Goal: Task Accomplishment & Management: Manage account settings

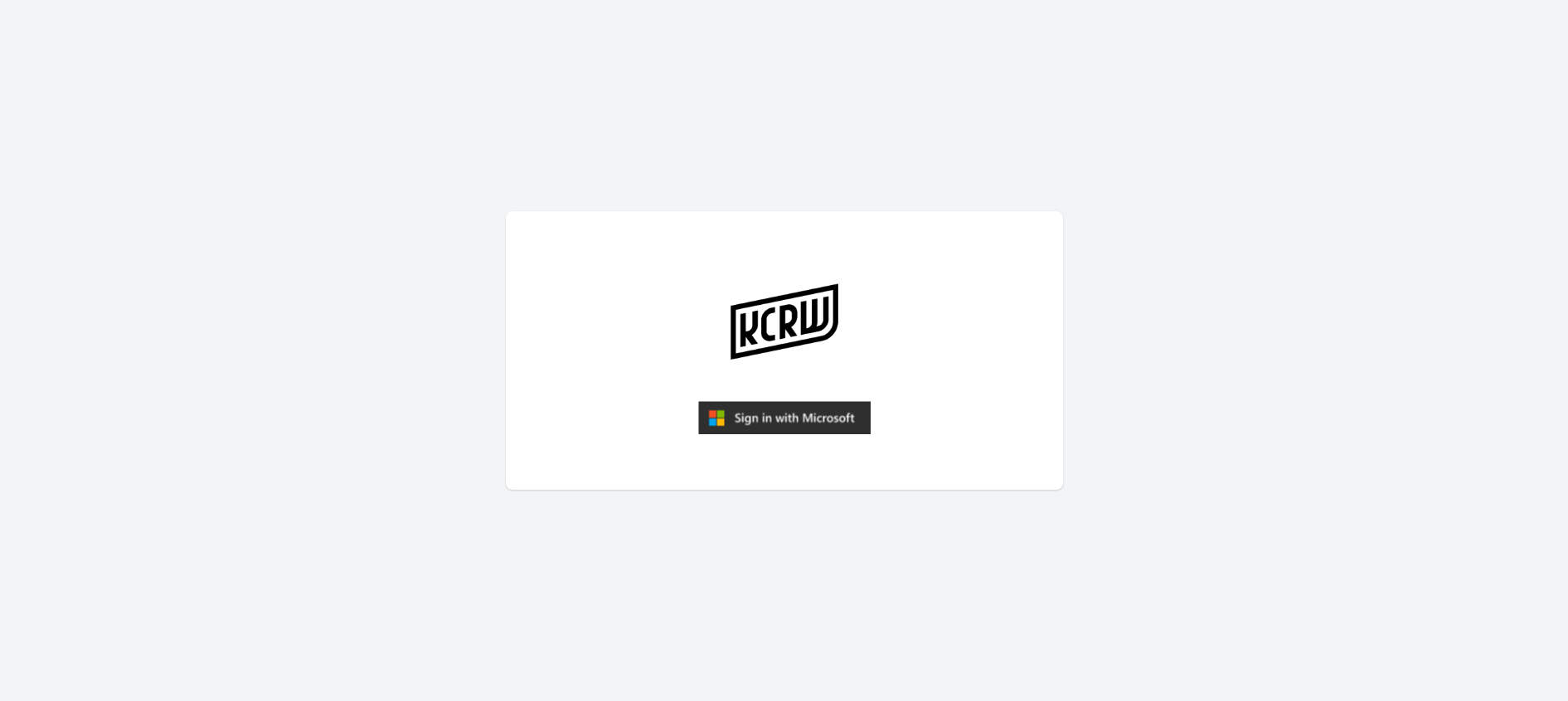
click at [779, 422] on img "submit" at bounding box center [784, 418] width 172 height 34
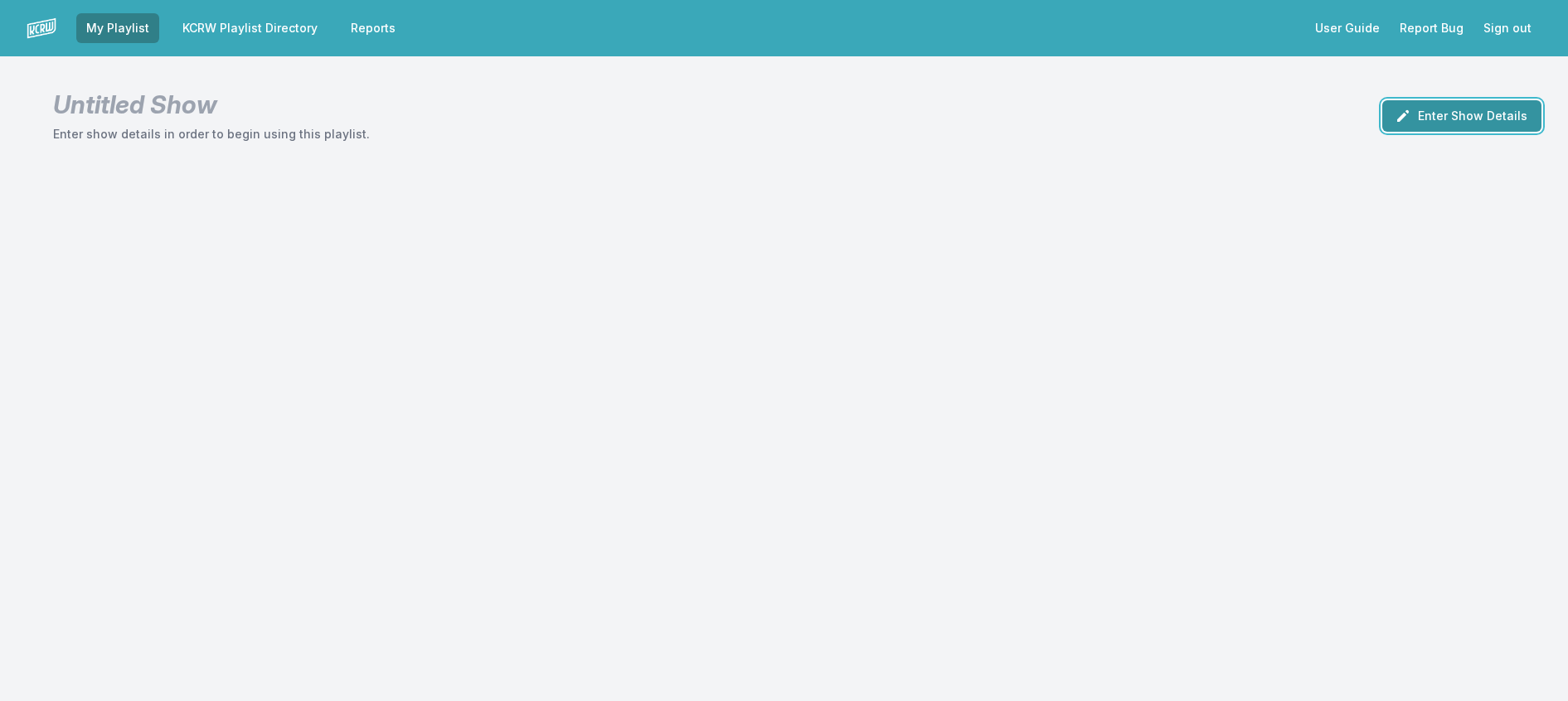
click at [1422, 126] on button "Enter Show Details" at bounding box center [1462, 116] width 159 height 32
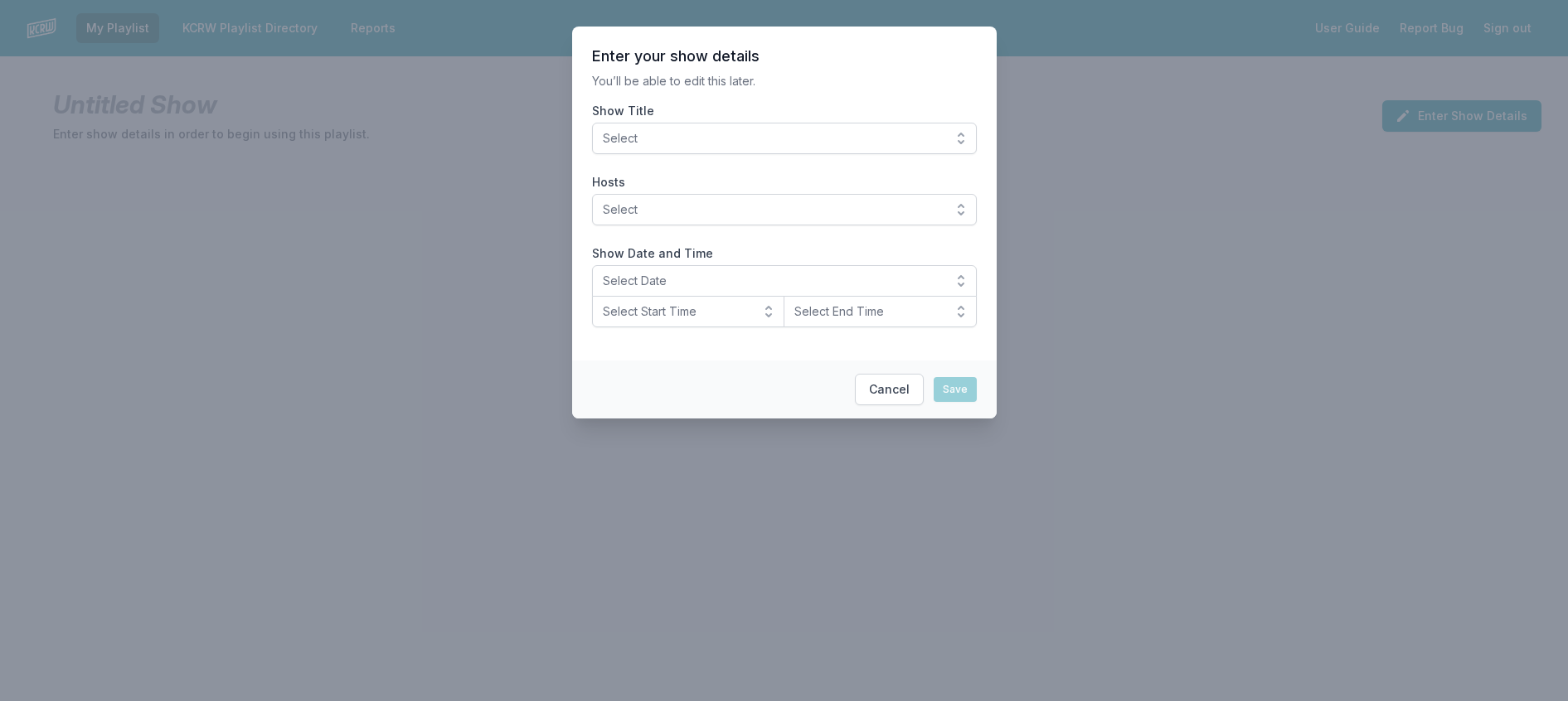
click at [747, 147] on span "Select" at bounding box center [772, 139] width 340 height 16
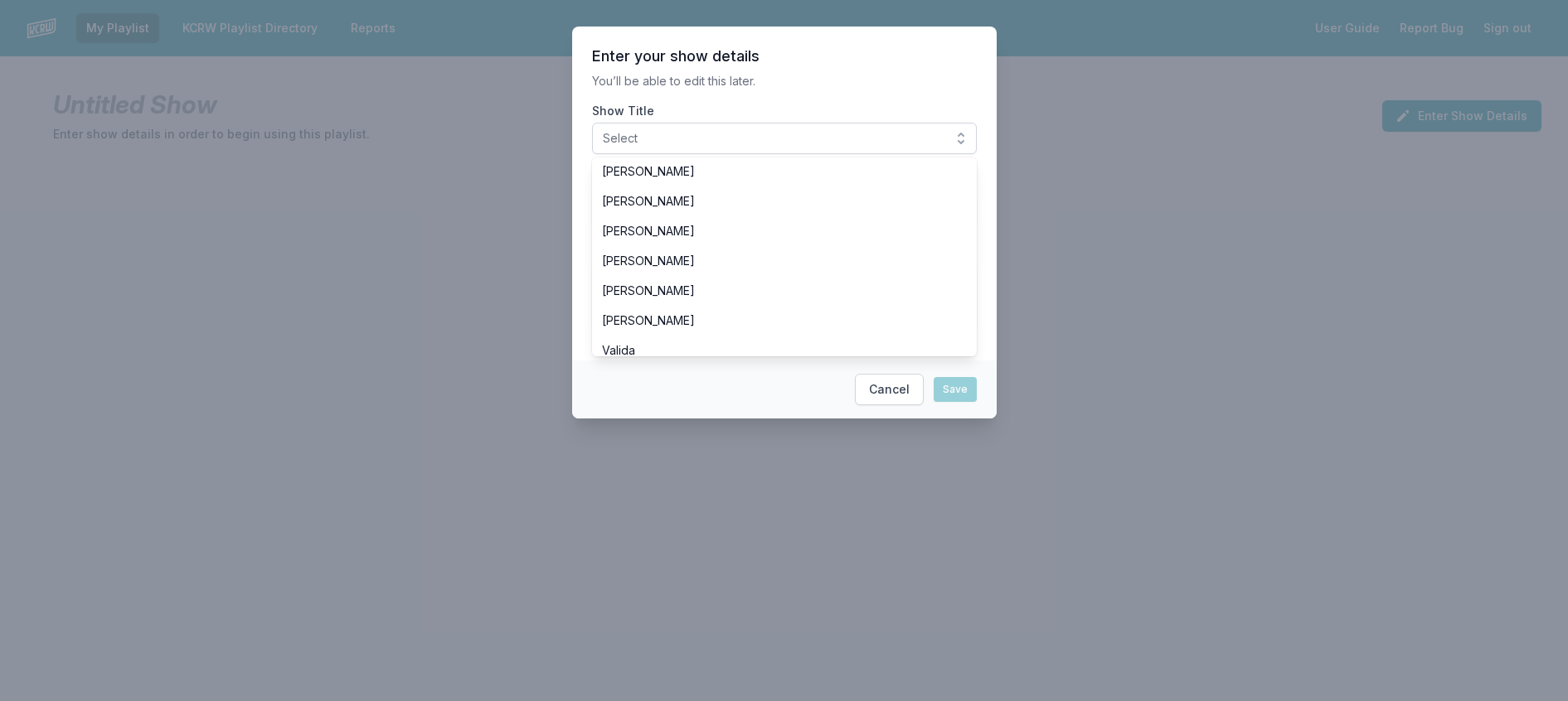
scroll to position [581, 0]
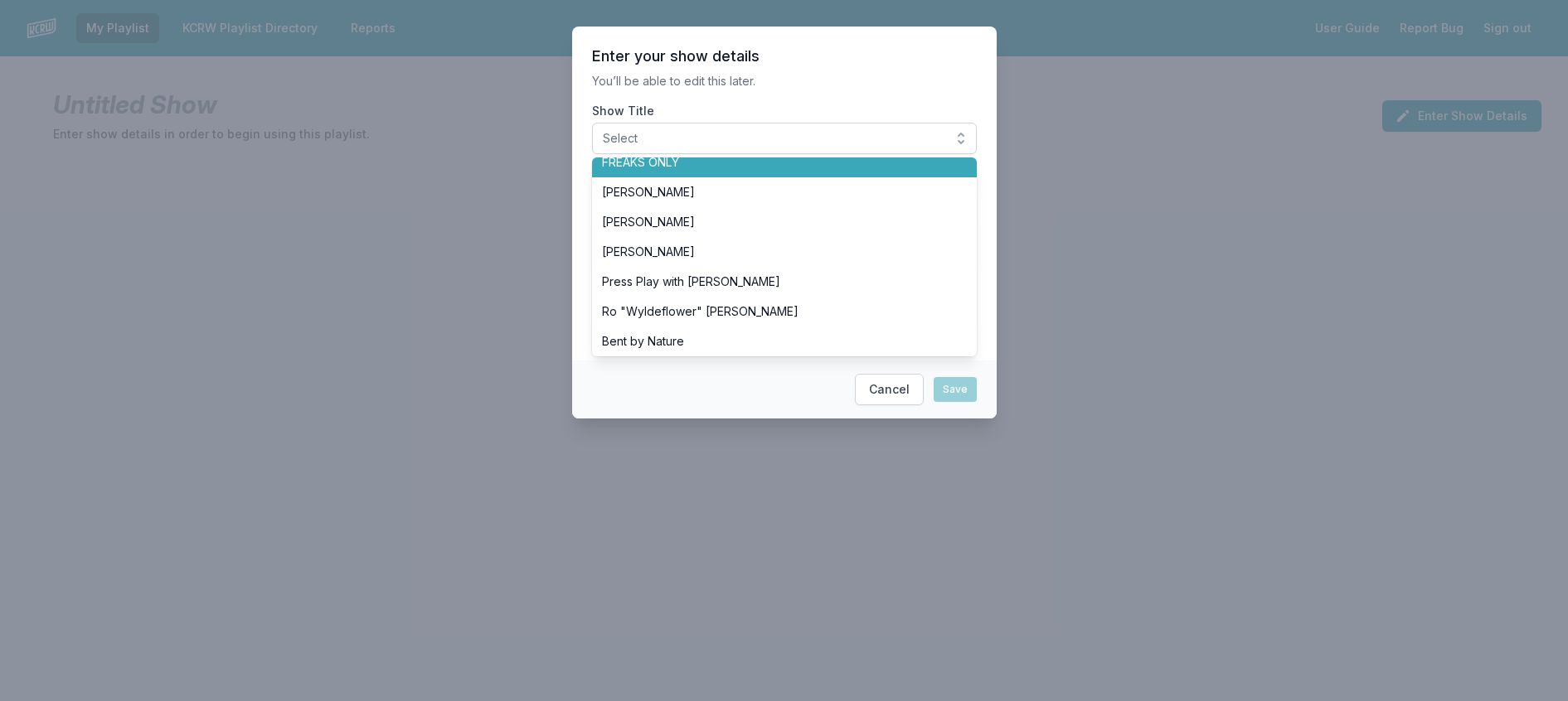
click at [707, 171] on span "FREAKS ONLY" at bounding box center [774, 162] width 345 height 16
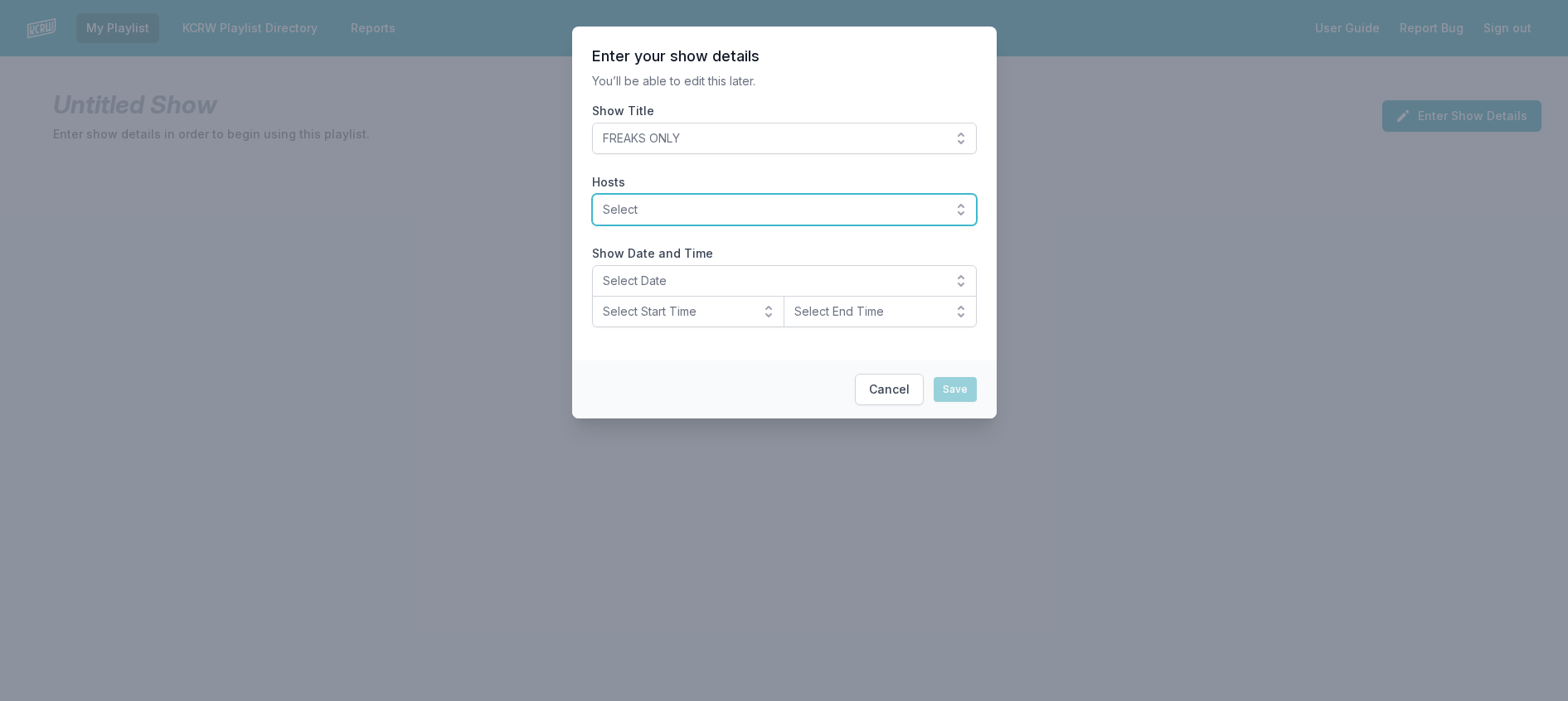
click at [708, 218] on span "Select" at bounding box center [772, 209] width 340 height 16
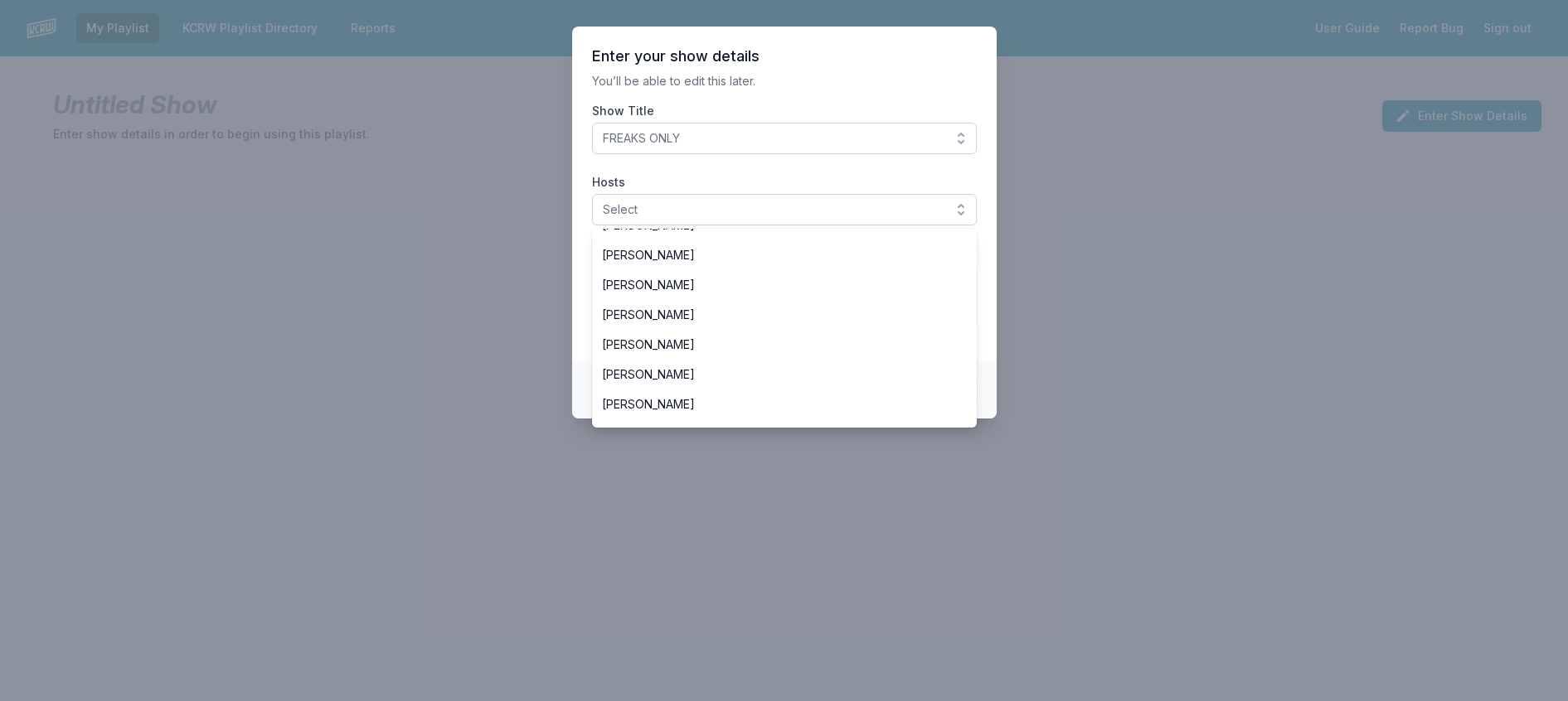
scroll to position [497, 0]
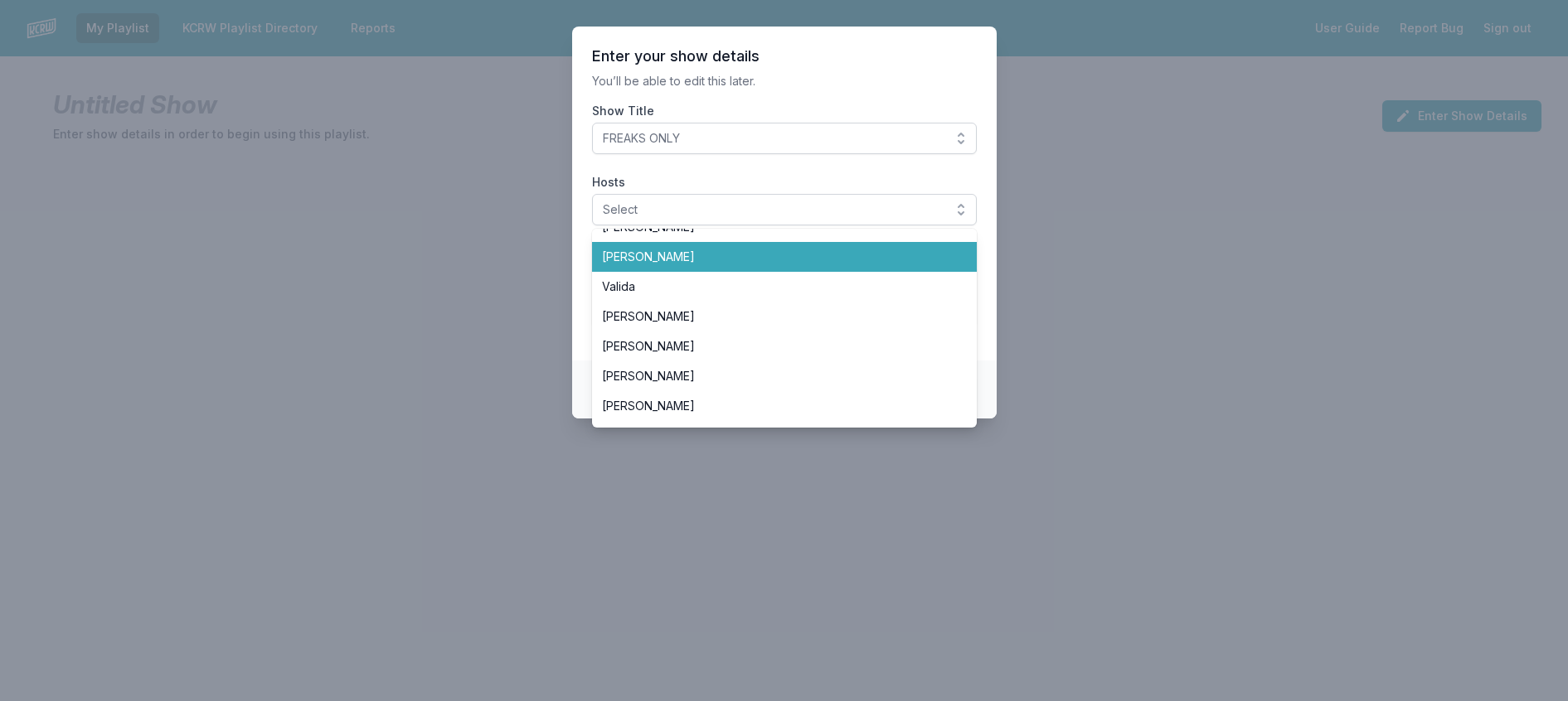
click at [717, 265] on span "[PERSON_NAME]" at bounding box center [774, 257] width 345 height 16
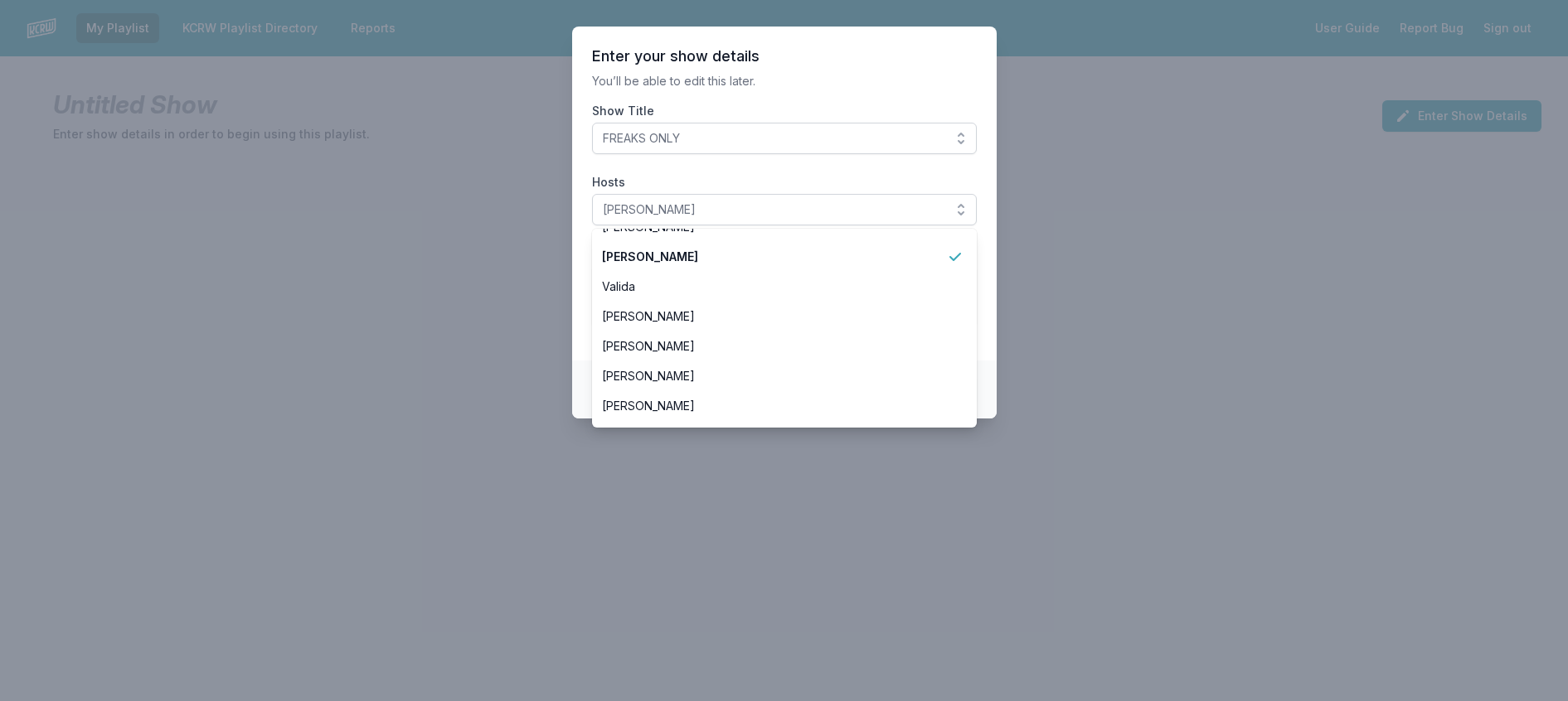
click at [754, 63] on header "Enter your show details" at bounding box center [784, 56] width 385 height 20
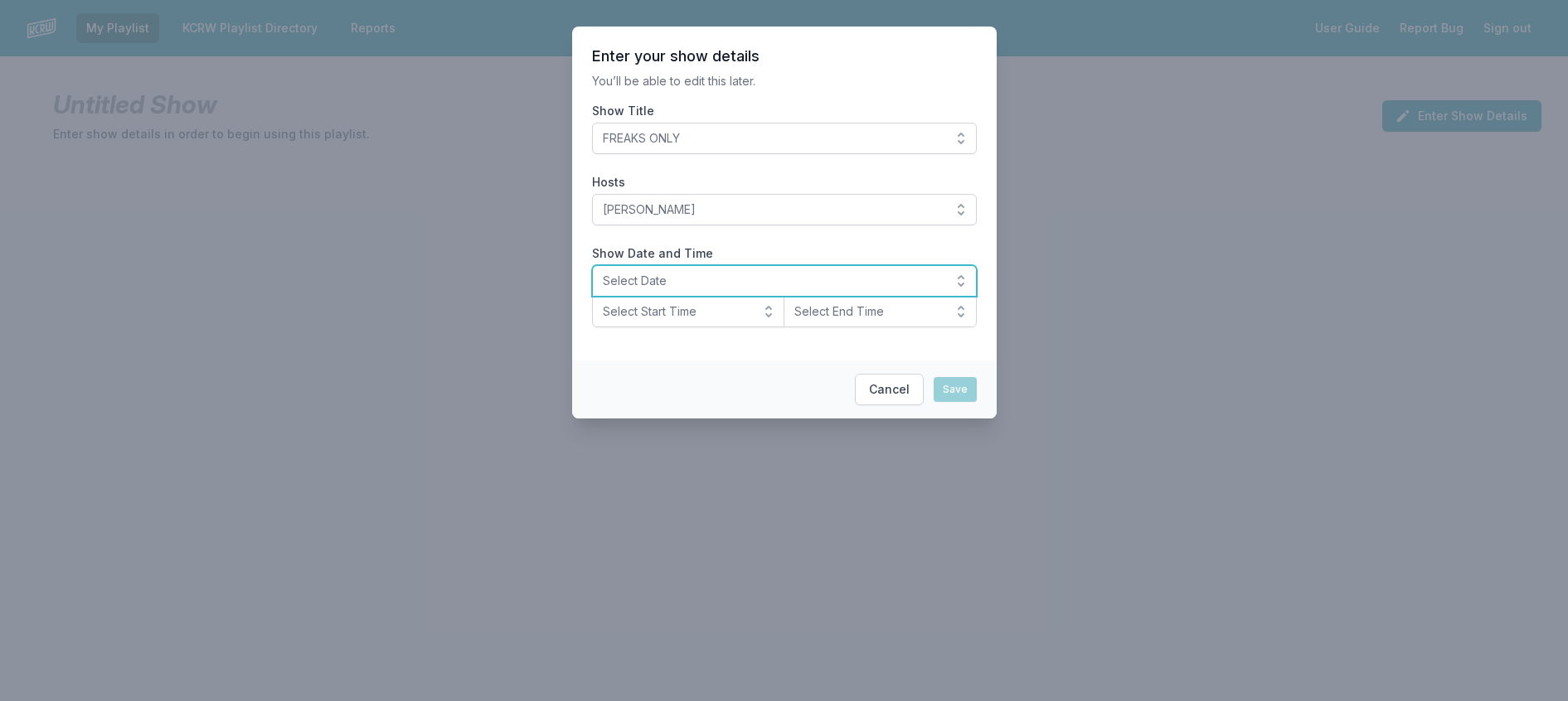
click at [642, 289] on span "Select Date" at bounding box center [772, 281] width 340 height 16
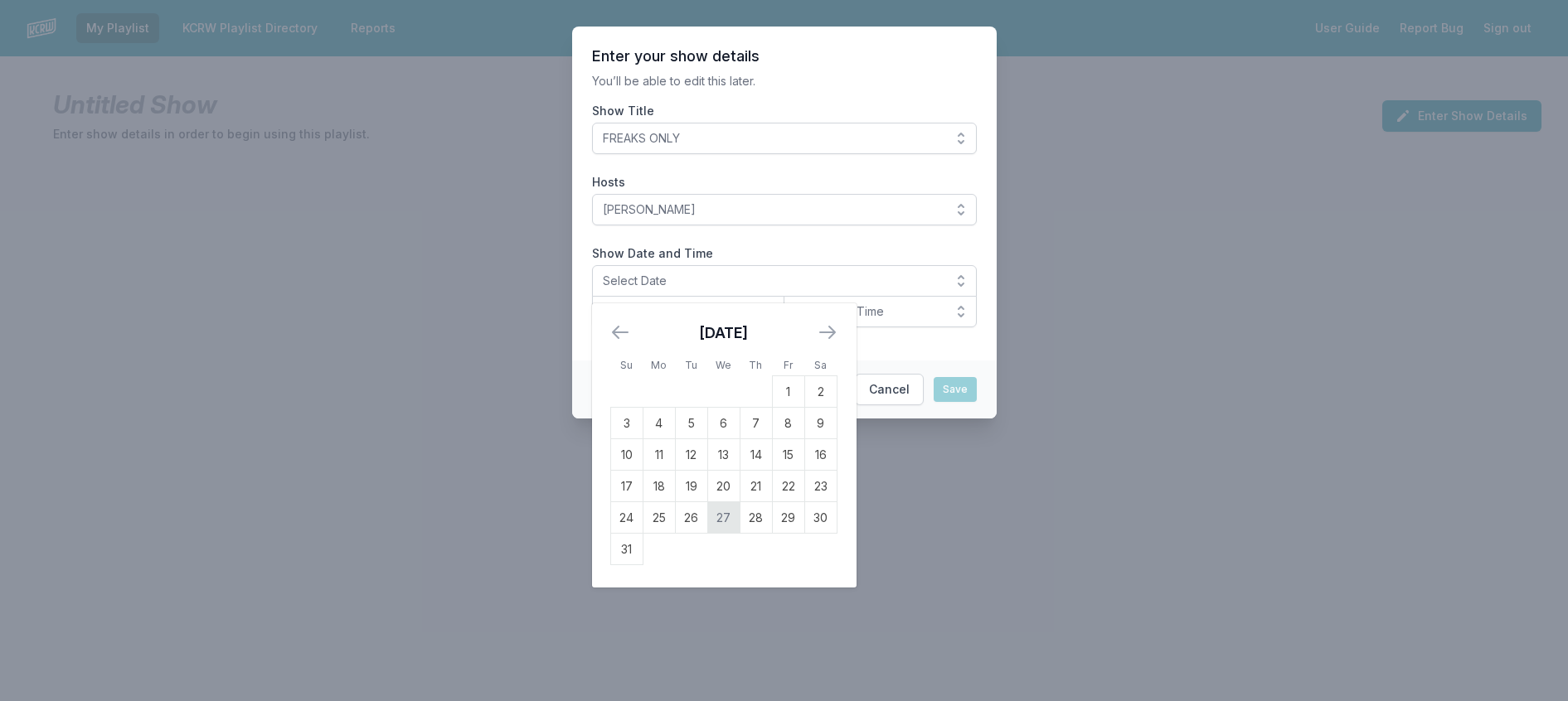
click at [707, 533] on td "27" at bounding box center [724, 518] width 33 height 32
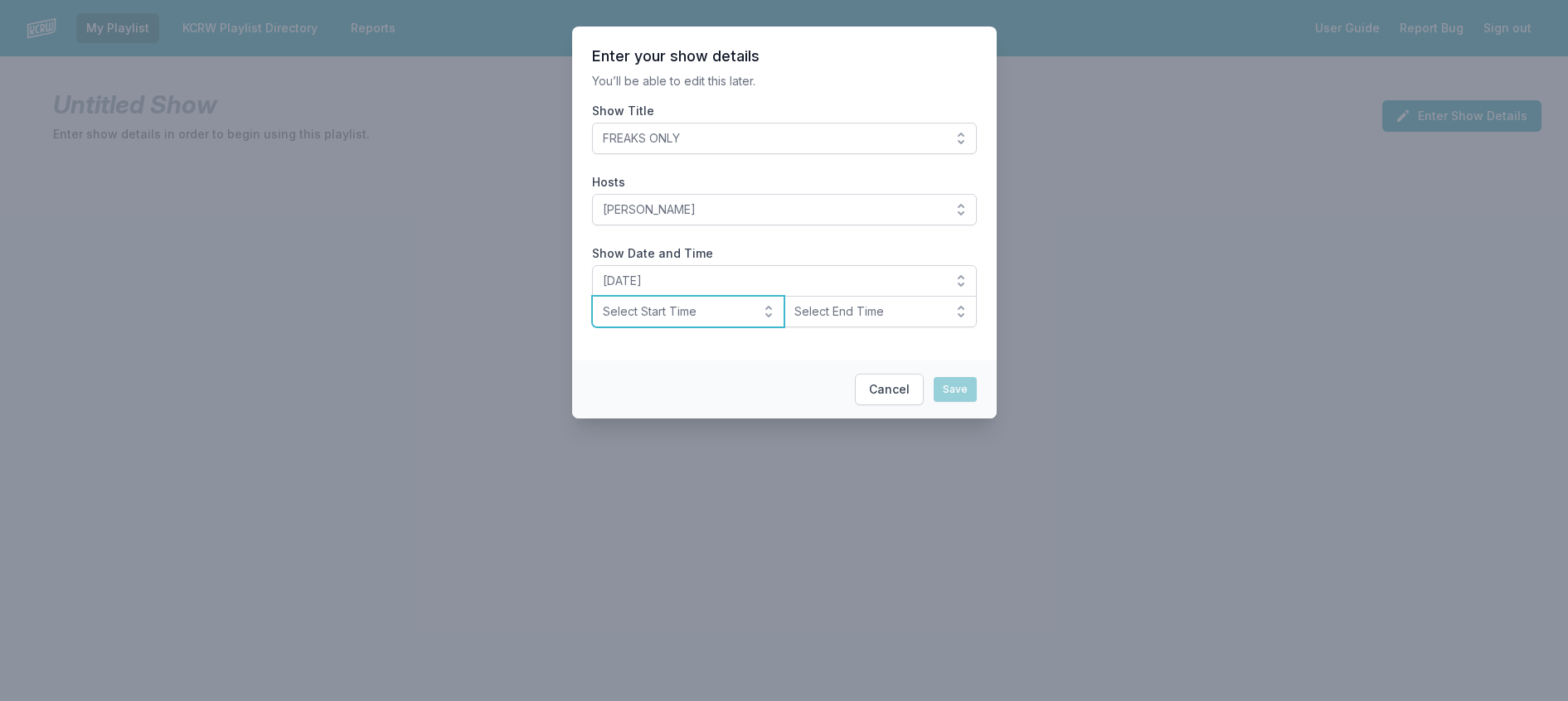
click at [684, 320] on span "Select Start Time" at bounding box center [677, 312] width 149 height 16
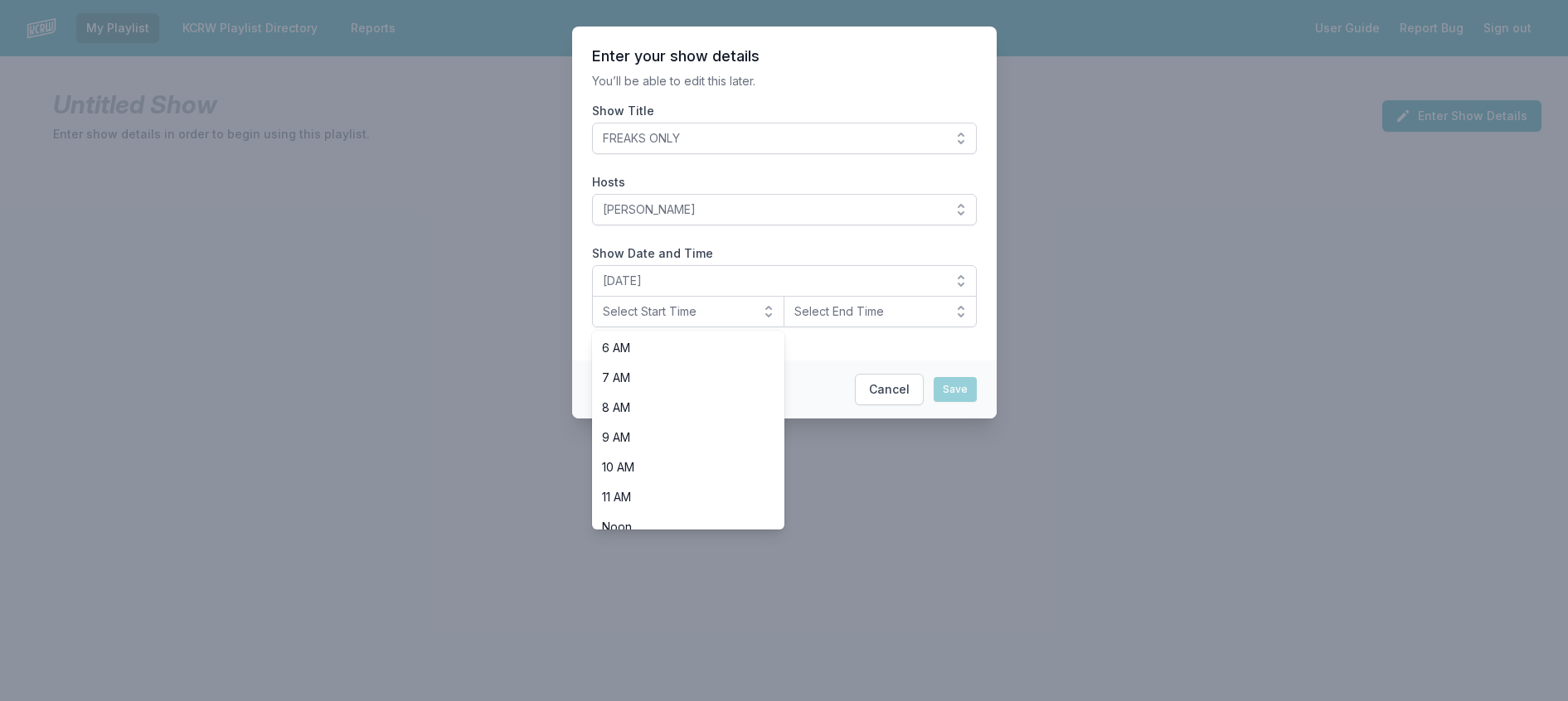
scroll to position [590, 0]
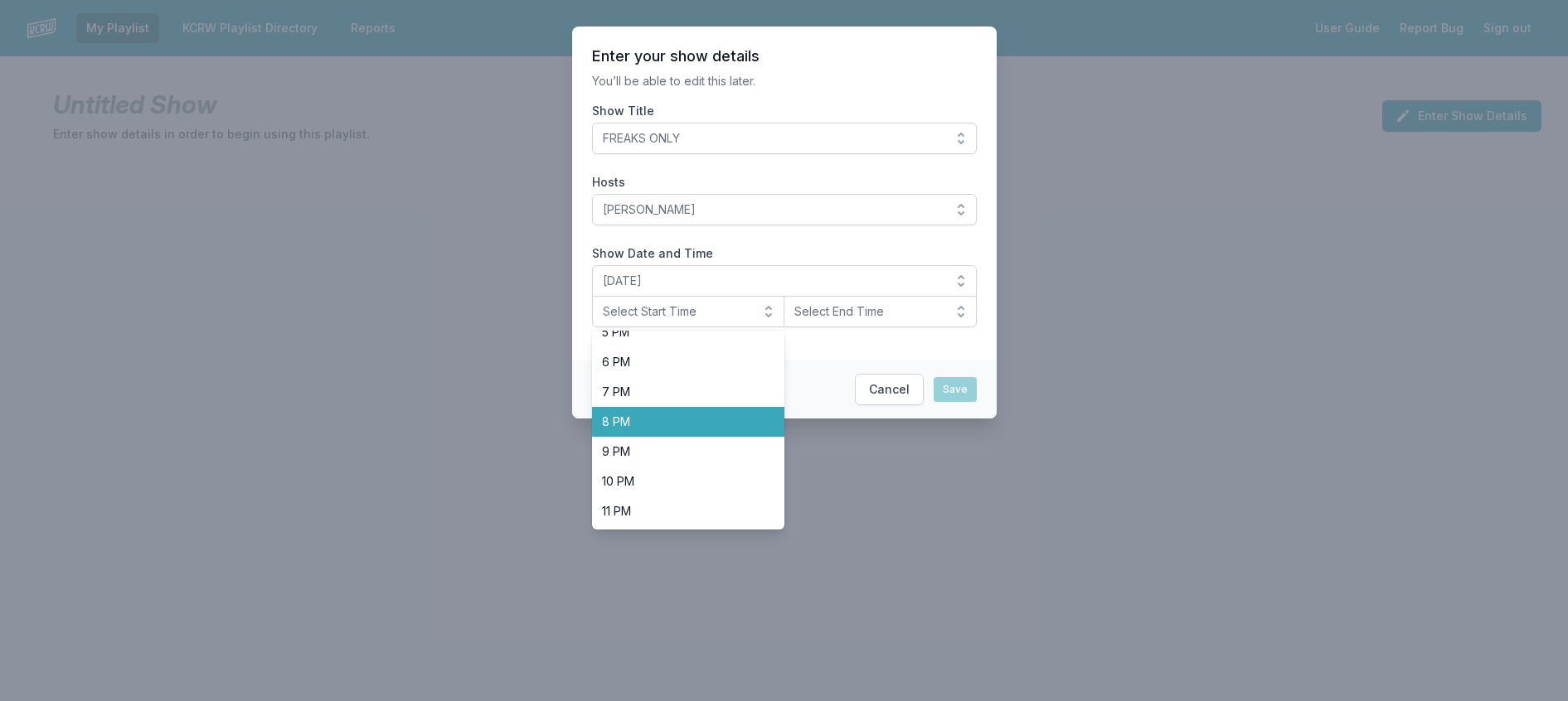
drag, startPoint x: 614, startPoint y: 477, endPoint x: 728, endPoint y: 401, distance: 137.0
click at [615, 430] on span "8 PM" at bounding box center [678, 422] width 153 height 16
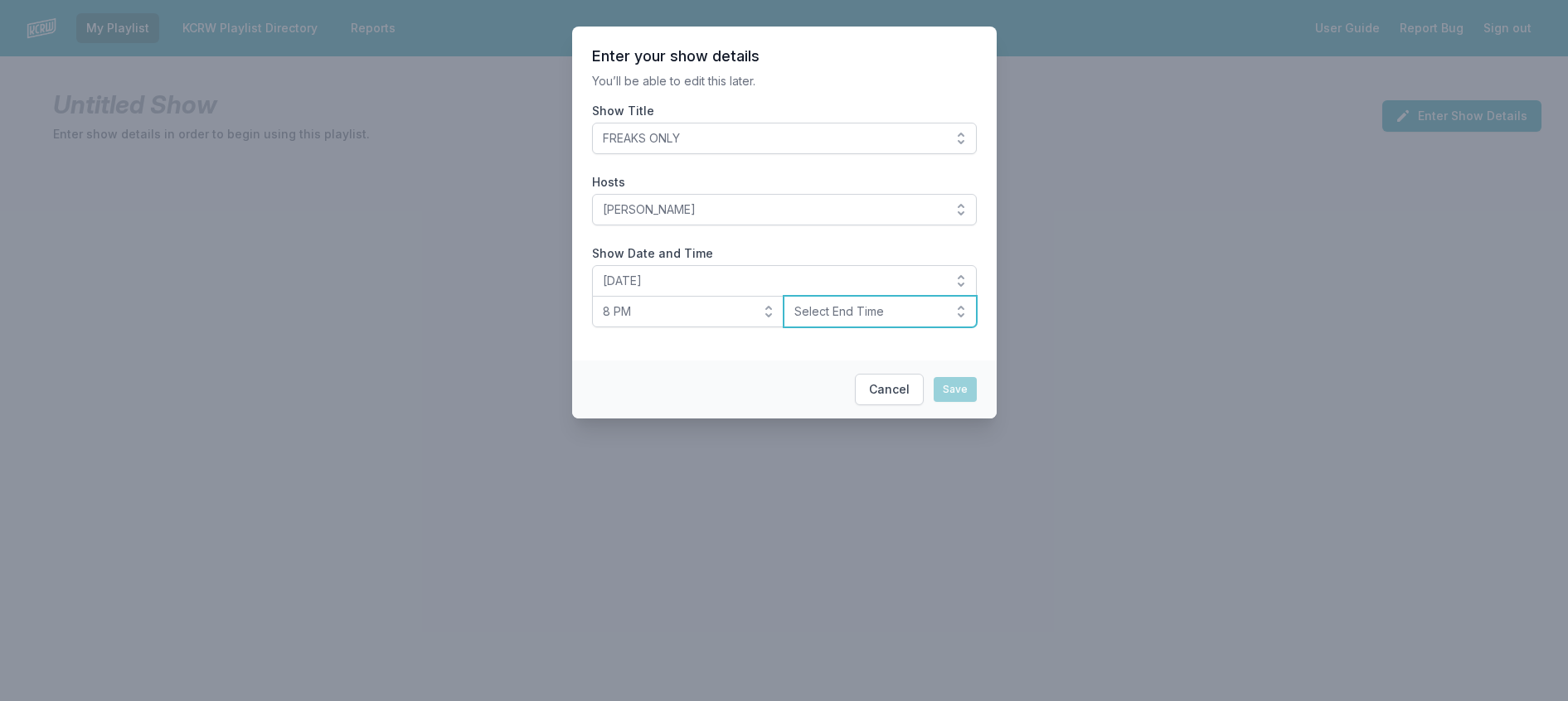
click at [832, 320] on span "Select End Time" at bounding box center [869, 312] width 149 height 16
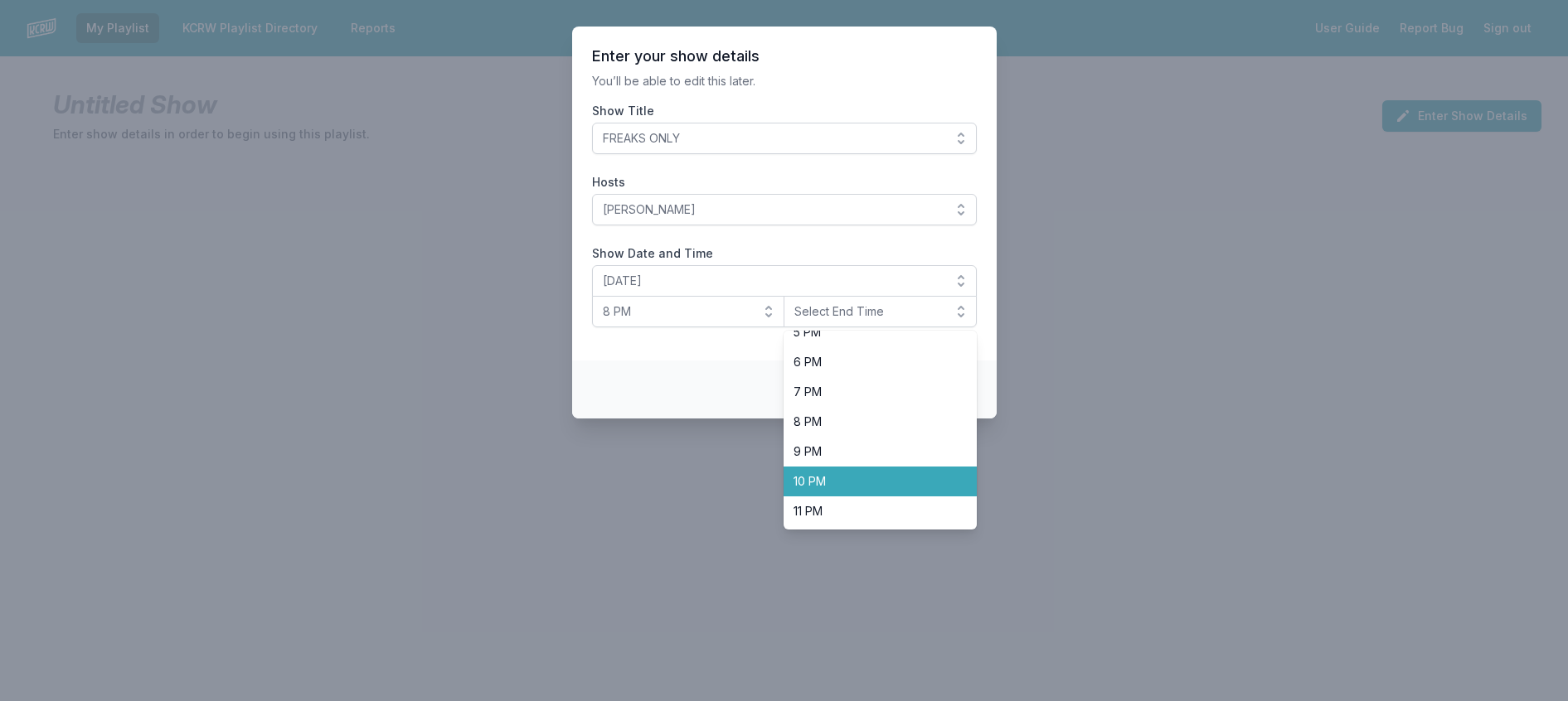
click at [824, 490] on span "10 PM" at bounding box center [870, 482] width 153 height 16
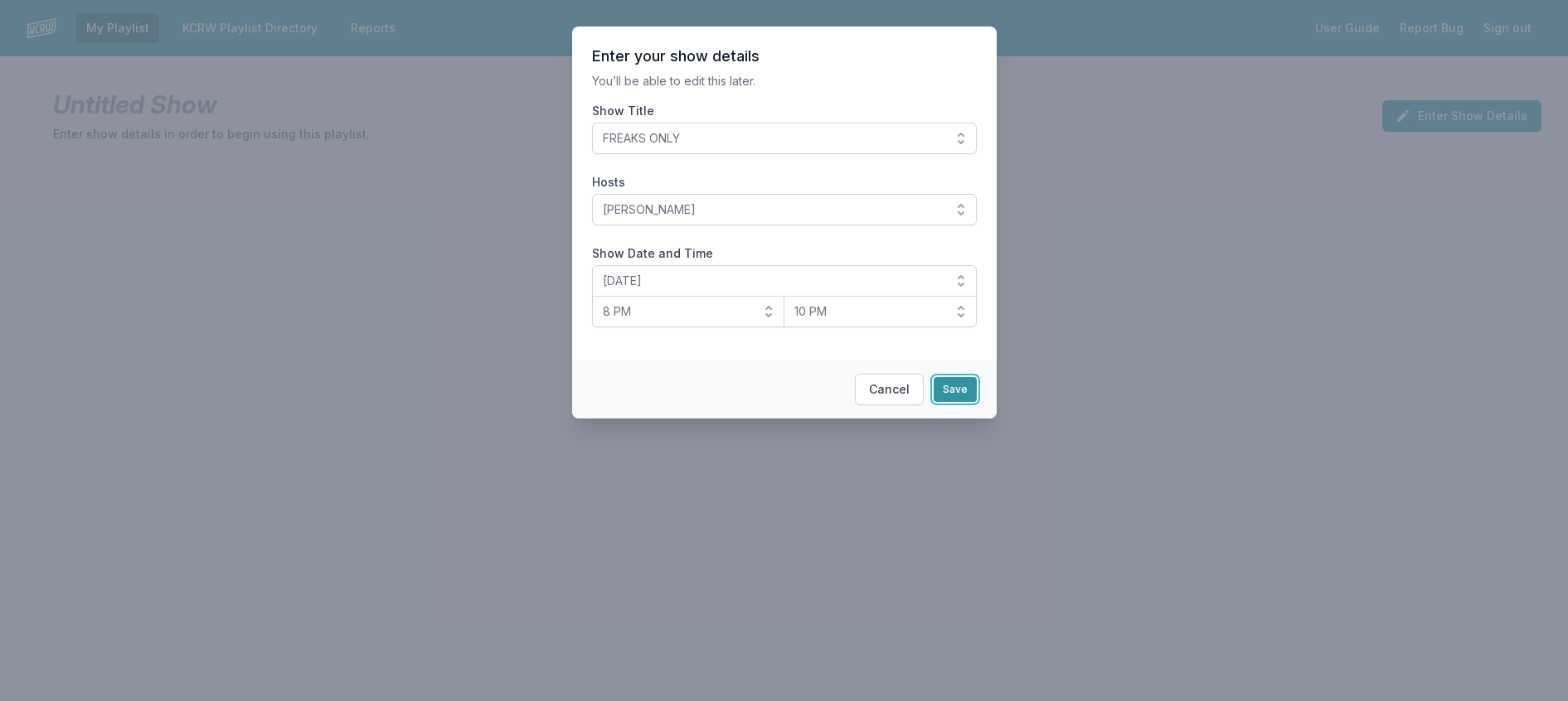
click at [976, 402] on button "Save" at bounding box center [955, 389] width 43 height 24
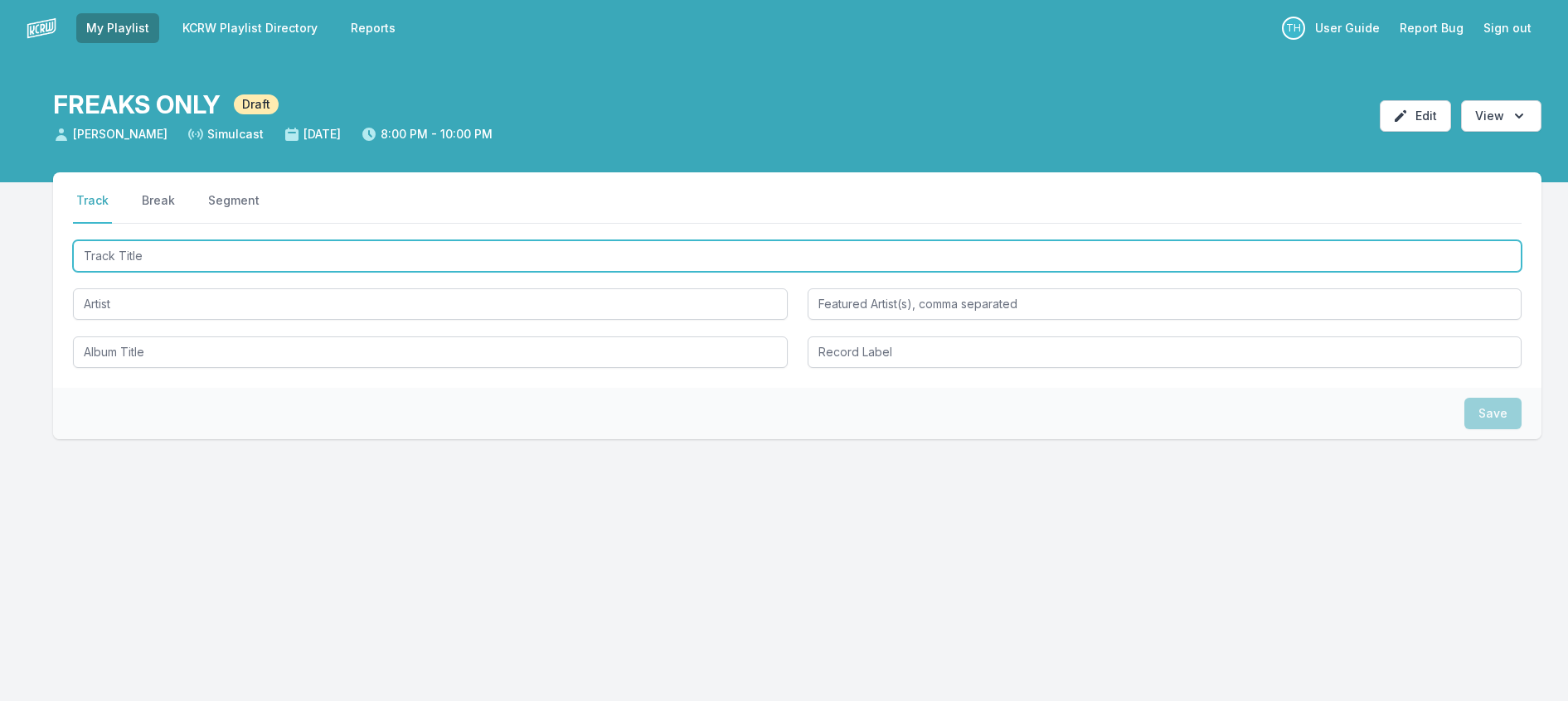
click at [120, 272] on input "Track Title" at bounding box center [797, 255] width 1448 height 32
type input "Desire"
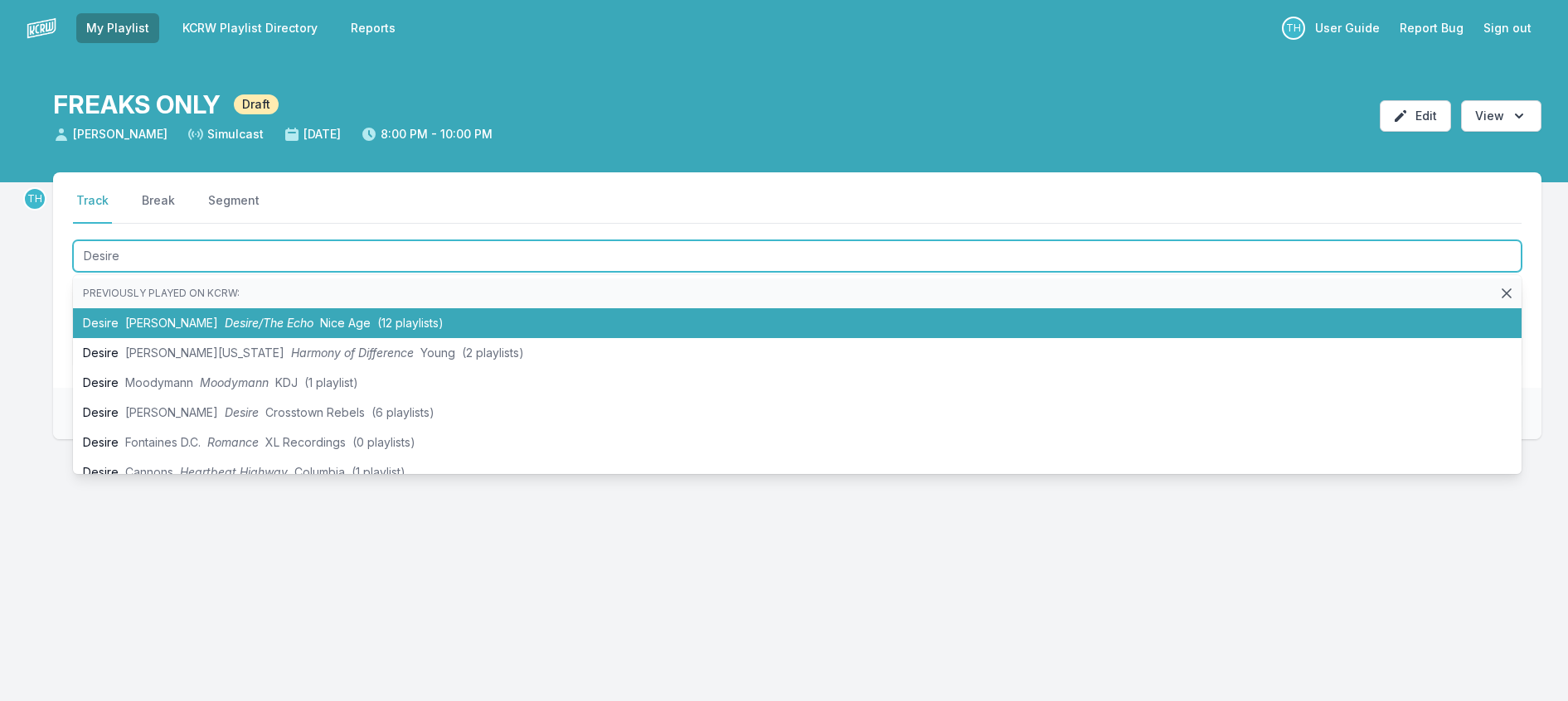
click at [238, 330] on span "Desire/The Echo" at bounding box center [269, 323] width 89 height 14
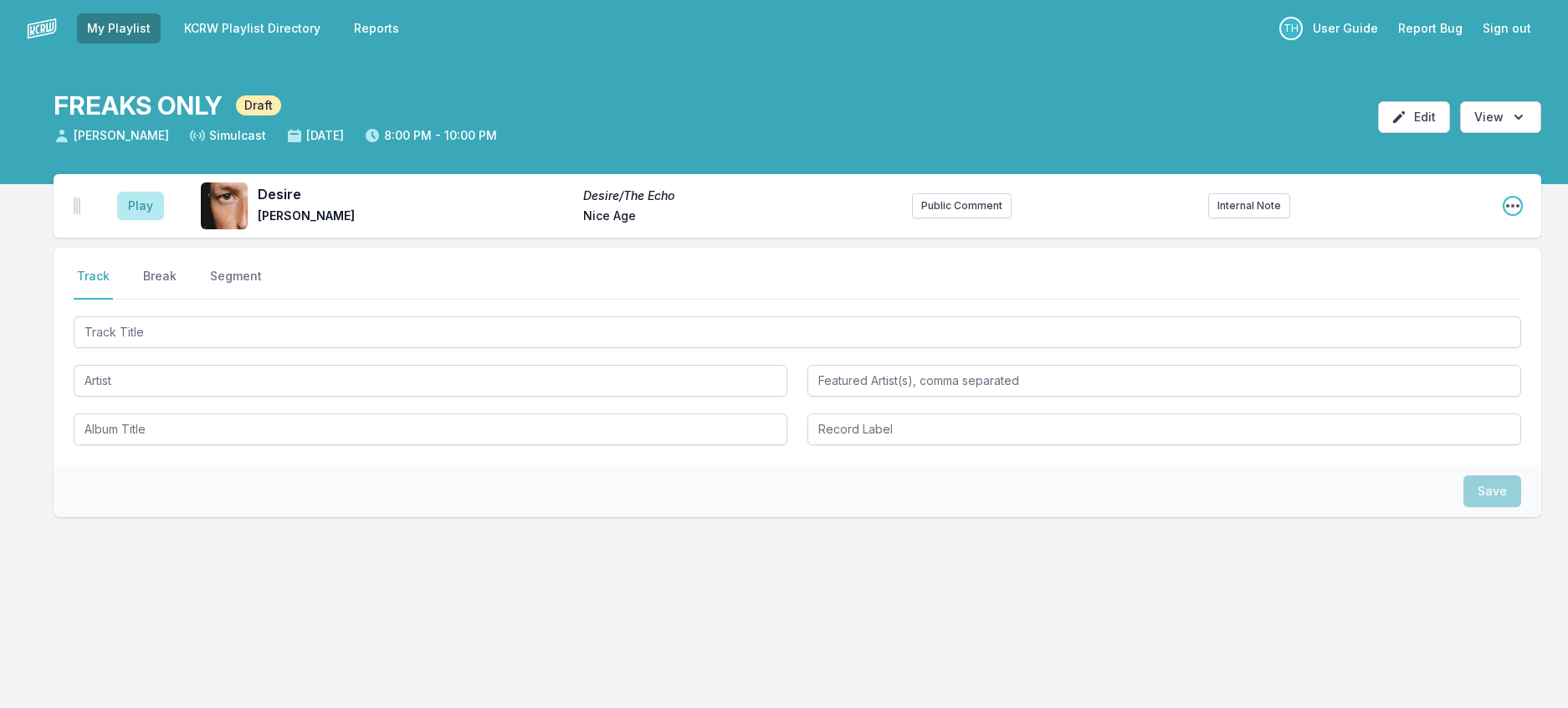
click at [1505, 214] on icon "Open playlist item options" at bounding box center [1513, 206] width 16 height 16
click at [1391, 284] on button "Edit Track Details" at bounding box center [1427, 269] width 187 height 30
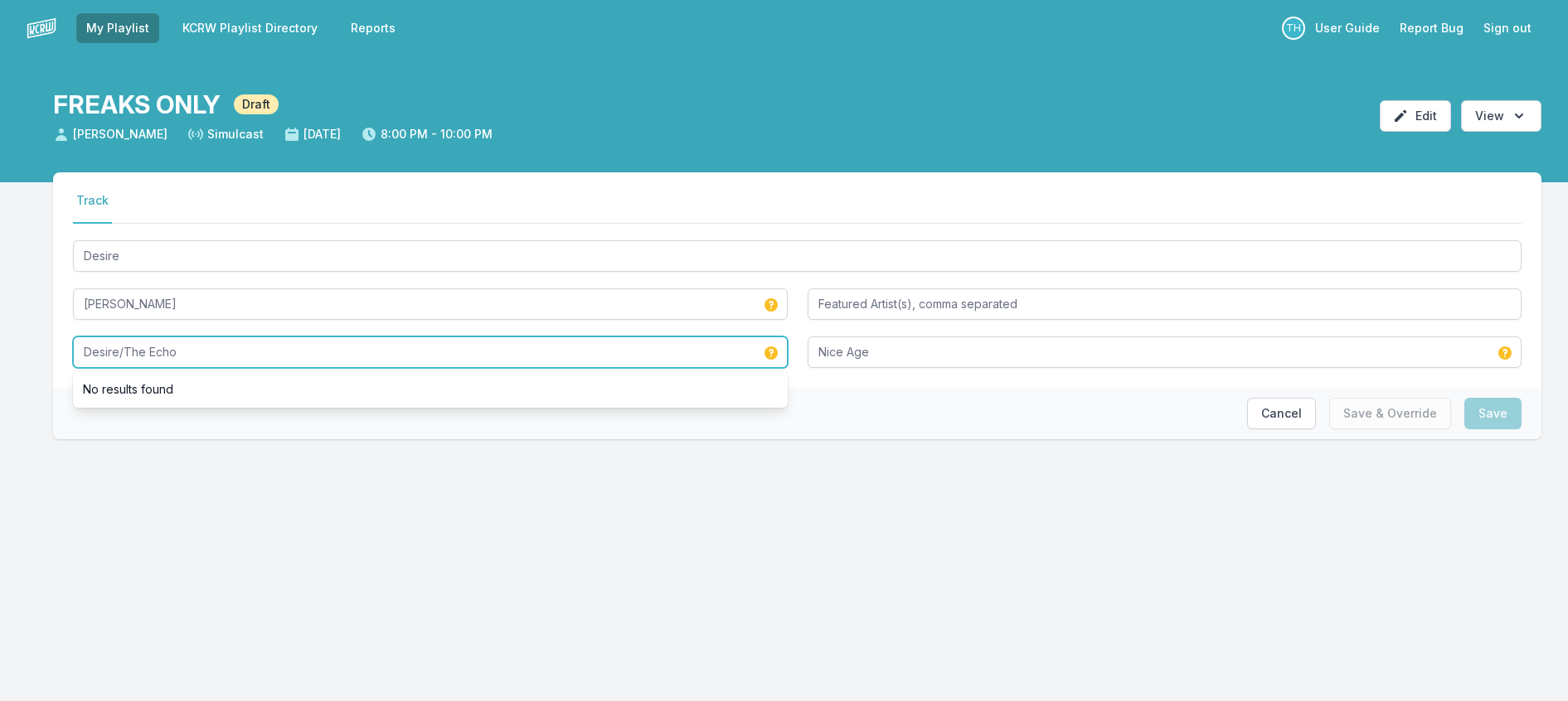
click at [130, 368] on input "Desire/The Echo" at bounding box center [430, 352] width 715 height 32
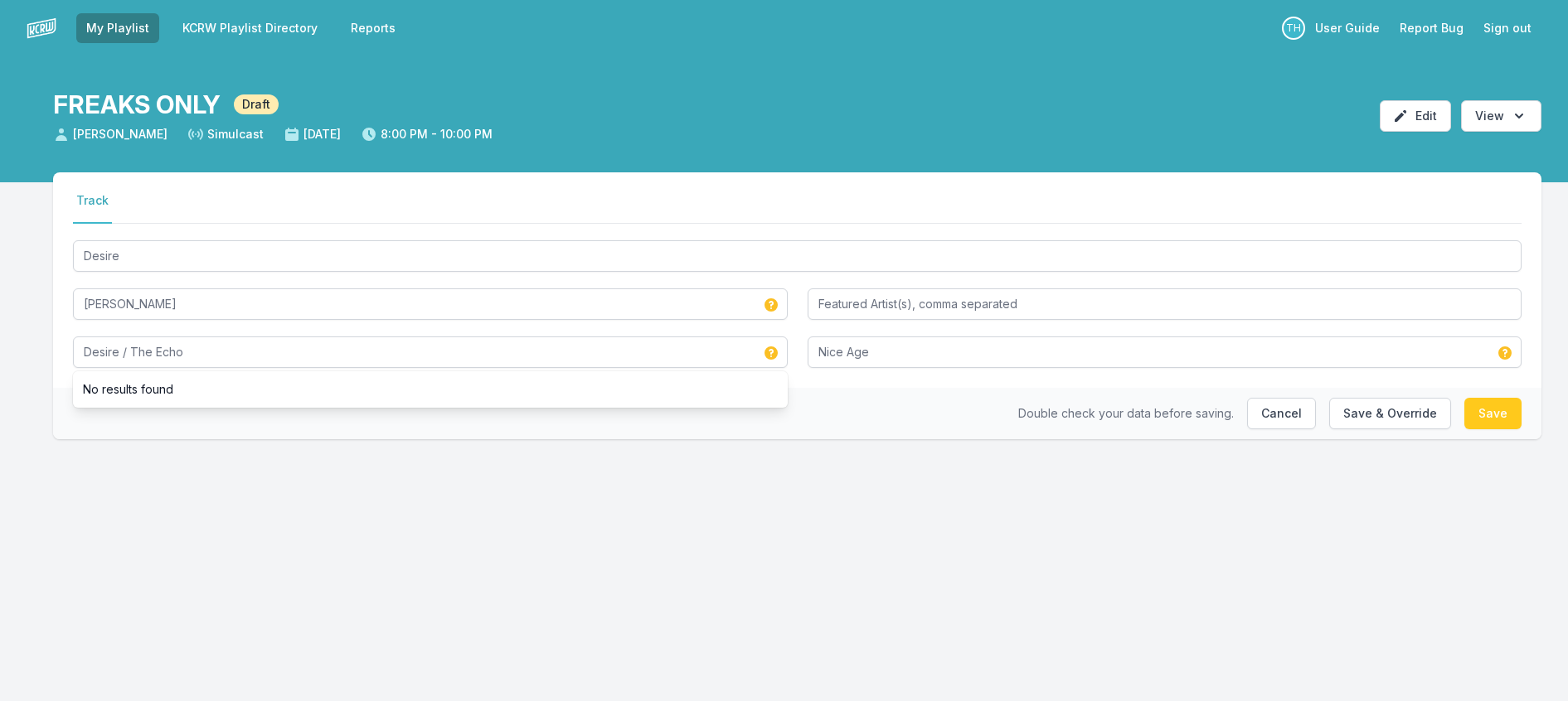
click at [70, 439] on div "Double check your data before saving. Cancel Save & Override Save" at bounding box center [797, 413] width 1488 height 52
drag, startPoint x: 1321, startPoint y: 451, endPoint x: 1324, endPoint y: 459, distance: 8.5
click at [1329, 429] on button "Save & Override" at bounding box center [1390, 413] width 122 height 32
type input "Desire/The Echo"
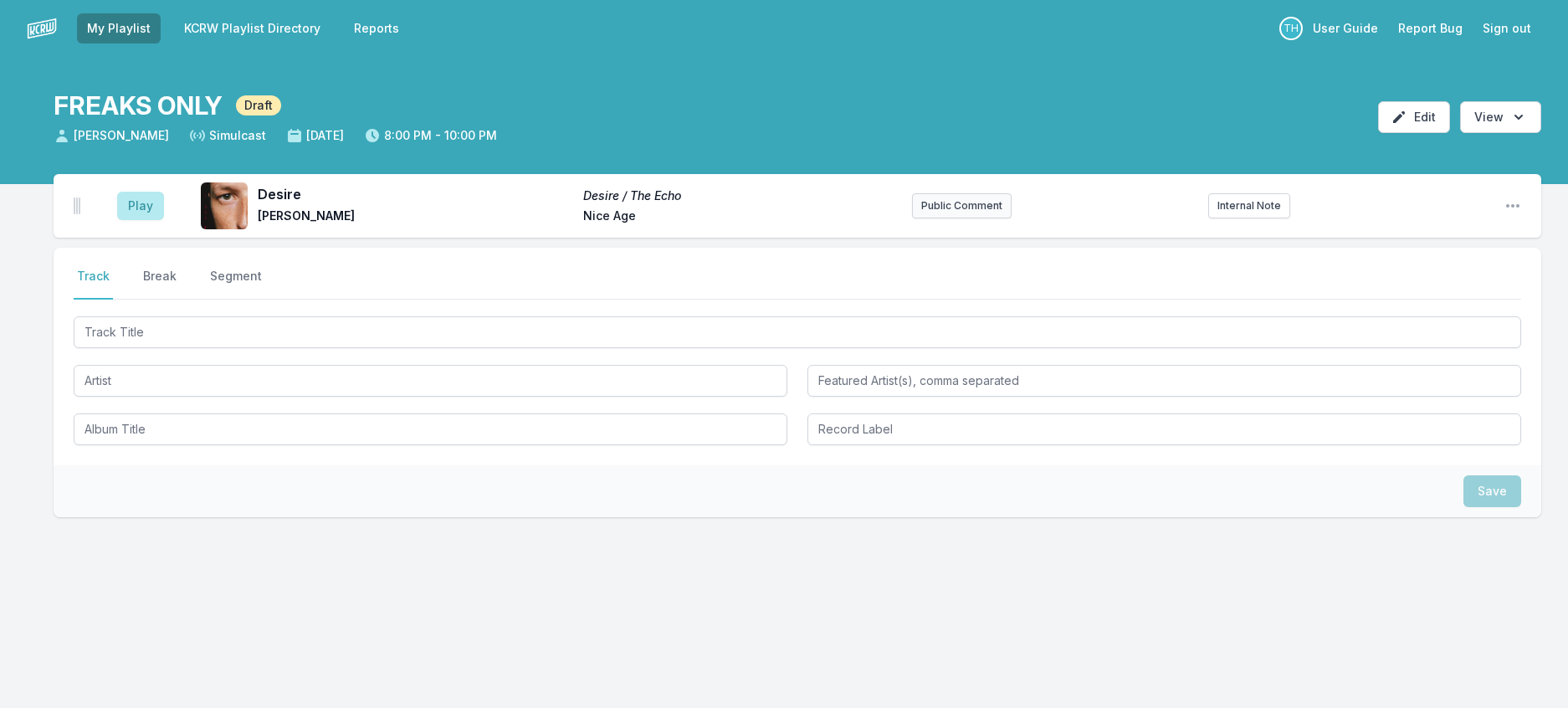
click at [979, 218] on div "Play Desire Desire / The Echo [PERSON_NAME] Nice Age Public Comment Internal No…" at bounding box center [797, 206] width 1488 height 64
click at [978, 219] on button "Public Comment" at bounding box center [962, 205] width 100 height 25
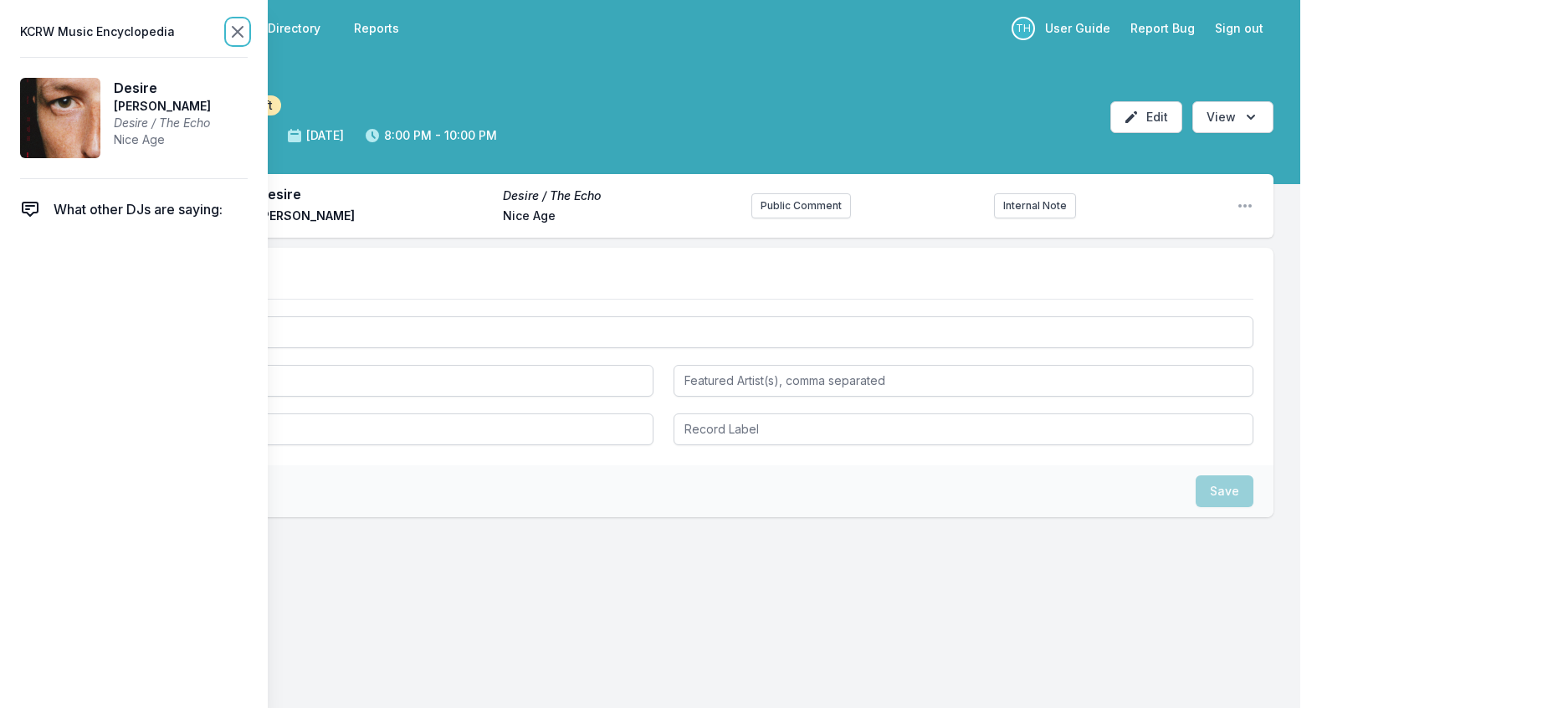
click at [248, 33] on icon at bounding box center [238, 32] width 20 height 20
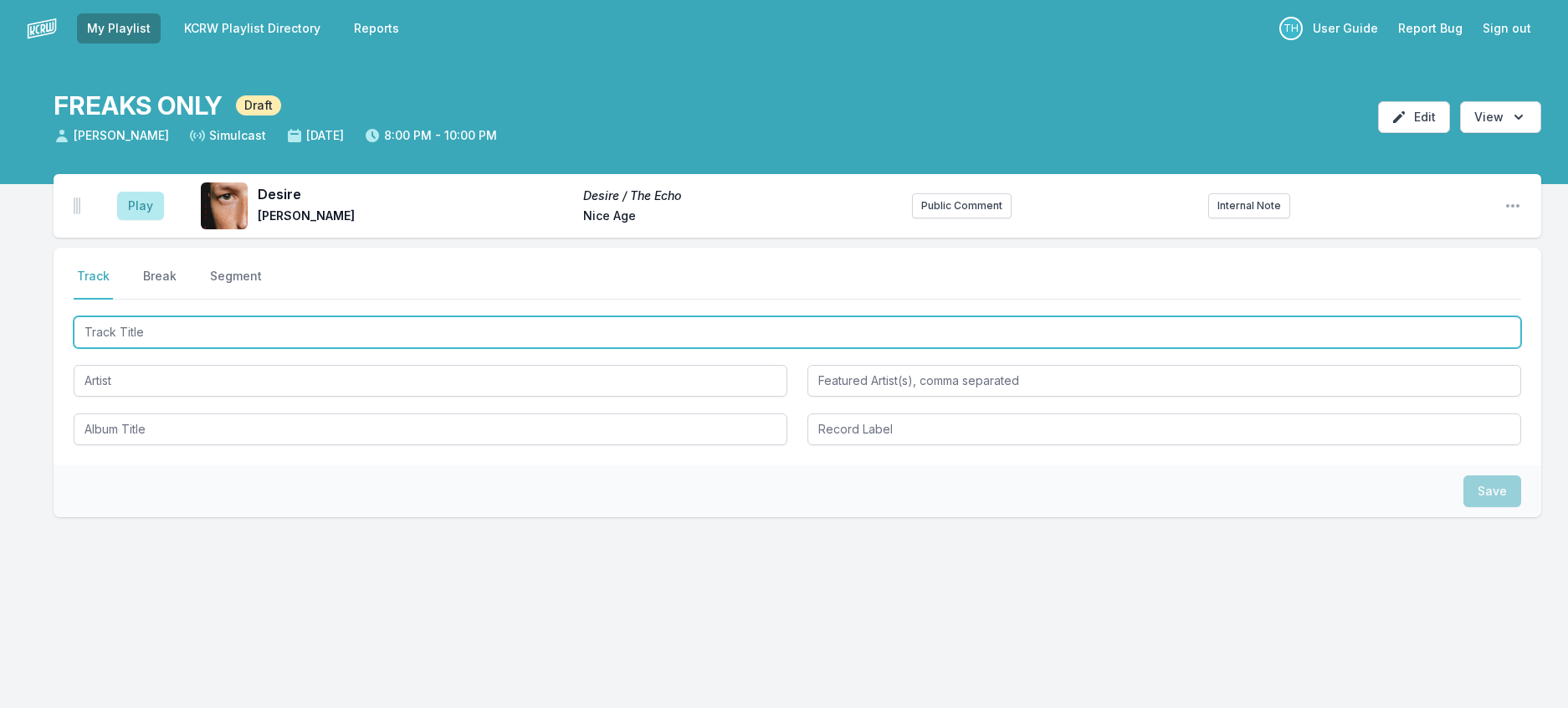
drag, startPoint x: 232, startPoint y: 370, endPoint x: 229, endPoint y: 361, distance: 9.5
click at [232, 349] on input "Track Title" at bounding box center [797, 332] width 1447 height 32
type input "Inept Apollo"
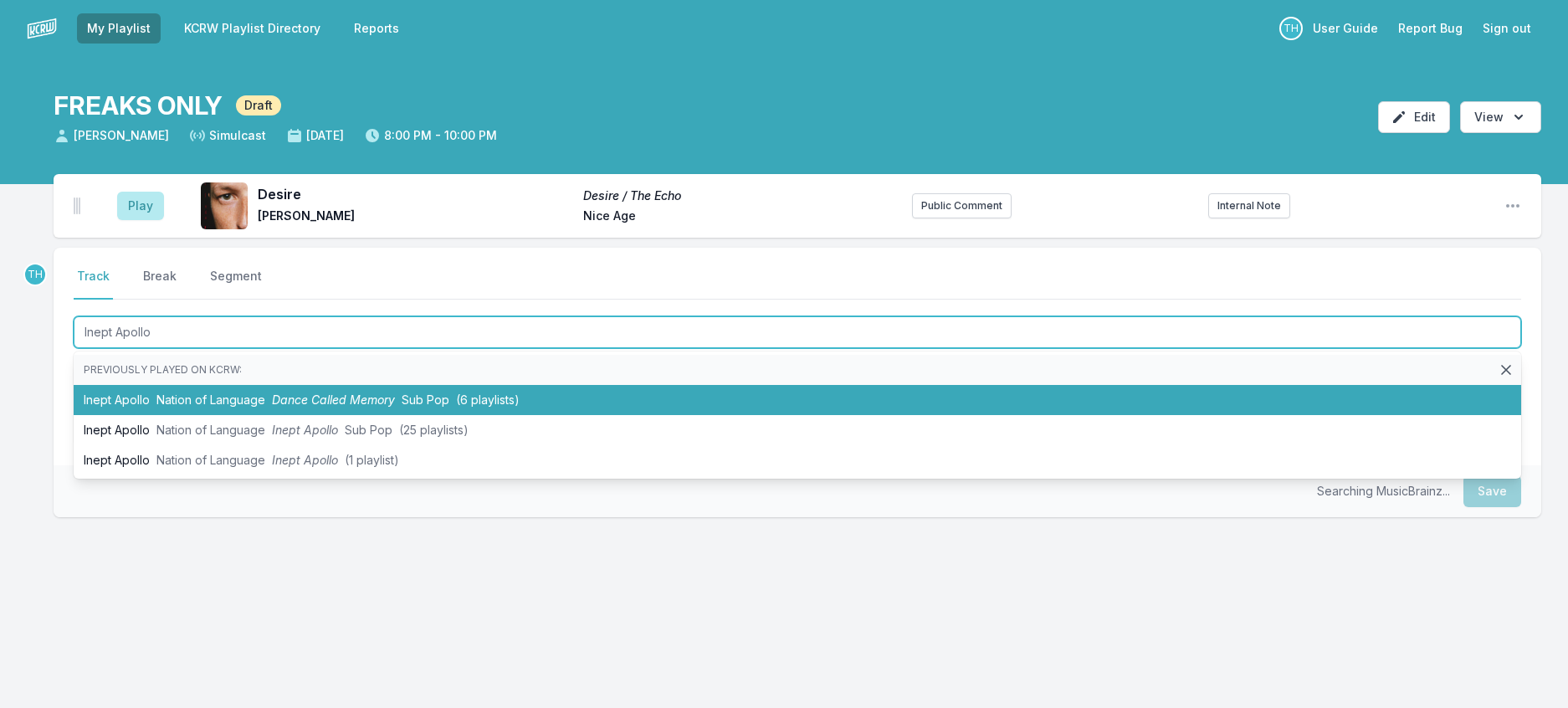
click at [313, 415] on li "Inept Apollo Nation of Language Dance Called Memory Sub Pop (6 playlists)" at bounding box center [797, 400] width 1447 height 30
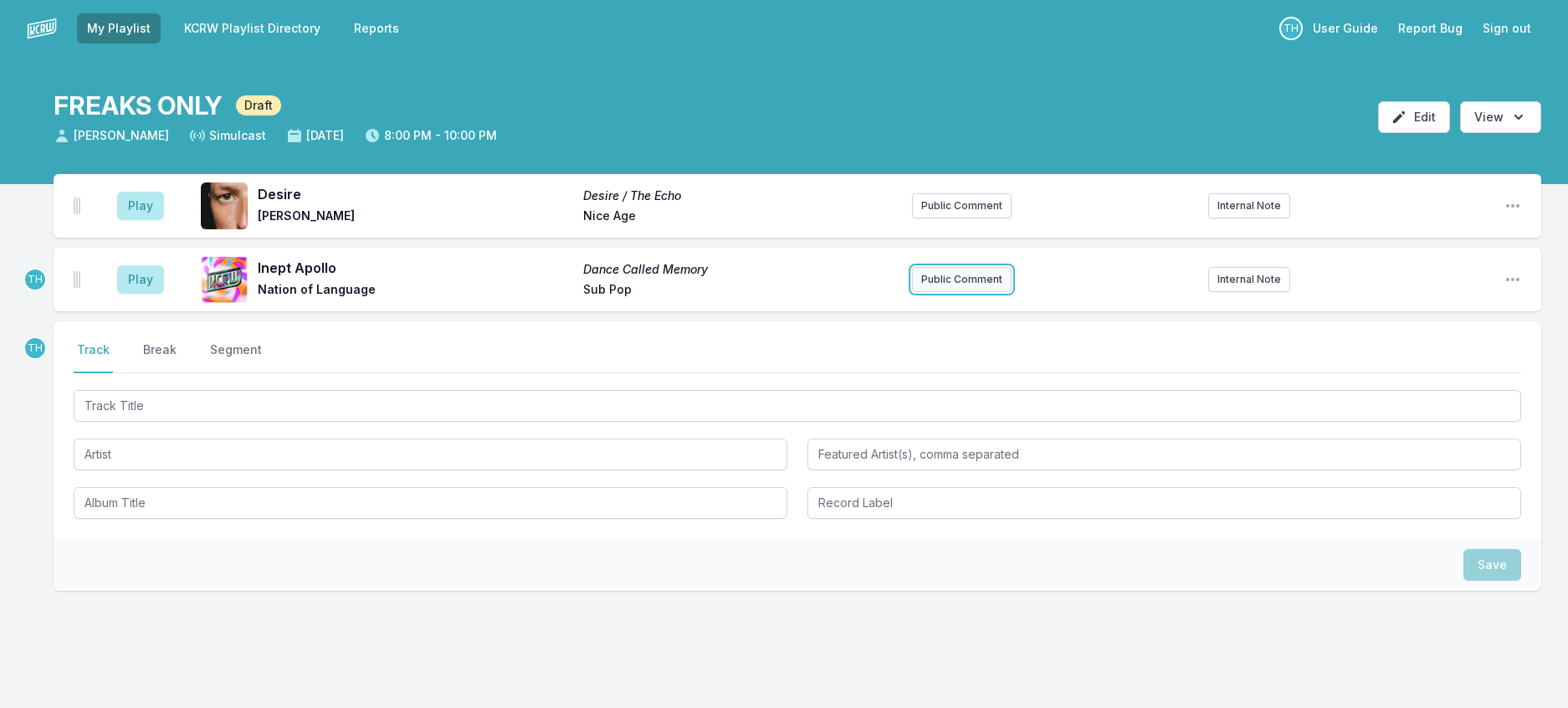
click at [988, 292] on button "Public Comment" at bounding box center [962, 279] width 100 height 25
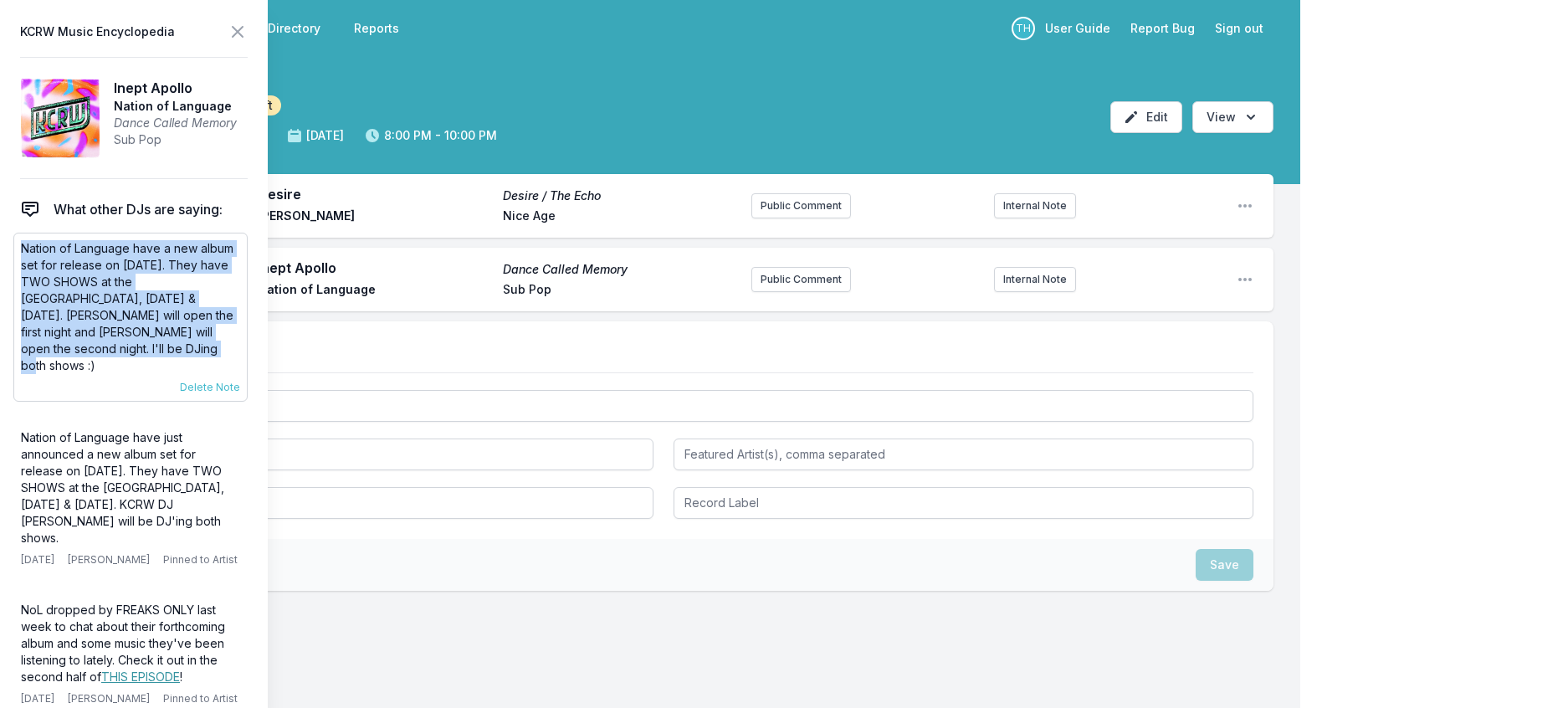
drag, startPoint x: 259, startPoint y: 378, endPoint x: 26, endPoint y: 285, distance: 250.9
click at [26, 285] on p "Nation of Language have a new album set for release on [DATE]. They have TWO SH…" at bounding box center [131, 307] width 219 height 134
copy p "Nation of Language have a new album set for release on [DATE]. They have TWO SH…"
click at [795, 292] on button "Public Comment" at bounding box center [801, 279] width 100 height 25
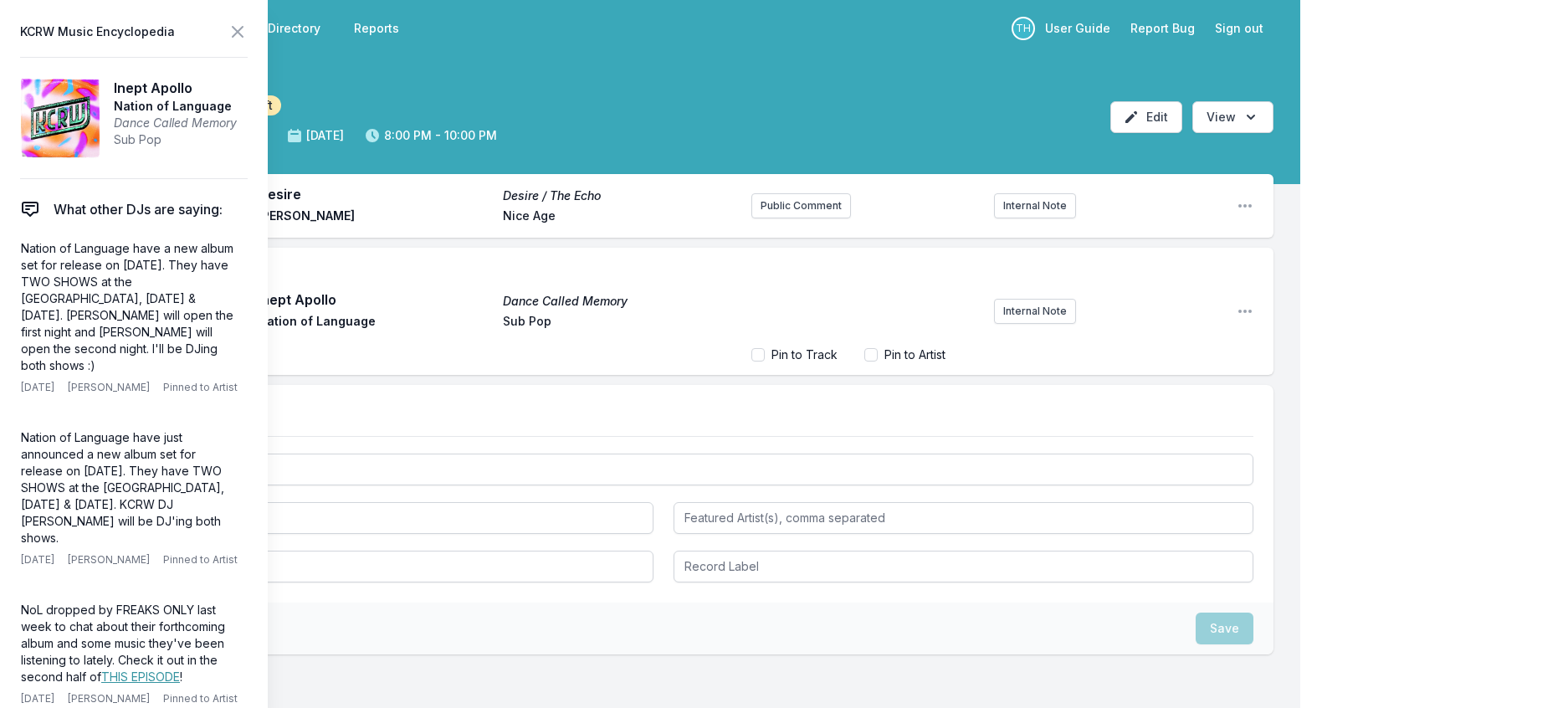
scroll to position [94, 0]
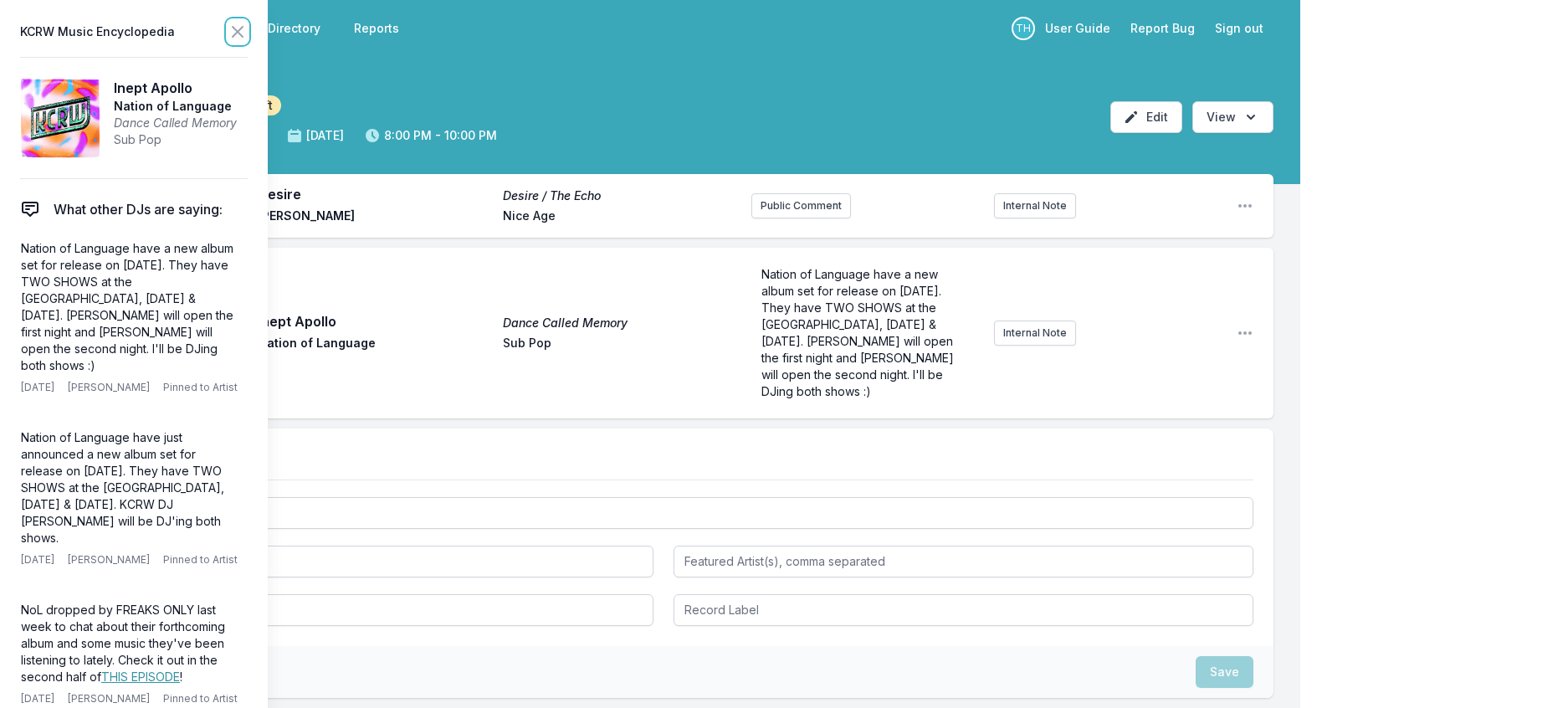
drag, startPoint x: 261, startPoint y: 30, endPoint x: 287, endPoint y: 71, distance: 48.5
click at [242, 31] on icon at bounding box center [237, 31] width 10 height 10
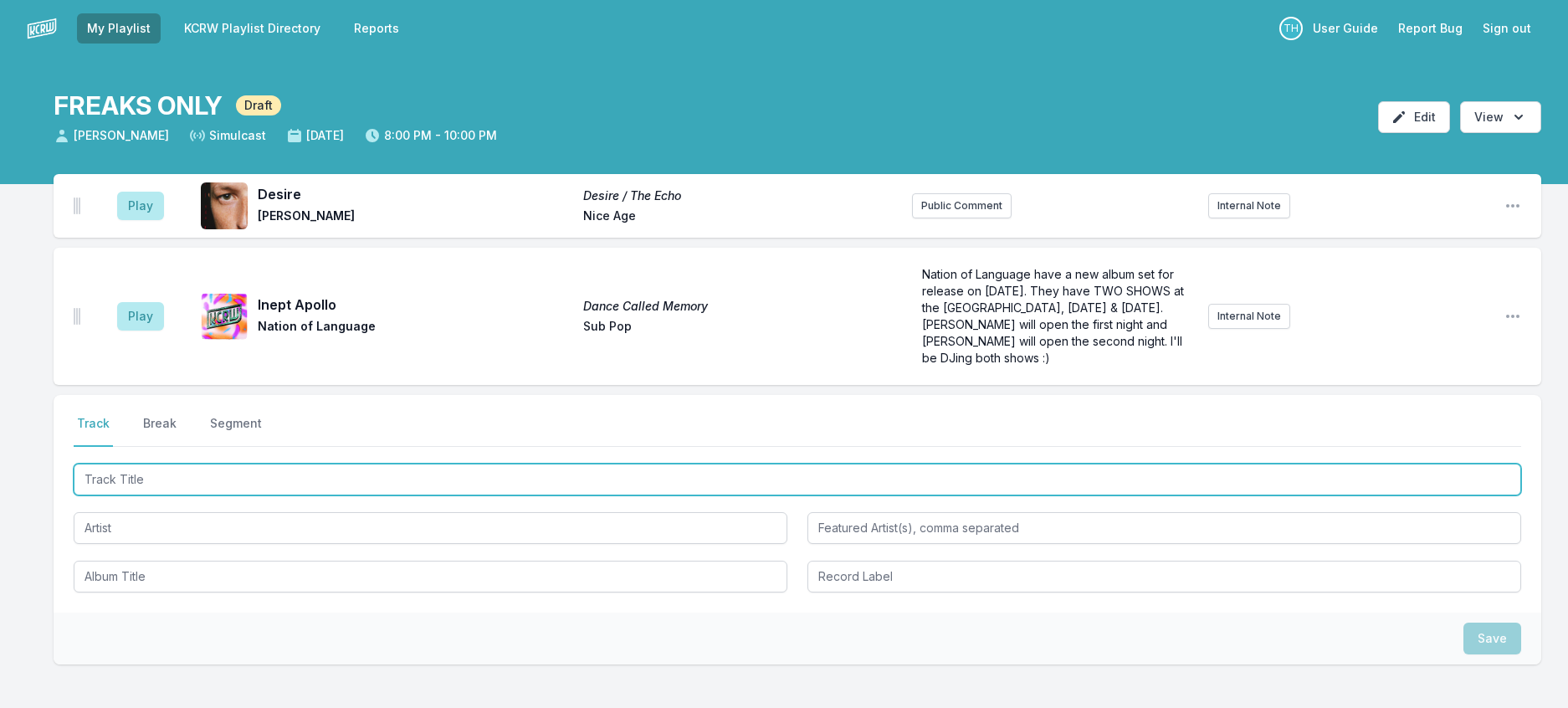
click at [130, 496] on input "Track Title" at bounding box center [797, 479] width 1447 height 32
type input "Sim Sim Sim"
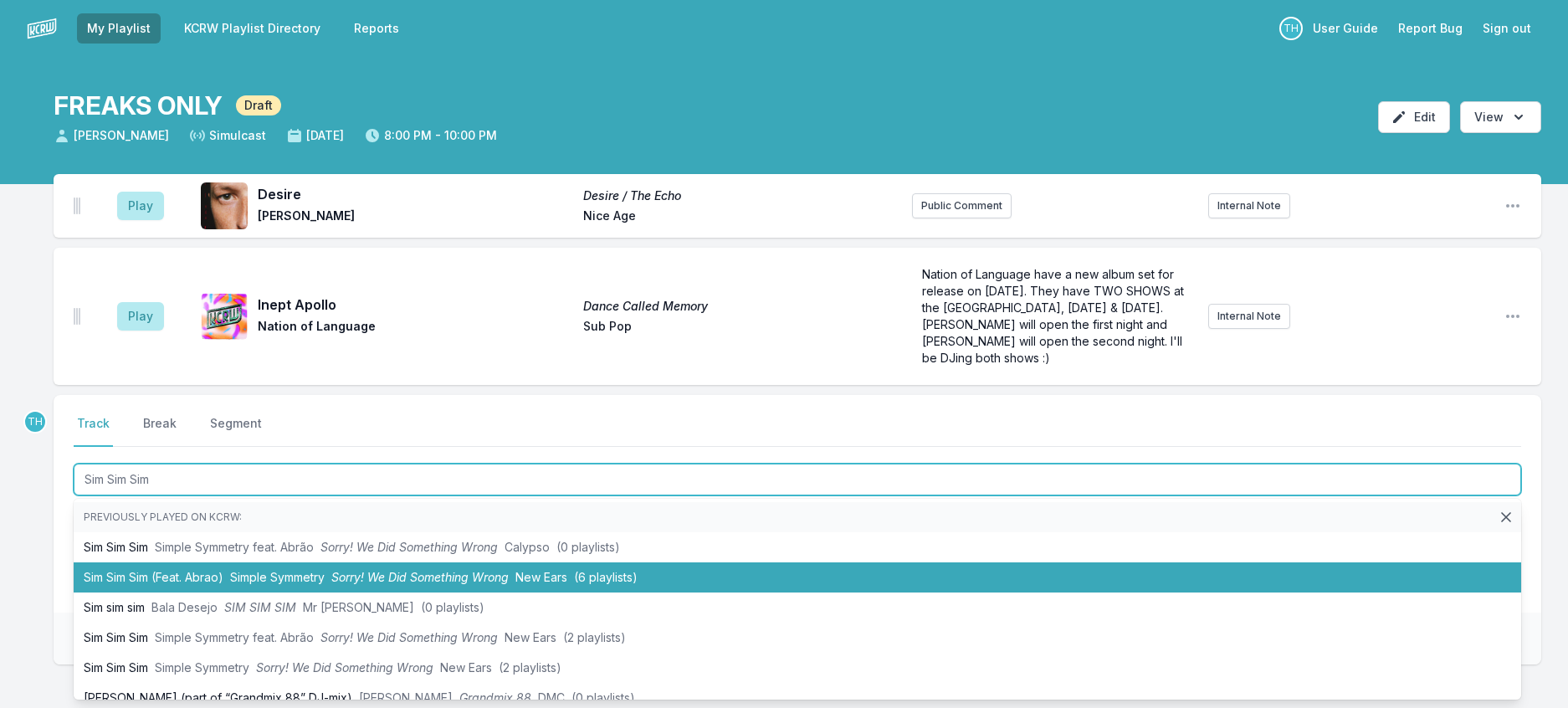
click at [257, 593] on li "Sim Sim Sim (Feat. Abrao) Simple Symmetry Sorry! We Did Something Wrong New Ear…" at bounding box center [797, 577] width 1447 height 30
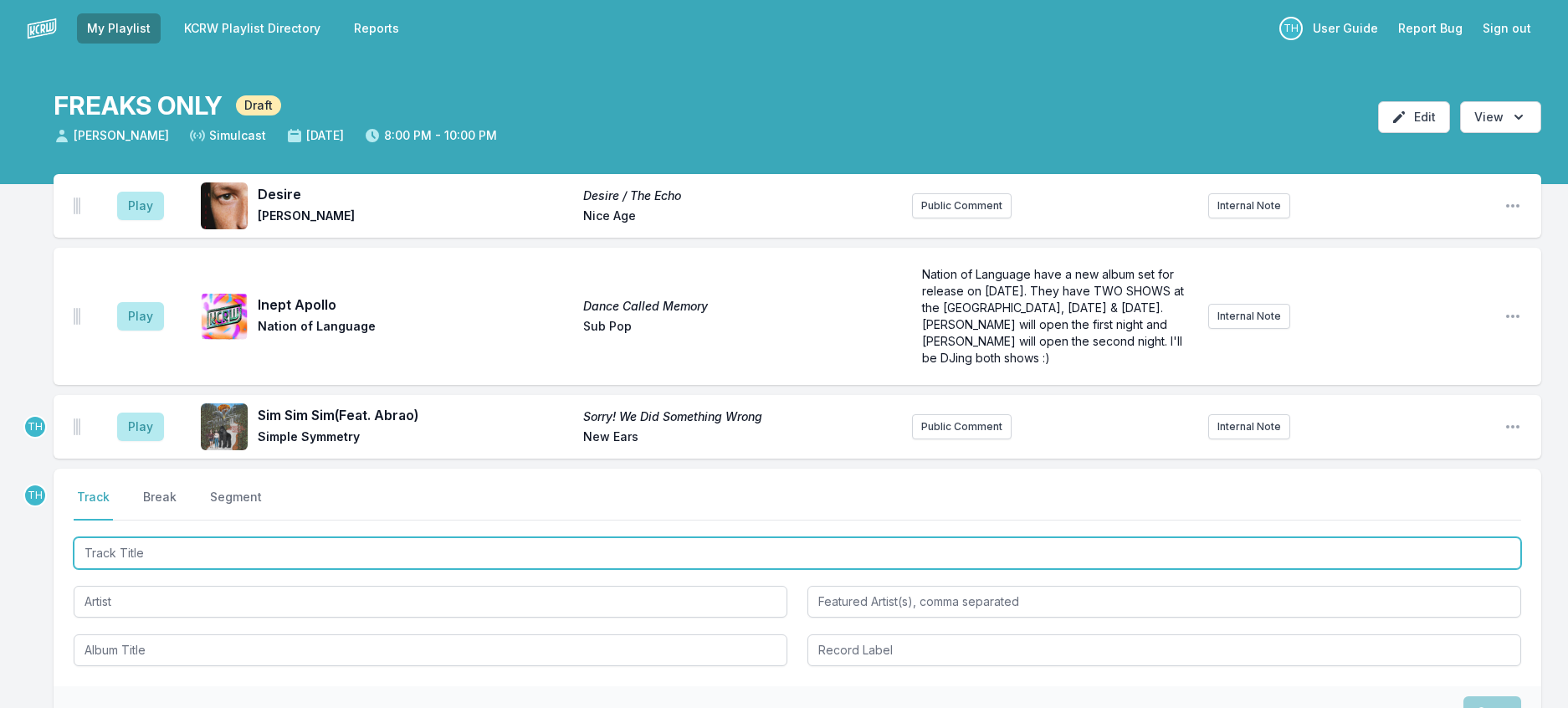
click at [331, 569] on input "Track Title" at bounding box center [797, 553] width 1447 height 32
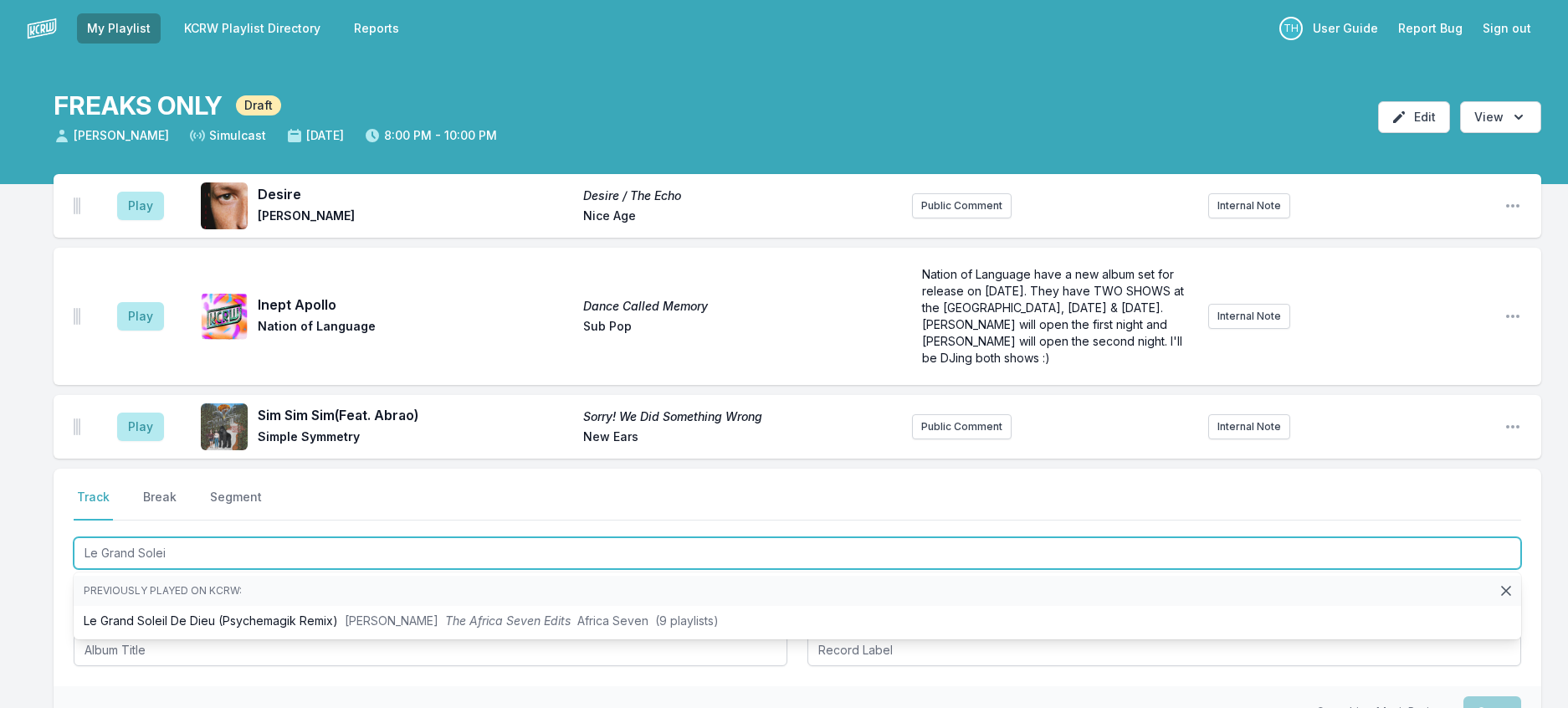
type input "Le Grand Soleil"
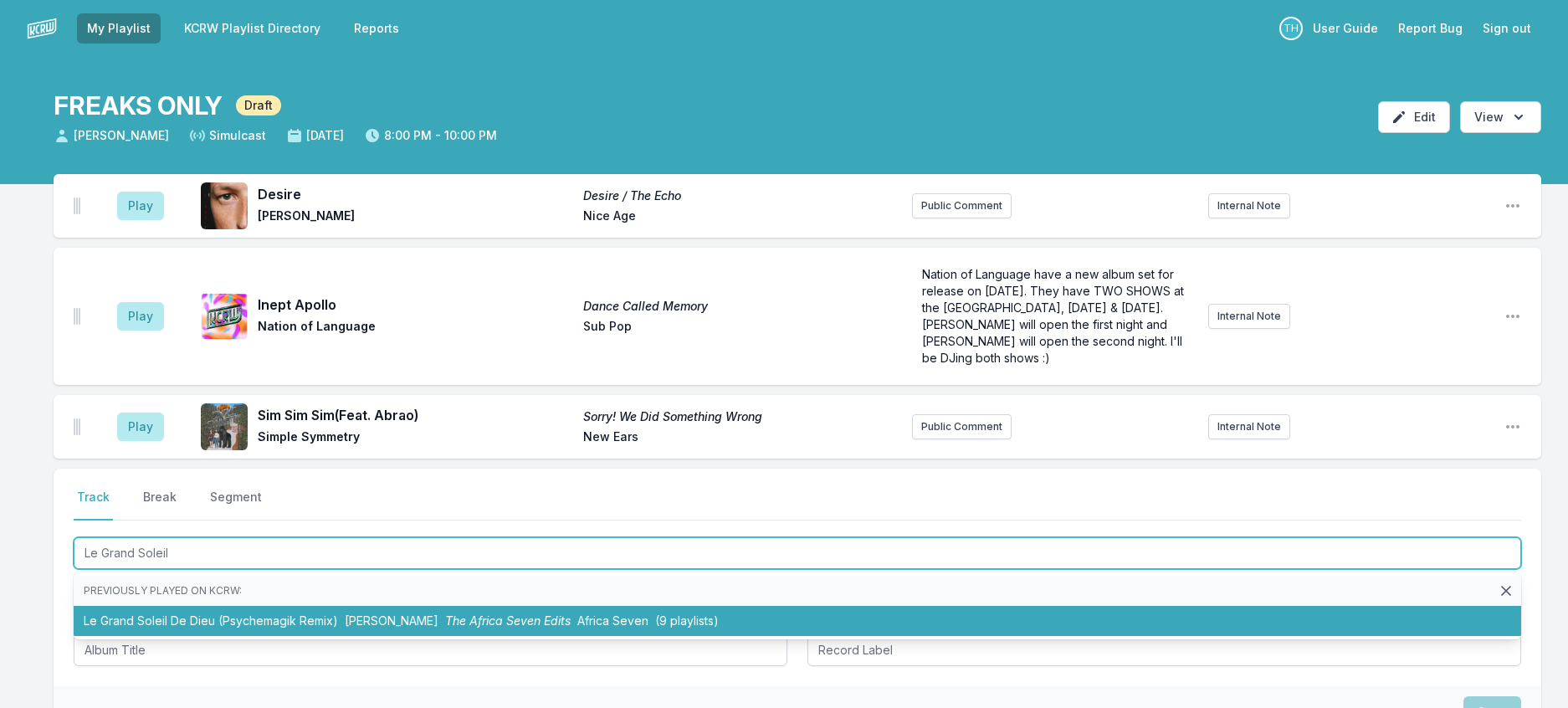
click at [367, 637] on li "Le Grand Soleil De Dieu (Psychemagik Remix) [PERSON_NAME] The Africa Seven Edit…" at bounding box center [797, 621] width 1447 height 30
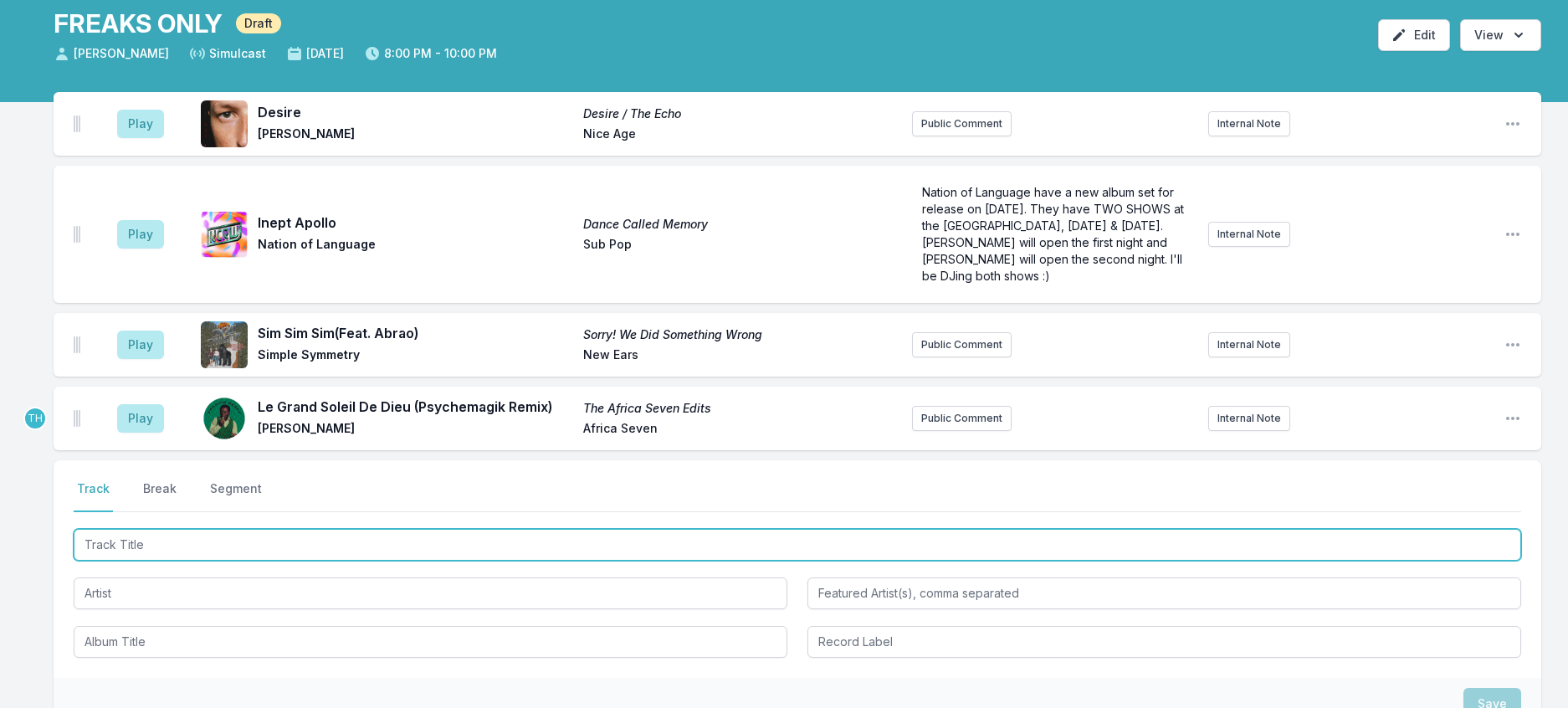
scroll to position [167, 0]
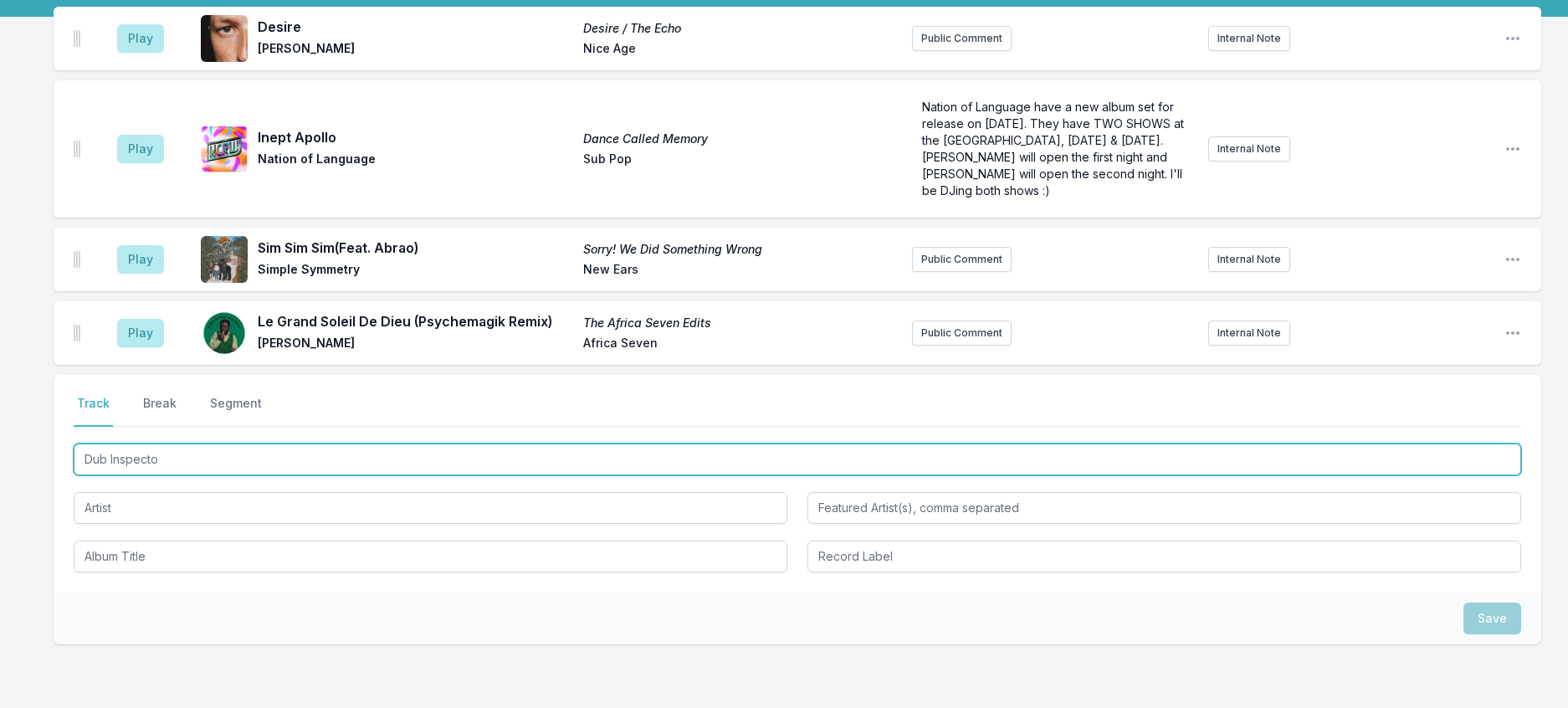
type input "Dub Inspector"
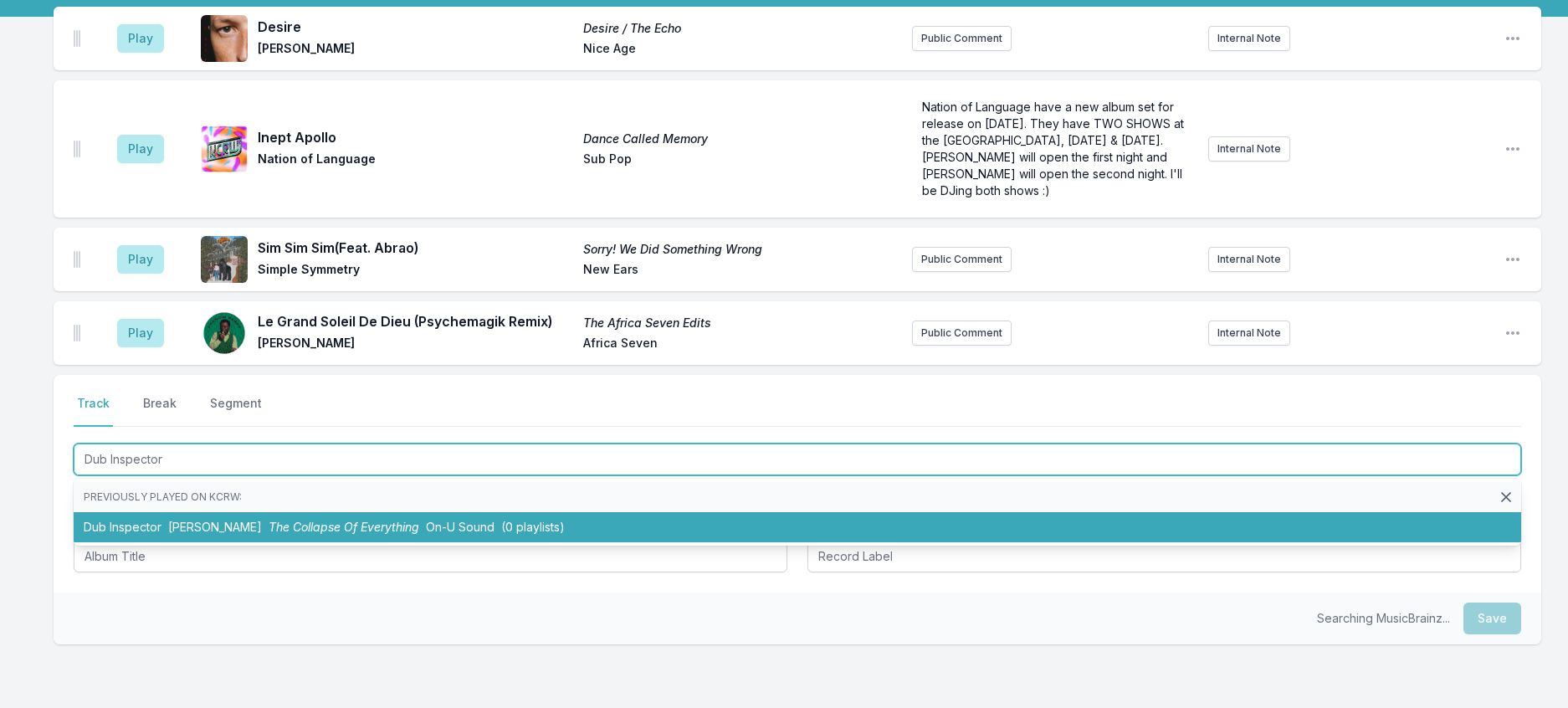
click at [400, 534] on span "The Collapse Of Everything" at bounding box center [344, 527] width 151 height 15
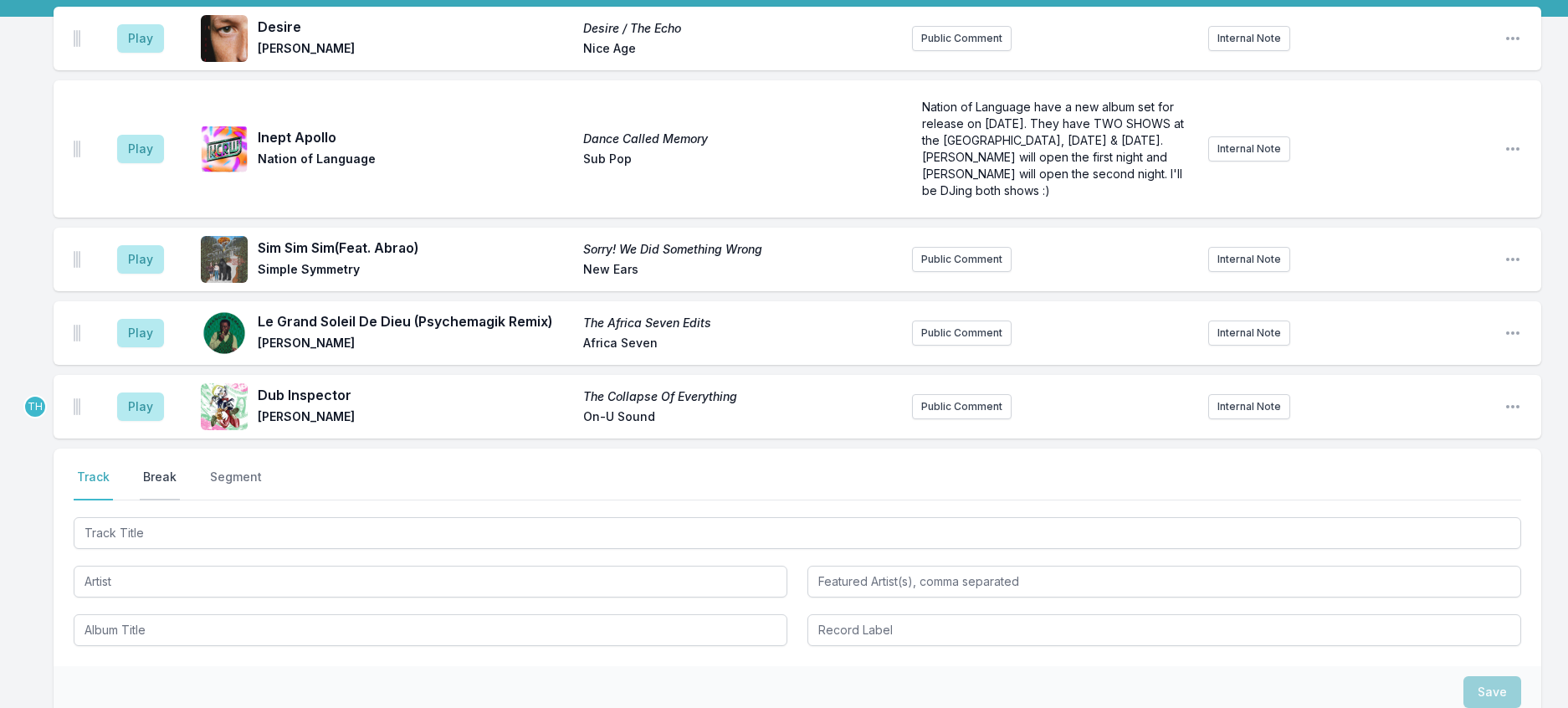
click at [180, 500] on button "Break" at bounding box center [160, 485] width 40 height 32
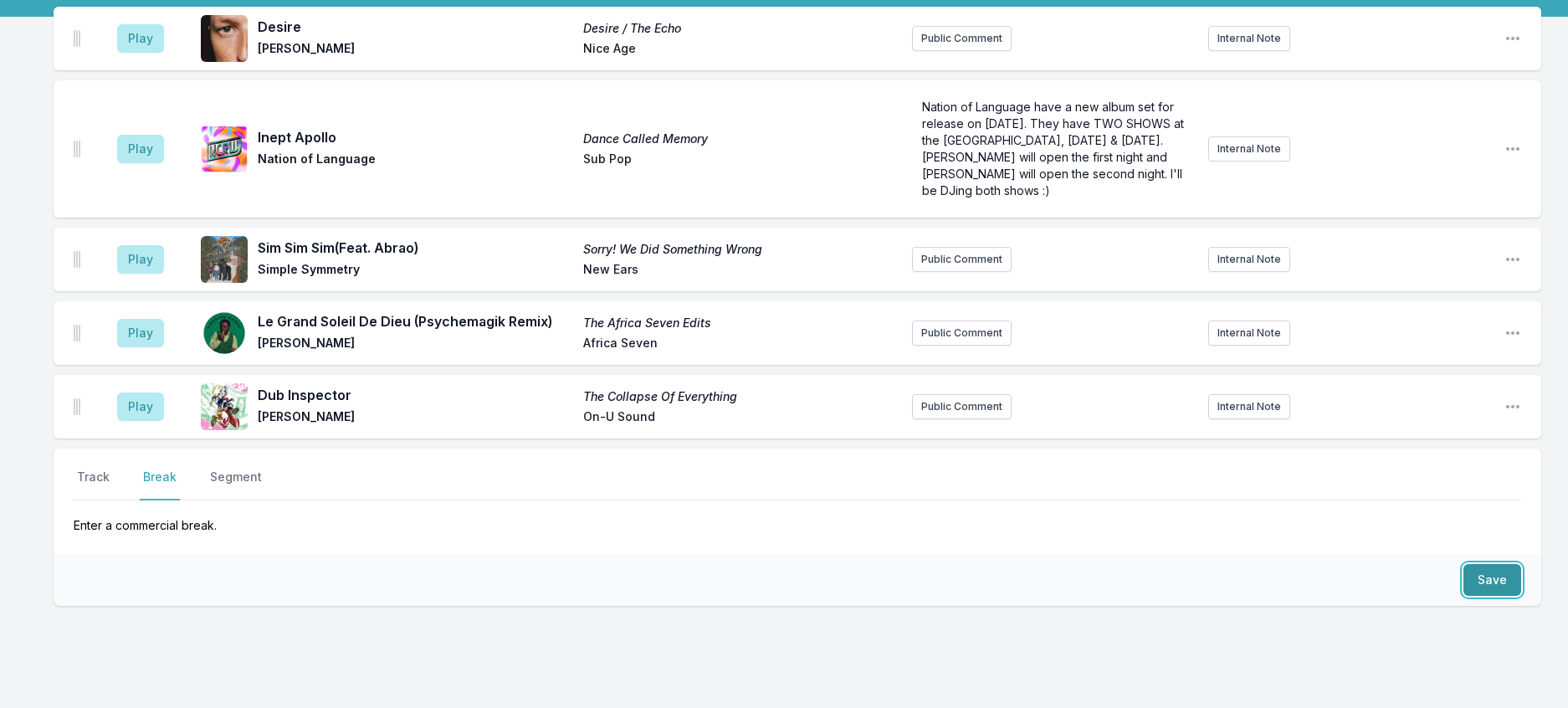
click at [1488, 596] on button "Save" at bounding box center [1492, 580] width 58 height 32
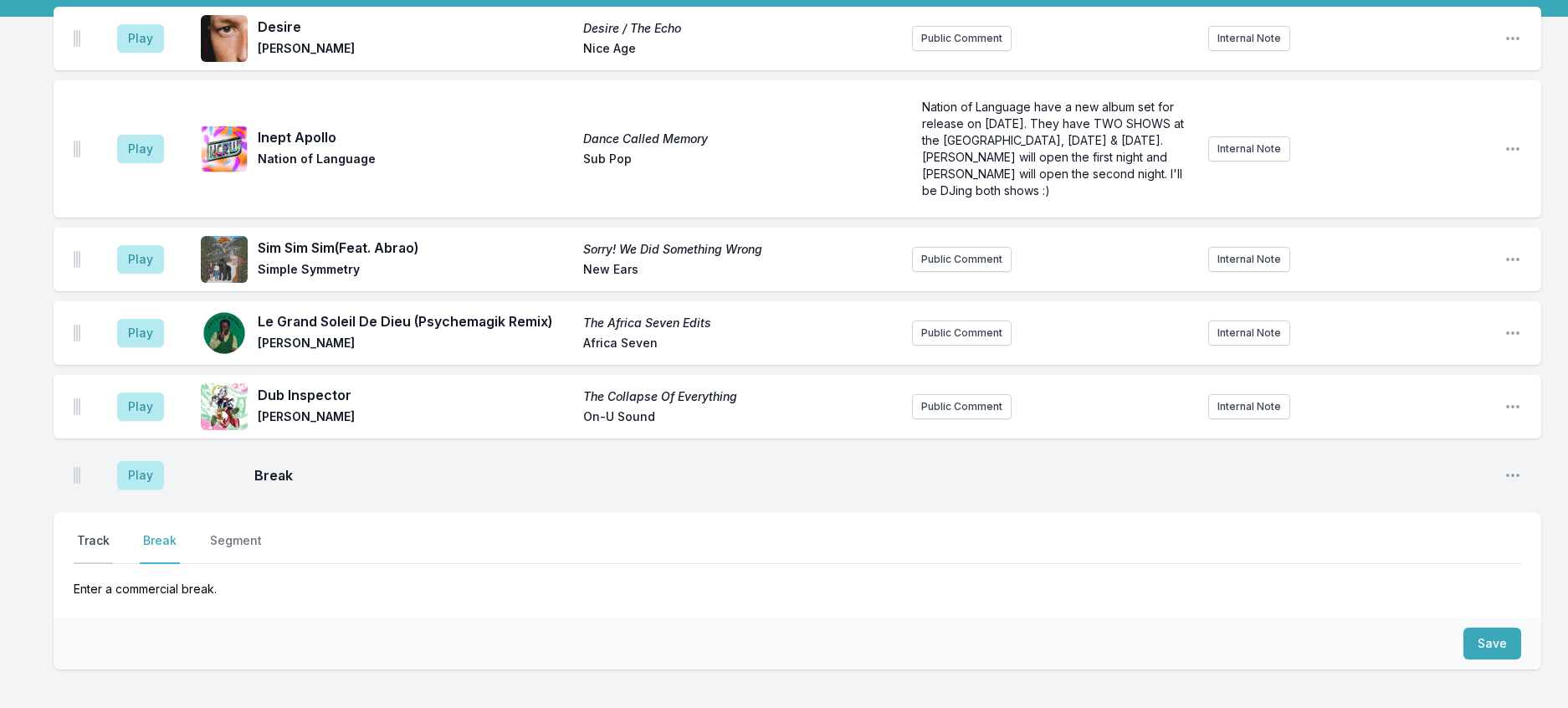
click at [107, 564] on button "Track" at bounding box center [93, 548] width 39 height 32
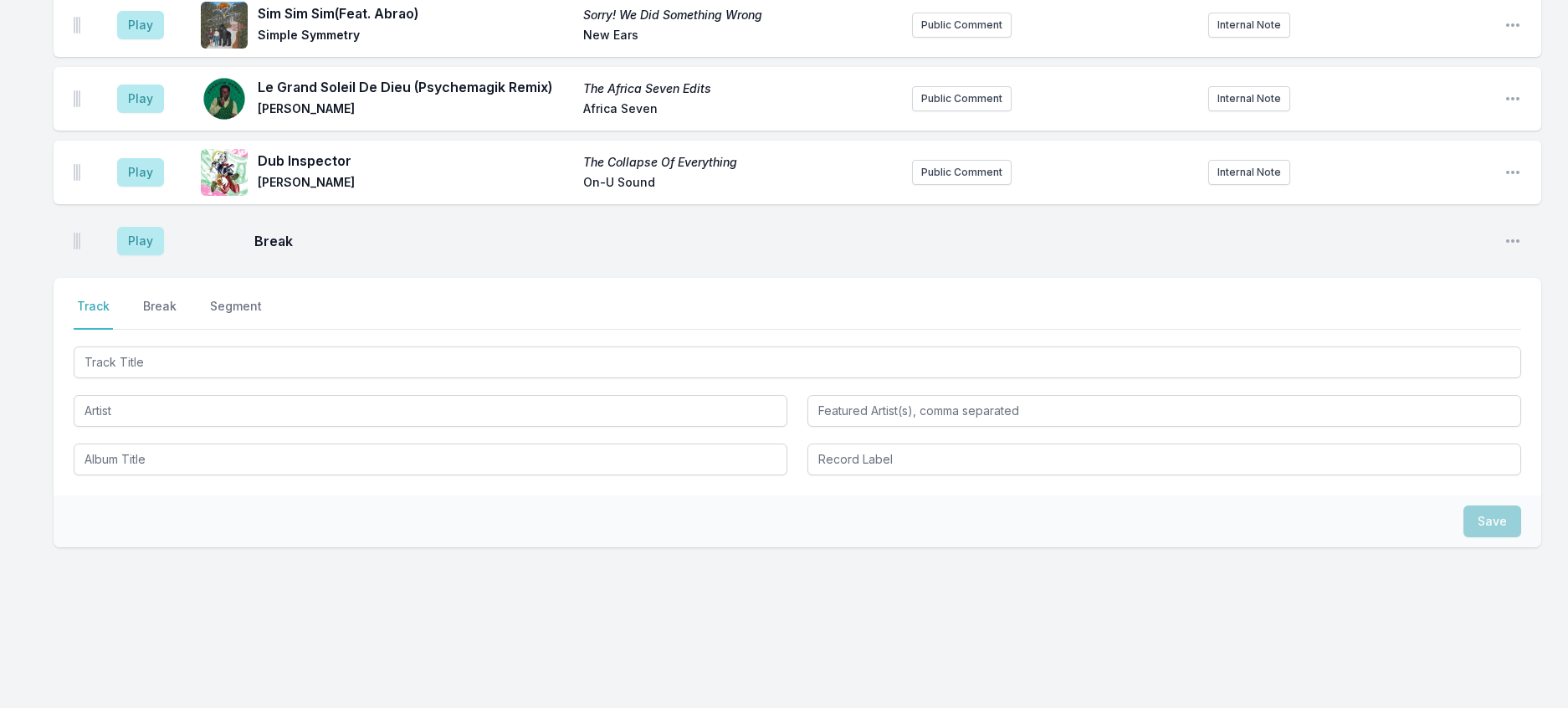
scroll to position [419, 0]
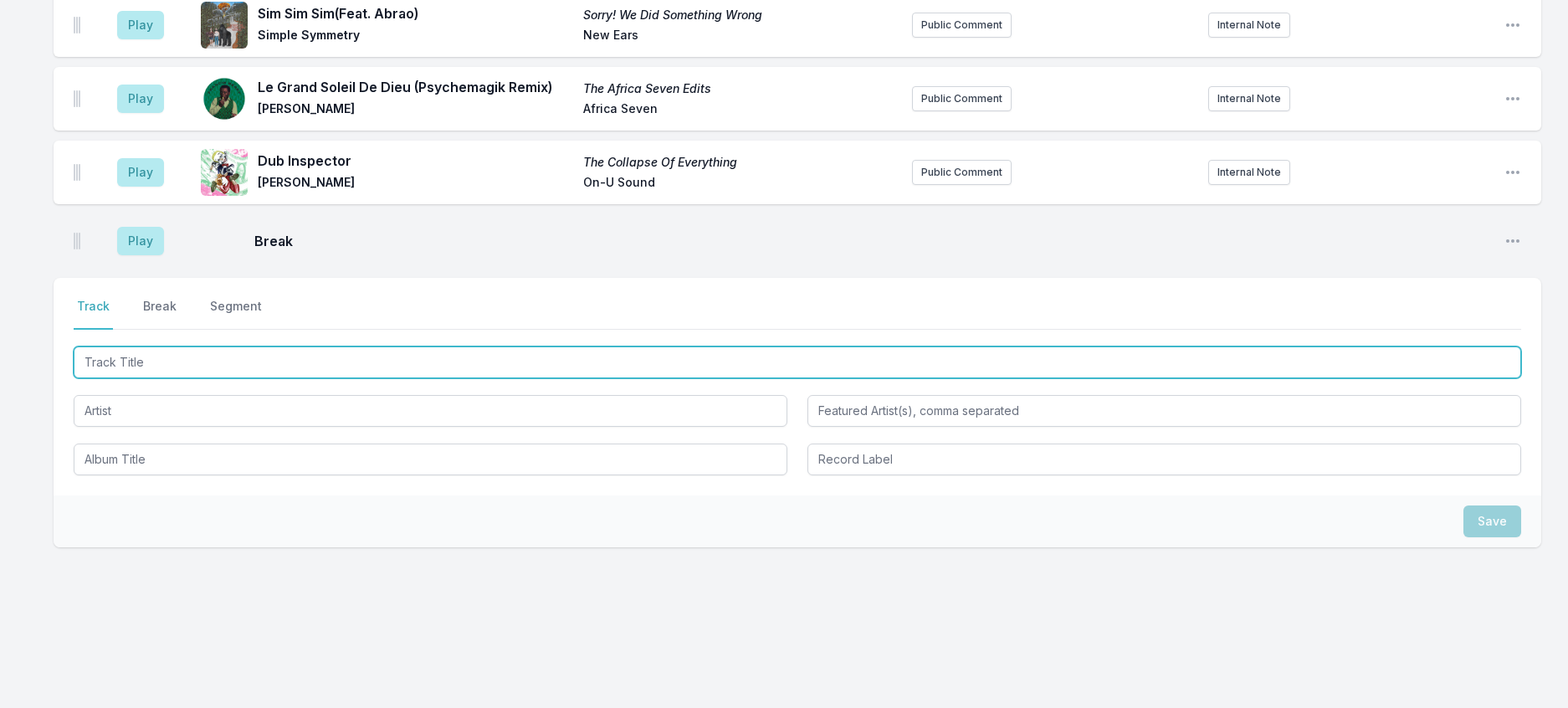
click at [345, 379] on input "Track Title" at bounding box center [797, 362] width 1447 height 32
type input "By The Grace Of [DEMOGRAPHIC_DATA]"
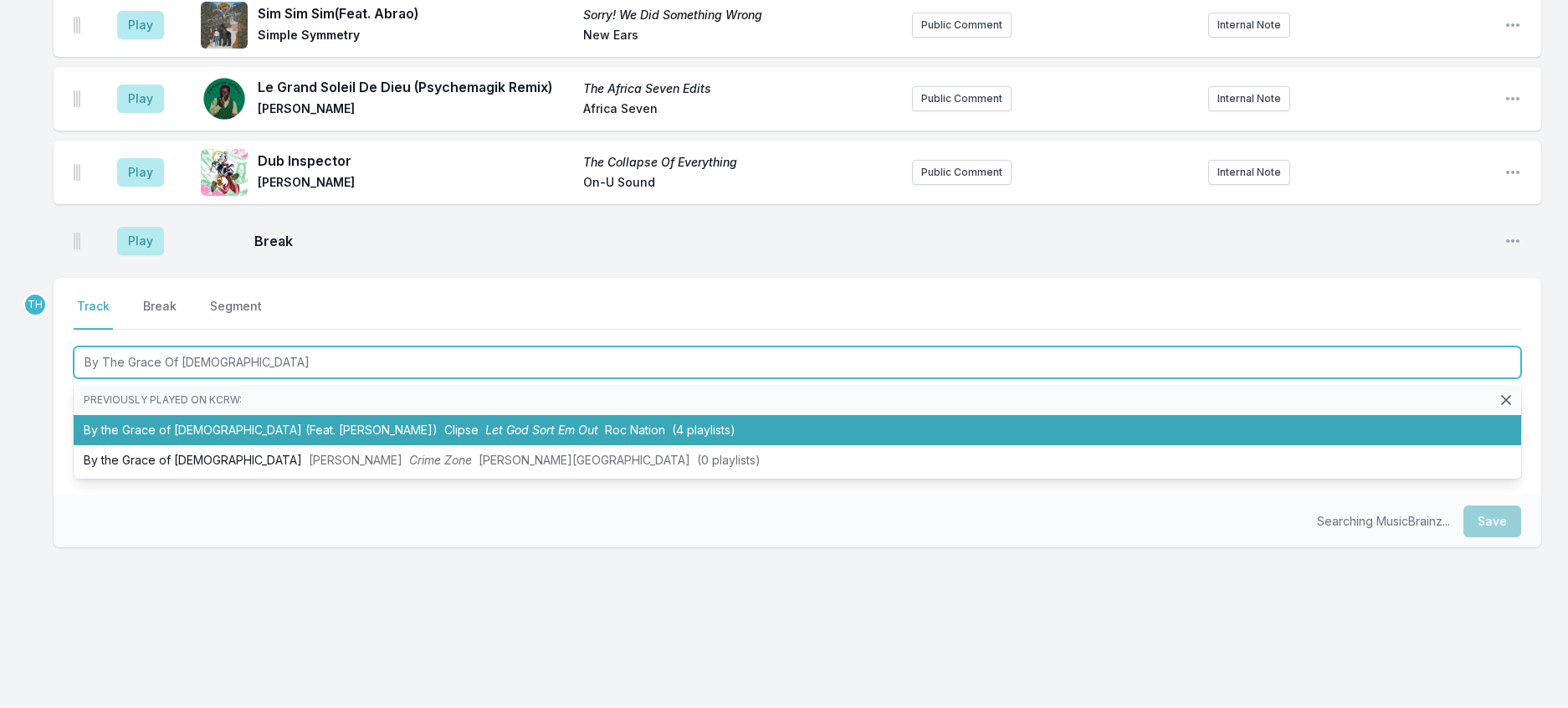
click at [485, 437] on span "Let God Sort Em Out" at bounding box center [542, 430] width 113 height 15
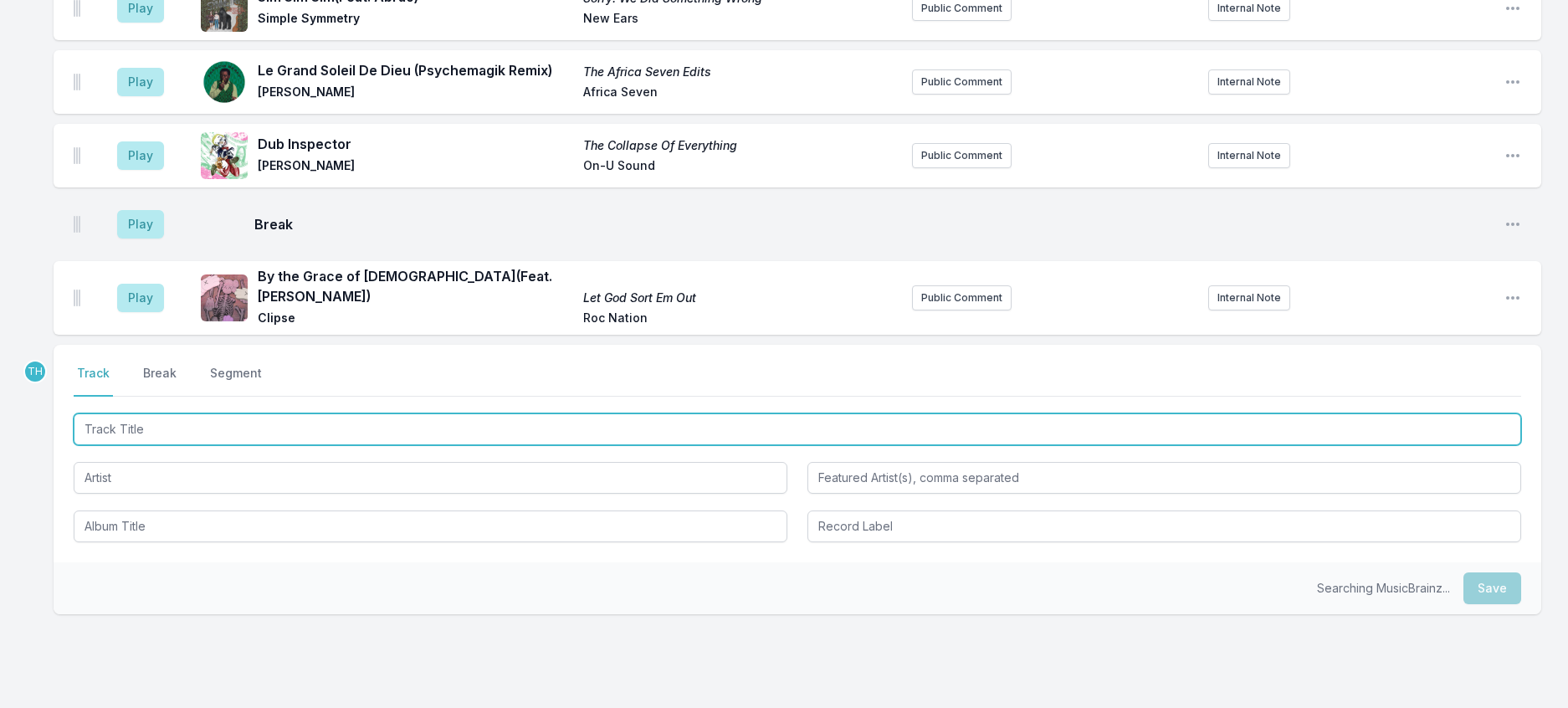
scroll to position [513, 0]
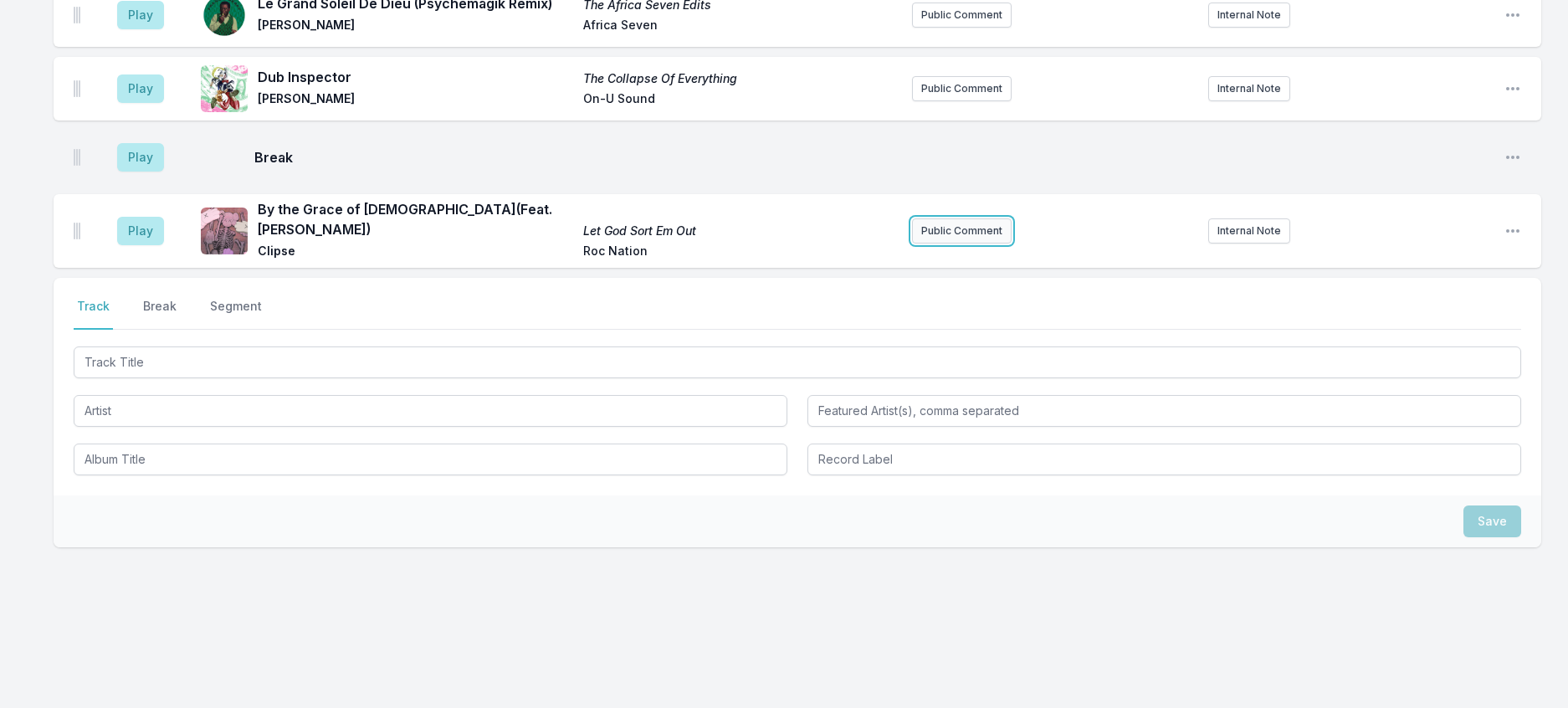
click at [971, 243] on button "Public Comment" at bounding box center [962, 231] width 100 height 25
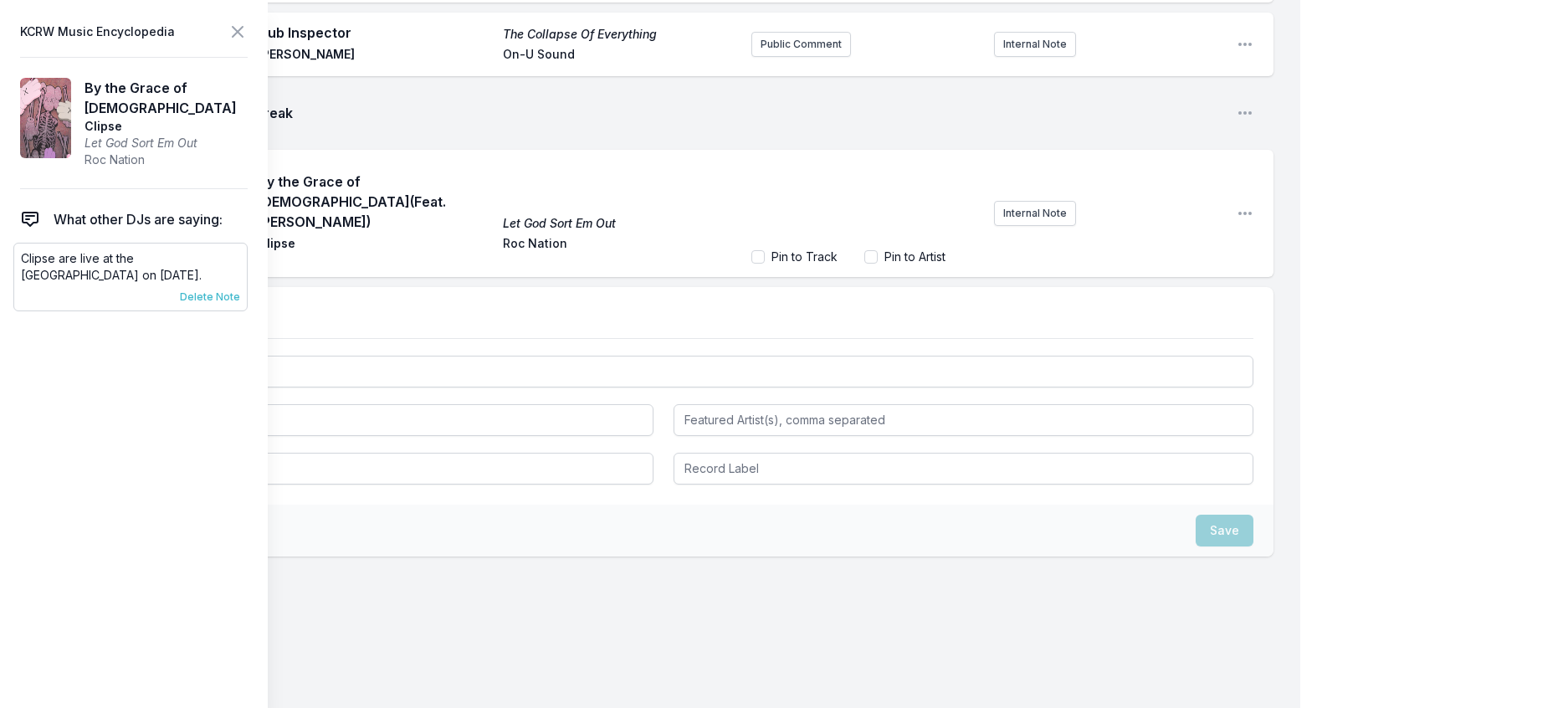
click at [232, 304] on span "Delete Note" at bounding box center [210, 297] width 60 height 14
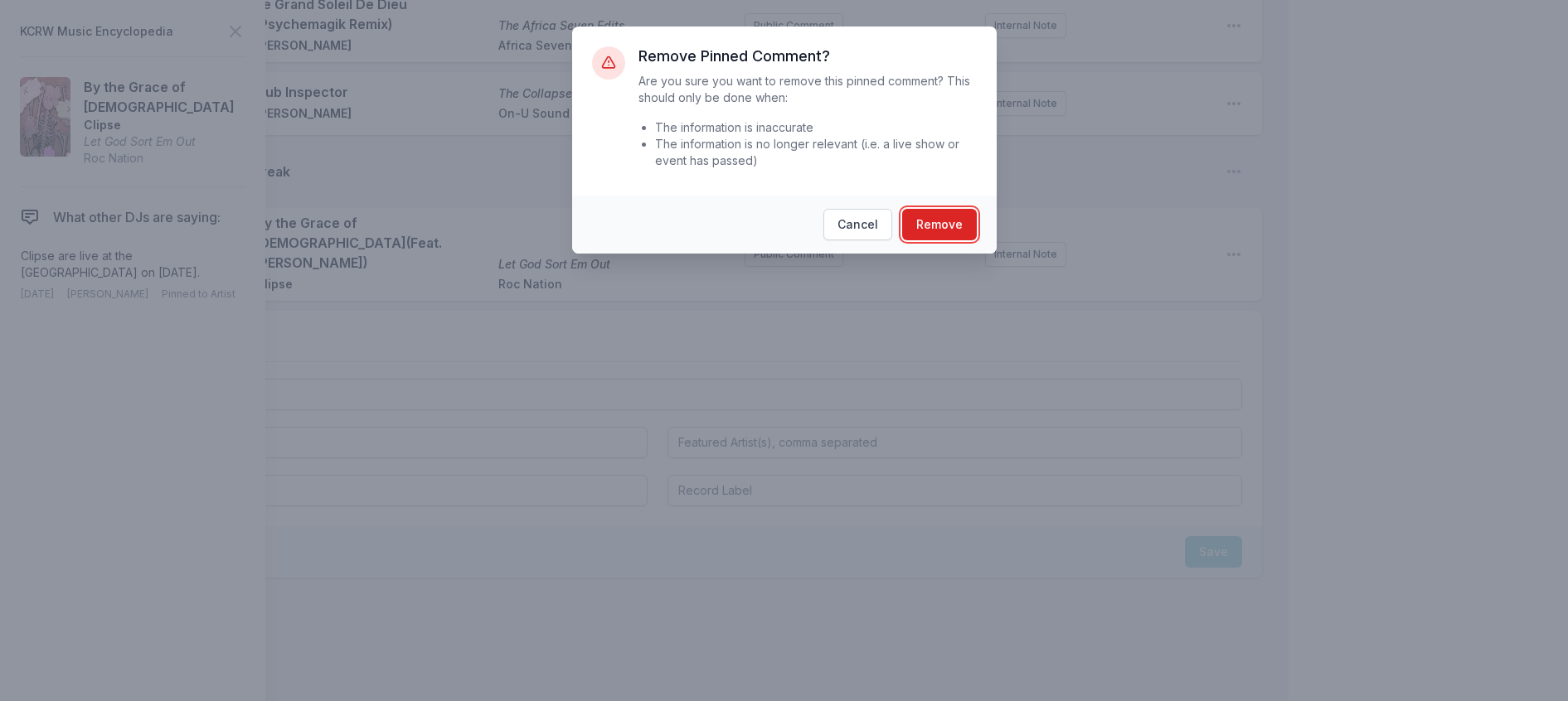
drag, startPoint x: 951, startPoint y: 257, endPoint x: 593, endPoint y: 166, distance: 369.4
click at [947, 240] on button "Remove" at bounding box center [939, 225] width 74 height 32
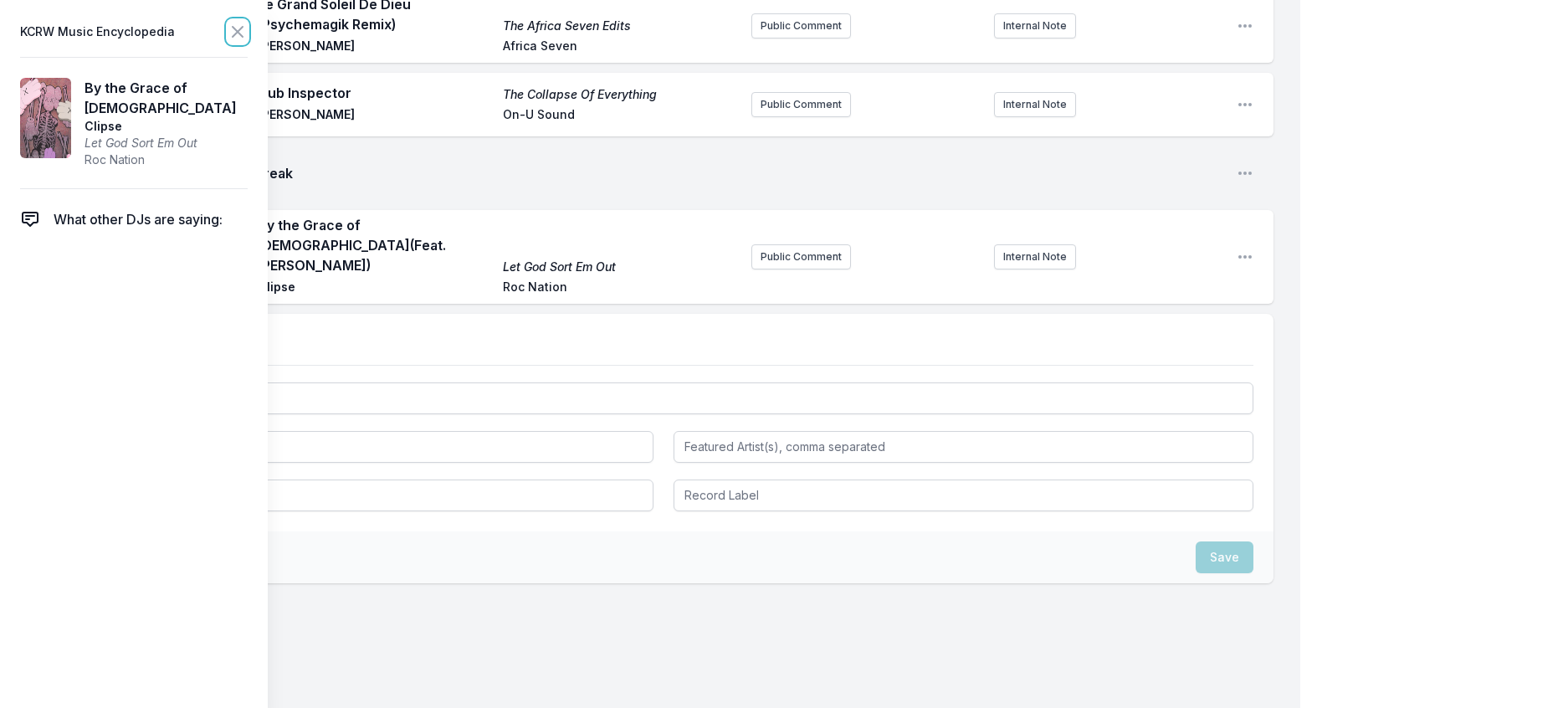
click at [248, 42] on icon at bounding box center [238, 32] width 20 height 20
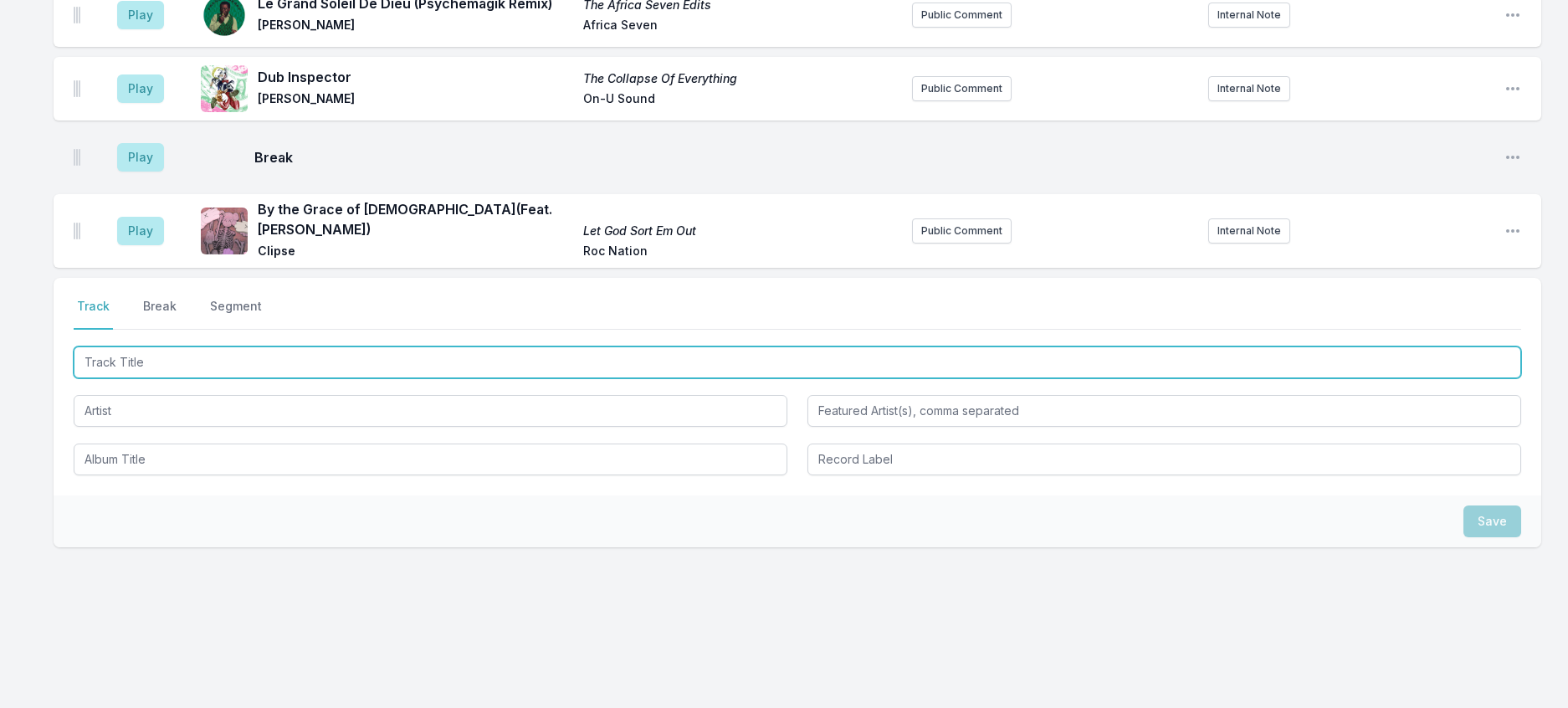
click at [170, 379] on input "Track Title" at bounding box center [797, 362] width 1447 height 32
type input "The Edge"
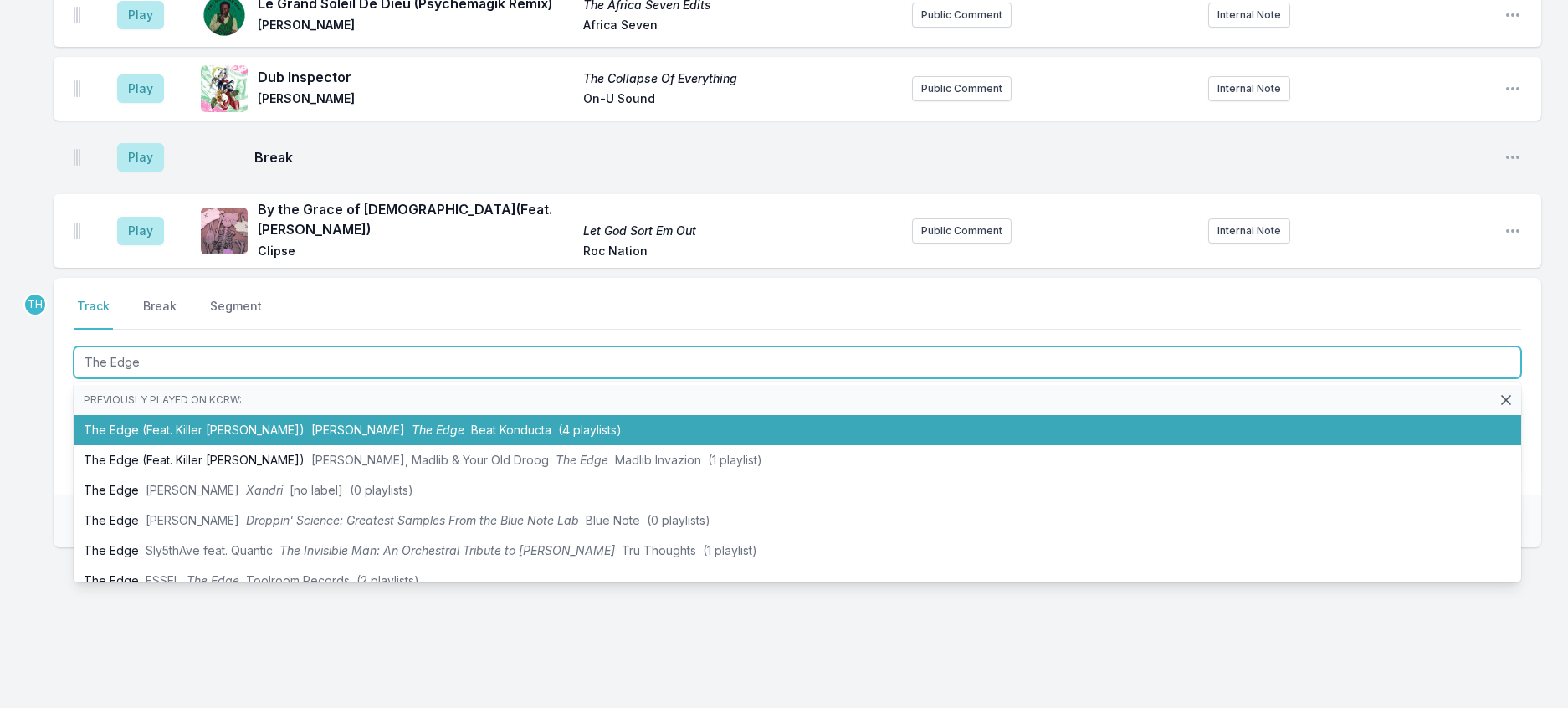
click at [229, 445] on li "The Edge (Feat. Killer [PERSON_NAME]) Droogie [PERSON_NAME] The Edge Beat Kondu…" at bounding box center [797, 430] width 1447 height 30
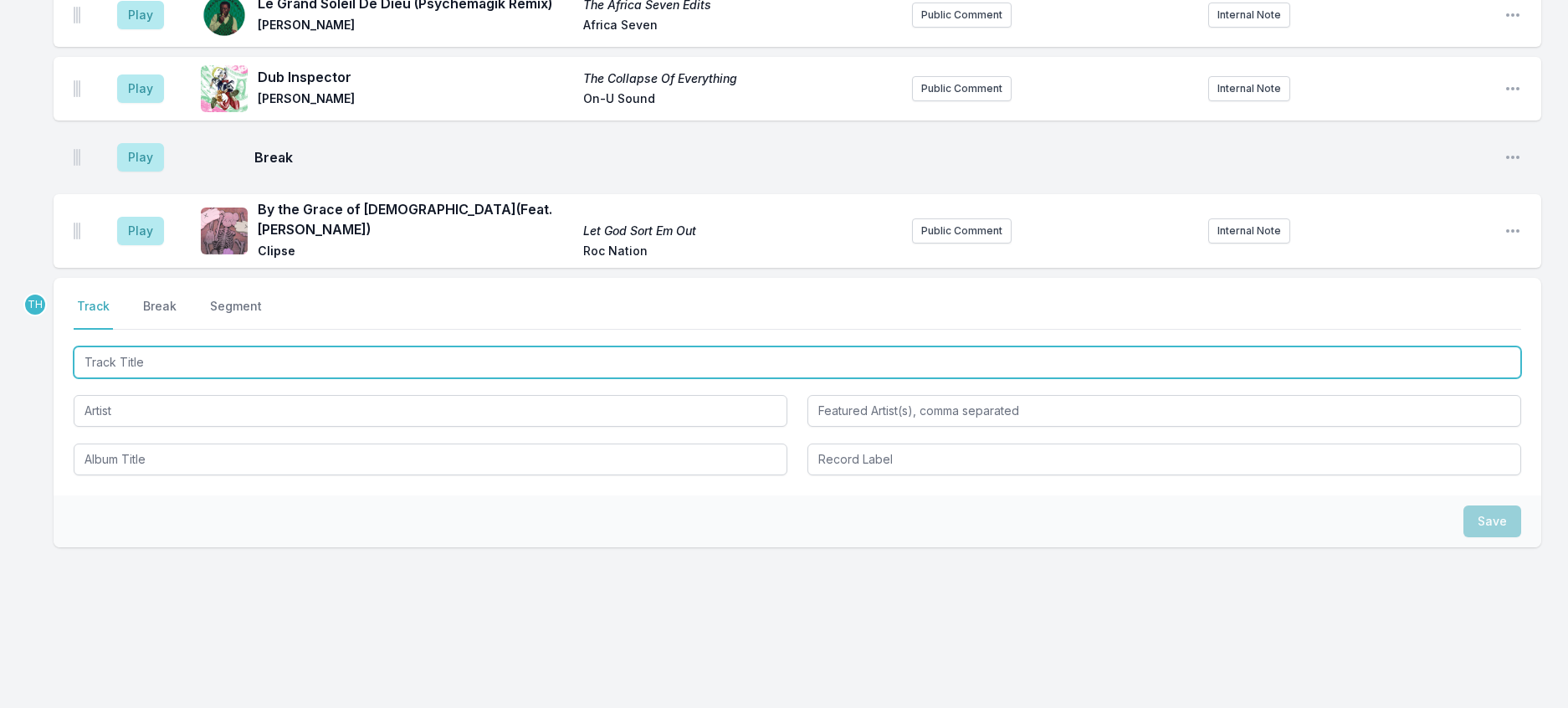
scroll to position [596, 0]
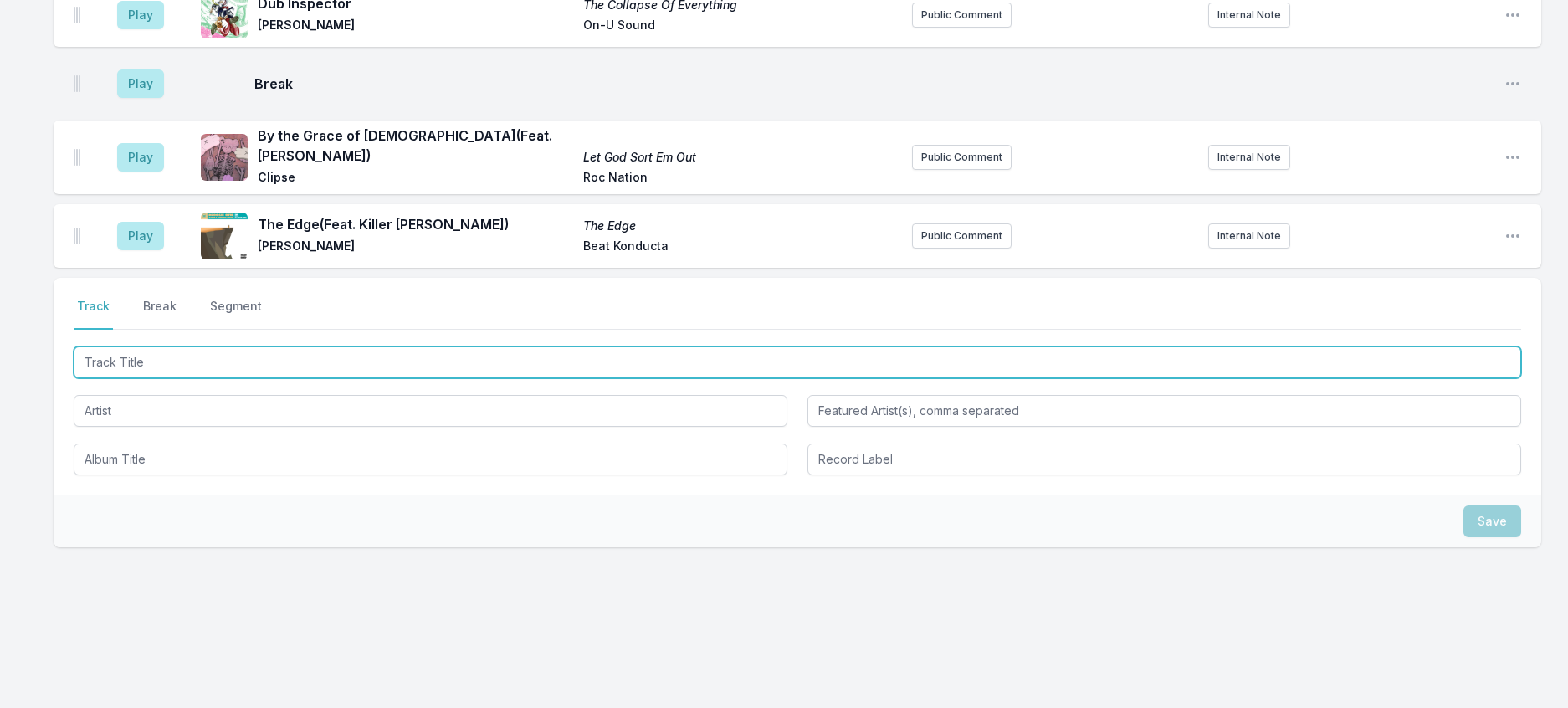
click at [448, 379] on input "Track Title" at bounding box center [797, 362] width 1447 height 32
type input "Mexico Suite"
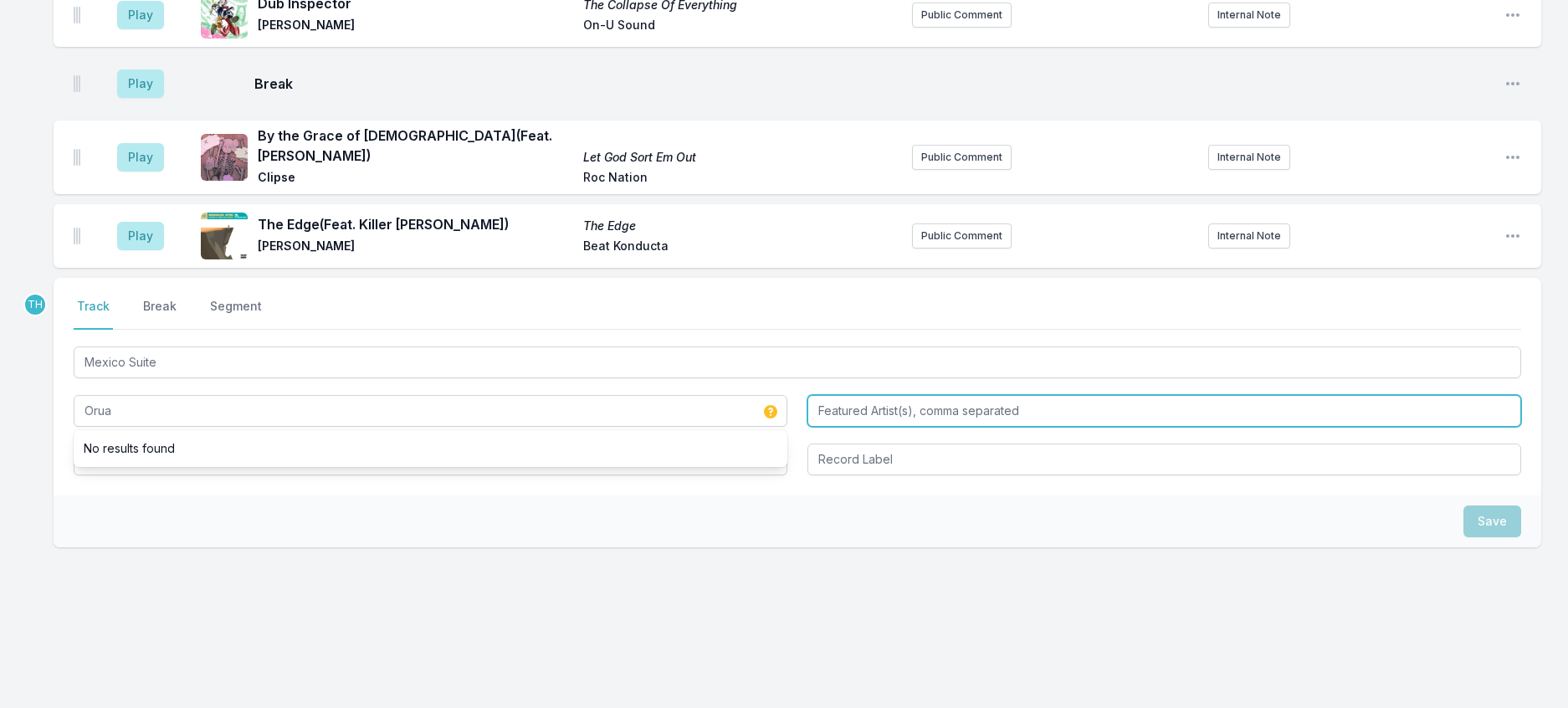
type input "Orua"
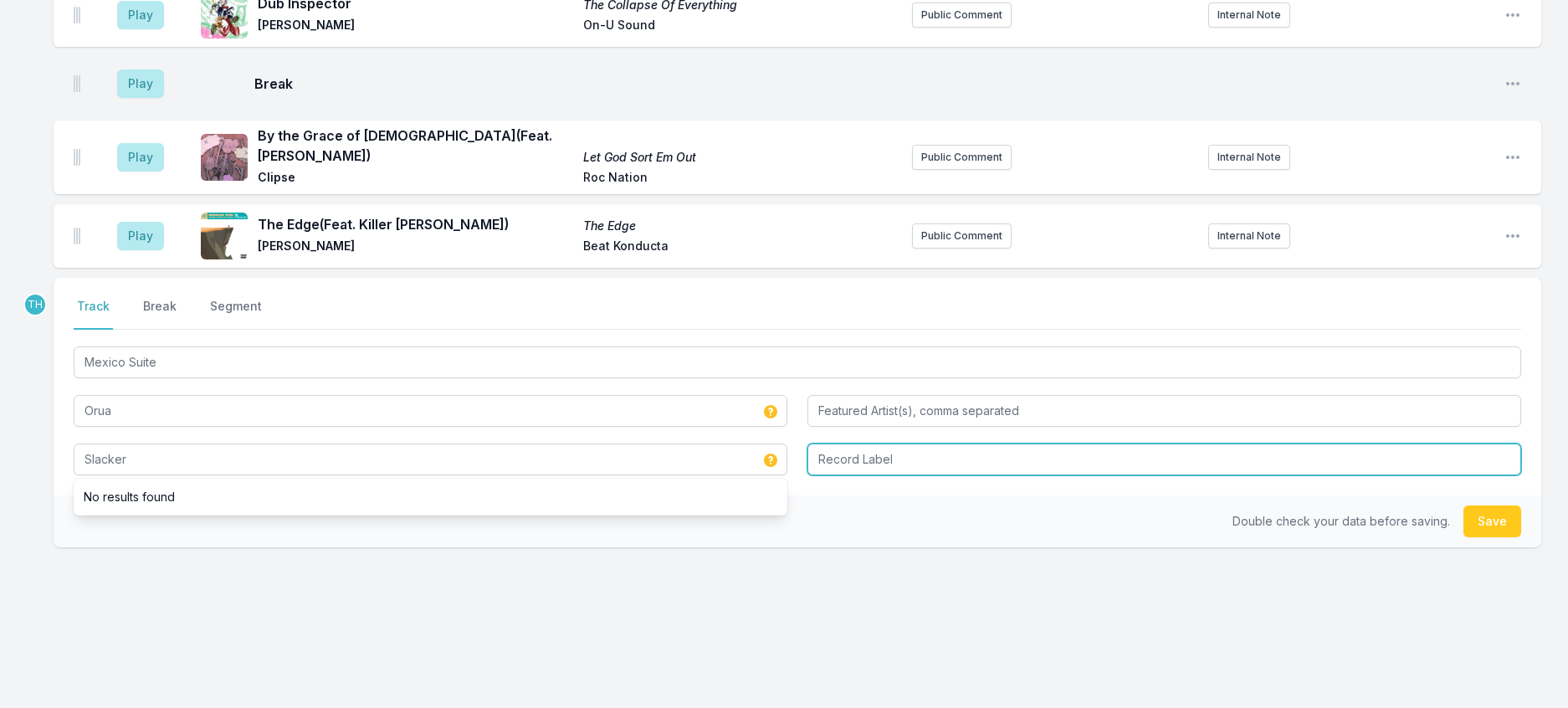
type input "Slacker"
type input "K Records"
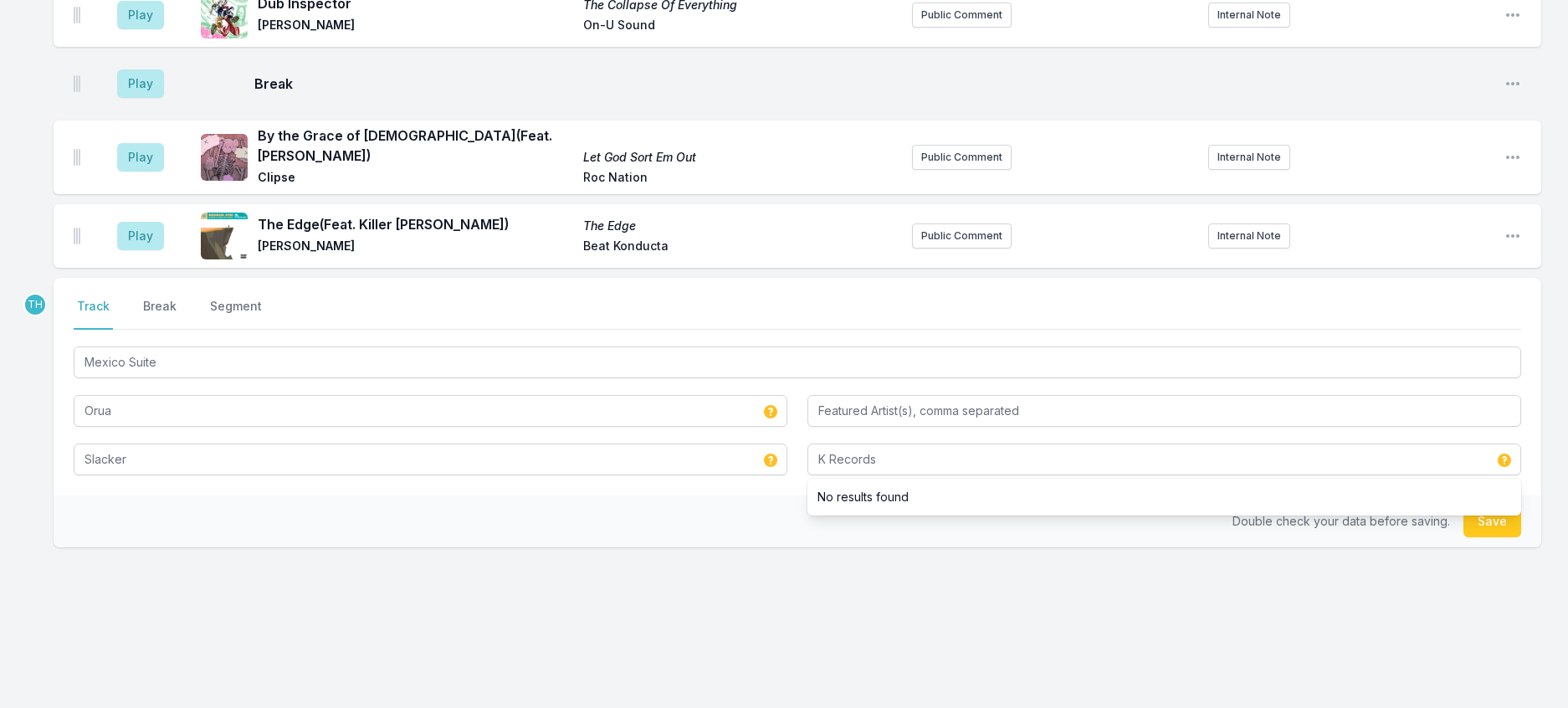
drag, startPoint x: 710, startPoint y: 610, endPoint x: 767, endPoint y: 610, distance: 57.0
click at [717, 548] on div "Double check your data before saving. Save" at bounding box center [797, 521] width 1488 height 52
click at [1477, 538] on button "Save" at bounding box center [1492, 521] width 58 height 32
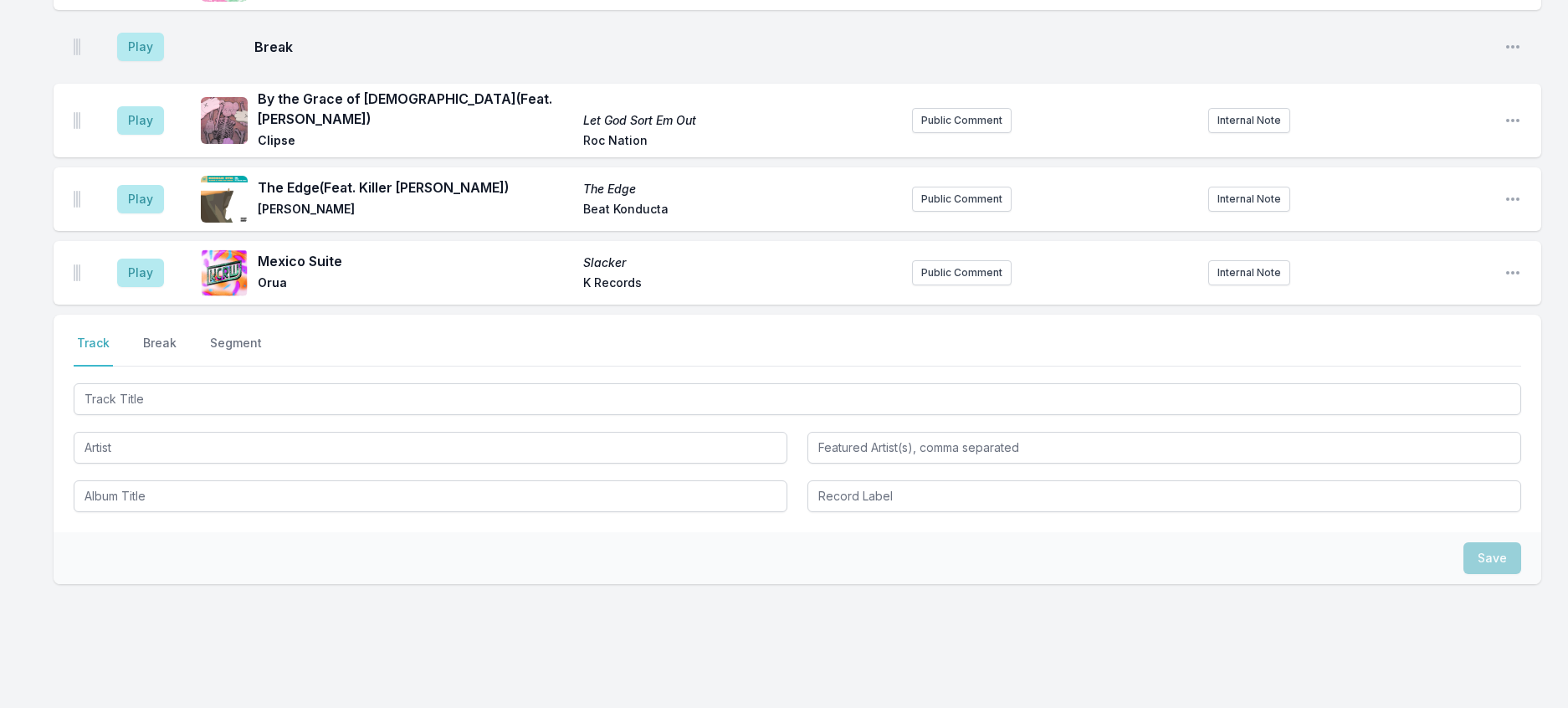
scroll to position [679, 0]
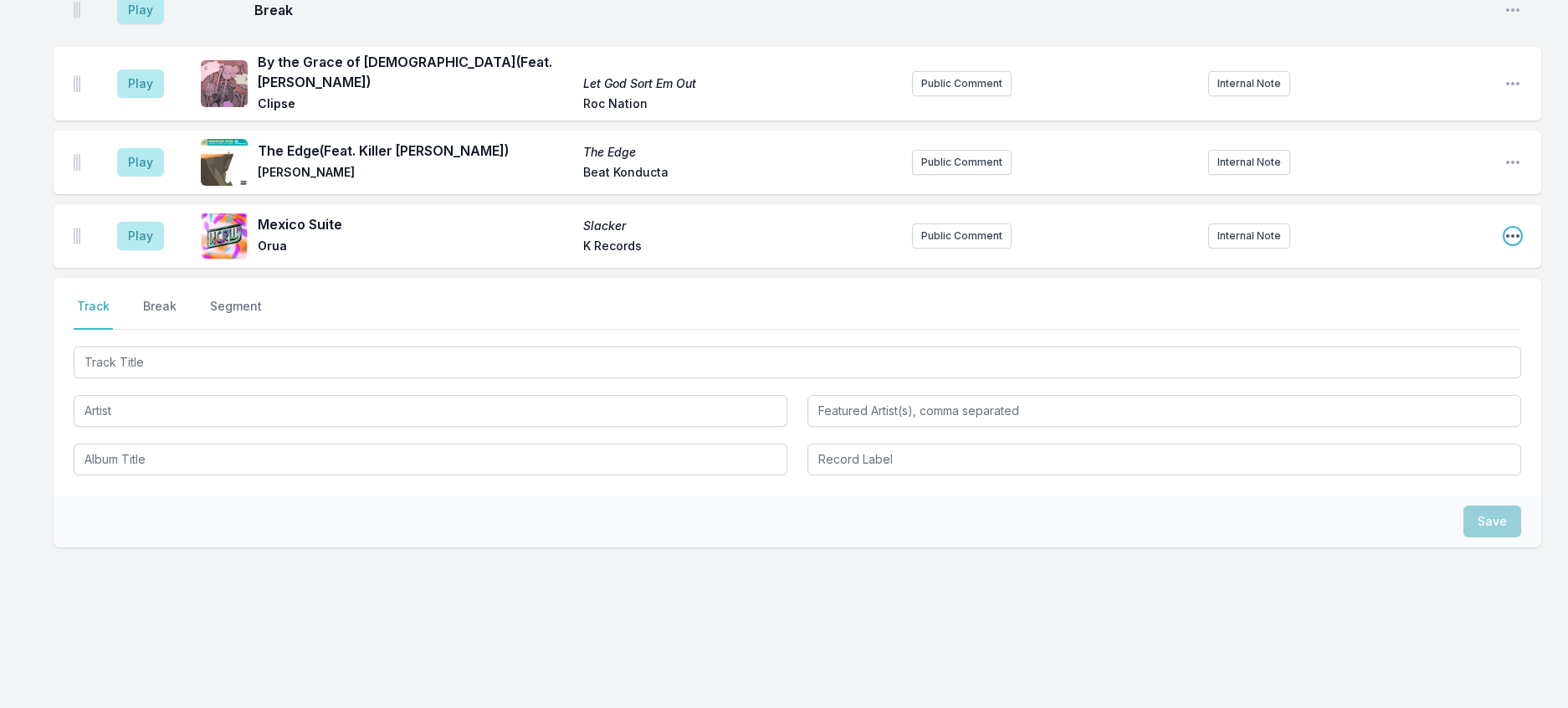
click at [1505, 244] on icon "Open playlist item options" at bounding box center [1513, 236] width 16 height 16
click at [1377, 315] on button "Edit Track Details" at bounding box center [1427, 299] width 187 height 30
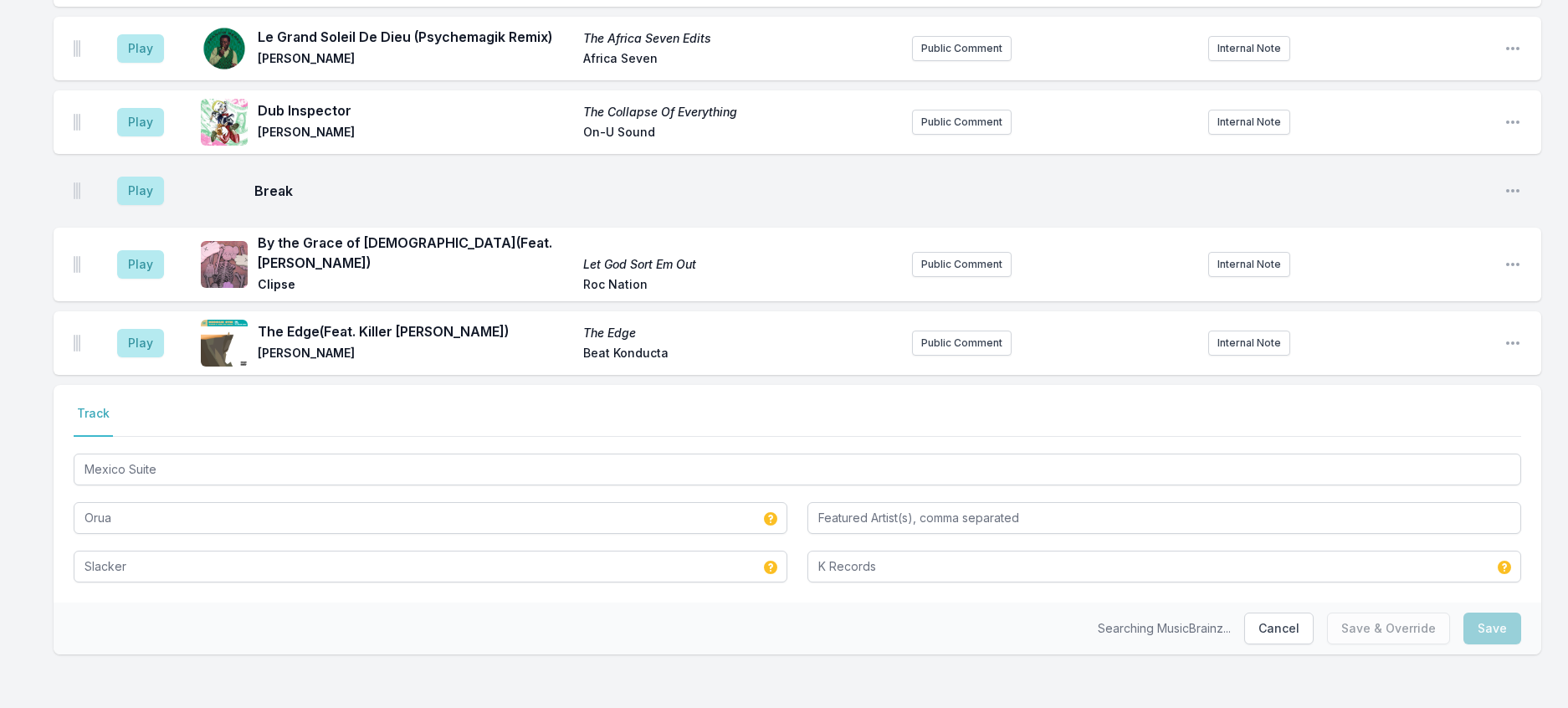
scroll to position [607, 0]
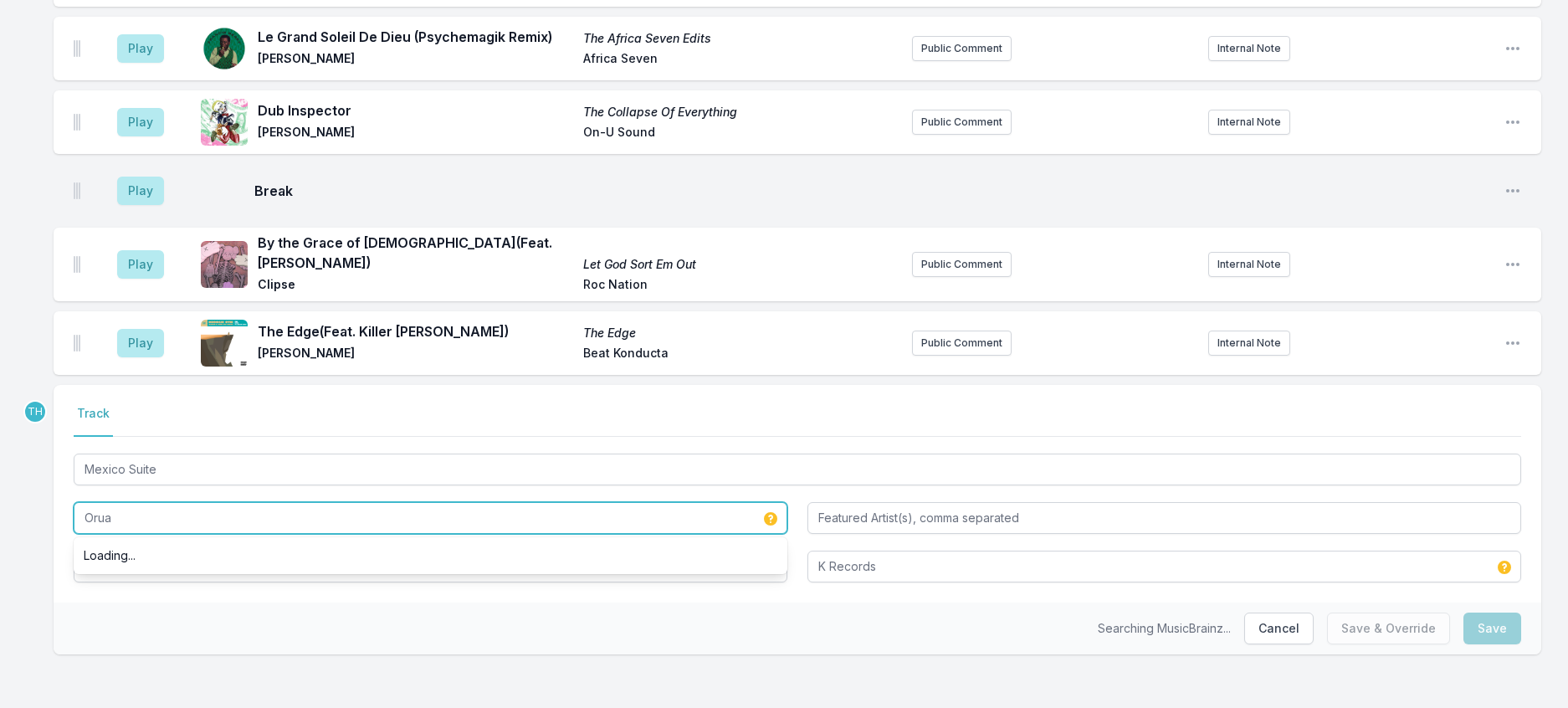
drag, startPoint x: 61, startPoint y: 485, endPoint x: 34, endPoint y: 483, distance: 27.1
click at [34, 483] on div "Play Desire Desire / The Echo [PERSON_NAME] Nice Age Public Comment Internal No…" at bounding box center [784, 215] width 1568 height 986
paste input "ã"
type input "Oruã"
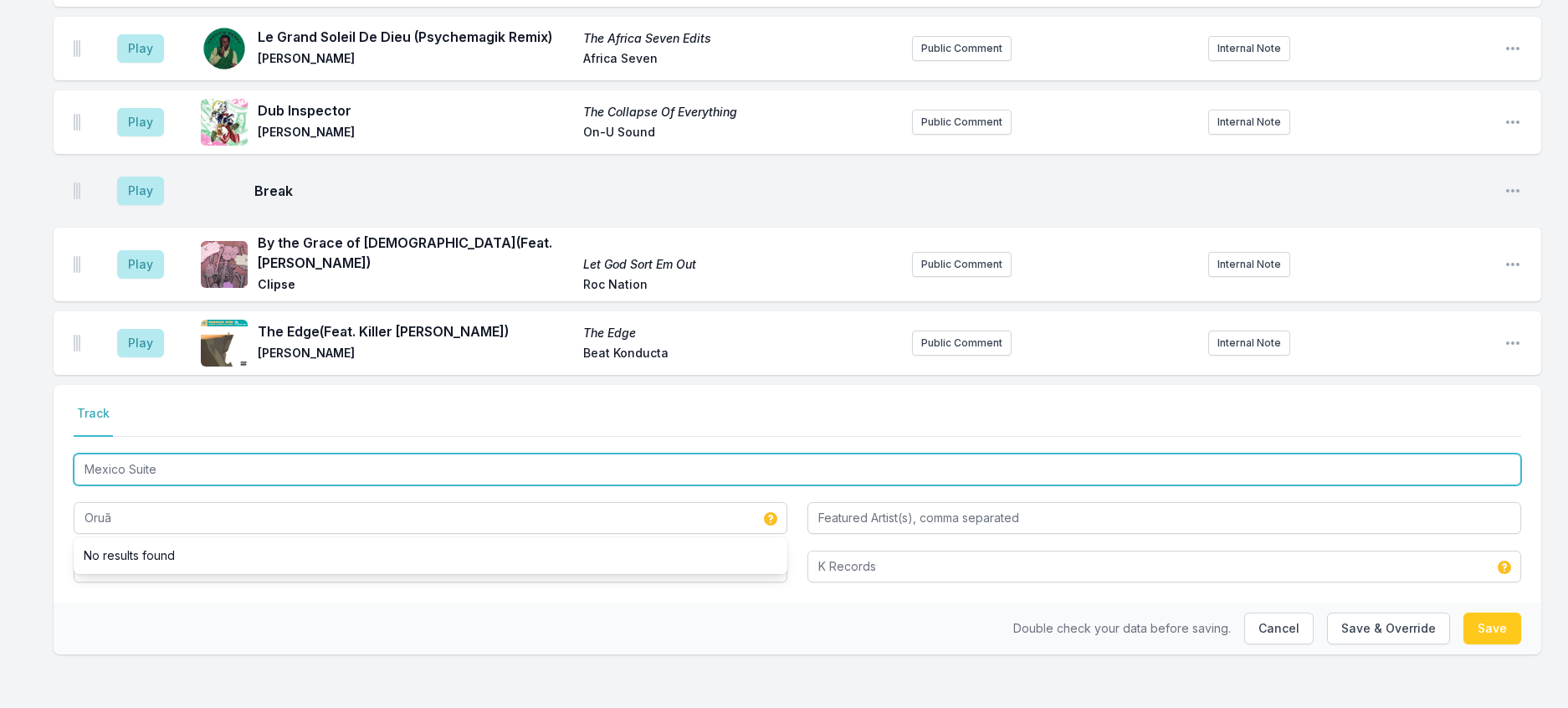
drag, startPoint x: 186, startPoint y: 439, endPoint x: 35, endPoint y: 431, distance: 151.2
click at [35, 431] on div "Play Desire Desire / The Echo [PERSON_NAME] Nice Age Public Comment Internal No…" at bounding box center [784, 215] width 1568 height 986
paste input "é"
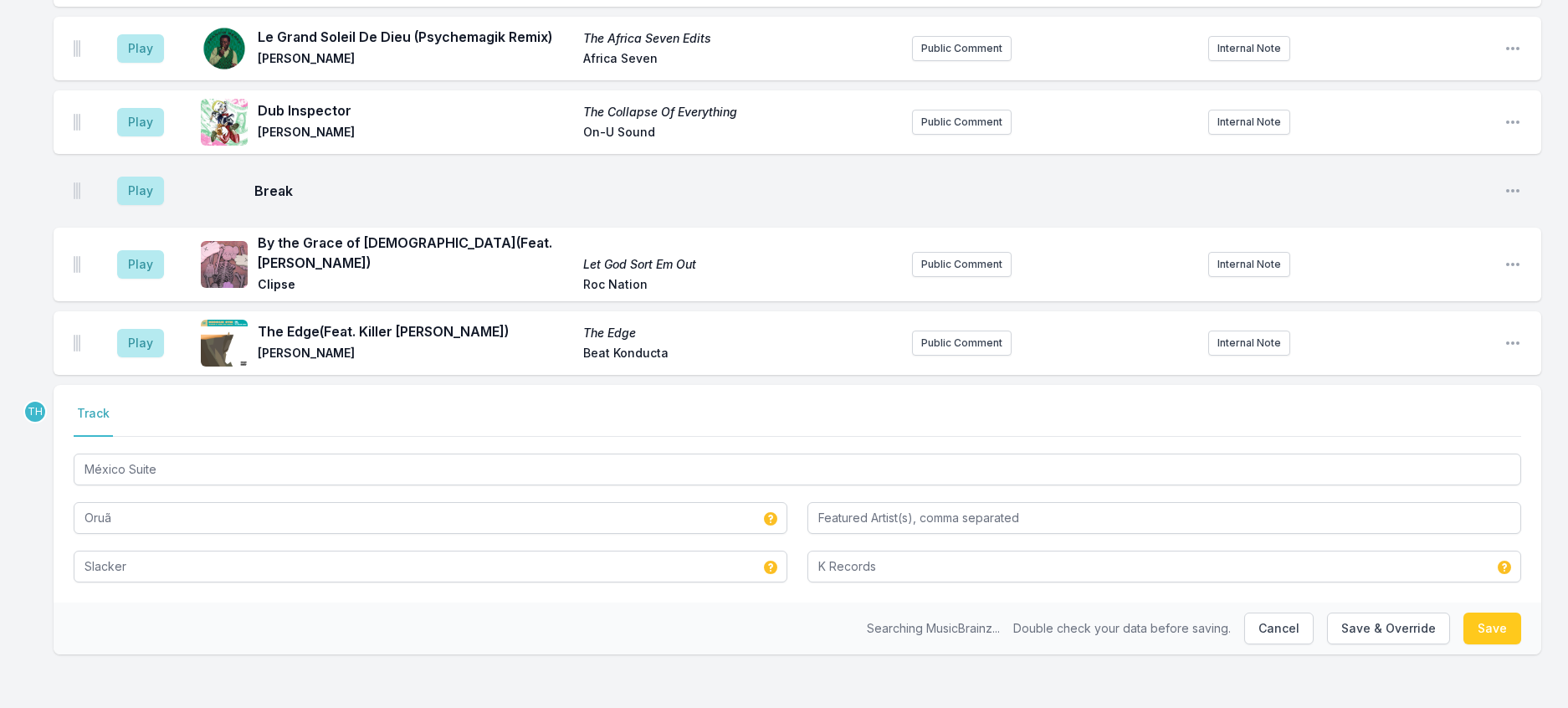
click at [68, 477] on div "Select a tab Track Track México Suite [GEOGRAPHIC_DATA] Slacker K Records" at bounding box center [797, 494] width 1488 height 218
click at [1327, 613] on button "Save & Override" at bounding box center [1388, 628] width 123 height 32
type input "Mexico Suite"
type input "Orua"
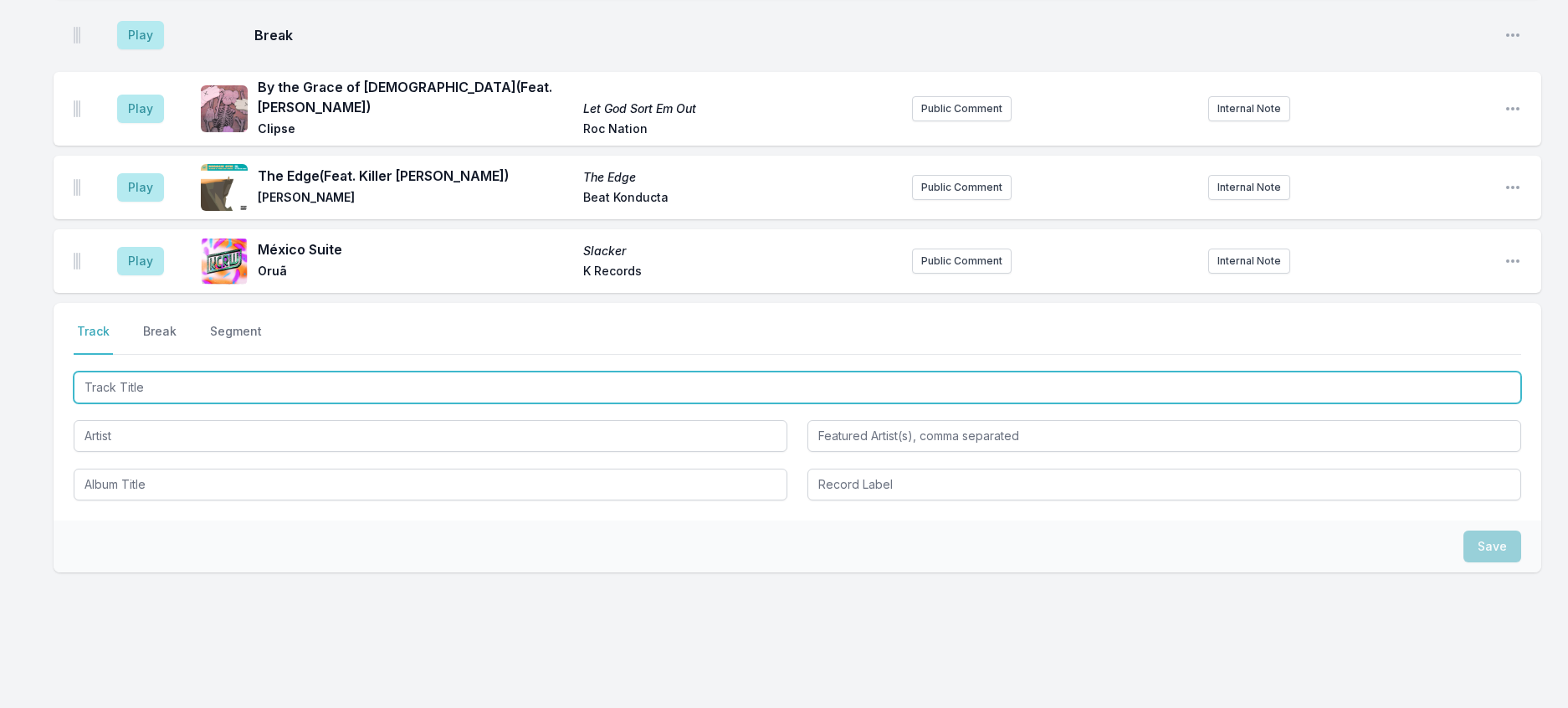
click at [205, 403] on input "Track Title" at bounding box center [797, 387] width 1447 height 32
type input "Mercury"
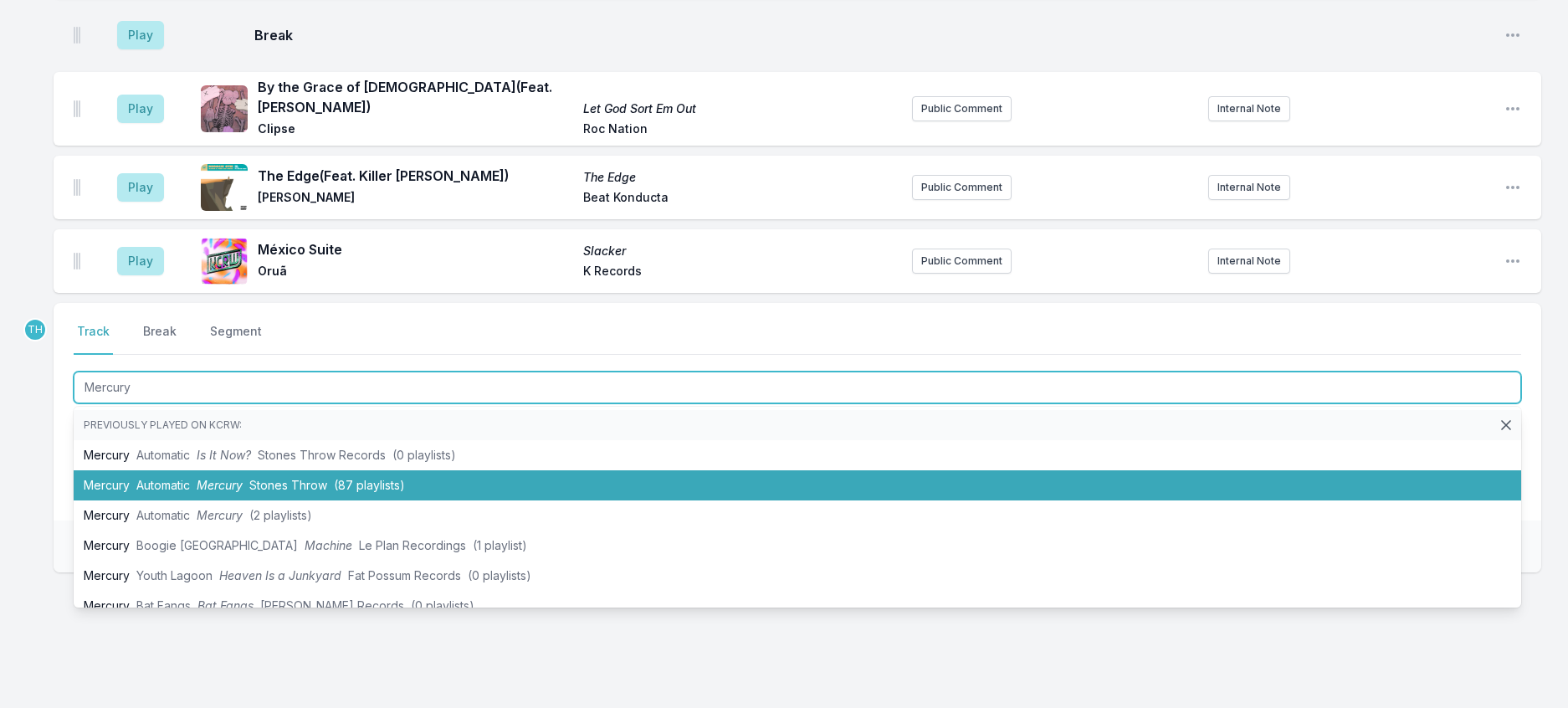
click at [285, 492] on span "Stones Throw" at bounding box center [288, 486] width 78 height 15
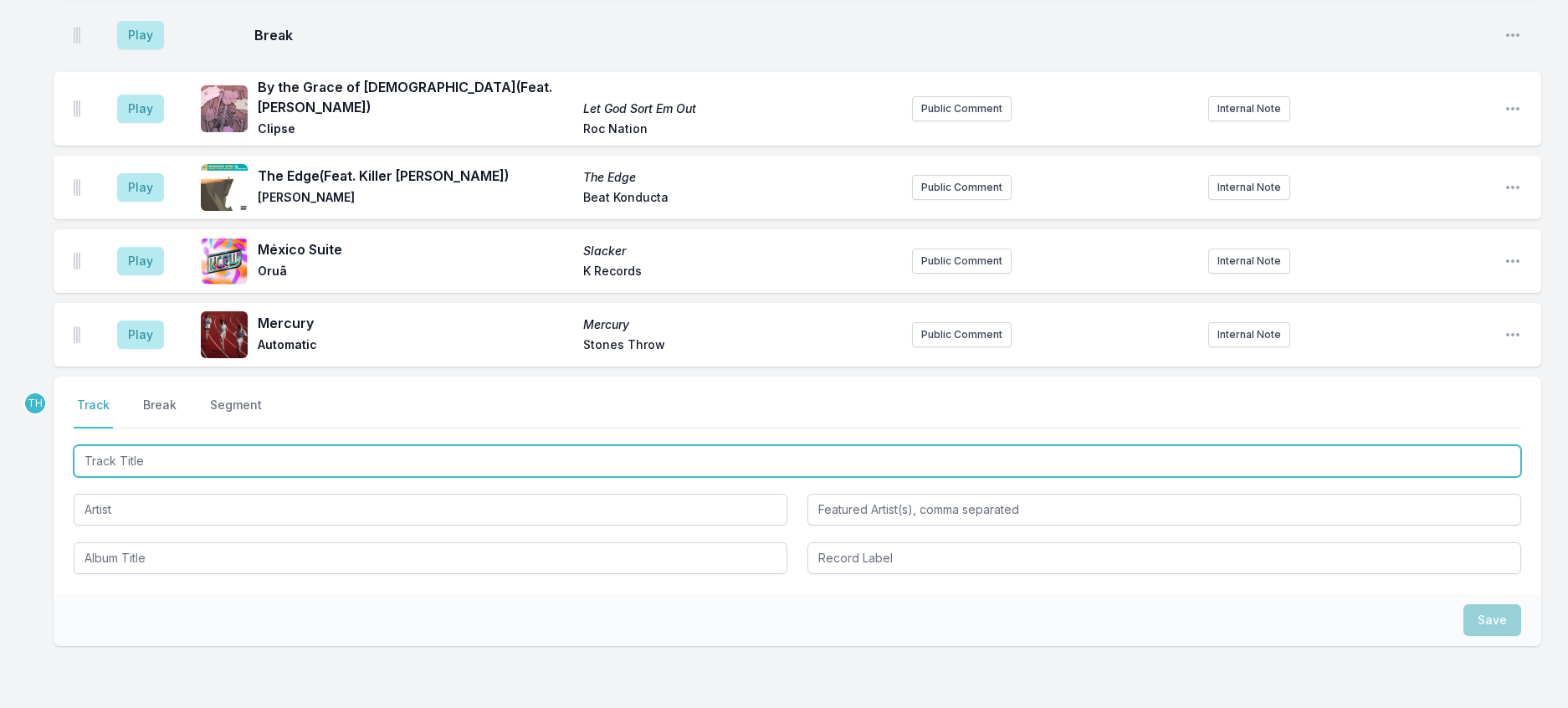
scroll to position [691, 0]
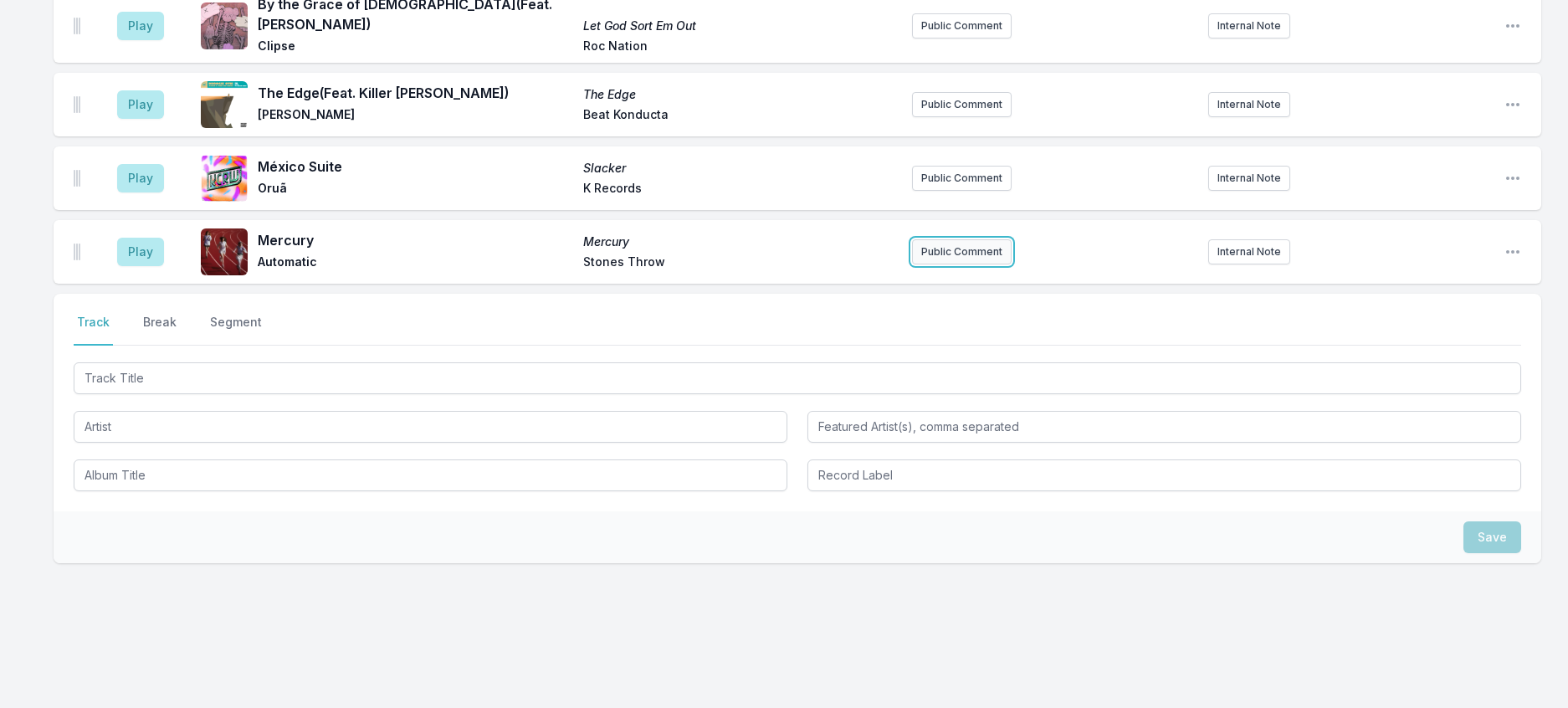
click at [979, 264] on button "Public Comment" at bounding box center [962, 252] width 100 height 25
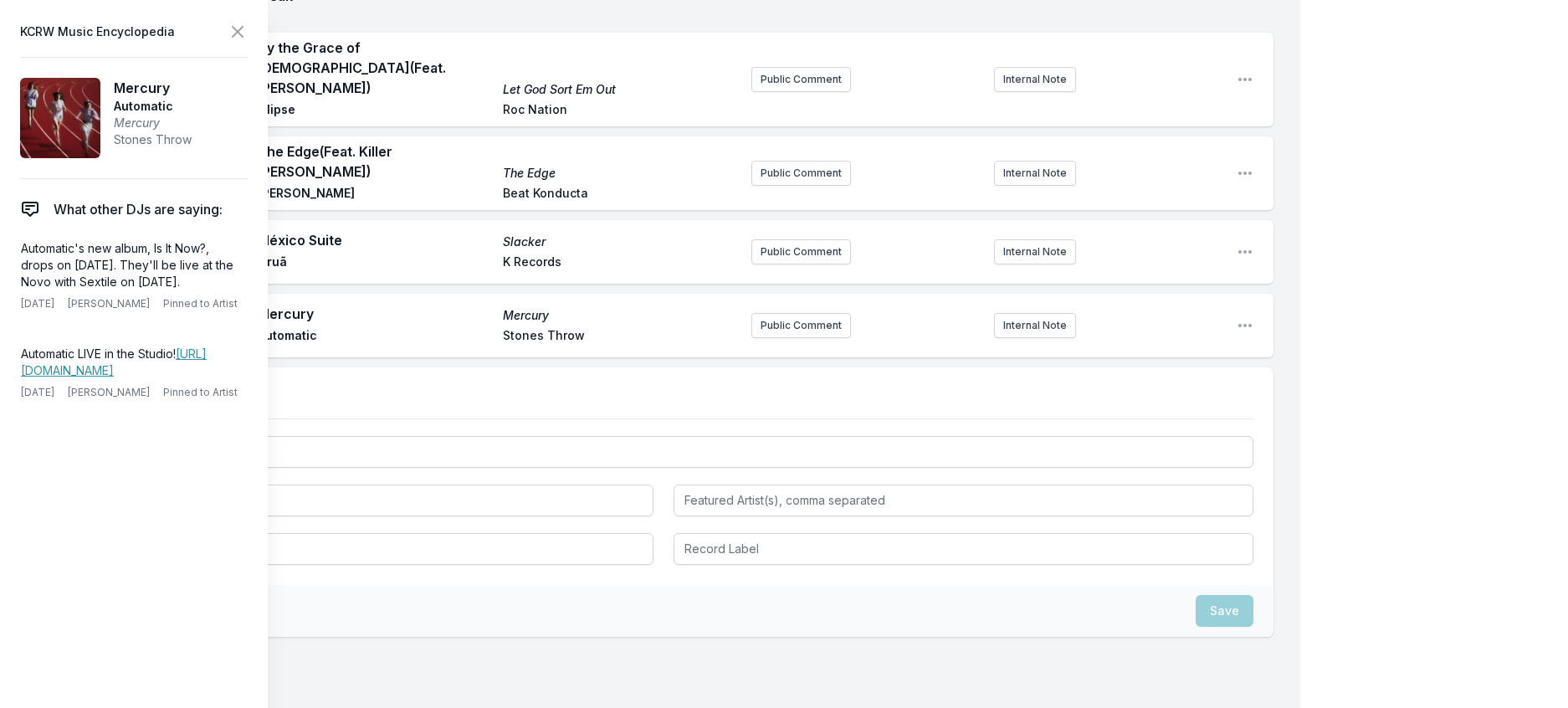
drag, startPoint x: 236, startPoint y: 317, endPoint x: 5, endPoint y: 266, distance: 236.6
click at [5, 266] on aside "KCRW Music Encyclopedia Mercury Automatic Mercury Stones Throw What other DJs a…" at bounding box center [133, 354] width 268 height 708
copy p "Automatic's new album, Is It Now?, drops on [DATE]. They'll be live at the Novo…"
click at [781, 338] on button "Public Comment" at bounding box center [801, 325] width 100 height 25
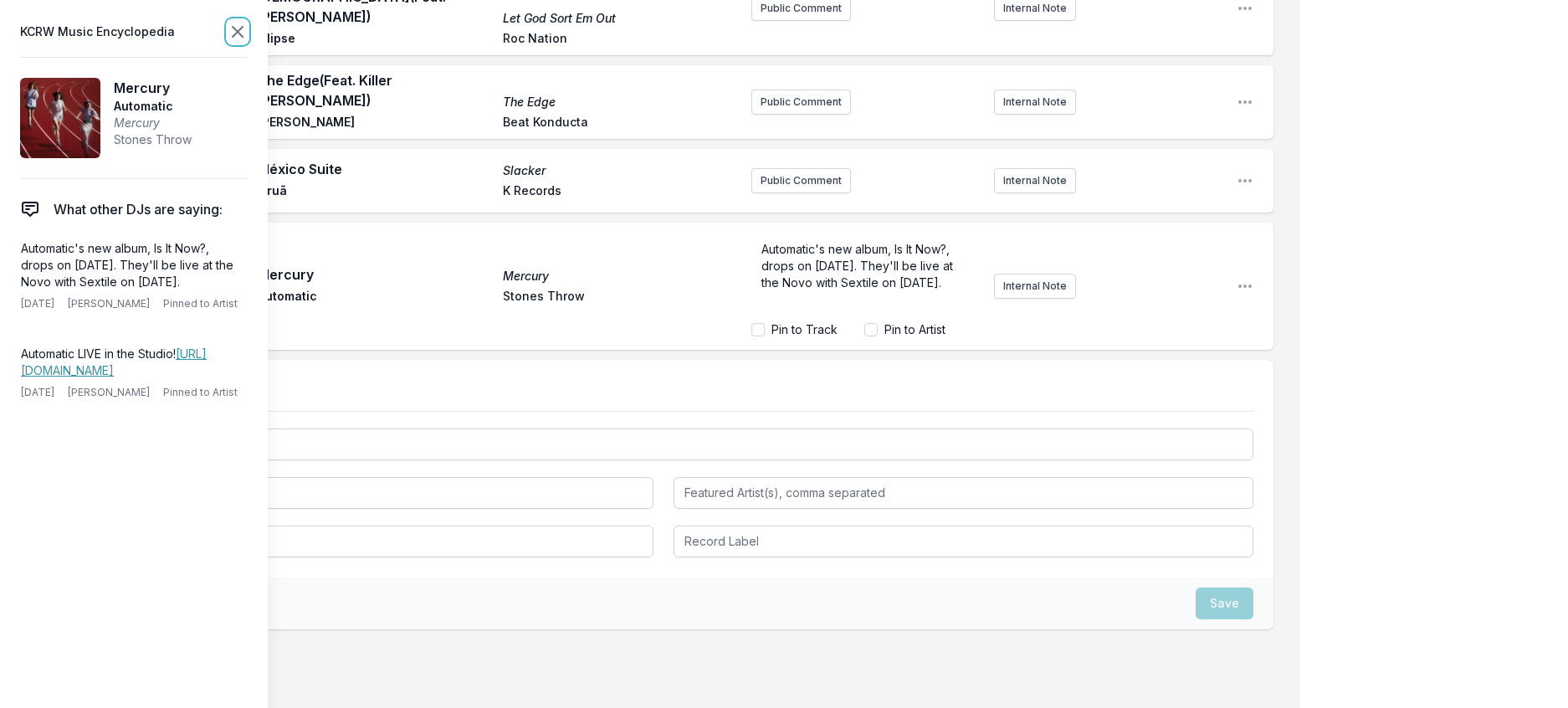
click at [248, 35] on icon at bounding box center [238, 32] width 20 height 20
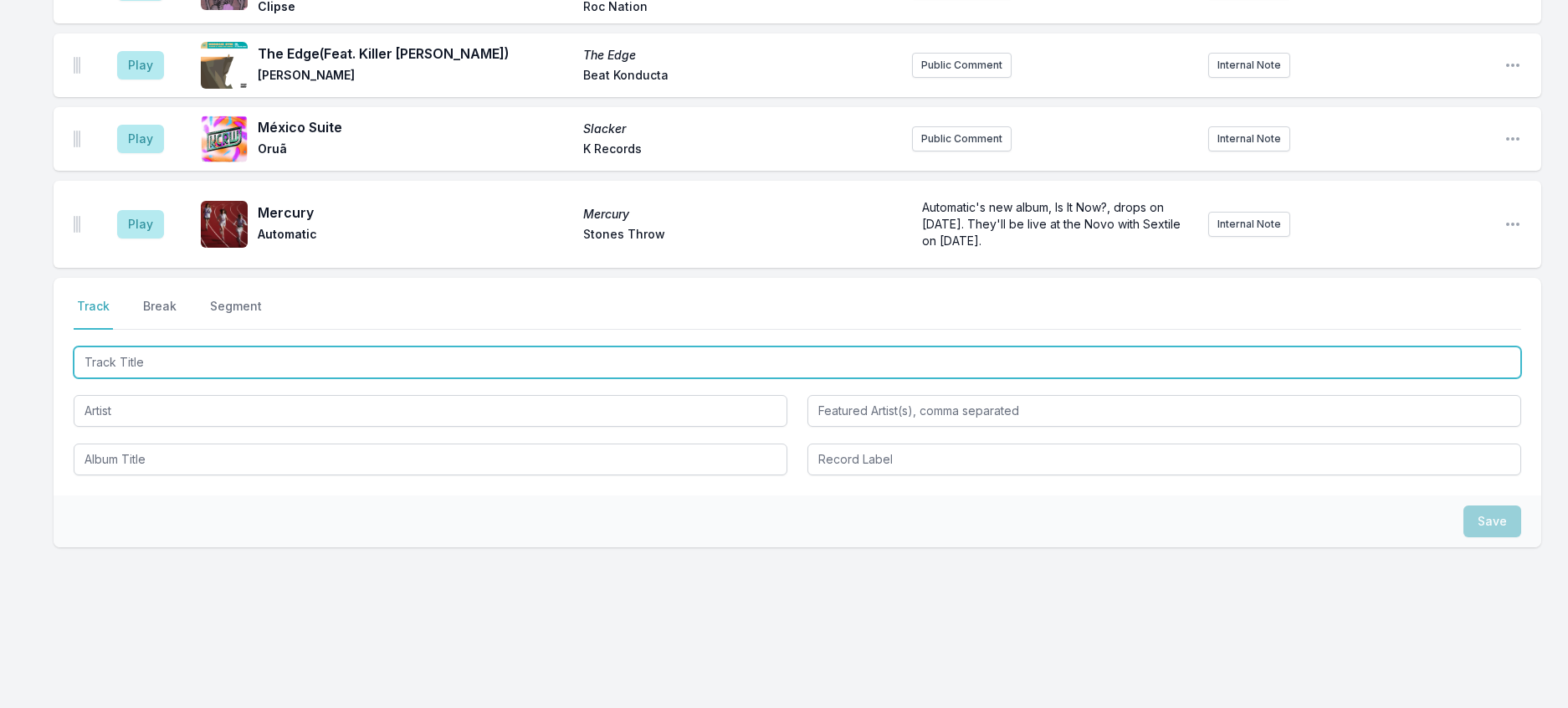
click at [238, 379] on input "Track Title" at bounding box center [797, 362] width 1447 height 32
type input "Playing Classics"
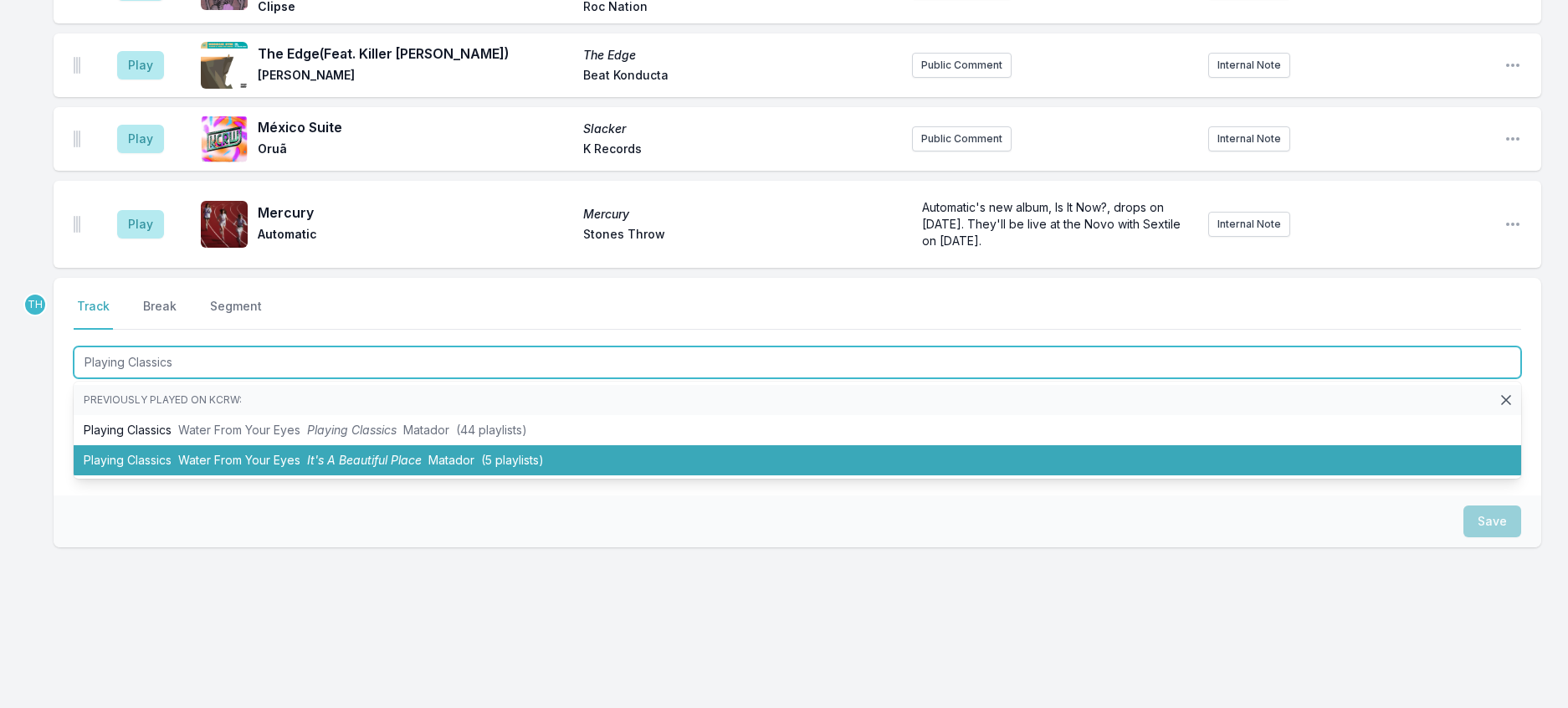
click at [350, 476] on li "Playing Classics Water From Your Eyes It's A Beautiful Place Matador (5 playlis…" at bounding box center [797, 460] width 1447 height 30
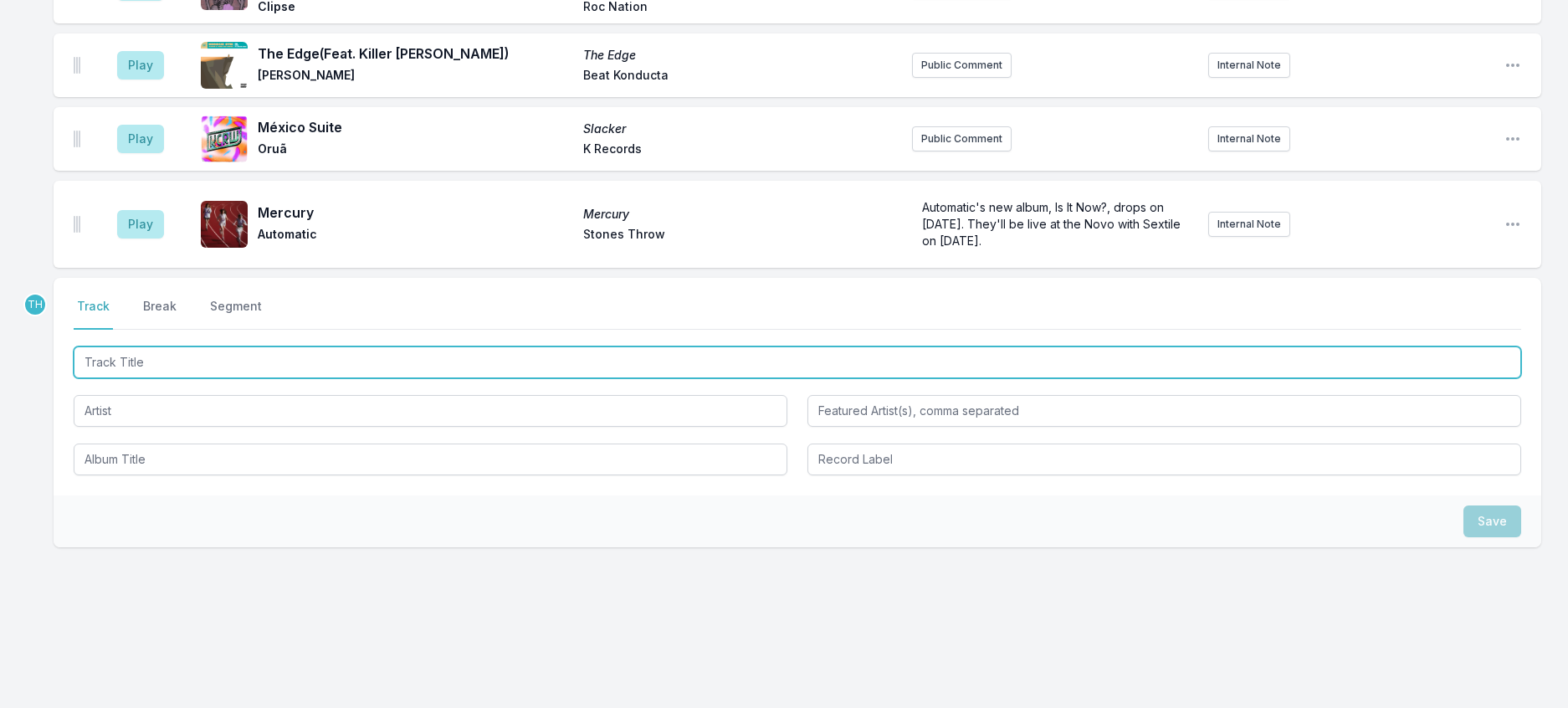
scroll to position [819, 0]
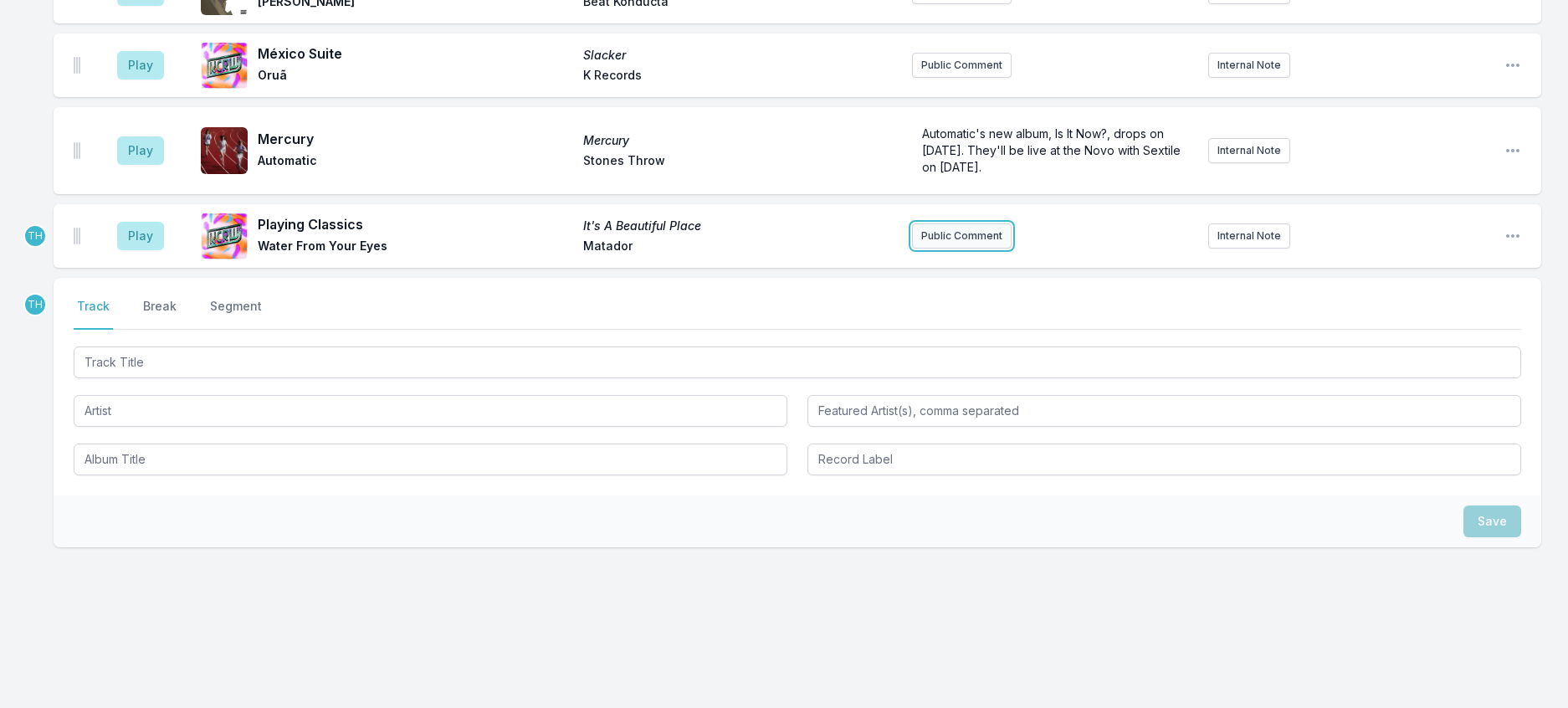
click at [942, 249] on button "Public Comment" at bounding box center [962, 235] width 100 height 25
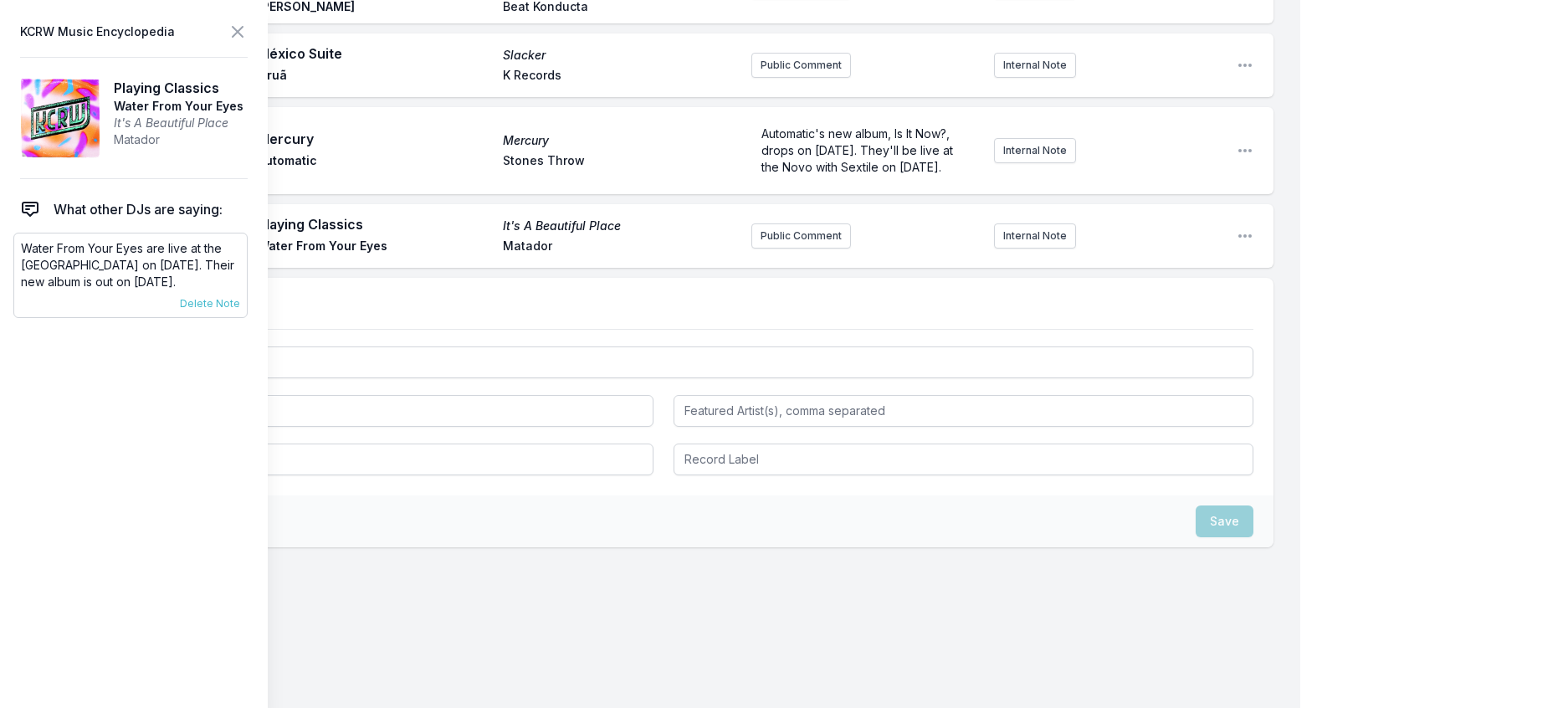
scroll to position [820, 0]
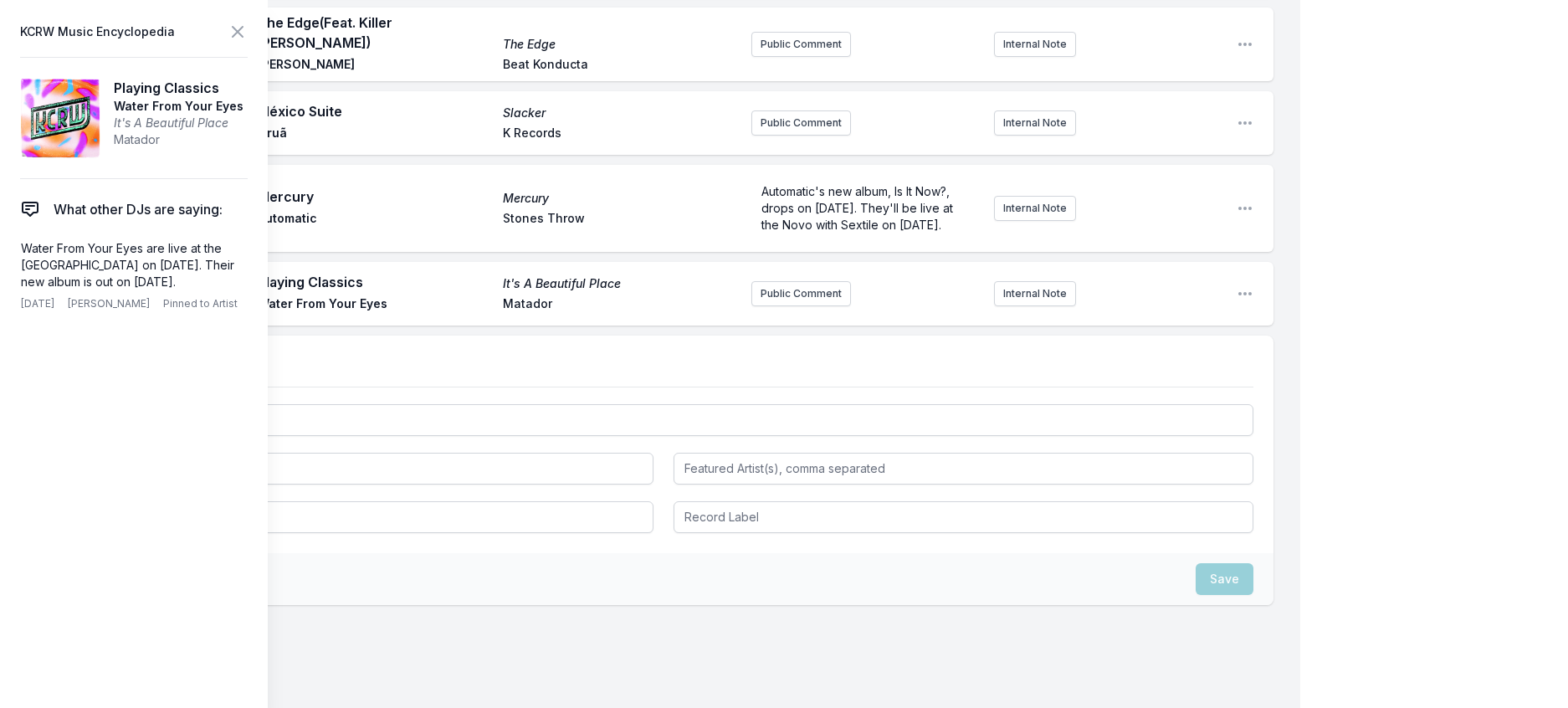
drag, startPoint x: 239, startPoint y: 324, endPoint x: 14, endPoint y: 279, distance: 229.5
click at [14, 279] on aside "KCRW Music Encyclopedia Playing Classics Water From Your Eyes It's A Beautiful …" at bounding box center [133, 354] width 268 height 708
copy p "Water From Your Eyes are live at the [GEOGRAPHIC_DATA] on [DATE]. Their new alb…"
click at [752, 306] on button "Public Comment" at bounding box center [801, 294] width 100 height 25
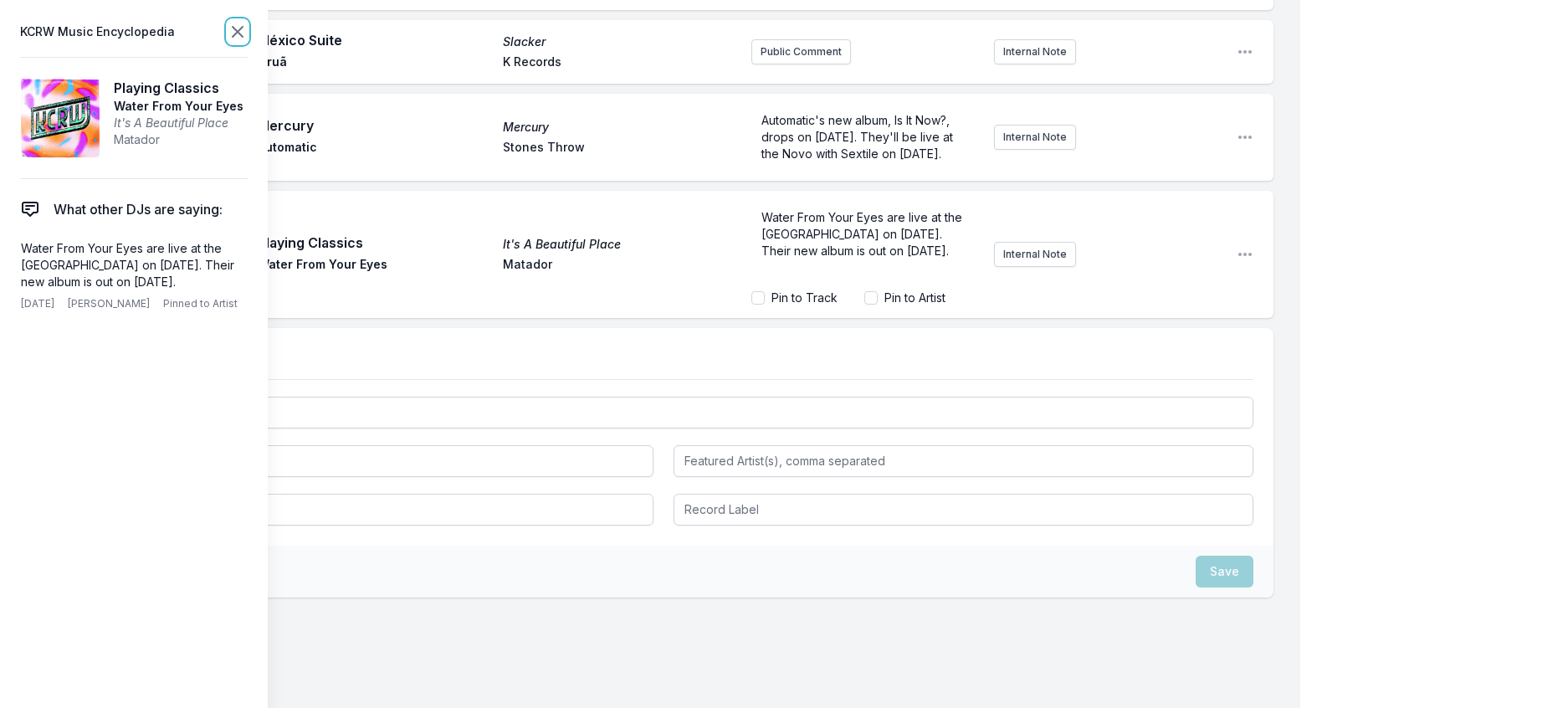
scroll to position [864, 0]
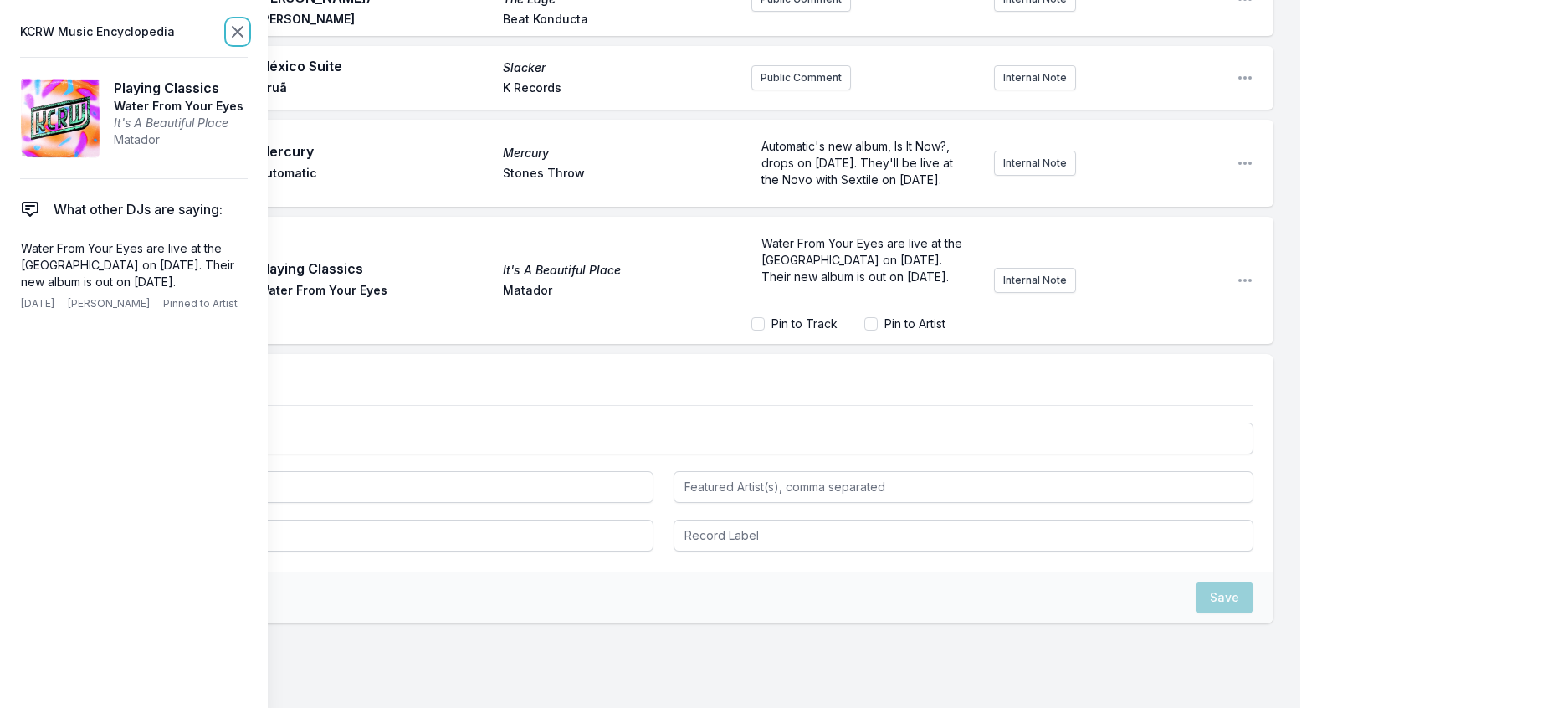
click at [242, 37] on icon at bounding box center [237, 31] width 10 height 10
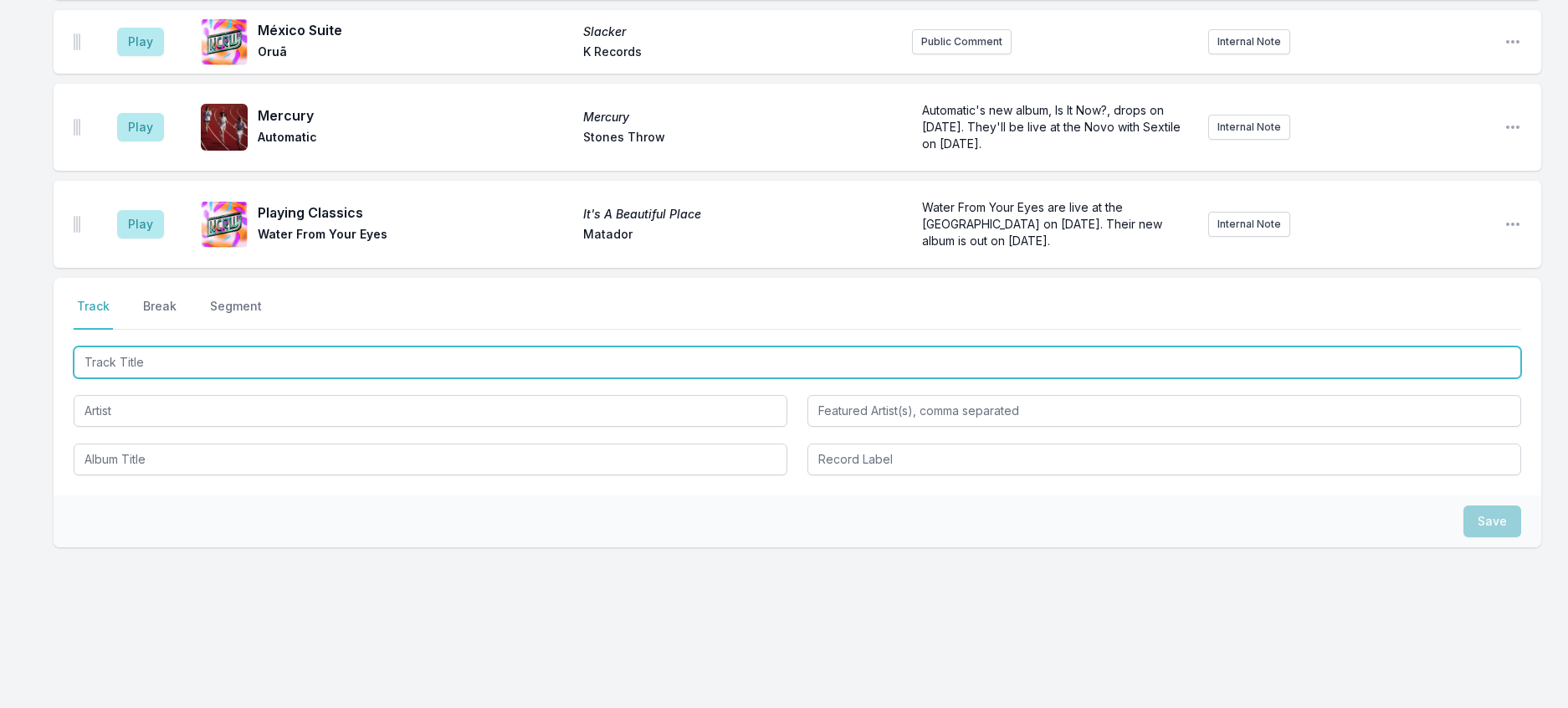
click at [266, 379] on input "Track Title" at bounding box center [797, 362] width 1447 height 32
type input "Taka"
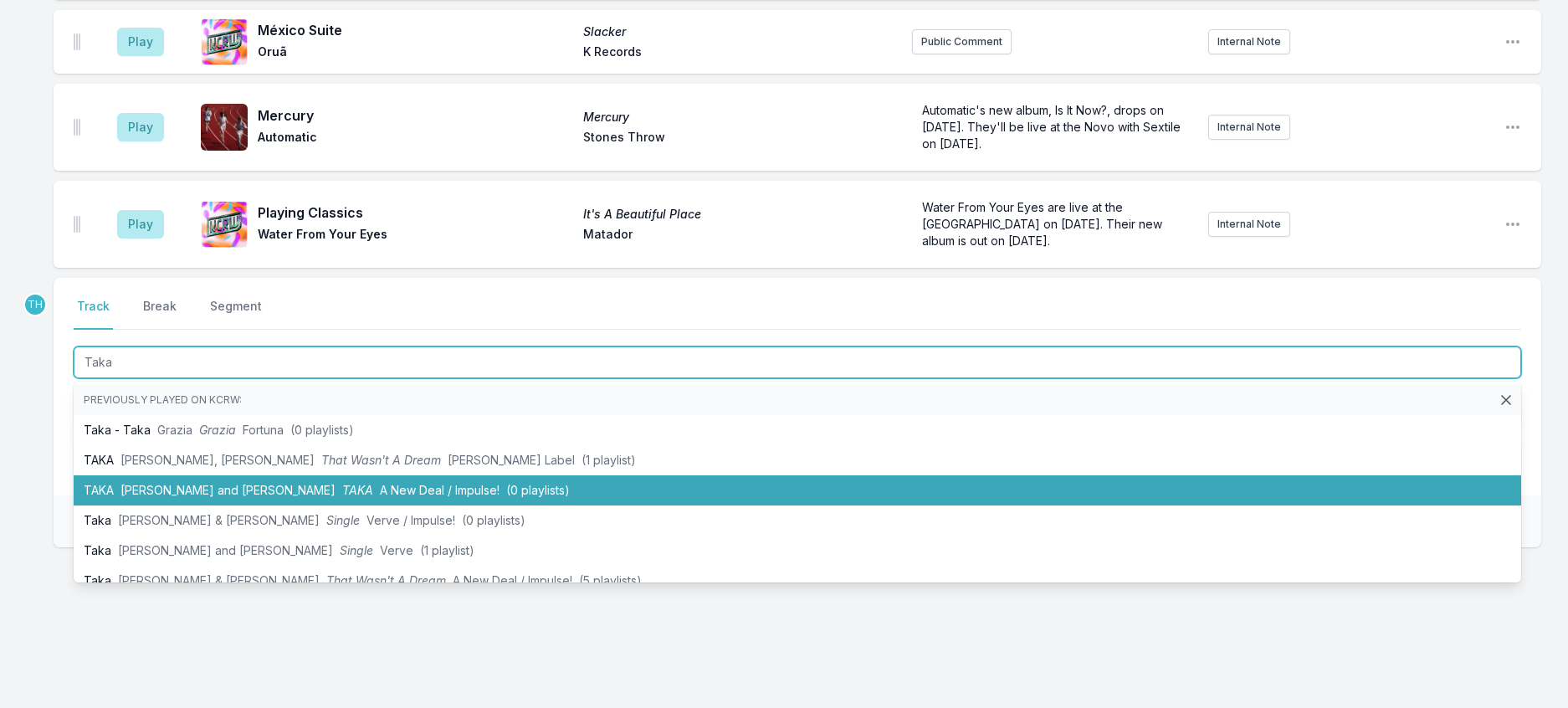
click at [470, 498] on span "A New Deal / Impulse!" at bounding box center [439, 490] width 120 height 15
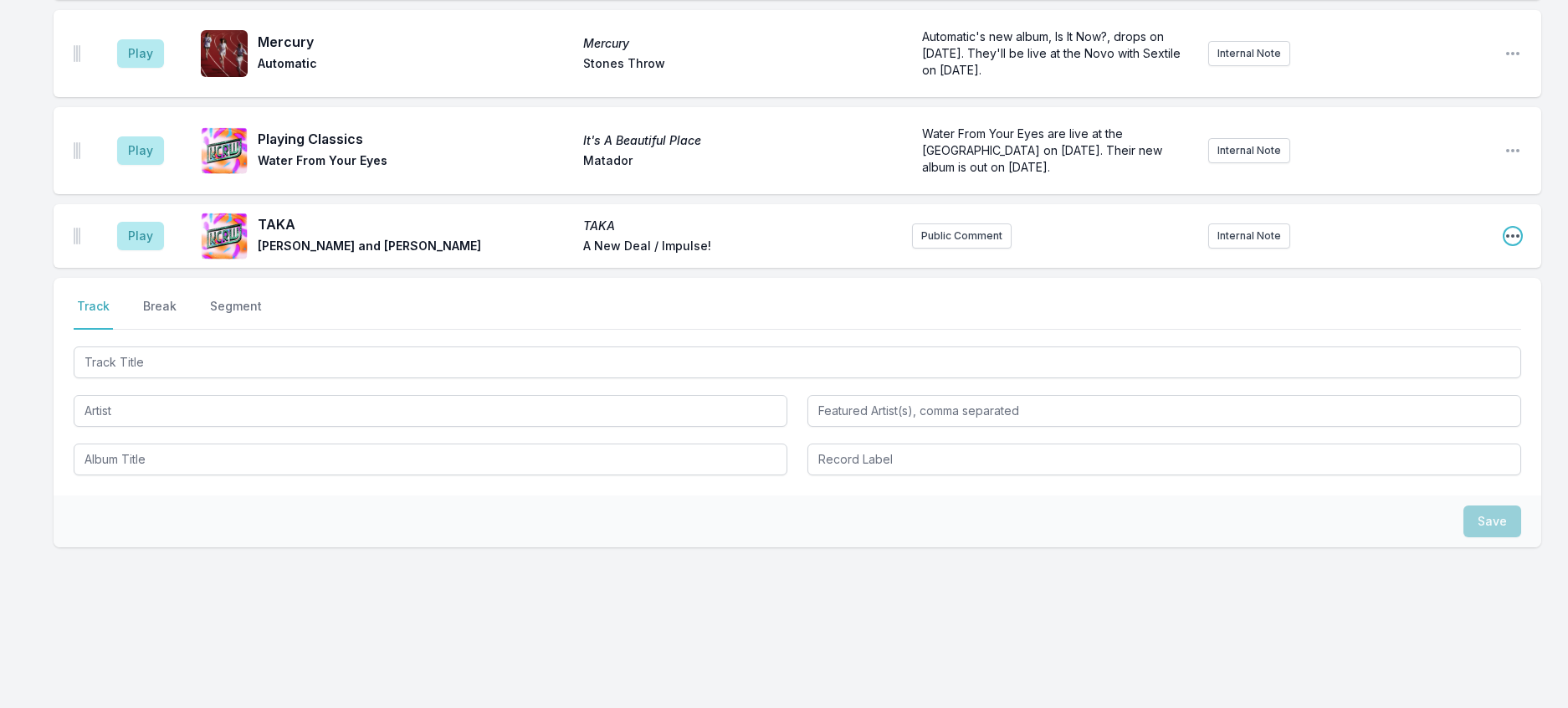
click at [1505, 244] on icon "Open playlist item options" at bounding box center [1513, 236] width 16 height 16
click at [1398, 315] on button "Edit Track Details" at bounding box center [1427, 299] width 187 height 30
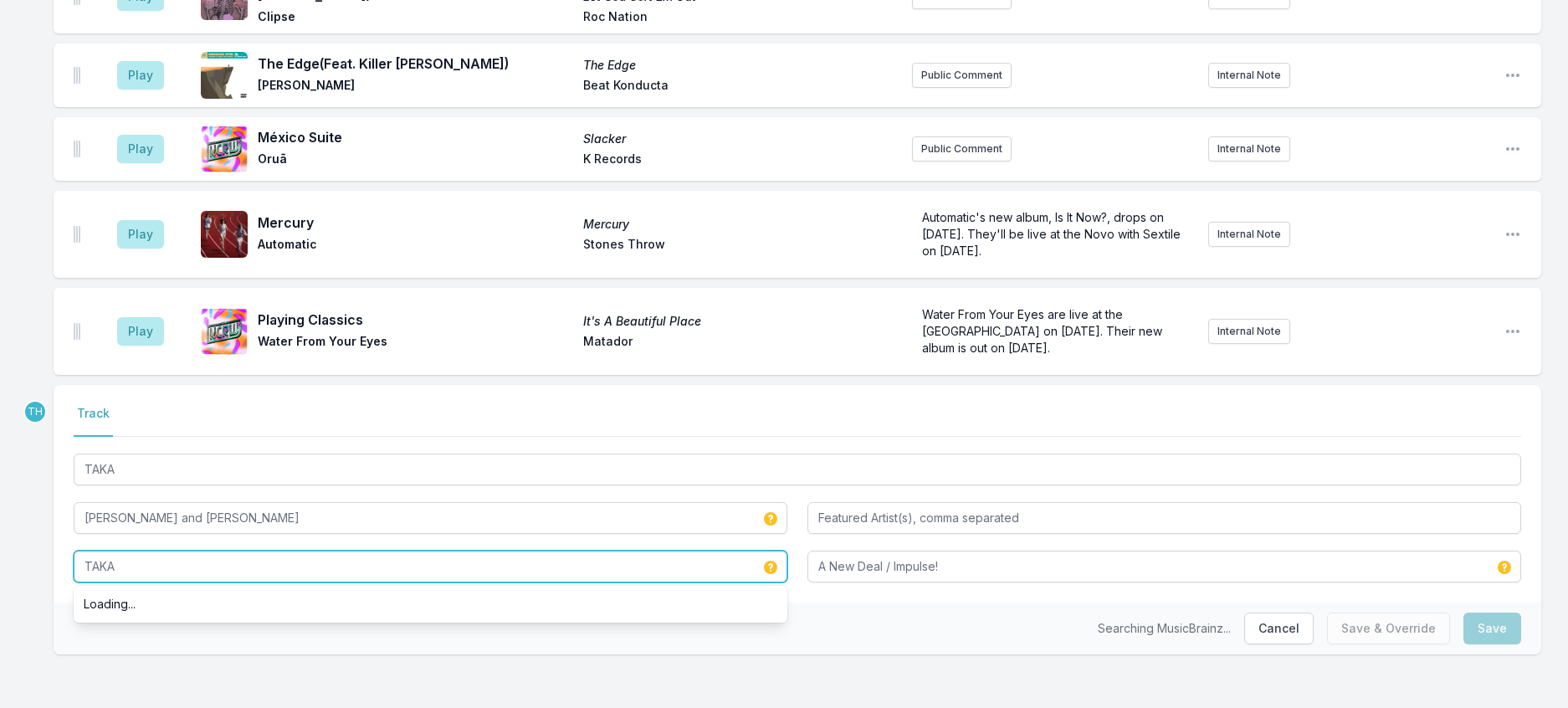
drag, startPoint x: 151, startPoint y: 549, endPoint x: -10, endPoint y: 512, distance: 165.2
type input "That Wasn't A Dream"
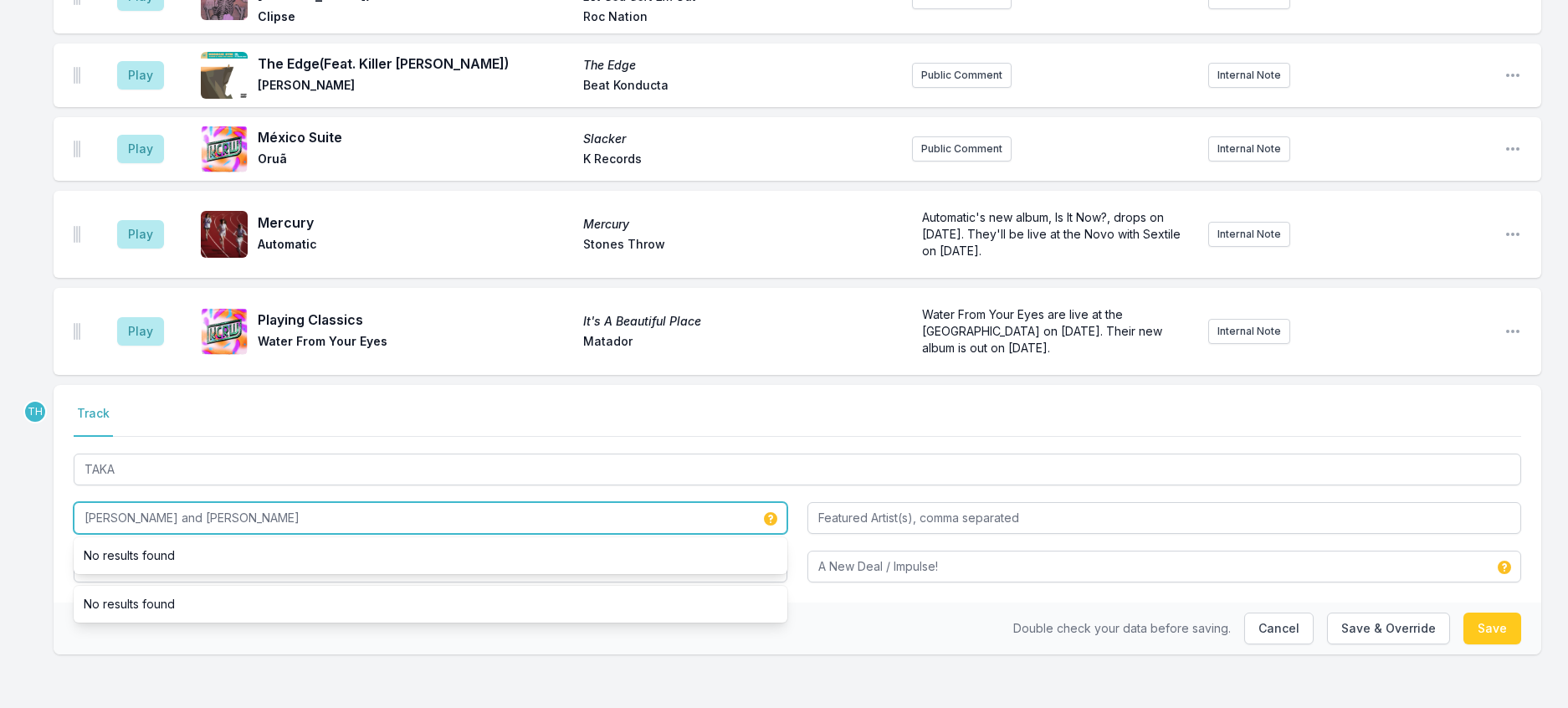
drag, startPoint x: 201, startPoint y: 493, endPoint x: 180, endPoint y: 494, distance: 21.0
click at [180, 502] on input "[PERSON_NAME] and [PERSON_NAME]" at bounding box center [431, 518] width 714 height 32
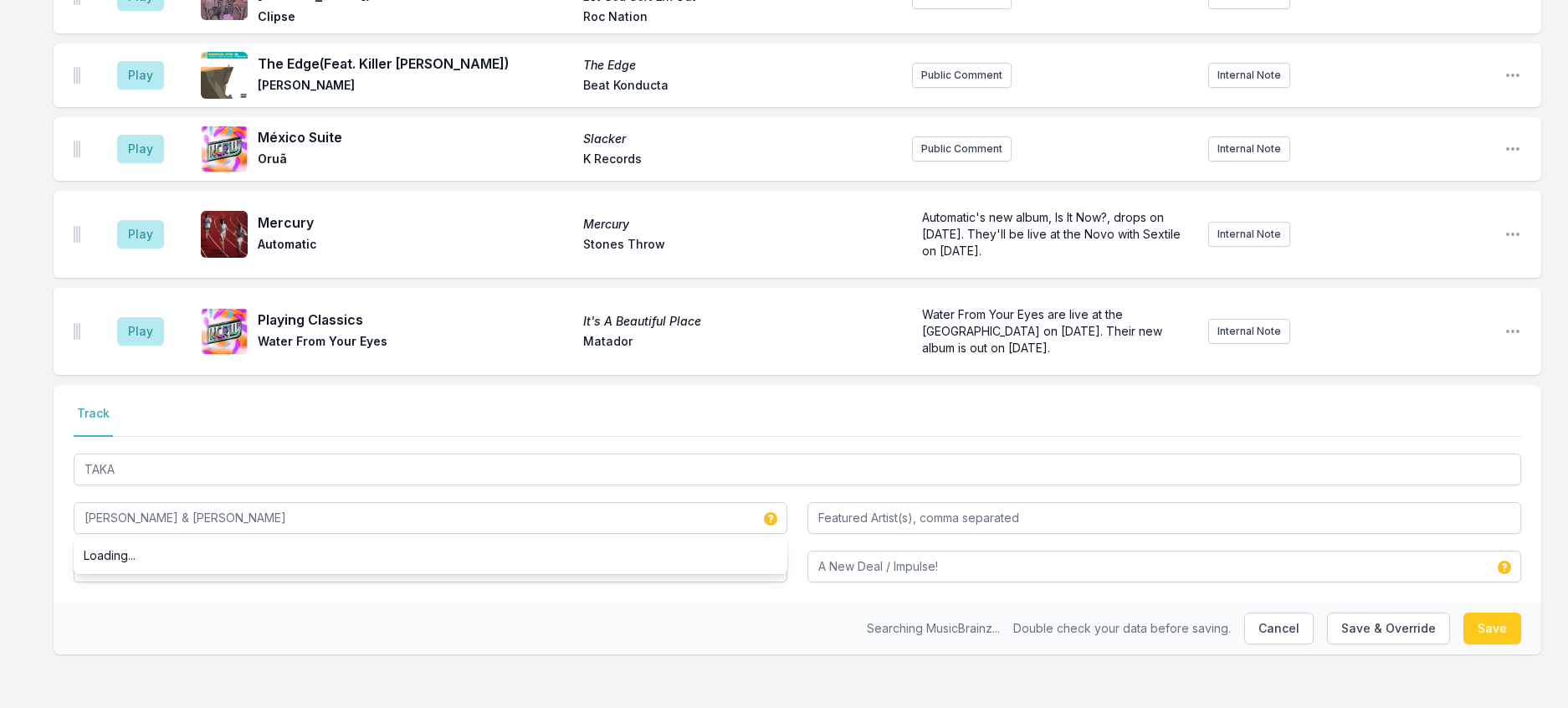
click at [75, 580] on div "Select a tab Track Track TAKA [PERSON_NAME] & [PERSON_NAME] Loading... That Was…" at bounding box center [797, 494] width 1488 height 218
click at [1332, 617] on button "Save & Override" at bounding box center [1388, 628] width 123 height 32
type input "[PERSON_NAME] and [PERSON_NAME]"
type input "TAKA"
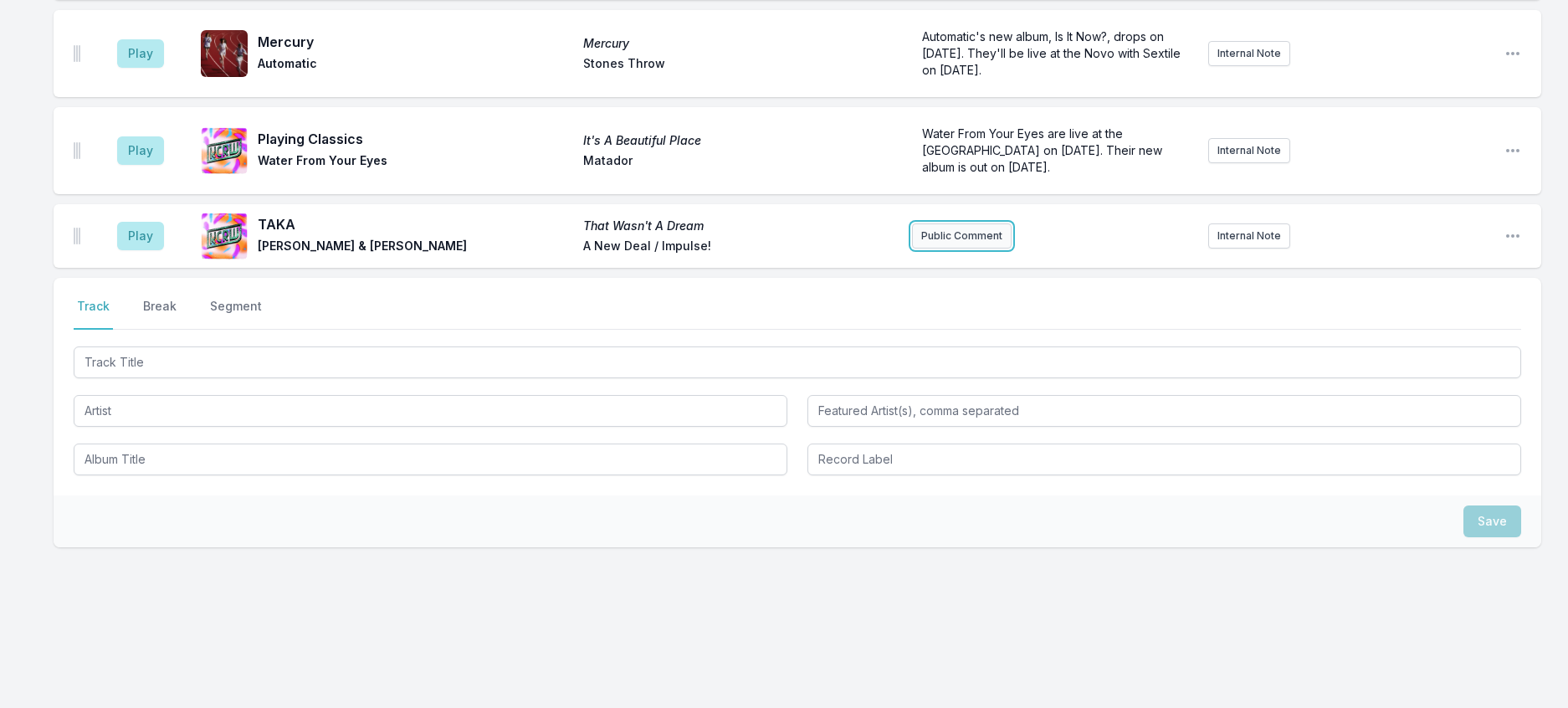
click at [983, 249] on button "Public Comment" at bounding box center [962, 235] width 100 height 25
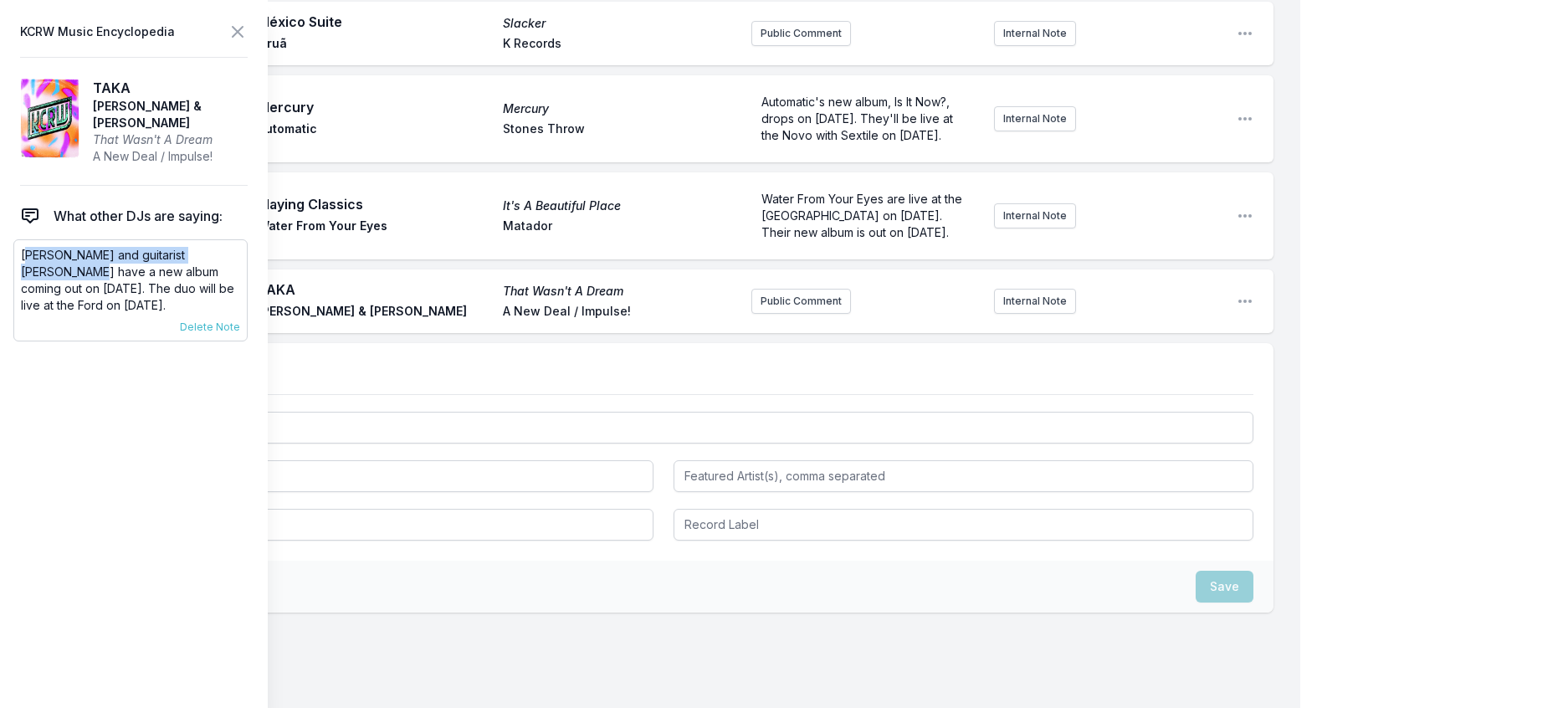
drag, startPoint x: 251, startPoint y: 283, endPoint x: 31, endPoint y: 283, distance: 220.0
click at [31, 283] on p "[PERSON_NAME] and guitarist [PERSON_NAME] have a new album coming out on [DATE]…" at bounding box center [131, 280] width 219 height 67
click at [137, 314] on p "[PERSON_NAME] and guitarist [PERSON_NAME] have a new album coming out on [DATE]…" at bounding box center [131, 280] width 219 height 67
drag, startPoint x: 134, startPoint y: 342, endPoint x: 23, endPoint y: 289, distance: 123.0
click at [23, 289] on div "[PERSON_NAME] and guitarist [PERSON_NAME] have a new album coming out on [DATE]…" at bounding box center [131, 291] width 234 height 102
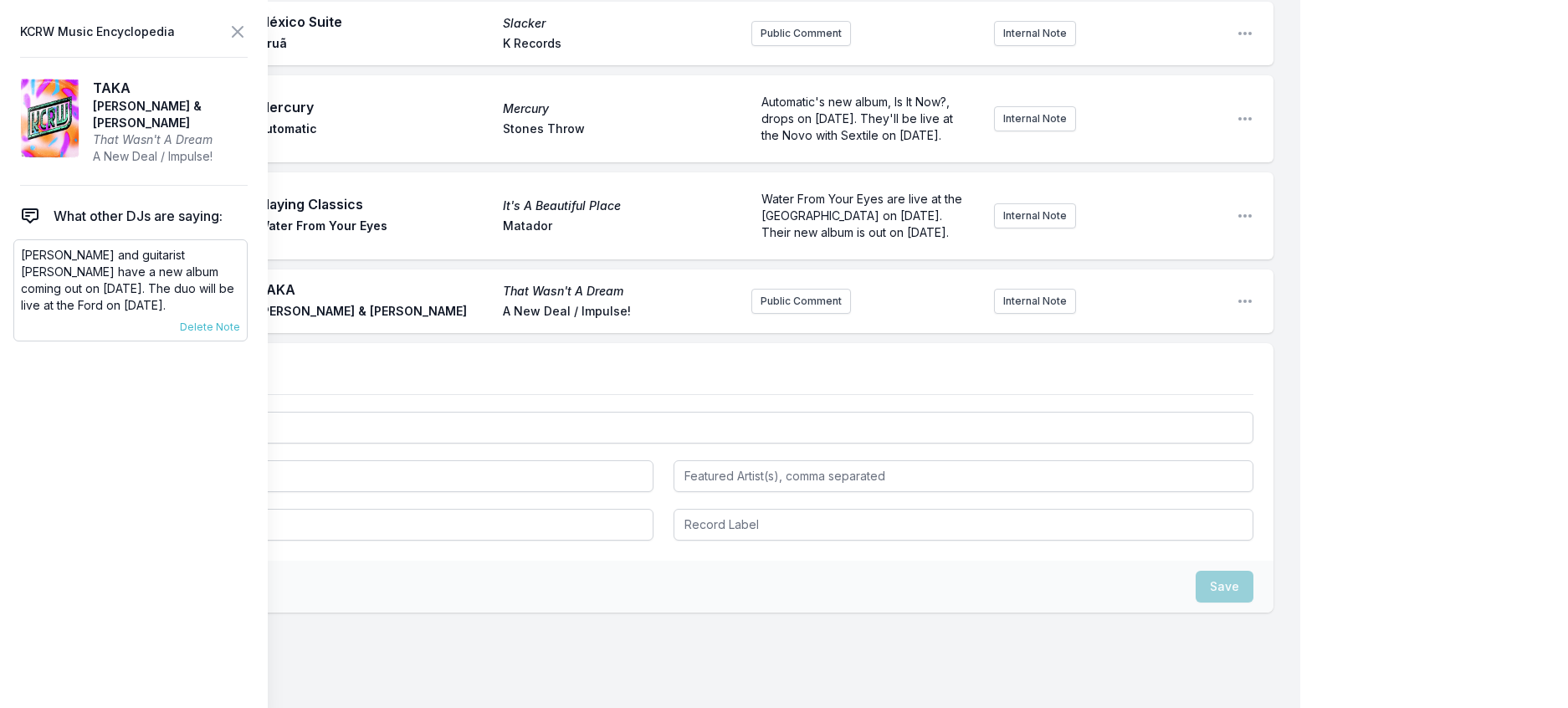
copy p "[PERSON_NAME] and guitarist [PERSON_NAME] have a new album coming out on [DATE]…"
click at [785, 314] on button "Public Comment" at bounding box center [801, 301] width 100 height 25
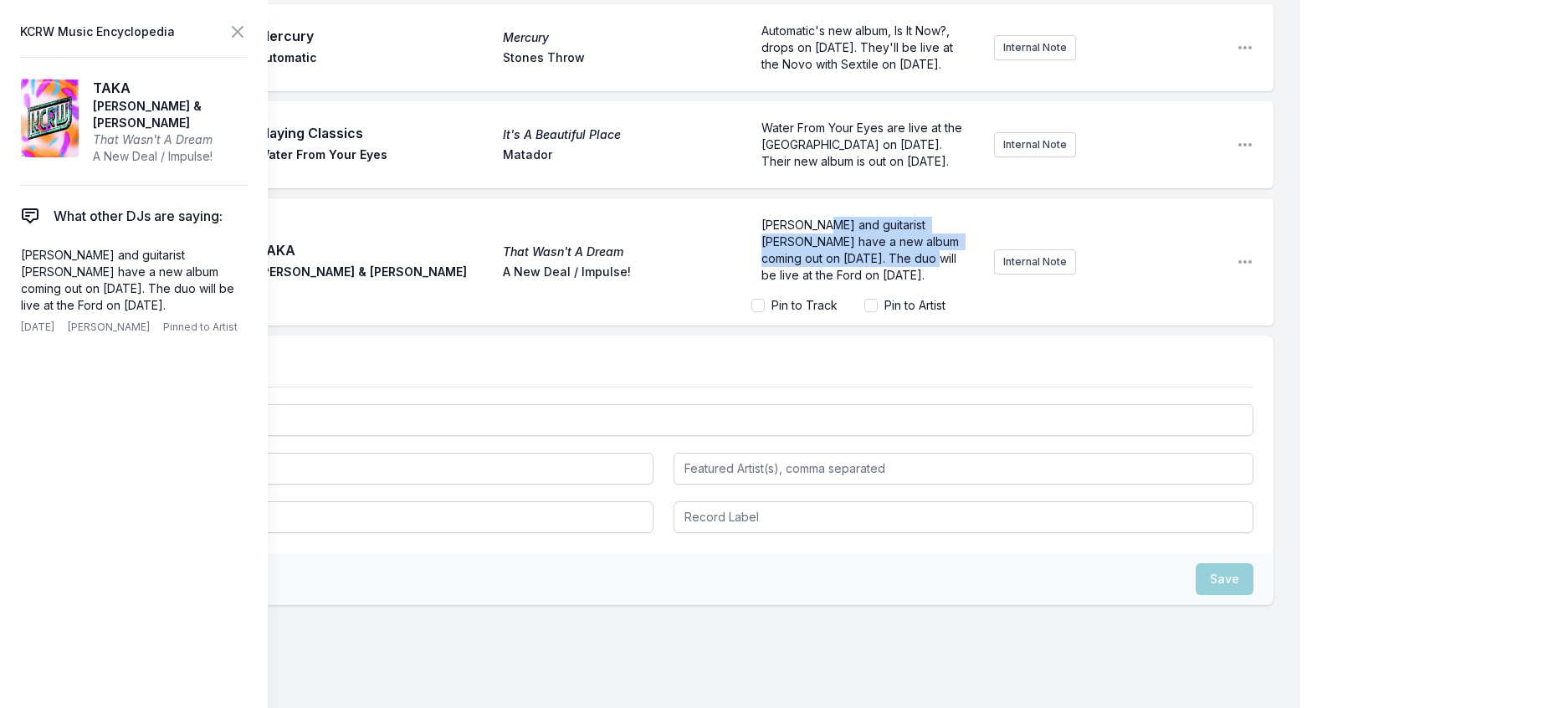
scroll to position [0, 0]
drag, startPoint x: 756, startPoint y: 416, endPoint x: 805, endPoint y: 402, distance: 51.0
click at [805, 282] on span "[PERSON_NAME] and guitarist [PERSON_NAME] have a new album coming out on [DATE]…" at bounding box center [862, 250] width 201 height 64
click at [864, 312] on input "Pin to Artist" at bounding box center [870, 306] width 14 height 14
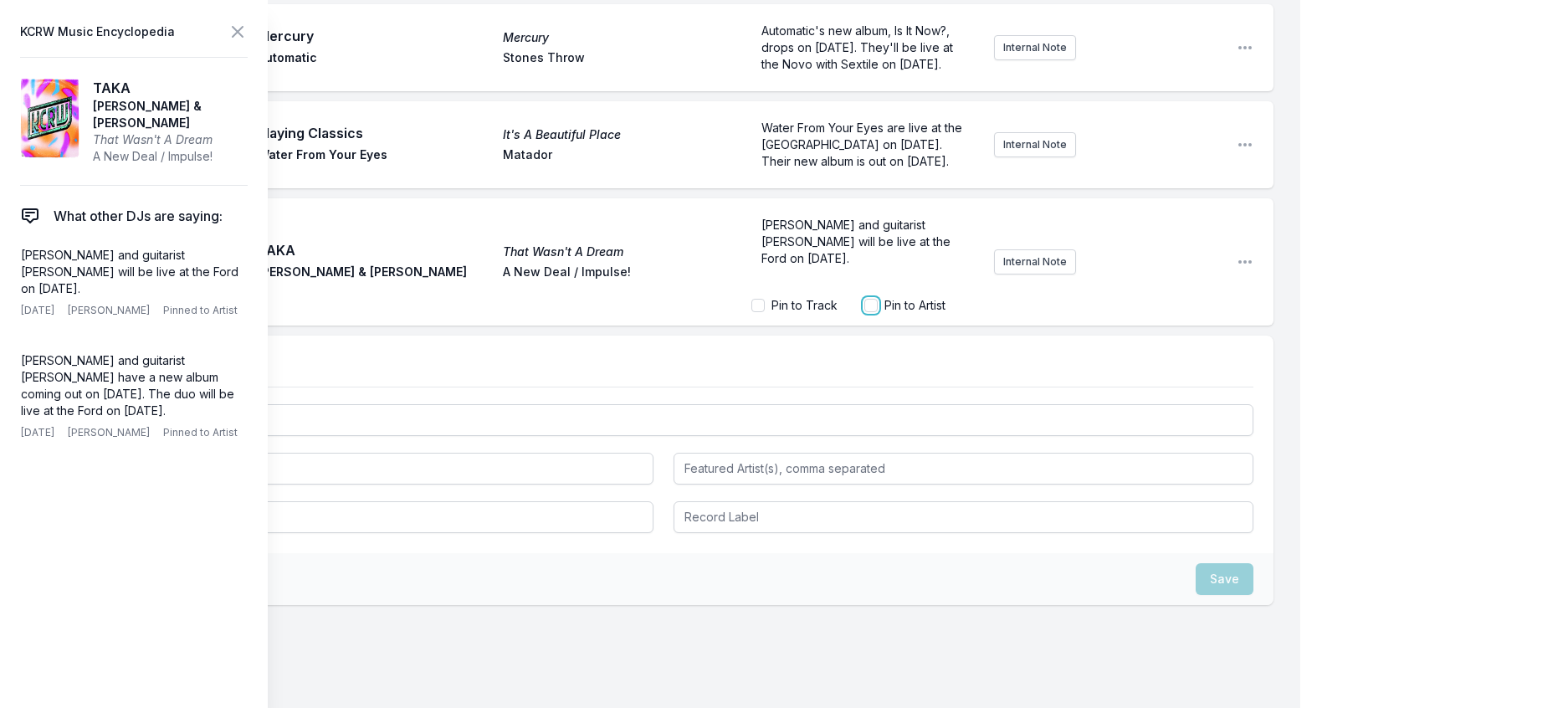
checkbox input "true"
click at [212, 439] on span "Delete Note" at bounding box center [210, 433] width 60 height 14
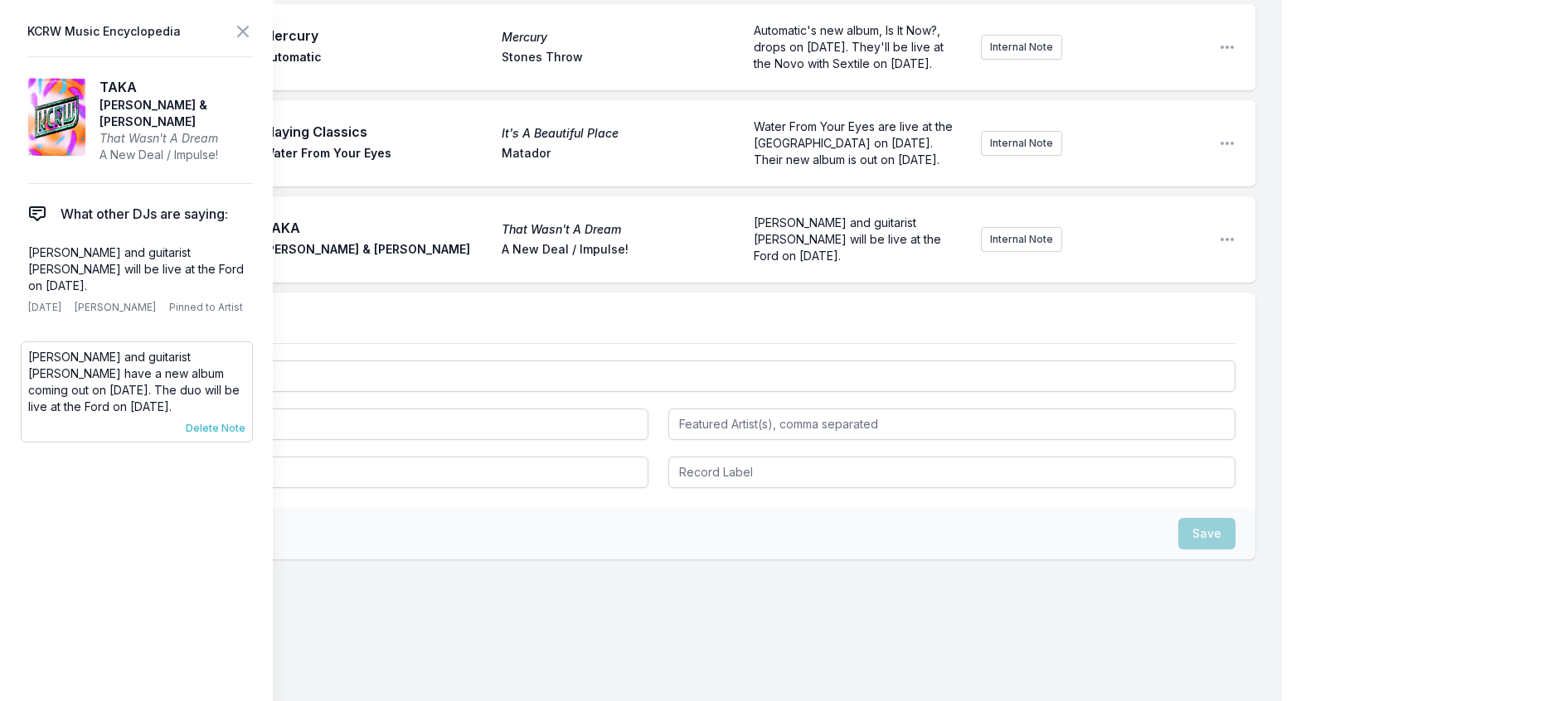
scroll to position [926, 0]
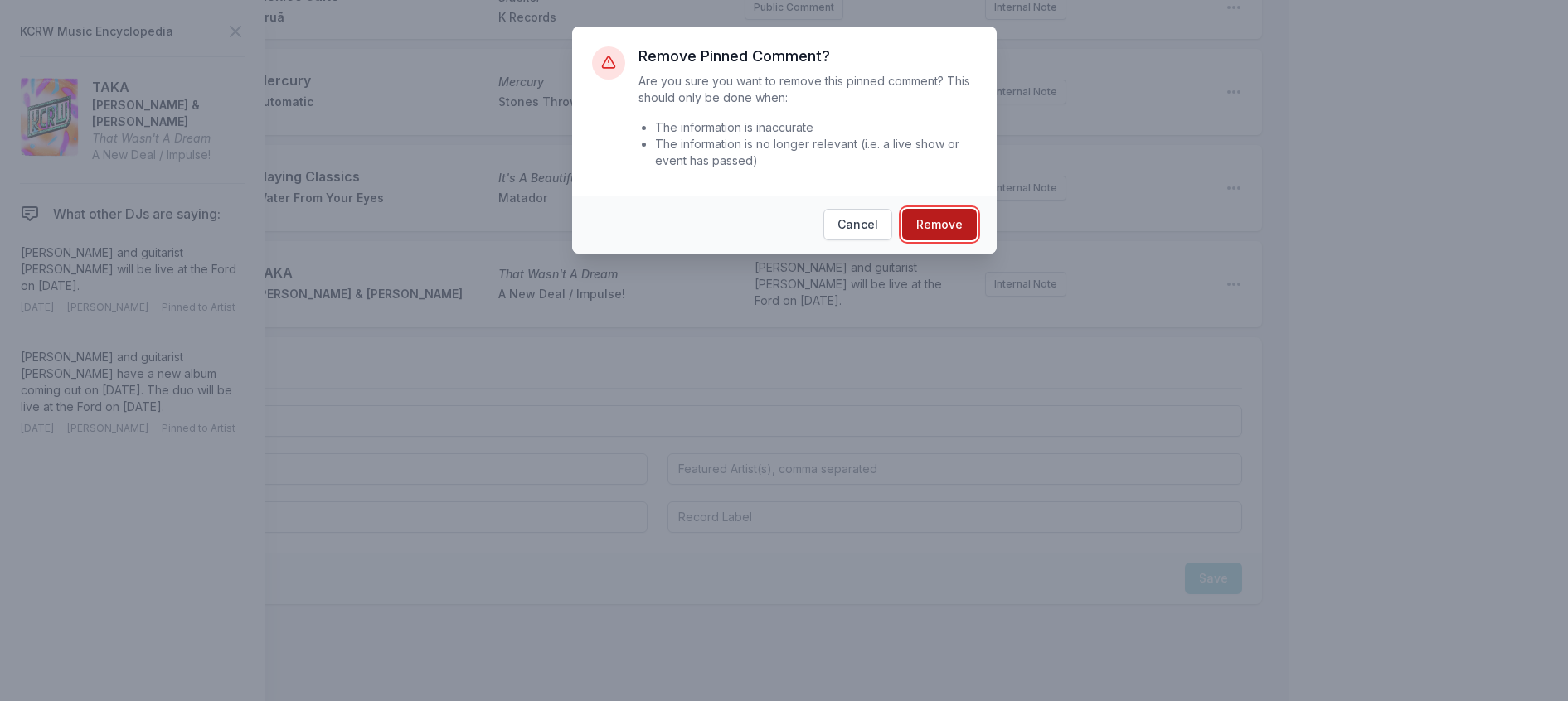
click at [953, 240] on button "Remove" at bounding box center [939, 225] width 74 height 32
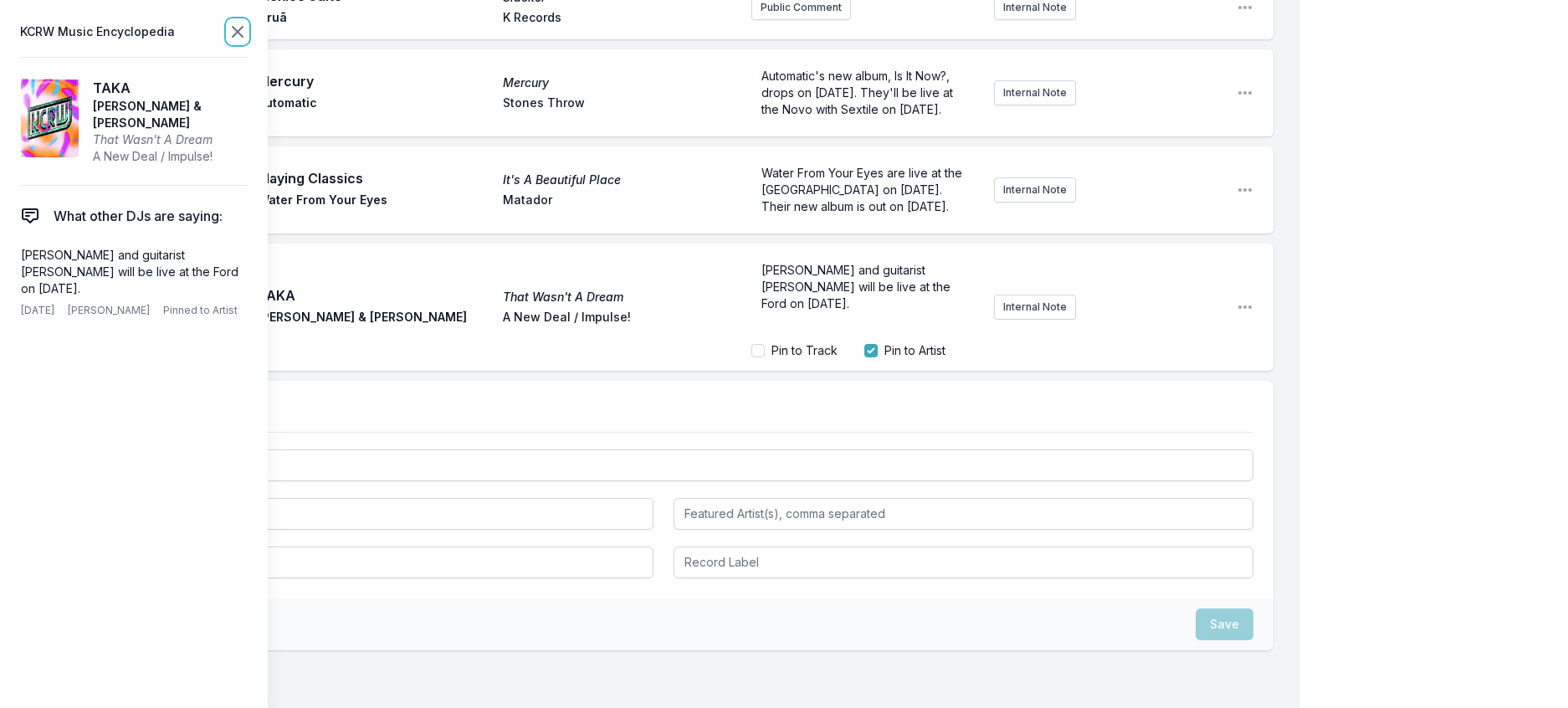
click at [248, 35] on icon at bounding box center [238, 32] width 20 height 20
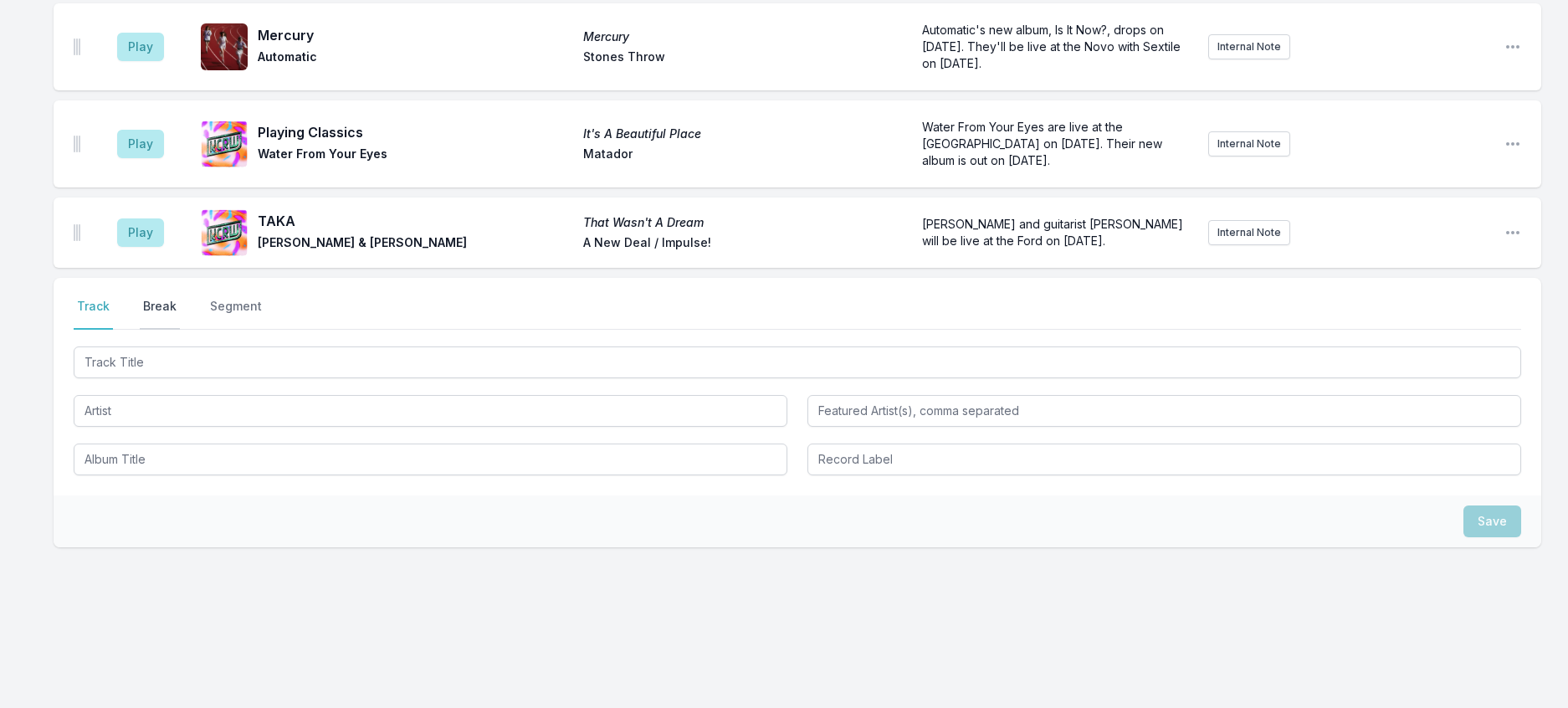
click at [180, 330] on button "Break" at bounding box center [160, 314] width 40 height 32
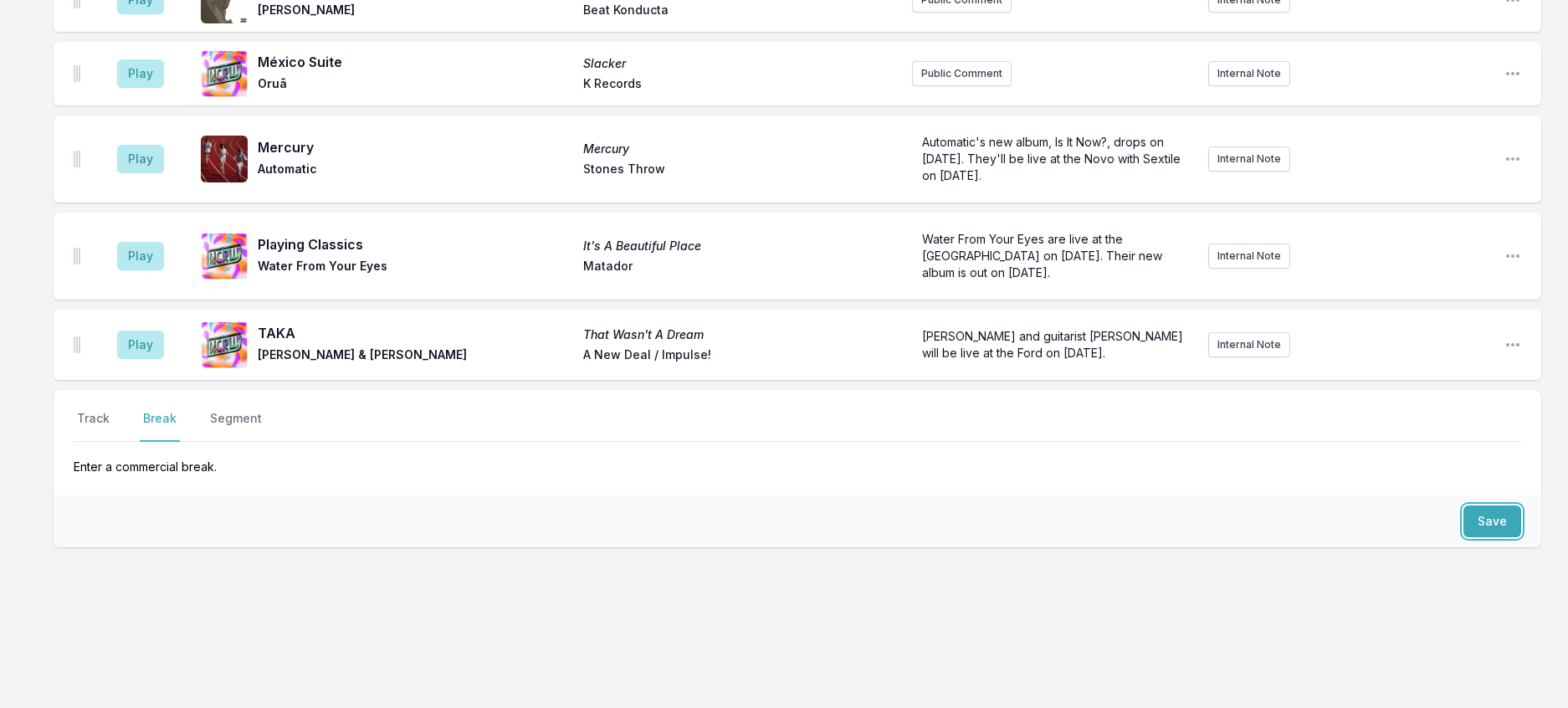
drag, startPoint x: 1485, startPoint y: 553, endPoint x: 976, endPoint y: 510, distance: 510.8
click at [1480, 538] on button "Save" at bounding box center [1492, 521] width 58 height 32
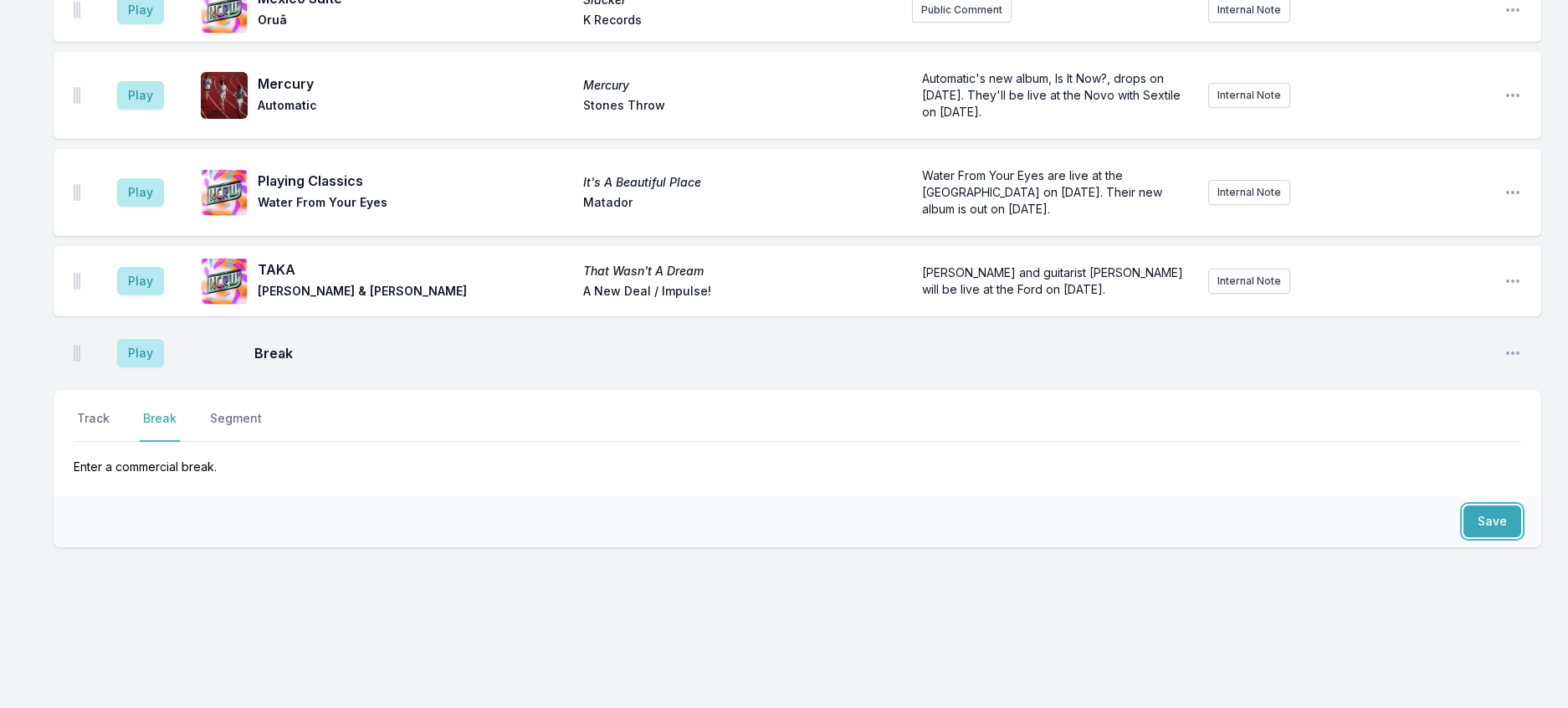
scroll to position [1006, 0]
click at [113, 439] on button "Track" at bounding box center [93, 425] width 39 height 32
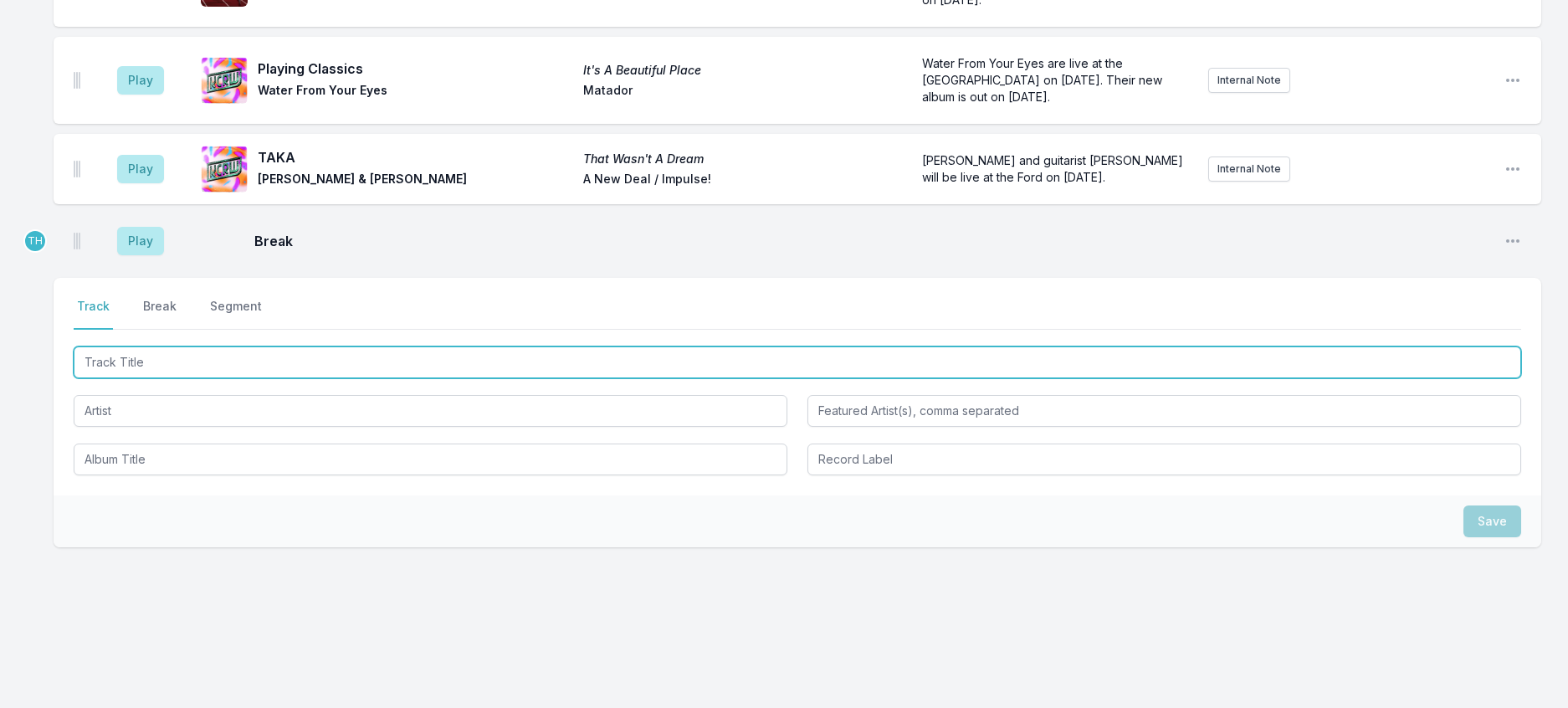
drag, startPoint x: 187, startPoint y: 504, endPoint x: 197, endPoint y: 501, distance: 10.4
click at [188, 379] on input "Track Title" at bounding box center [797, 362] width 1447 height 32
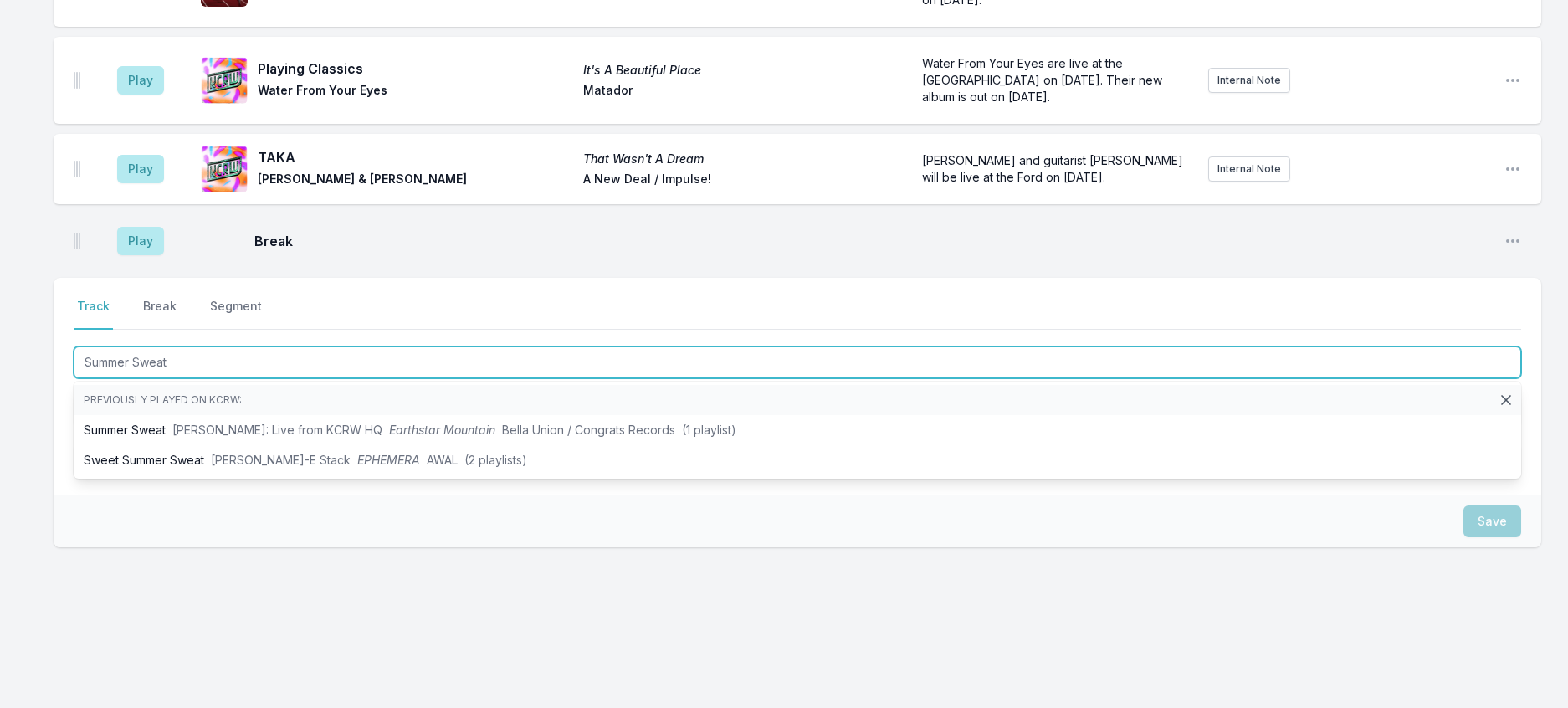
type input "Summer Sweat"
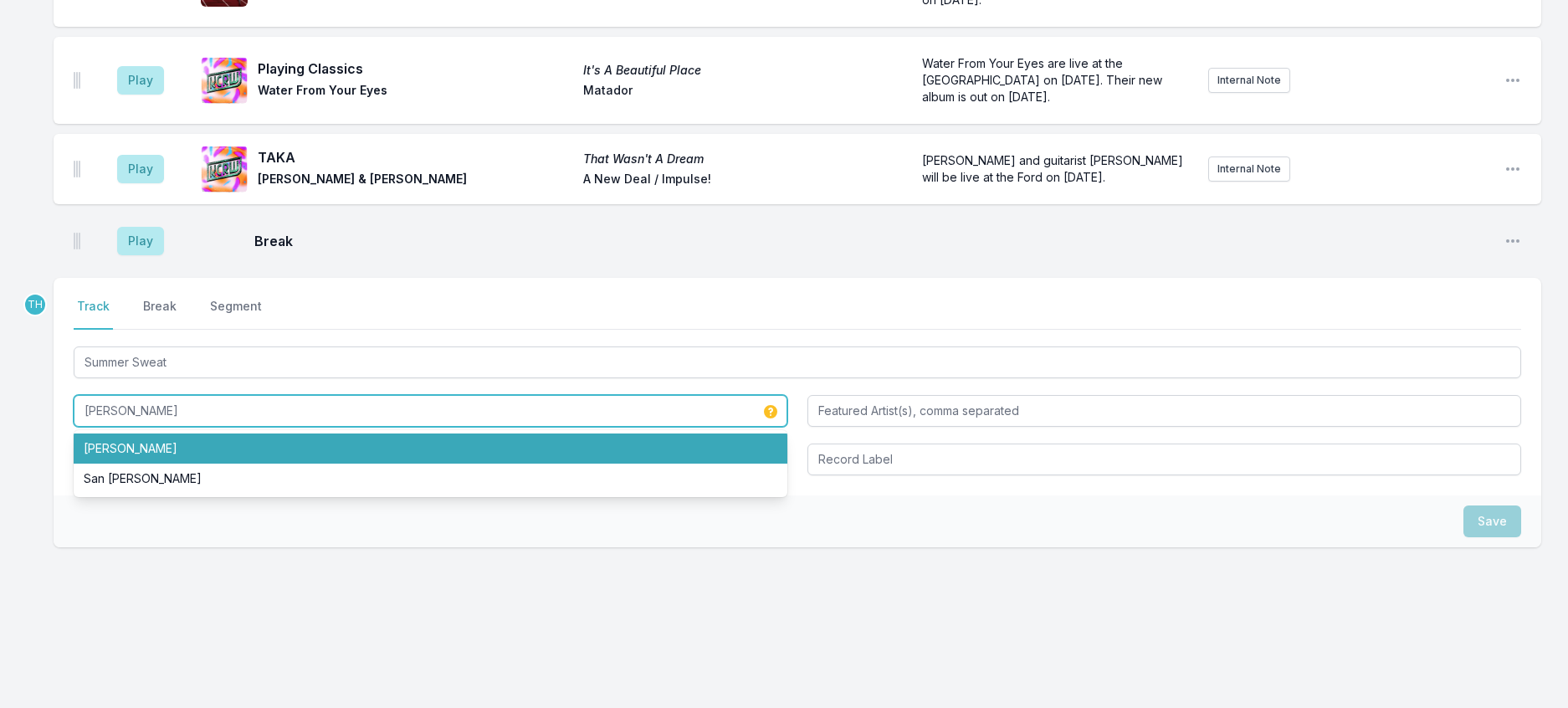
drag, startPoint x: 207, startPoint y: 591, endPoint x: 187, endPoint y: 593, distance: 20.1
click at [205, 464] on li "[PERSON_NAME]" at bounding box center [431, 448] width 714 height 30
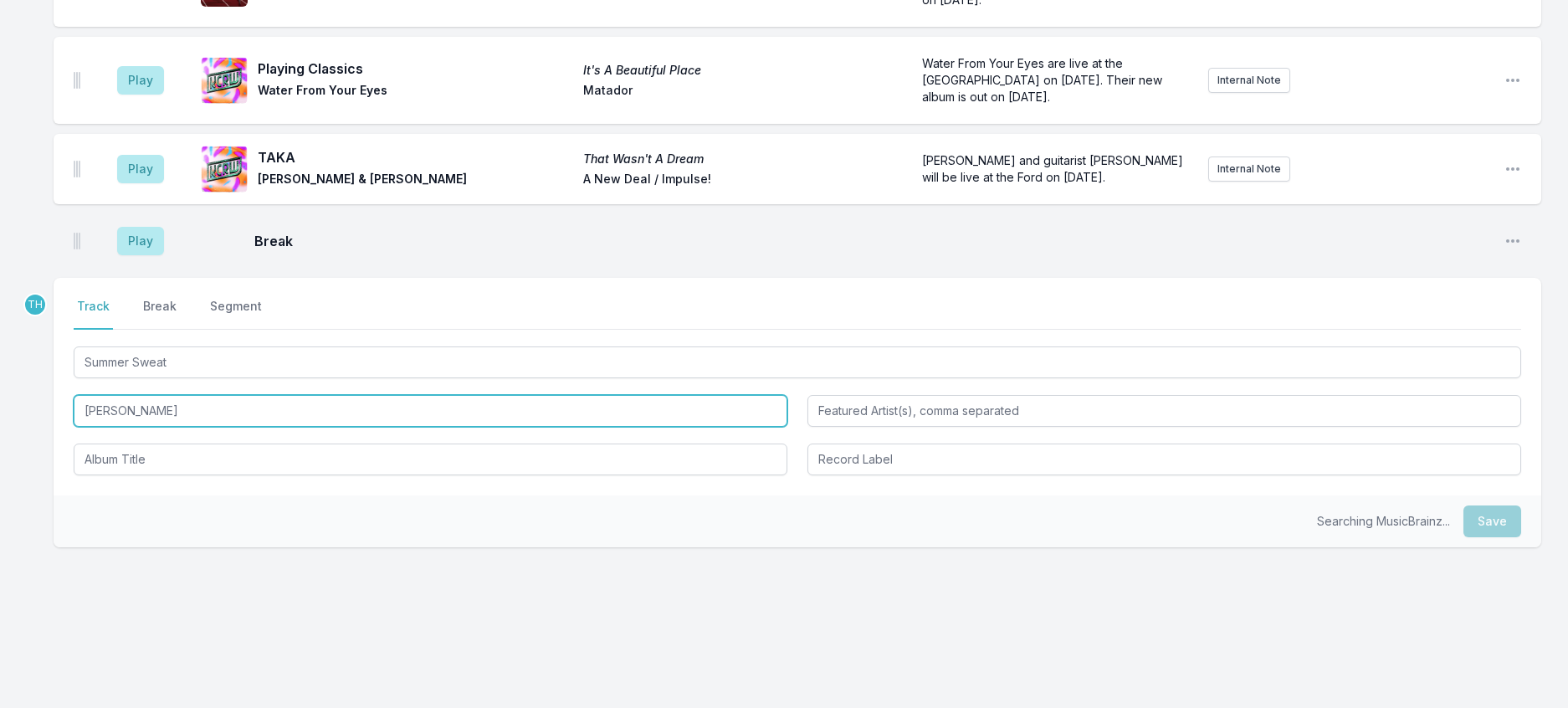
type input "[PERSON_NAME]"
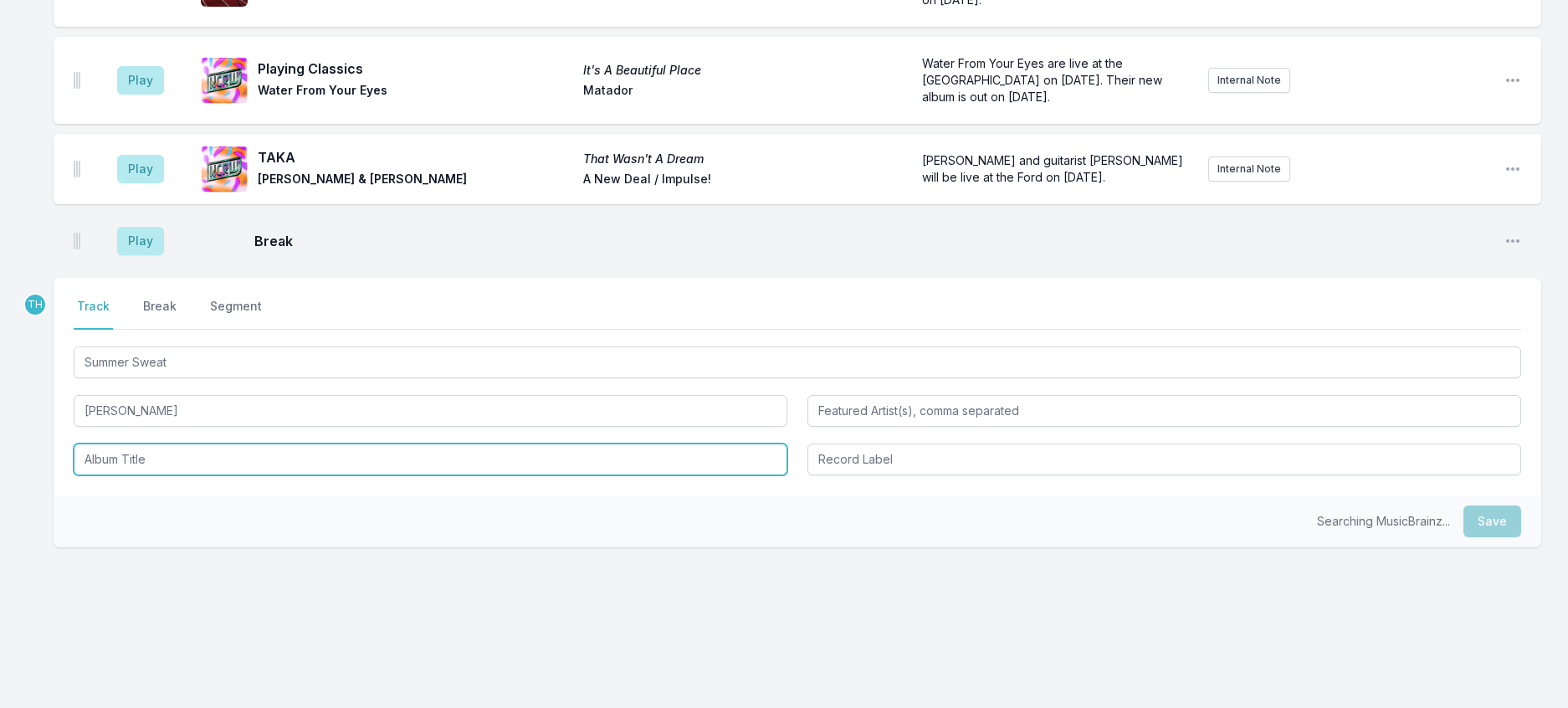
click at [169, 476] on input "Album Title" at bounding box center [431, 459] width 714 height 32
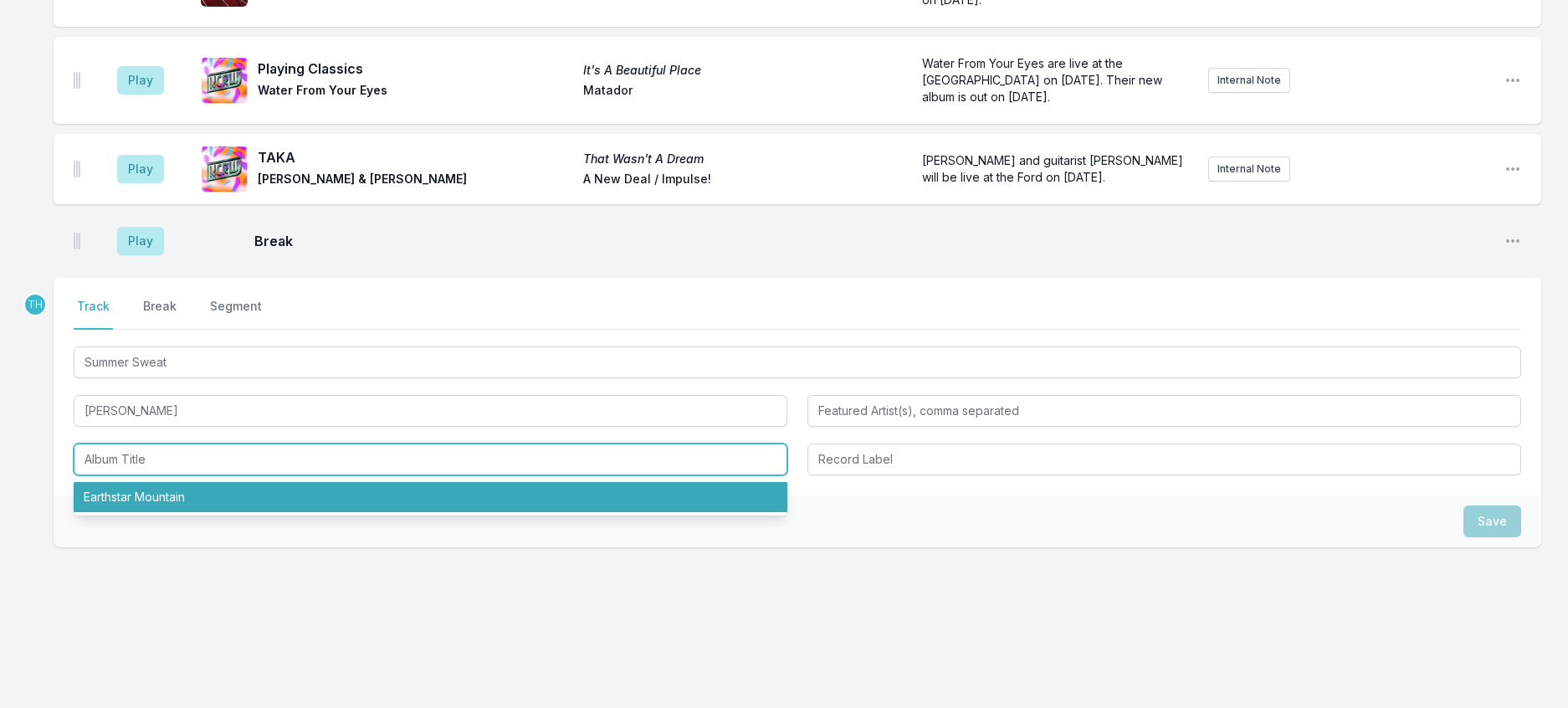
click at [167, 512] on li "Earthstar Mountain" at bounding box center [431, 497] width 714 height 30
type input "Earthstar Mountain"
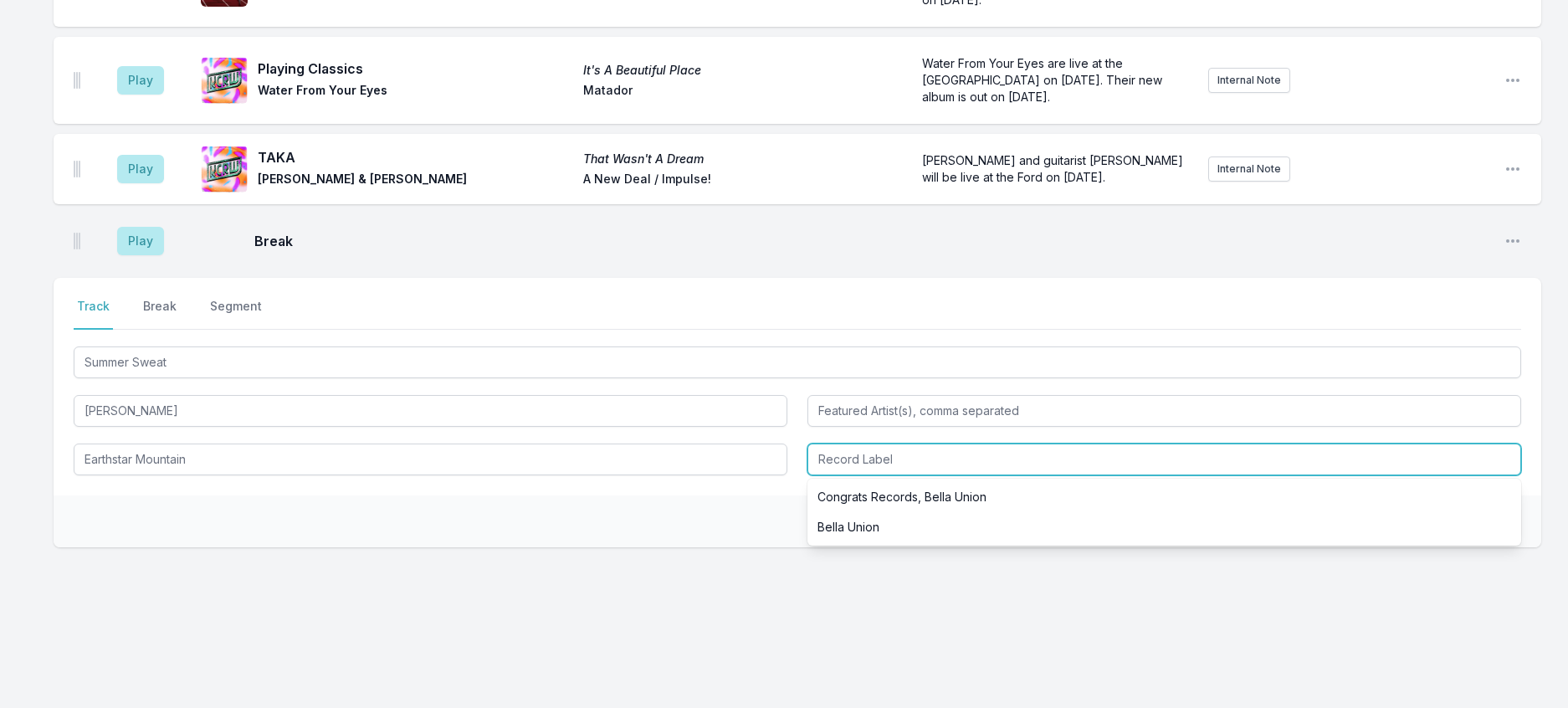
click at [853, 476] on input "Record Label" at bounding box center [1164, 459] width 714 height 32
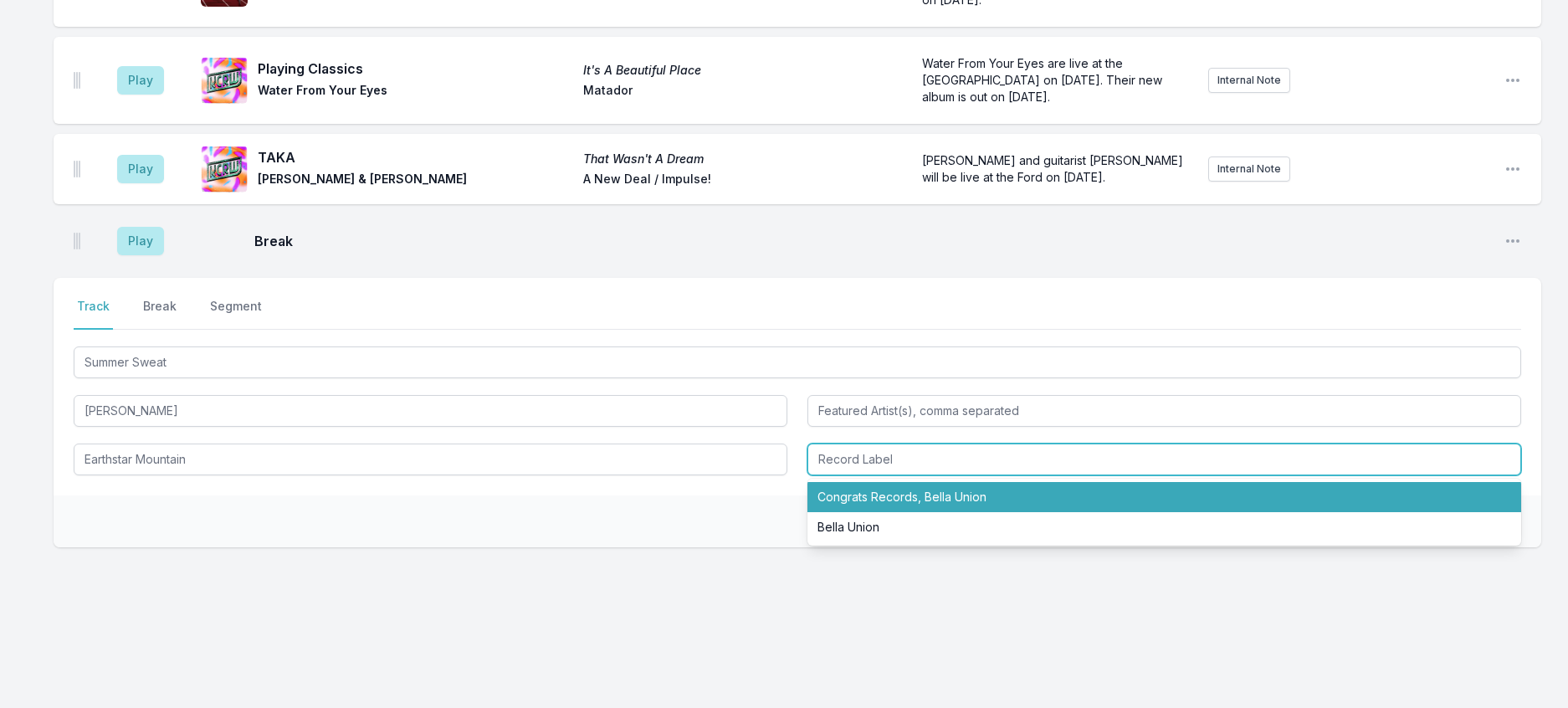
click at [859, 512] on li "Congrats Records, Bella Union" at bounding box center [1164, 497] width 714 height 30
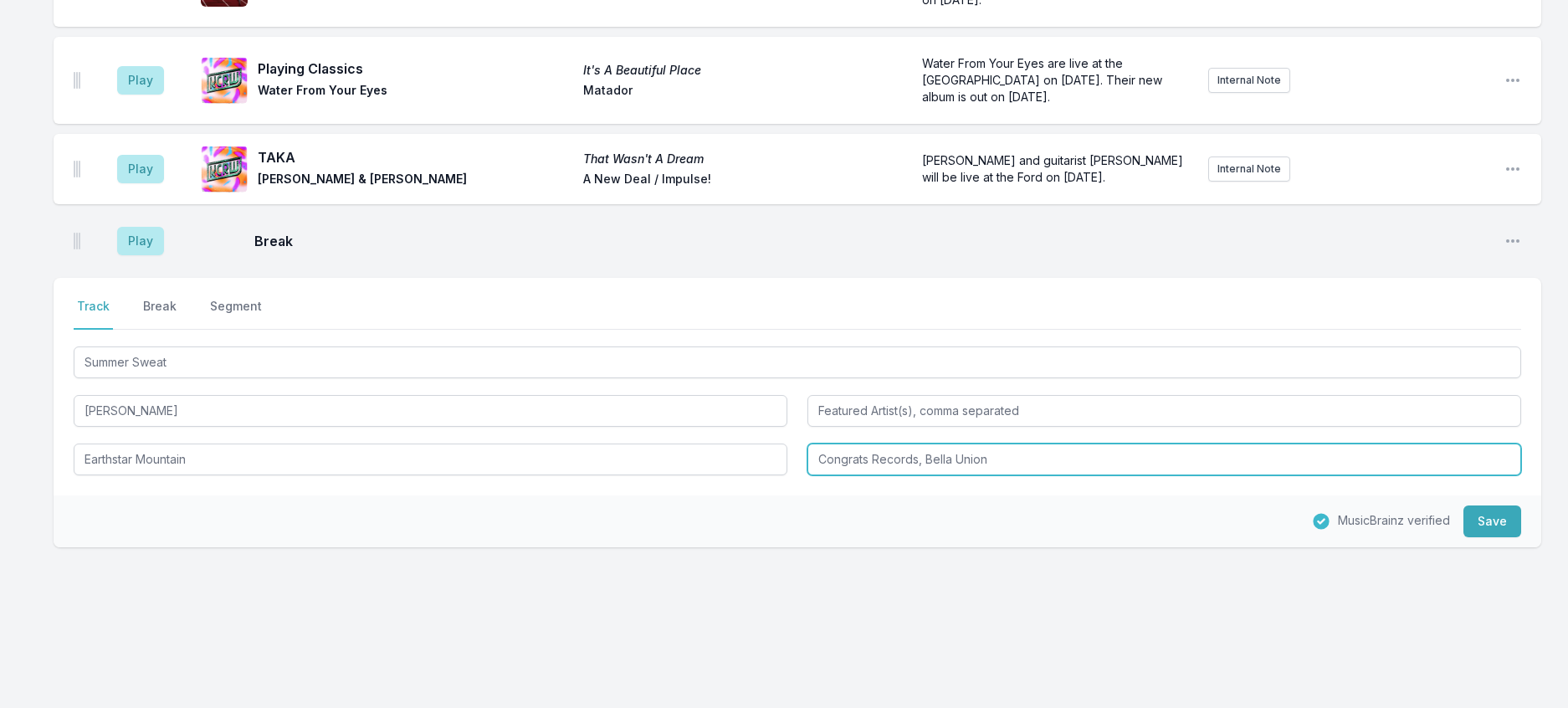
drag, startPoint x: 934, startPoint y: 612, endPoint x: 873, endPoint y: 612, distance: 61.0
click at [873, 476] on input "Congrats Records, Bella Union" at bounding box center [1164, 459] width 714 height 32
type input "Congrats / Bella Union"
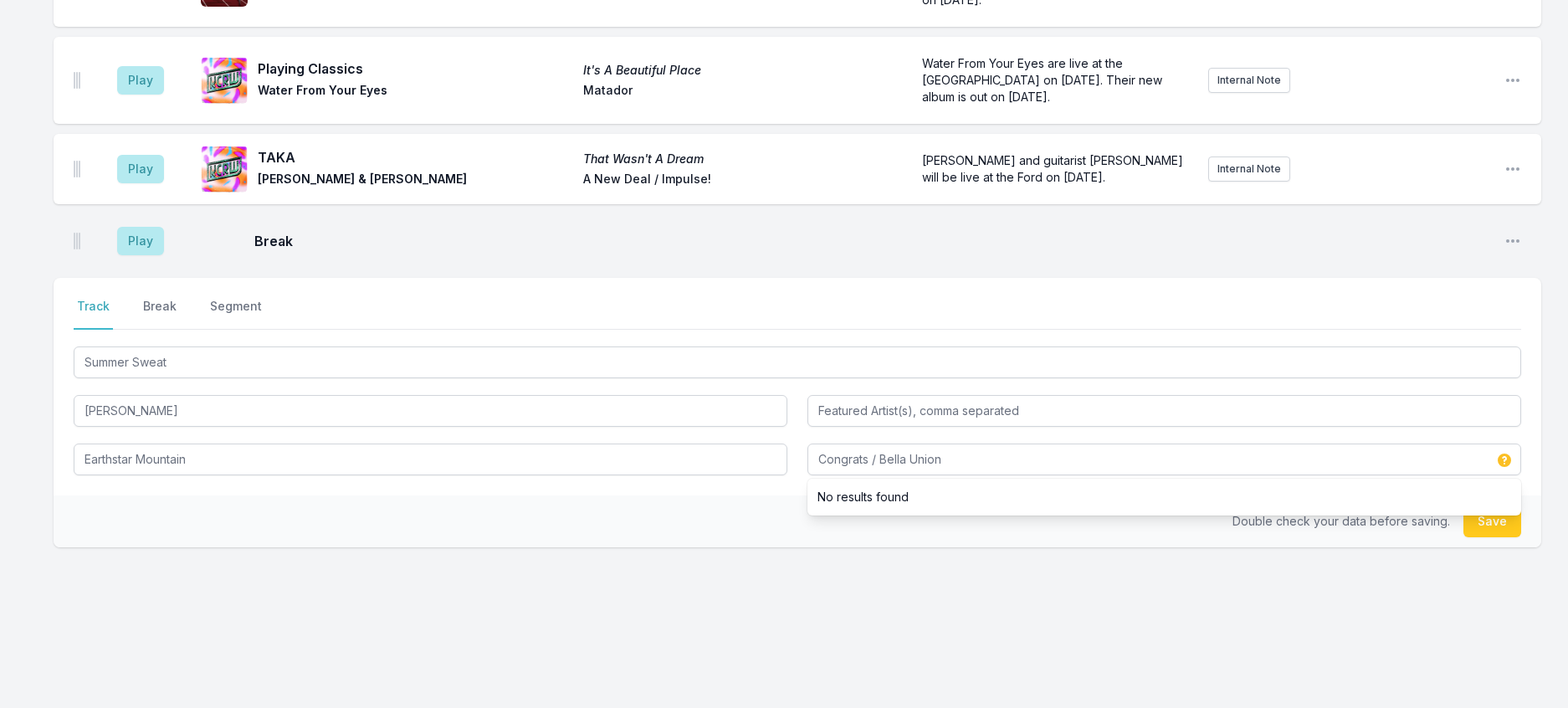
click at [663, 548] on div "Double check your data before saving. Save" at bounding box center [797, 521] width 1488 height 52
click at [1472, 538] on button "Save" at bounding box center [1492, 521] width 58 height 32
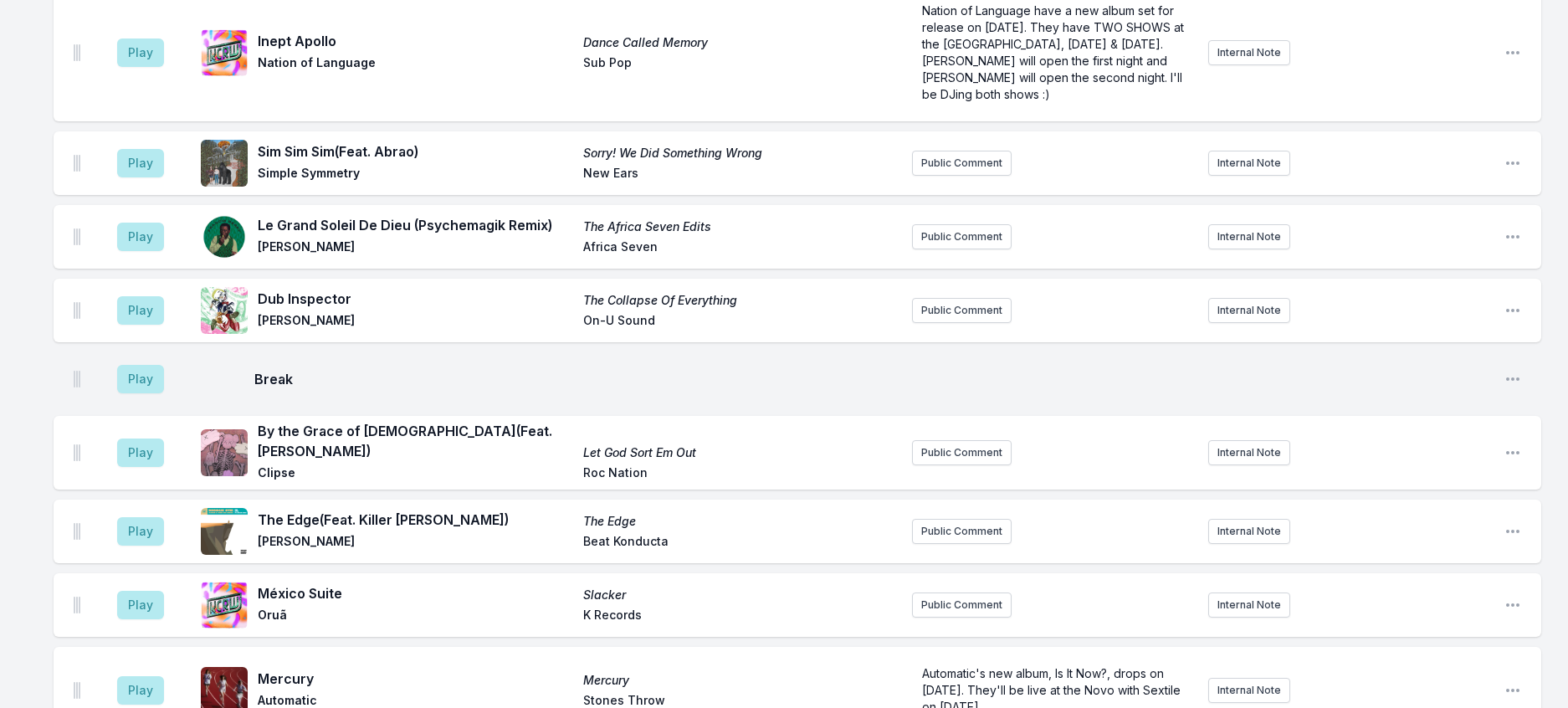
scroll to position [168, 0]
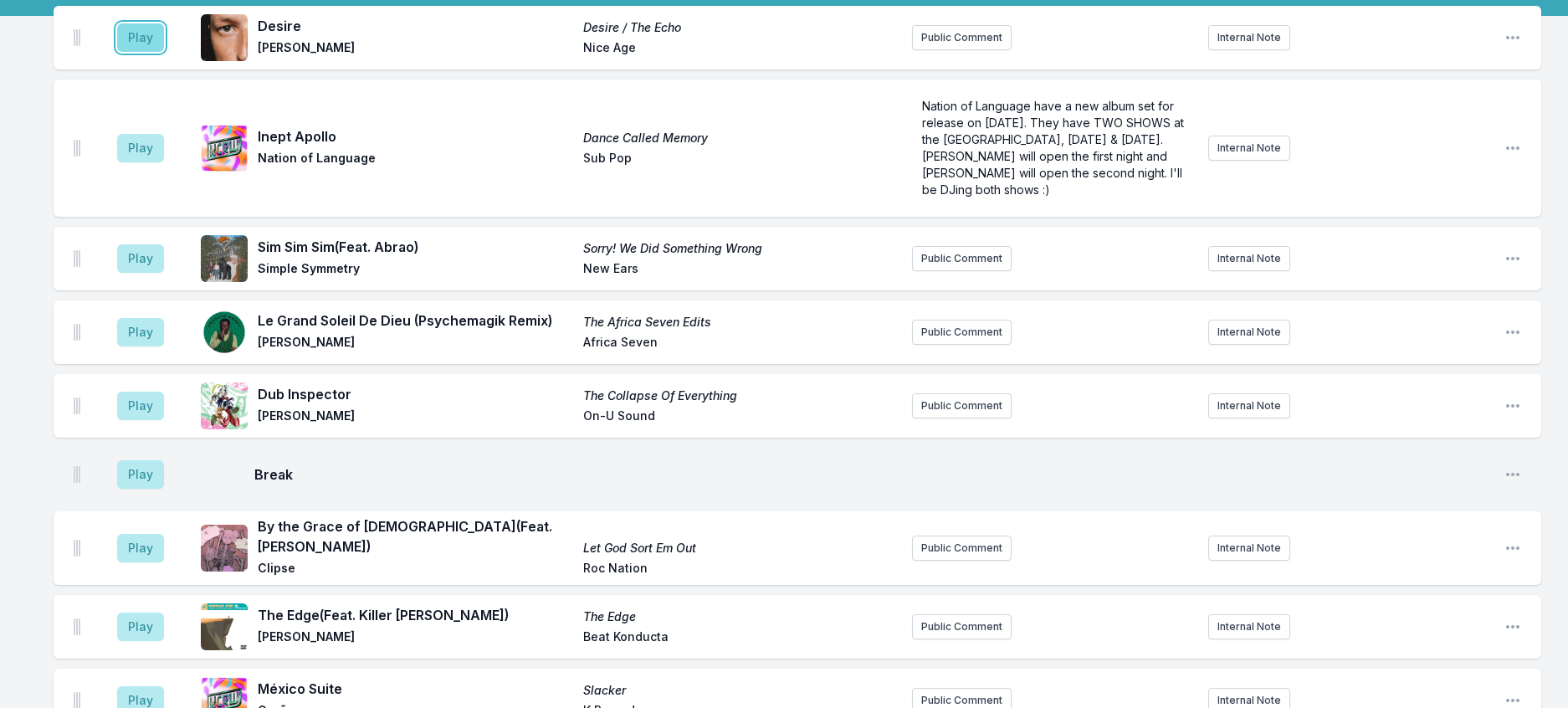
click at [151, 52] on button "Play" at bounding box center [140, 38] width 47 height 28
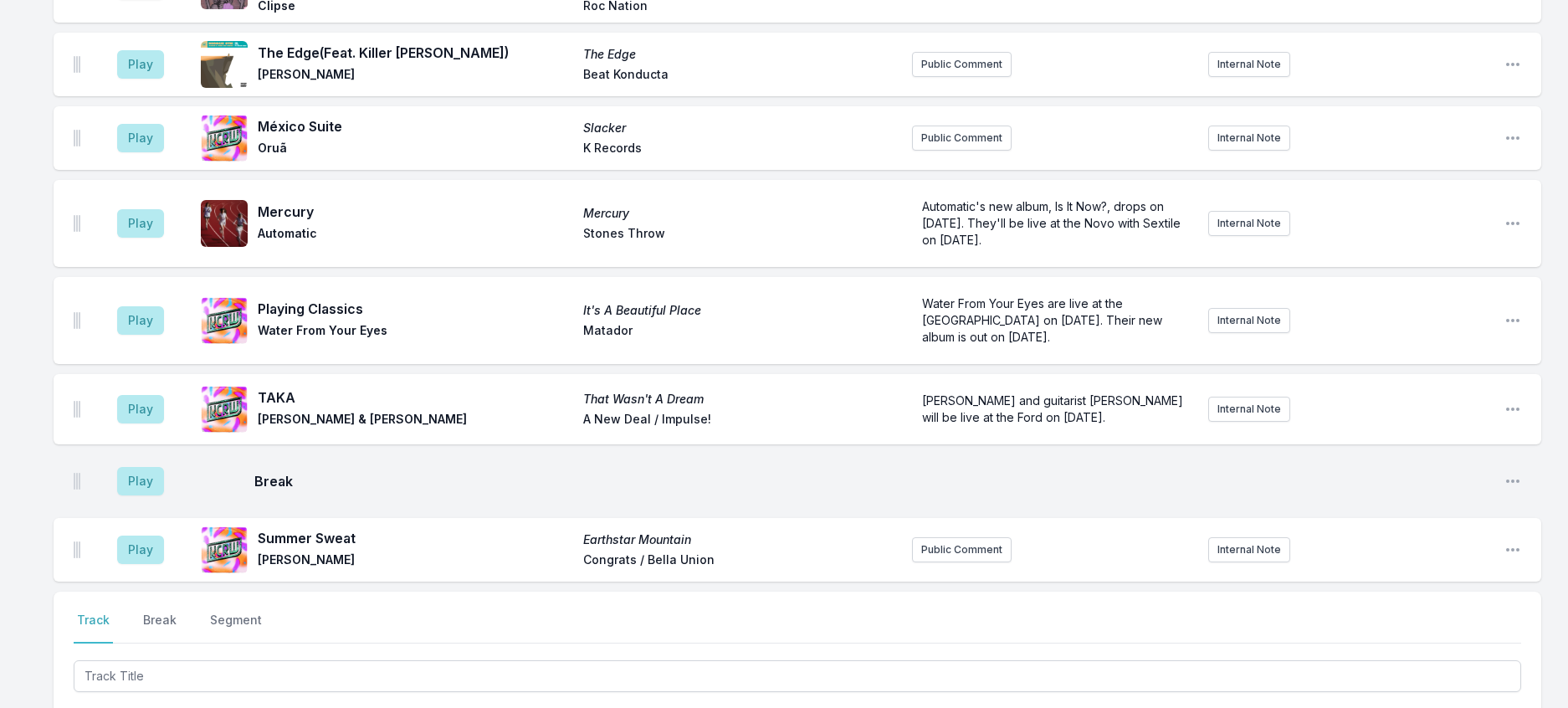
scroll to position [755, 0]
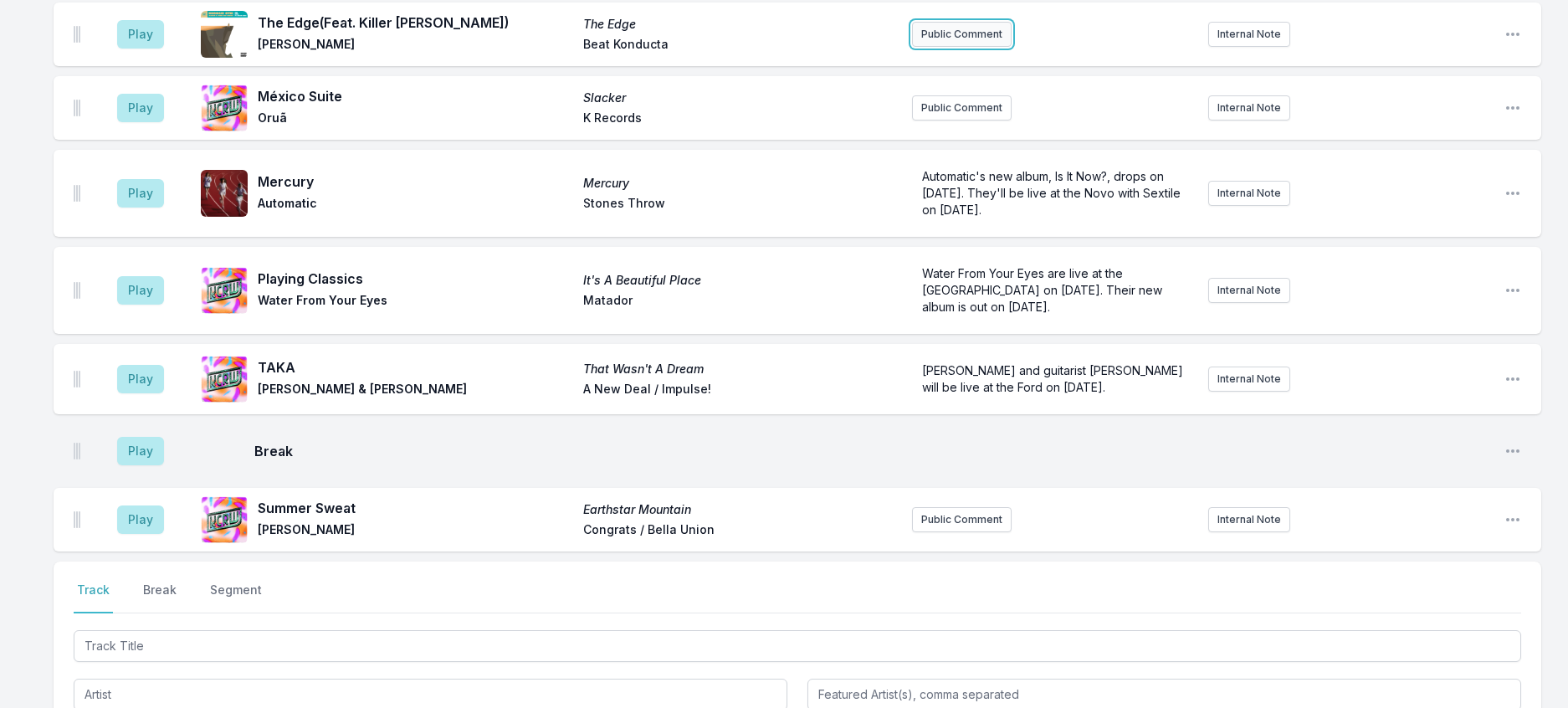
click at [974, 47] on button "Public Comment" at bounding box center [962, 34] width 100 height 25
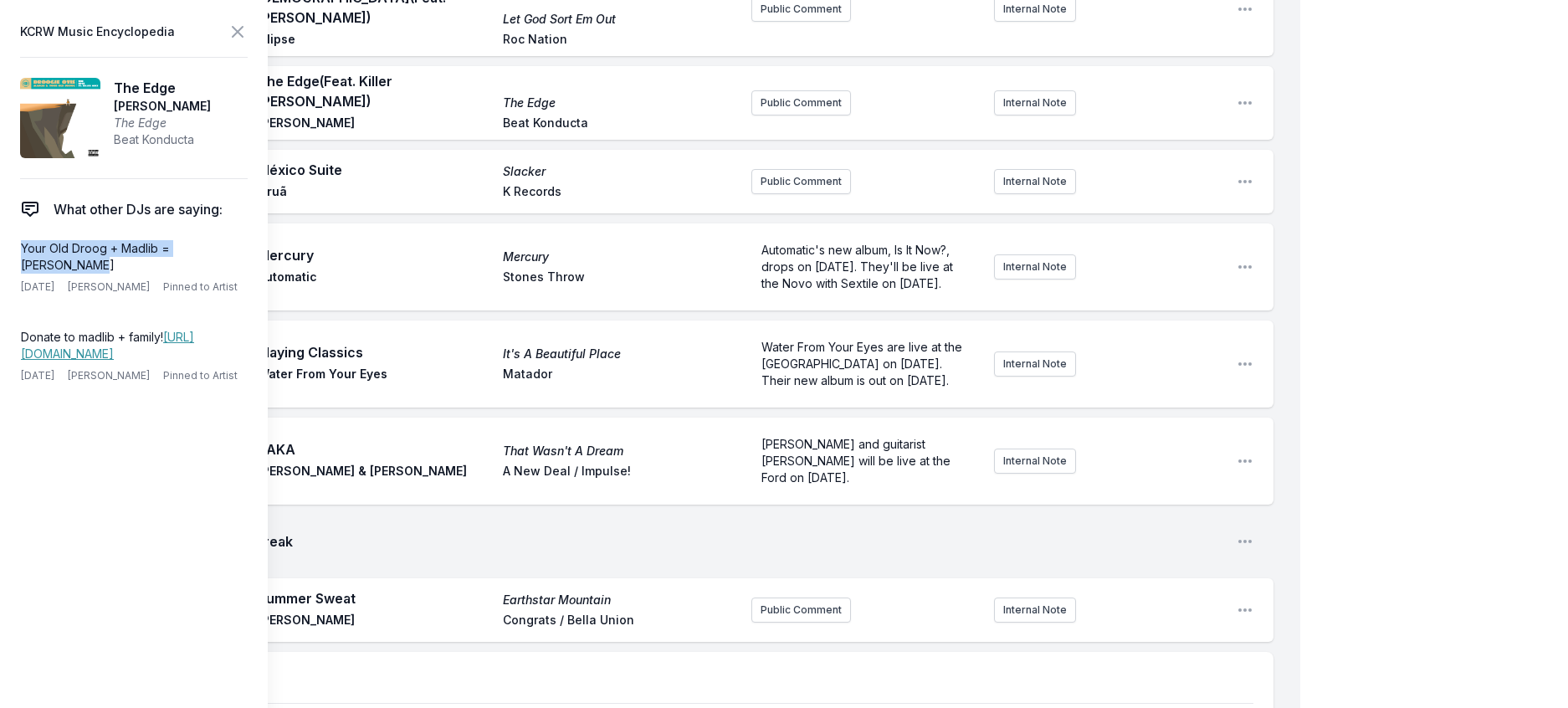
drag, startPoint x: 261, startPoint y: 281, endPoint x: 12, endPoint y: 276, distance: 249.1
click at [12, 276] on aside "KCRW Music Encyclopedia The Edge Droogie [PERSON_NAME] The Edge Beat Konducta W…" at bounding box center [133, 354] width 268 height 708
click at [774, 115] on button "Public Comment" at bounding box center [801, 102] width 100 height 25
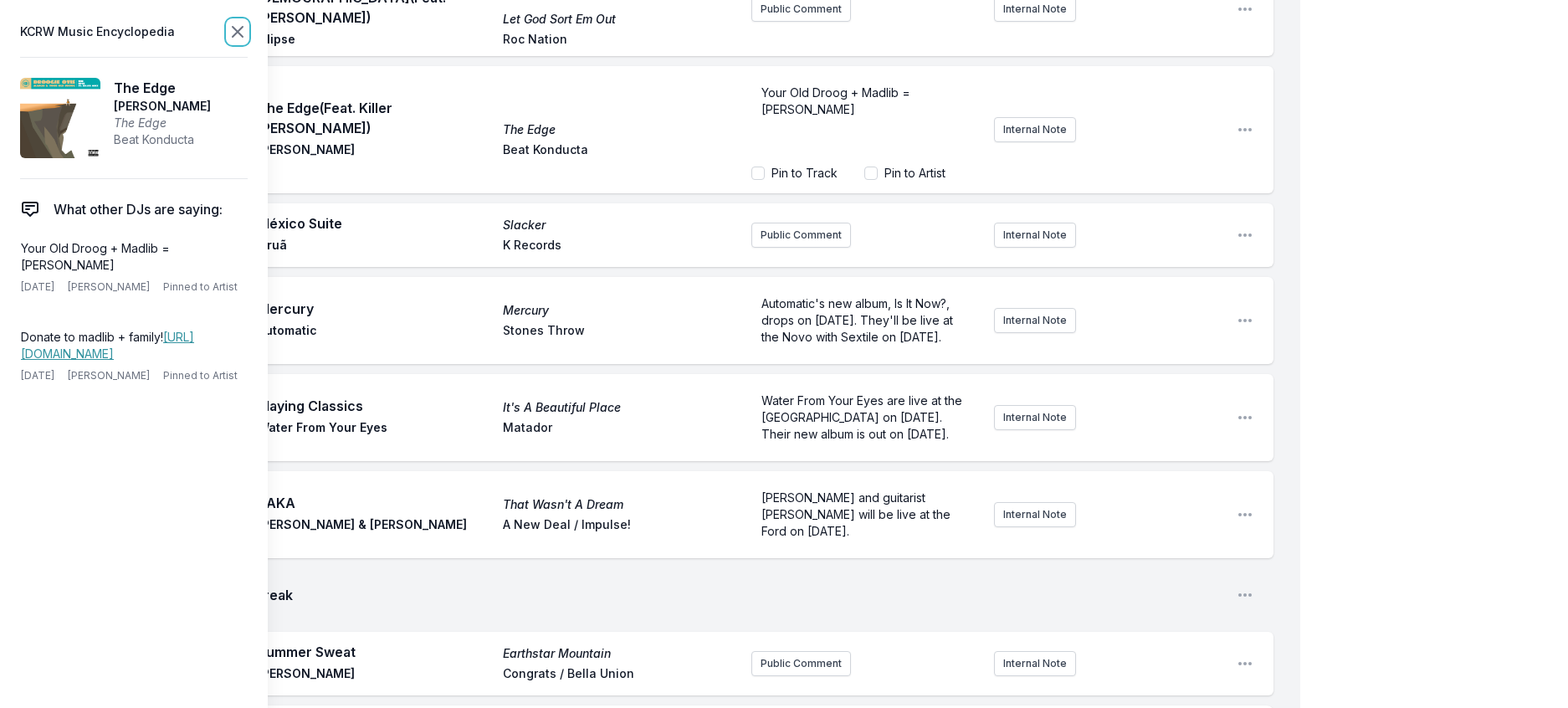
click at [242, 37] on icon at bounding box center [237, 31] width 10 height 10
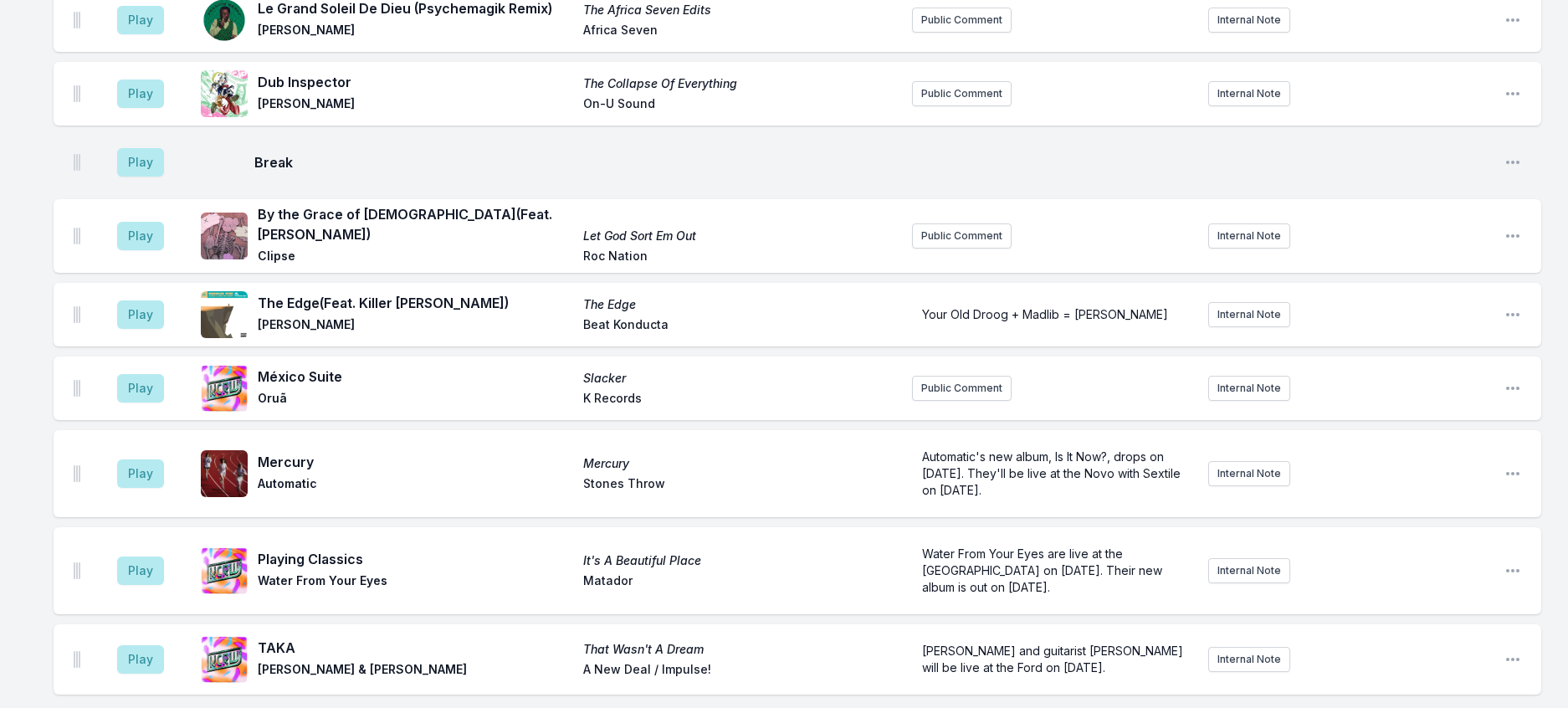
scroll to position [168, 0]
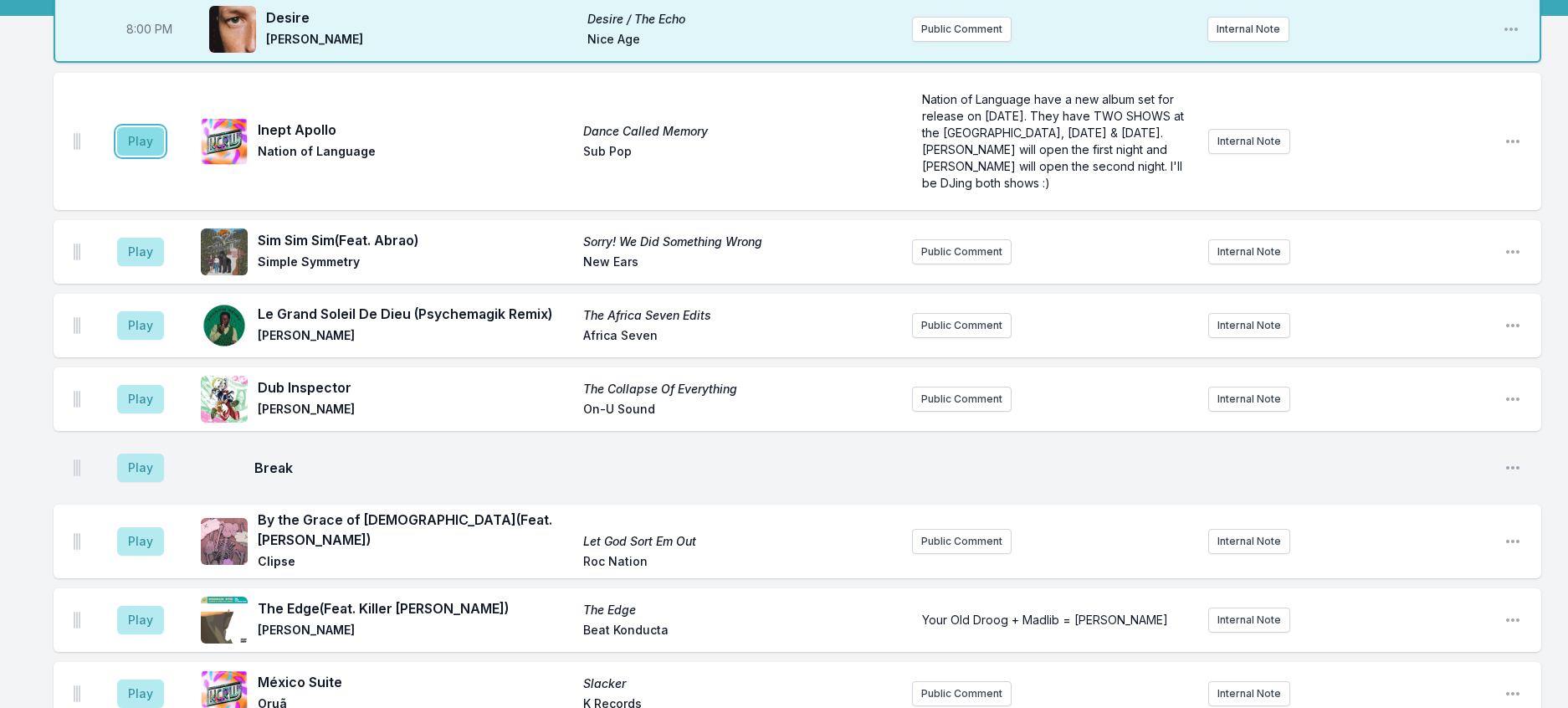
click at [147, 156] on button "Play" at bounding box center [140, 141] width 47 height 28
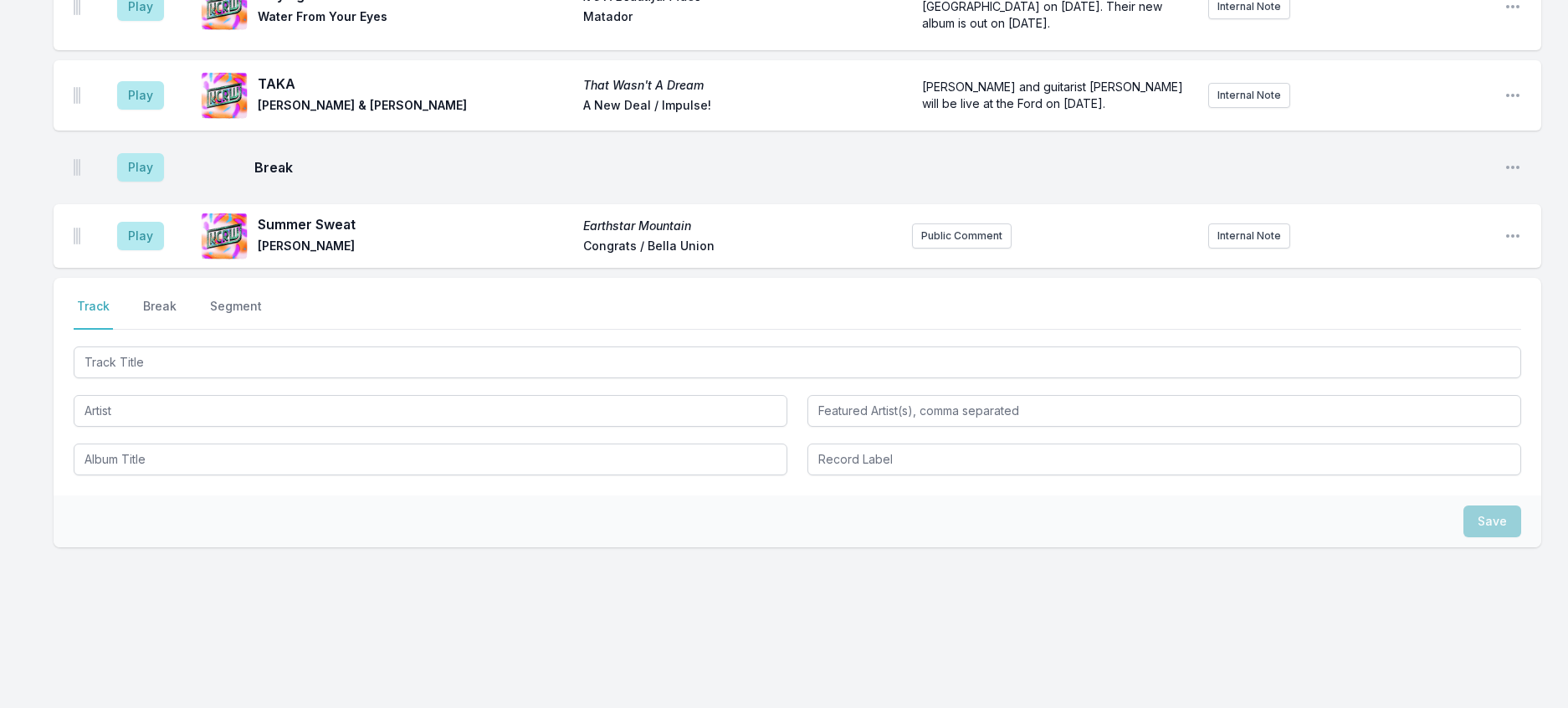
scroll to position [1089, 0]
click at [964, 249] on button "Public Comment" at bounding box center [962, 235] width 100 height 25
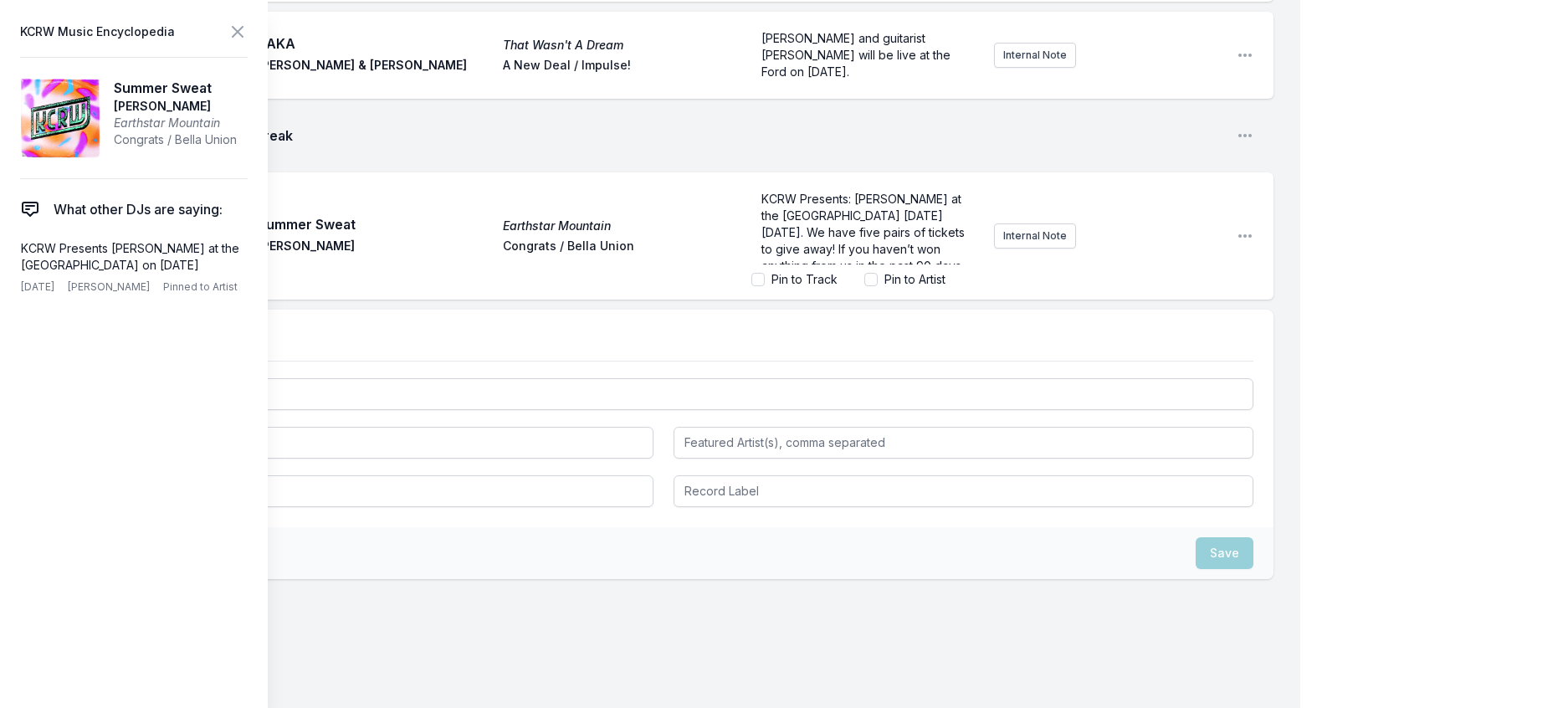
scroll to position [75, 0]
drag, startPoint x: 808, startPoint y: 421, endPoint x: 821, endPoint y: 419, distance: 13.2
click at [808, 256] on span "KCRW Presents: [PERSON_NAME] at the [GEOGRAPHIC_DATA] [DATE][DATE]. We have fiv…" at bounding box center [865, 207] width 207 height 98
click at [831, 256] on span "KCRW Presents: [PERSON_NAME] at the [GEOGRAPHIC_DATA] [DATE][DATE]. We have fiv…" at bounding box center [865, 207] width 207 height 98
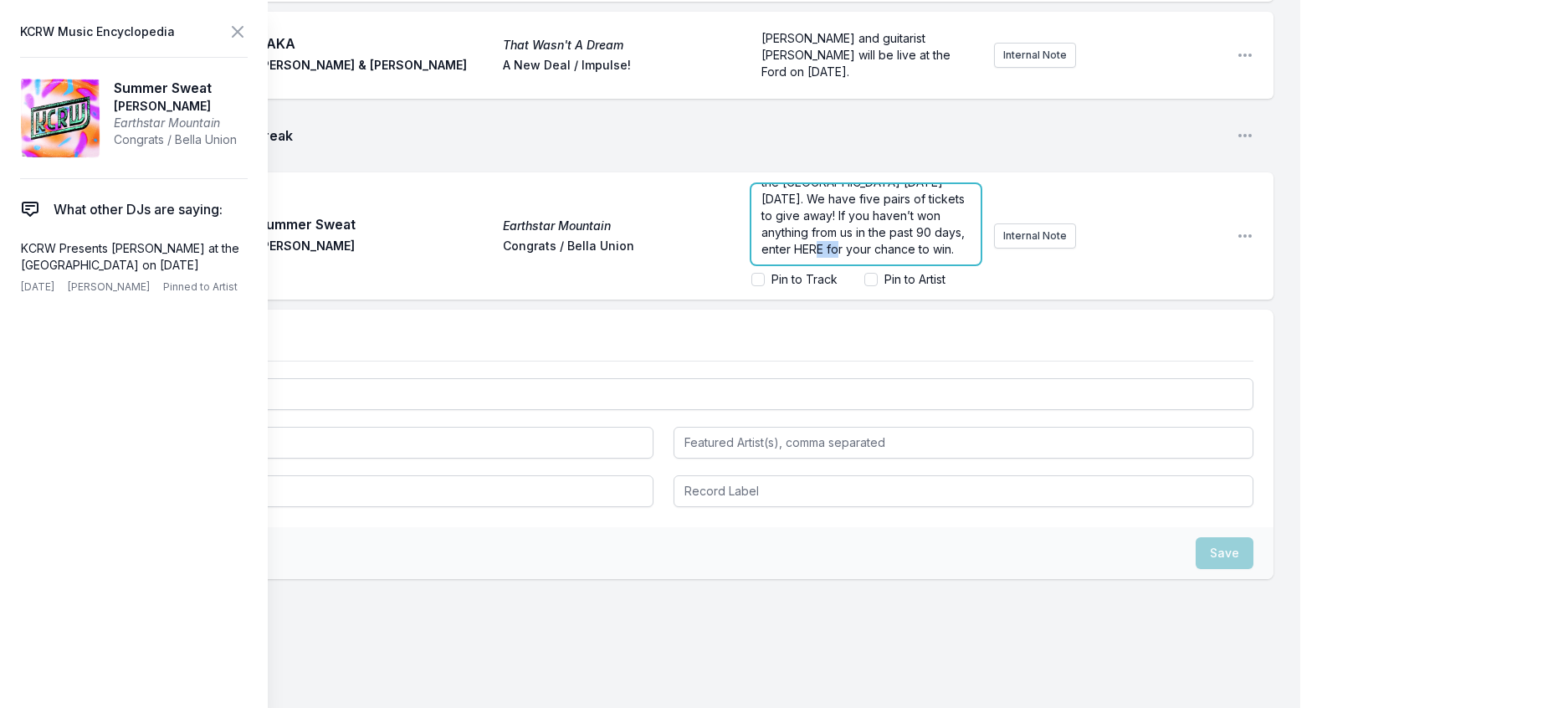
drag, startPoint x: 844, startPoint y: 431, endPoint x: 810, endPoint y: 430, distance: 34.0
click at [810, 256] on span "KCRW Presents: [PERSON_NAME] at the [GEOGRAPHIC_DATA] [DATE][DATE]. We have fiv…" at bounding box center [865, 207] width 207 height 98
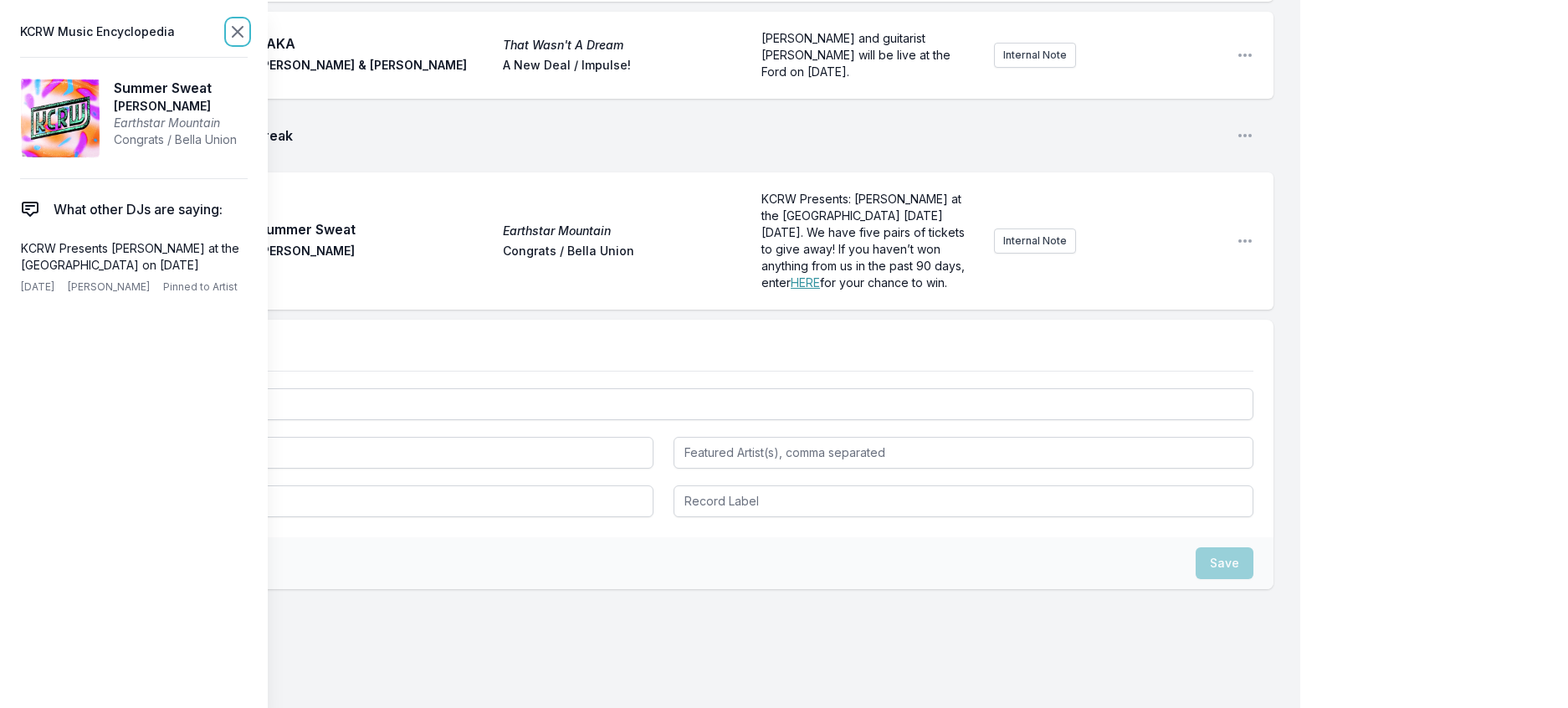
scroll to position [0, 0]
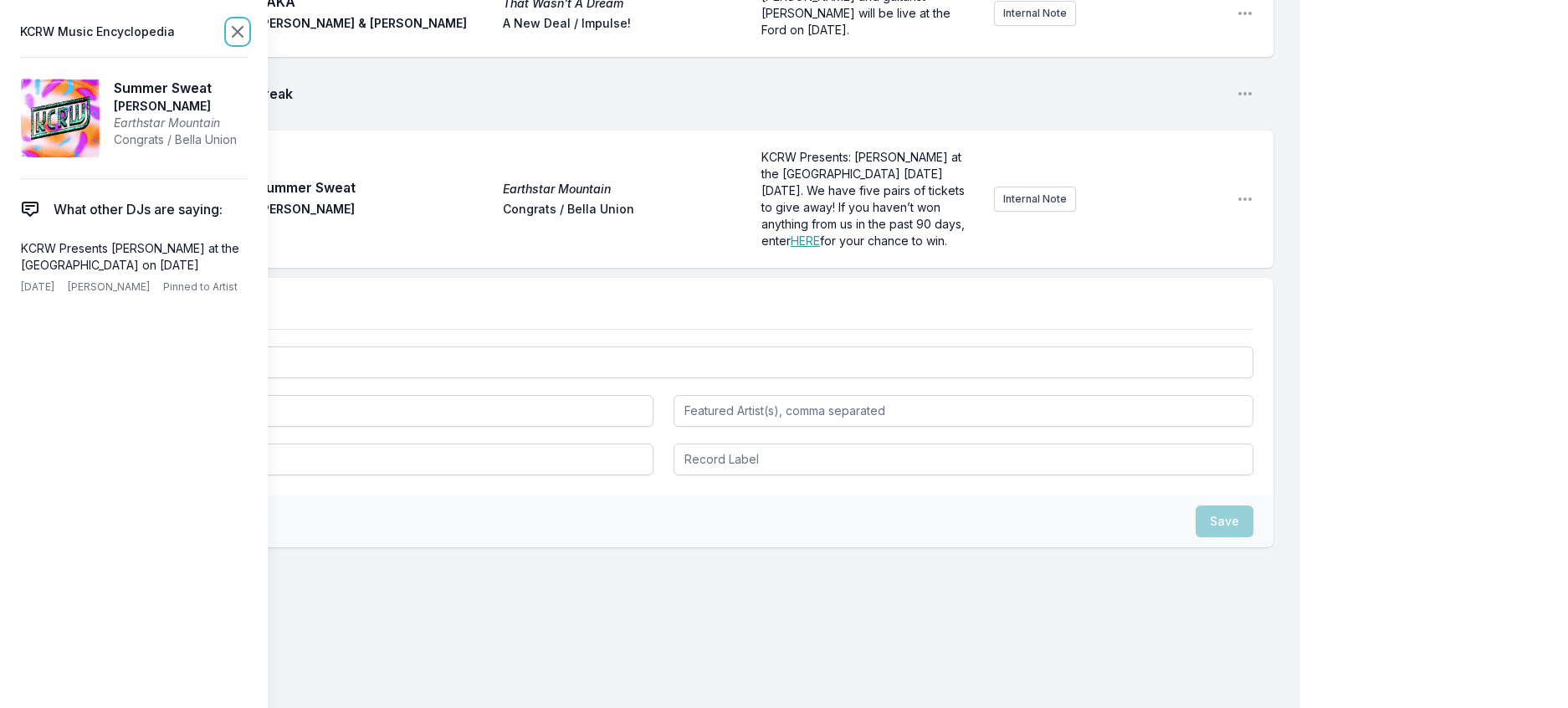
click at [242, 37] on icon at bounding box center [237, 31] width 10 height 10
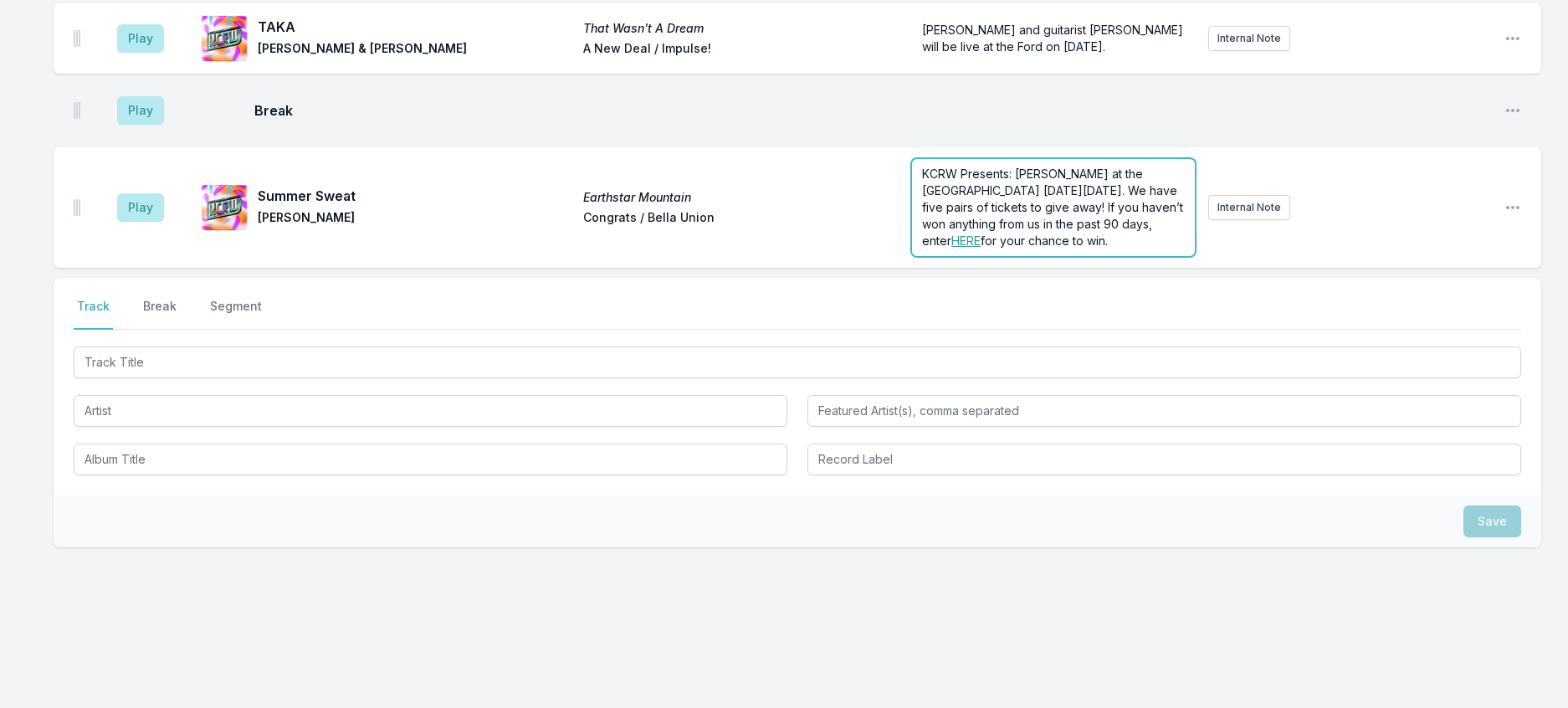
scroll to position [1197, 0]
click at [1014, 230] on div "KCRW Presents: [PERSON_NAME] at the [GEOGRAPHIC_DATA] [DATE][DATE]. We have fiv…" at bounding box center [1053, 208] width 283 height 97
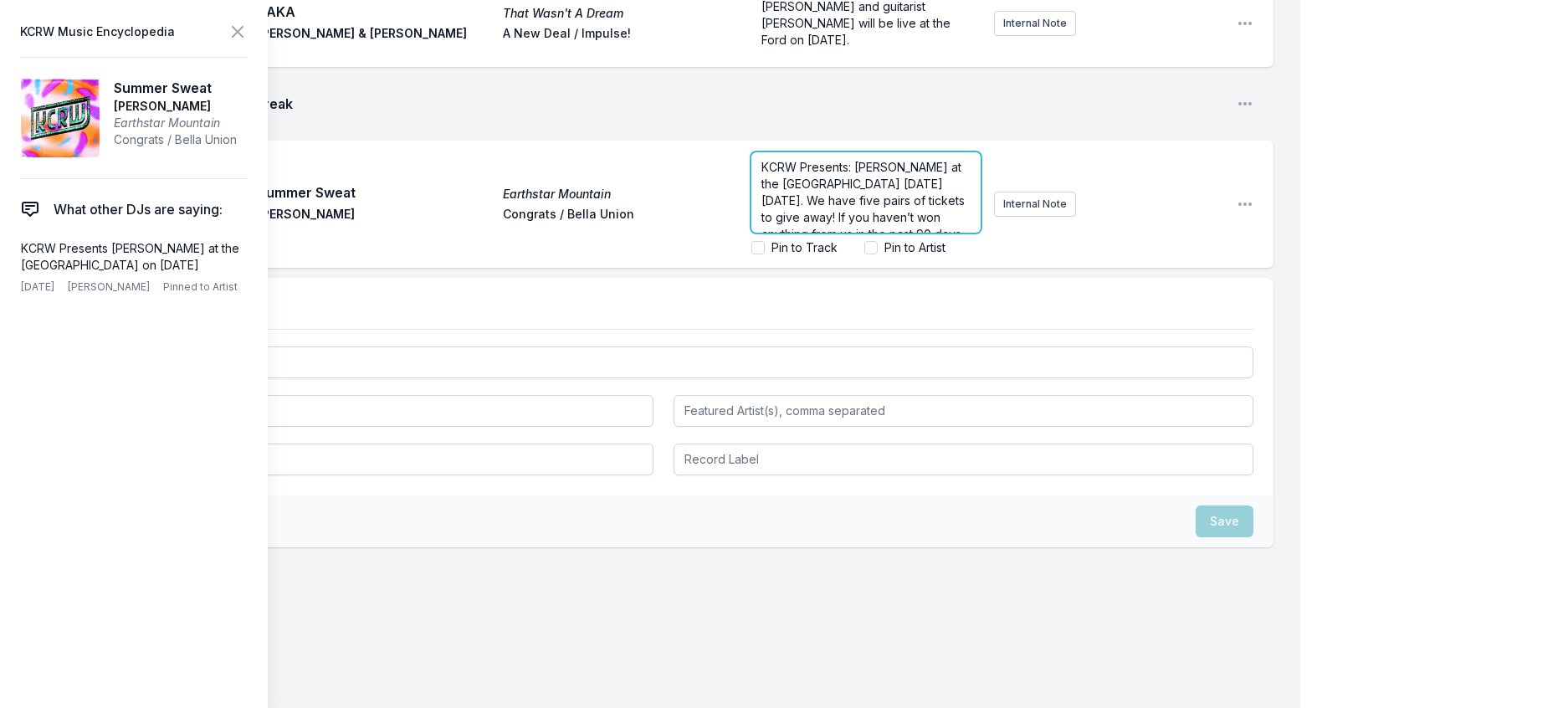
click at [834, 258] on span "KCRW Presents: [PERSON_NAME] at the [GEOGRAPHIC_DATA] [DATE][DATE]. We have fiv…" at bounding box center [865, 209] width 207 height 98
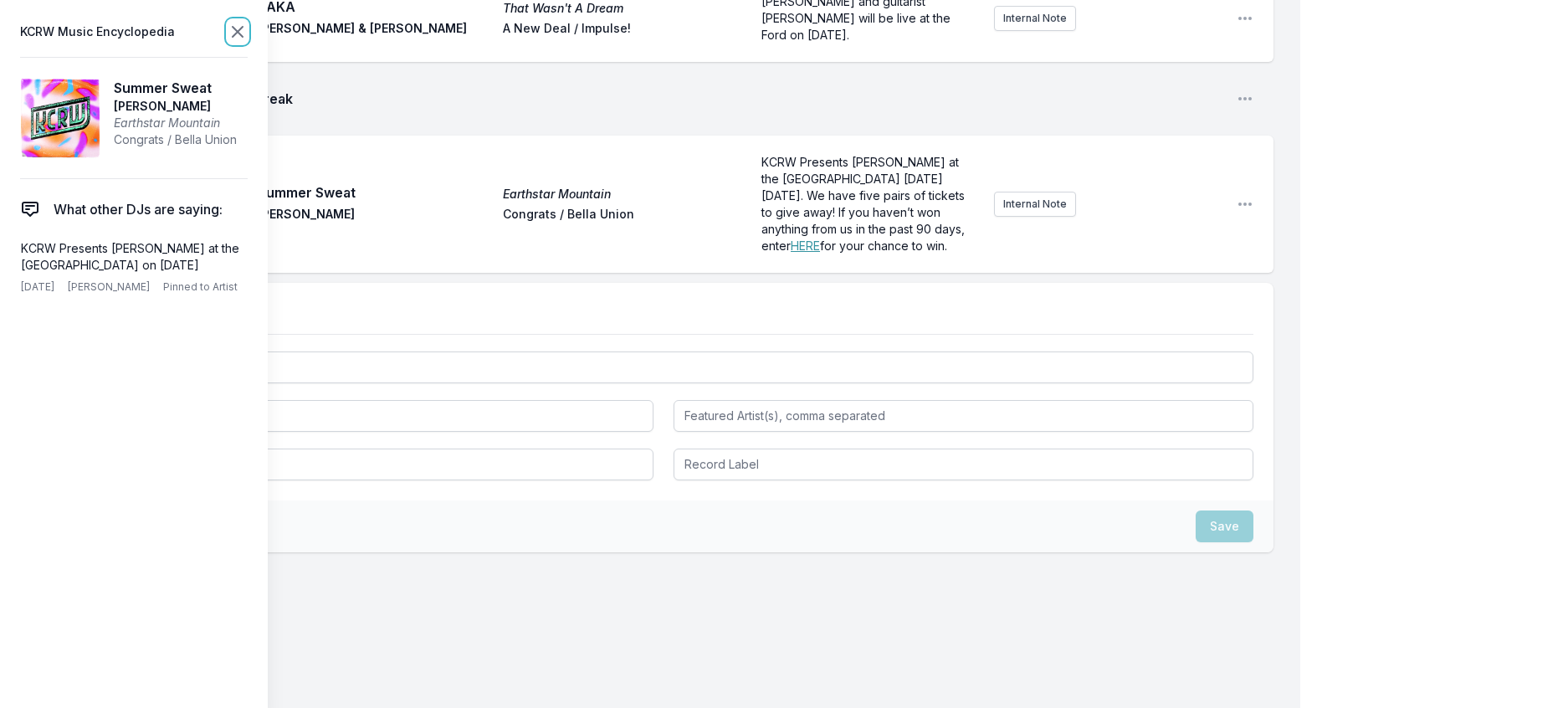
scroll to position [1246, 0]
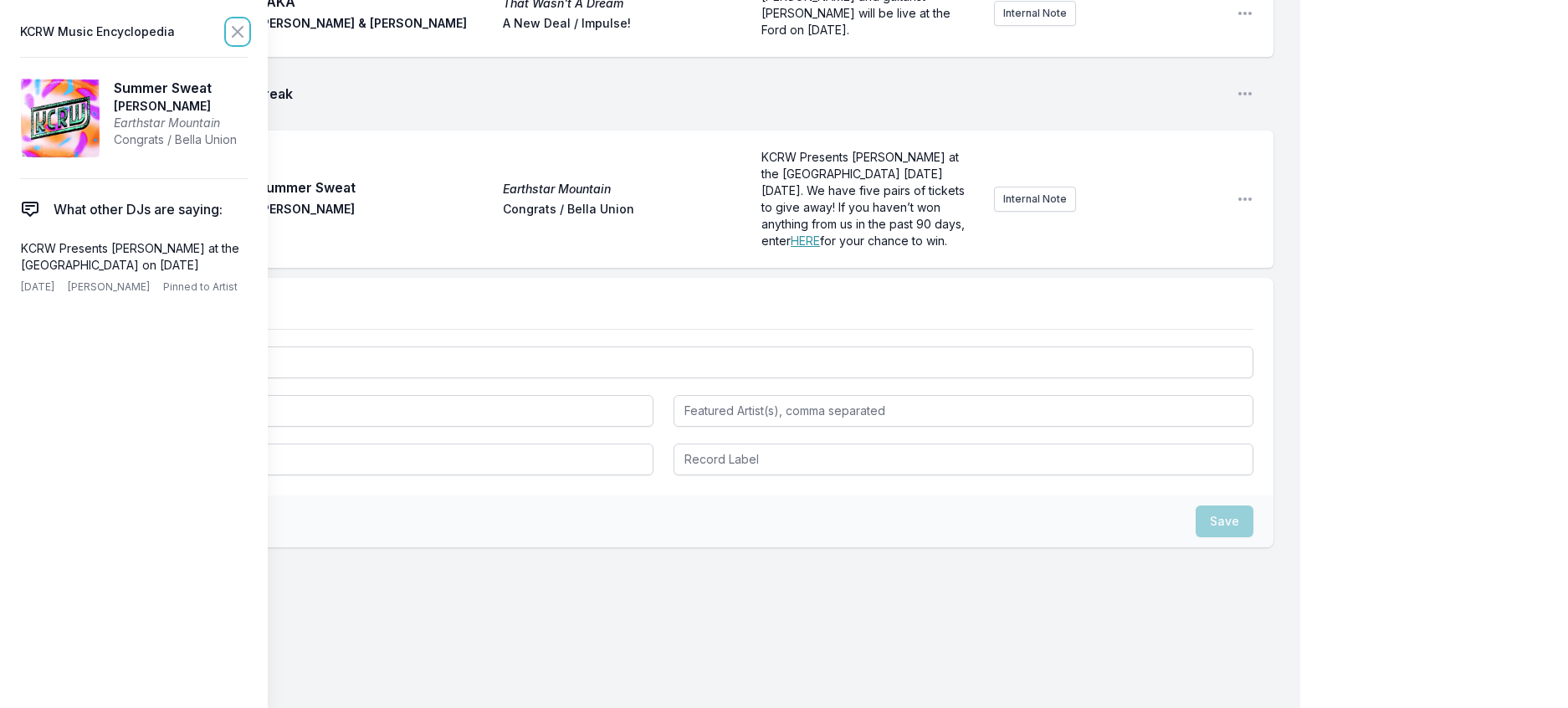
click at [248, 36] on icon at bounding box center [238, 32] width 20 height 20
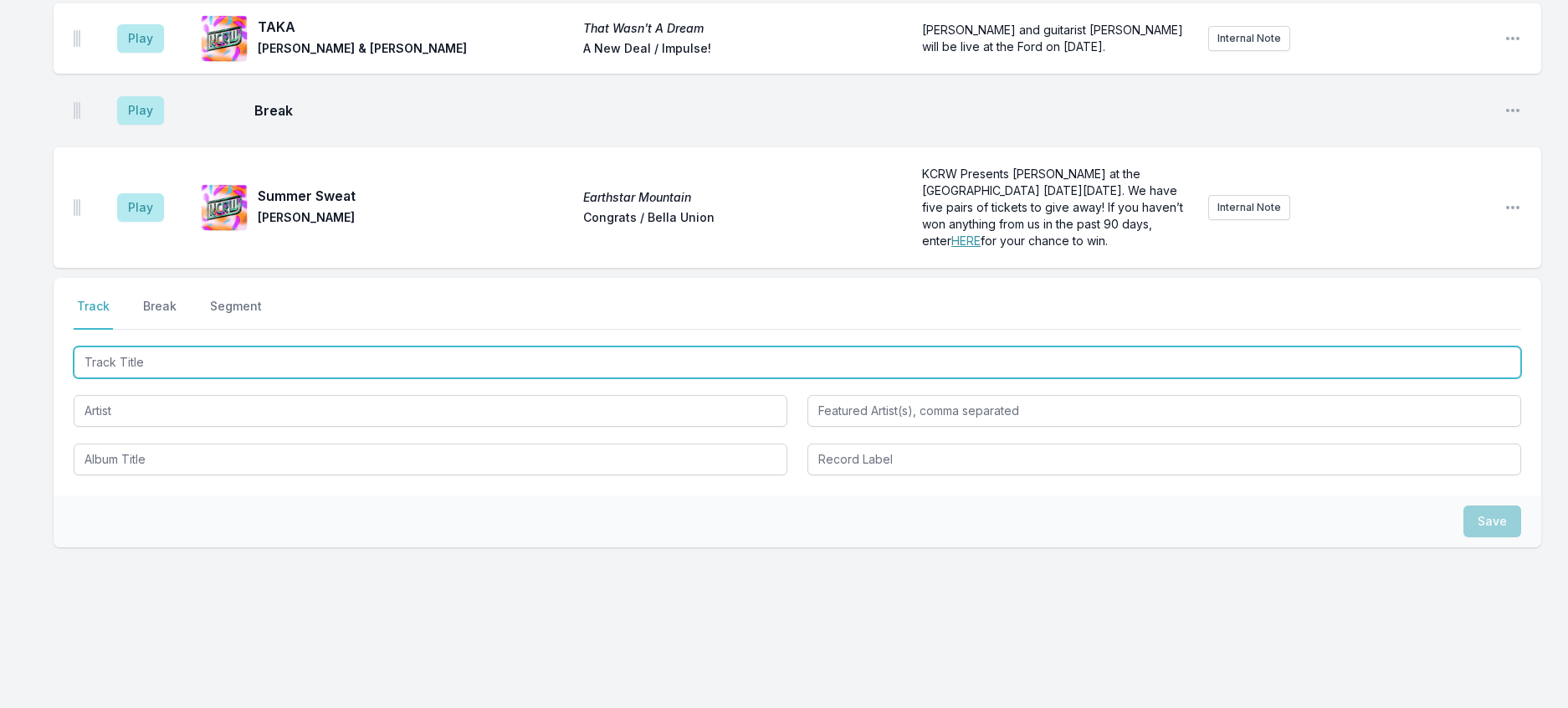
click at [208, 379] on input "Track Title" at bounding box center [797, 362] width 1447 height 32
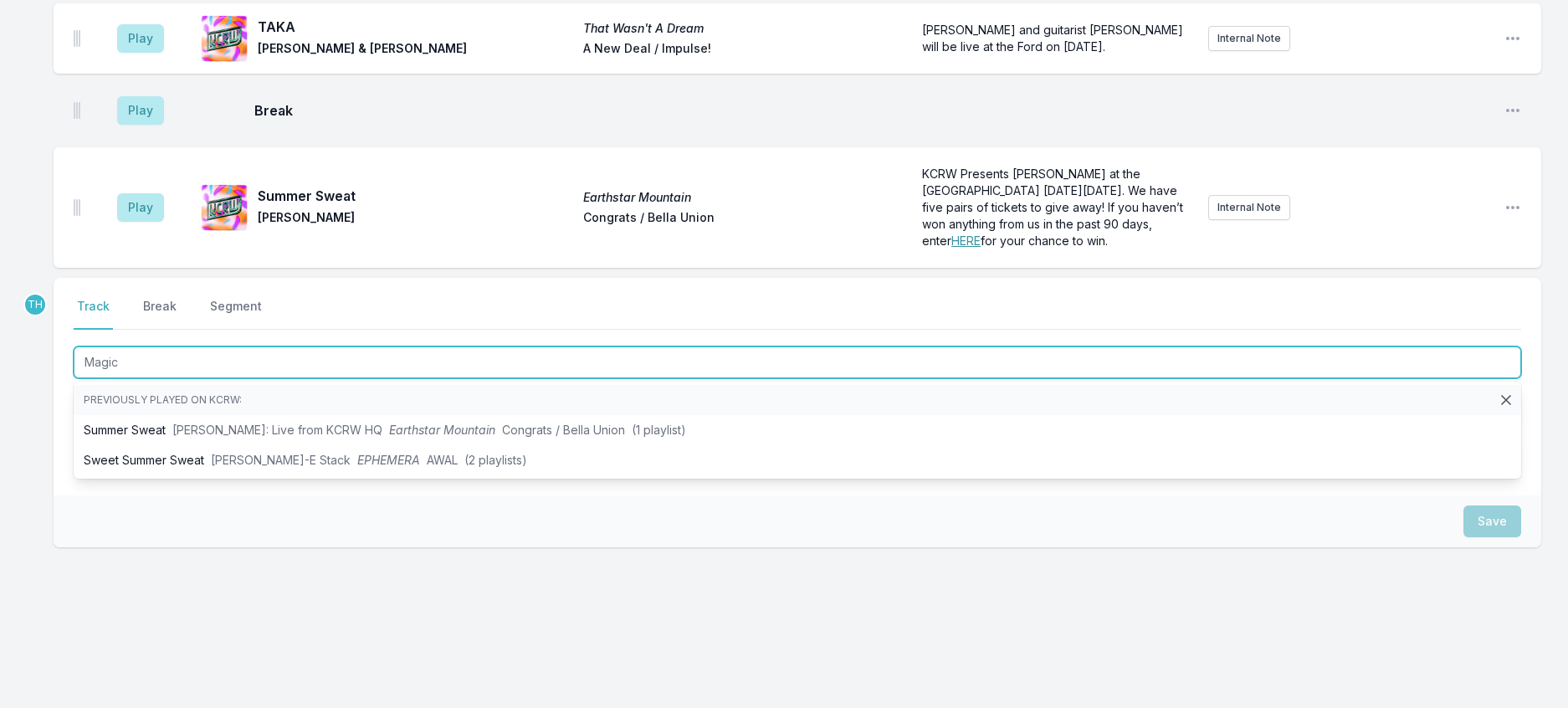
type input "Magica"
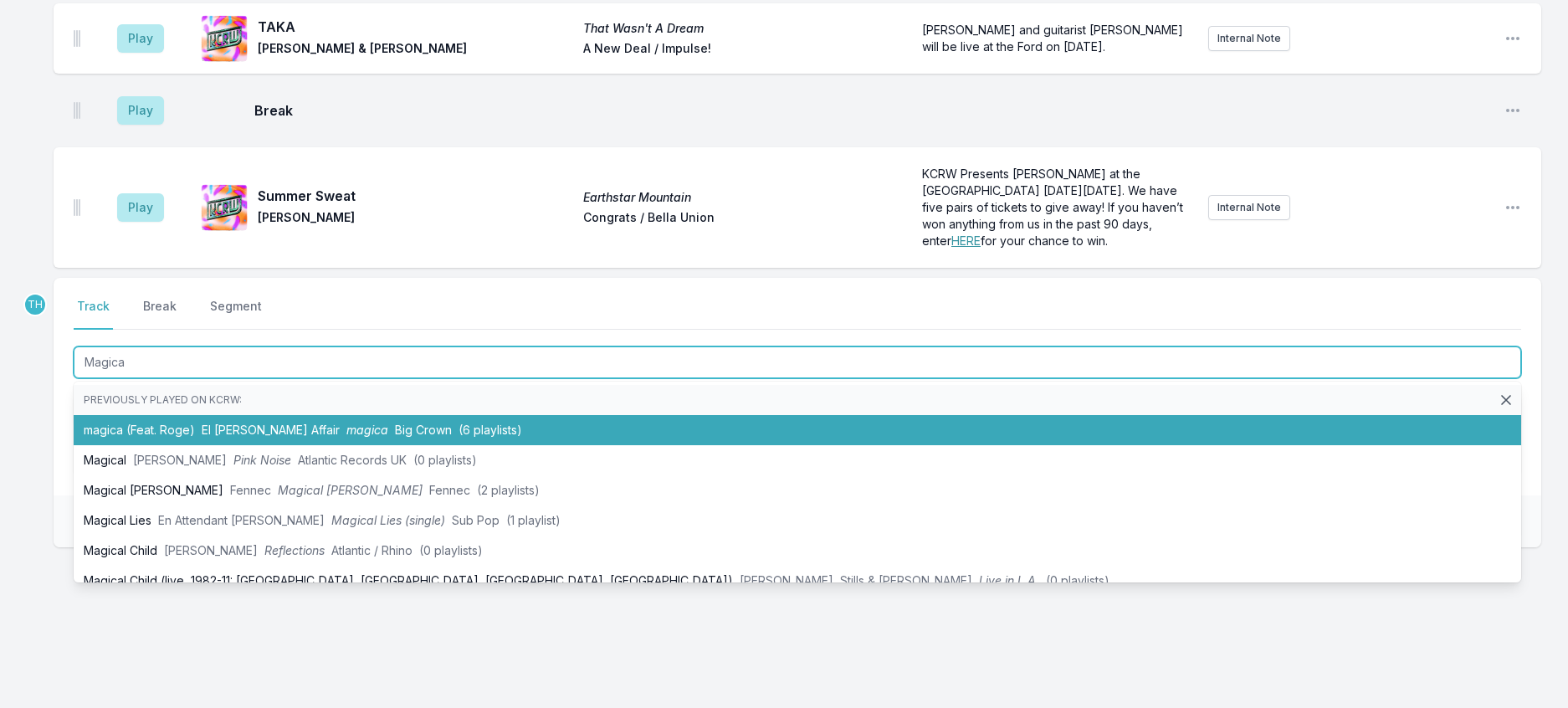
click at [240, 437] on span "El [PERSON_NAME] Affair" at bounding box center [271, 430] width 138 height 15
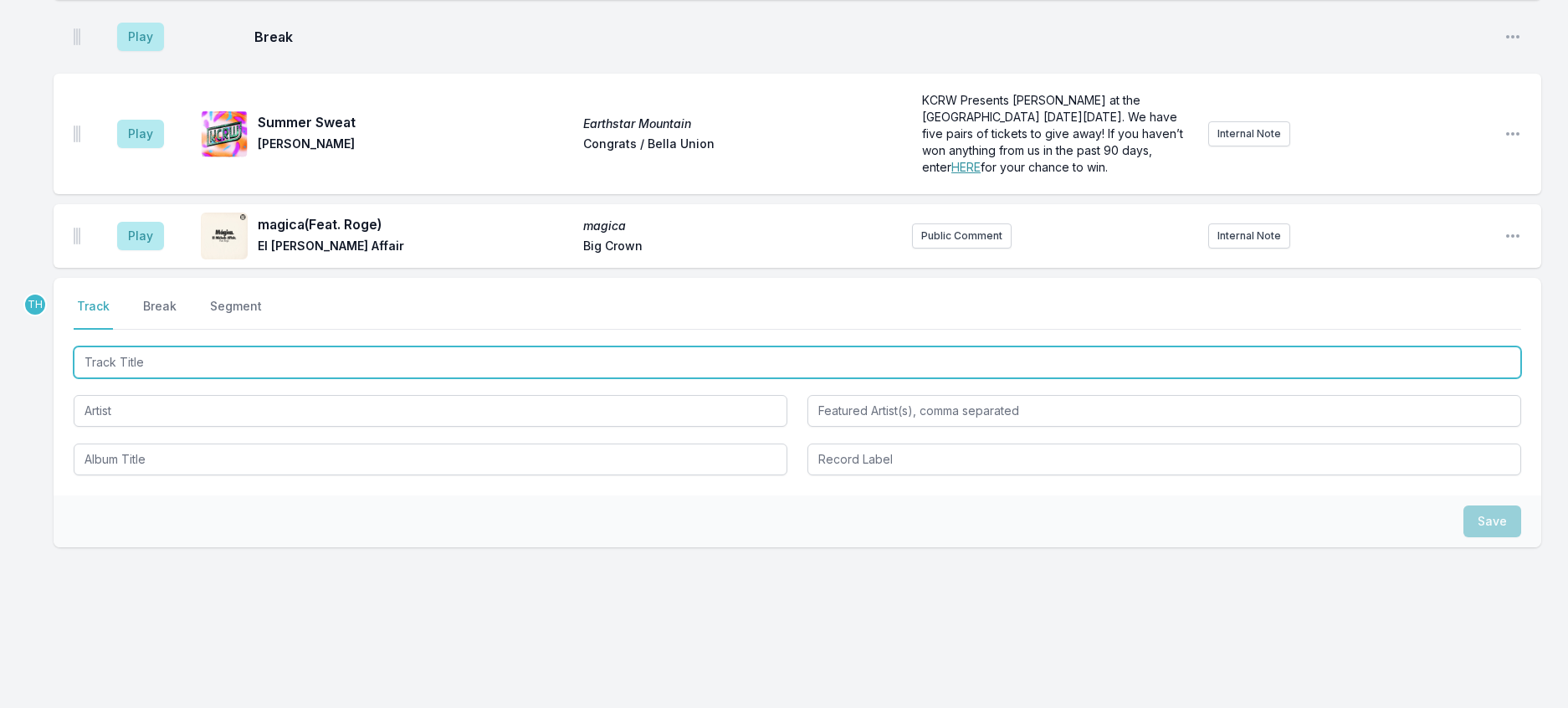
scroll to position [1328, 0]
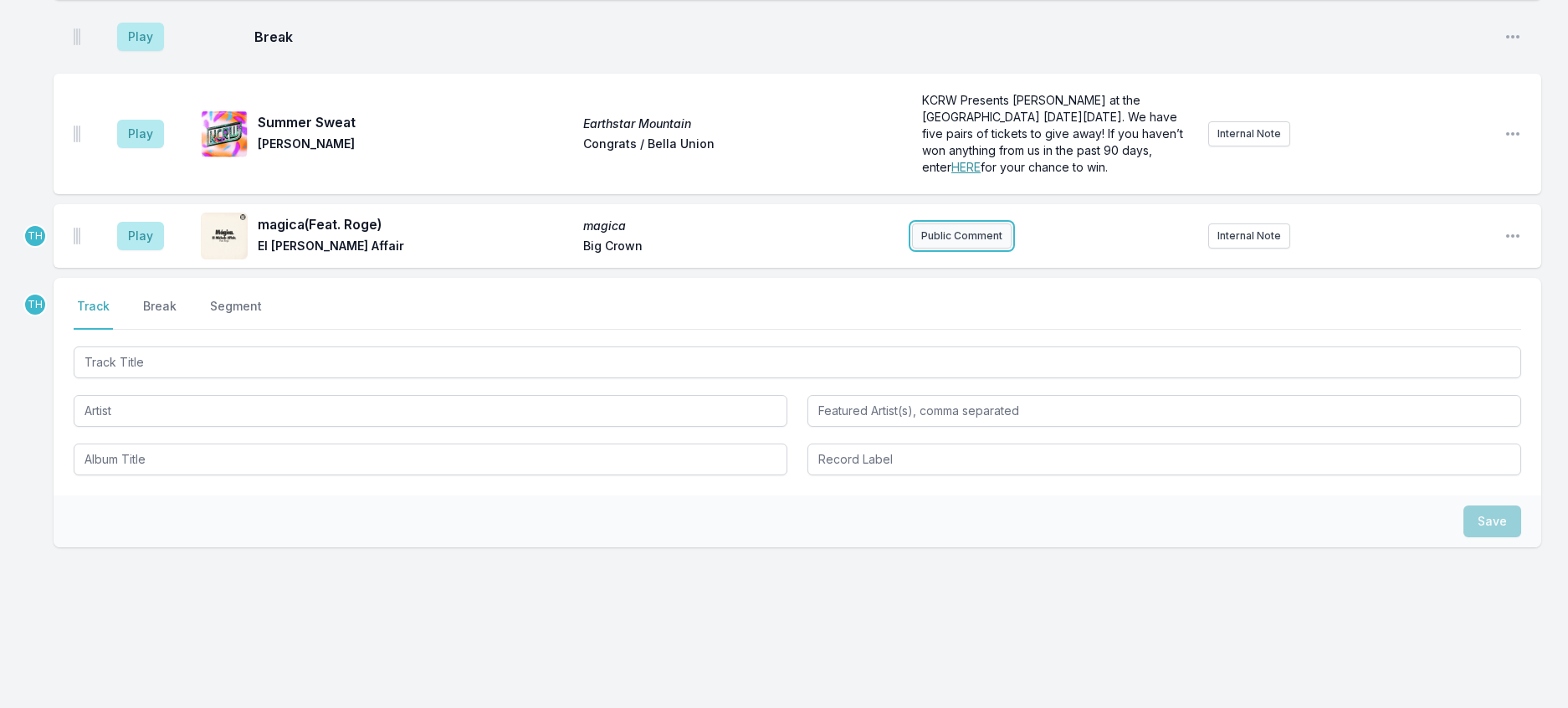
click at [945, 249] on button "Public Comment" at bounding box center [962, 235] width 100 height 25
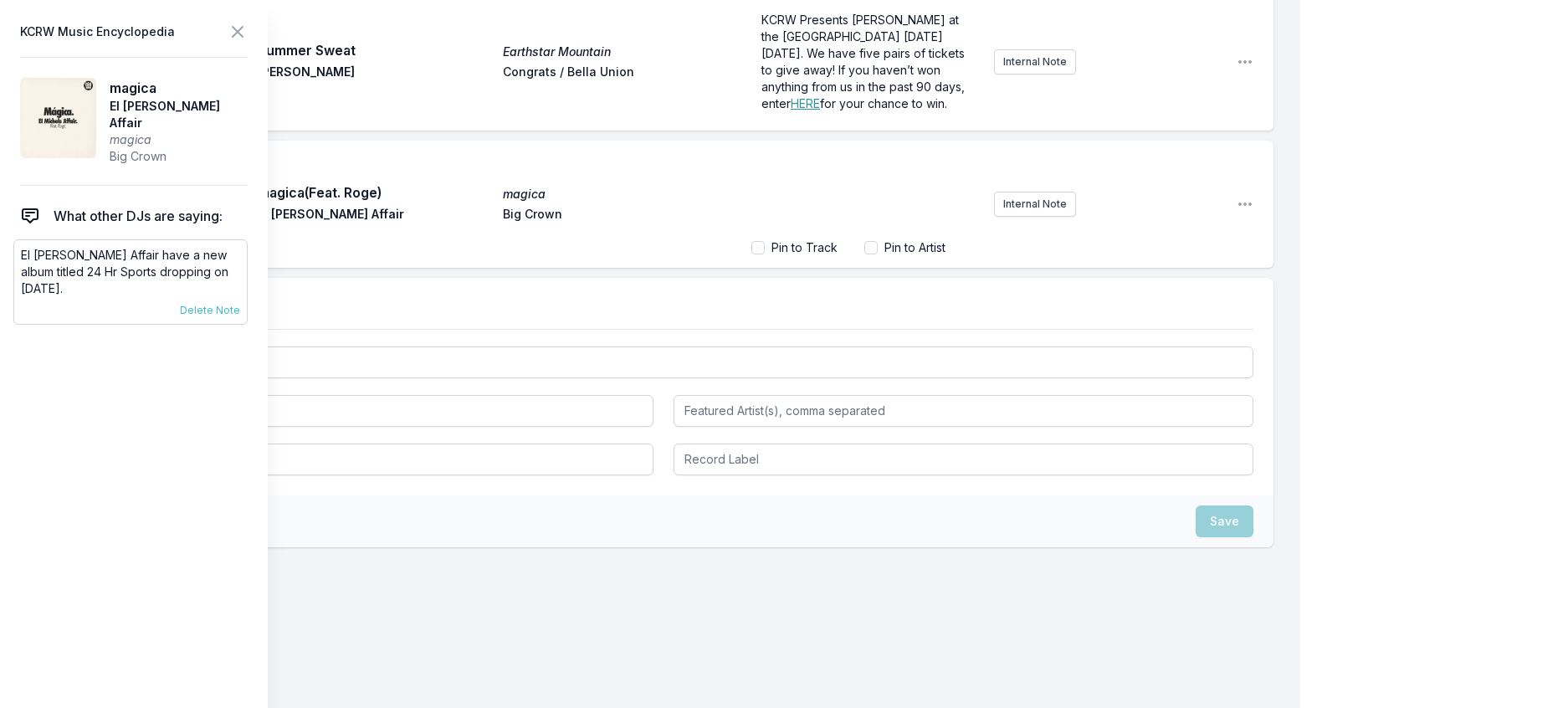
scroll to position [1327, 0]
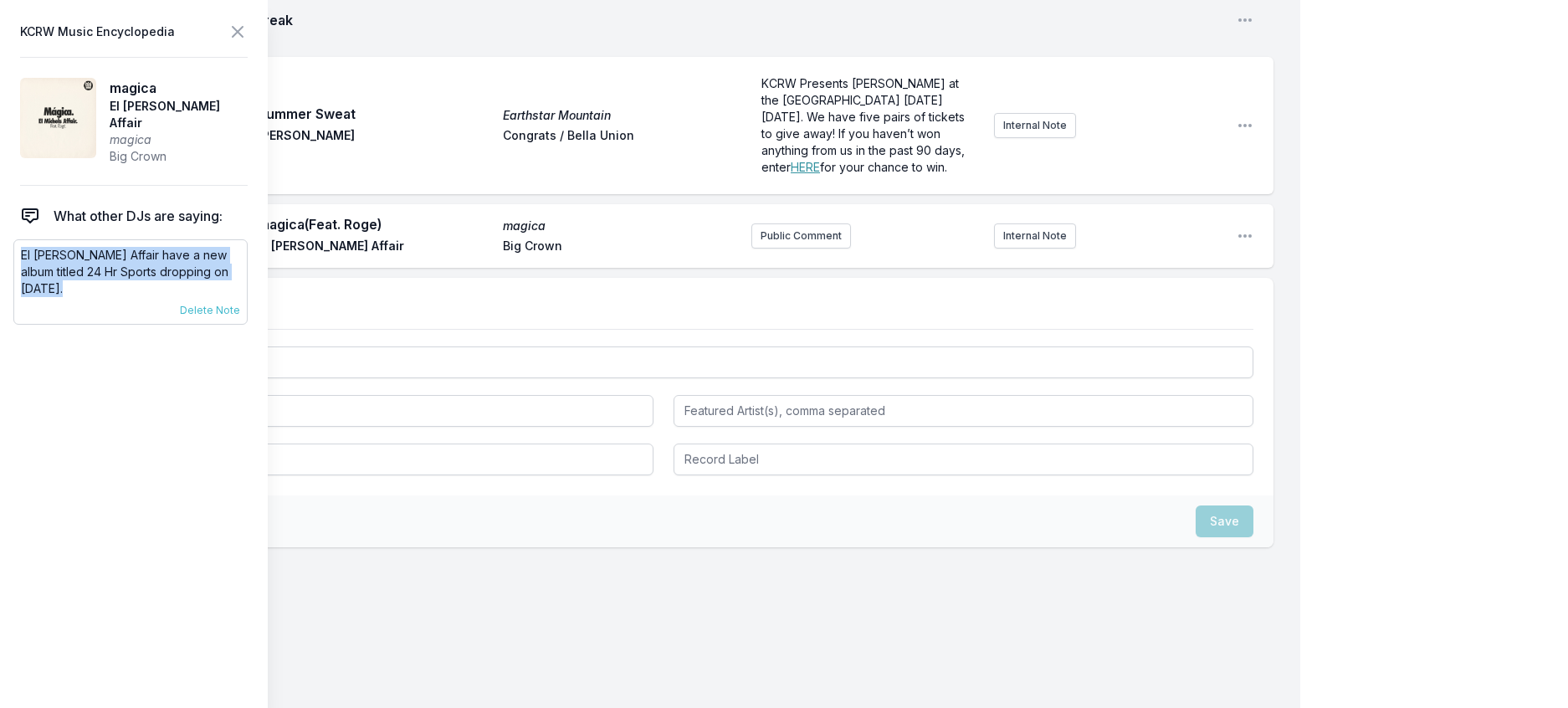
drag, startPoint x: 263, startPoint y: 295, endPoint x: 18, endPoint y: 274, distance: 245.9
click at [18, 274] on div "El [PERSON_NAME] Affair have a new album titled 24 Hr Sports dropping on [DATE]…" at bounding box center [131, 282] width 234 height 85
copy p "El [PERSON_NAME] Affair have a new album titled 24 Hr Sports dropping on [DATE]"
click at [784, 249] on button "Public Comment" at bounding box center [801, 235] width 100 height 25
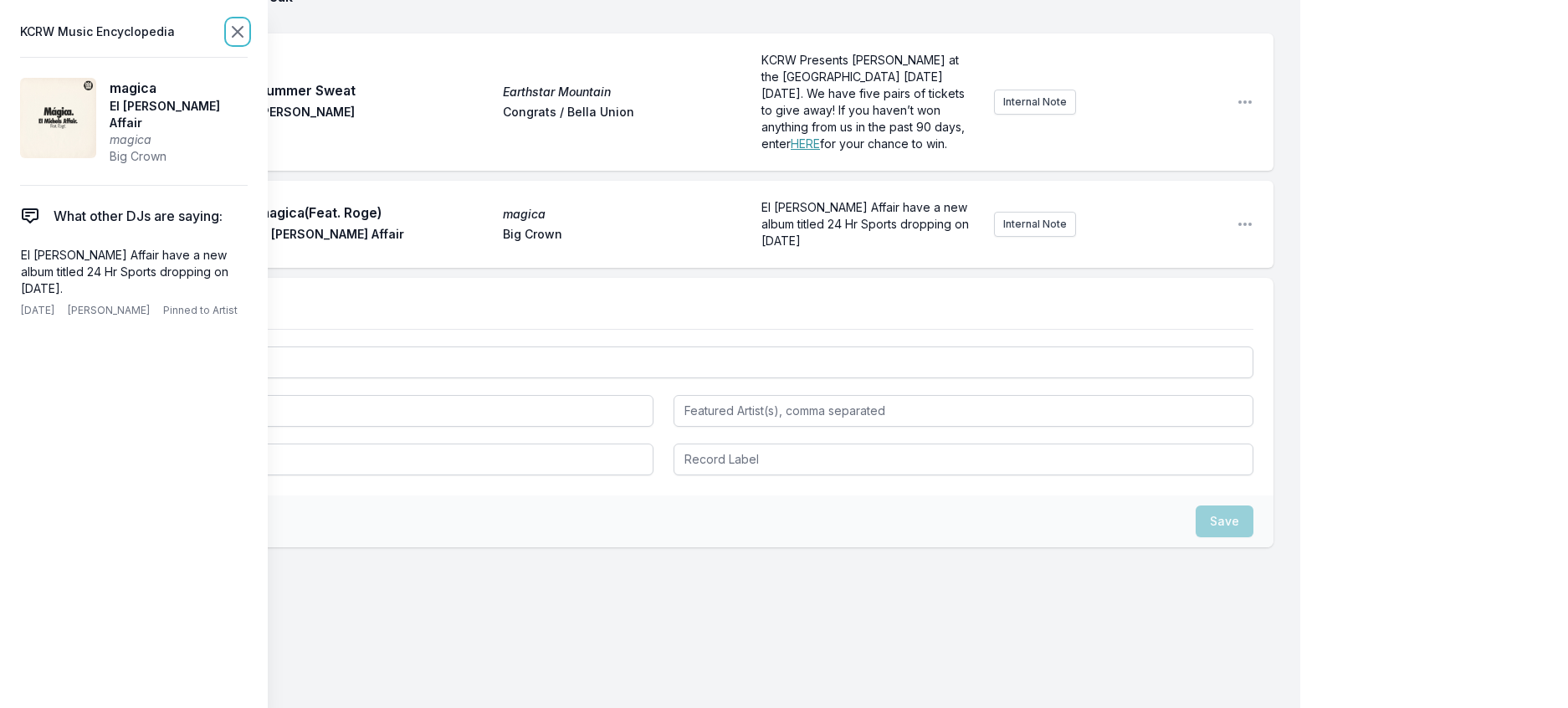
click at [248, 32] on icon at bounding box center [238, 32] width 20 height 20
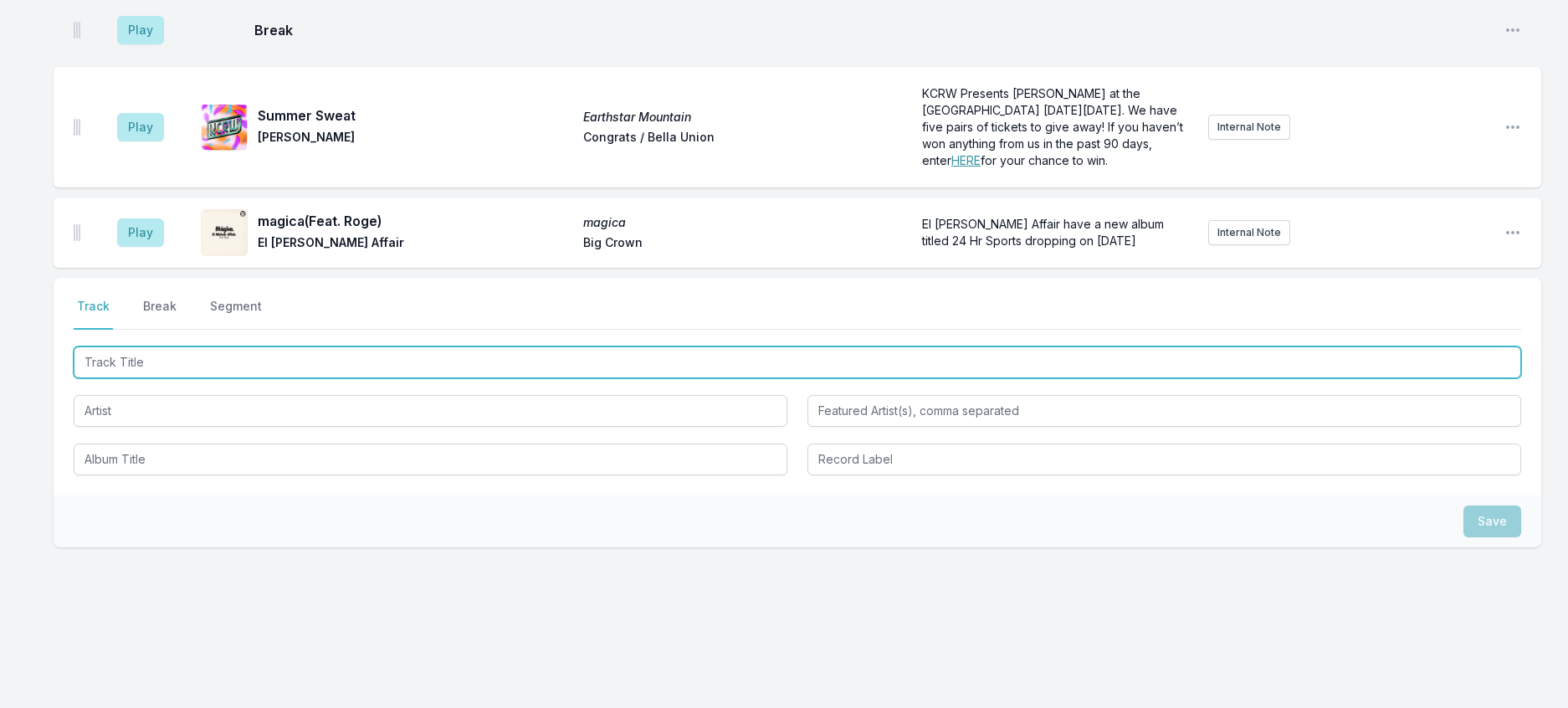
click at [195, 379] on input "Track Title" at bounding box center [797, 362] width 1447 height 32
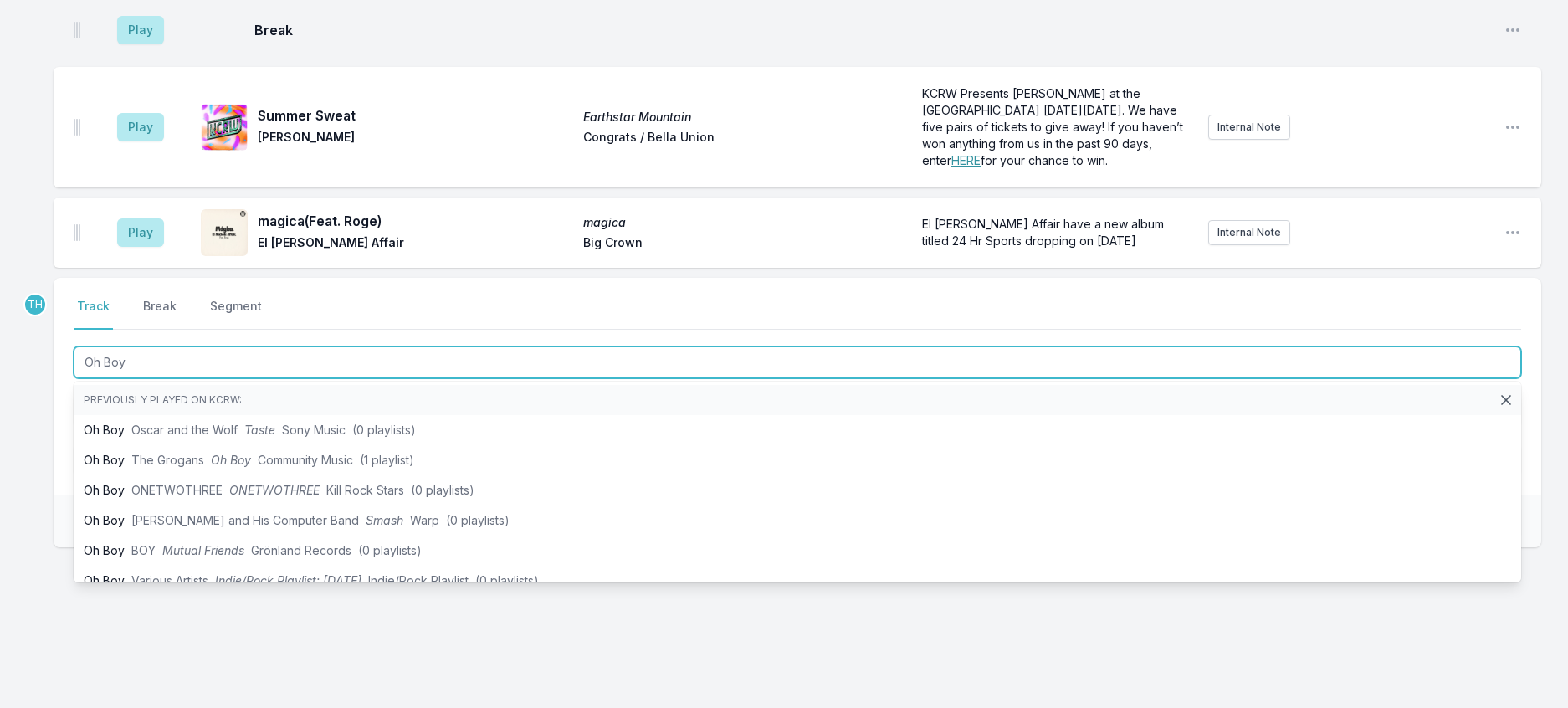
type input "Oh Boy"
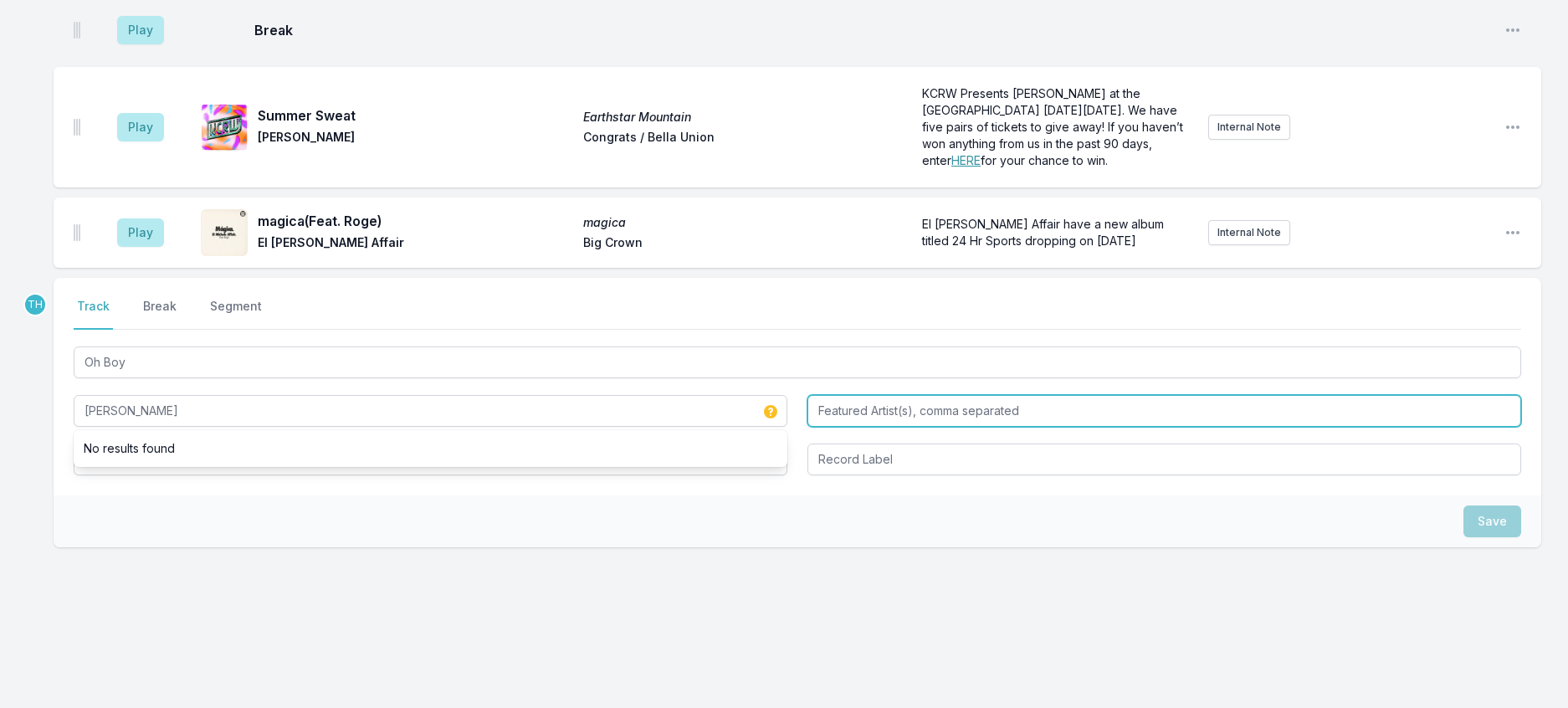
type input "[PERSON_NAME]"
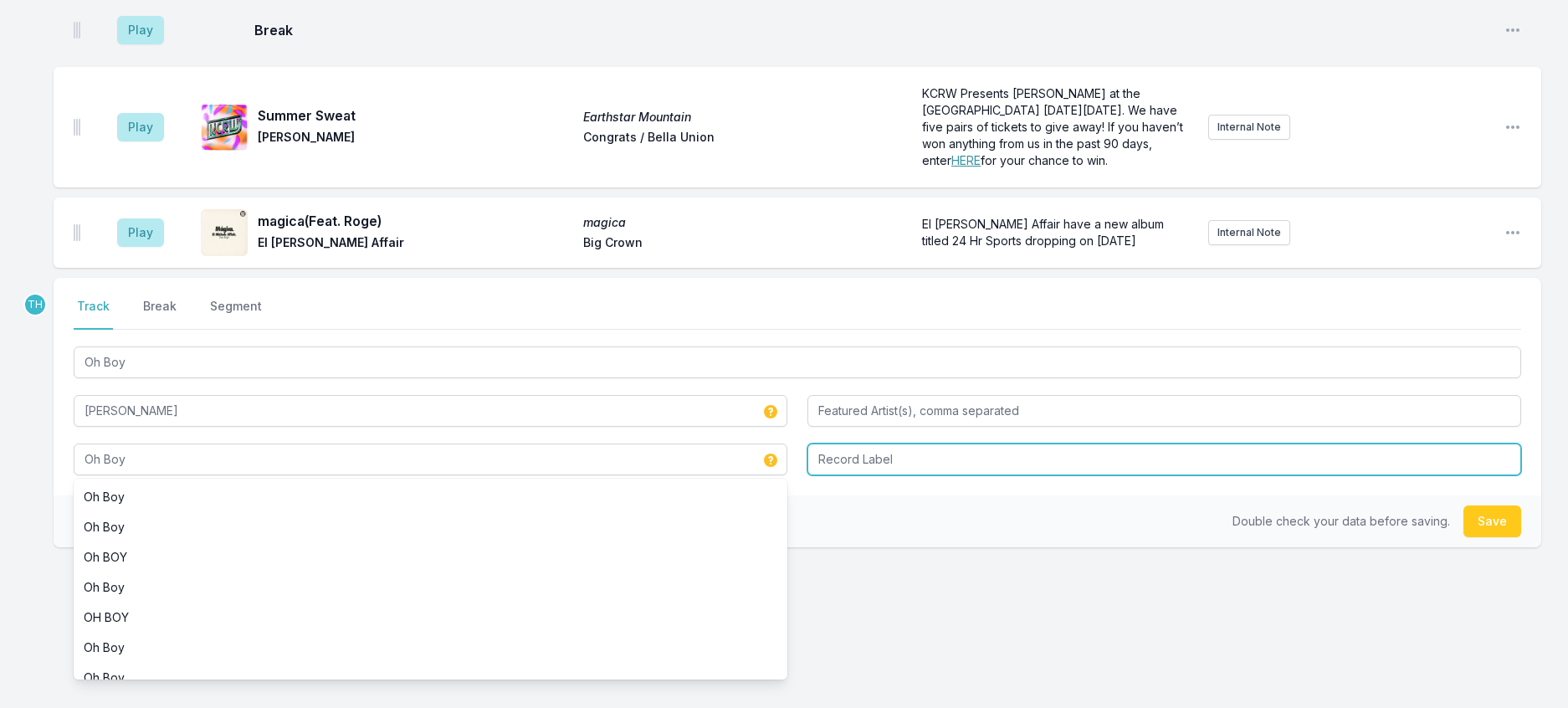
type input "Oh Boy"
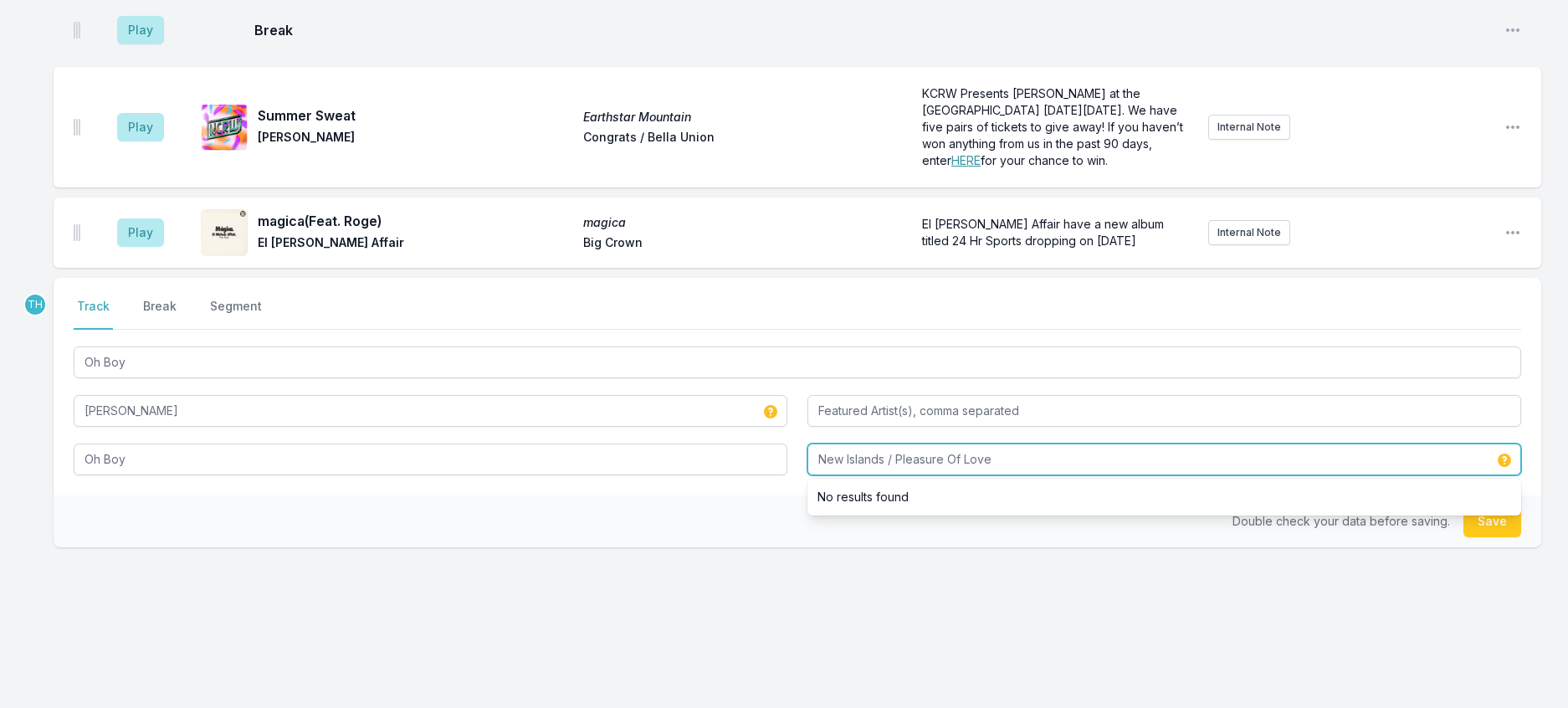
type input "New Islands / Pleasure Of Love"
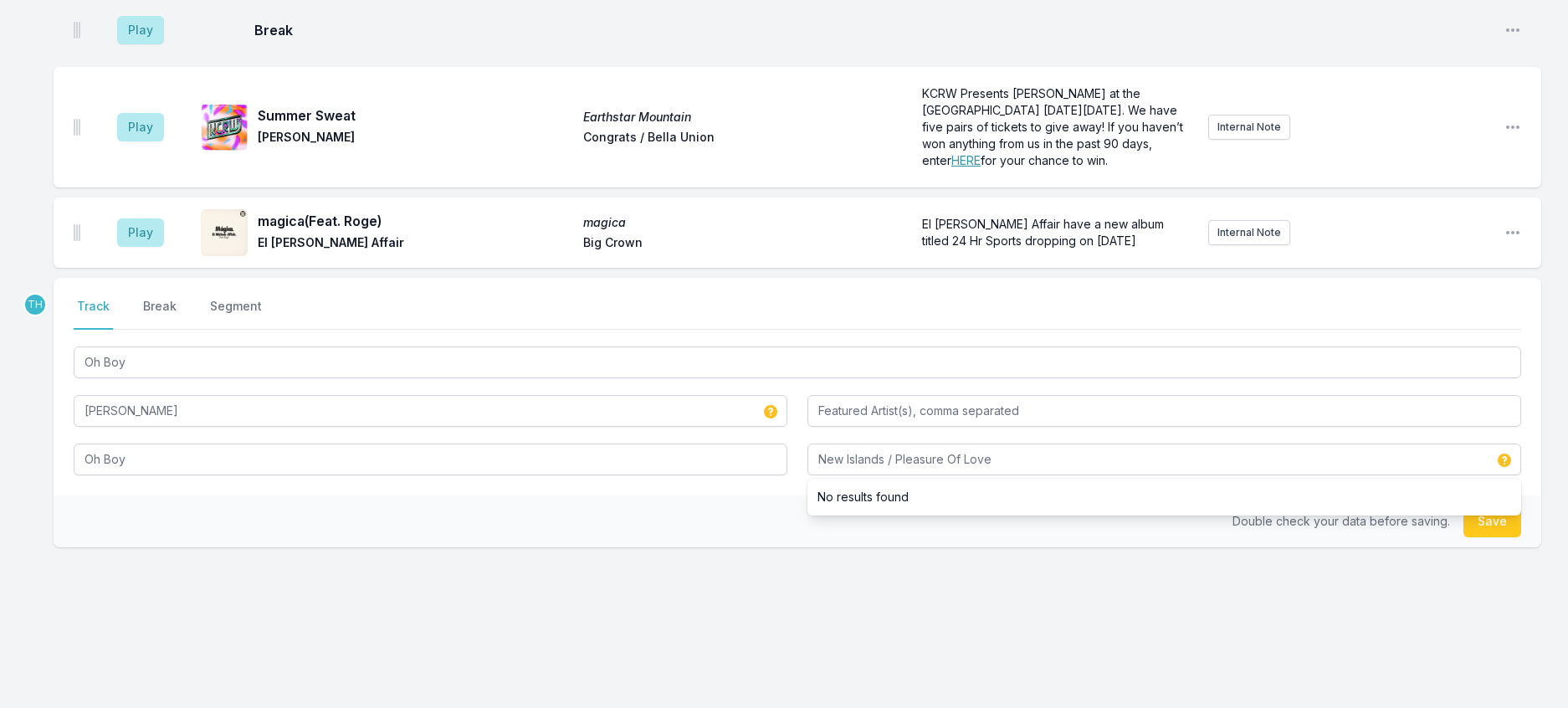
click at [650, 548] on div "Double check your data before saving. Save" at bounding box center [797, 521] width 1488 height 52
click at [1488, 538] on button "Save" at bounding box center [1492, 521] width 58 height 32
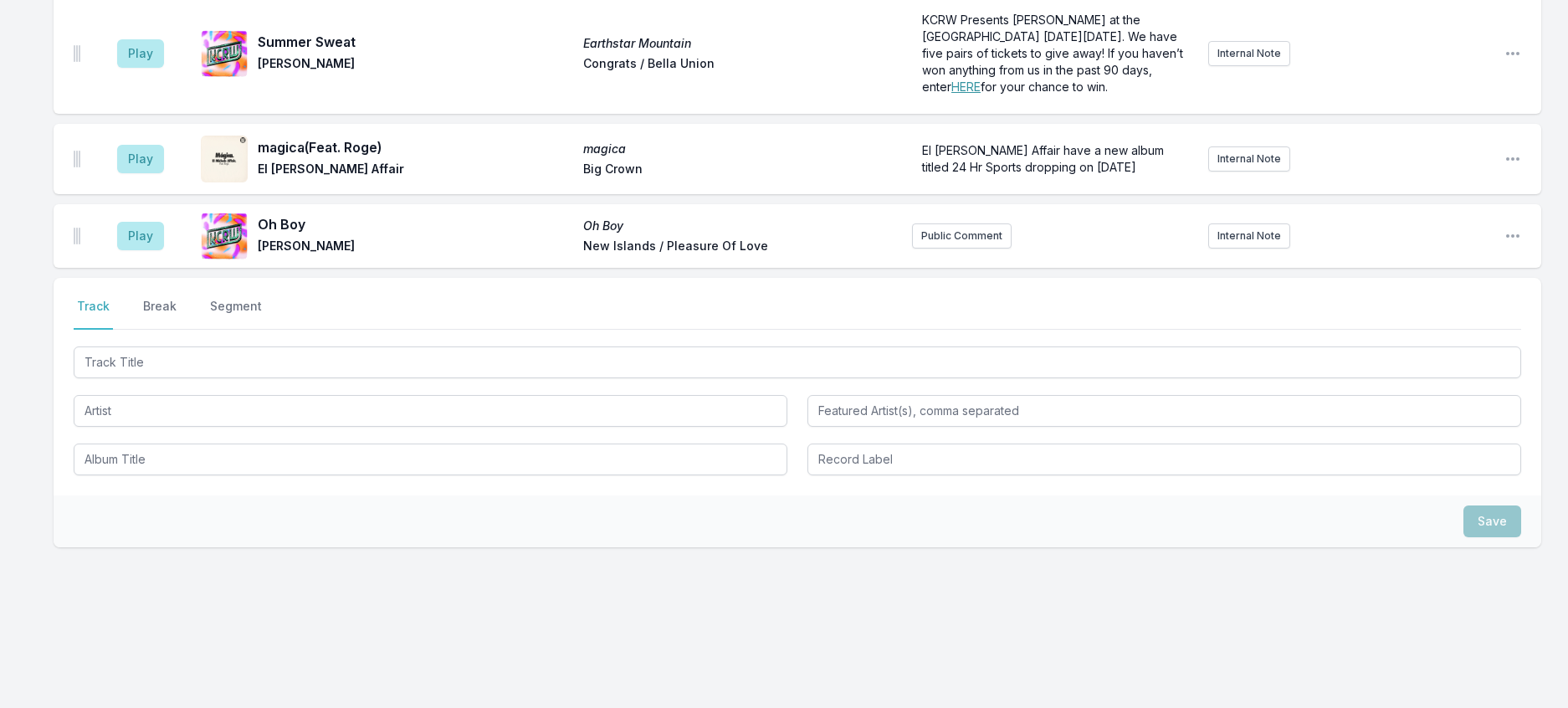
scroll to position [1437, 0]
click at [939, 249] on button "Public Comment" at bounding box center [962, 235] width 100 height 25
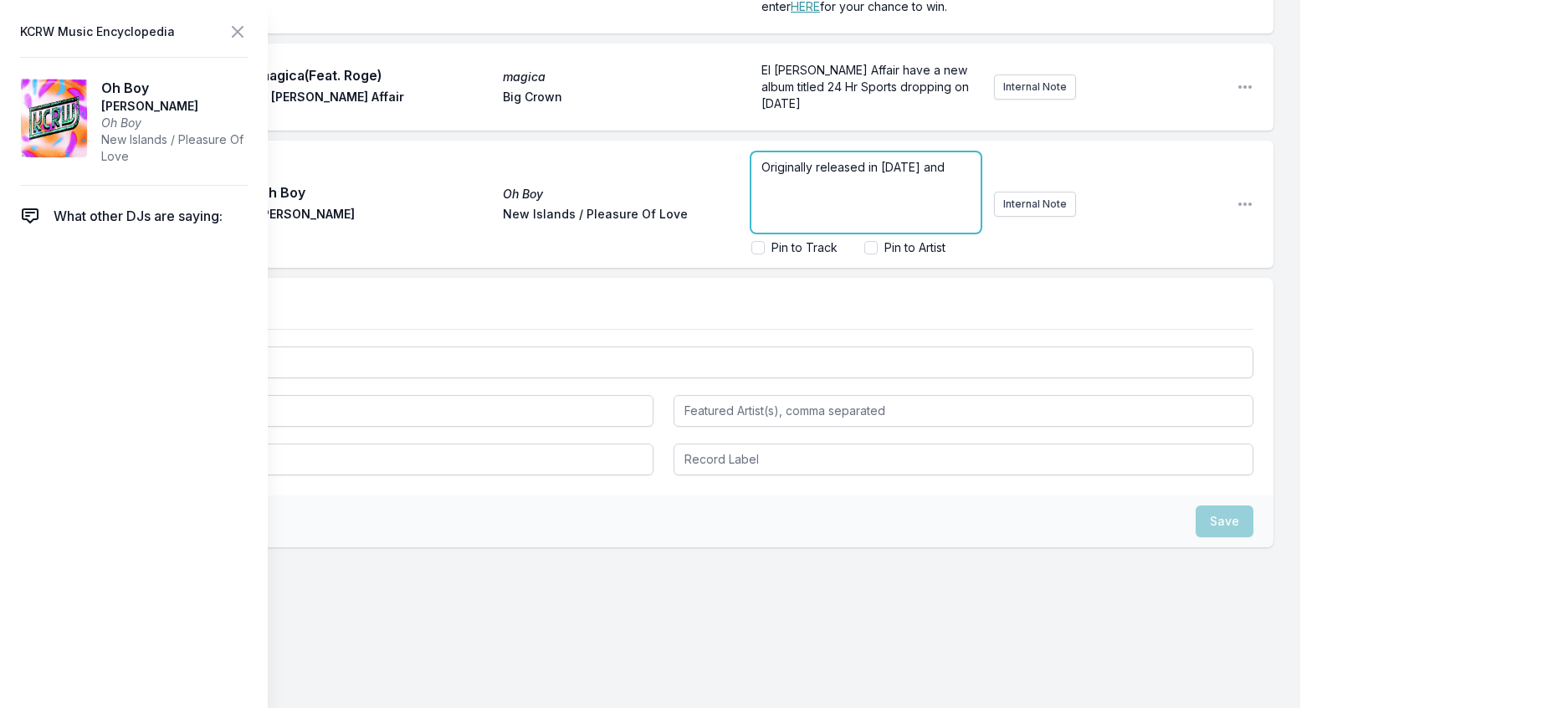
click at [917, 174] on span "Originally released in [DATE] and" at bounding box center [853, 167] width 183 height 15
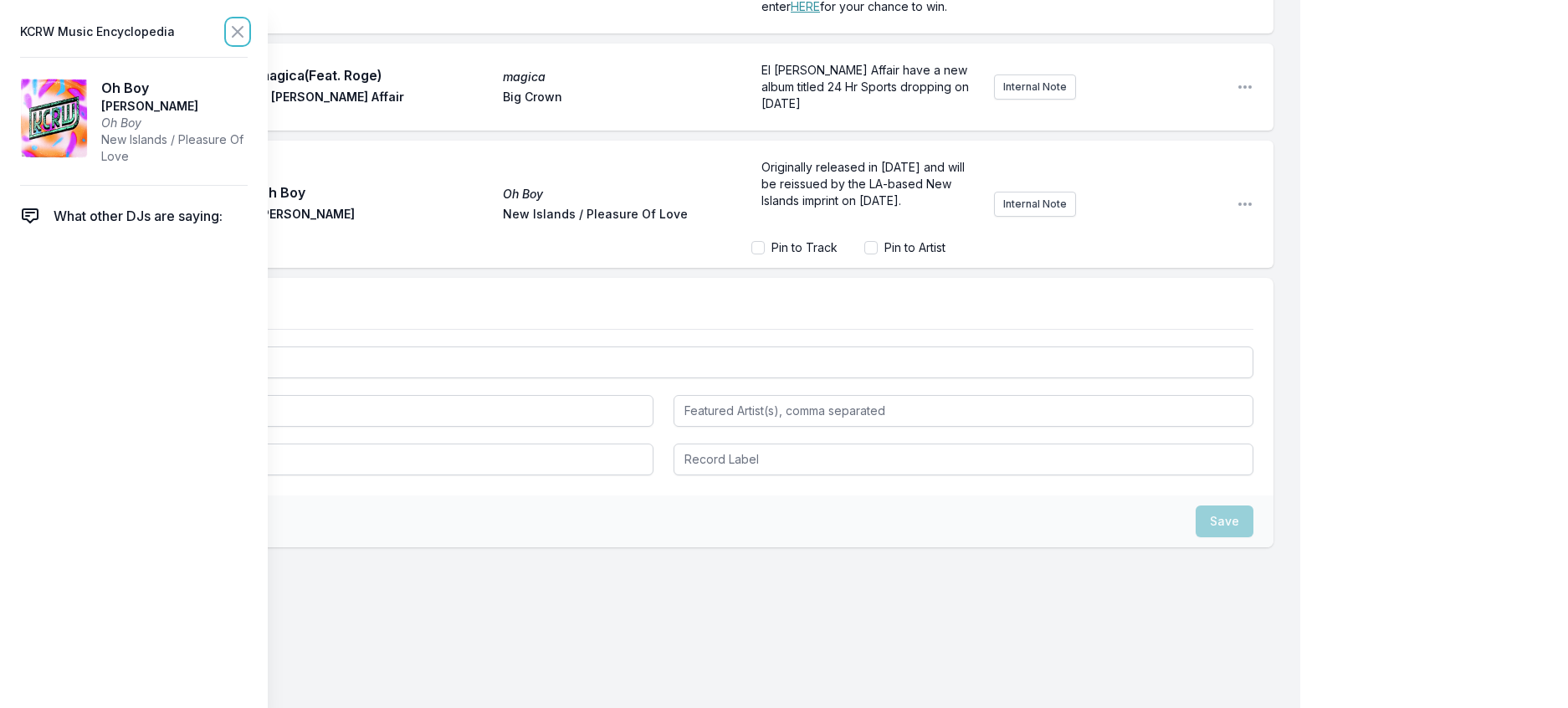
scroll to position [1483, 0]
click at [248, 35] on icon at bounding box center [238, 32] width 20 height 20
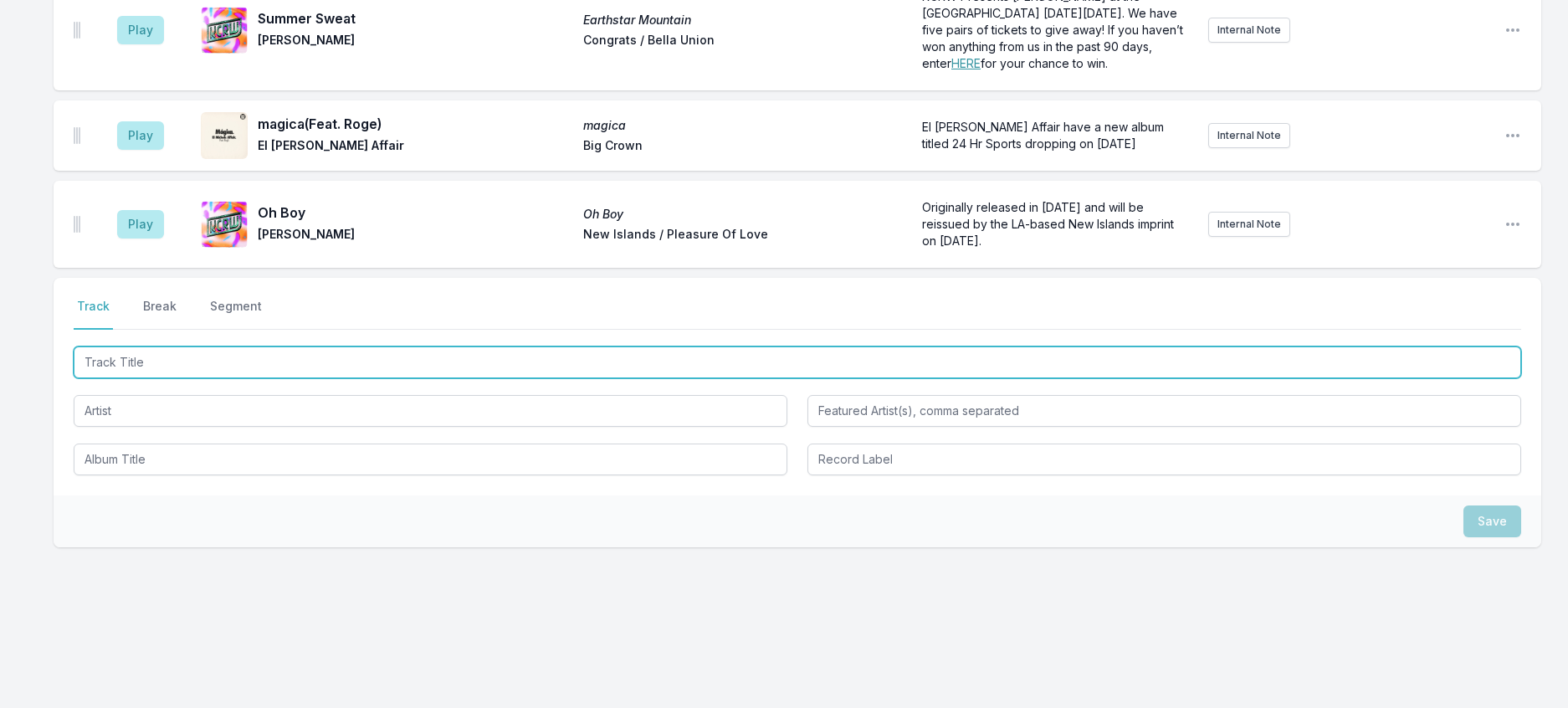
click at [277, 379] on input "Track Title" at bounding box center [797, 362] width 1447 height 32
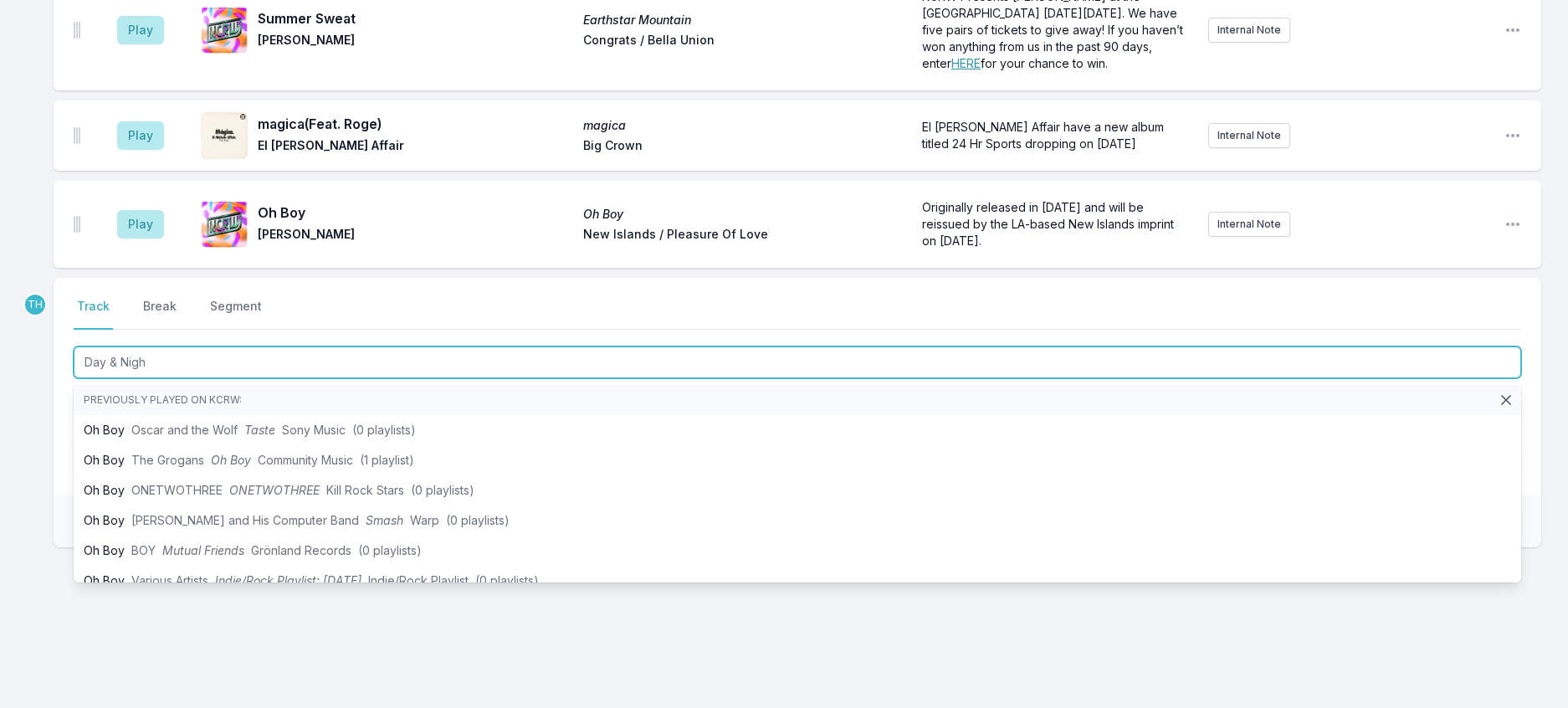
type input "Day & Night"
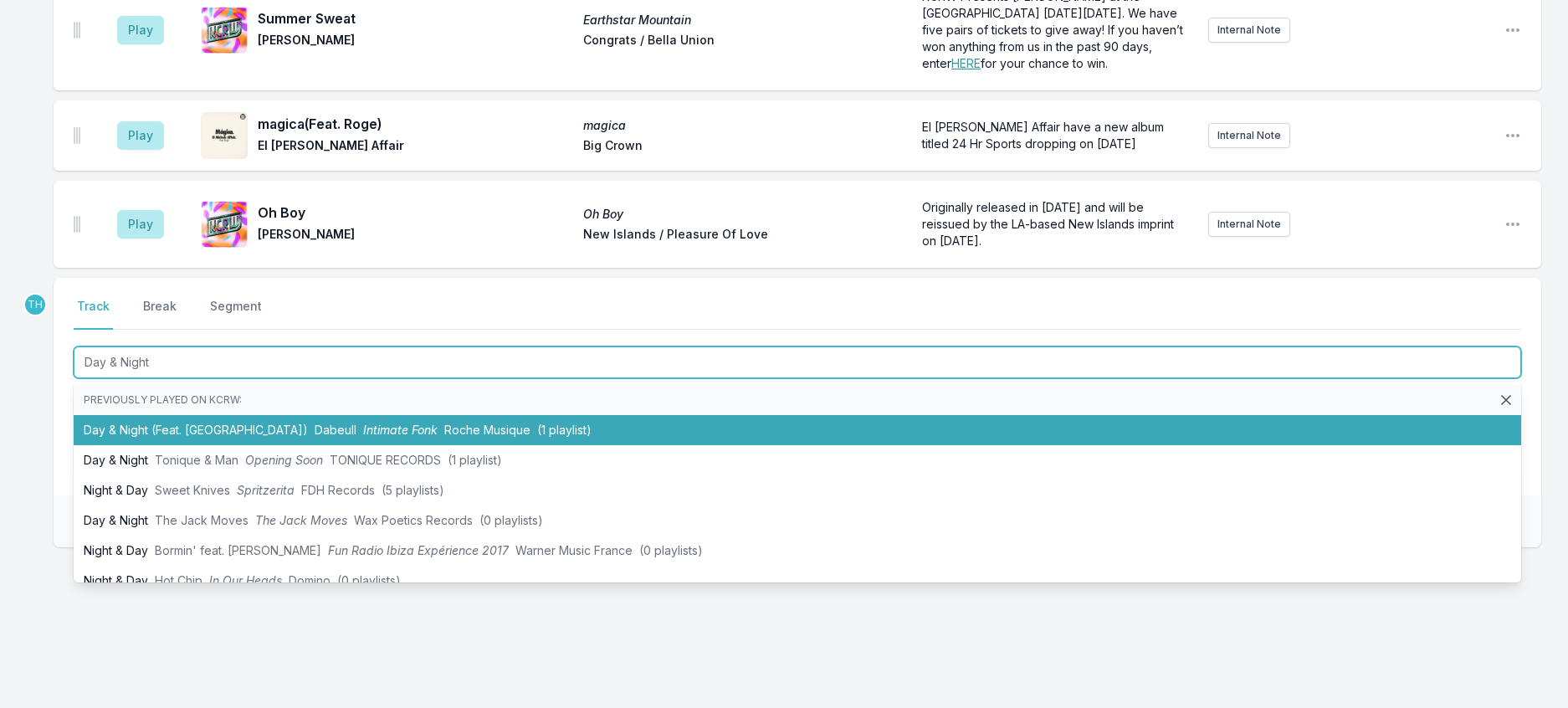
click at [204, 445] on li "Day & Night (Feat. HolyBrune) Dabeull Intimate Fonk Roche Musique (1 playlist)" at bounding box center [797, 430] width 1447 height 30
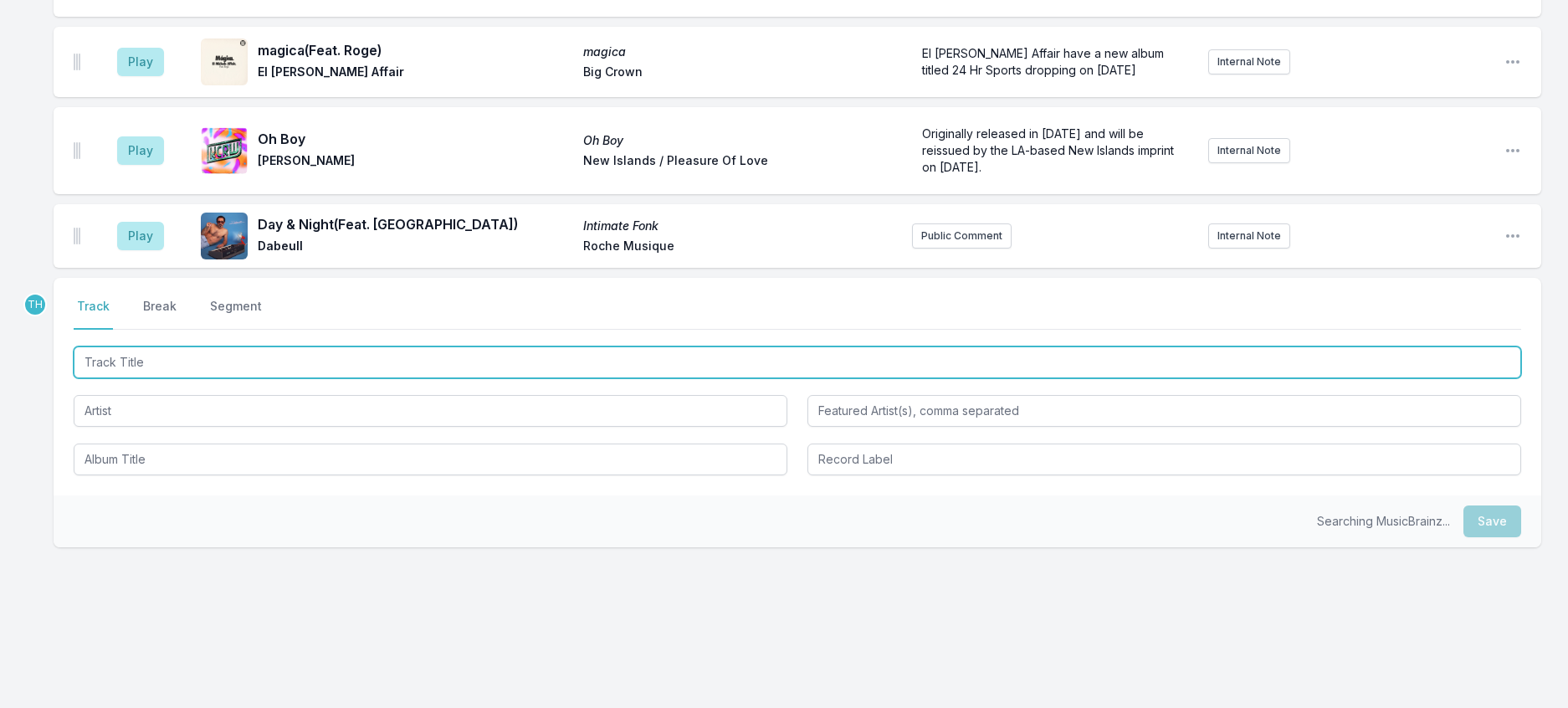
scroll to position [1565, 0]
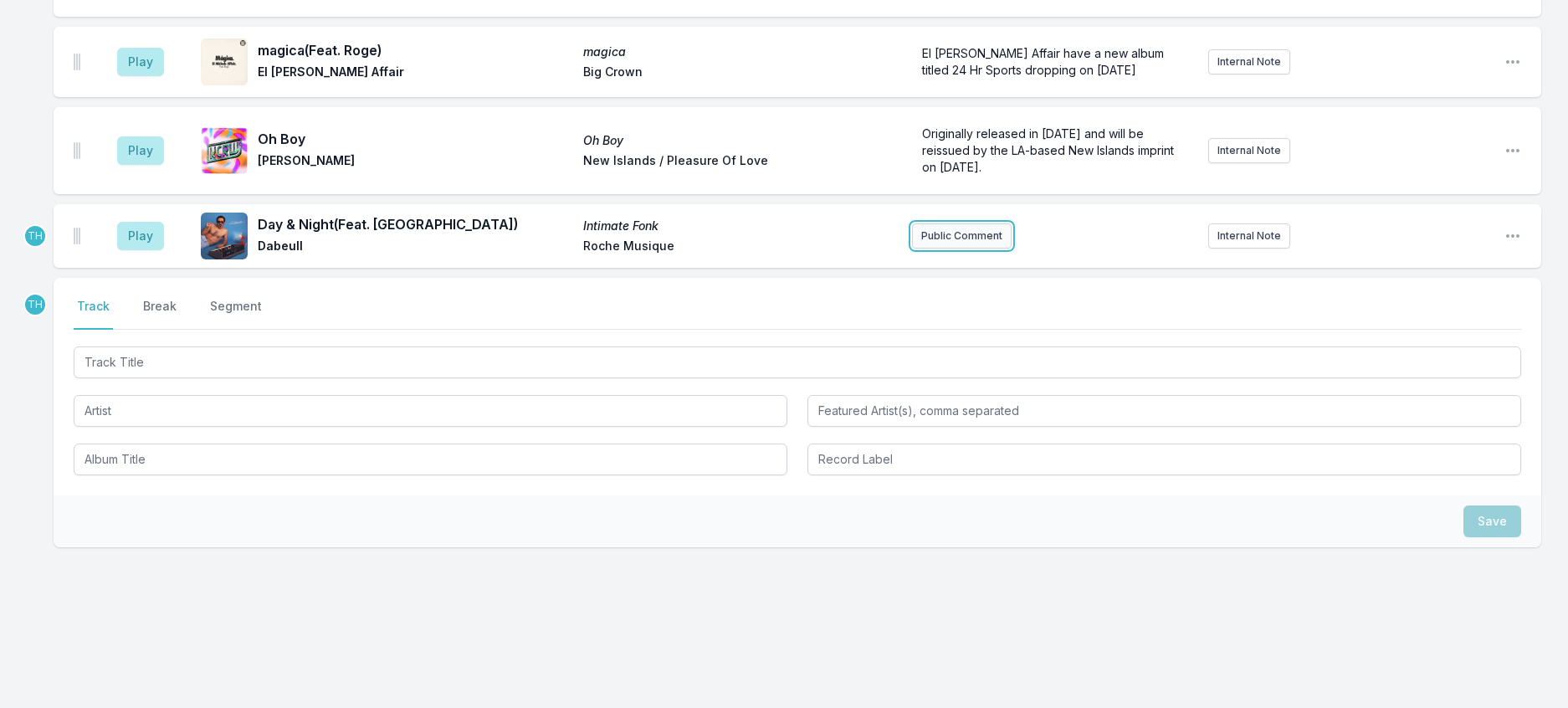
click at [946, 236] on button "Public Comment" at bounding box center [962, 235] width 100 height 25
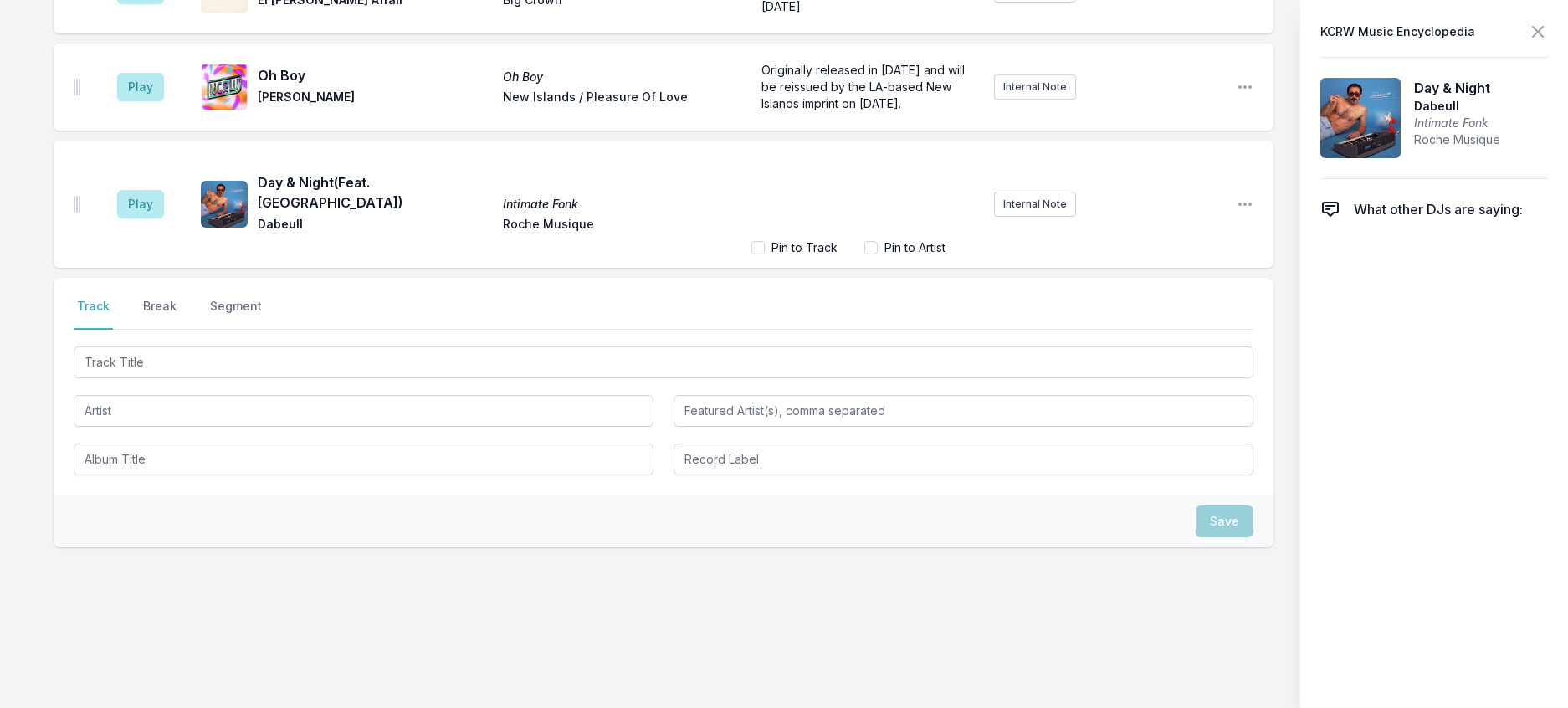
scroll to position [1637, 0]
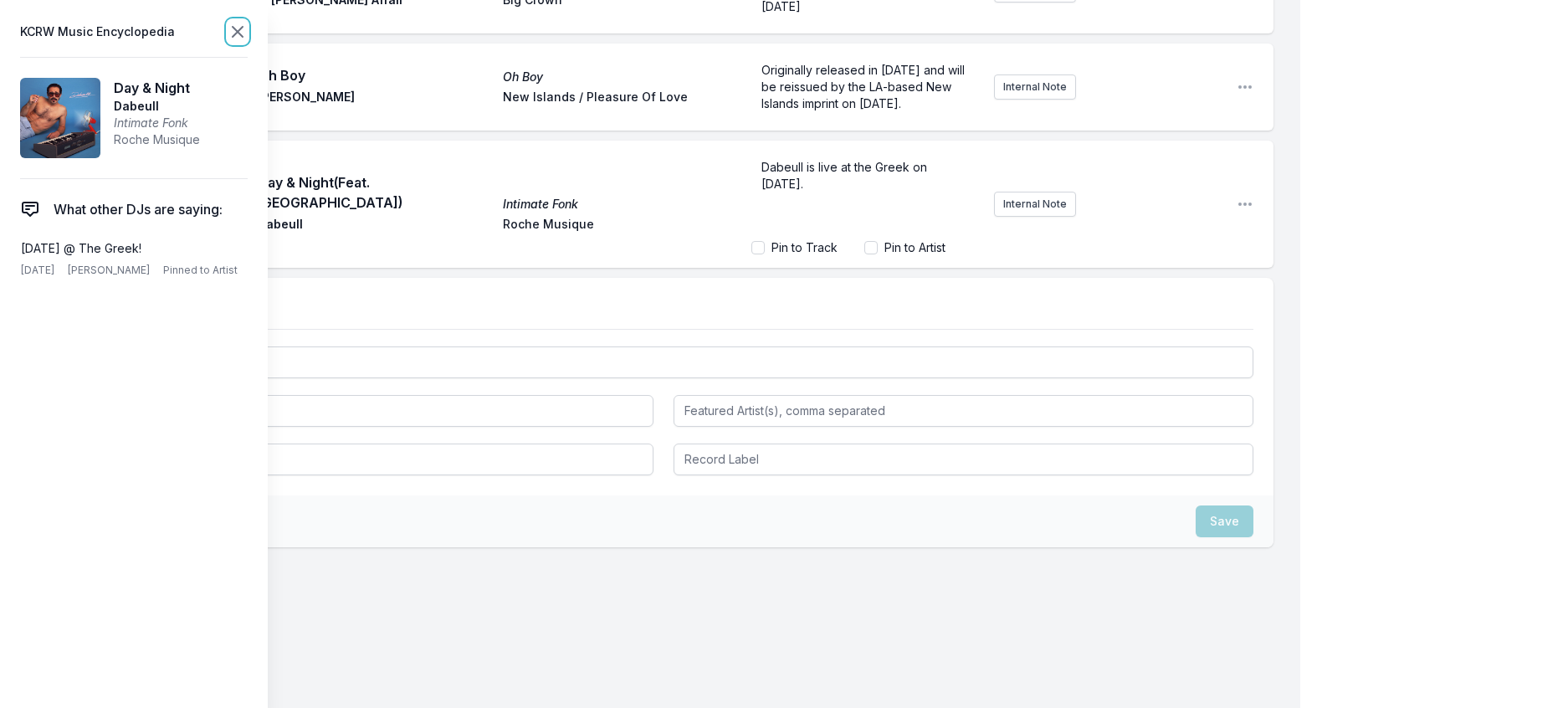
click at [248, 42] on icon at bounding box center [238, 32] width 20 height 20
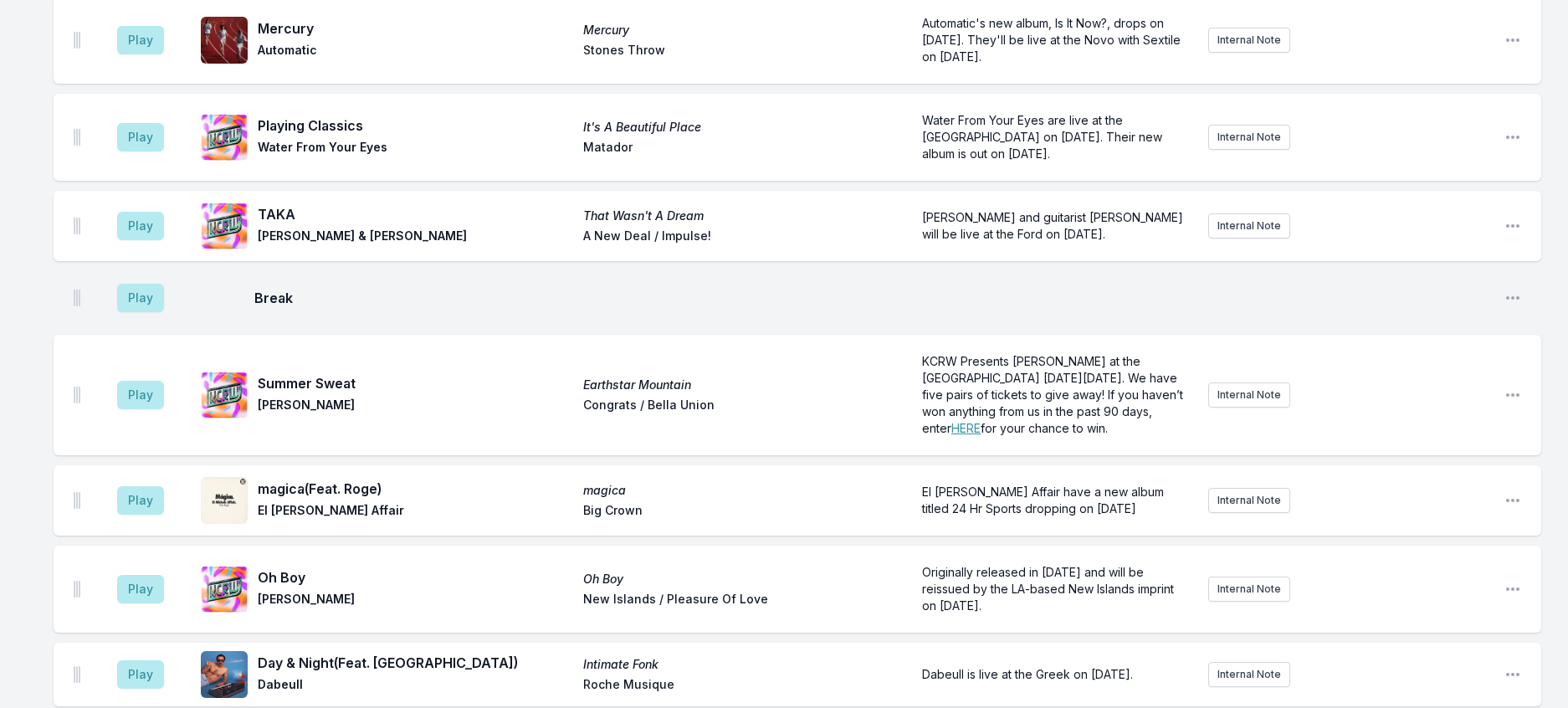
scroll to position [321, 0]
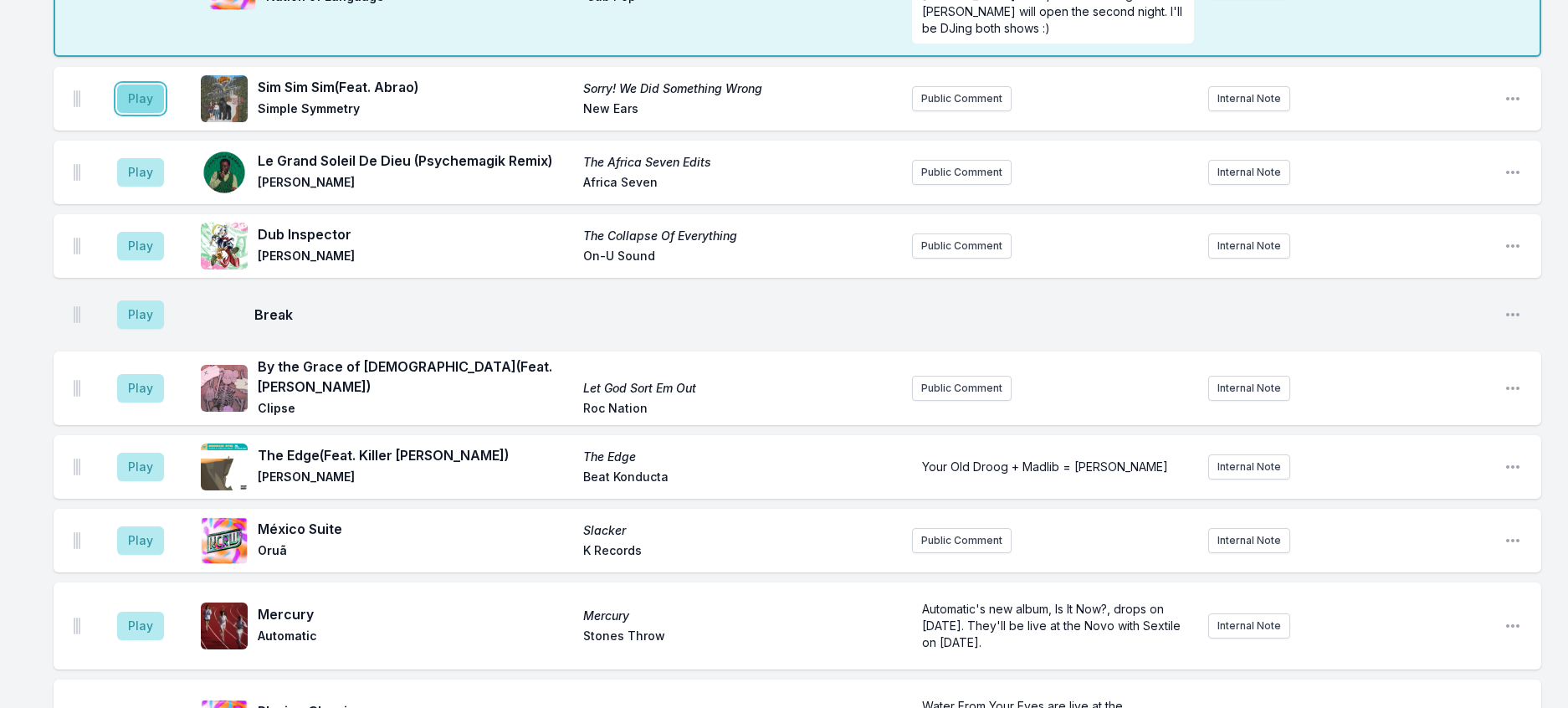
click at [158, 113] on button "Play" at bounding box center [140, 98] width 47 height 28
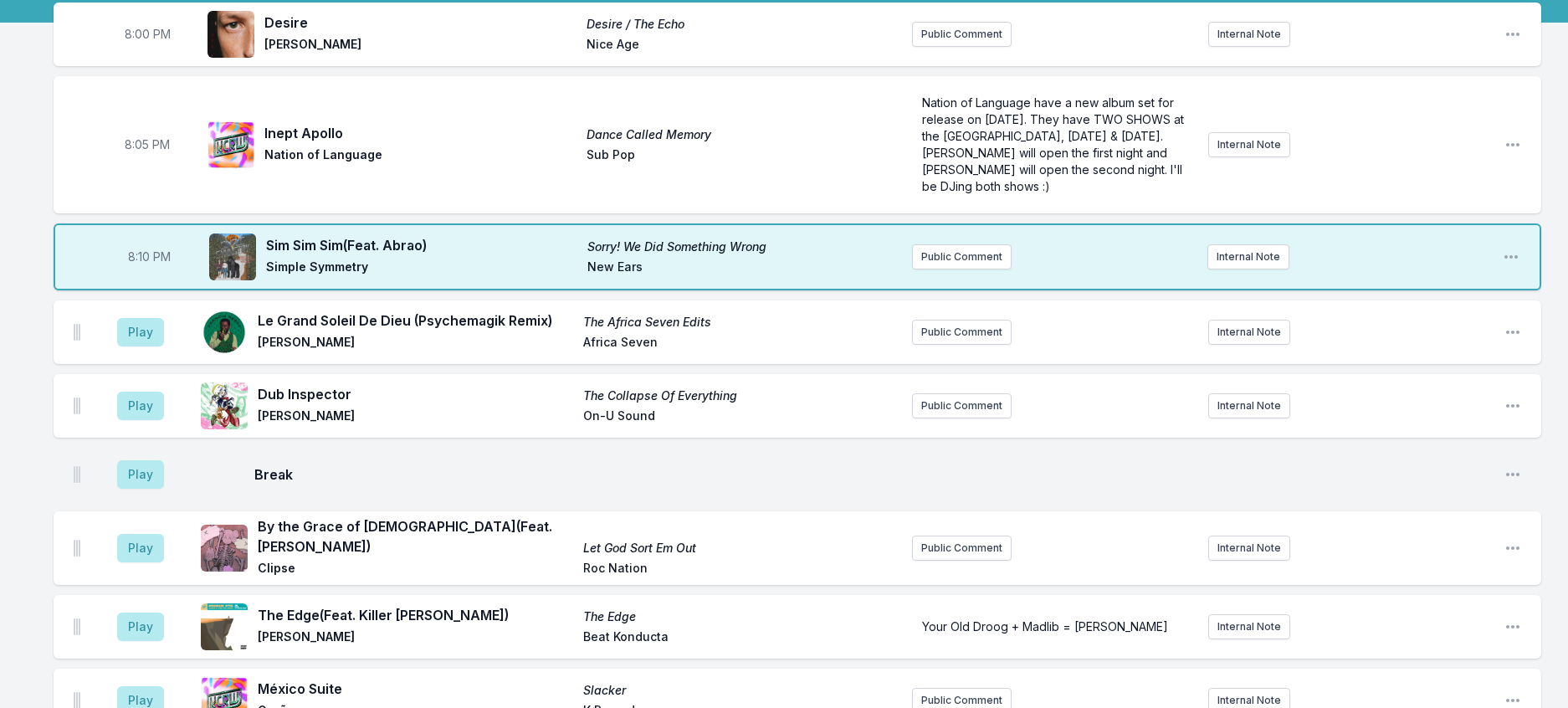
scroll to position [153, 0]
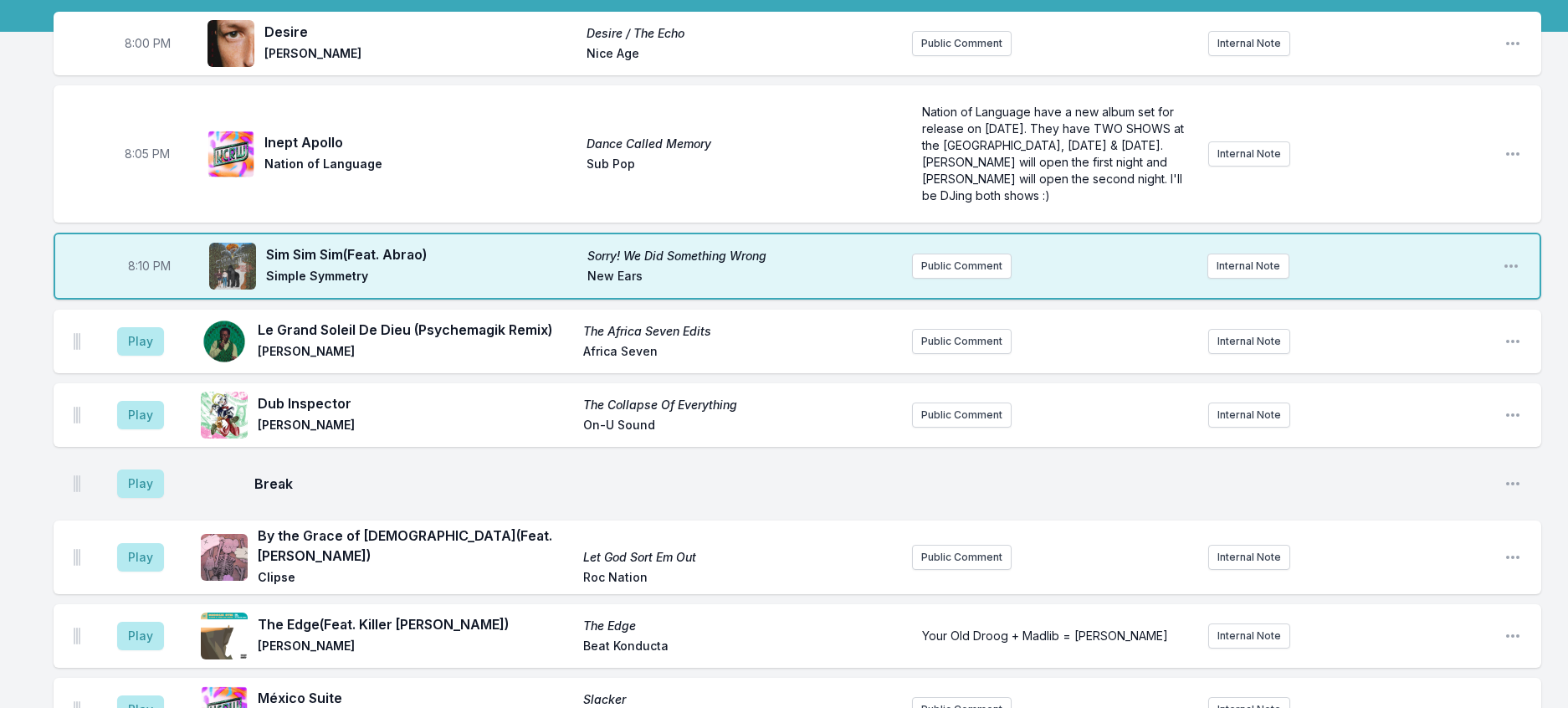
click at [157, 274] on span "8:10 PM" at bounding box center [149, 266] width 43 height 16
click at [155, 282] on input "20:10" at bounding box center [149, 266] width 94 height 32
type input "20:09"
click at [161, 356] on button "Play" at bounding box center [140, 341] width 47 height 28
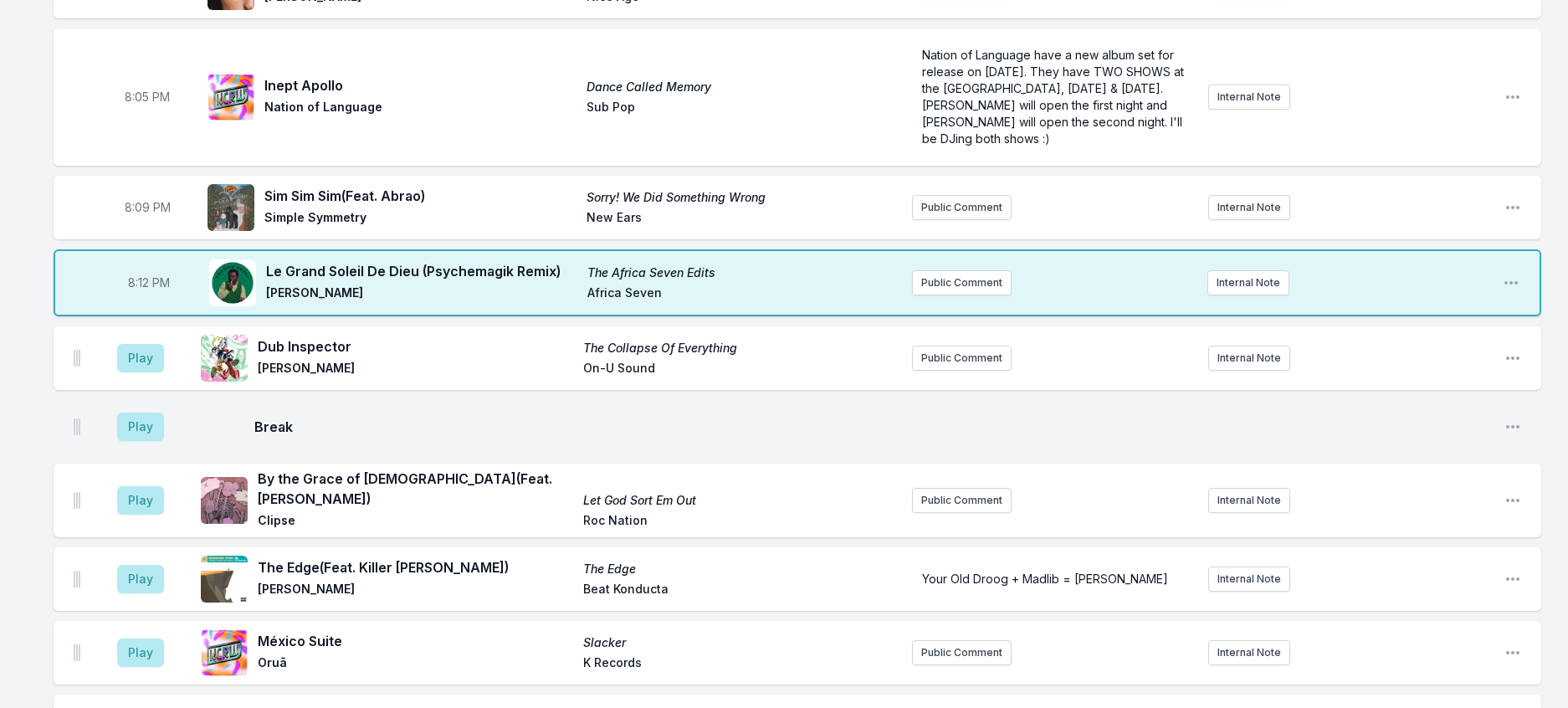
scroll to position [167, 0]
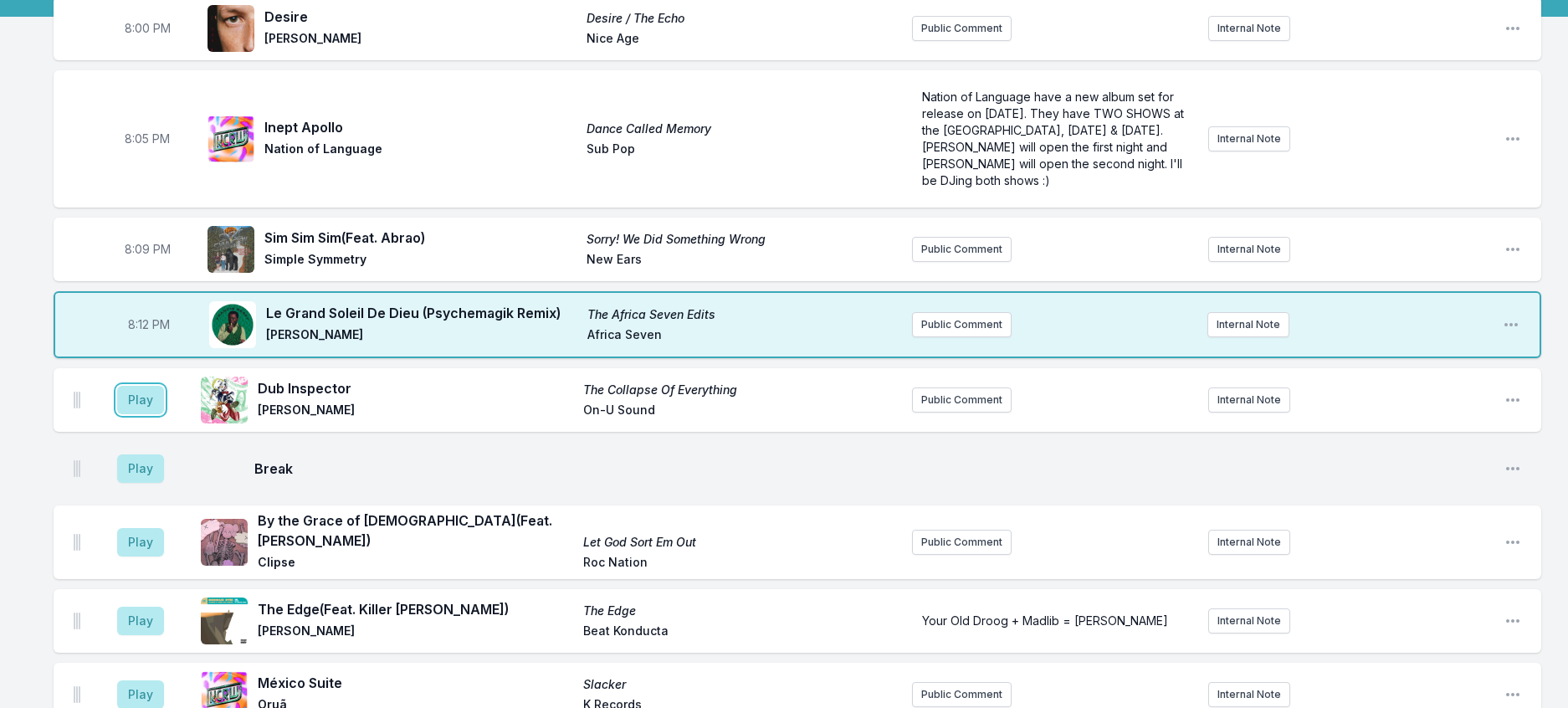
drag, startPoint x: 166, startPoint y: 491, endPoint x: 218, endPoint y: 487, distance: 52.2
click at [164, 414] on button "Play" at bounding box center [140, 400] width 47 height 28
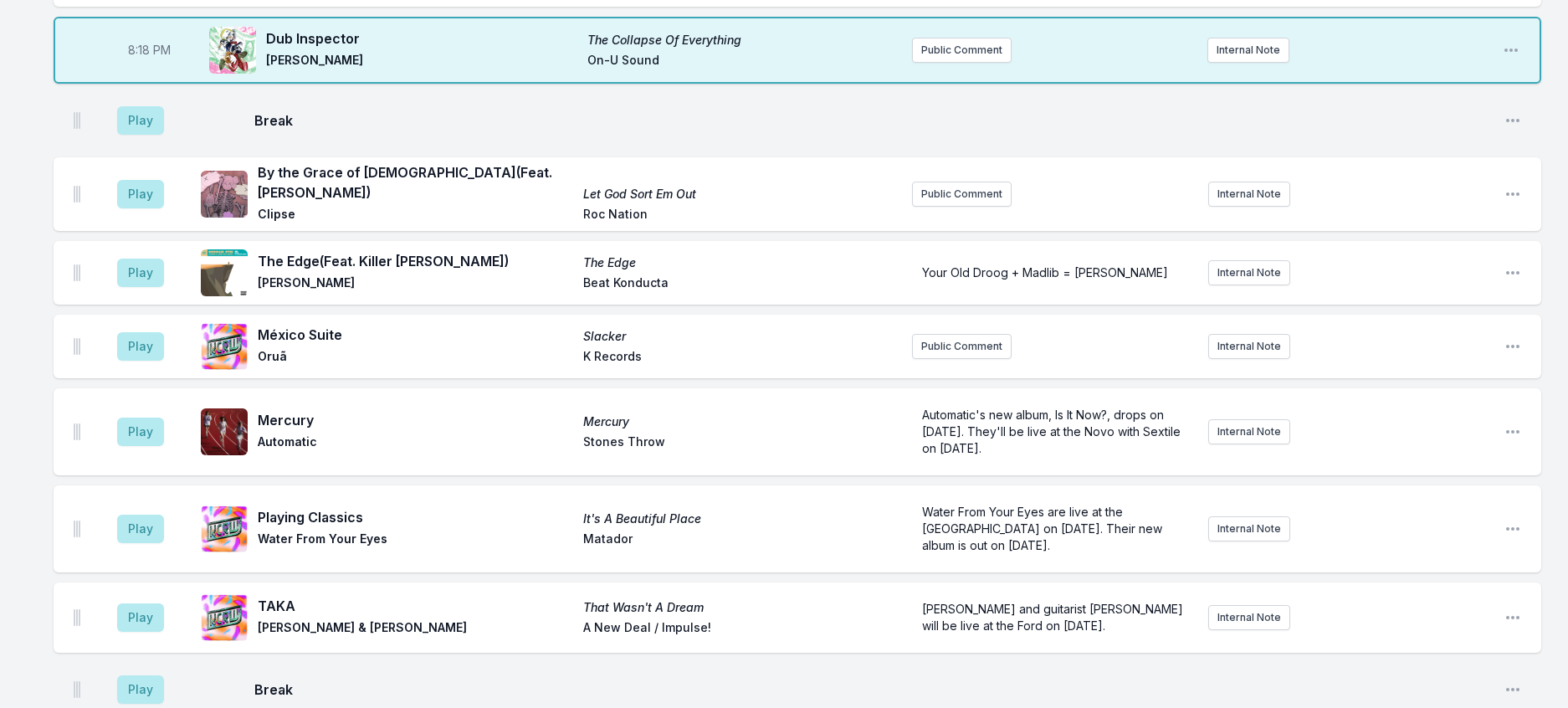
scroll to position [419, 0]
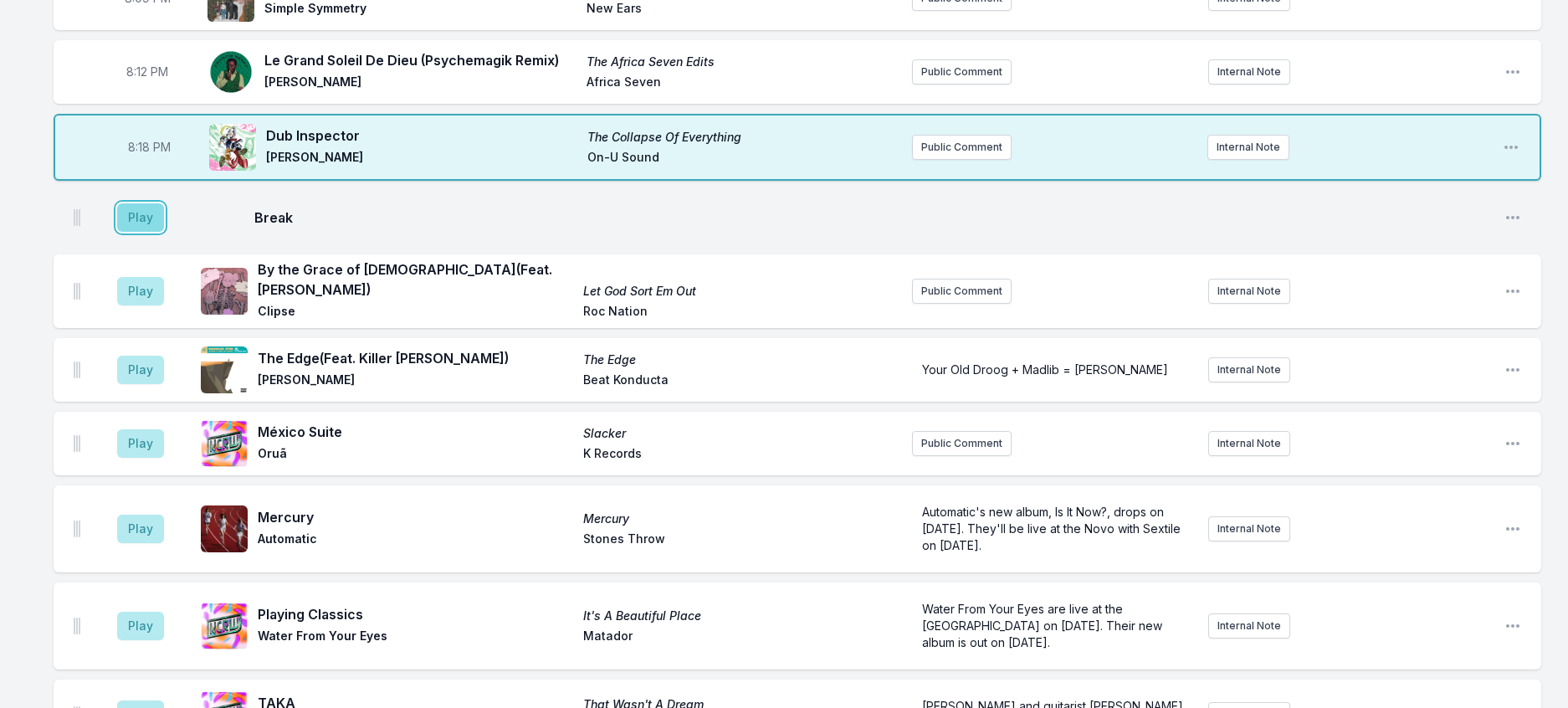
click at [157, 232] on button "Play" at bounding box center [140, 217] width 47 height 28
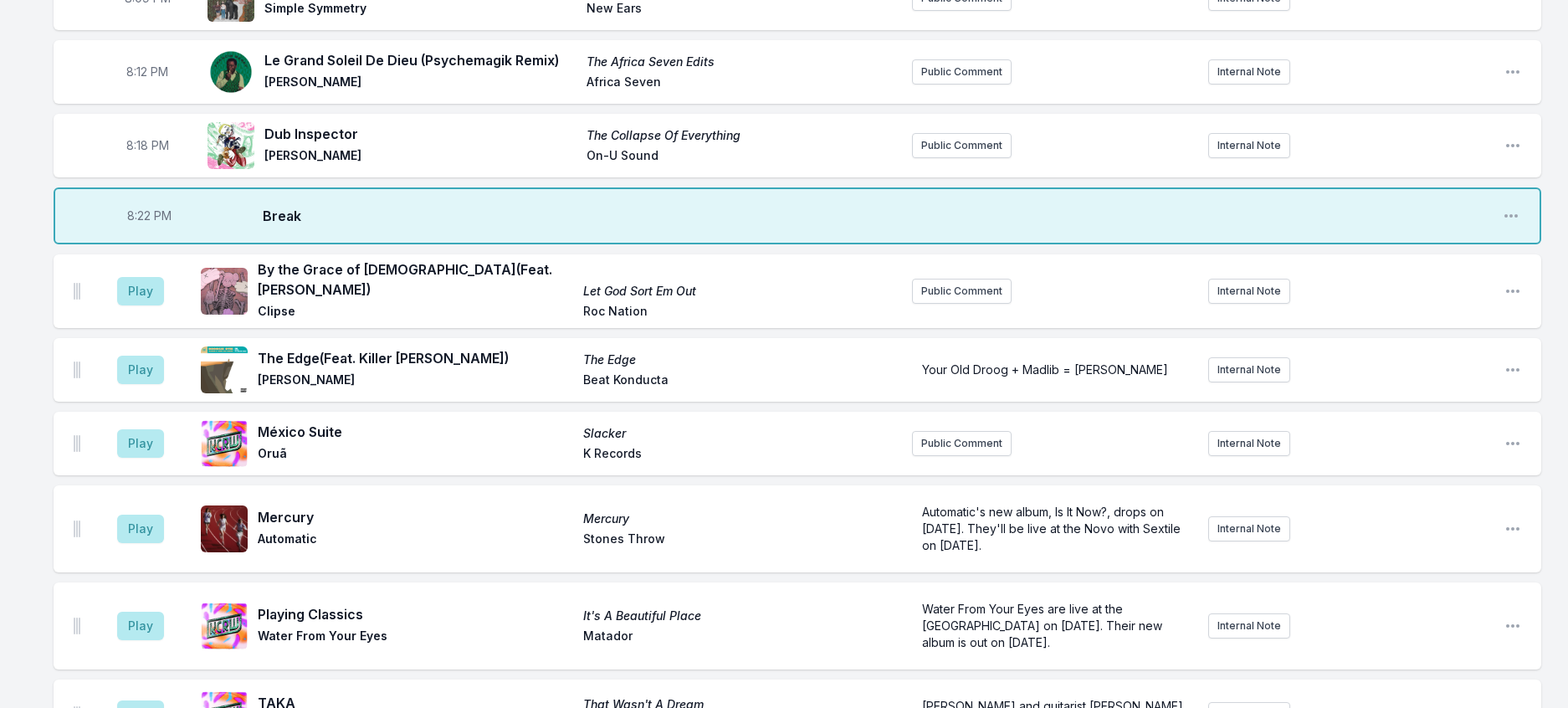
click at [155, 224] on span "8:22 PM" at bounding box center [149, 216] width 45 height 16
click at [155, 232] on input "20:22" at bounding box center [149, 216] width 94 height 32
type input "20:21"
click at [160, 306] on button "Play" at bounding box center [140, 291] width 47 height 28
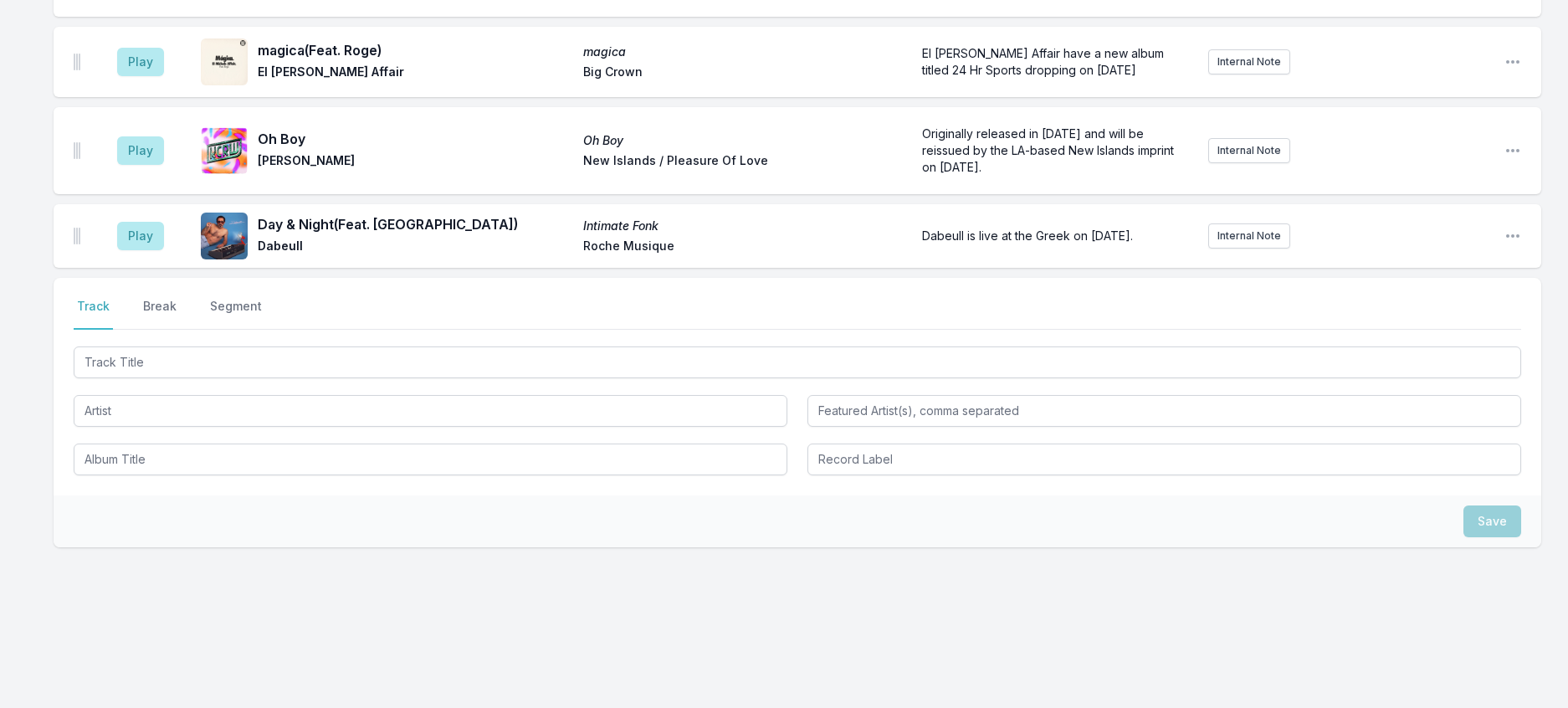
scroll to position [1639, 0]
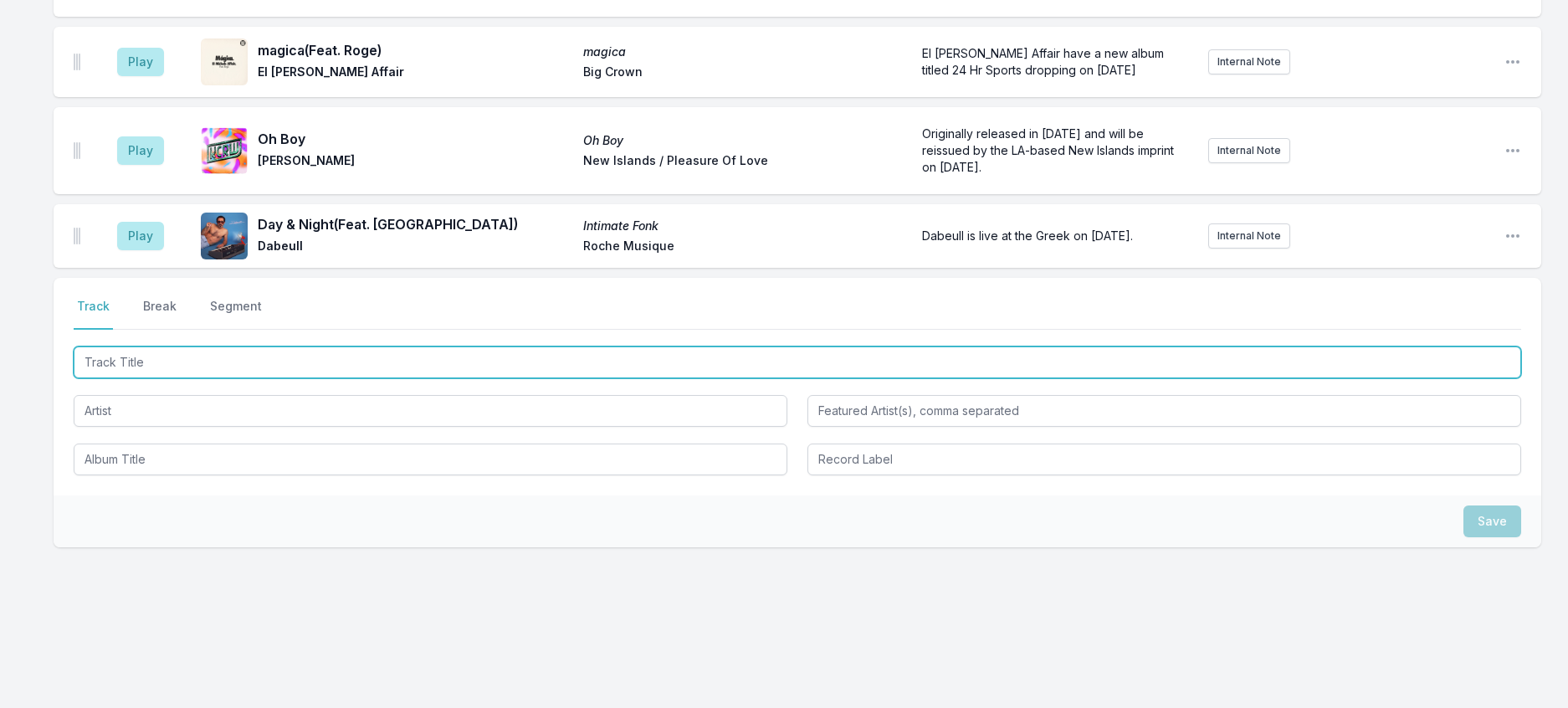
click at [378, 347] on input "Track Title" at bounding box center [797, 362] width 1447 height 32
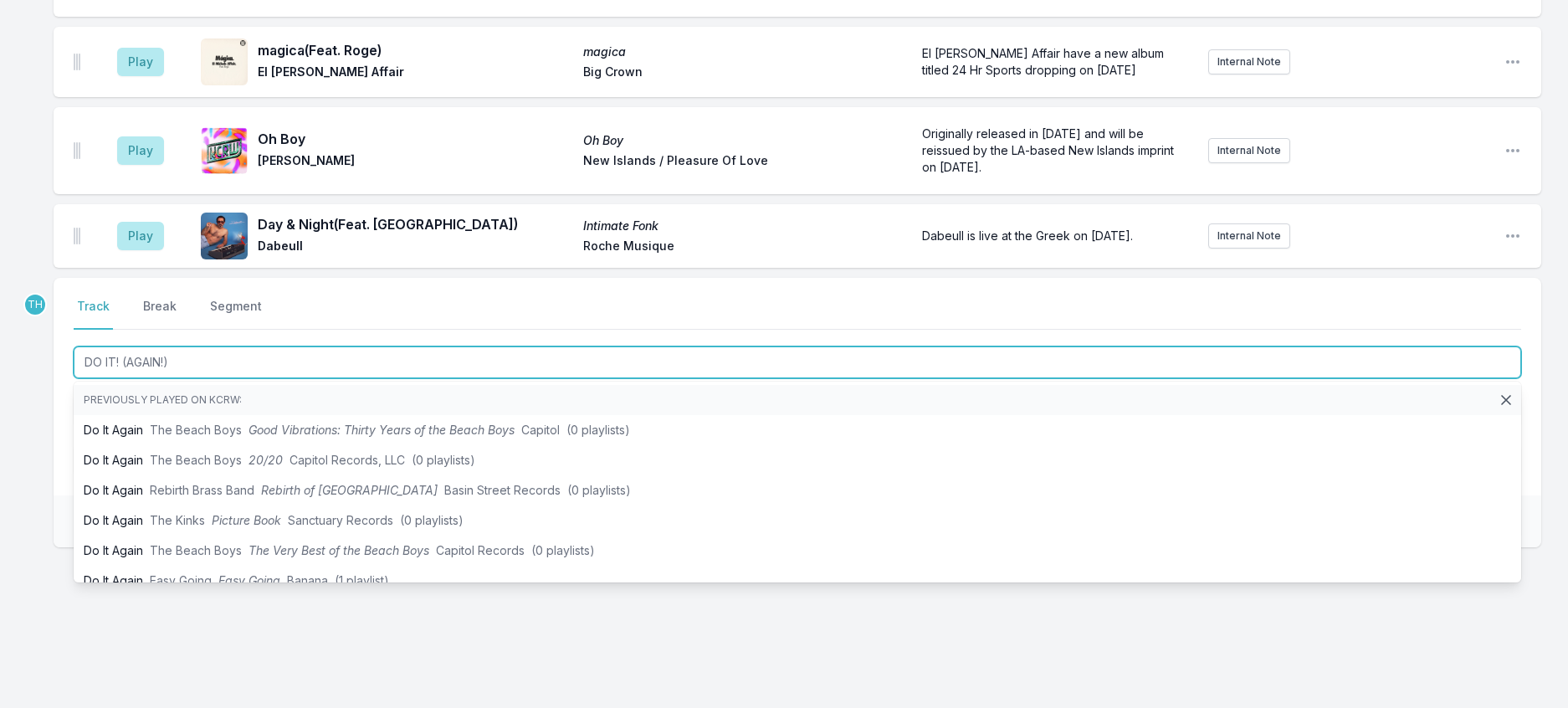
type input "DO IT! (AGAIN!)"
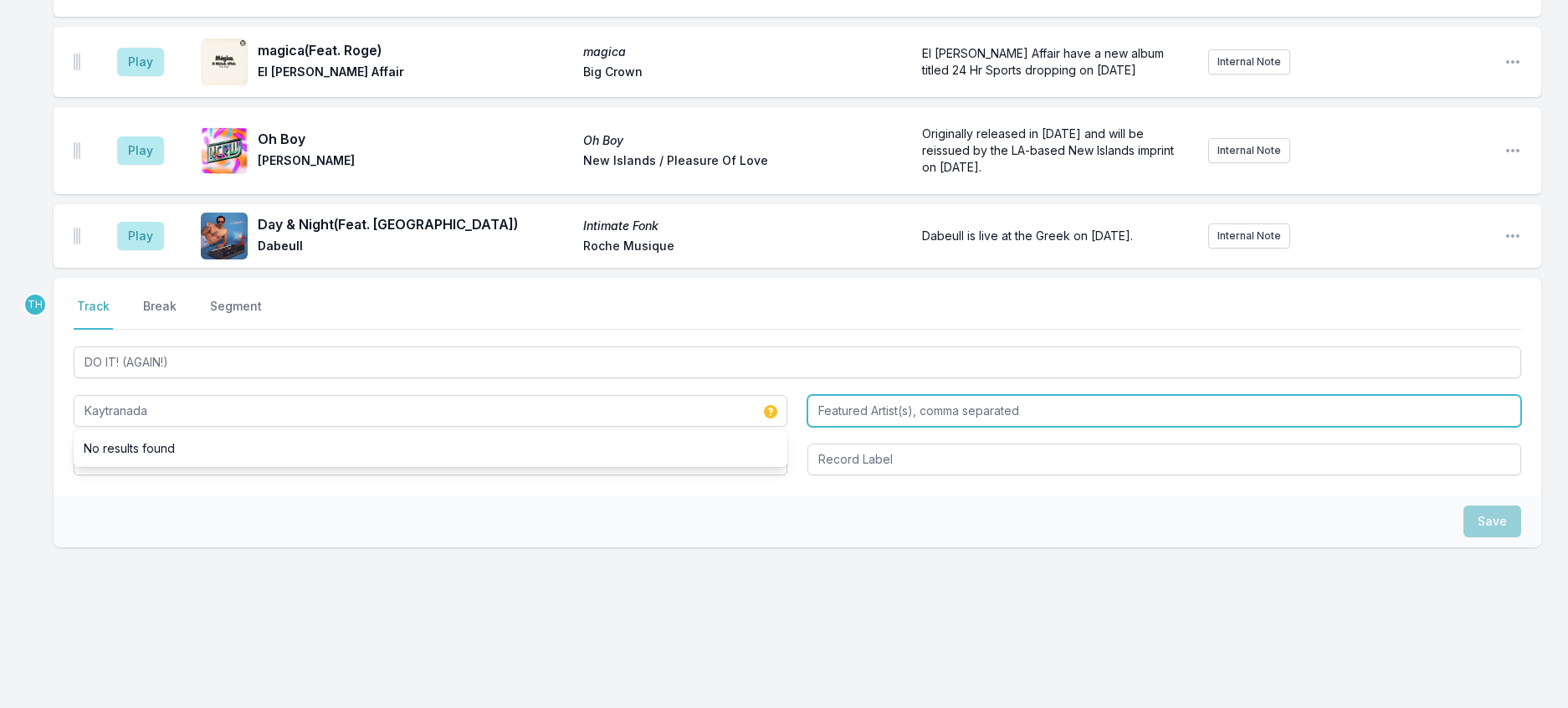
type input "Kaytranada"
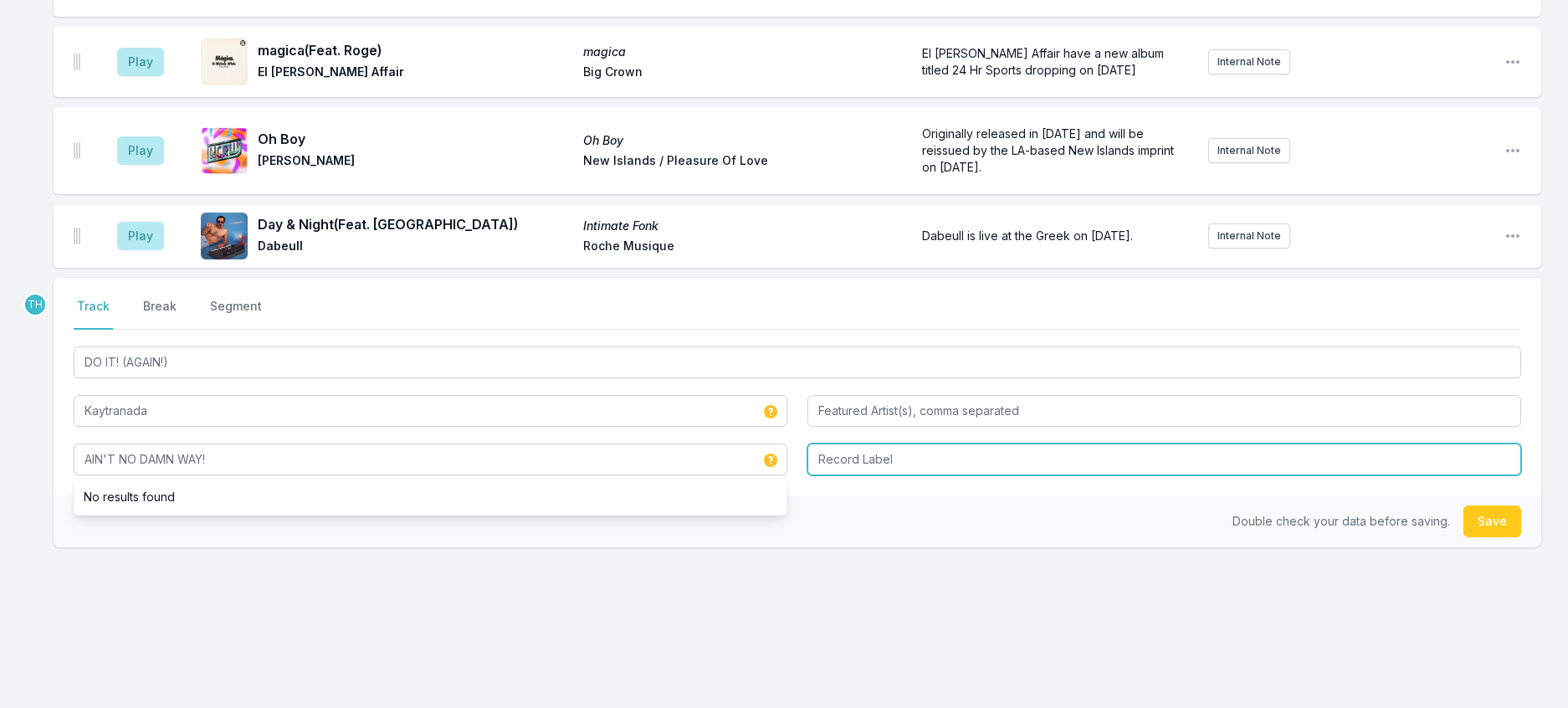
type input "AIN'T NO DAMN WAY!"
type input "r"
type input "RCA"
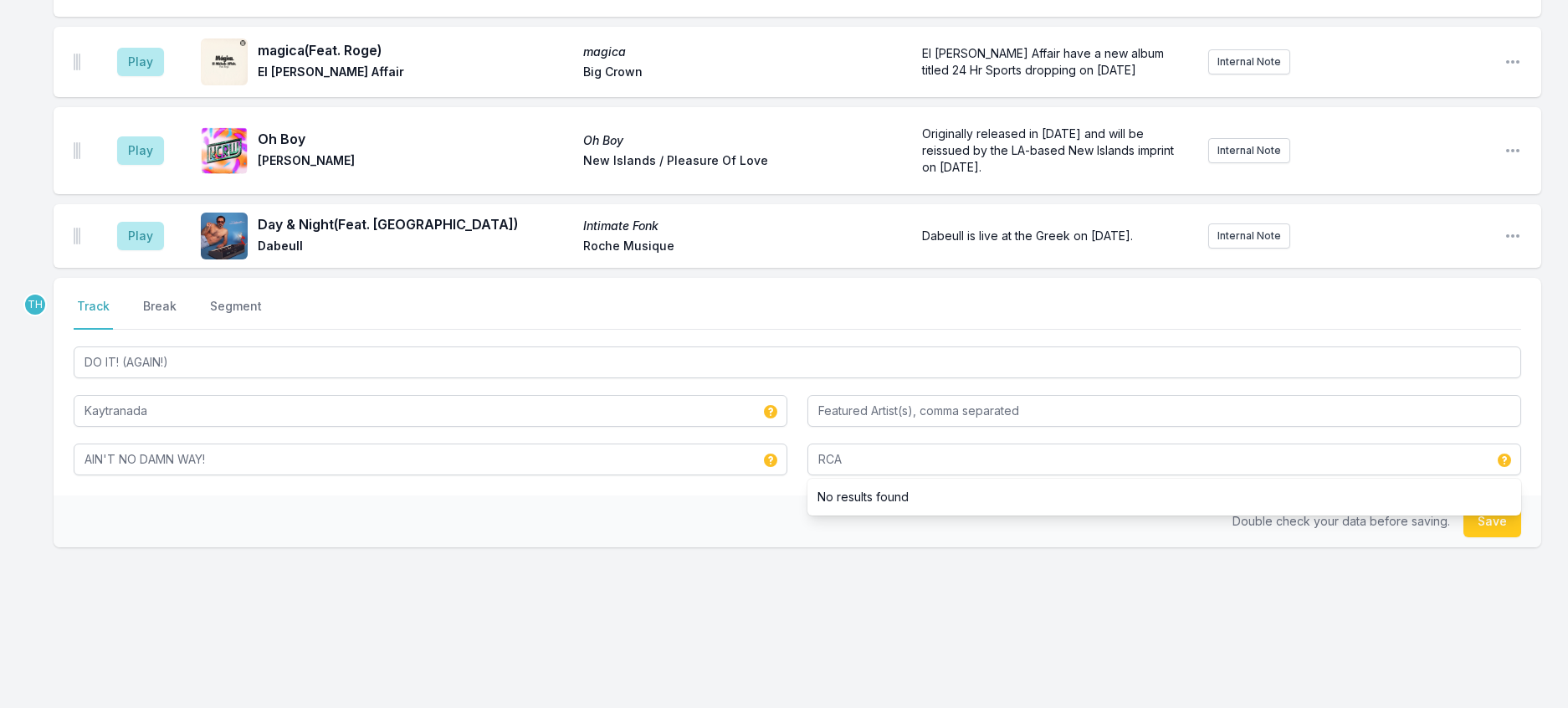
drag, startPoint x: 596, startPoint y: 489, endPoint x: 908, endPoint y: 488, distance: 312.0
click at [599, 496] on div "Double check your data before saving. Save" at bounding box center [797, 521] width 1488 height 52
click at [1494, 506] on button "Save" at bounding box center [1492, 521] width 58 height 32
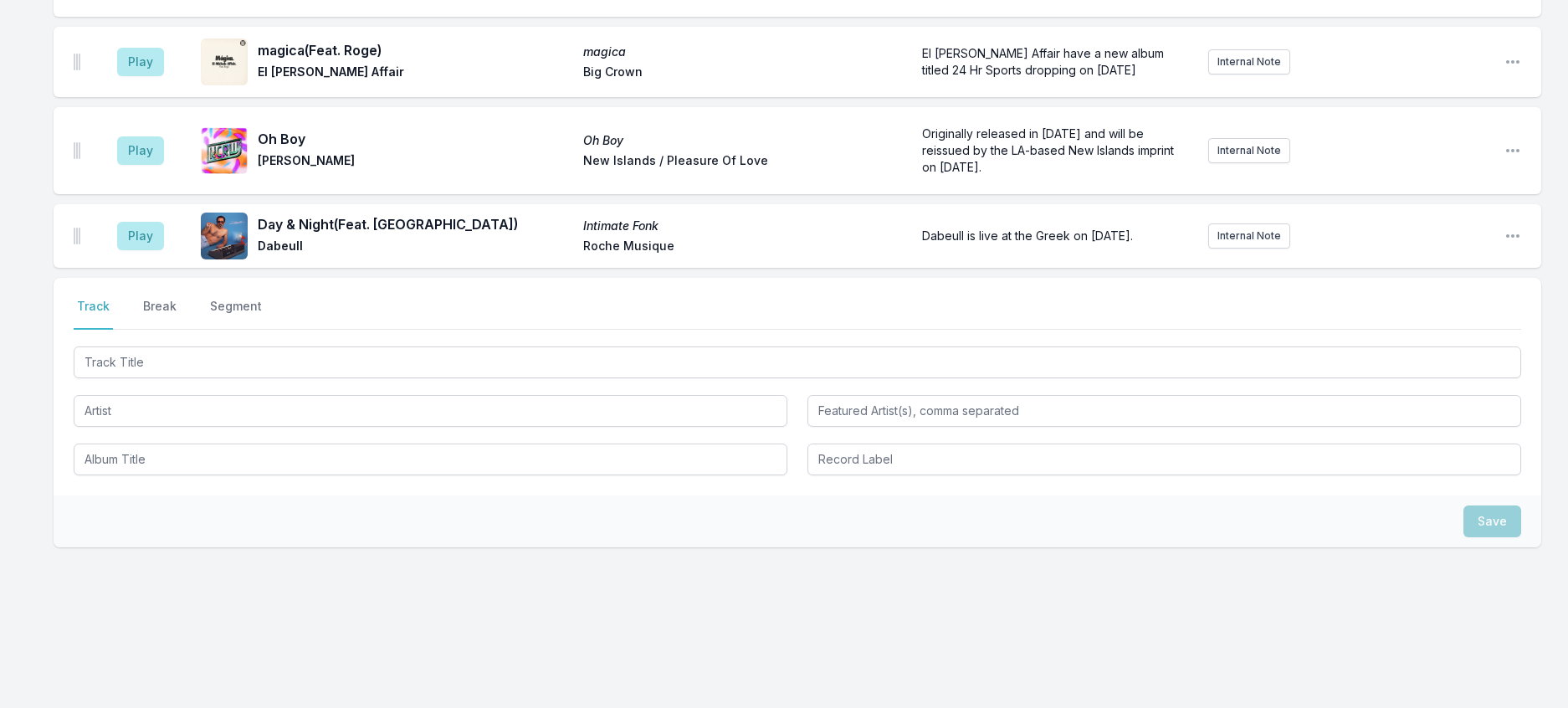
scroll to position [1722, 0]
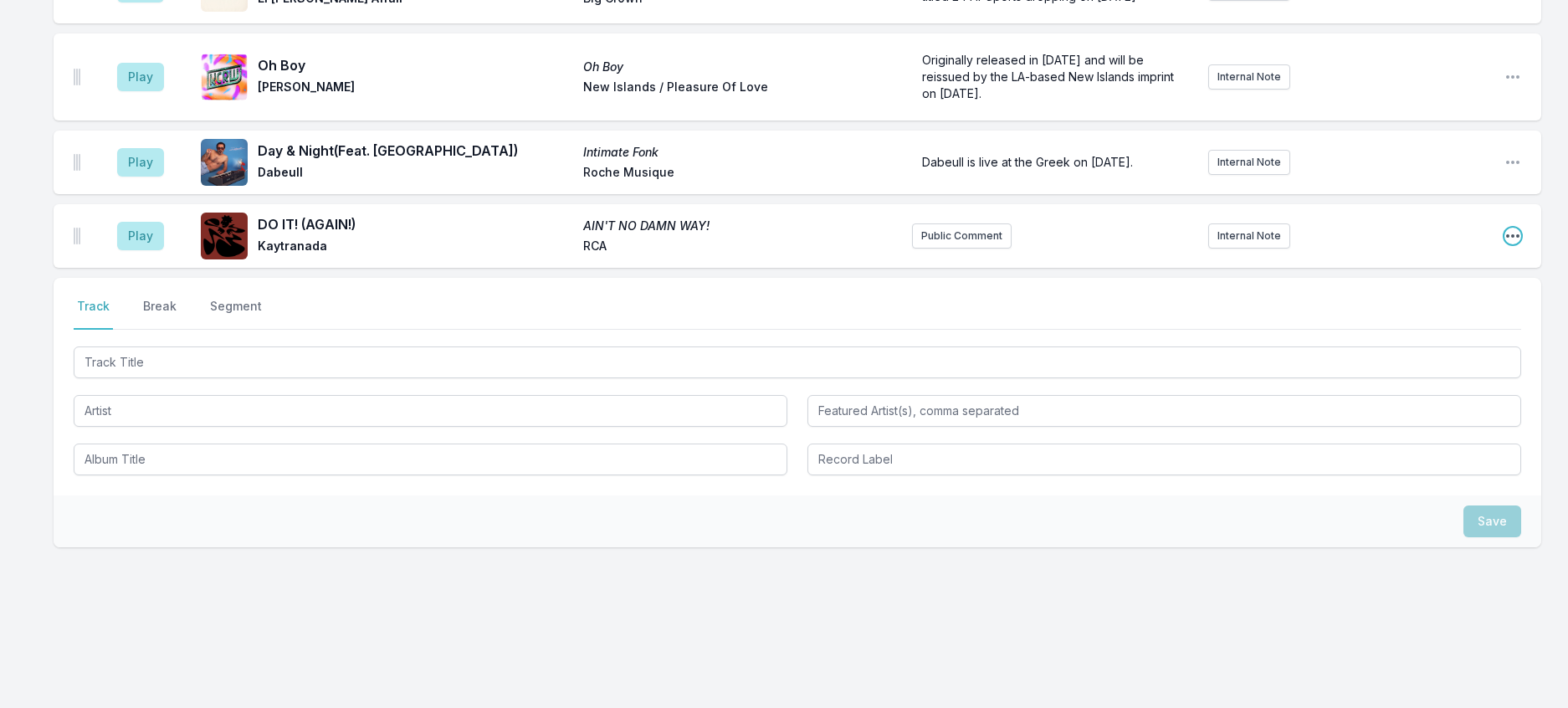
click at [1508, 228] on icon "Open playlist item options" at bounding box center [1513, 236] width 16 height 16
drag, startPoint x: 1396, startPoint y: 236, endPoint x: 1376, endPoint y: 240, distance: 20.4
click at [1396, 284] on button "Edit Track Details" at bounding box center [1427, 299] width 187 height 30
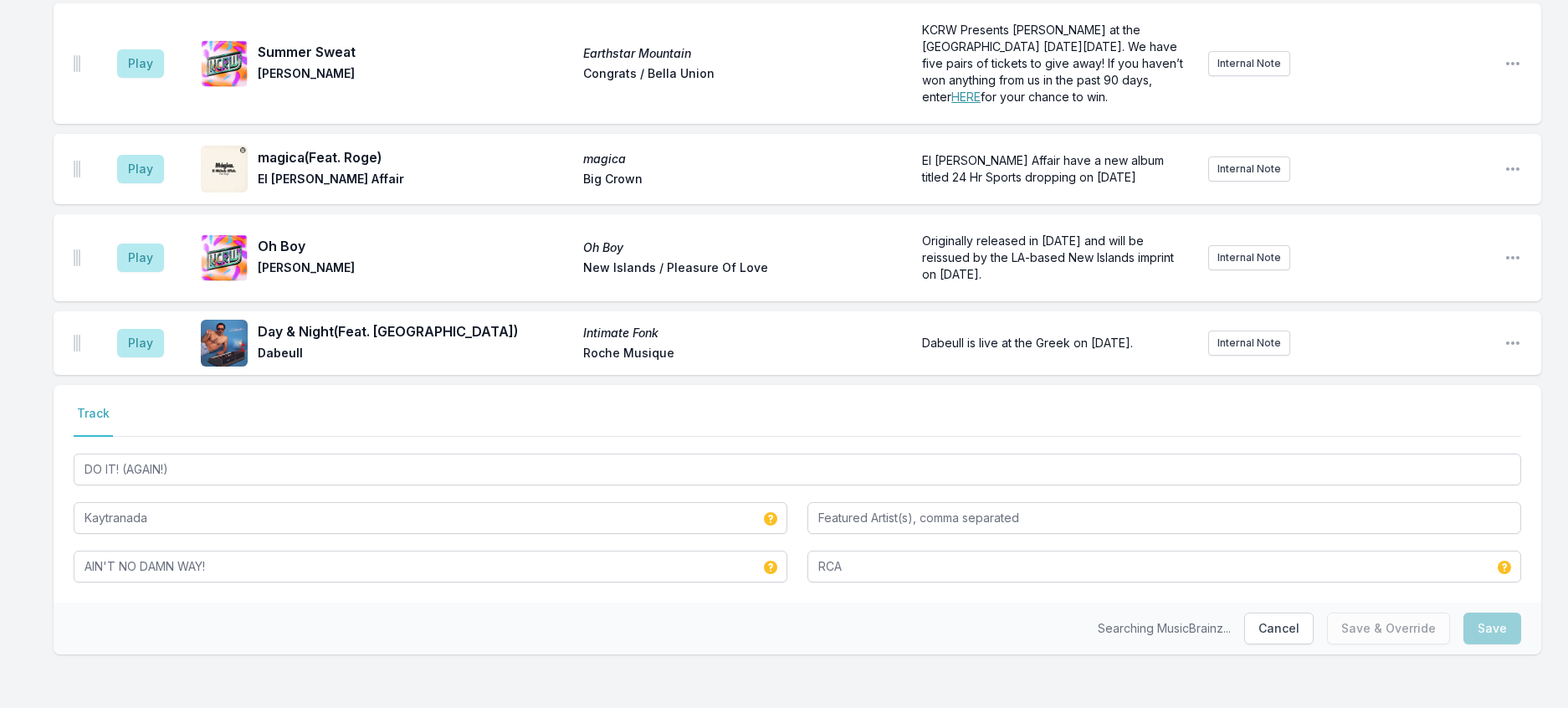
scroll to position [1518, 0]
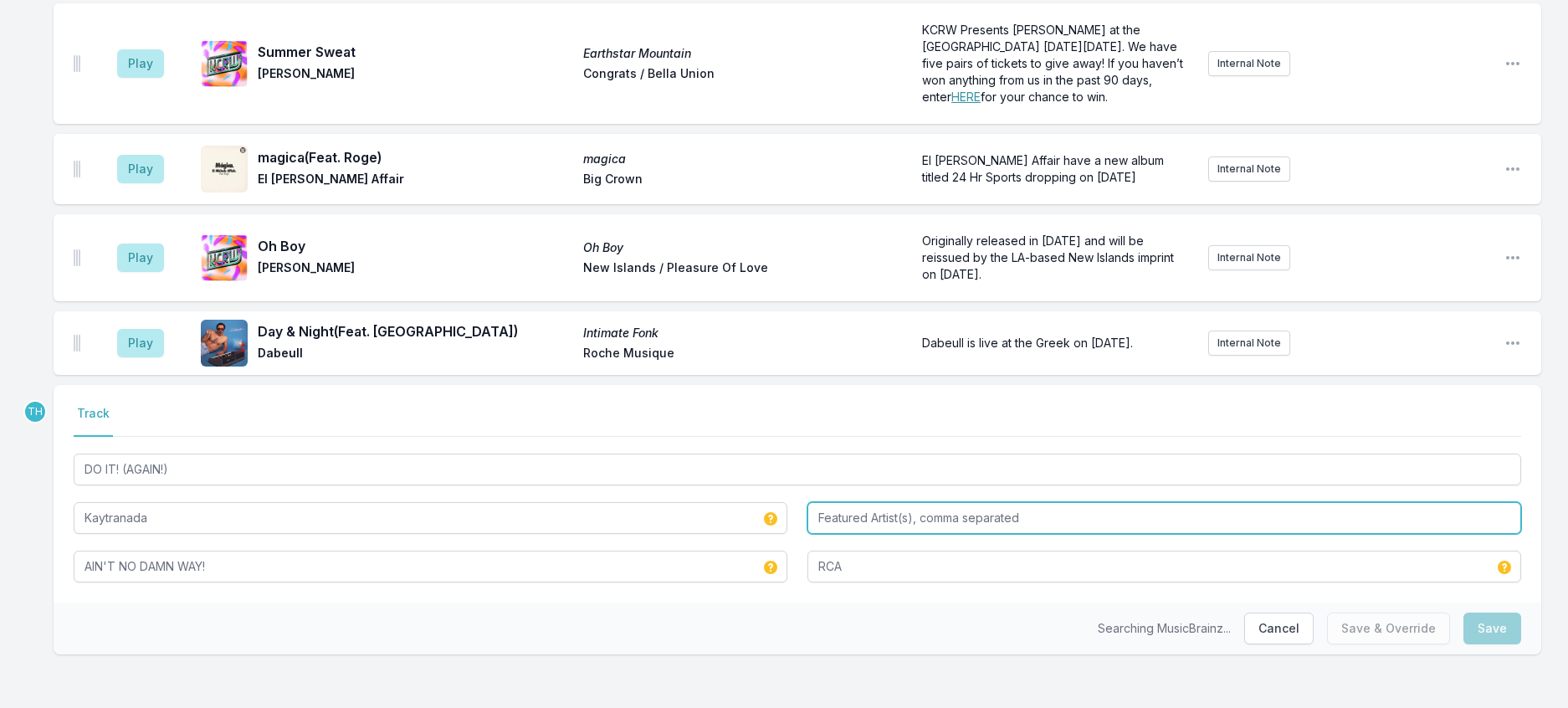
click at [870, 502] on input "Featured Artist(s), comma separated" at bounding box center [1164, 518] width 714 height 32
type input "L"
type input "TLC"
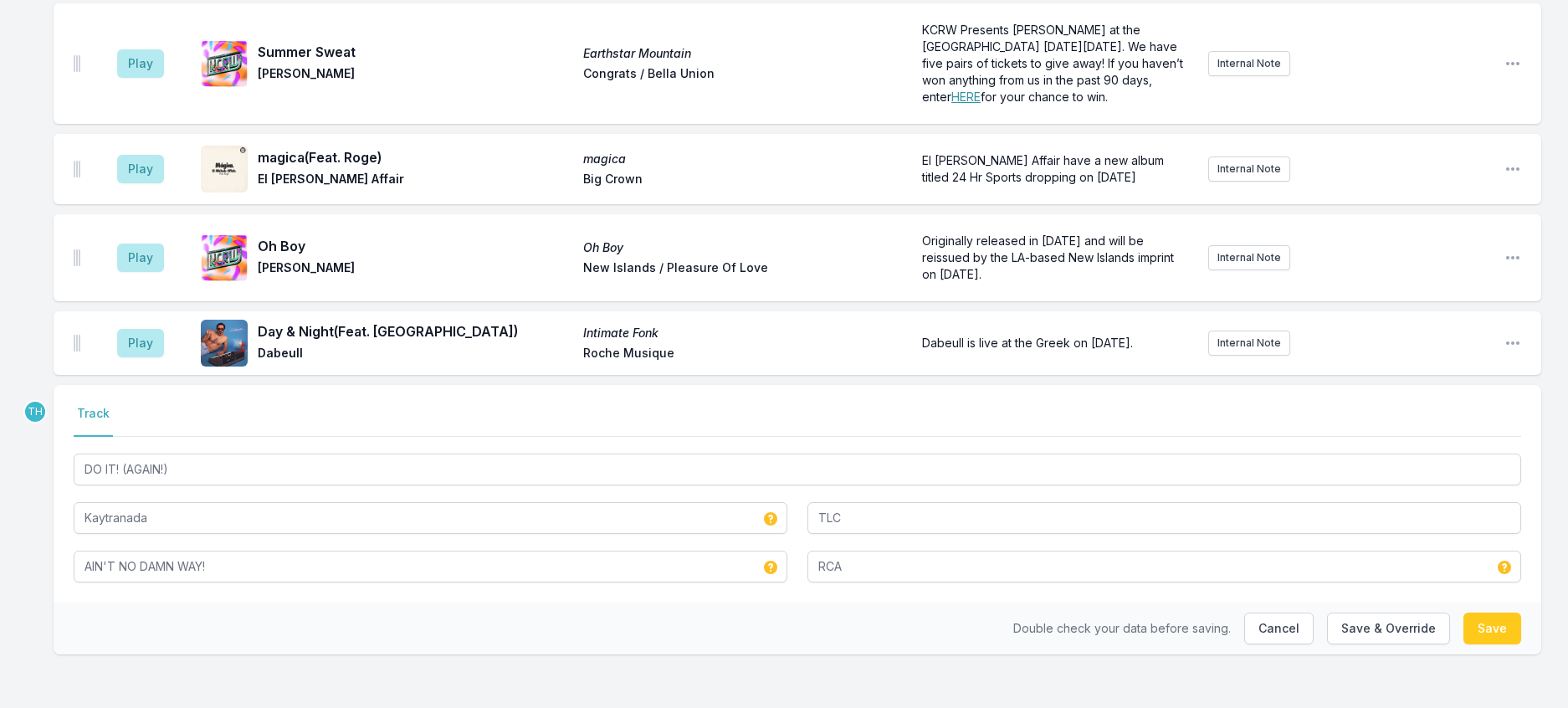
click at [807, 625] on div "Double check your data before saving. Cancel Save & Override Save" at bounding box center [797, 628] width 1488 height 52
click at [1350, 617] on button "Save & Override" at bounding box center [1388, 628] width 123 height 32
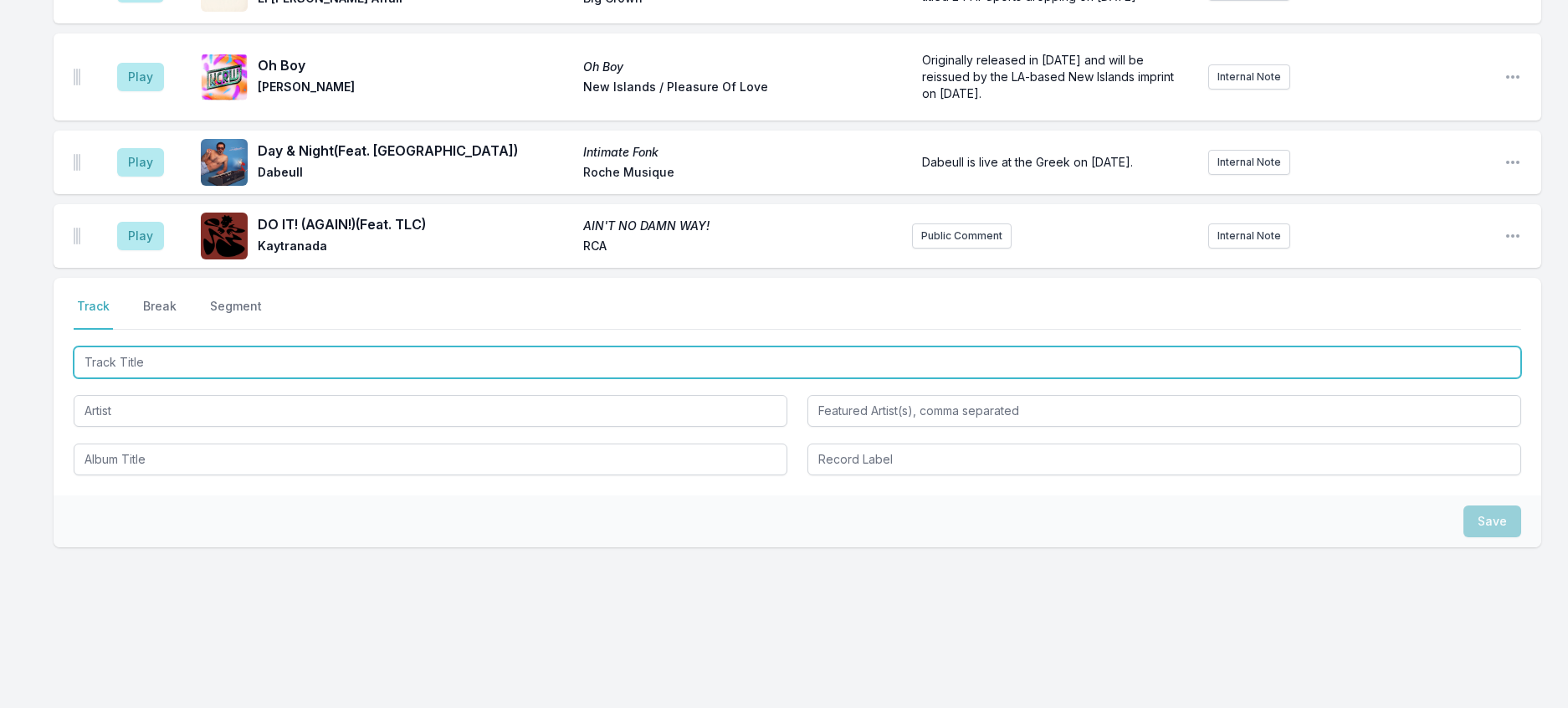
click at [356, 379] on input "Track Title" at bounding box center [797, 362] width 1447 height 32
type input "[PERSON_NAME]"
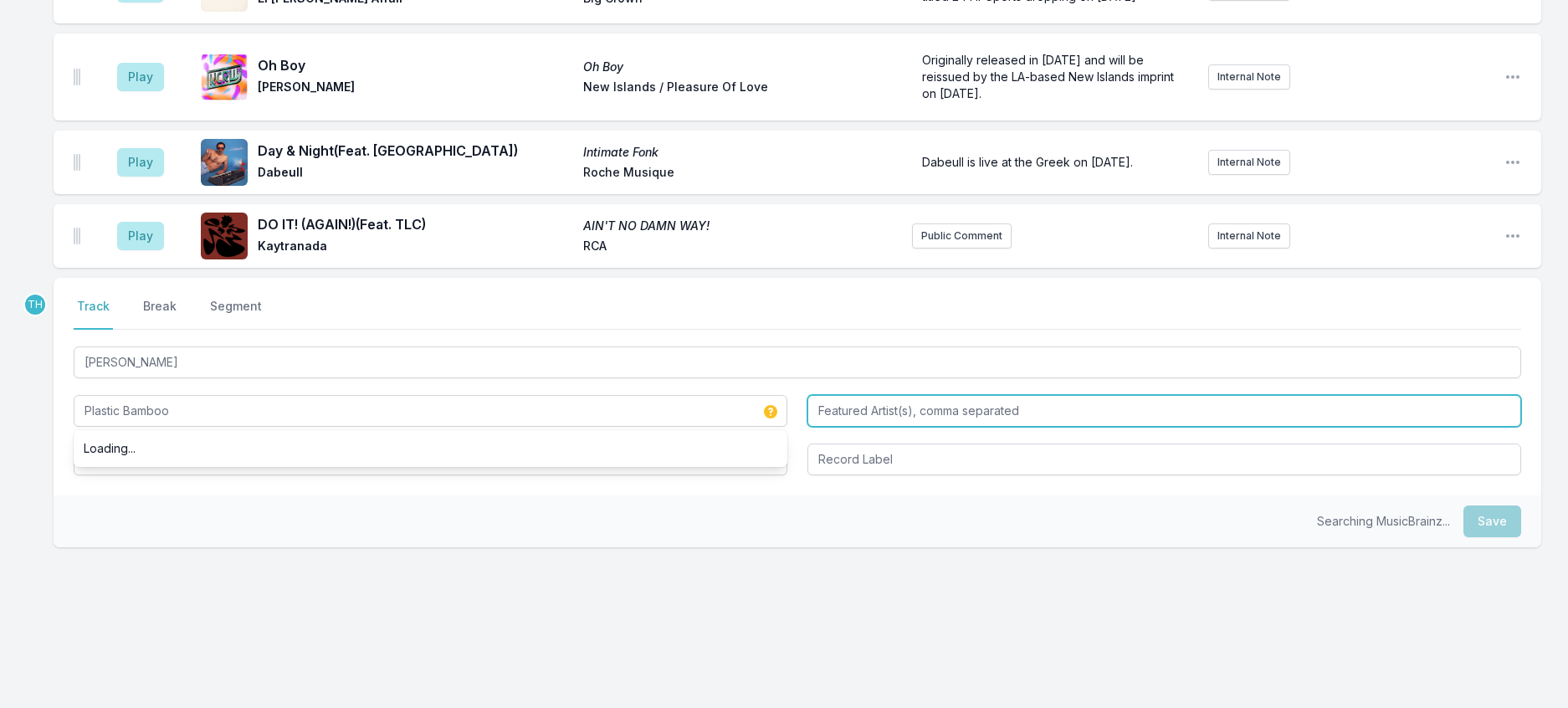
type input "Plastic Bamboo"
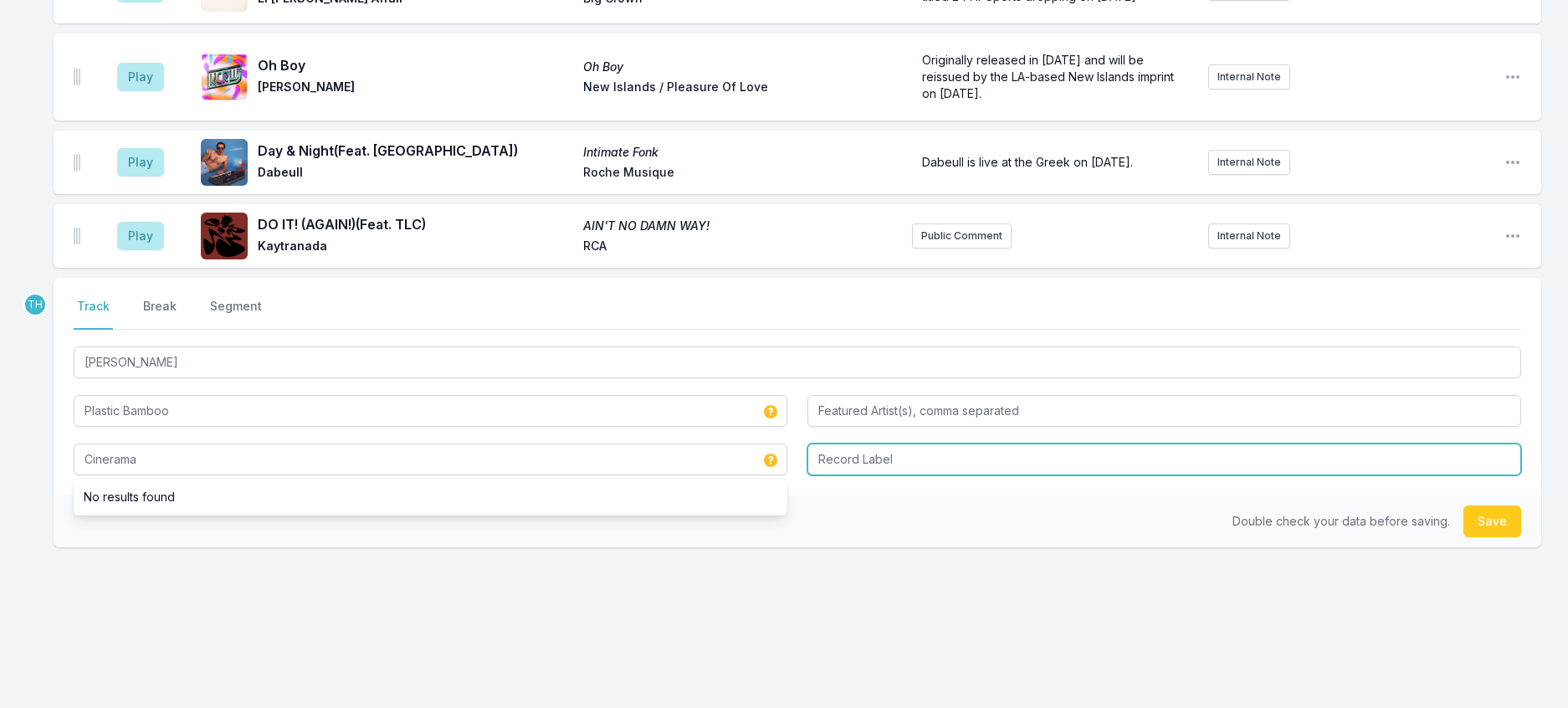
type input "Cinerama"
type input "Star Creature"
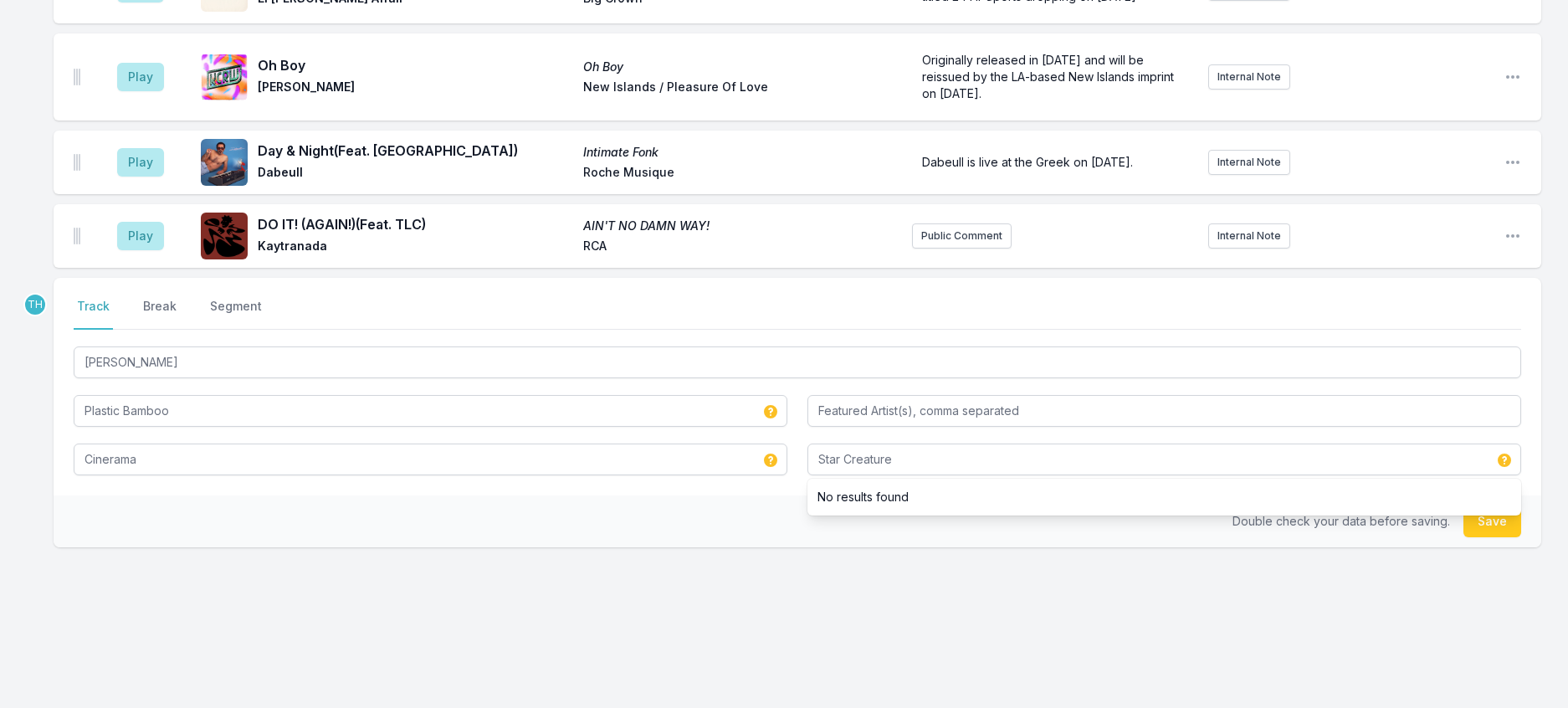
click at [767, 496] on div "Select a tab Track Break Segment Track Break Segment Touki Bouki Plastic Bamboo…" at bounding box center [797, 387] width 1488 height 218
click at [1485, 538] on button "Save" at bounding box center [1492, 521] width 58 height 32
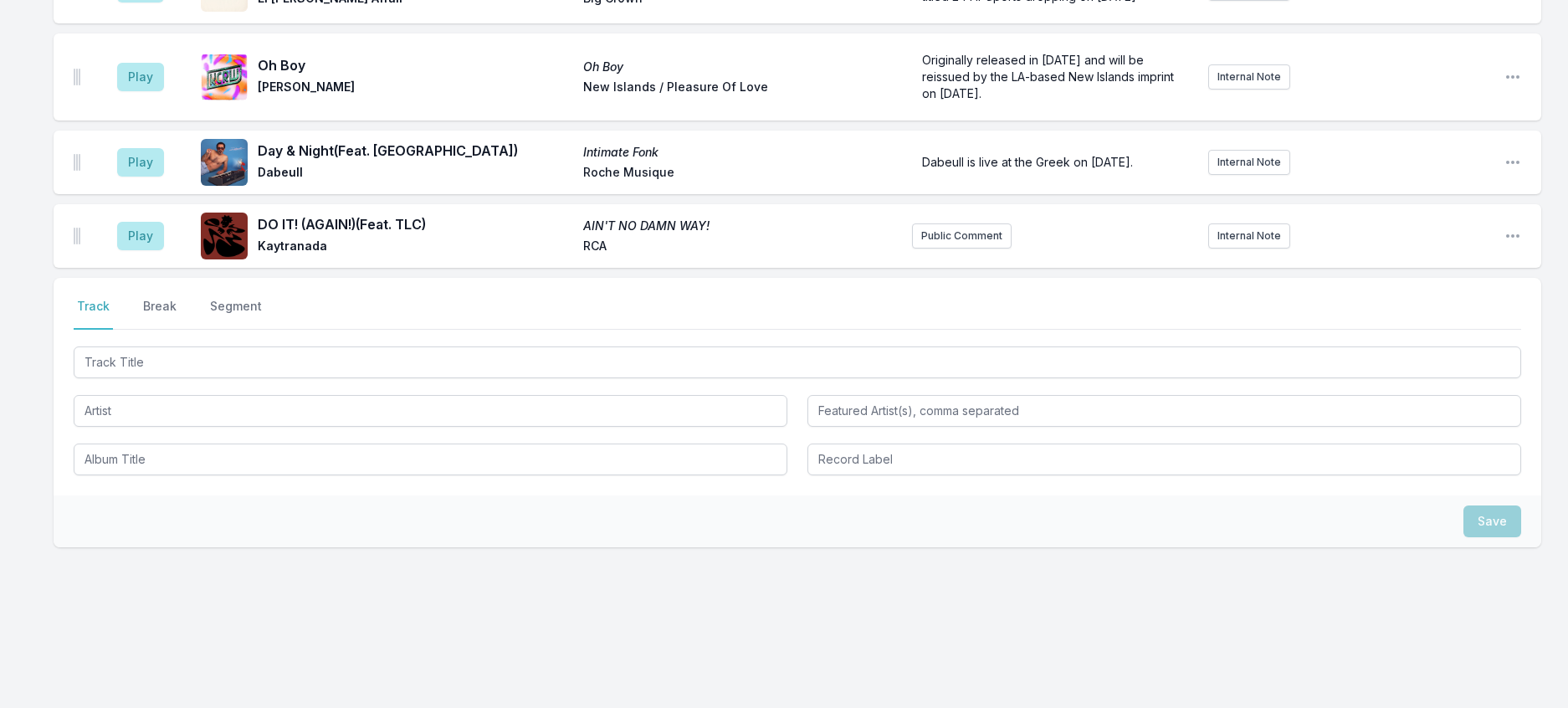
scroll to position [1769, 0]
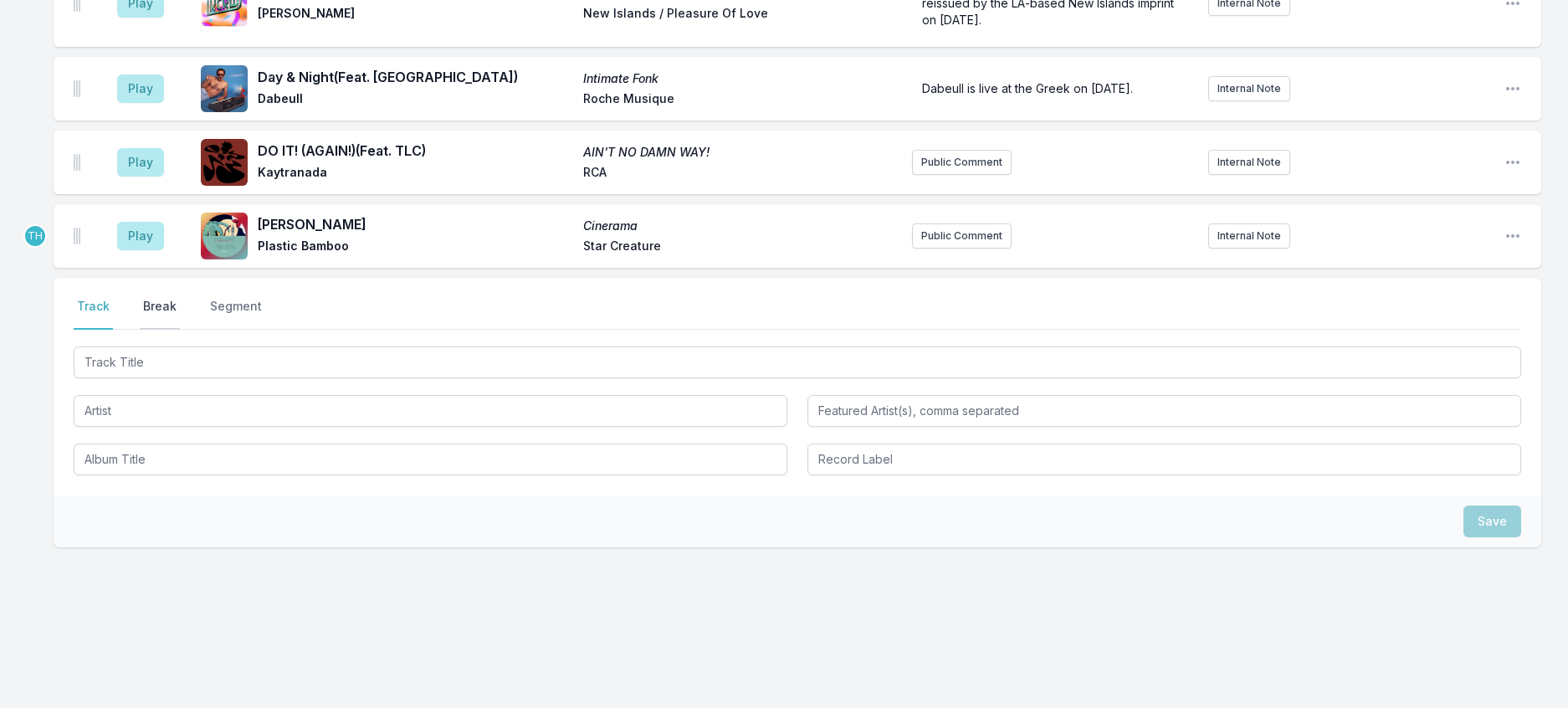
click at [180, 298] on button "Break" at bounding box center [160, 314] width 40 height 32
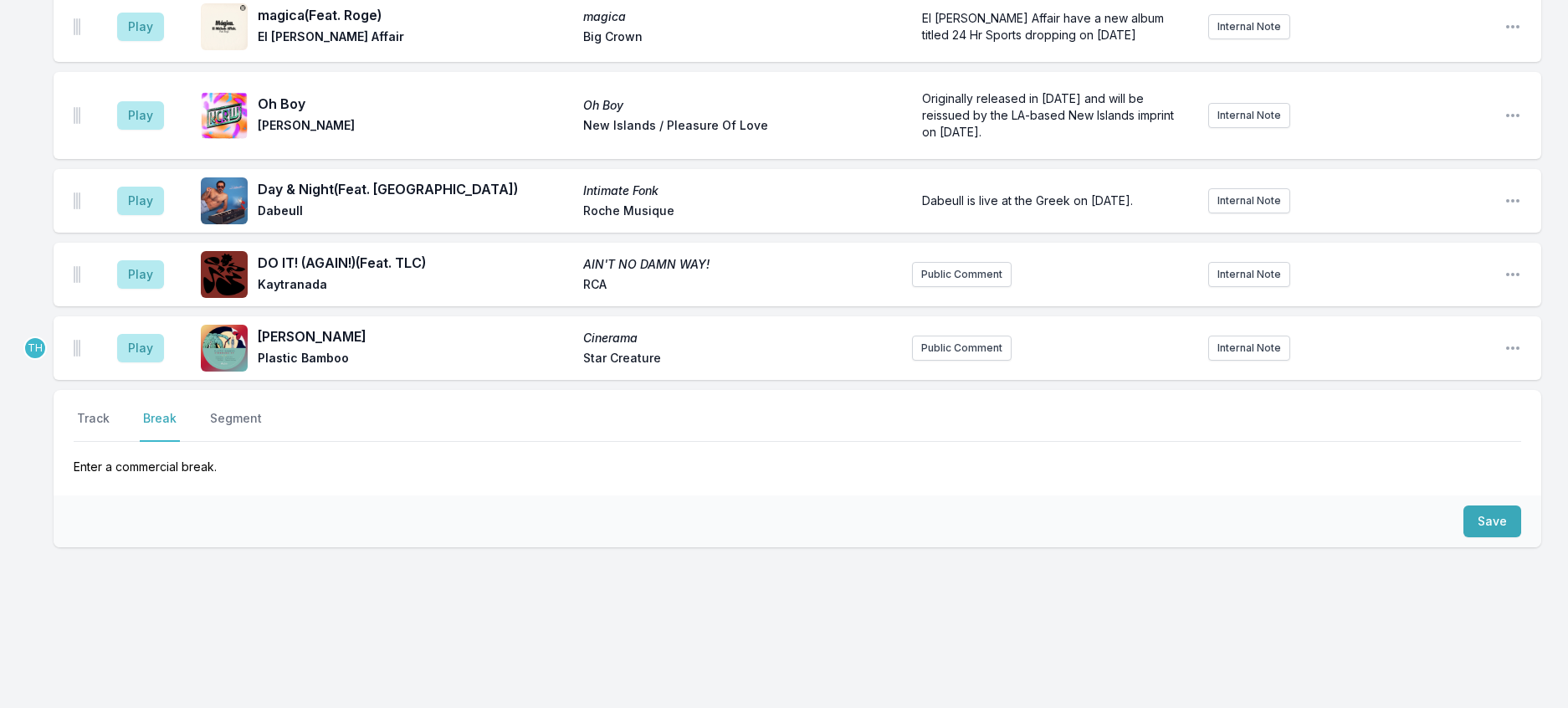
scroll to position [1679, 0]
click at [1484, 506] on button "Save" at bounding box center [1492, 521] width 58 height 32
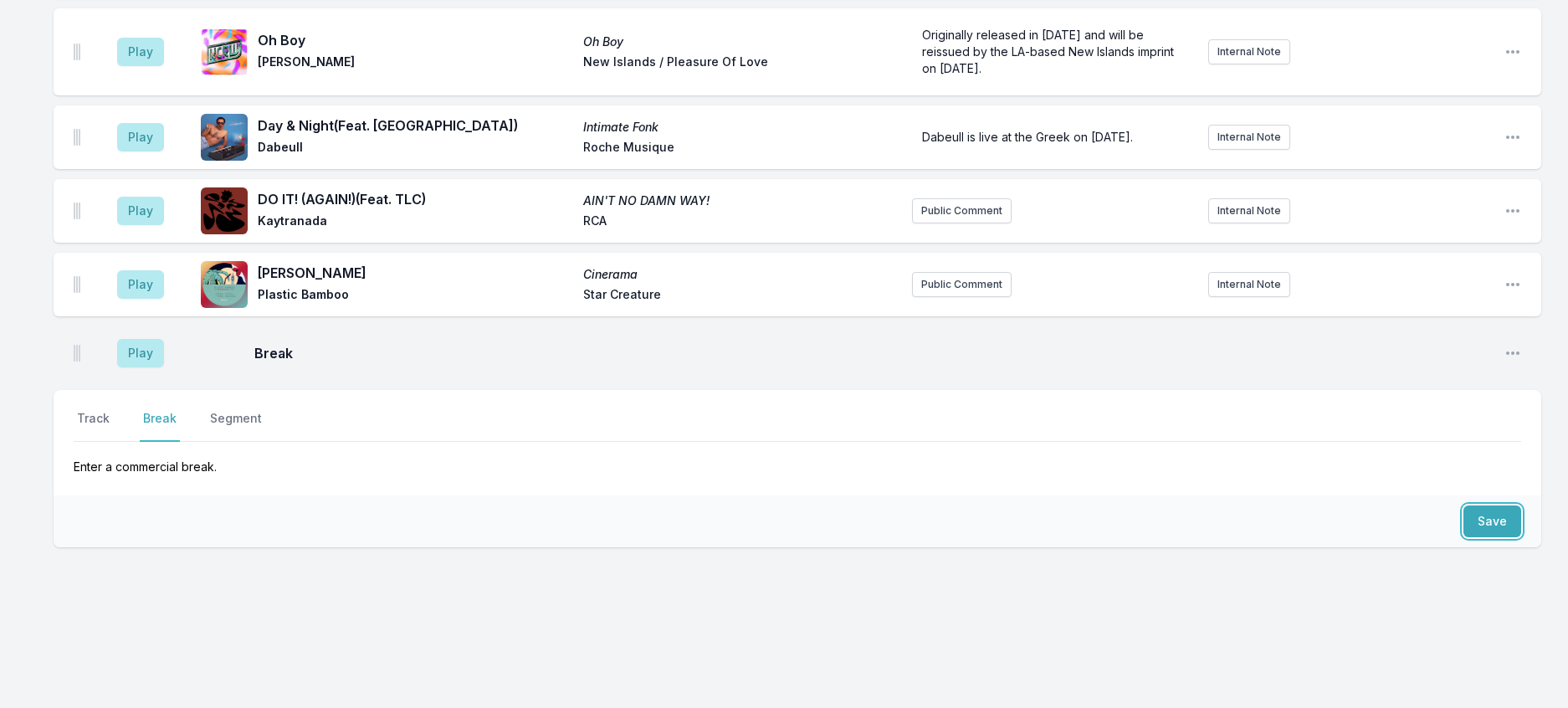
scroll to position [1752, 0]
click at [101, 410] on button "Track" at bounding box center [93, 425] width 39 height 32
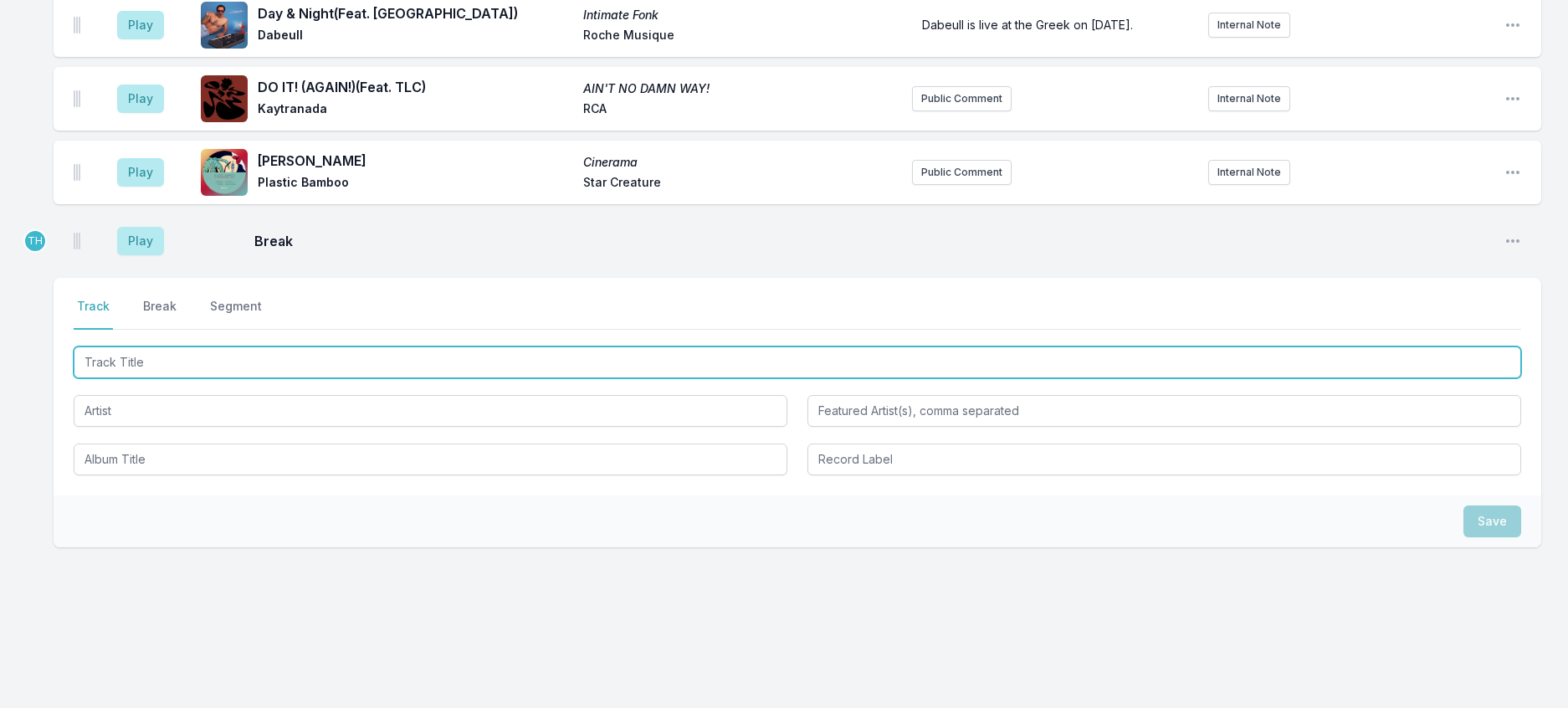
click at [121, 379] on input "Track Title" at bounding box center [797, 362] width 1447 height 32
type input "Dynamite"
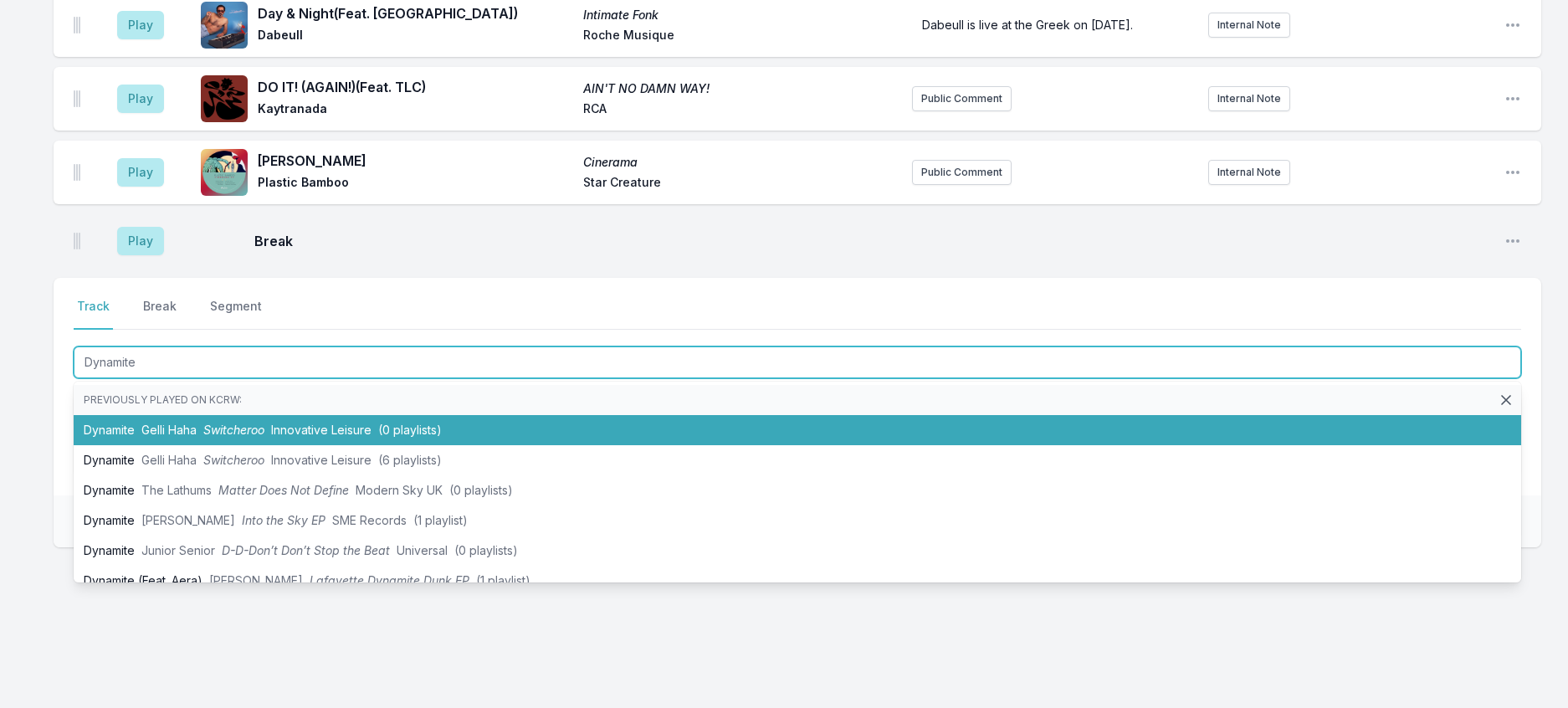
click at [201, 445] on li "Dynamite Gelli Haha Switcheroo Innovative Leisure (0 playlists)" at bounding box center [797, 430] width 1447 height 30
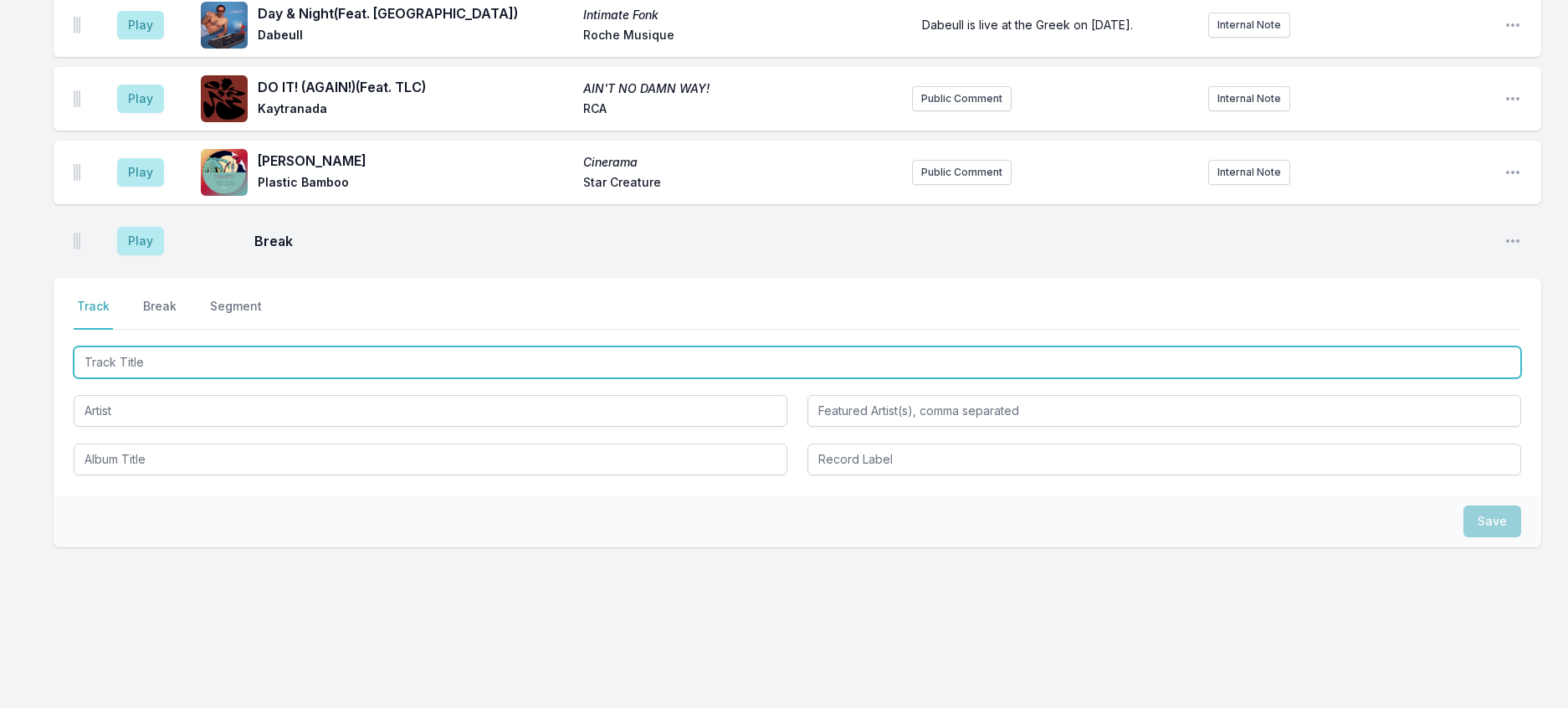
scroll to position [1834, 0]
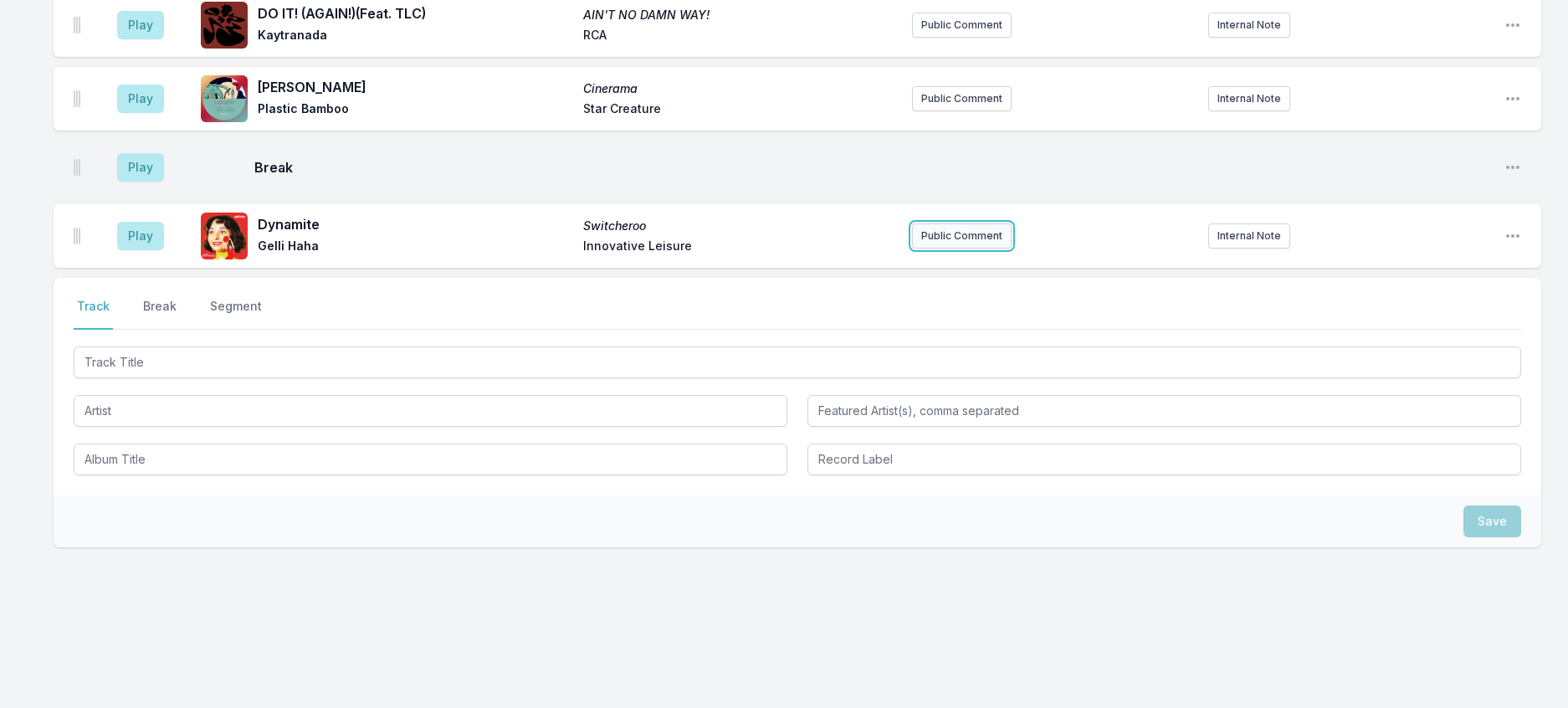
click at [930, 249] on button "Public Comment" at bounding box center [962, 235] width 100 height 25
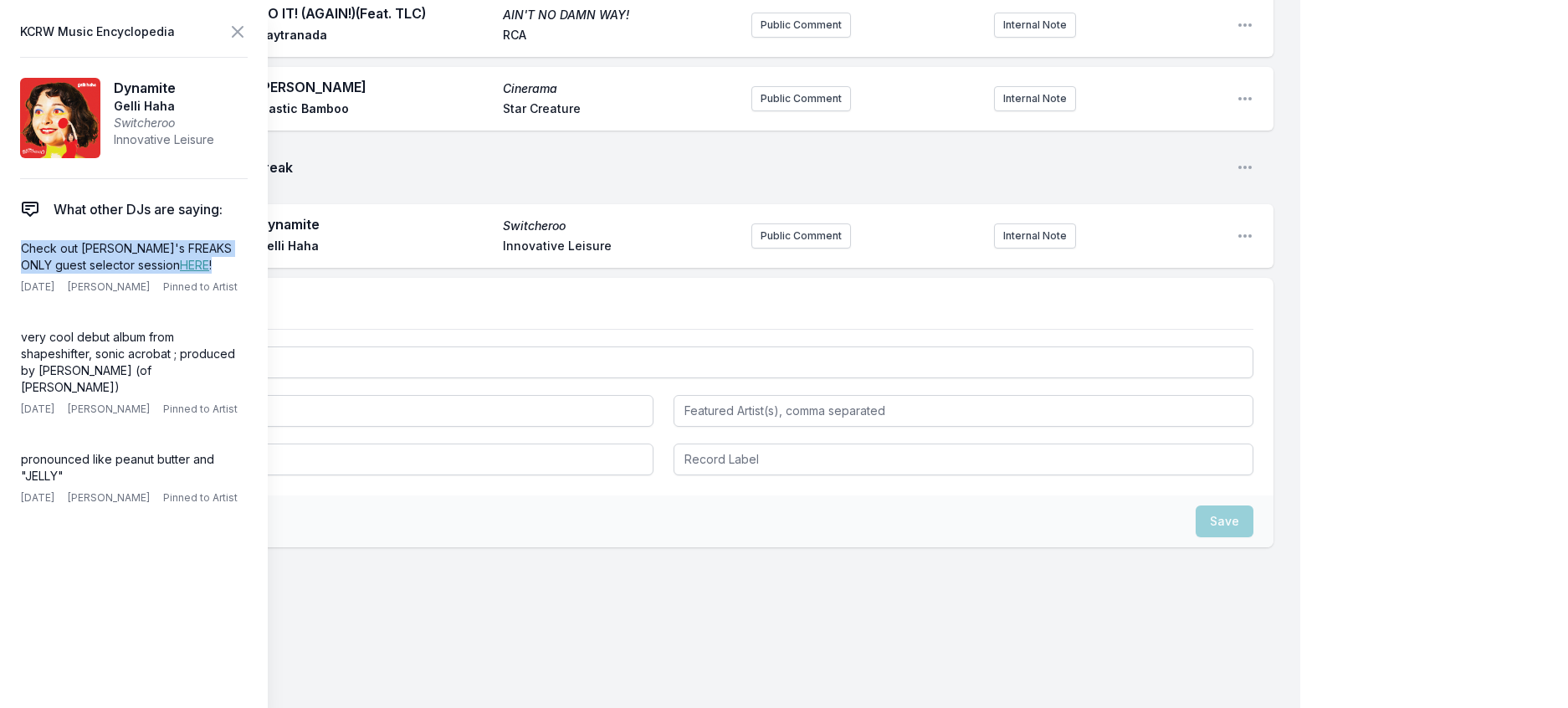
drag, startPoint x: 208, startPoint y: 301, endPoint x: 4, endPoint y: 278, distance: 205.3
click at [4, 278] on aside "KCRW Music Encyclopedia Dynamite Gelli Haha Switcheroo Innovative Leisure What …" at bounding box center [133, 354] width 268 height 708
click at [799, 249] on button "Public Comment" at bounding box center [801, 235] width 100 height 25
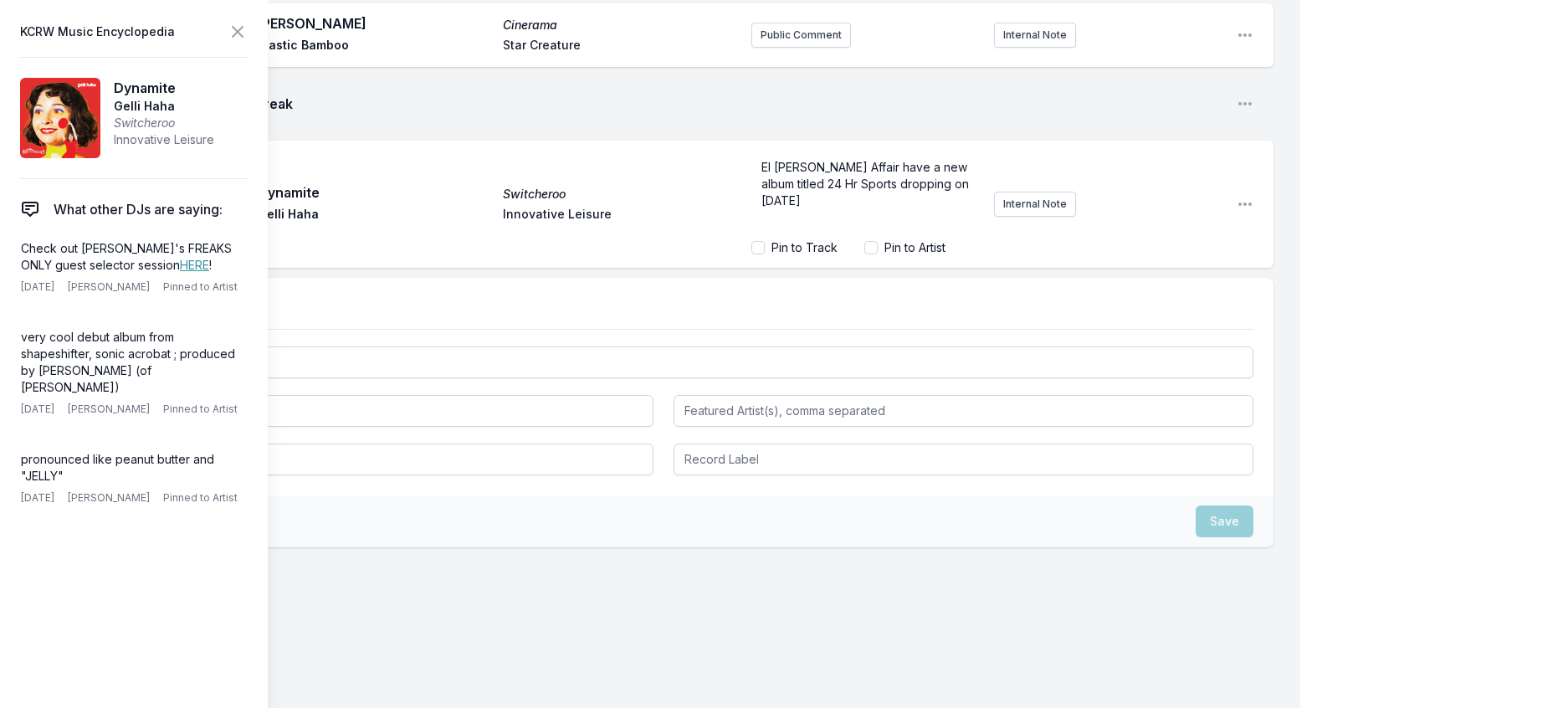
drag, startPoint x: 910, startPoint y: 445, endPoint x: 597, endPoint y: 341, distance: 329.8
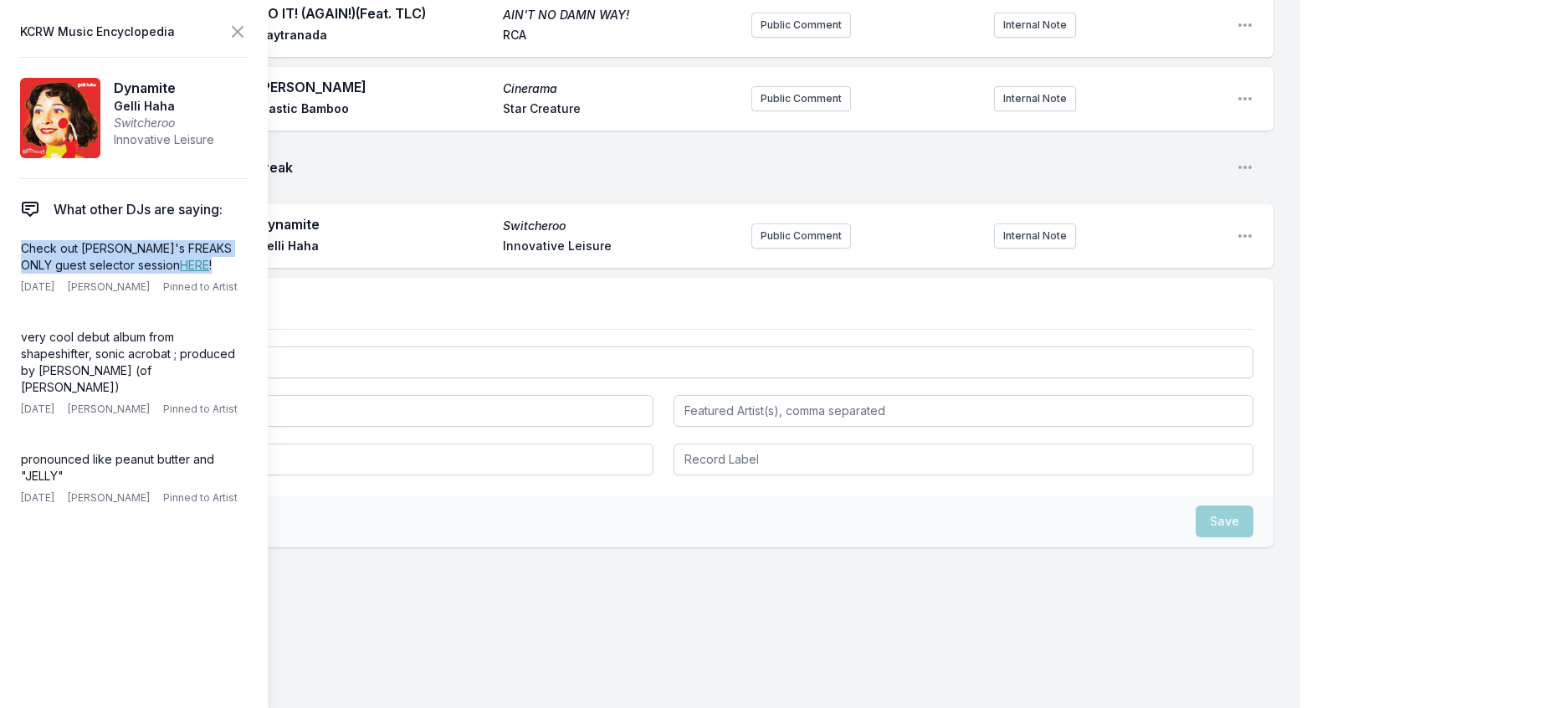
drag, startPoint x: 213, startPoint y: 301, endPoint x: 9, endPoint y: 274, distance: 205.8
click at [9, 274] on aside "KCRW Music Encyclopedia Dynamite Gelli Haha Switcheroo Innovative Leisure What …" at bounding box center [133, 354] width 268 height 708
copy p "Check out [PERSON_NAME]'s FREAKS ONLY guest selector session HERE !"
click at [770, 249] on button "Public Comment" at bounding box center [801, 235] width 100 height 25
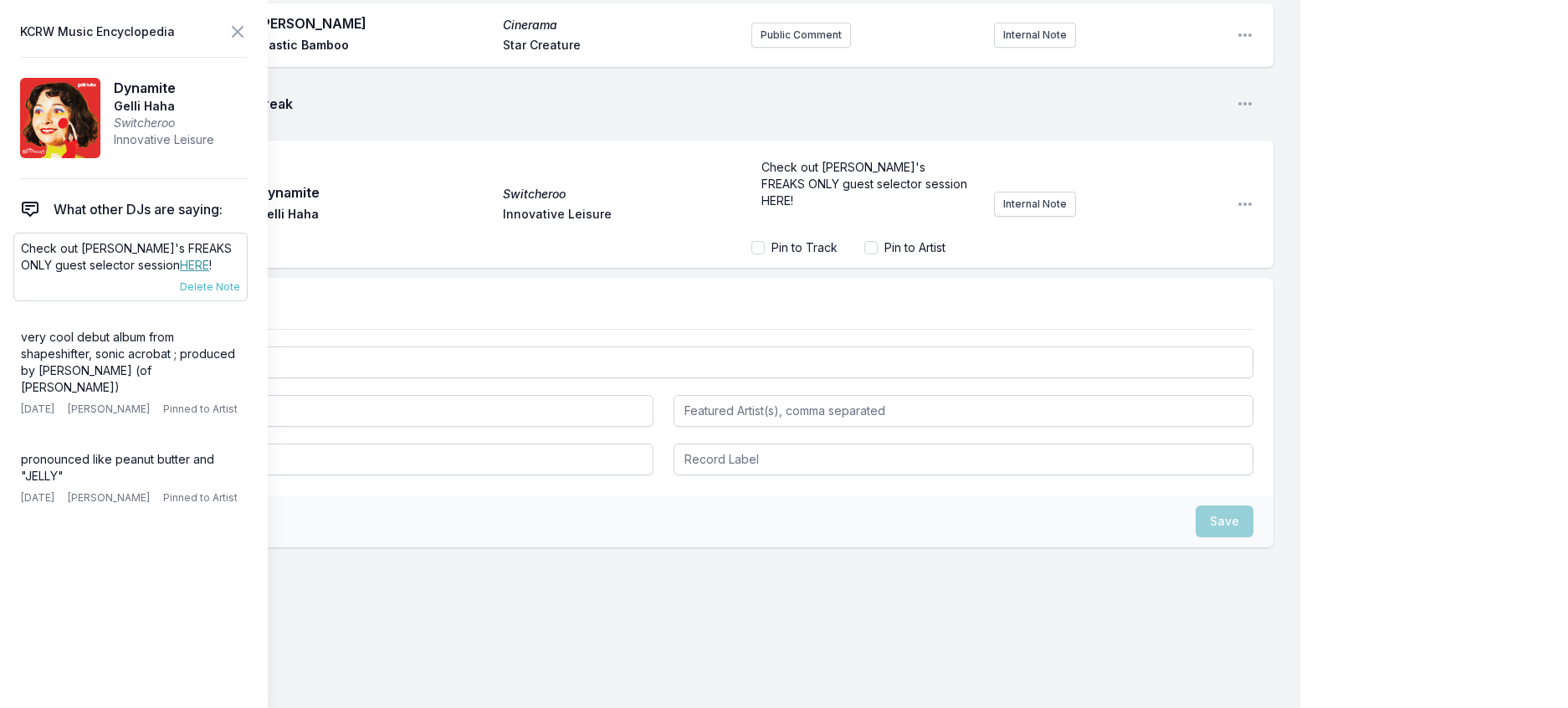
scroll to position [1861, 0]
click at [180, 272] on link "HERE" at bounding box center [195, 265] width 29 height 15
click at [774, 256] on form "Check out [PERSON_NAME]'s FREAKS ONLY guest selector session HERE! Pin to Track…" at bounding box center [866, 204] width 229 height 103
drag, startPoint x: 773, startPoint y: 446, endPoint x: 743, endPoint y: 445, distance: 30.0
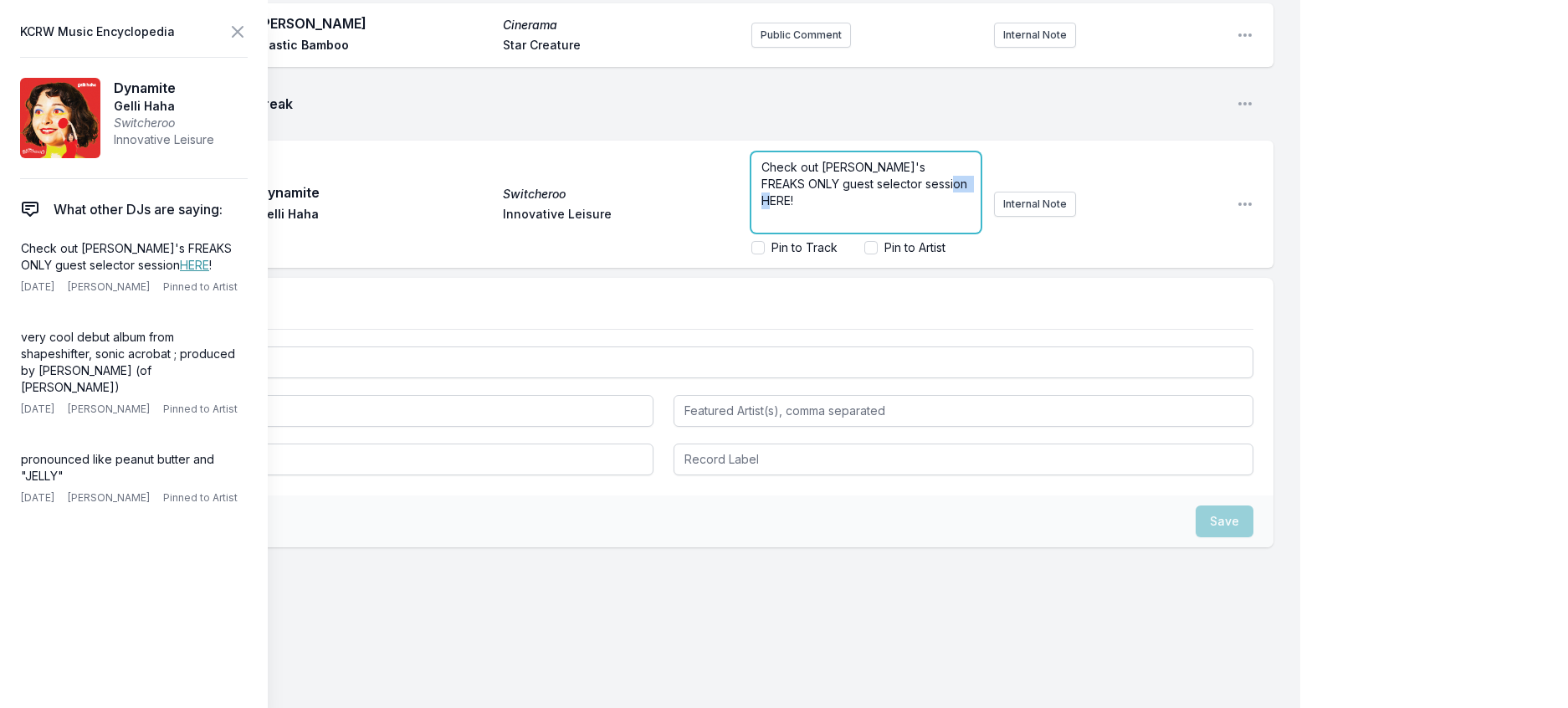
click at [762, 208] on span "Check out [PERSON_NAME]'s FREAKS ONLY guest selector session HERE!" at bounding box center [866, 184] width 209 height 48
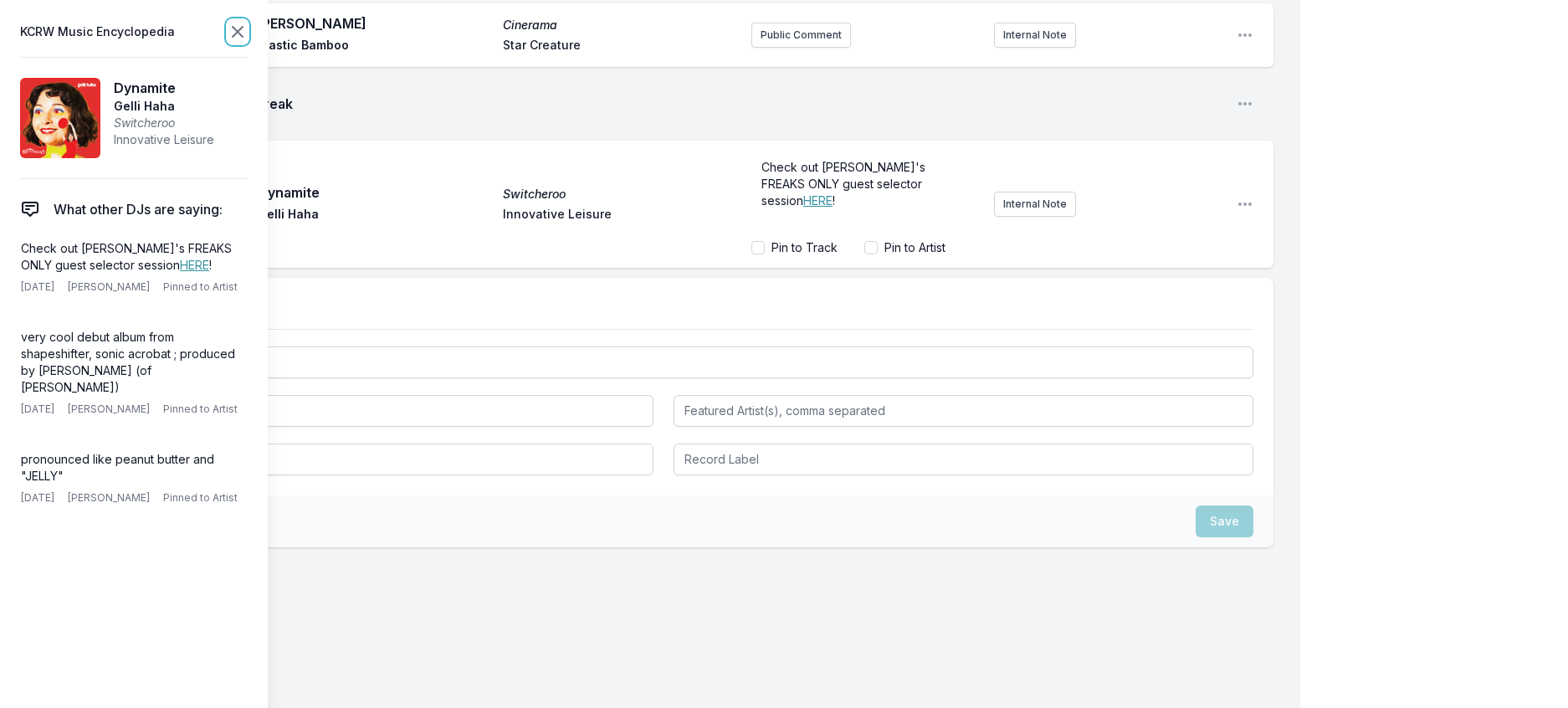
click at [242, 37] on icon at bounding box center [237, 31] width 10 height 10
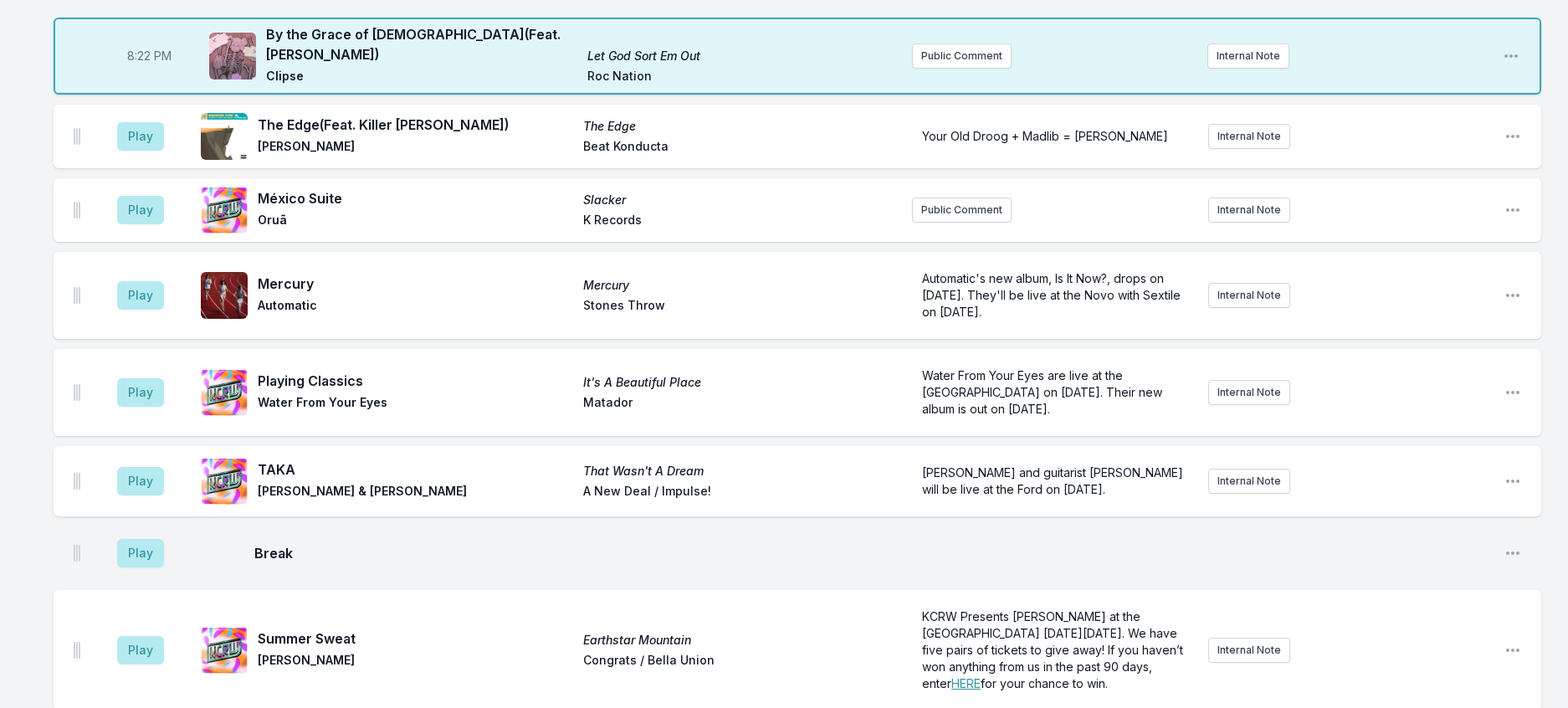
scroll to position [605, 0]
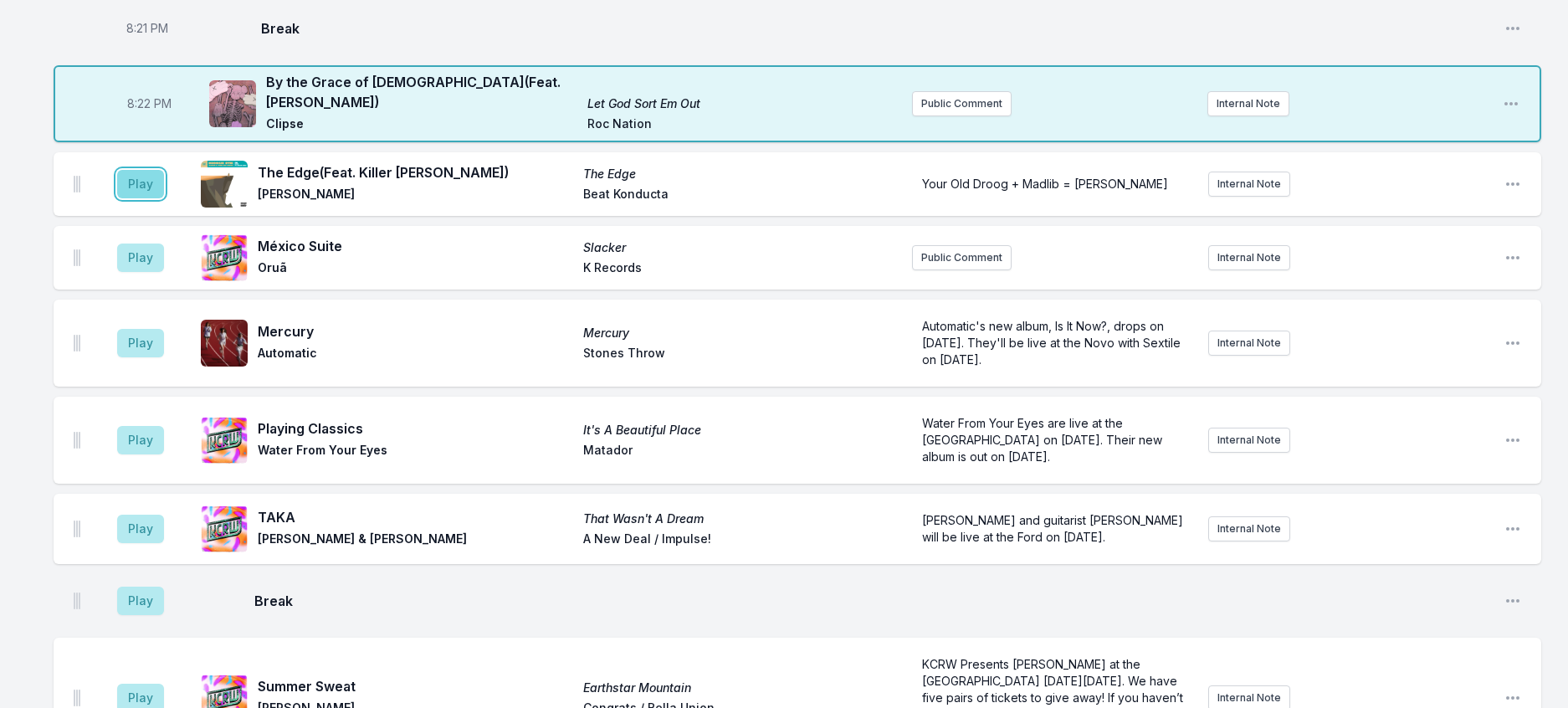
click at [164, 198] on button "Play" at bounding box center [140, 184] width 47 height 28
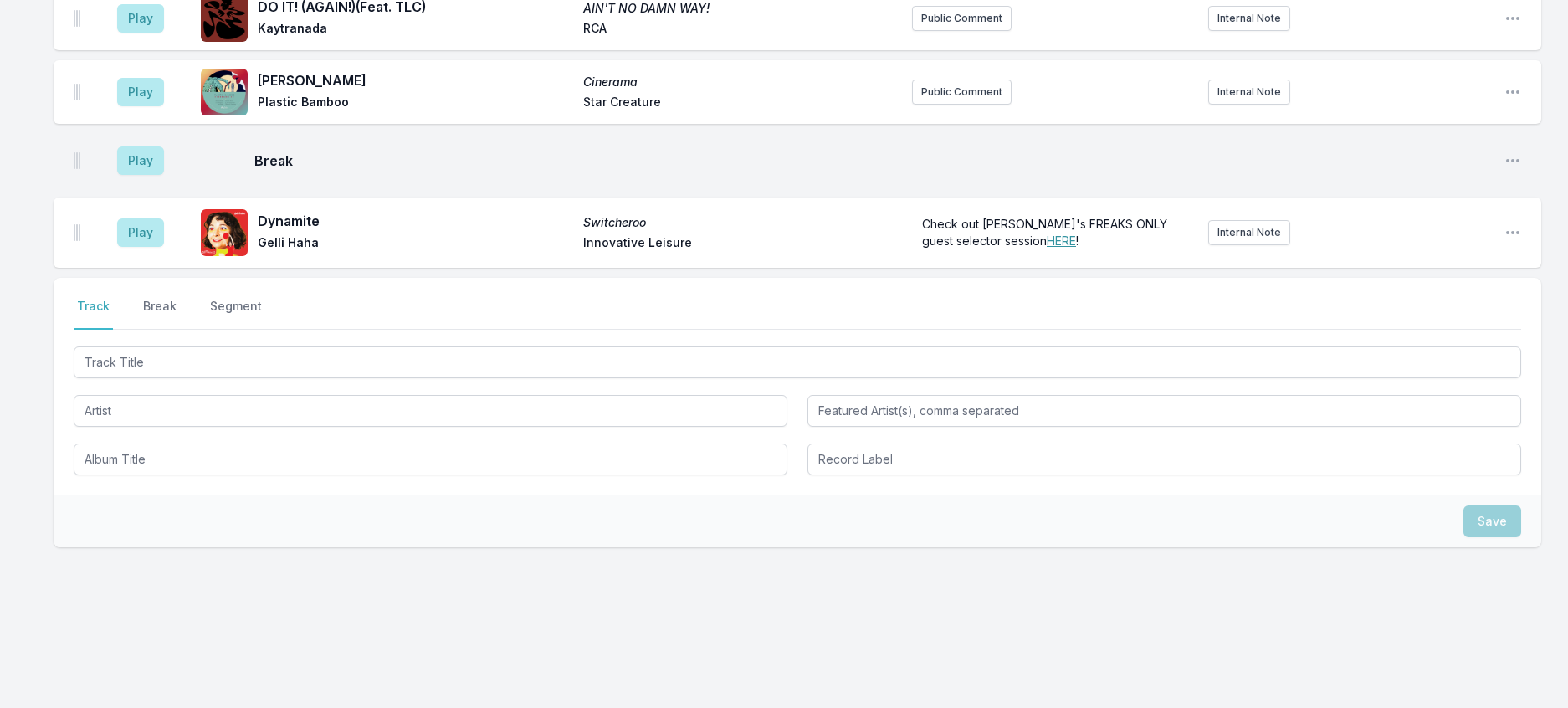
scroll to position [1693, 0]
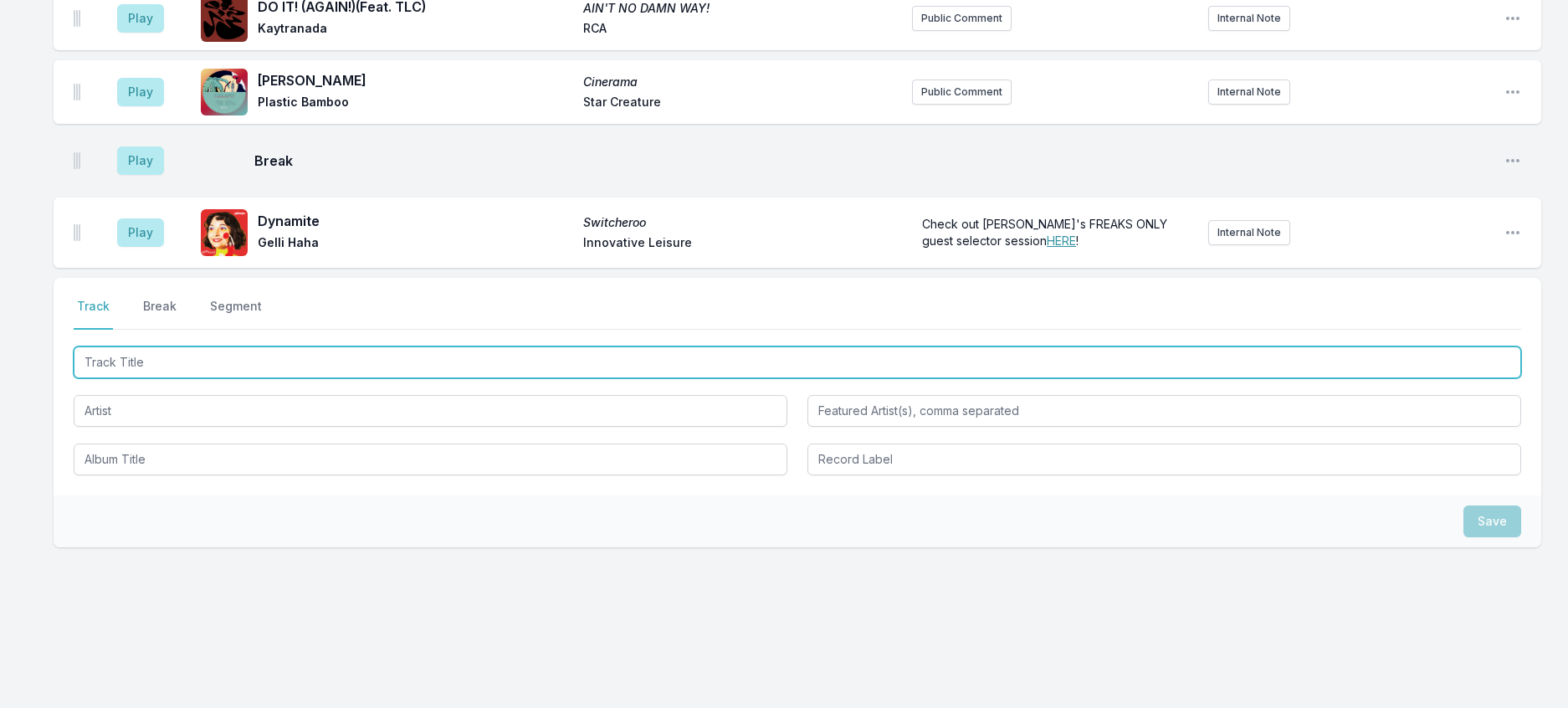
click at [323, 379] on input "Track Title" at bounding box center [797, 362] width 1447 height 32
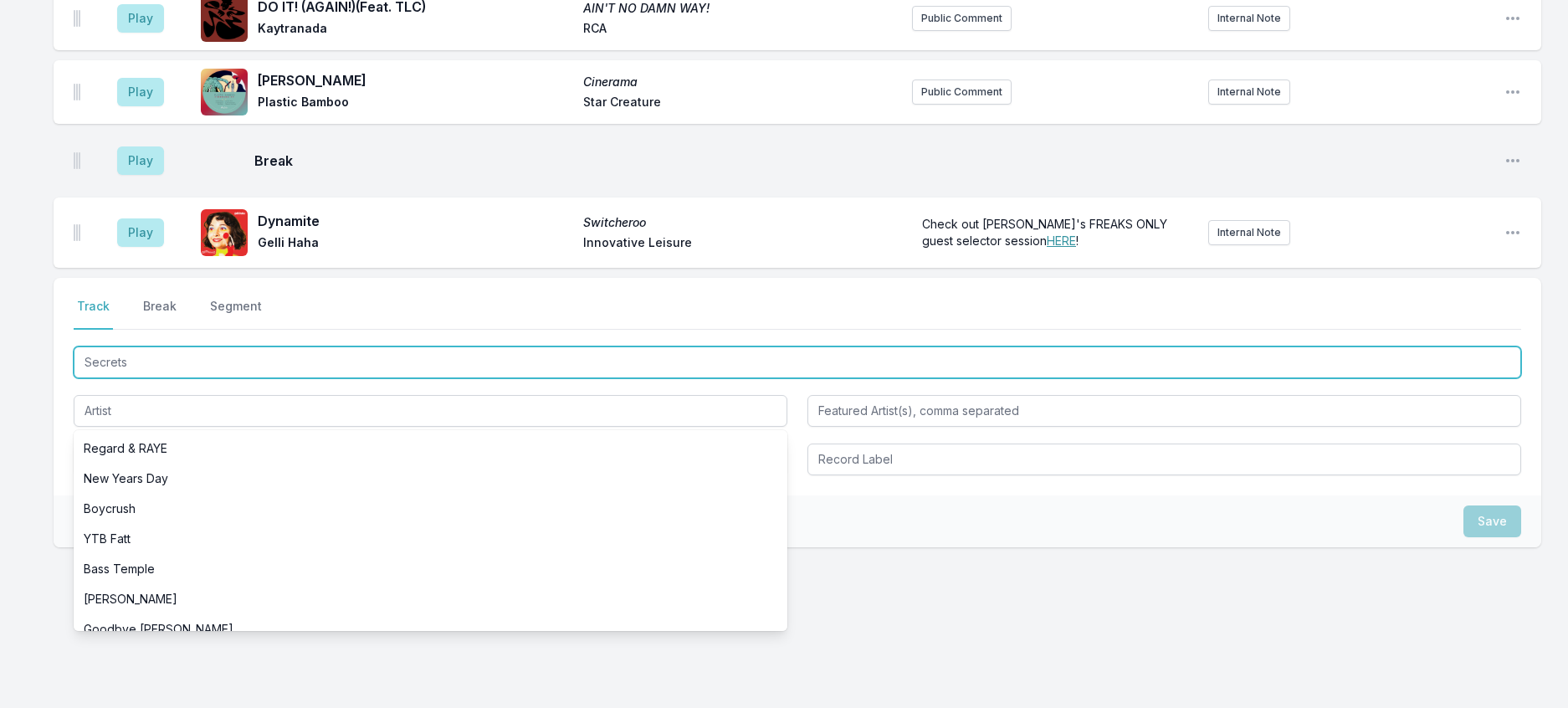
click at [225, 379] on input "Secrets" at bounding box center [797, 362] width 1447 height 32
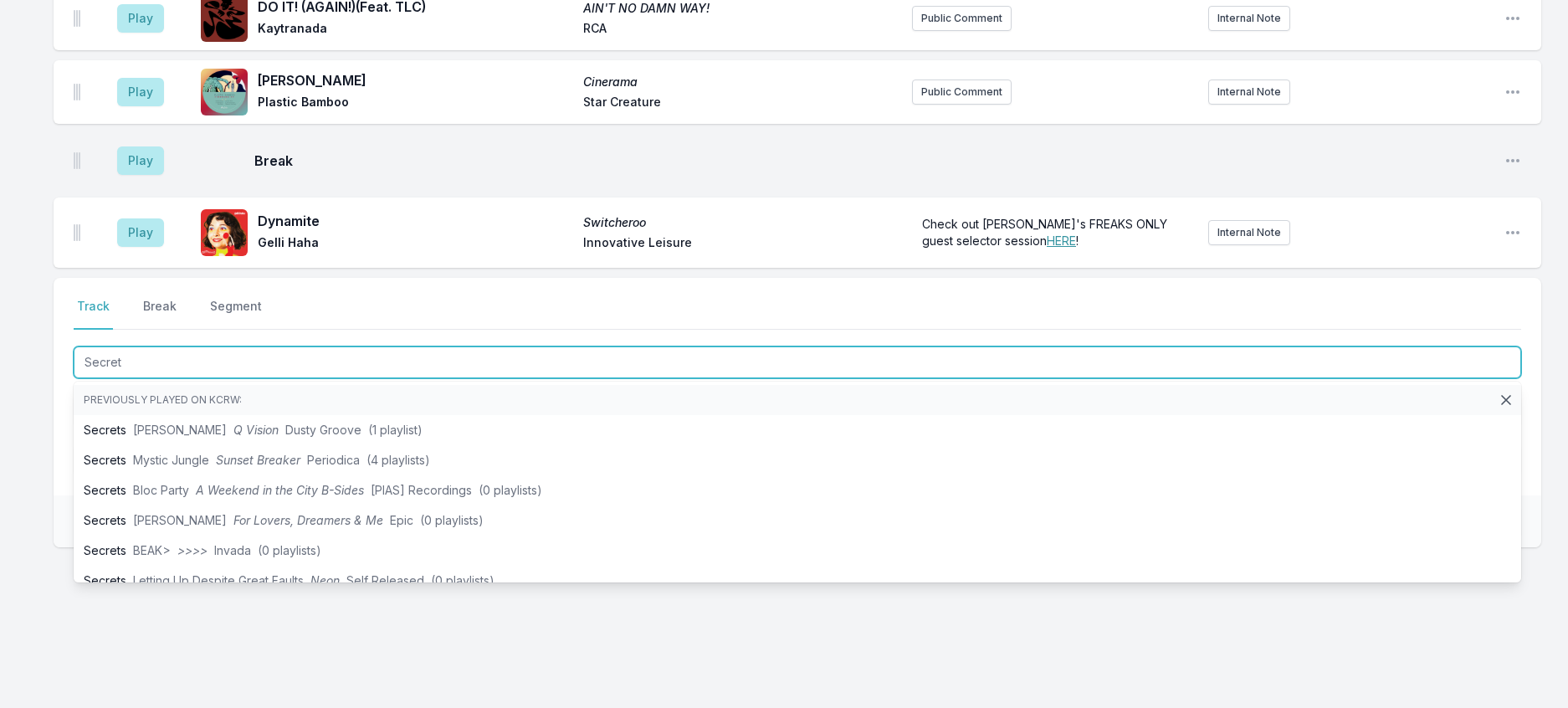
type input "Secrets"
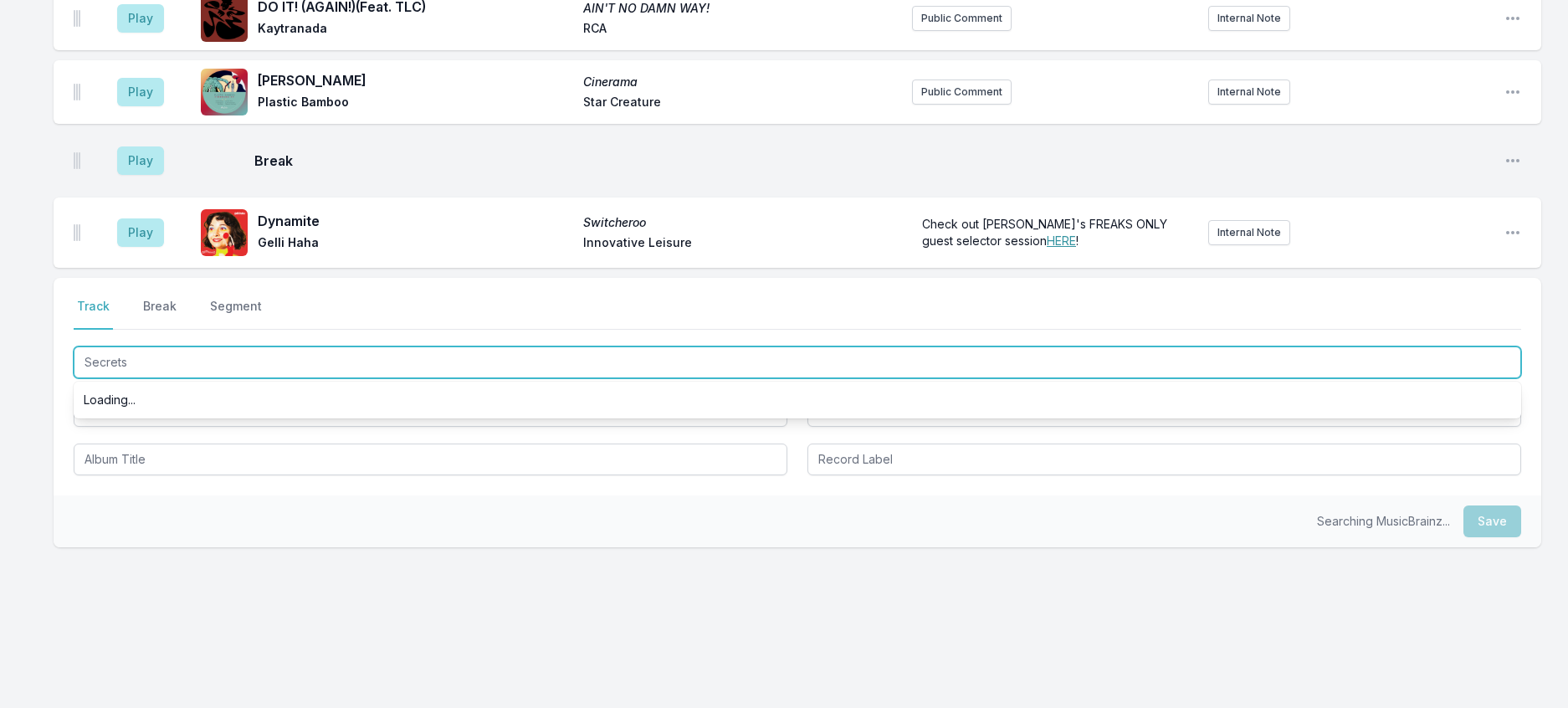
scroll to position [1861, 0]
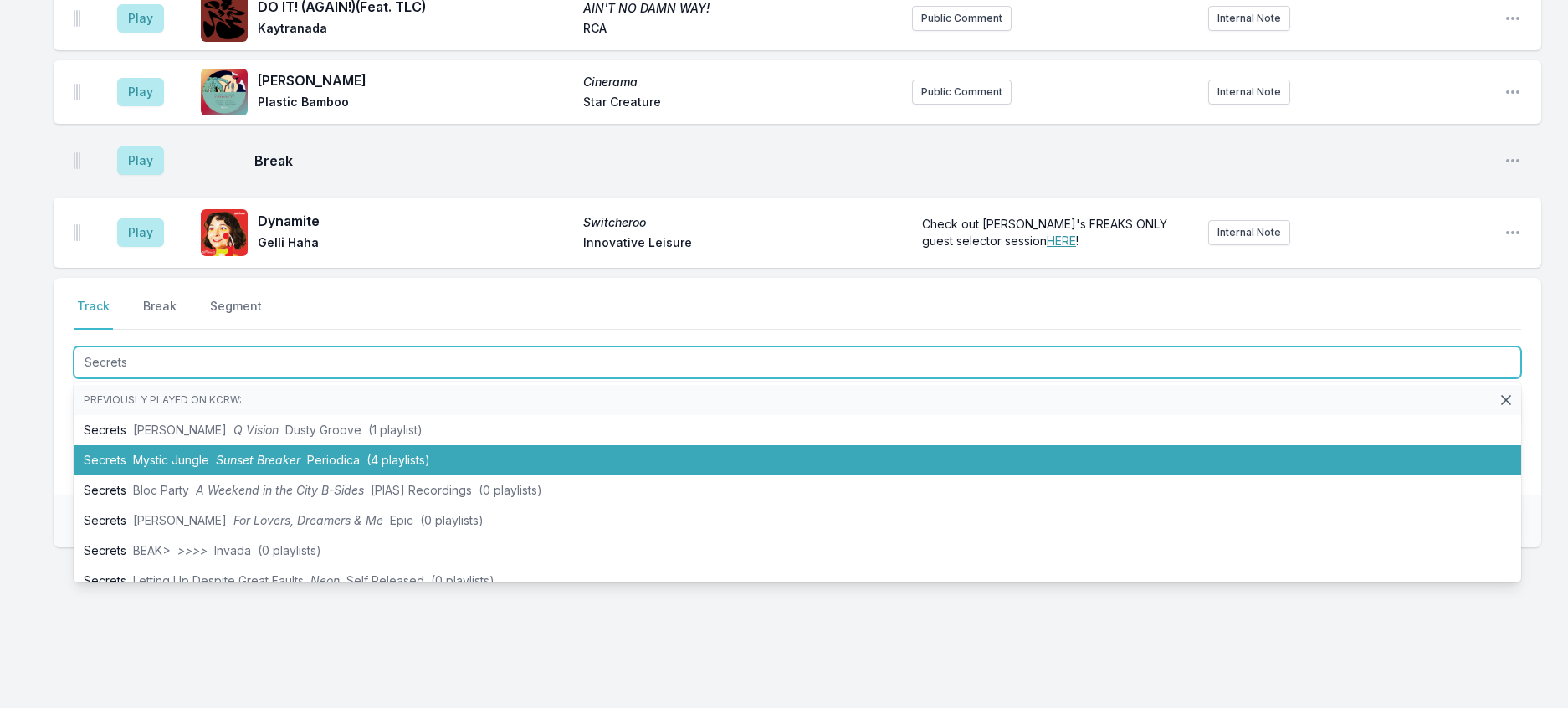
click at [263, 467] on span "Sunset Breaker" at bounding box center [258, 460] width 84 height 15
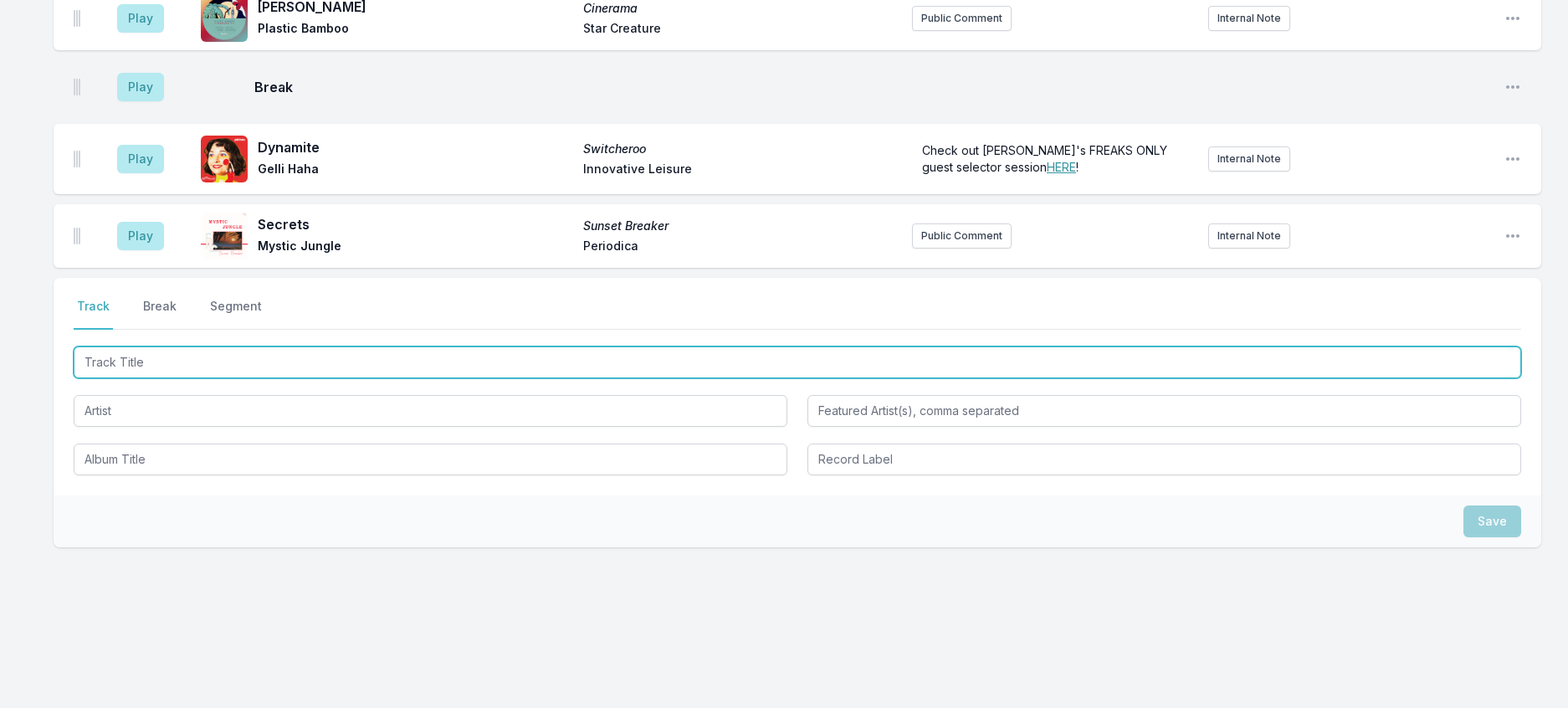
scroll to position [1943, 0]
click at [281, 379] on input "Track Title" at bounding box center [797, 362] width 1447 height 32
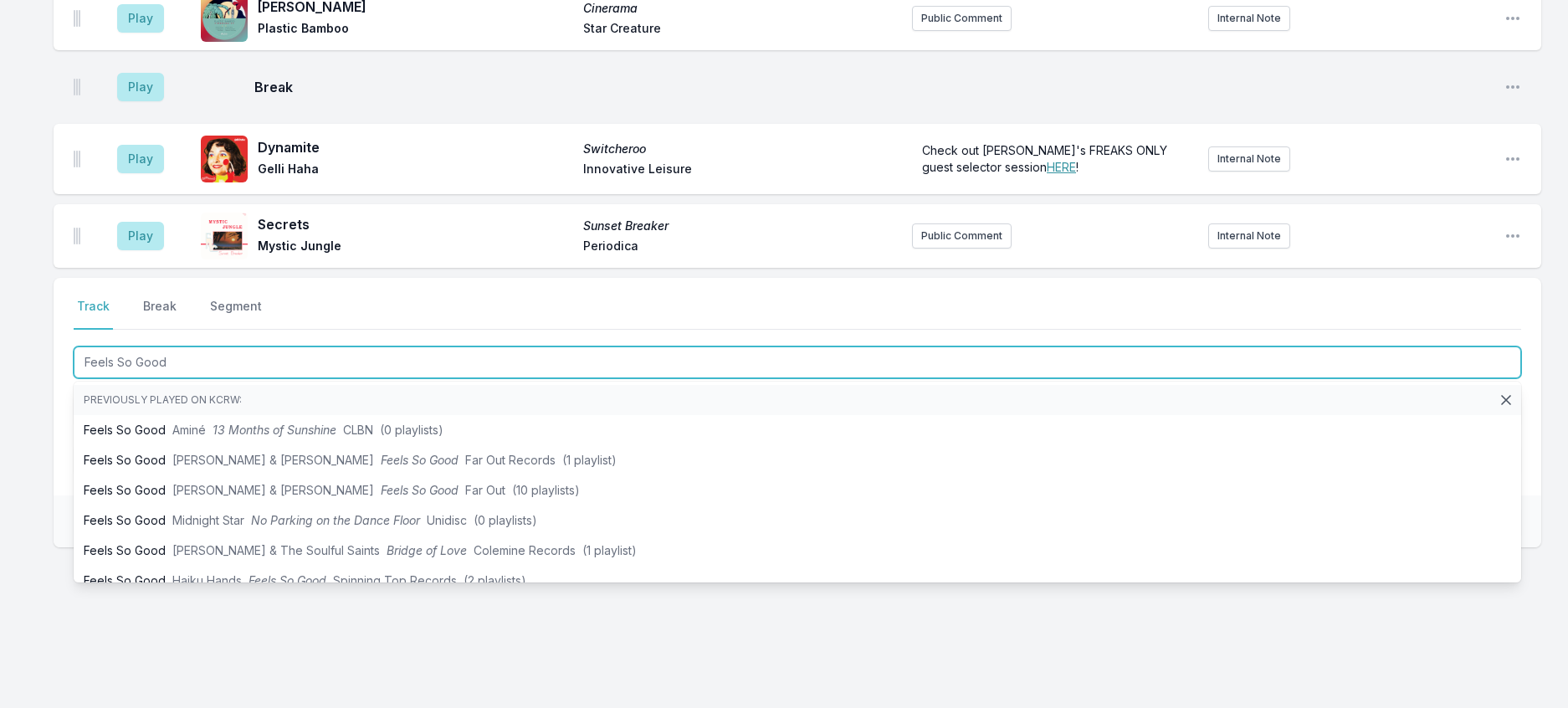
type input "Feels So Good"
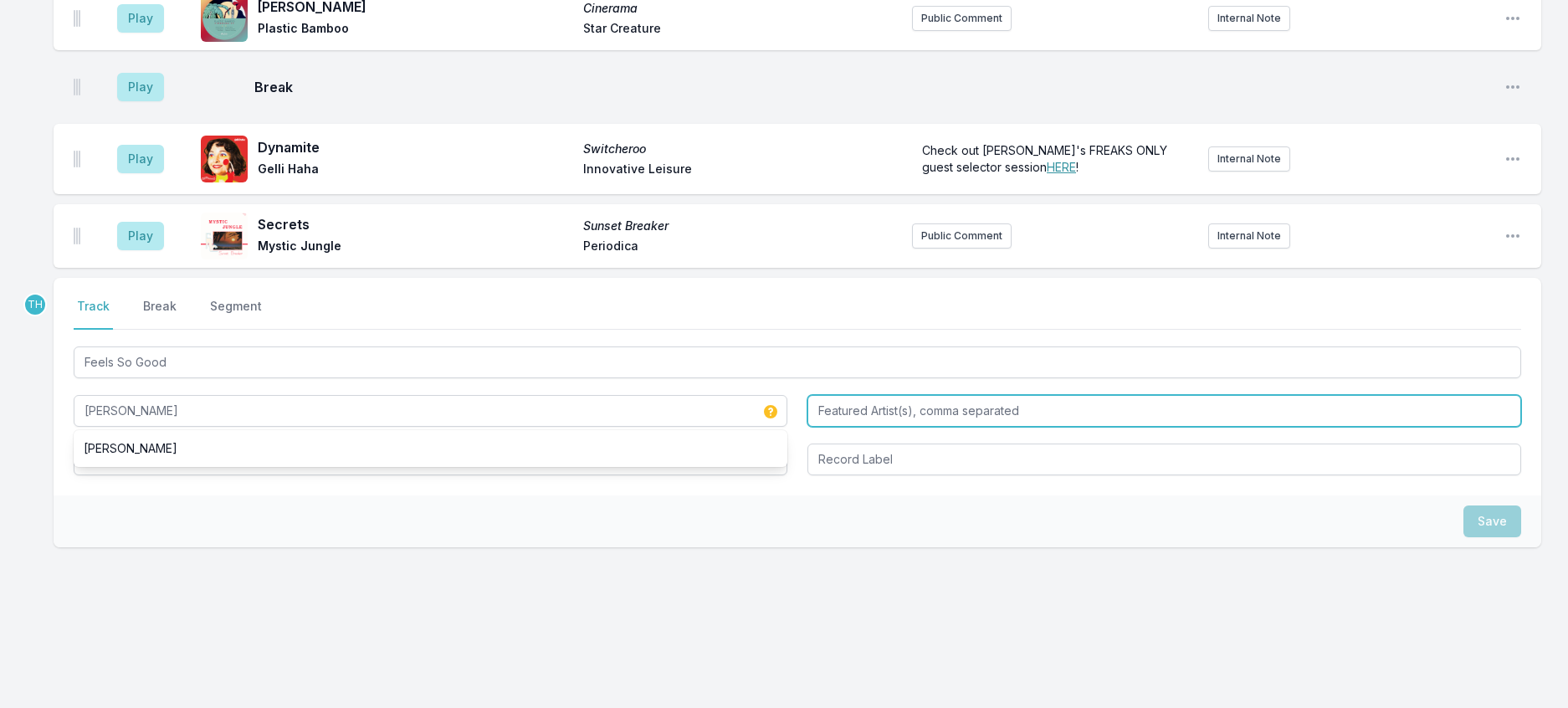
type input "[PERSON_NAME]"
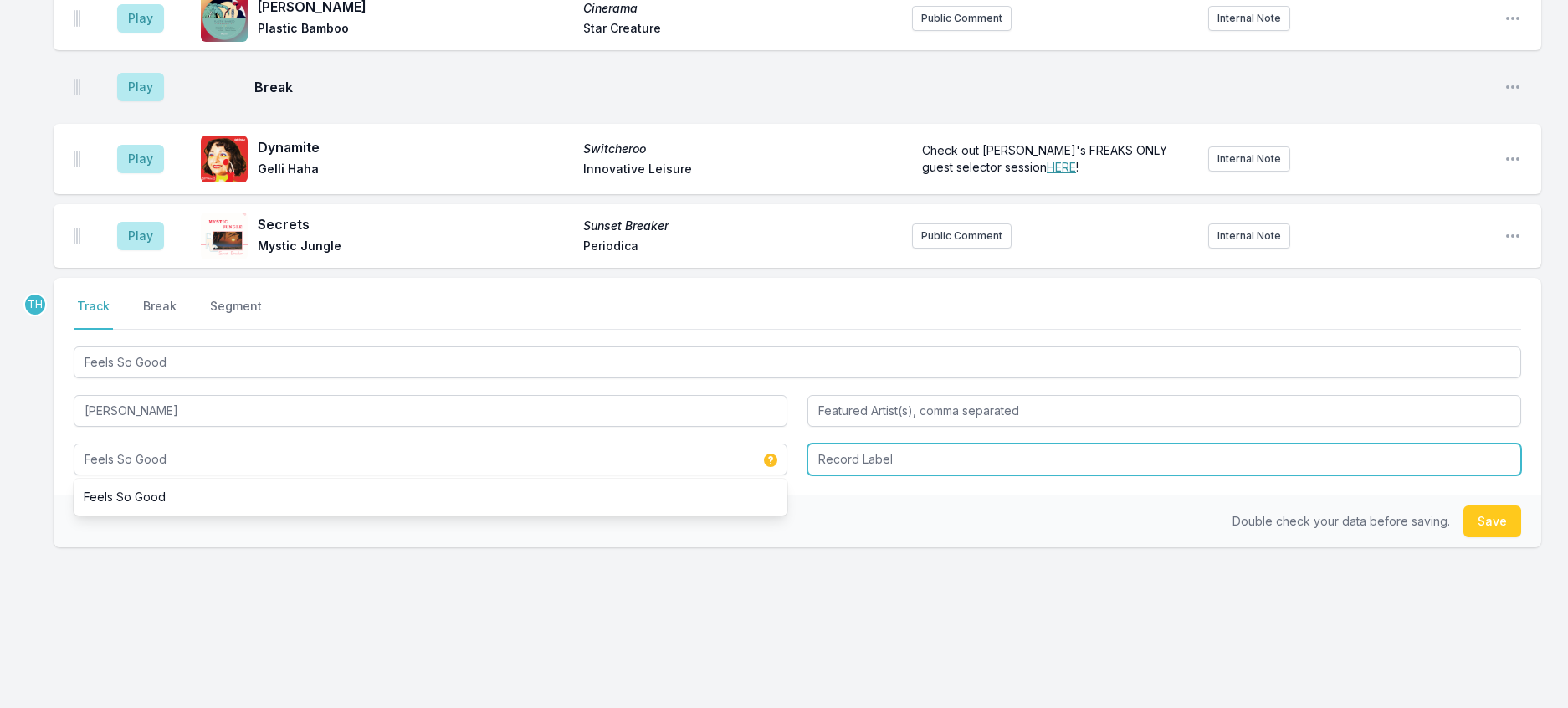
type input "Feels So Good"
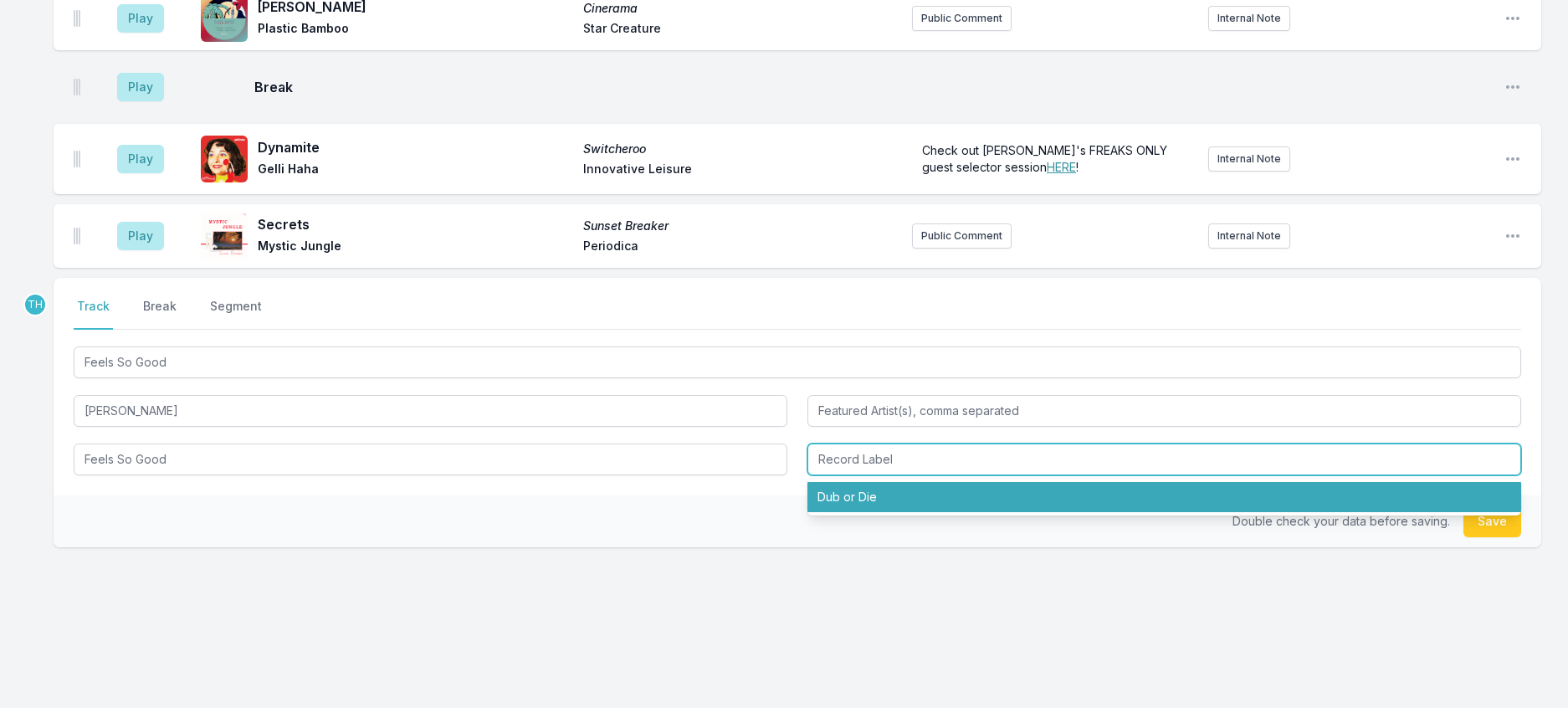
click at [865, 512] on li "Dub or Die" at bounding box center [1164, 497] width 714 height 30
type input "Dub or Die"
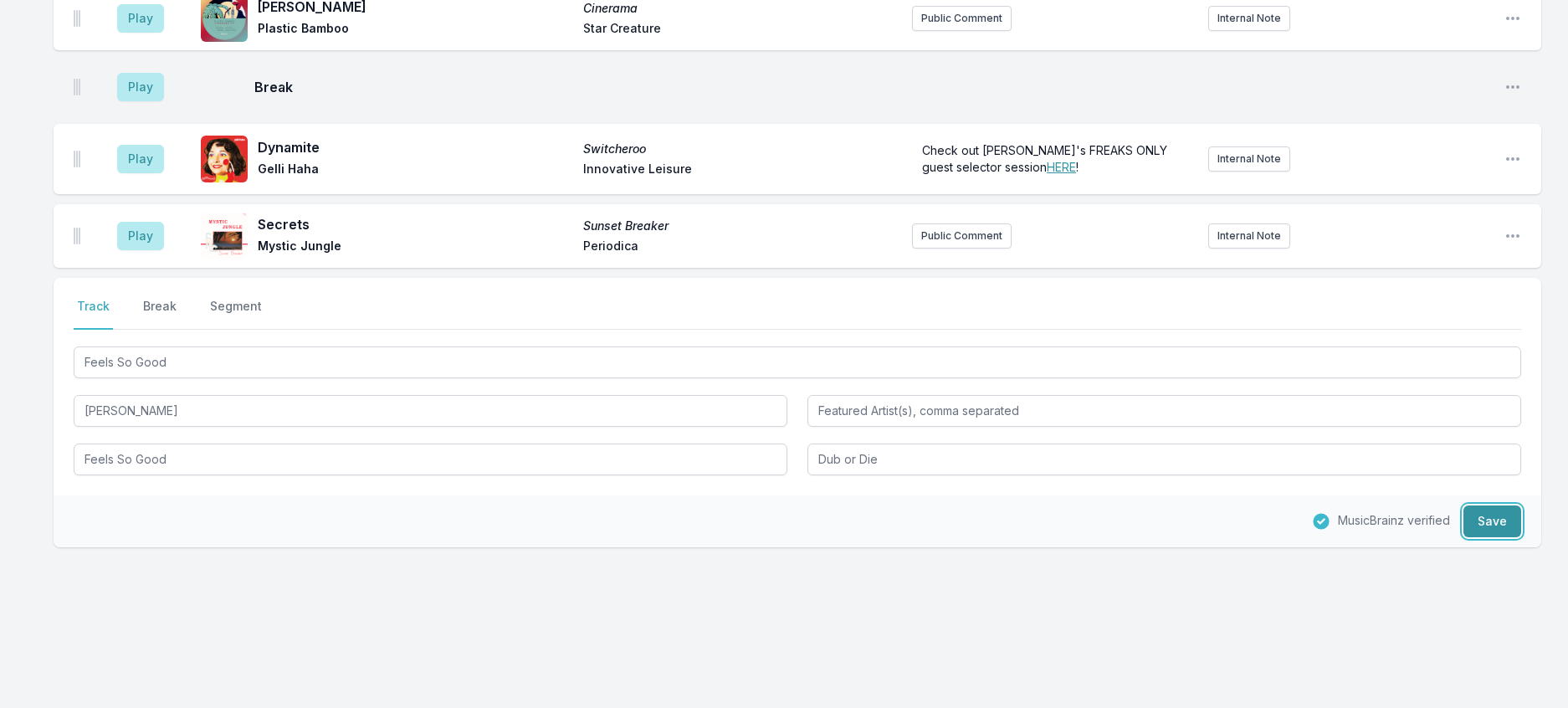
click at [1498, 538] on button "Save" at bounding box center [1492, 521] width 58 height 32
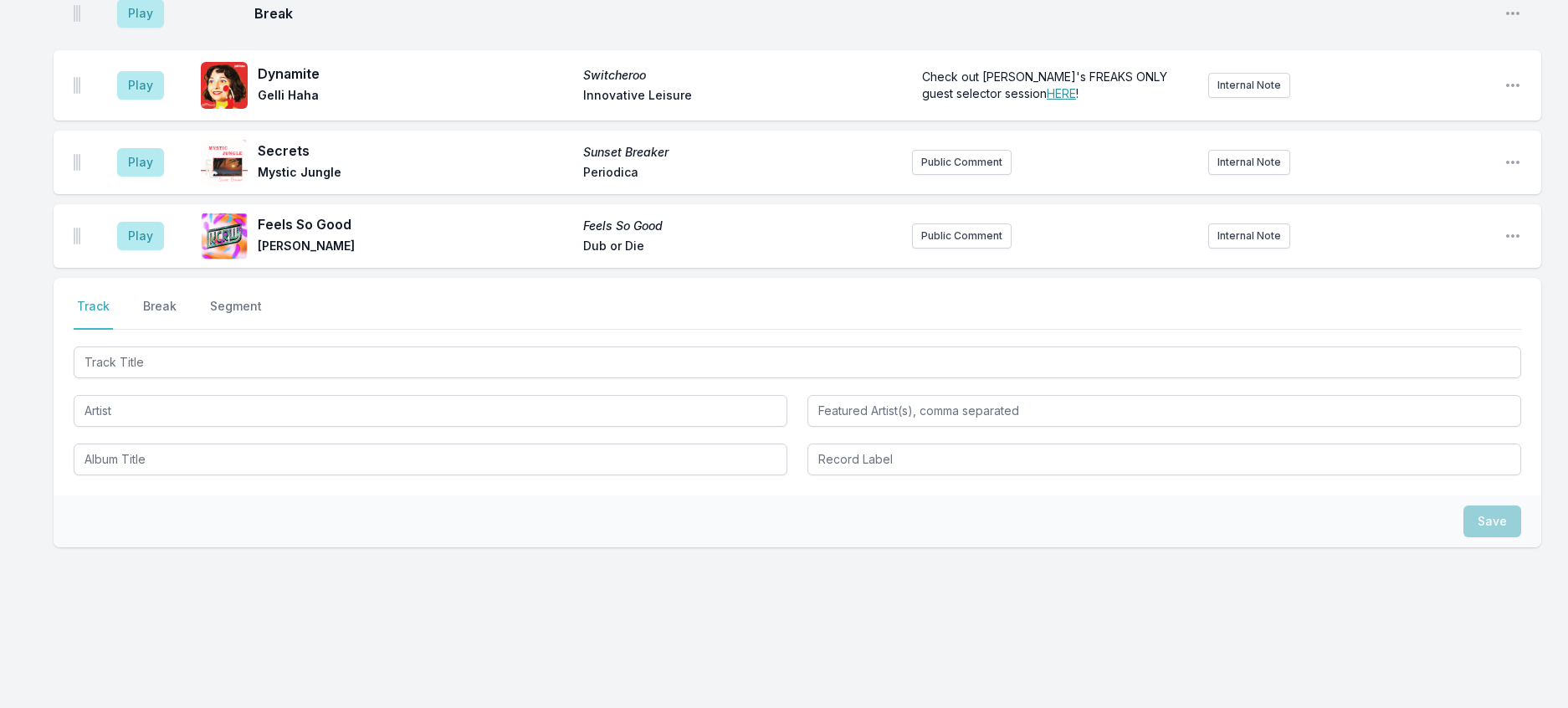
scroll to position [2026, 0]
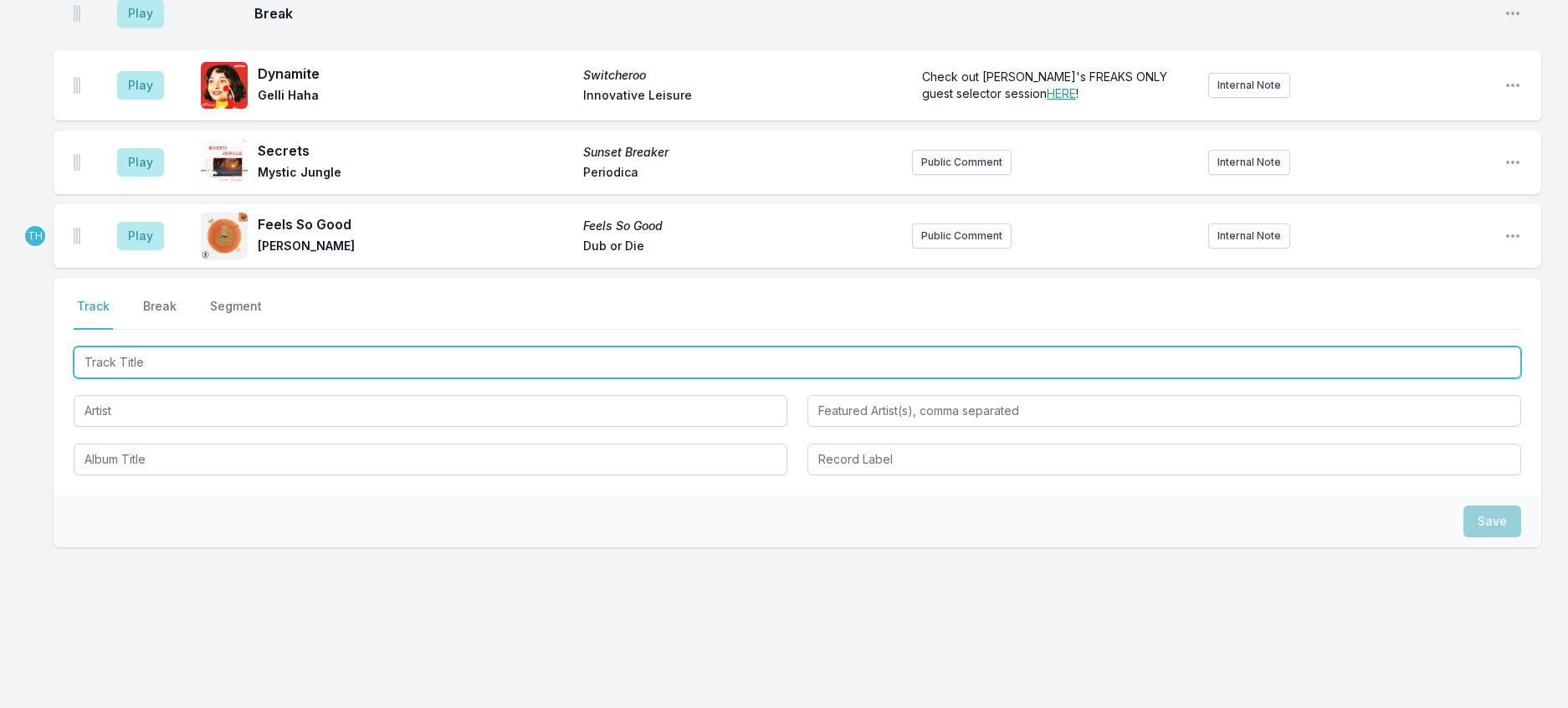
click at [301, 379] on input "Track Title" at bounding box center [797, 362] width 1447 height 32
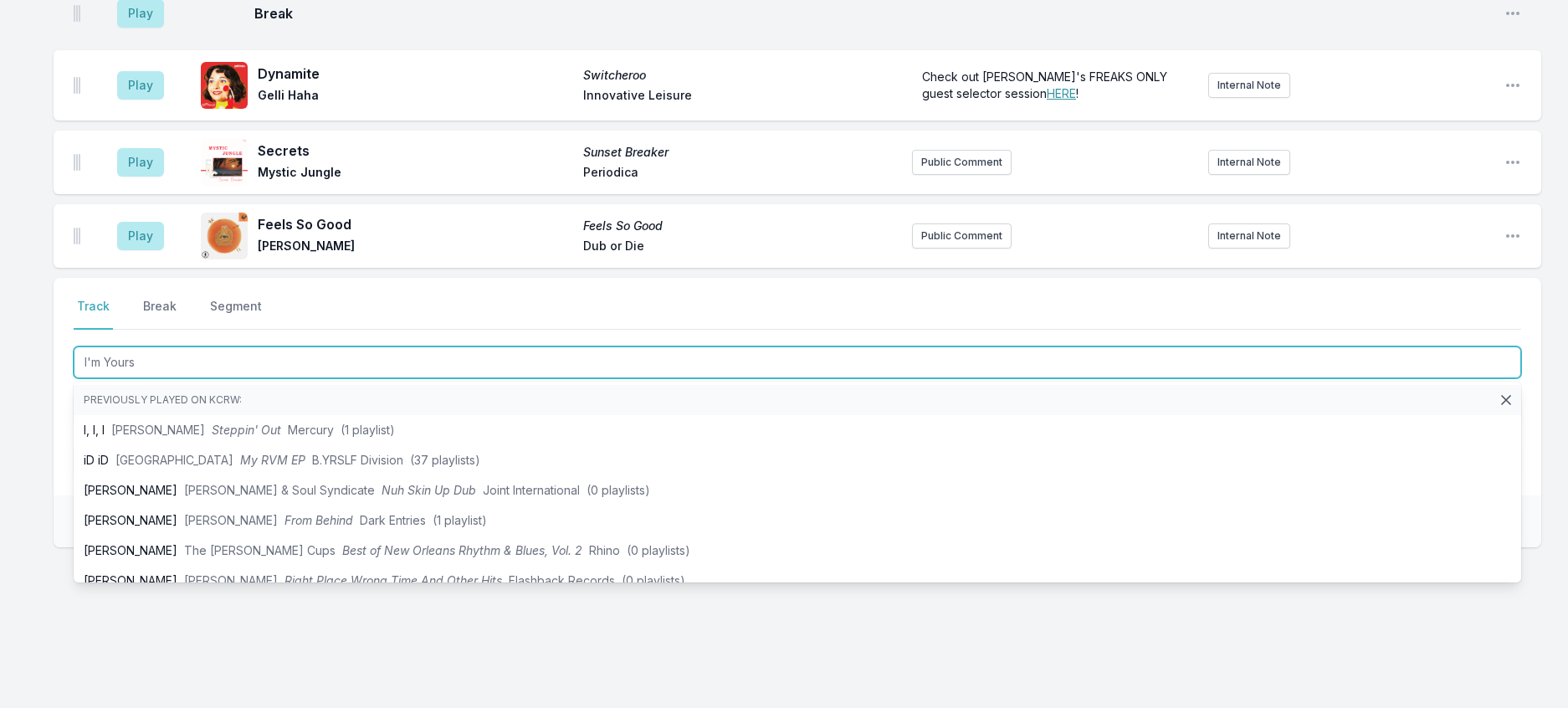
type input "I'm Yours"
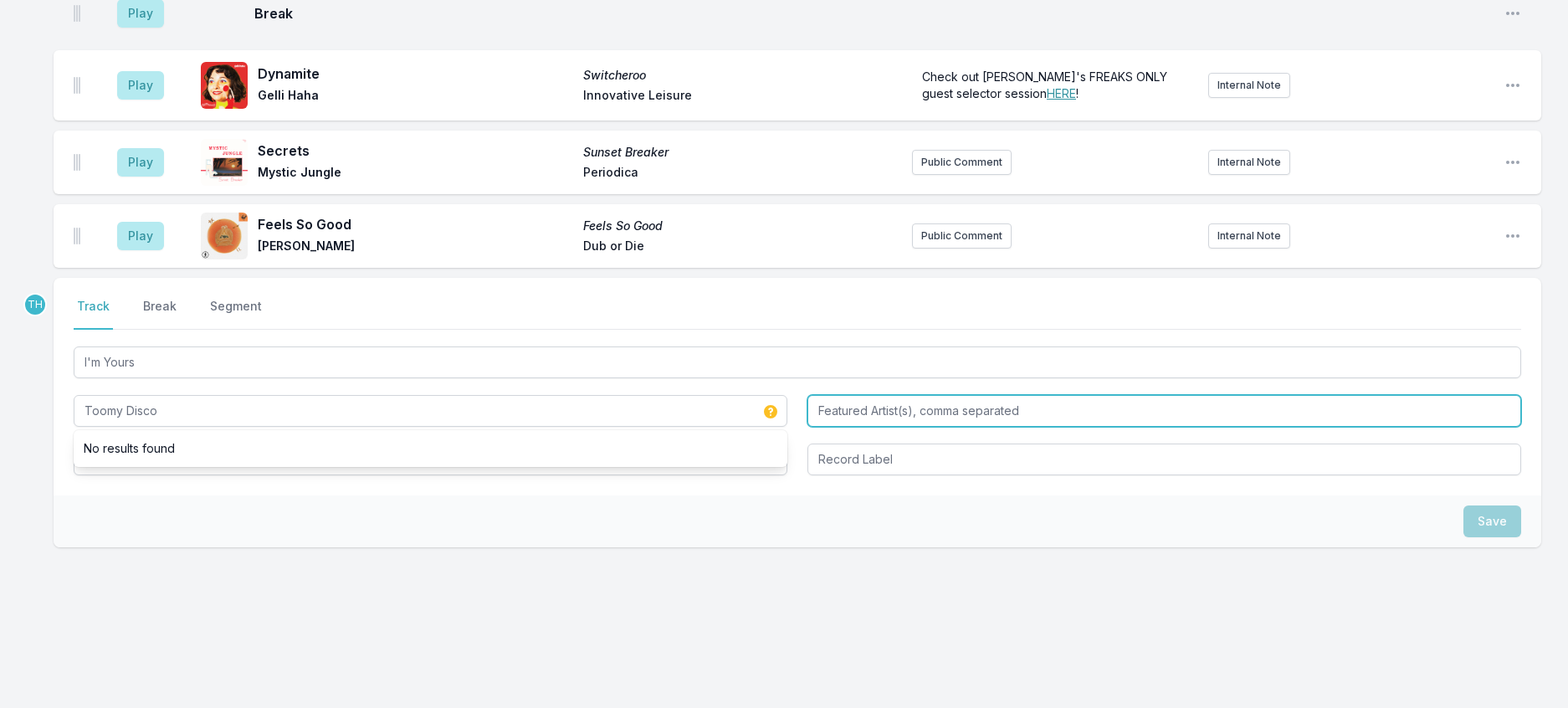
type input "Toomy Disco"
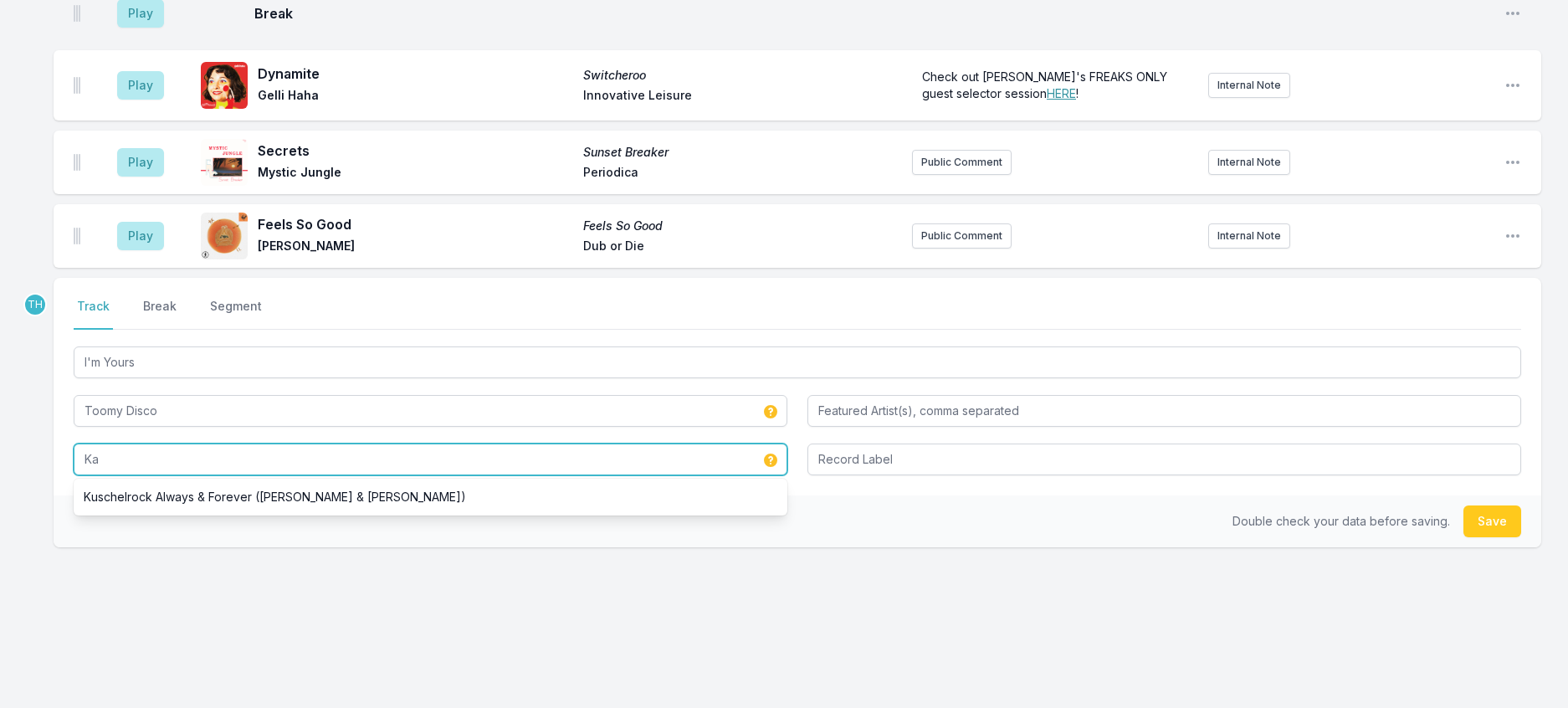
type input "K"
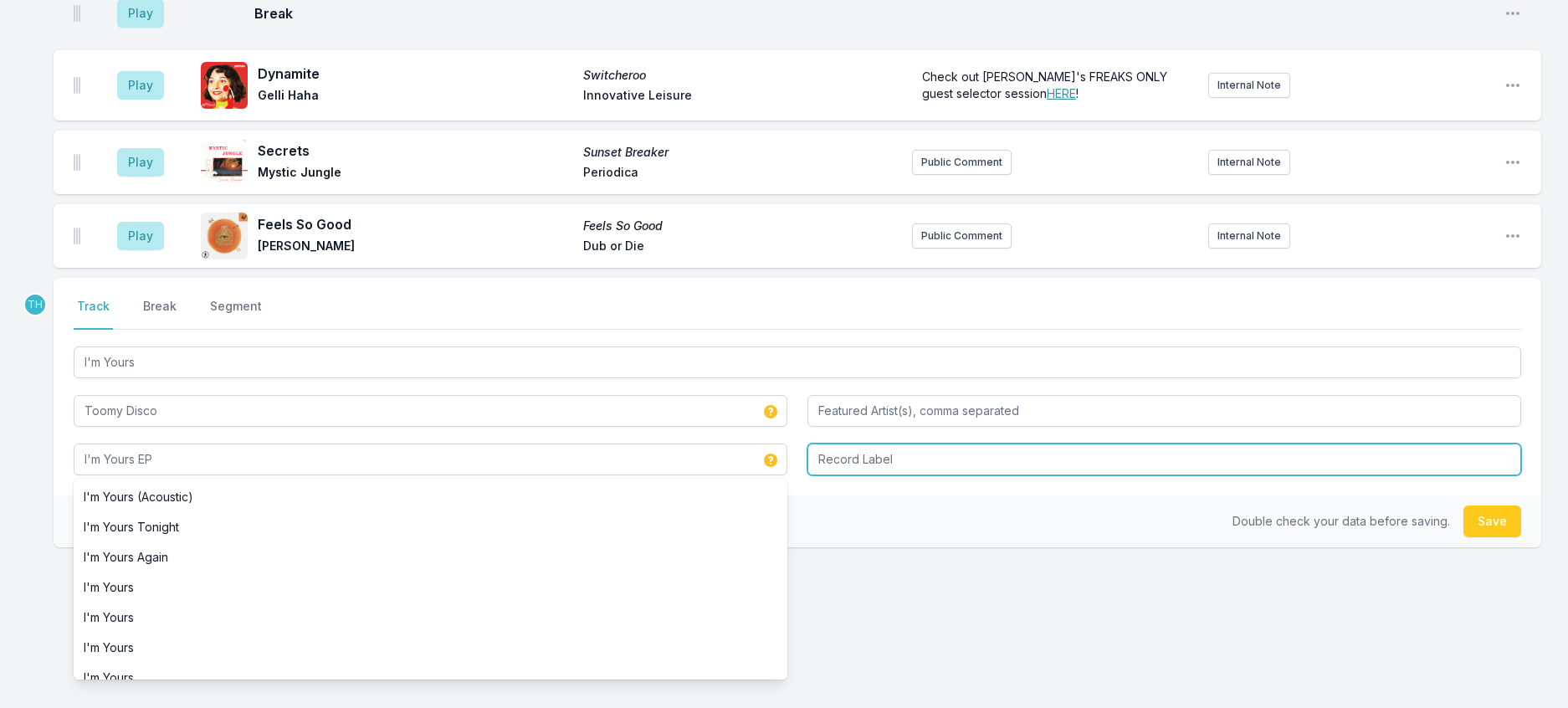
type input "I'm Yours EP"
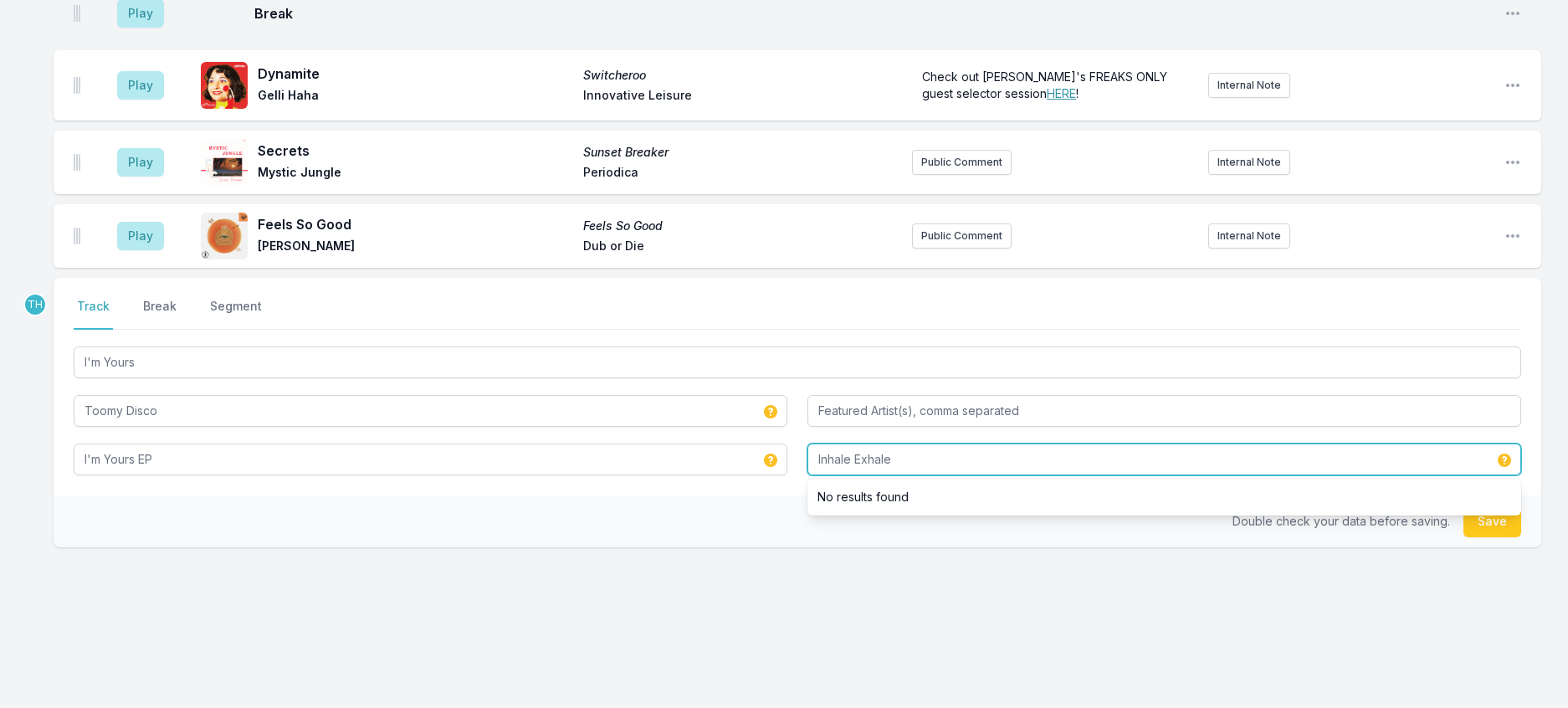
type input "Inhale Exhale"
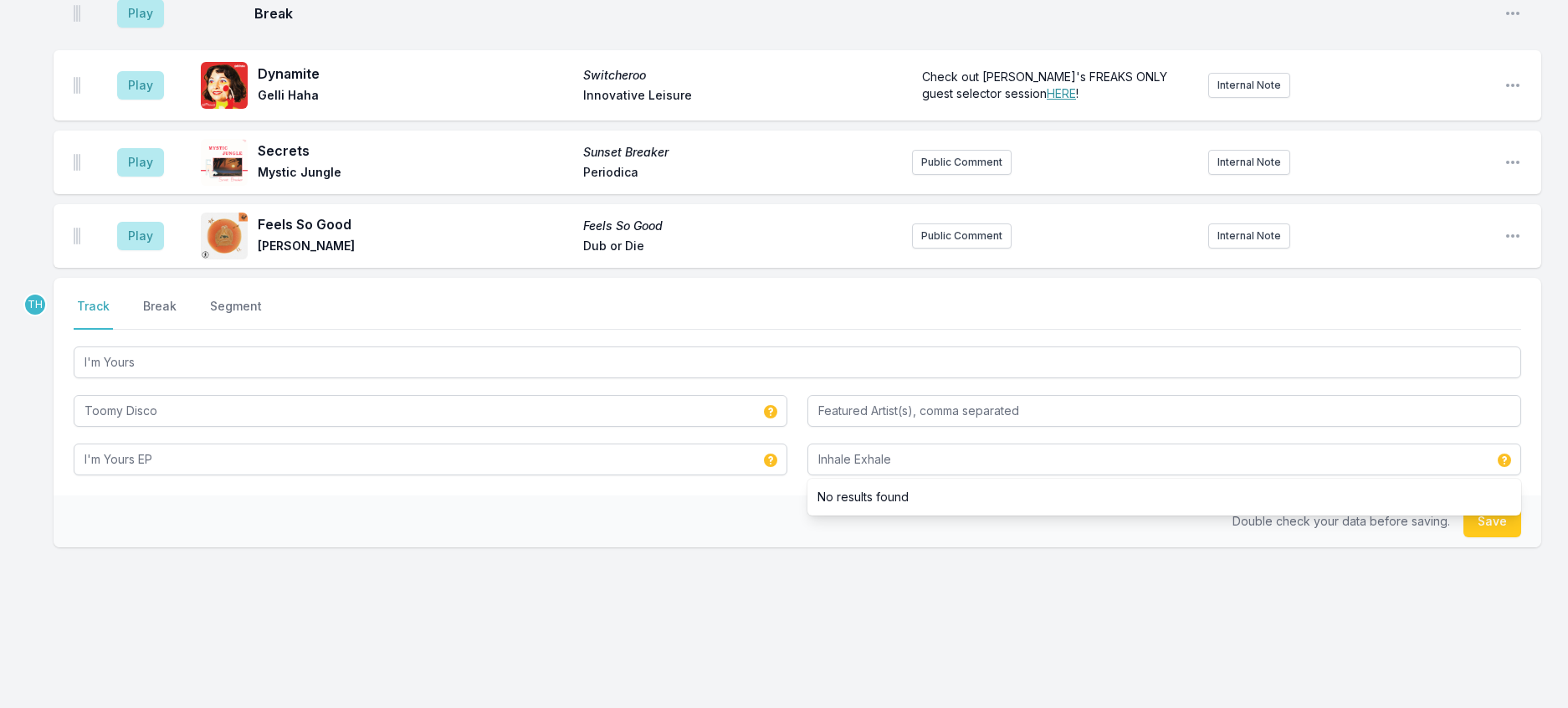
drag, startPoint x: 732, startPoint y: 606, endPoint x: 1228, endPoint y: 604, distance: 496.0
click at [736, 548] on div "Double check your data before saving. Save" at bounding box center [797, 521] width 1488 height 52
click at [1493, 538] on button "Save" at bounding box center [1492, 521] width 58 height 32
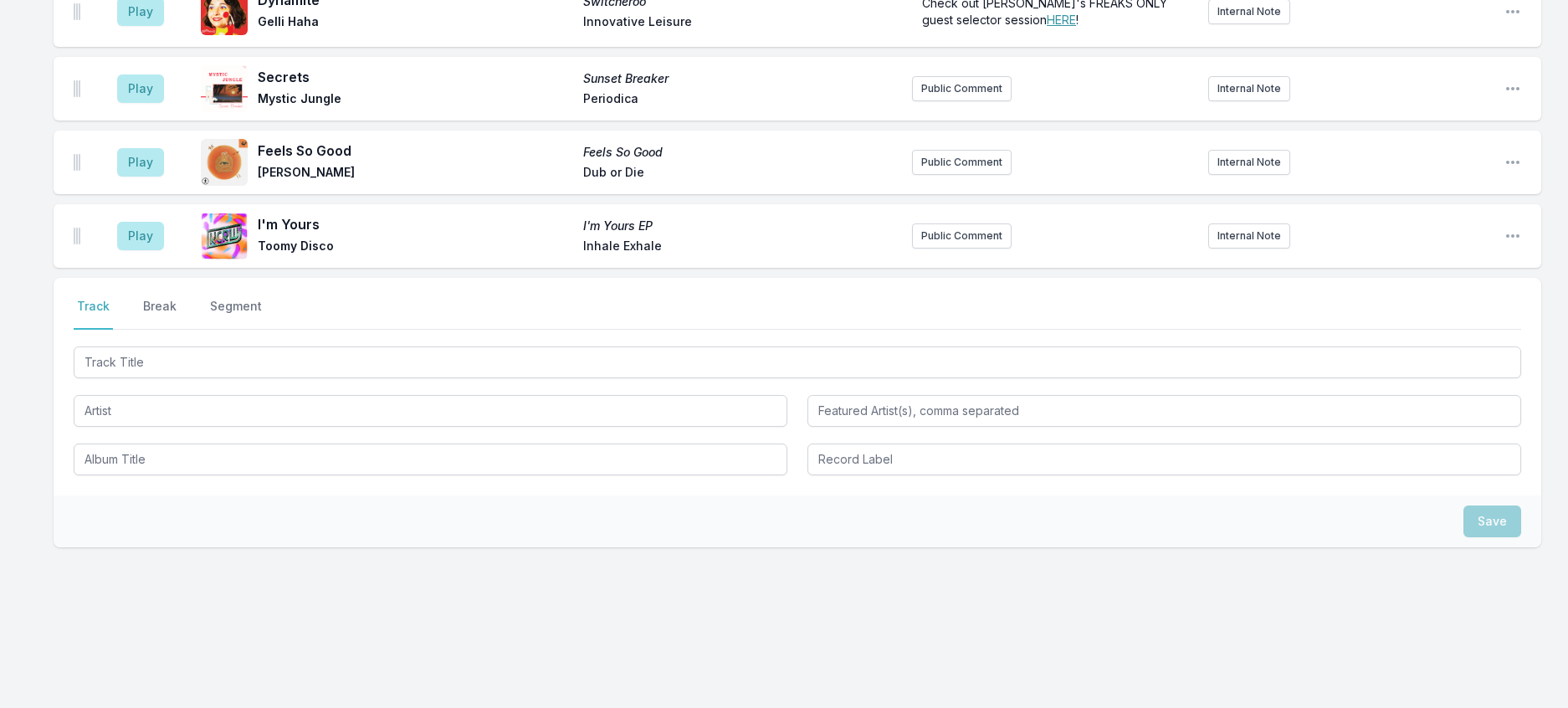
scroll to position [2108, 0]
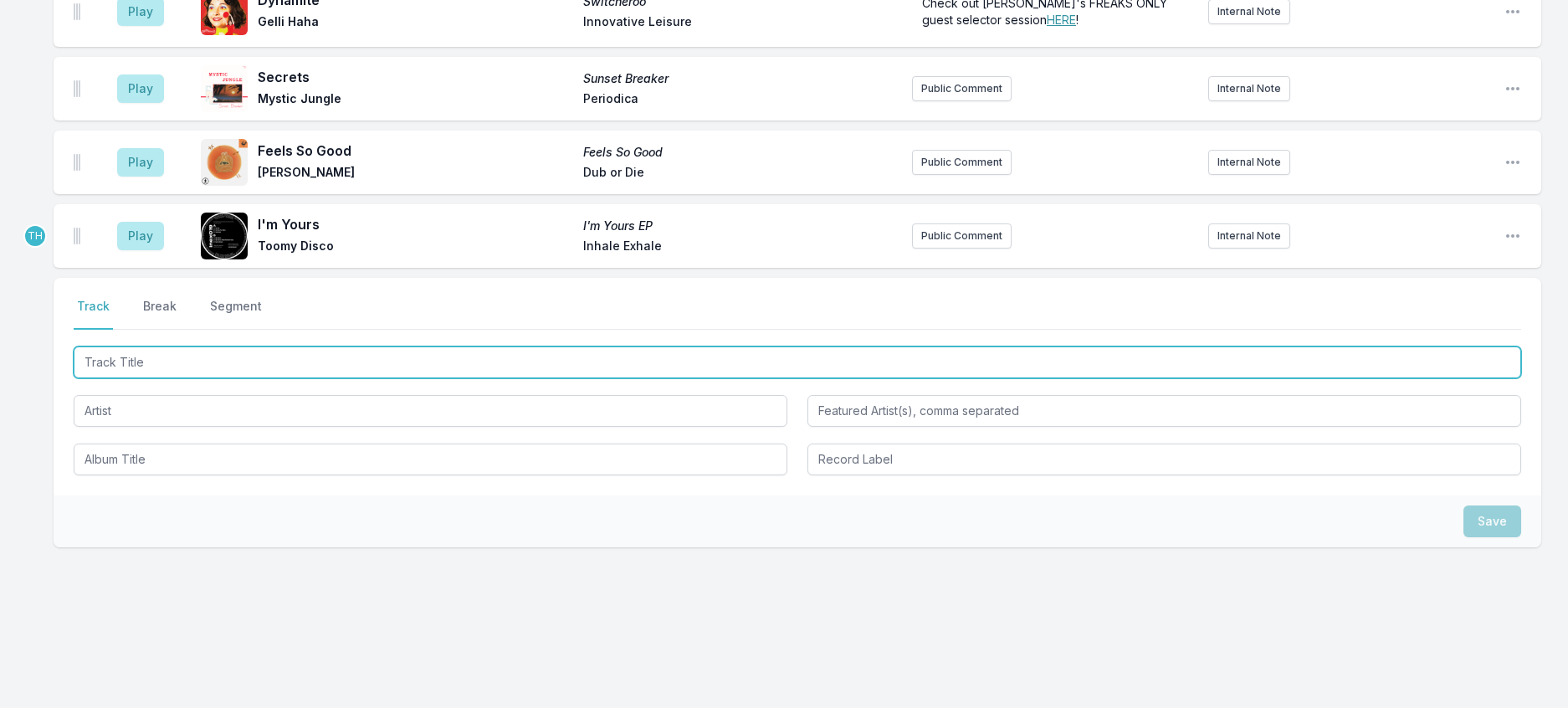
click at [326, 379] on input "Track Title" at bounding box center [797, 362] width 1447 height 32
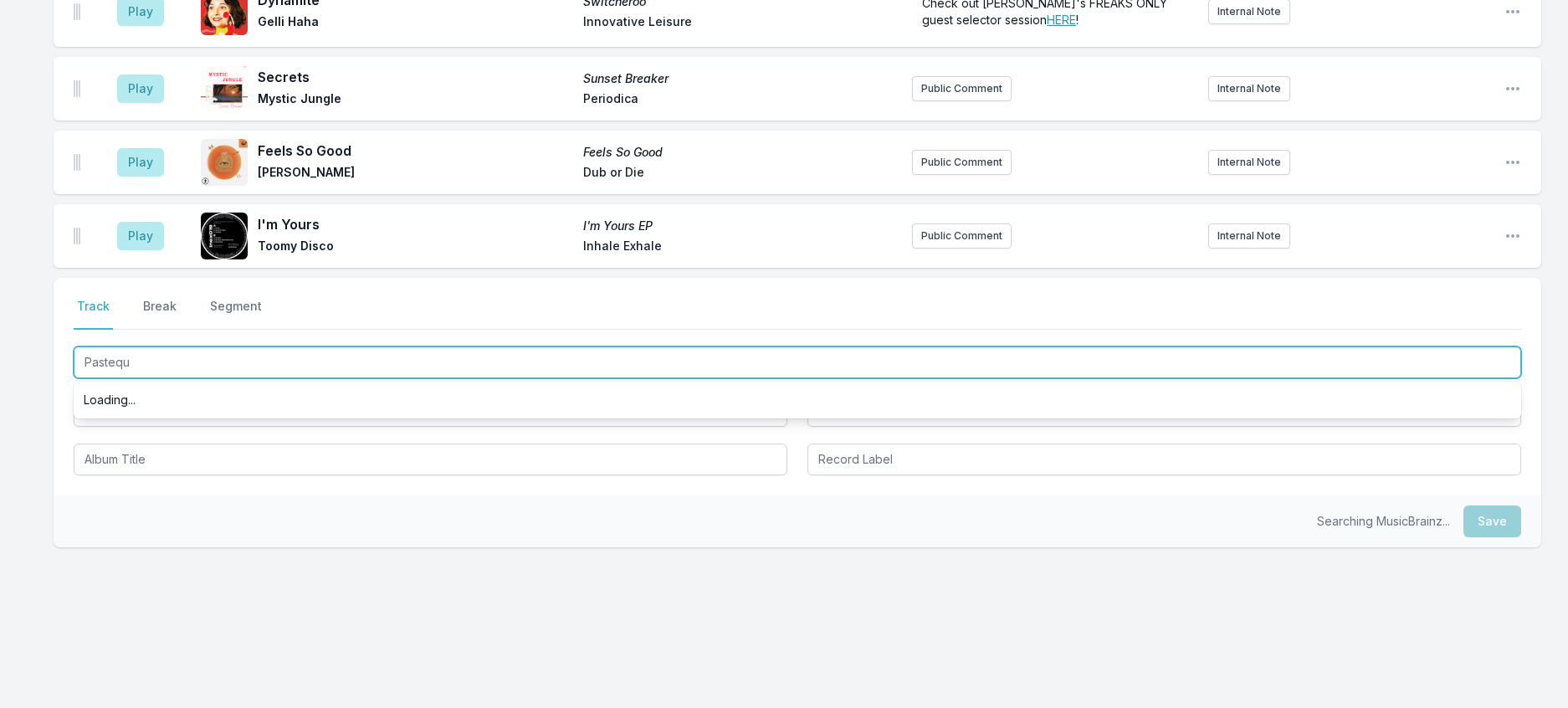
type input "Pasteque"
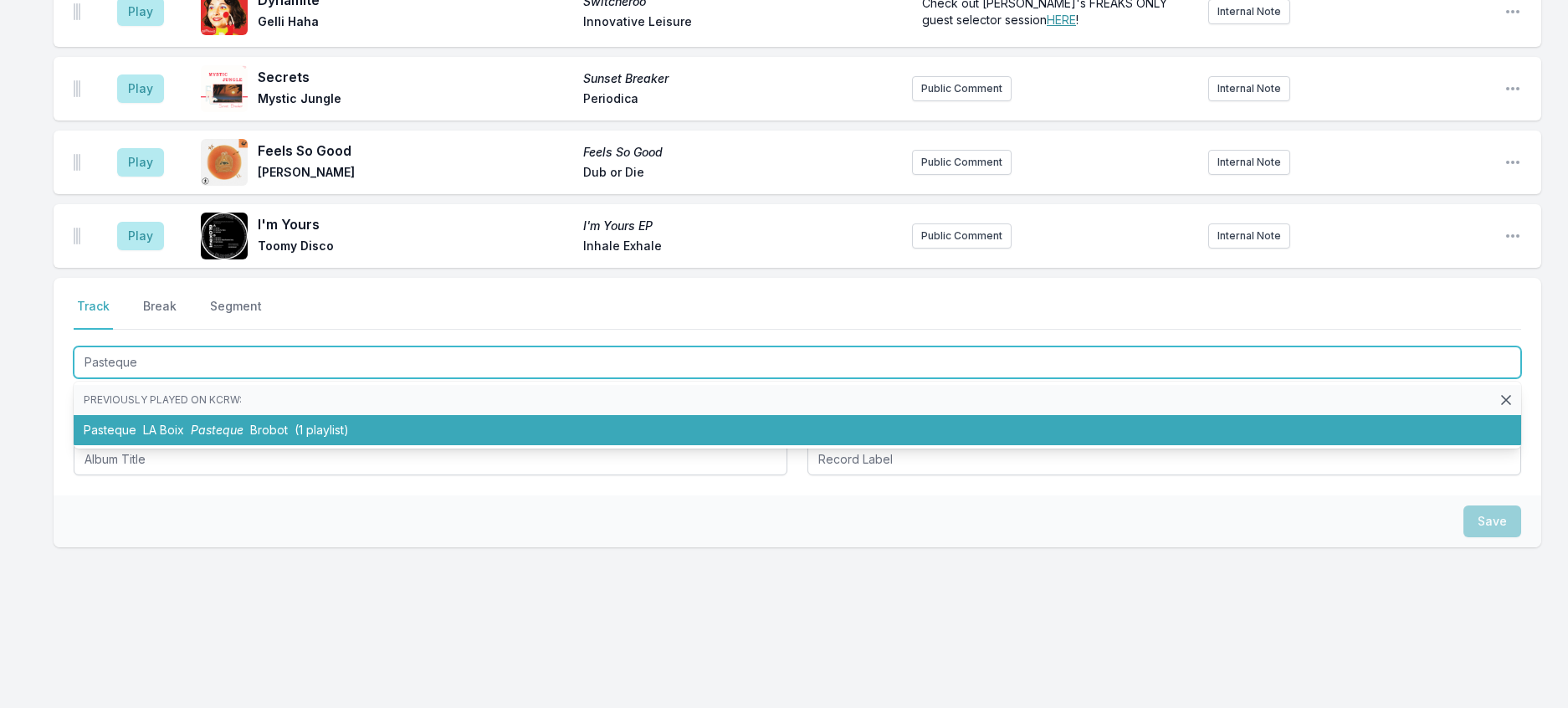
click at [288, 437] on span "Brobot" at bounding box center [269, 430] width 37 height 15
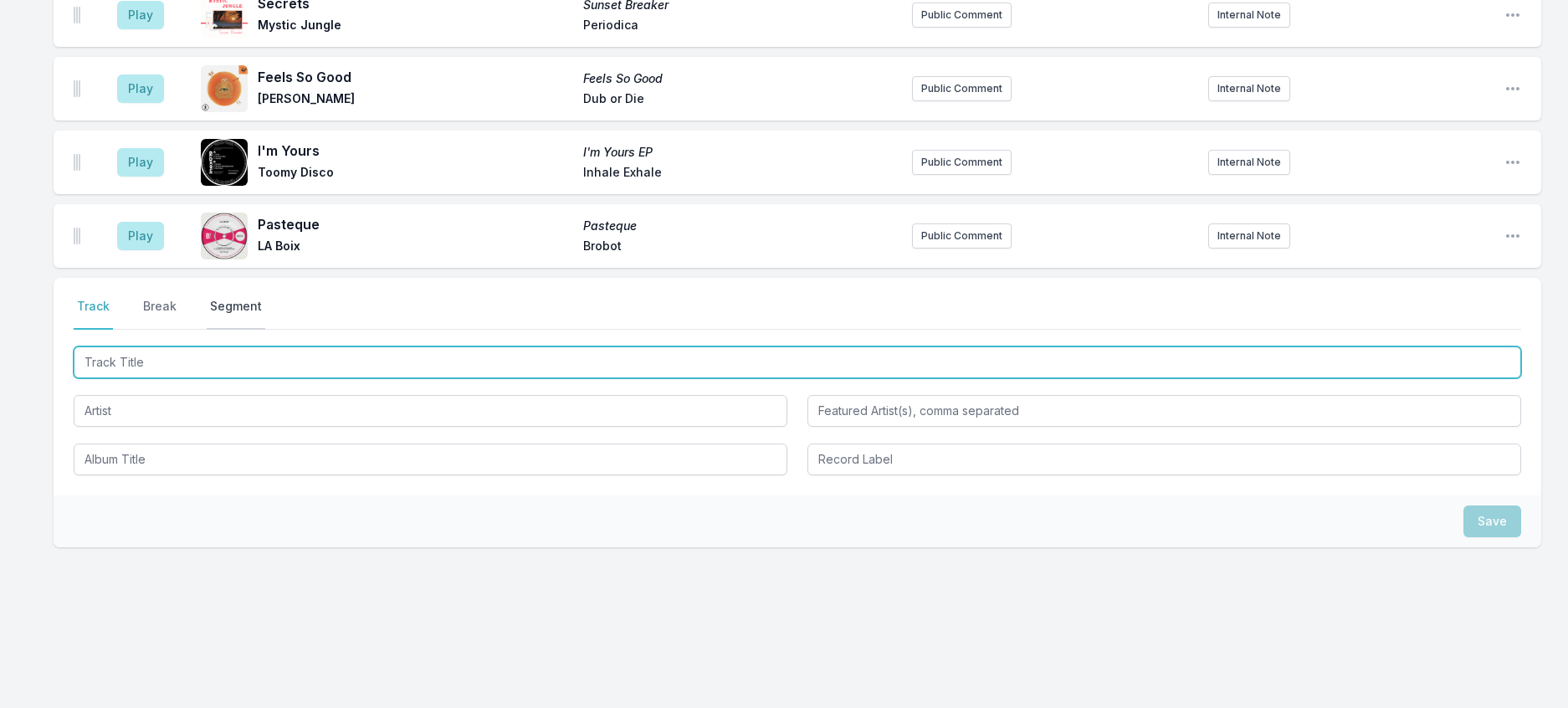
scroll to position [2192, 0]
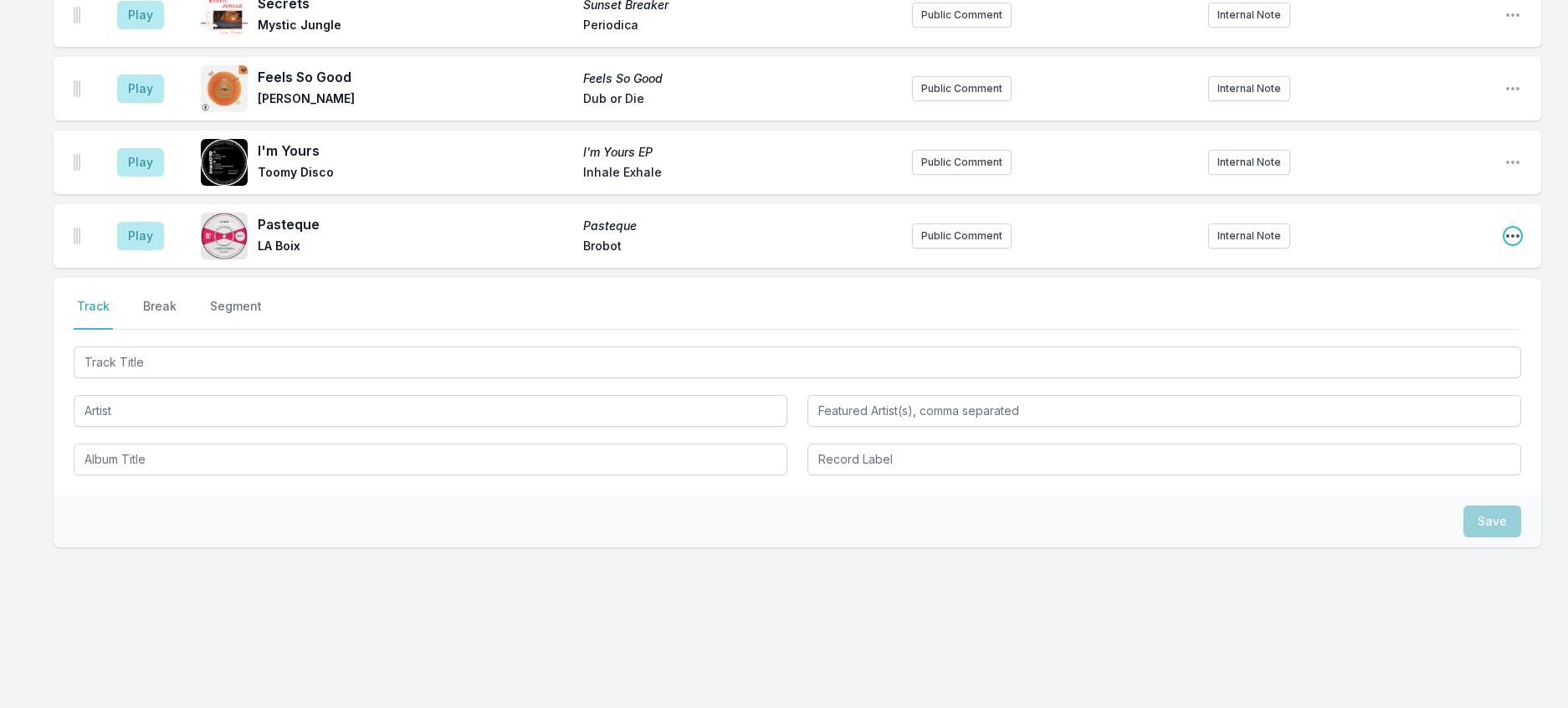
click at [1508, 244] on icon "Open playlist item options" at bounding box center [1513, 236] width 16 height 16
click at [1451, 315] on button "Edit Track Details" at bounding box center [1427, 299] width 187 height 30
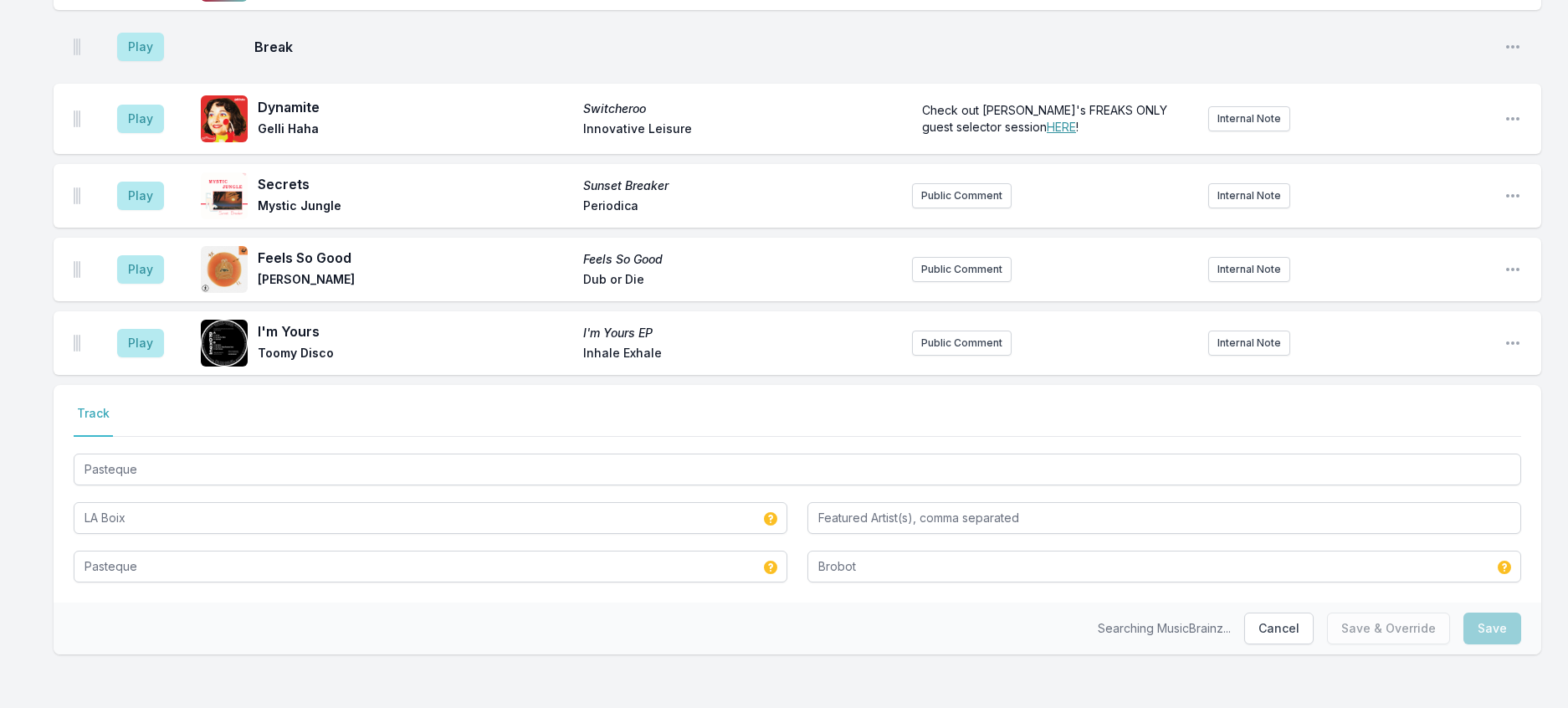
scroll to position [2096, 0]
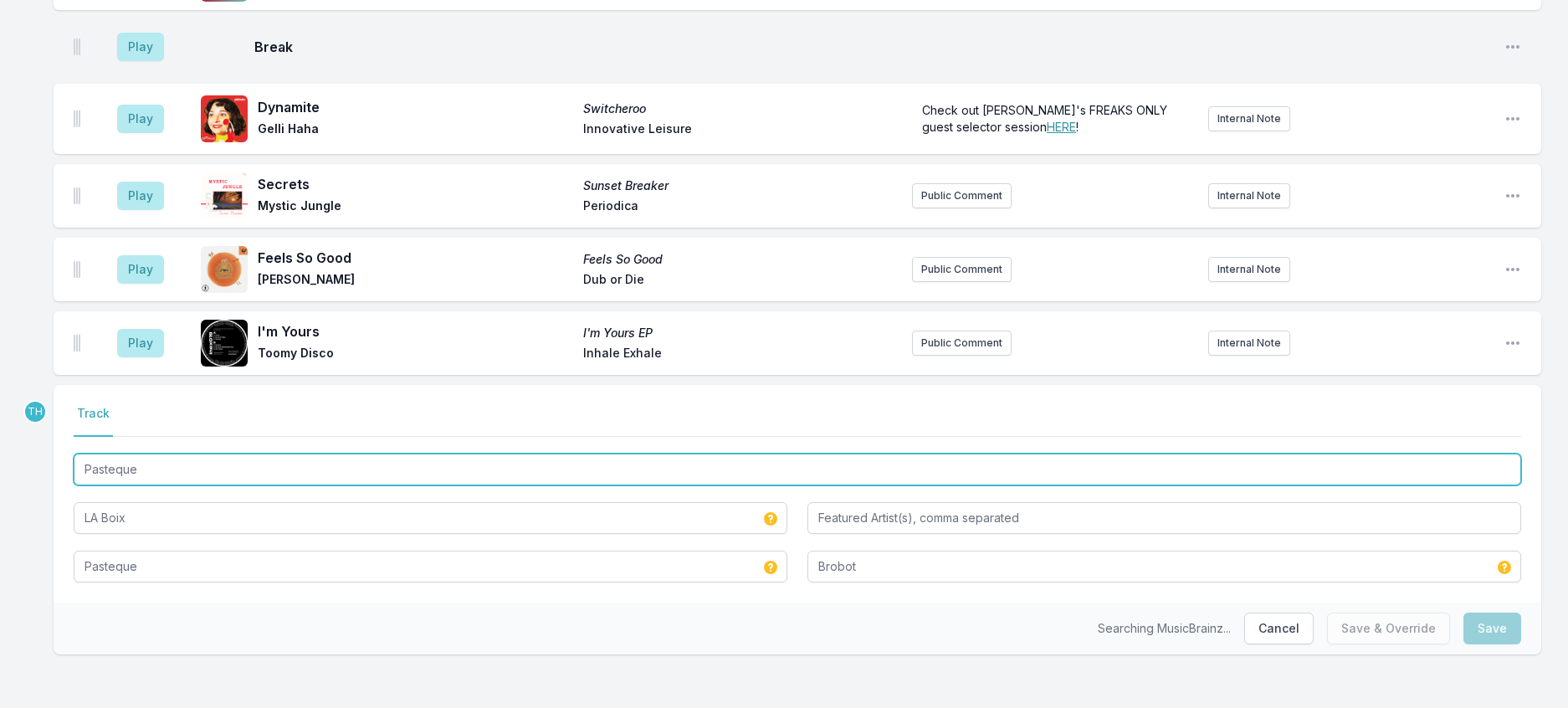
click at [265, 454] on input "Pasteque" at bounding box center [797, 469] width 1447 height 32
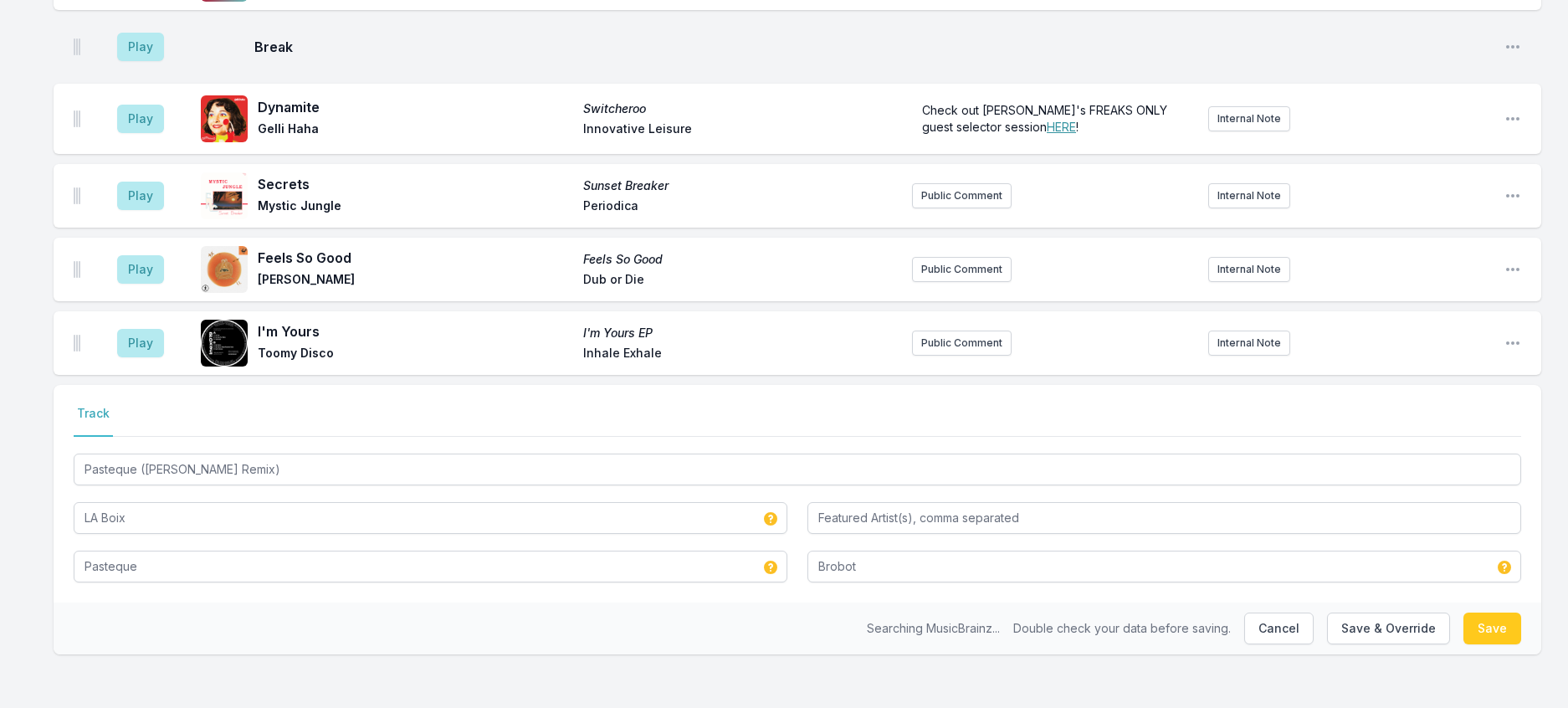
drag, startPoint x: 439, startPoint y: 614, endPoint x: 556, endPoint y: 614, distance: 117.0
click at [449, 614] on div "Searching MusicBrainz... Double check your data before saving. Cancel Save & Ov…" at bounding box center [797, 628] width 1488 height 52
click at [1401, 619] on button "Save & Override" at bounding box center [1388, 628] width 123 height 32
type input "Pasteque"
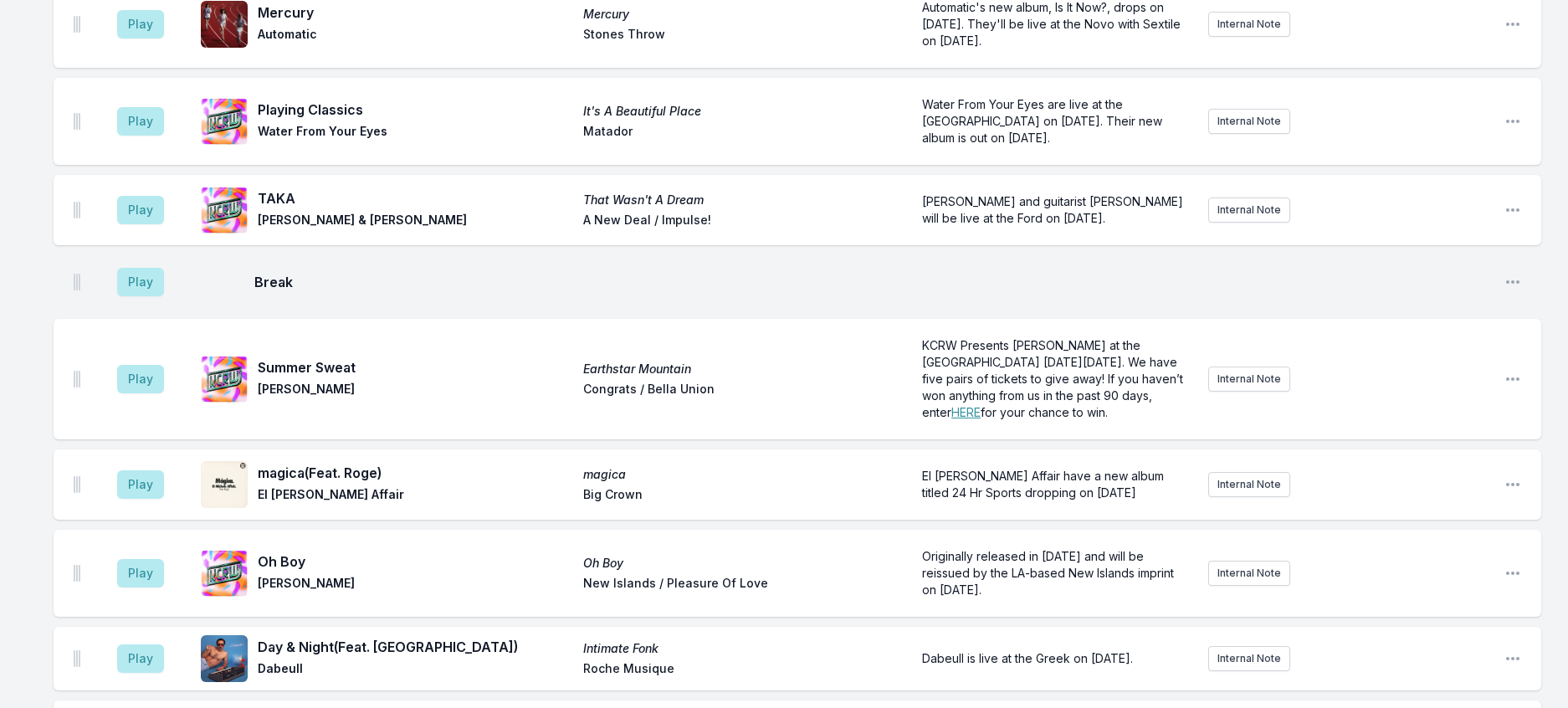
scroll to position [756, 0]
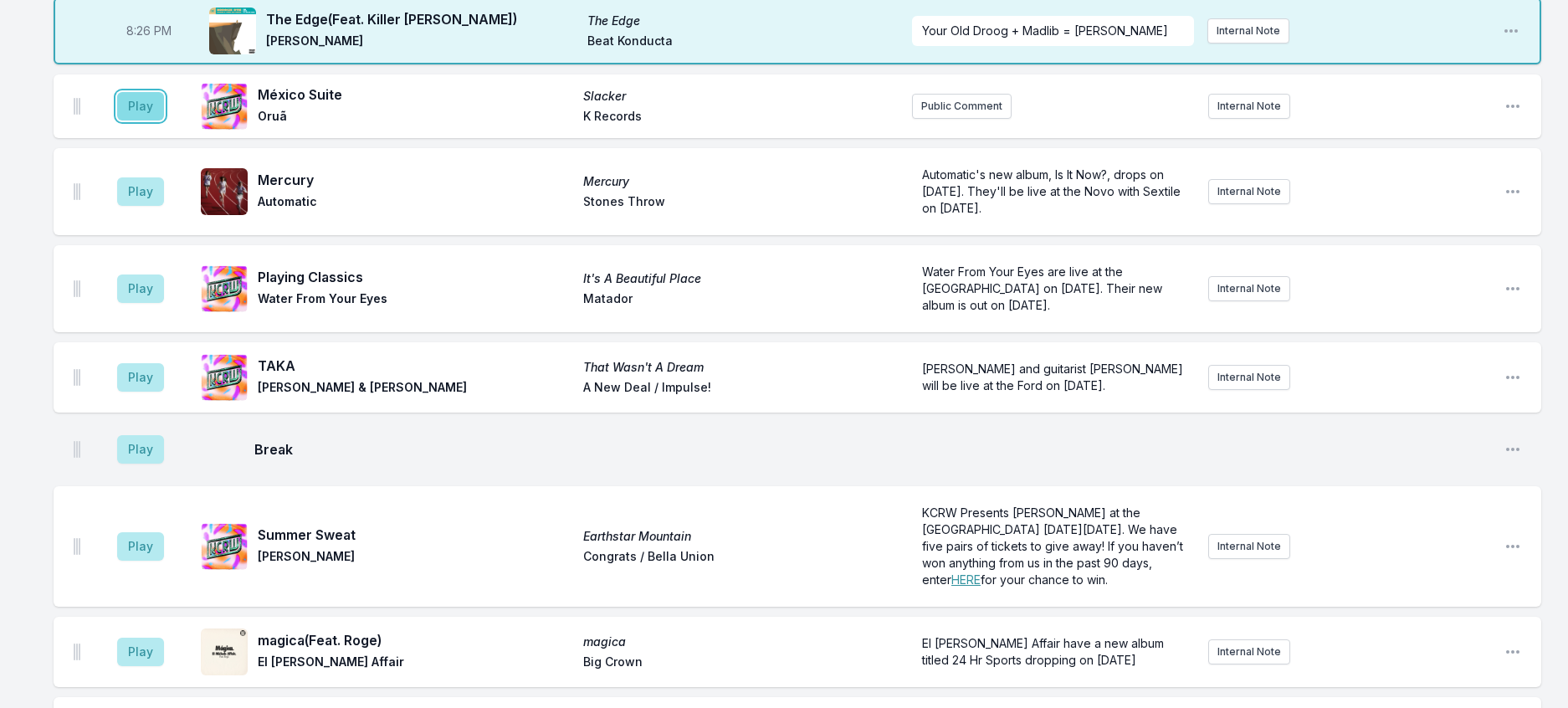
click at [164, 121] on button "Play" at bounding box center [140, 106] width 47 height 28
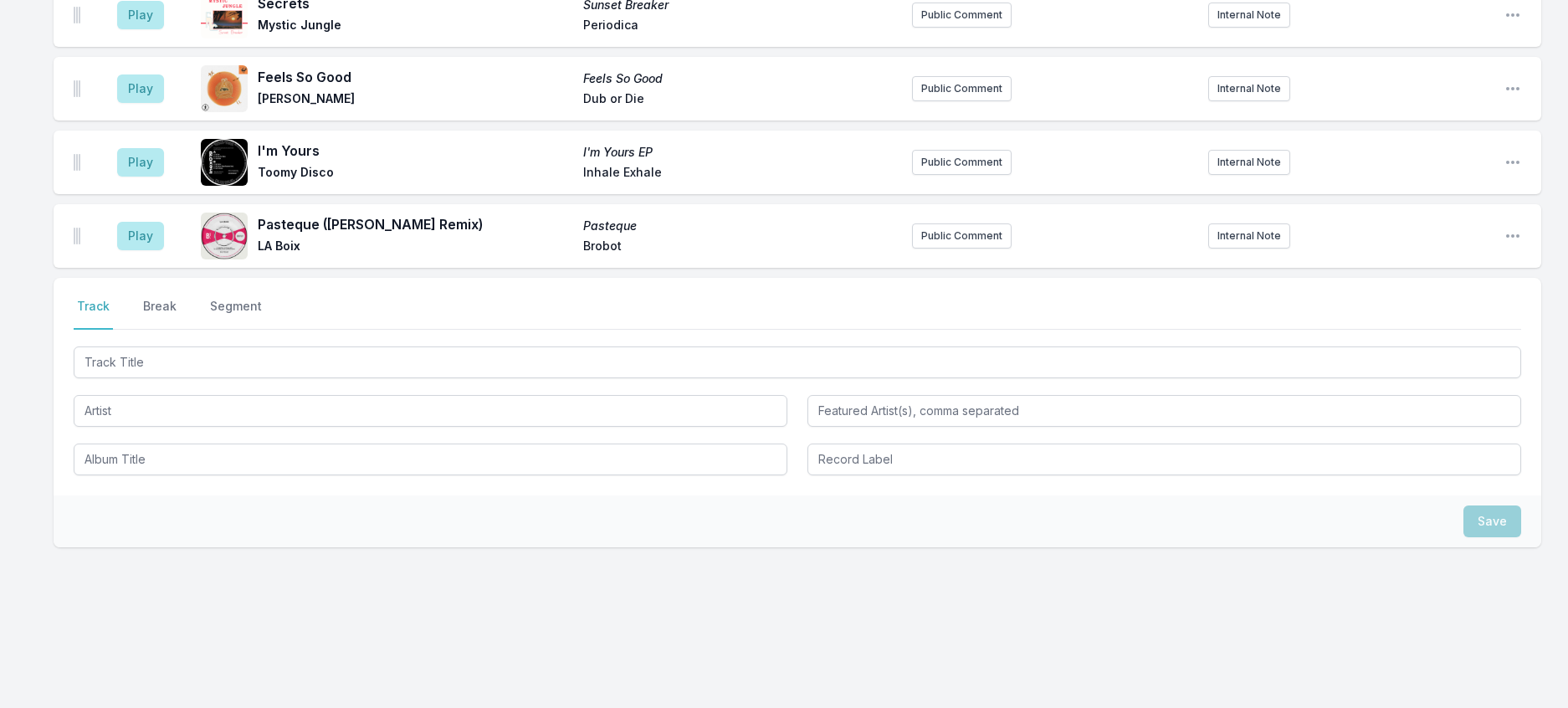
scroll to position [2179, 0]
click at [180, 330] on button "Break" at bounding box center [160, 314] width 40 height 32
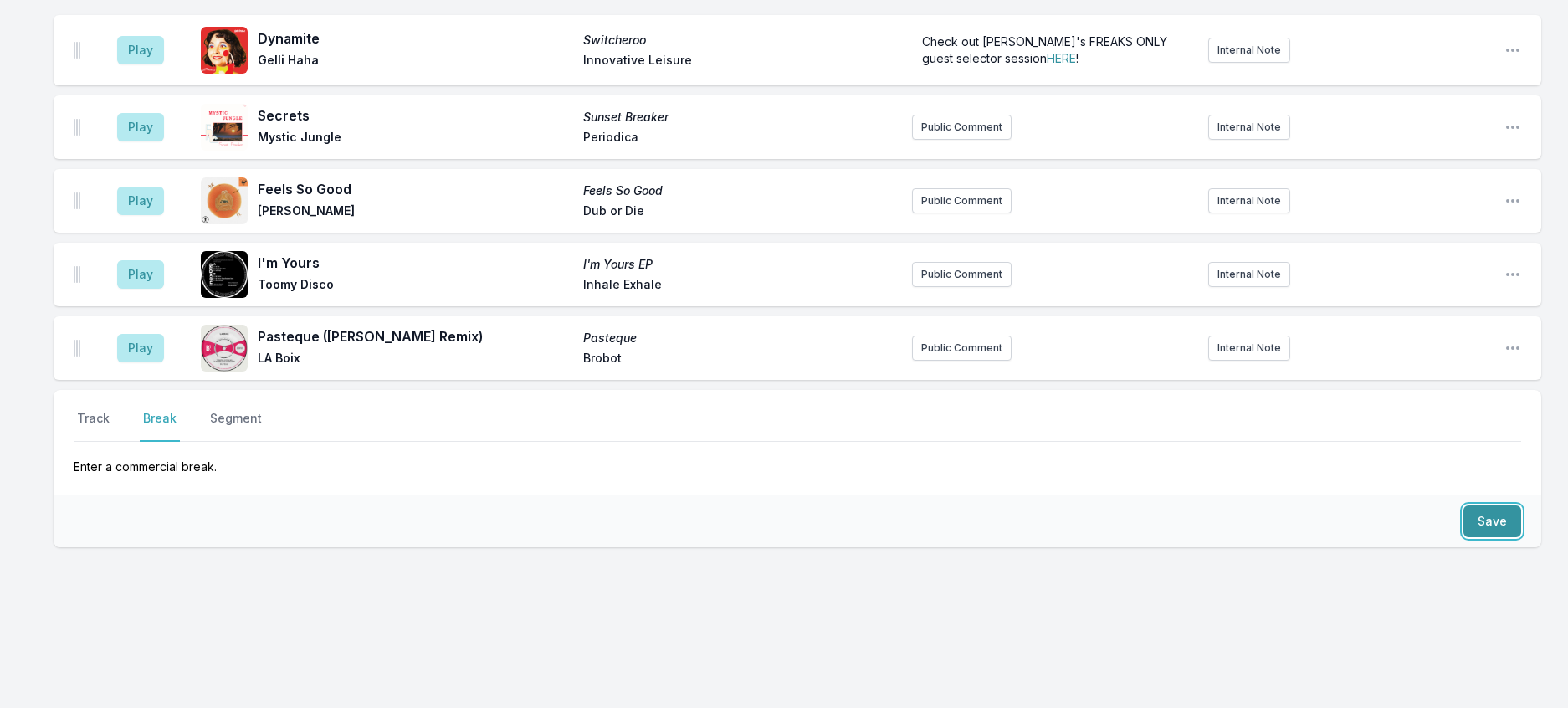
click at [1483, 506] on button "Save" at bounding box center [1492, 521] width 58 height 32
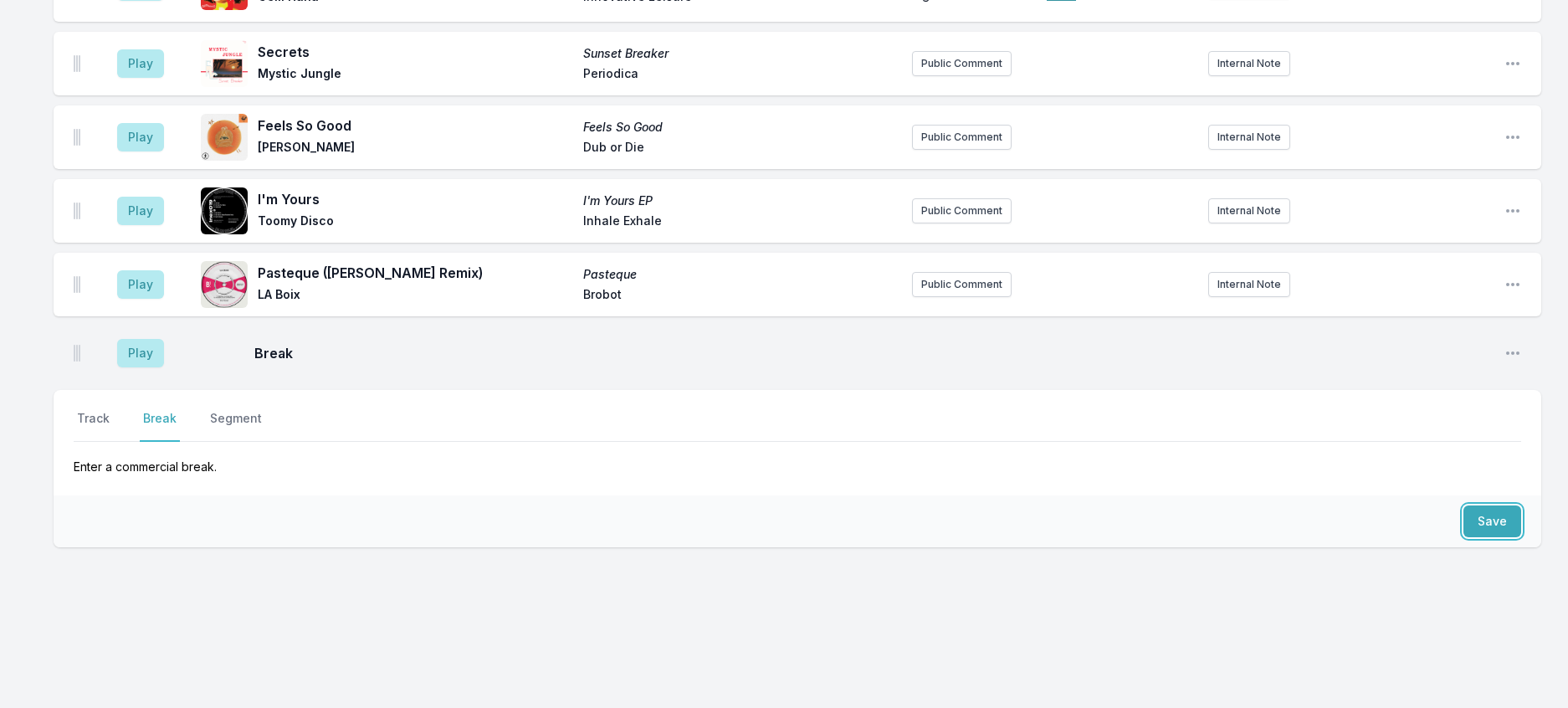
scroll to position [2245, 0]
click at [112, 410] on button "Track" at bounding box center [93, 425] width 39 height 32
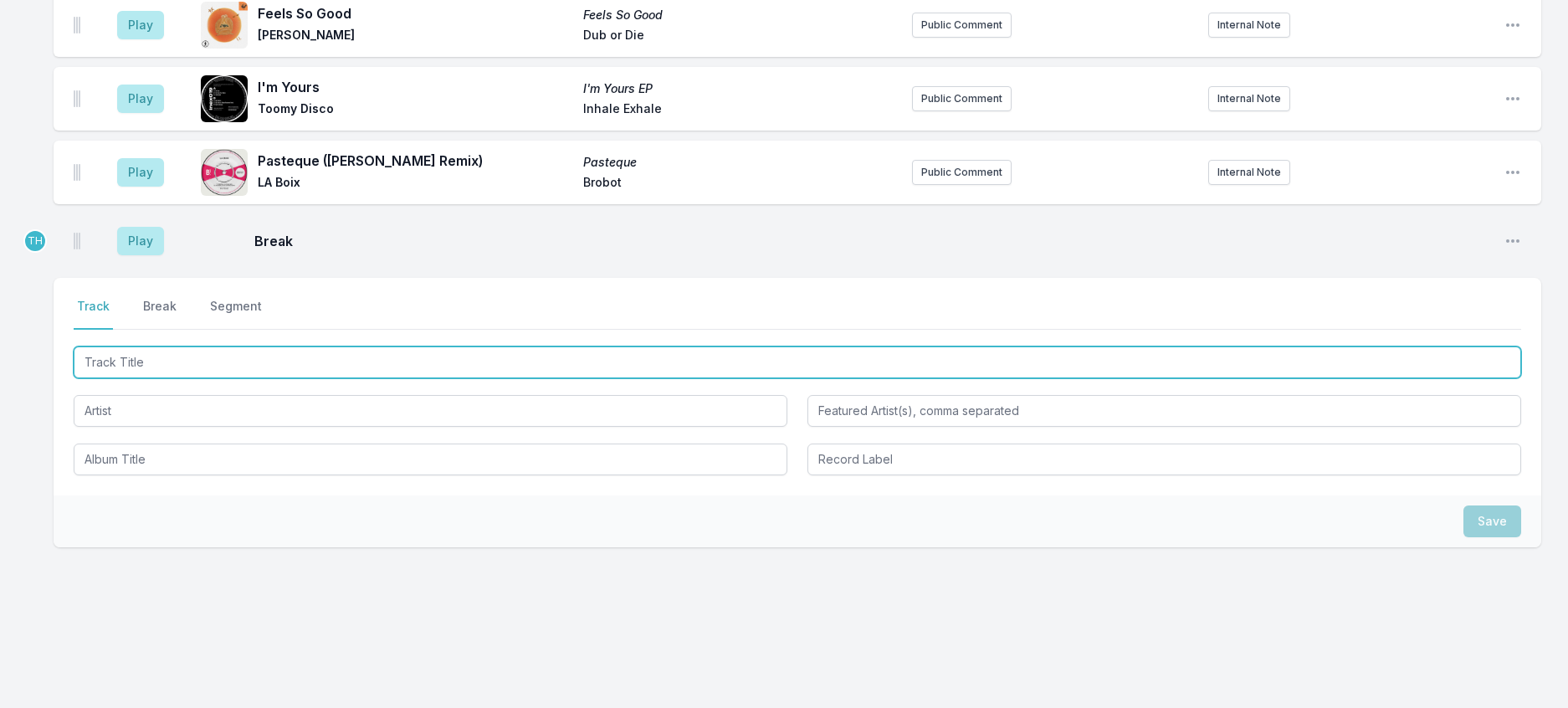
click at [244, 379] on input "Track Title" at bounding box center [797, 362] width 1447 height 32
type input "Still See Love"
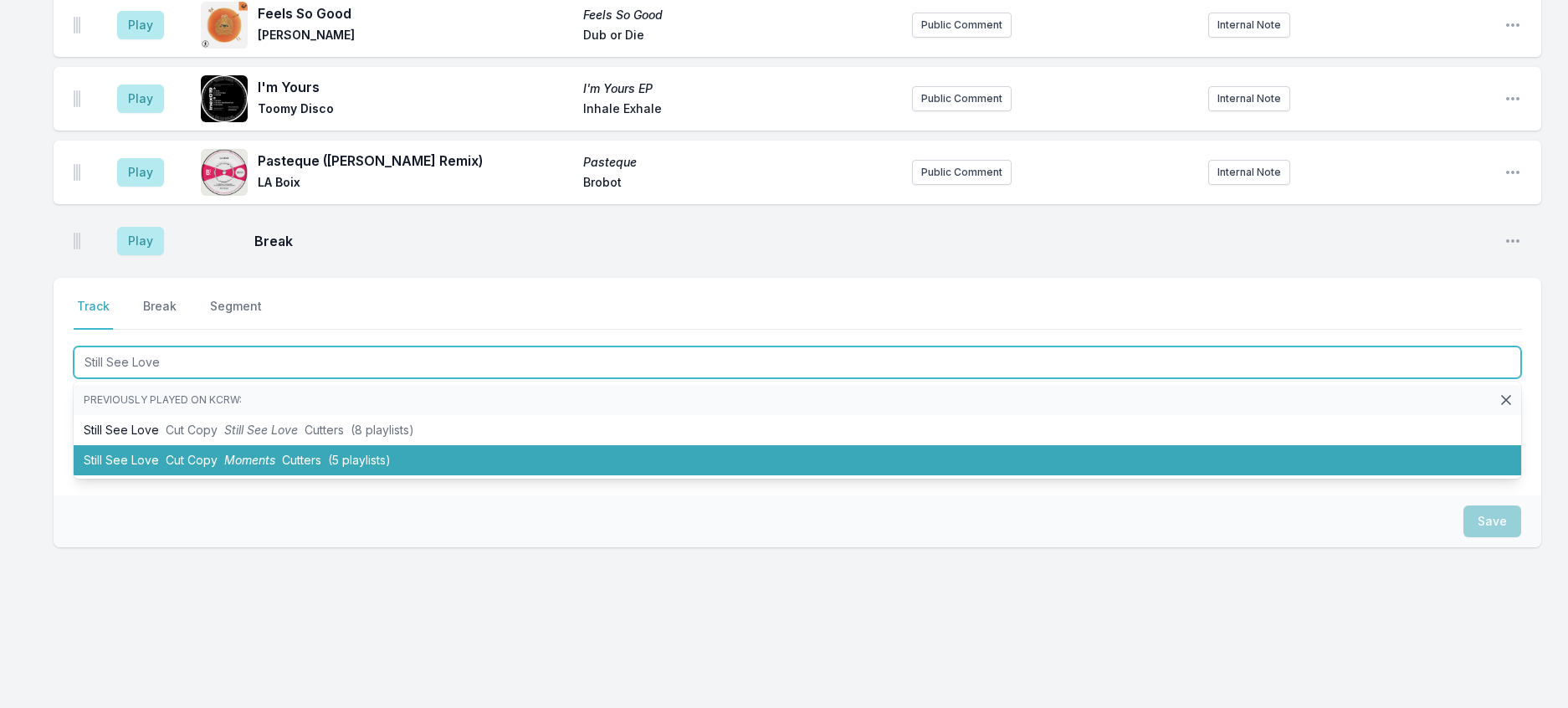
drag, startPoint x: 283, startPoint y: 546, endPoint x: 483, endPoint y: 474, distance: 212.6
click at [283, 476] on li "Still See Love Cut Copy Moments Cutters (5 playlists)" at bounding box center [797, 460] width 1447 height 30
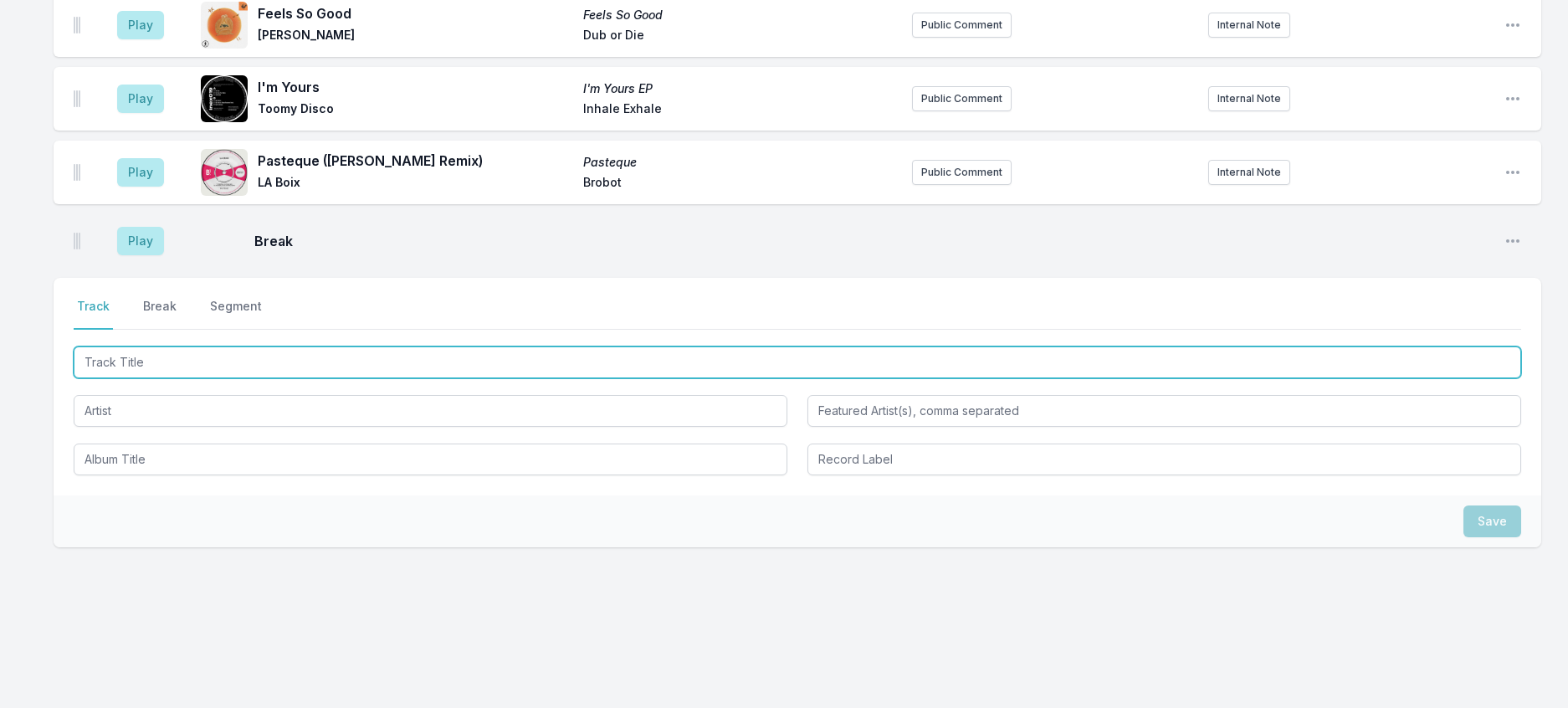
scroll to position [2327, 0]
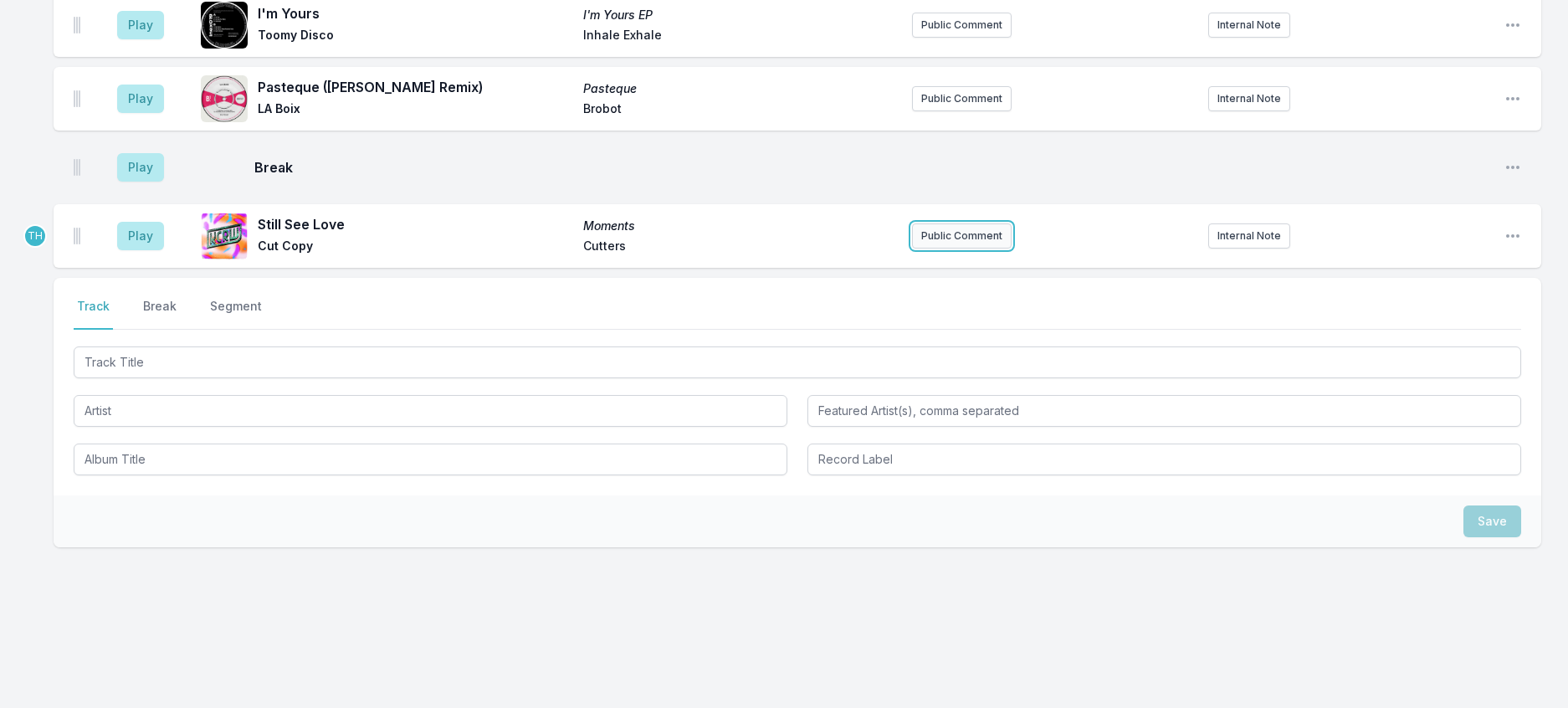
click at [960, 249] on button "Public Comment" at bounding box center [962, 235] width 100 height 25
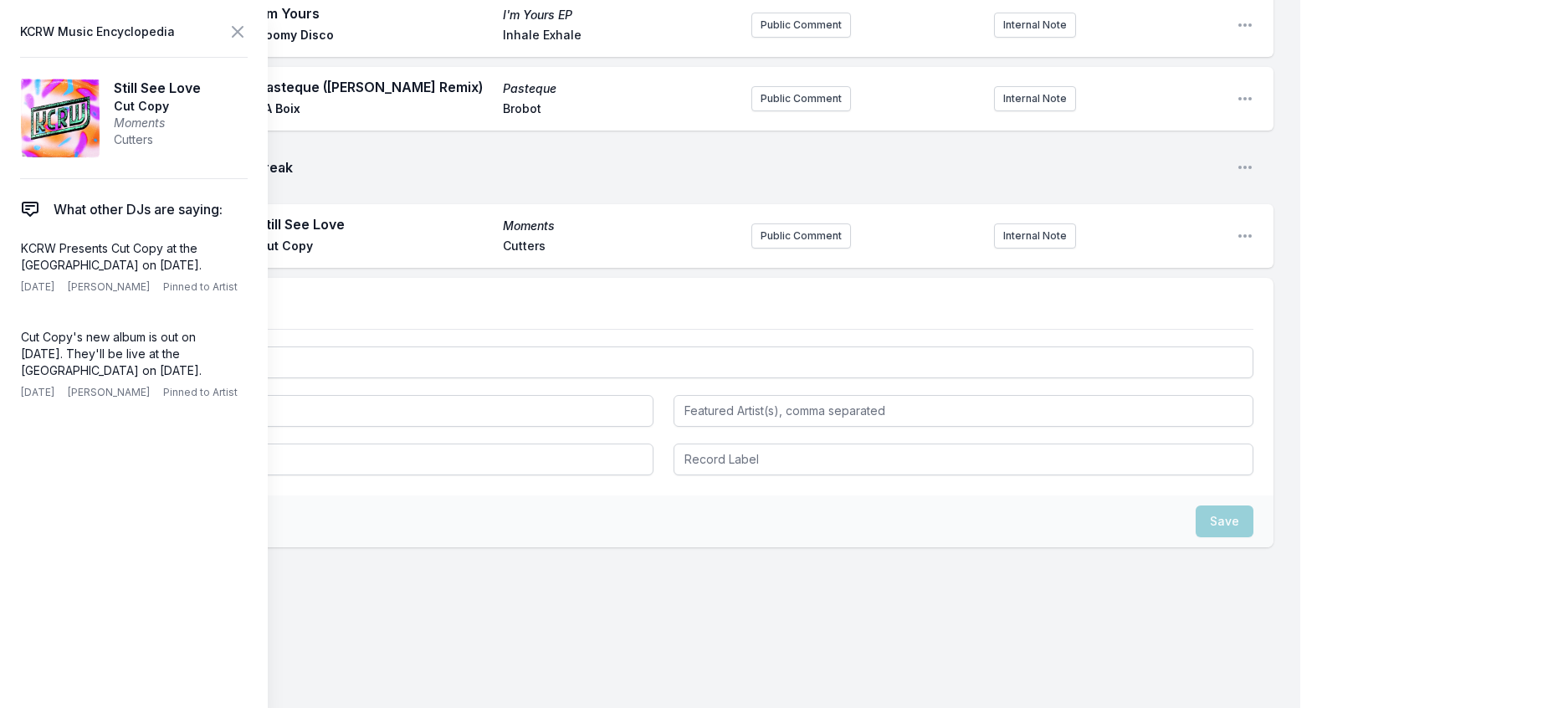
drag, startPoint x: 216, startPoint y: 436, endPoint x: 10, endPoint y: 402, distance: 208.8
click at [10, 402] on aside "KCRW Music Encyclopedia Still See Love Cut Copy Moments Cutters What other DJs …" at bounding box center [133, 354] width 268 height 708
copy p "Cut Copy's new album is out on [DATE]. They'll be live at the [GEOGRAPHIC_DATA]…"
click at [775, 249] on button "Public Comment" at bounding box center [801, 235] width 100 height 25
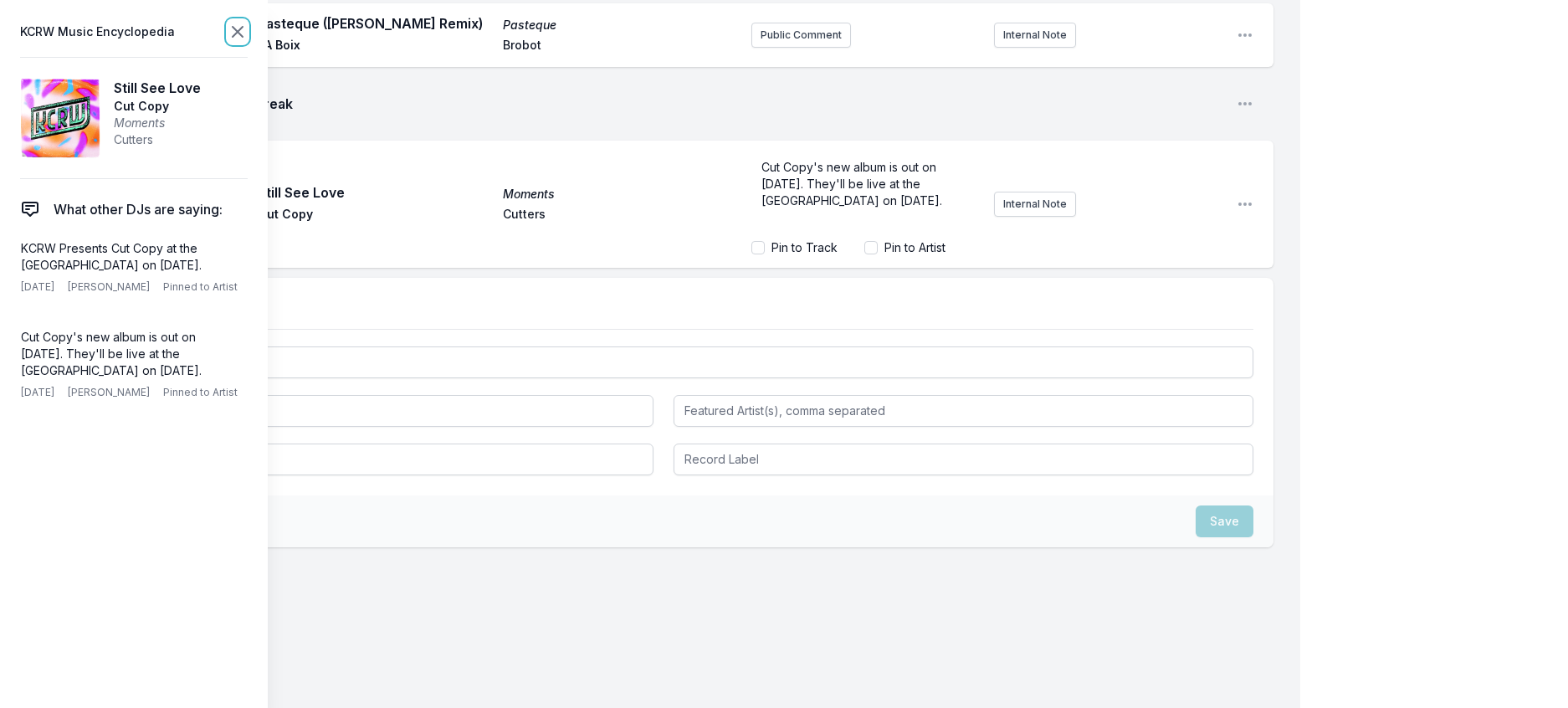
scroll to position [2373, 0]
click at [242, 37] on icon at bounding box center [237, 31] width 10 height 10
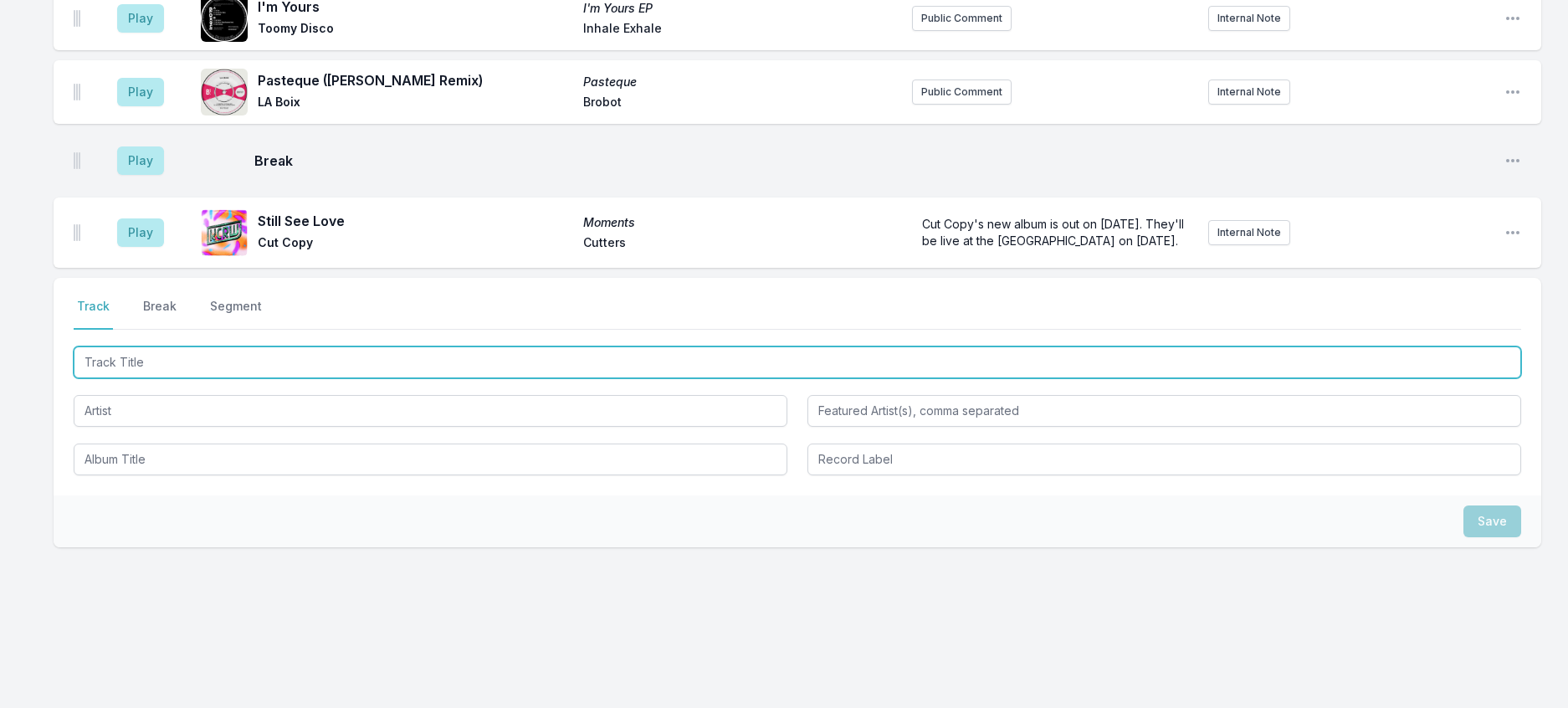
click at [111, 379] on input "Track Title" at bounding box center [797, 362] width 1447 height 32
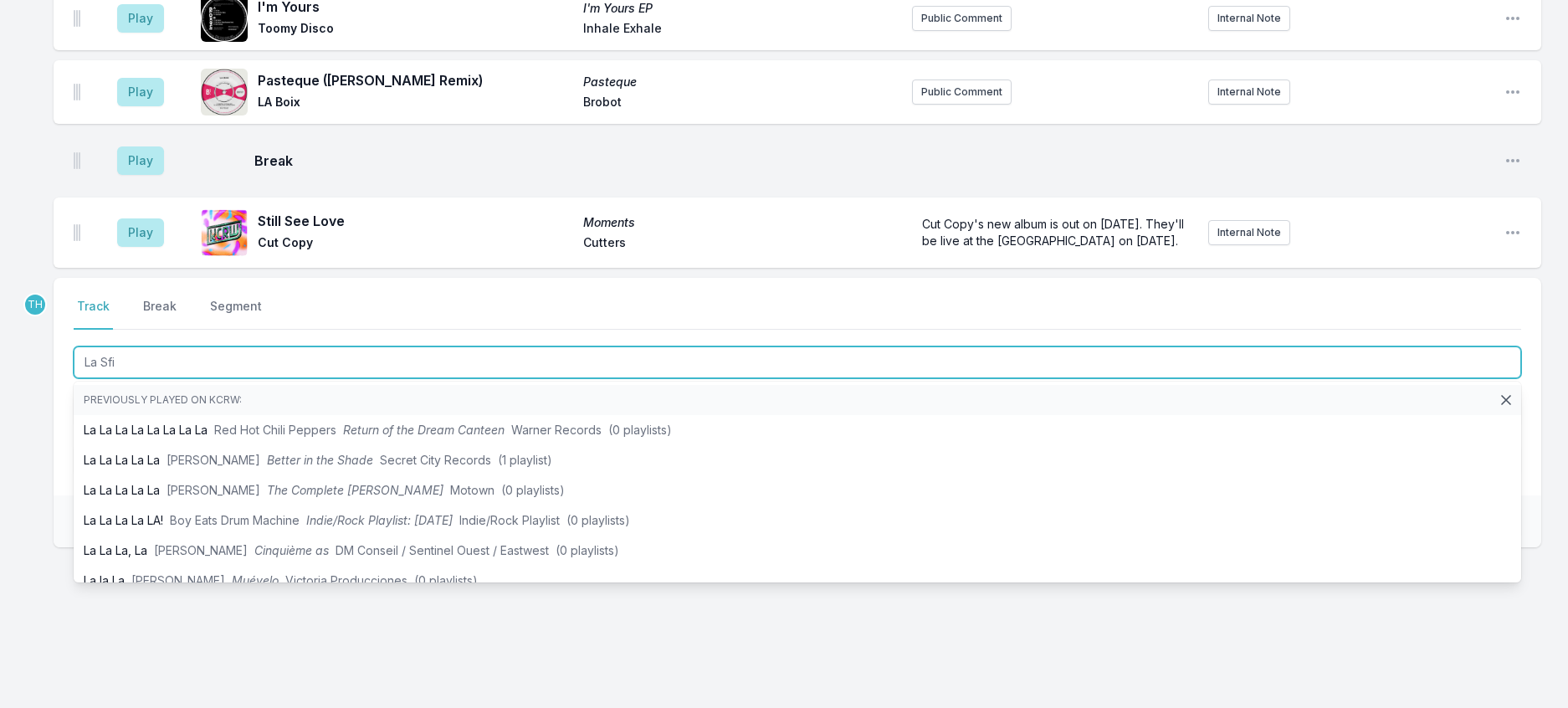
type input "La Sfin"
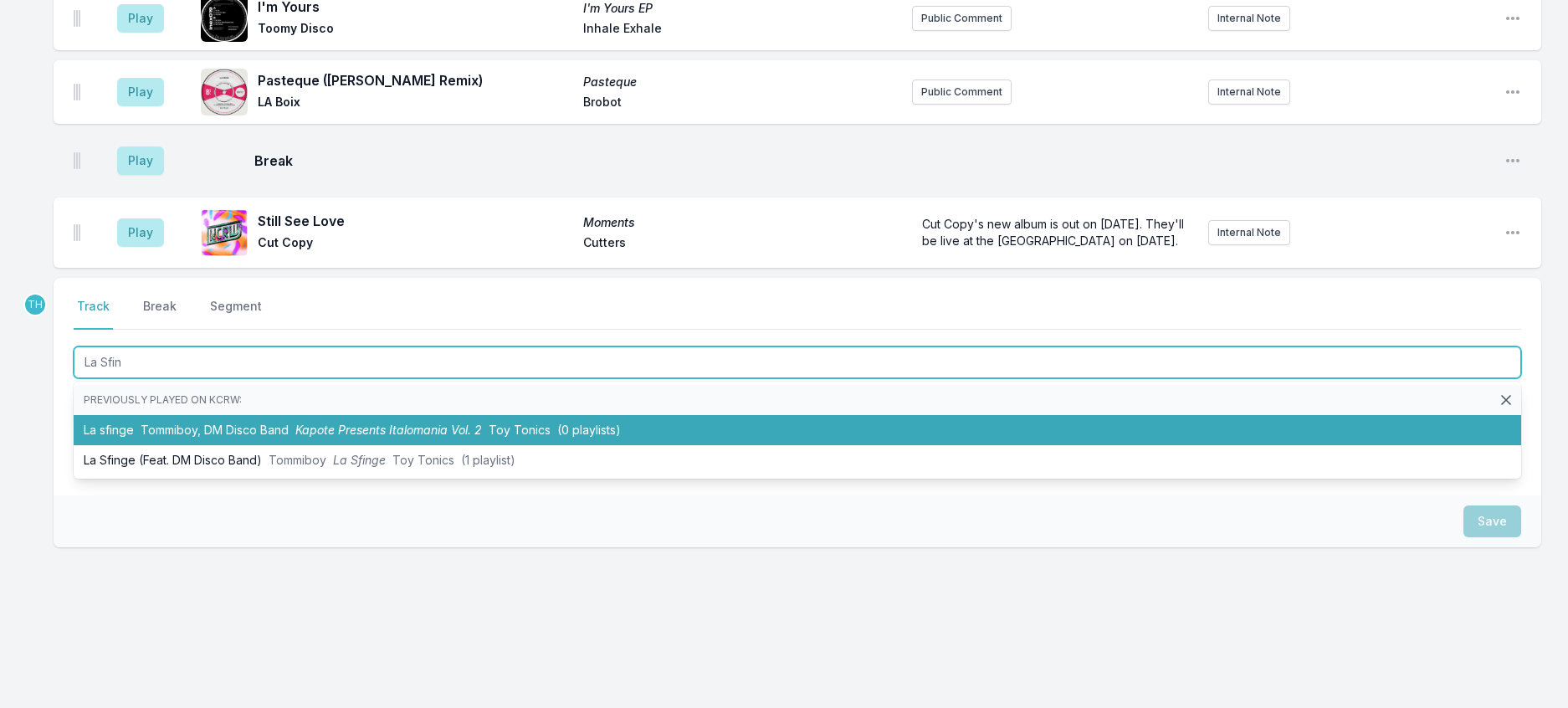
click at [217, 437] on span "Tommiboy, DM Disco Band" at bounding box center [215, 430] width 148 height 15
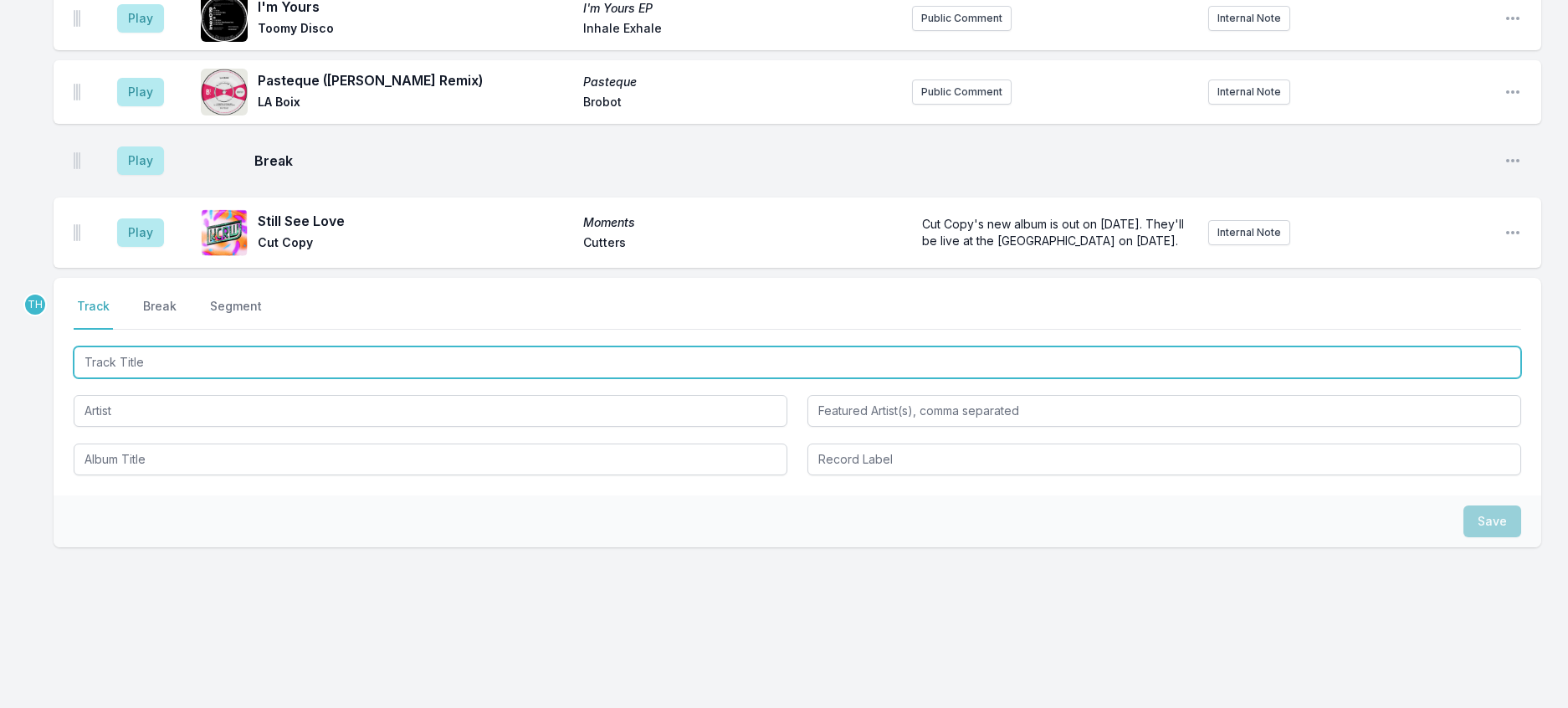
scroll to position [2455, 0]
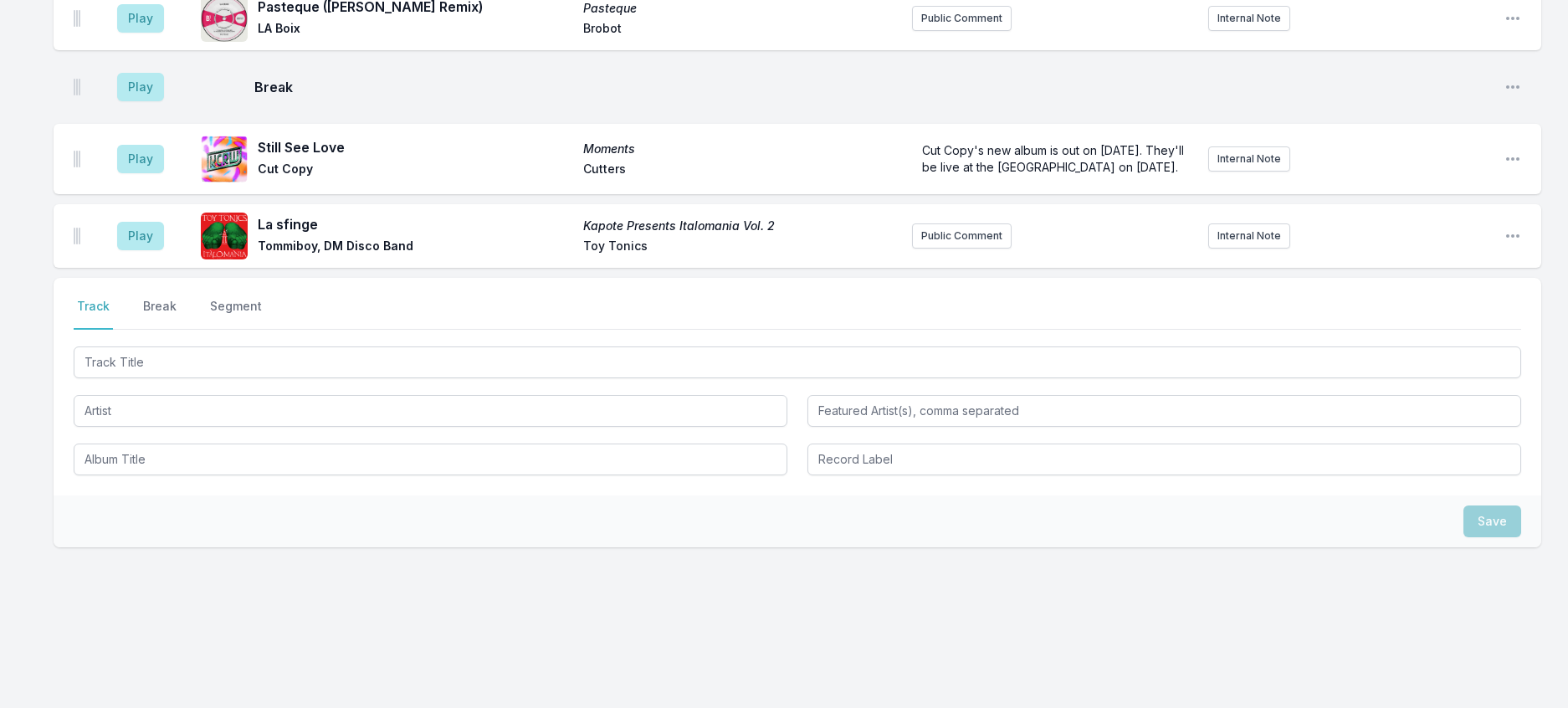
click at [1495, 268] on div "Play La sfinge [PERSON_NAME] Presents Italomania Vol. 2 Tommiboy, DM Disco Band…" at bounding box center [797, 236] width 1488 height 64
click at [1506, 238] on icon "Open playlist item options" at bounding box center [1512, 236] width 14 height 4
click at [1465, 315] on button "Edit Track Details" at bounding box center [1427, 299] width 187 height 30
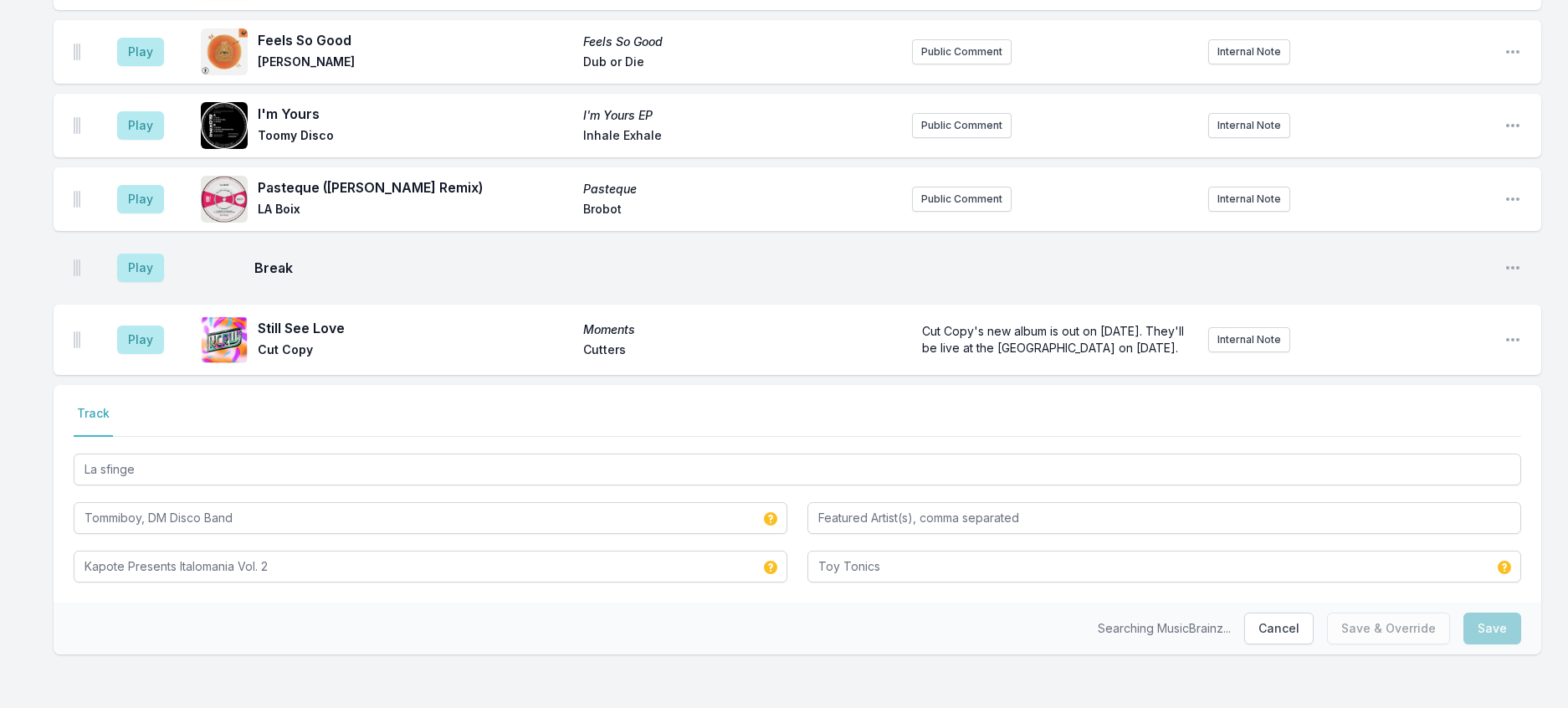
scroll to position [2359, 0]
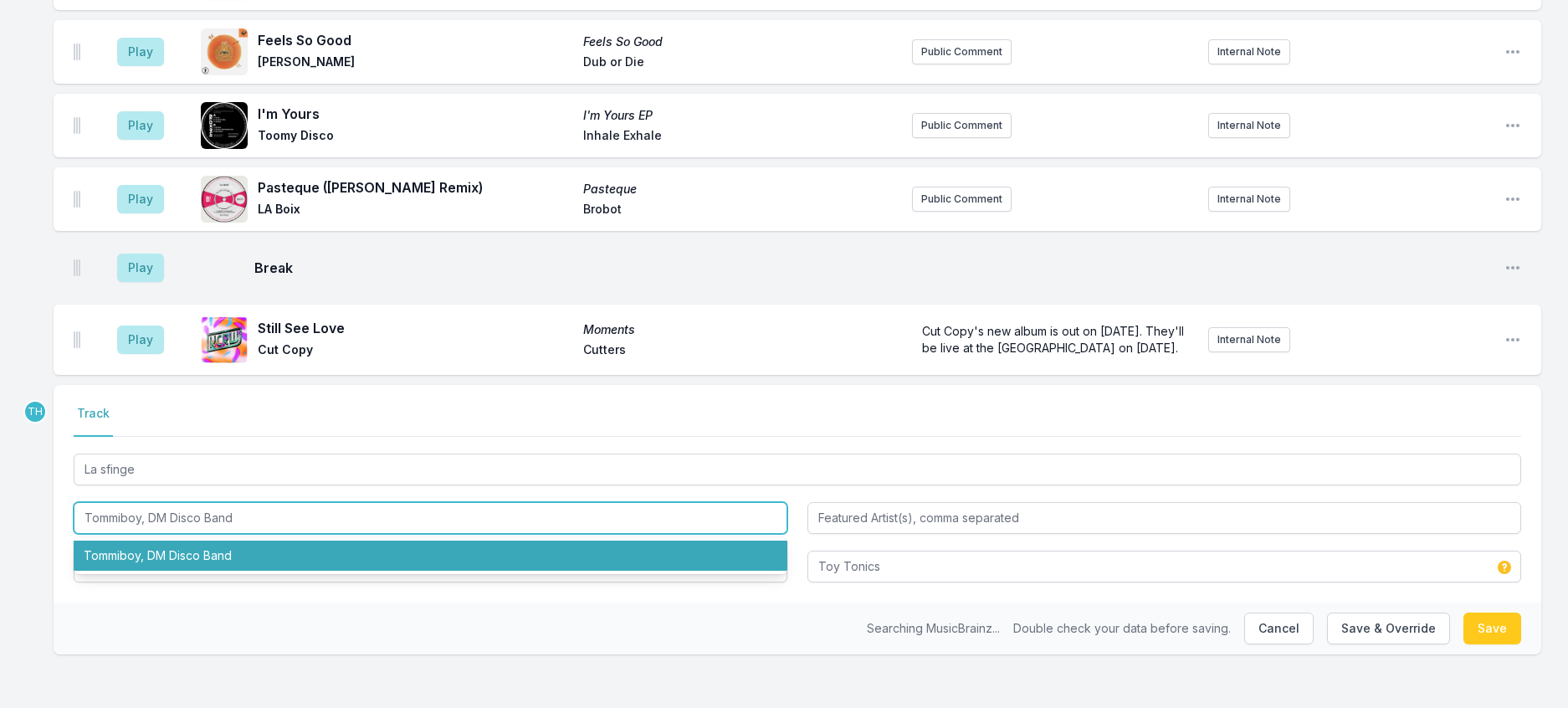
drag, startPoint x: 157, startPoint y: 494, endPoint x: 546, endPoint y: 538, distance: 391.5
click at [546, 534] on div "Tommiboy, DM Disco Band Tommiboy, DM Disco Band" at bounding box center [431, 518] width 714 height 32
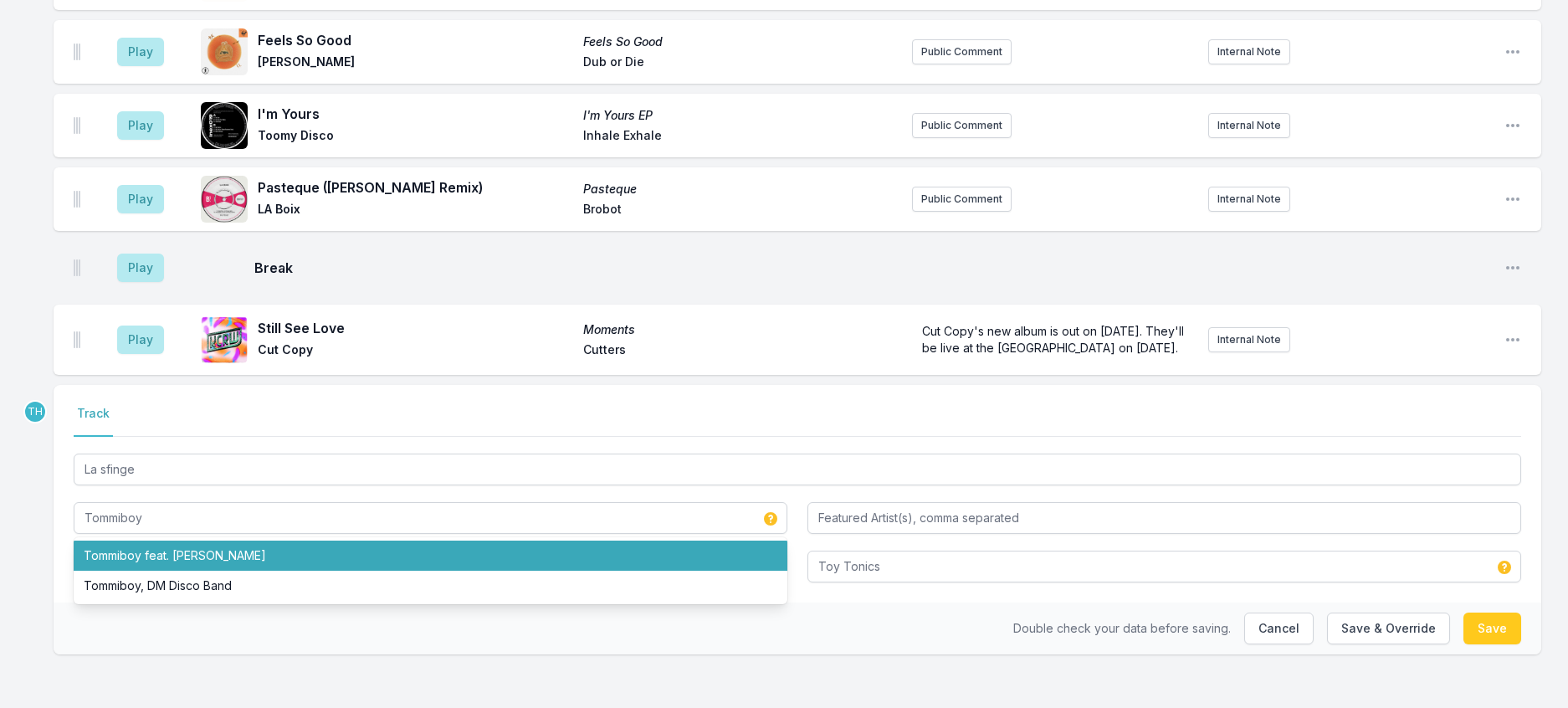
click at [62, 500] on div "Select a tab Track Track La sfinge Tommiboy Tommiboy feat. [PERSON_NAME], DM Di…" at bounding box center [797, 494] width 1488 height 218
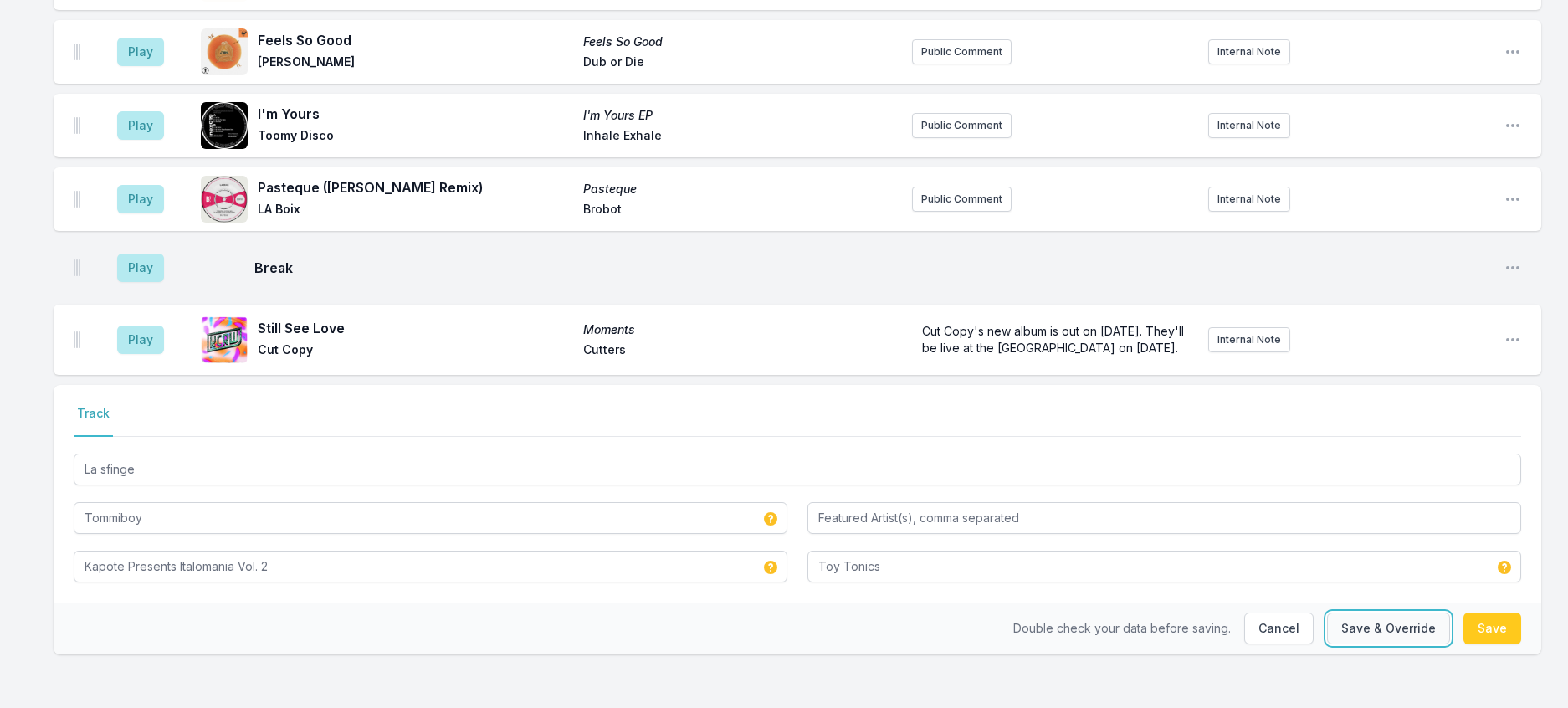
click at [1381, 623] on button "Save & Override" at bounding box center [1388, 628] width 123 height 32
type input "Tommiboy, DM Disco Band"
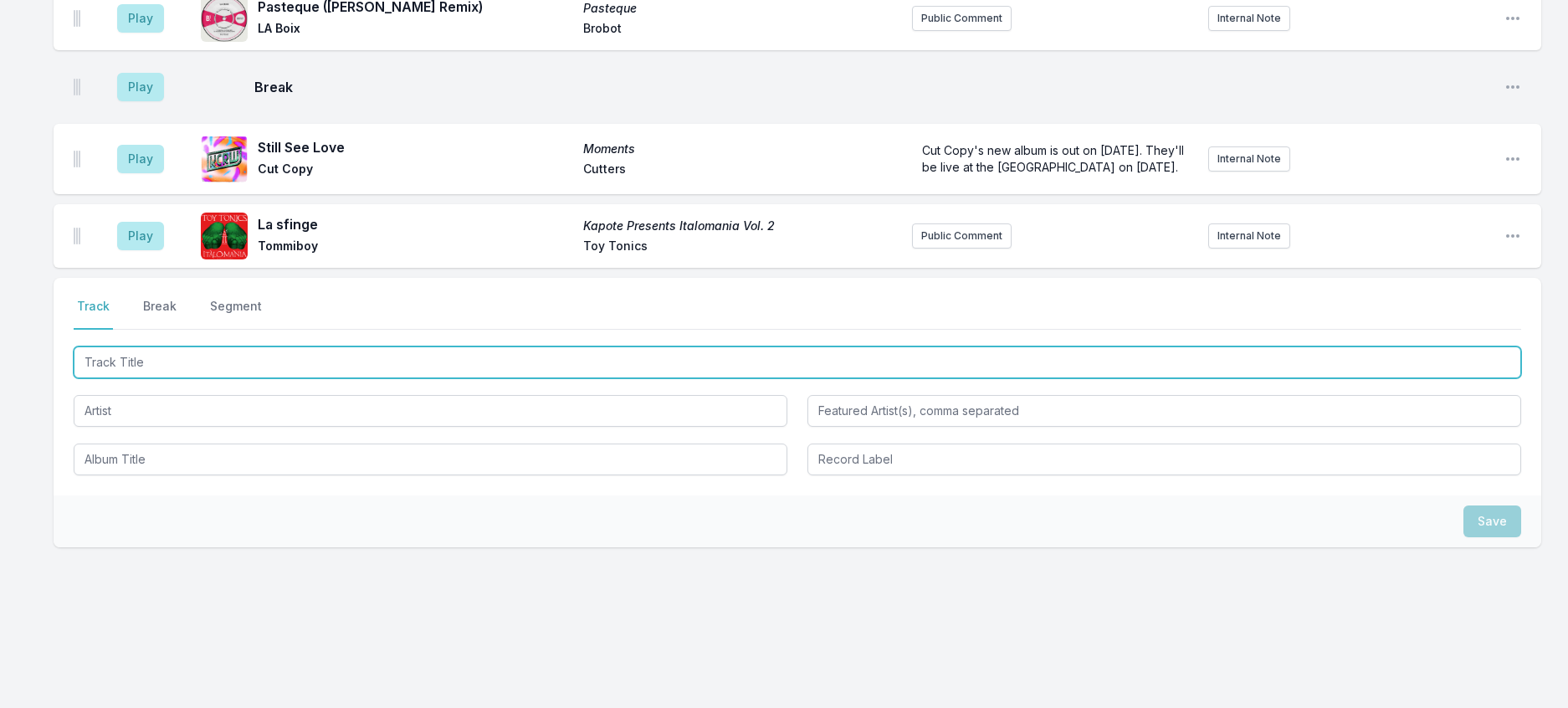
click at [305, 379] on input "Track Title" at bounding box center [797, 362] width 1447 height 32
type input "[PERSON_NAME]'s House (Club Version)"
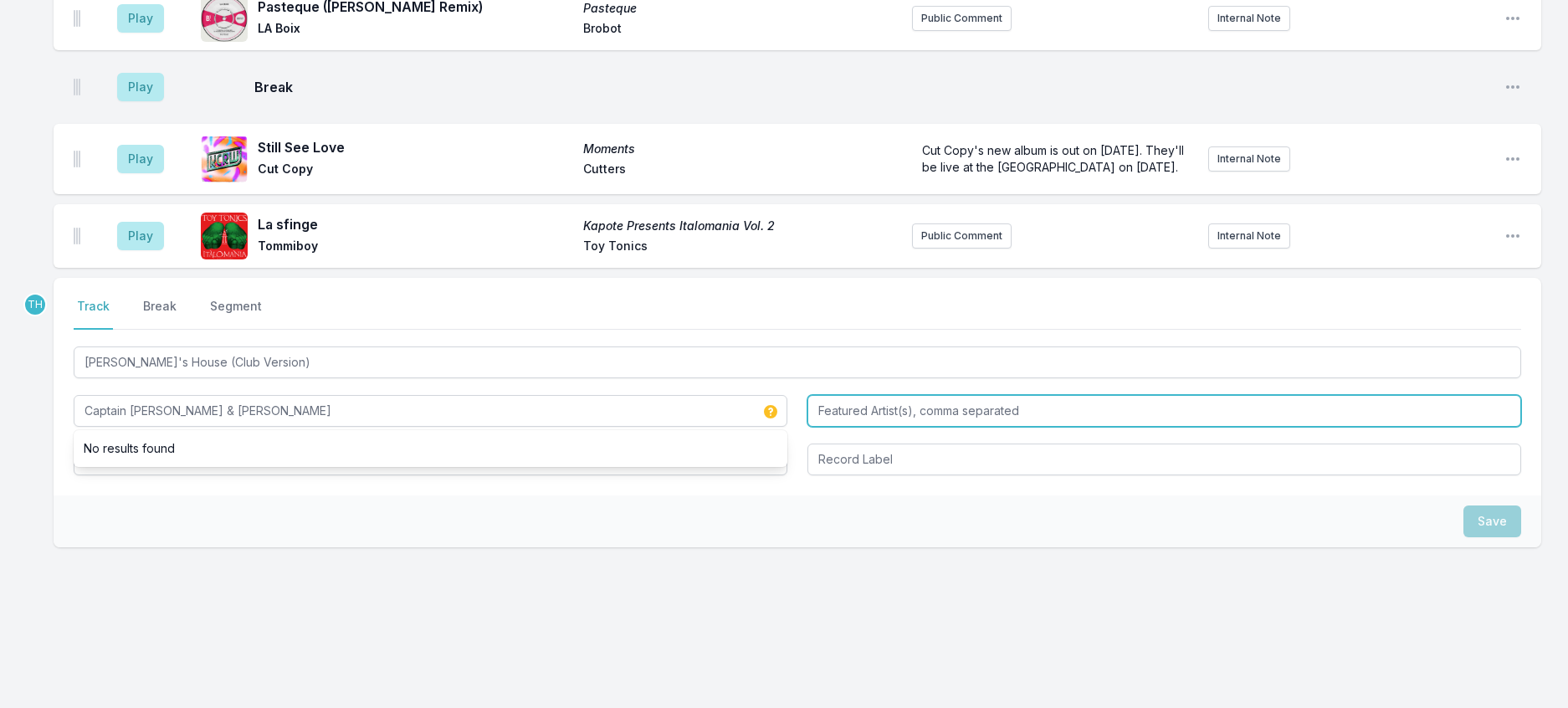
type input "Captain [PERSON_NAME] & [PERSON_NAME]"
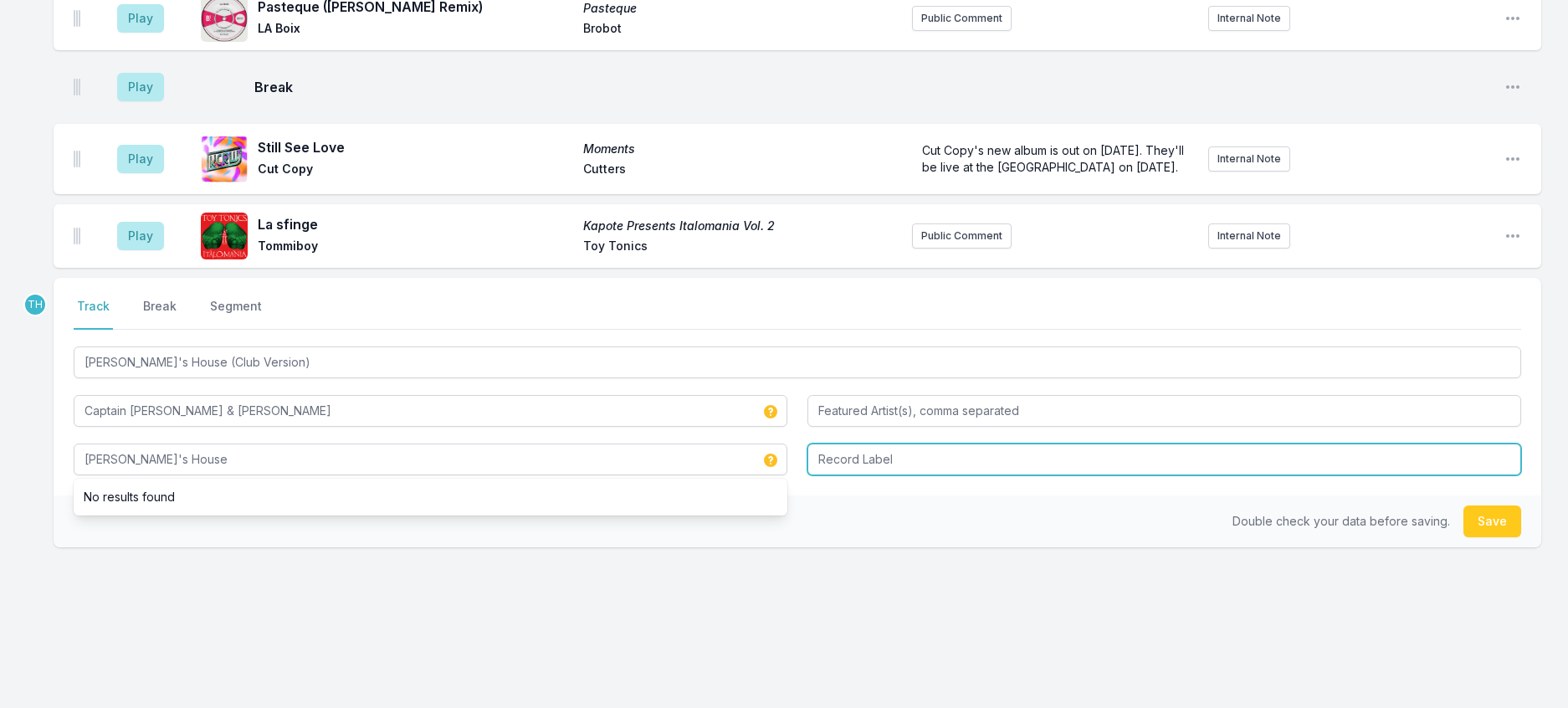
type input "[PERSON_NAME]'s House"
type input "Bastard Jazz"
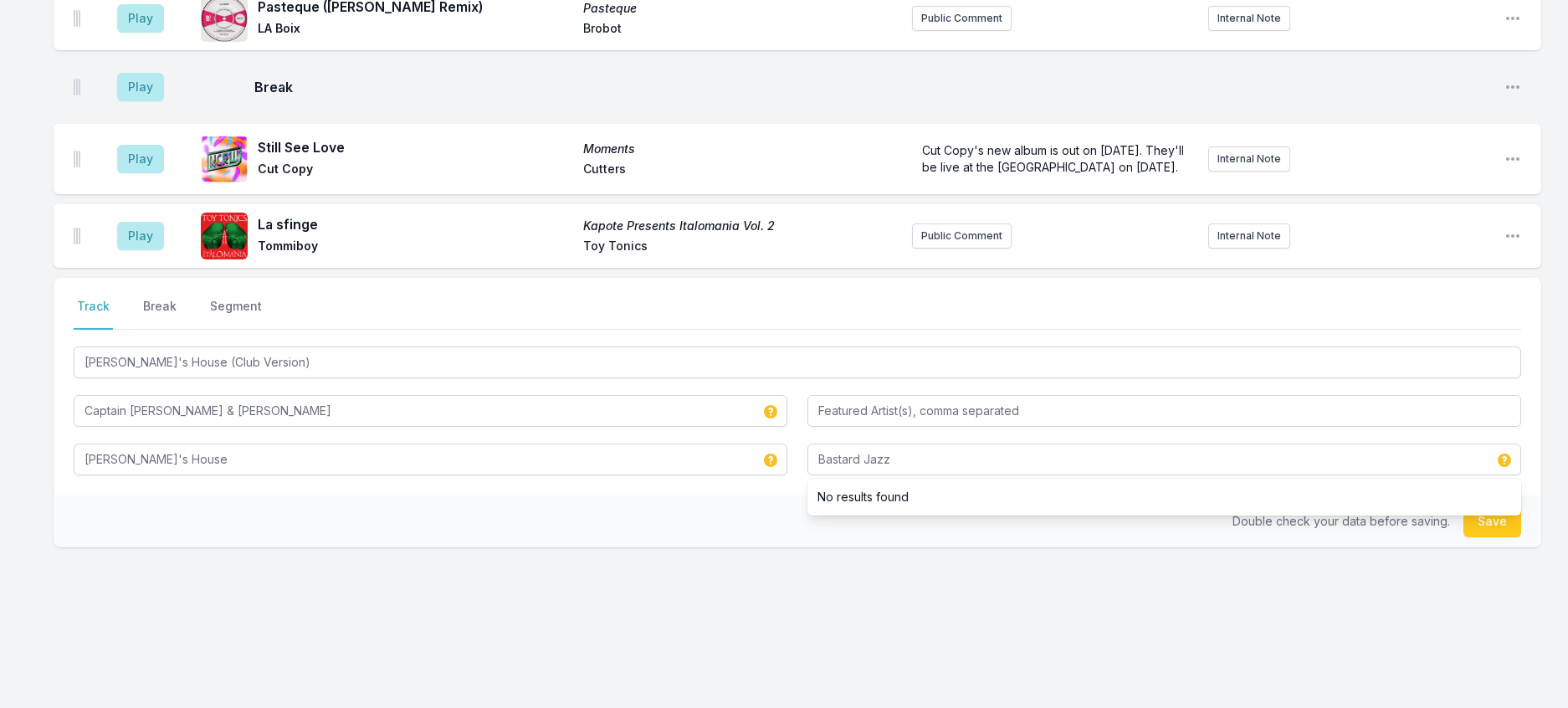
drag, startPoint x: 709, startPoint y: 698, endPoint x: 752, endPoint y: 681, distance: 46.2
click at [709, 548] on div "Double check your data before saving. Save" at bounding box center [797, 521] width 1488 height 52
click at [1478, 520] on button "Save" at bounding box center [1492, 521] width 58 height 32
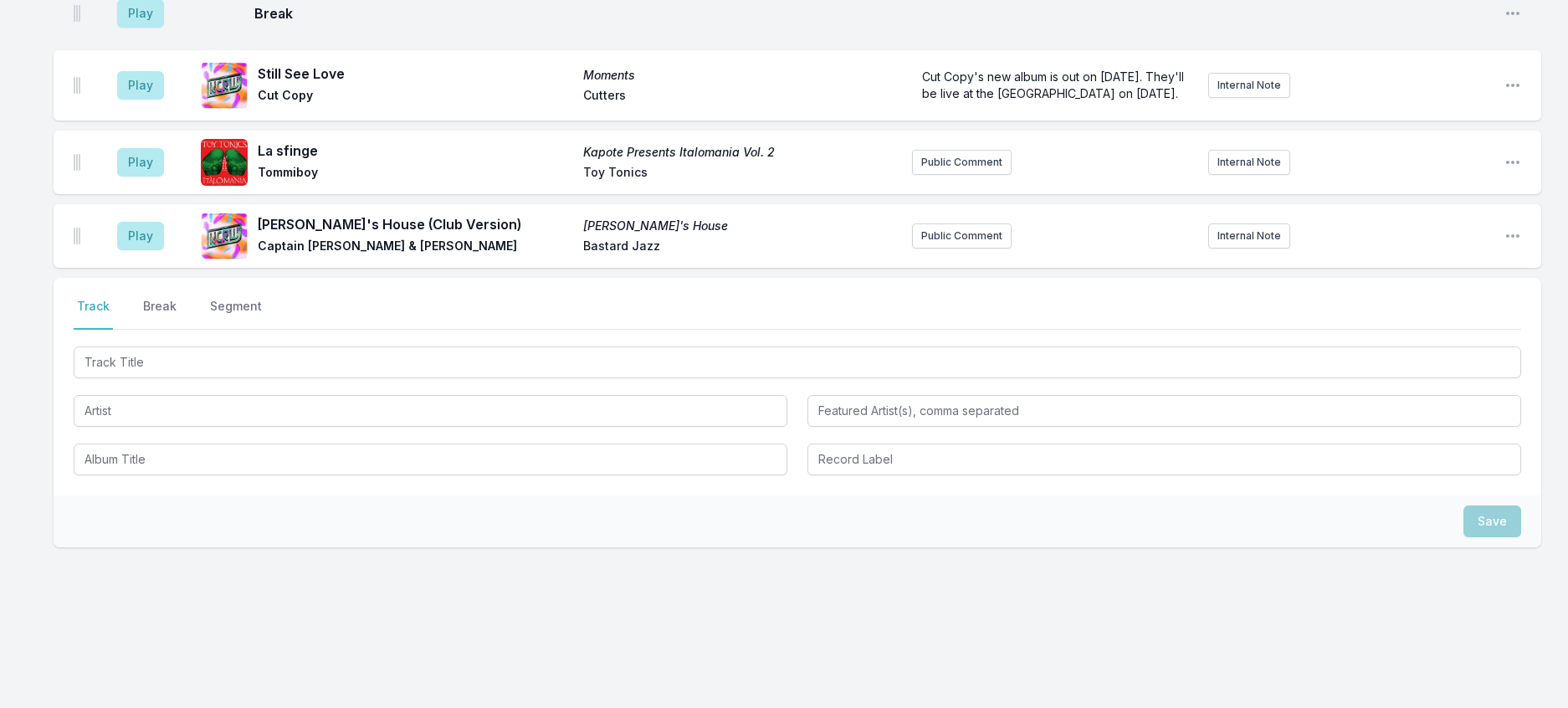
scroll to position [2610, 0]
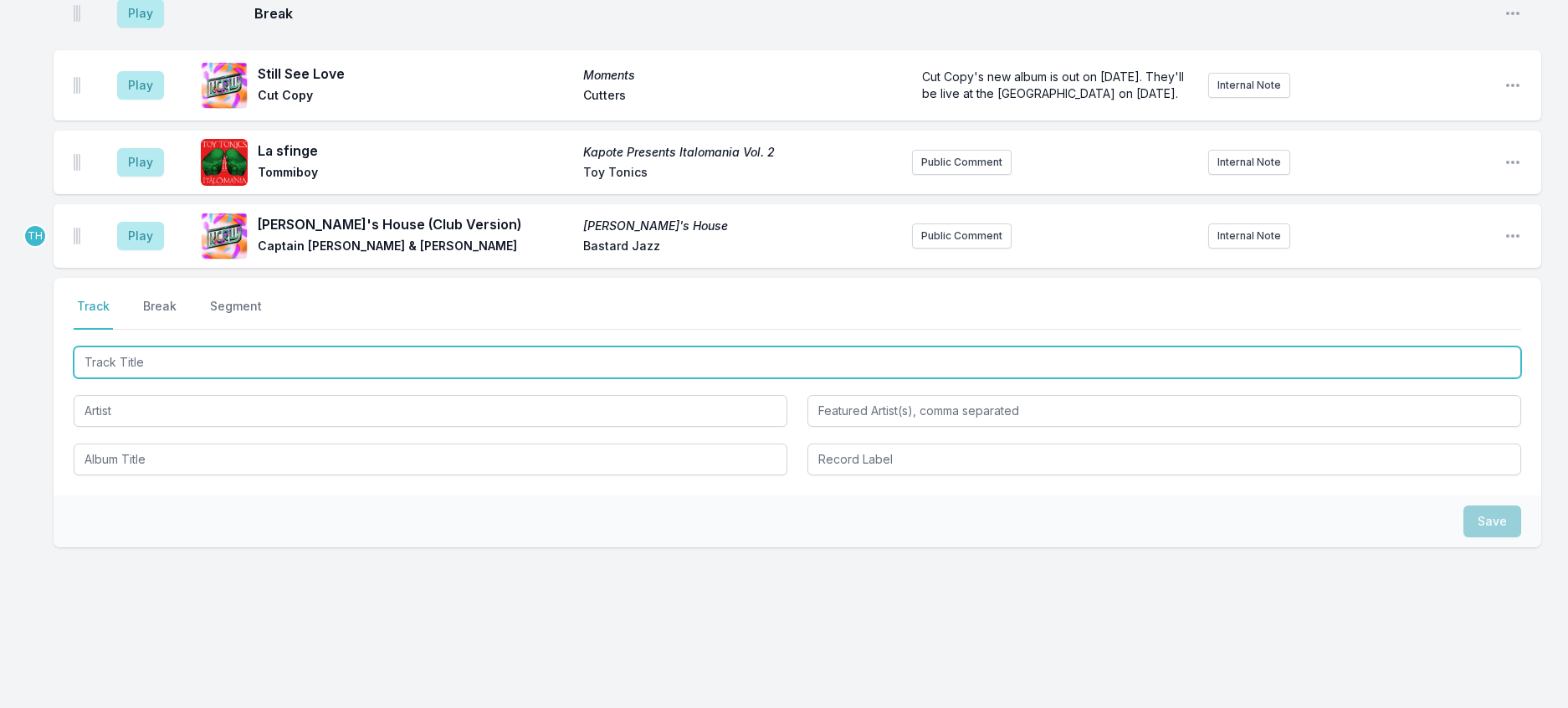
click at [321, 349] on input "Track Title" at bounding box center [797, 362] width 1447 height 32
type input "African Acid"
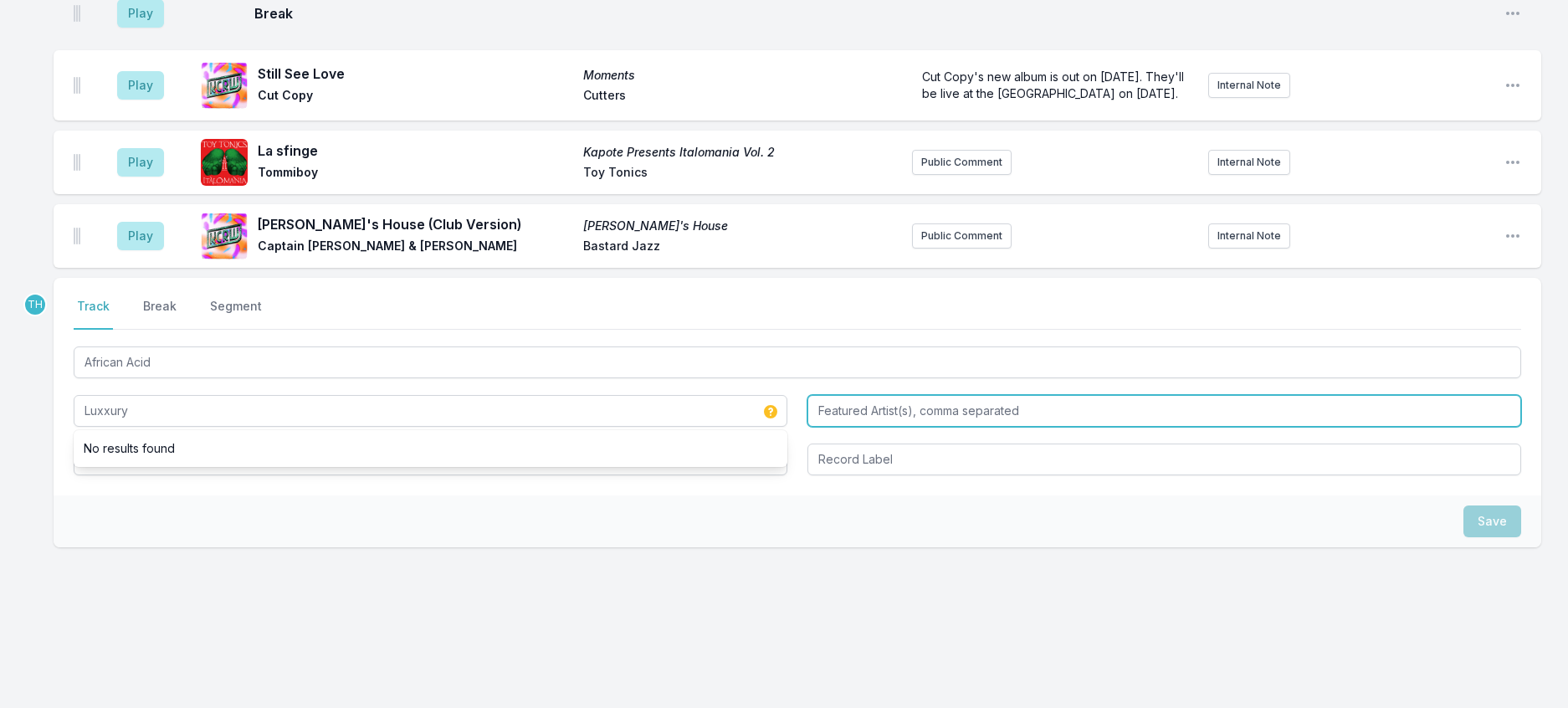
type input "Luxxury"
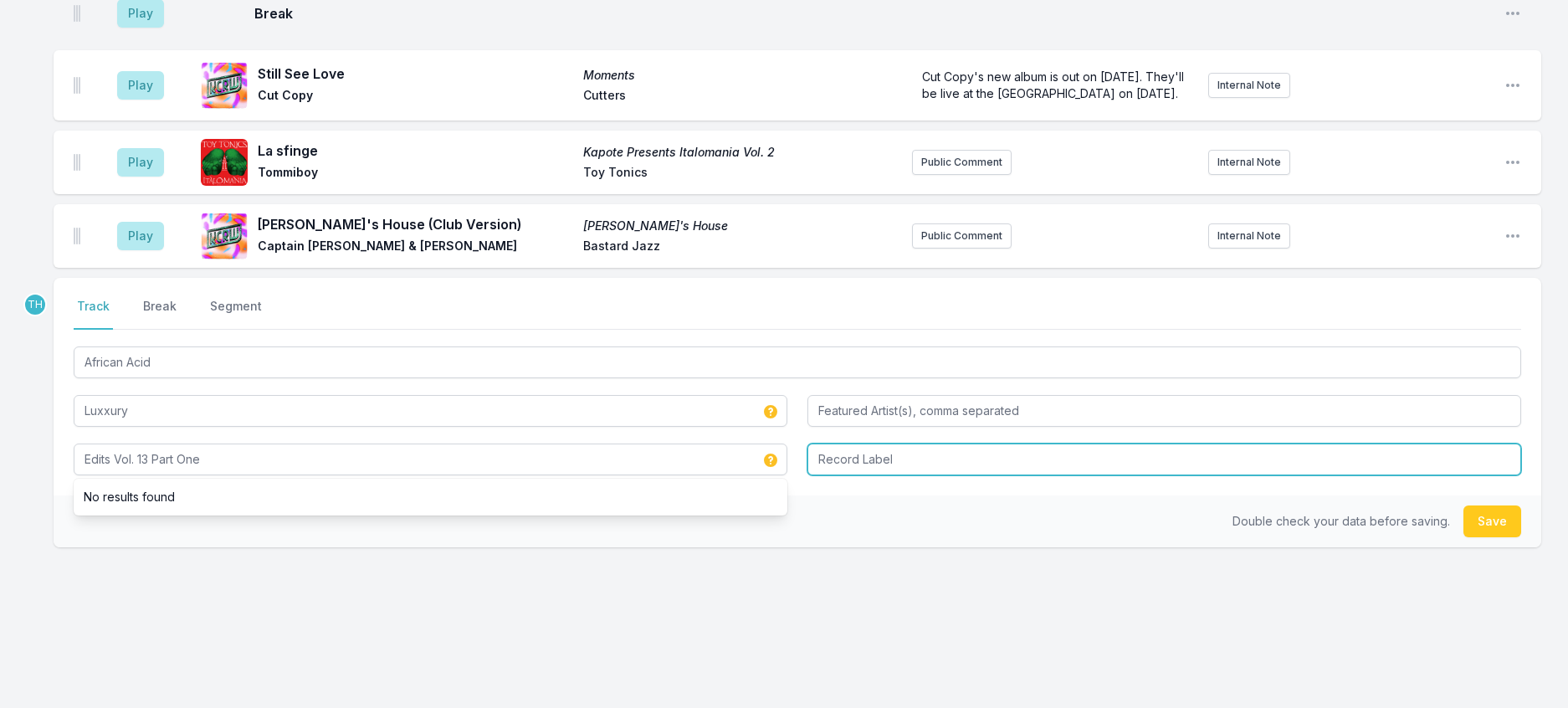
type input "Edits Vol. 13 Part One"
type input "Self Released"
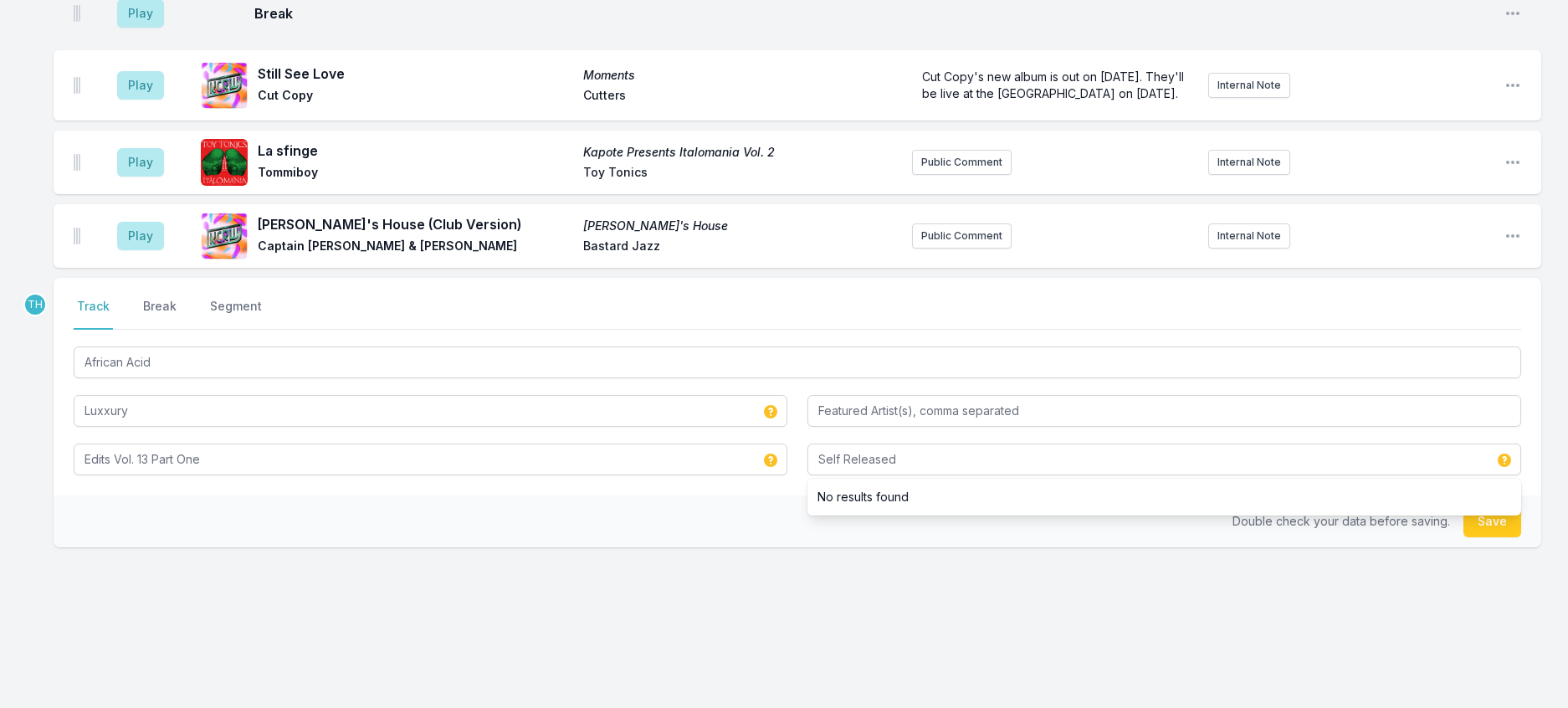
drag, startPoint x: 587, startPoint y: 520, endPoint x: 1113, endPoint y: 554, distance: 527.1
click at [589, 523] on div "Double check your data before saving. Save" at bounding box center [797, 521] width 1488 height 52
click at [1476, 527] on button "Save" at bounding box center [1492, 521] width 58 height 32
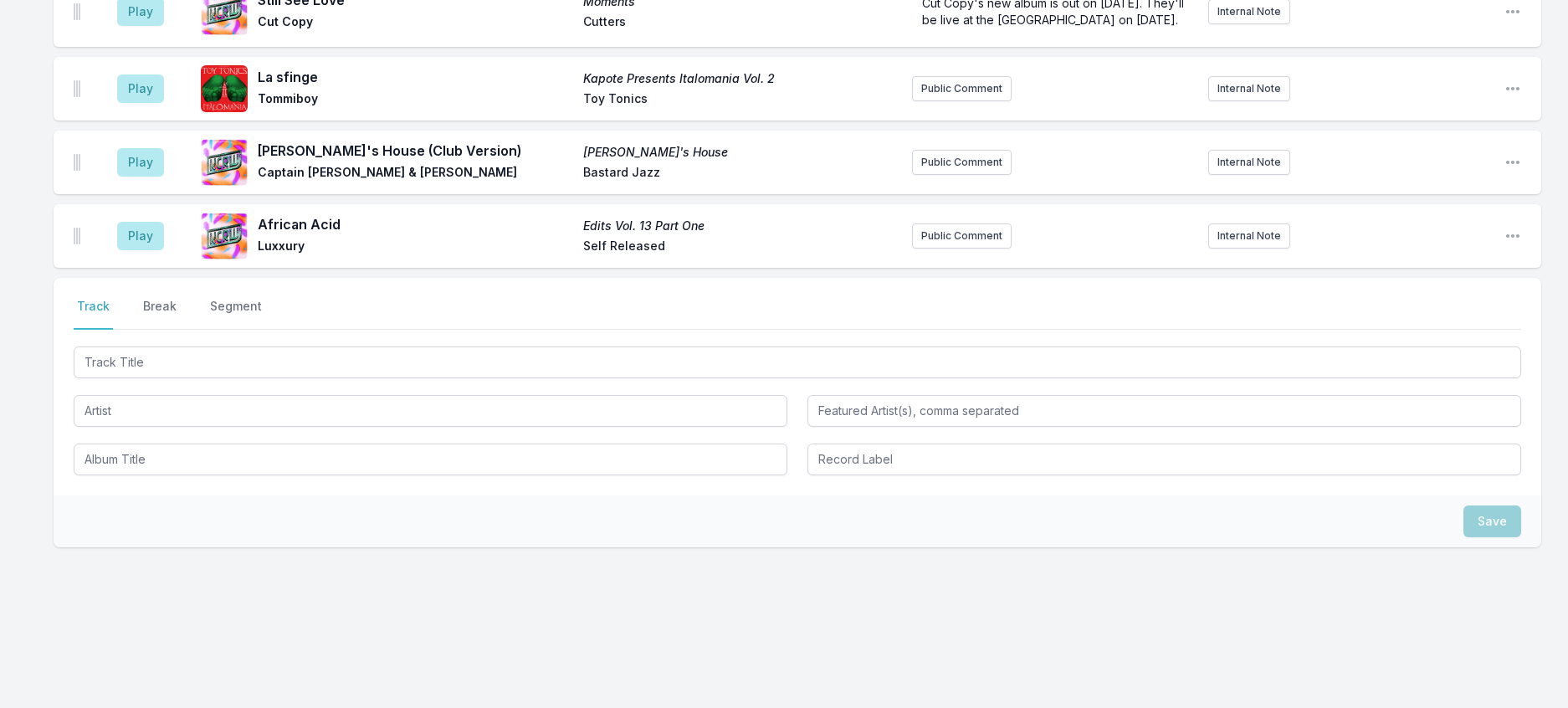
scroll to position [2692, 0]
click at [180, 298] on button "Break" at bounding box center [160, 314] width 40 height 32
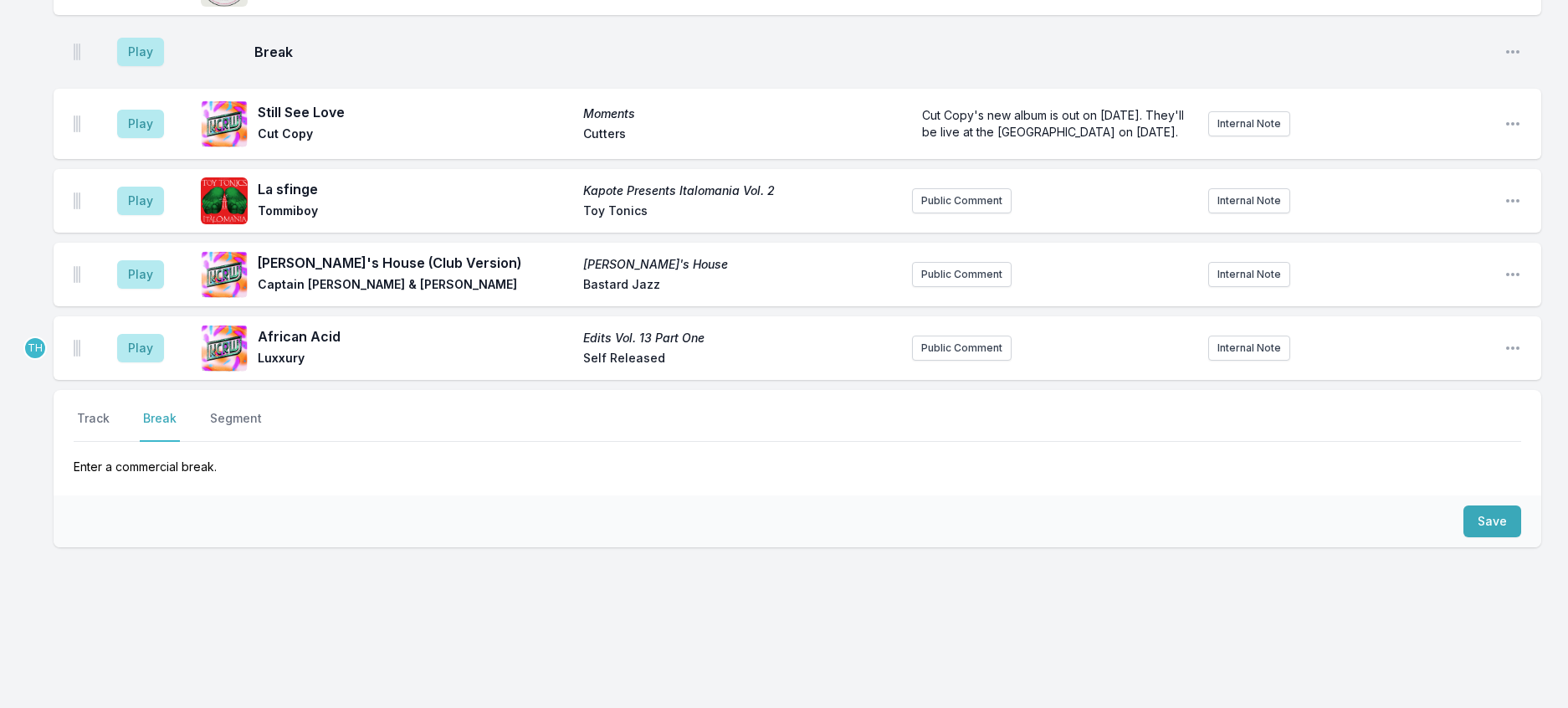
scroll to position [2602, 0]
click at [1495, 506] on button "Save" at bounding box center [1492, 521] width 58 height 32
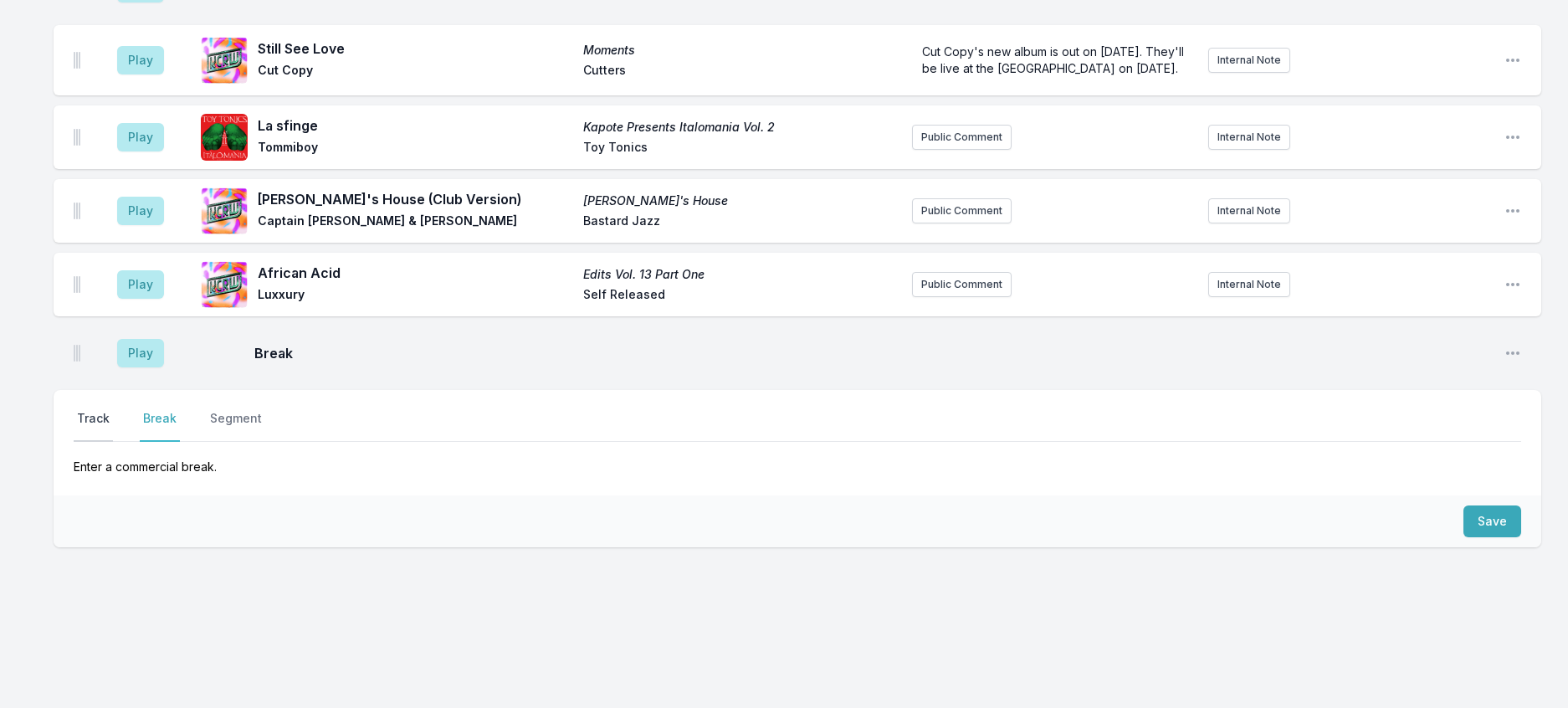
drag, startPoint x: 110, startPoint y: 379, endPoint x: 125, endPoint y: 417, distance: 40.9
click at [110, 410] on button "Track" at bounding box center [93, 425] width 39 height 32
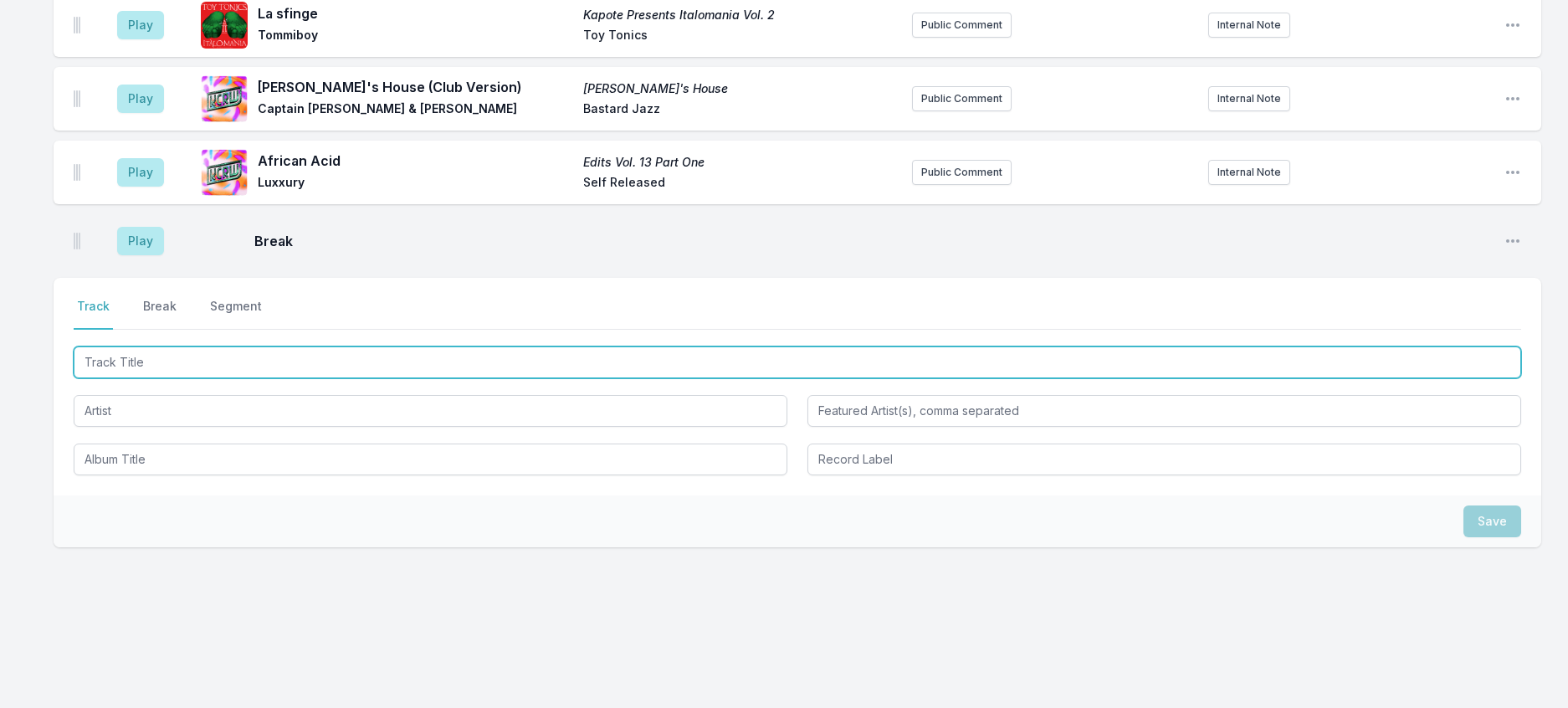
click at [132, 379] on input "Track Title" at bounding box center [797, 362] width 1447 height 32
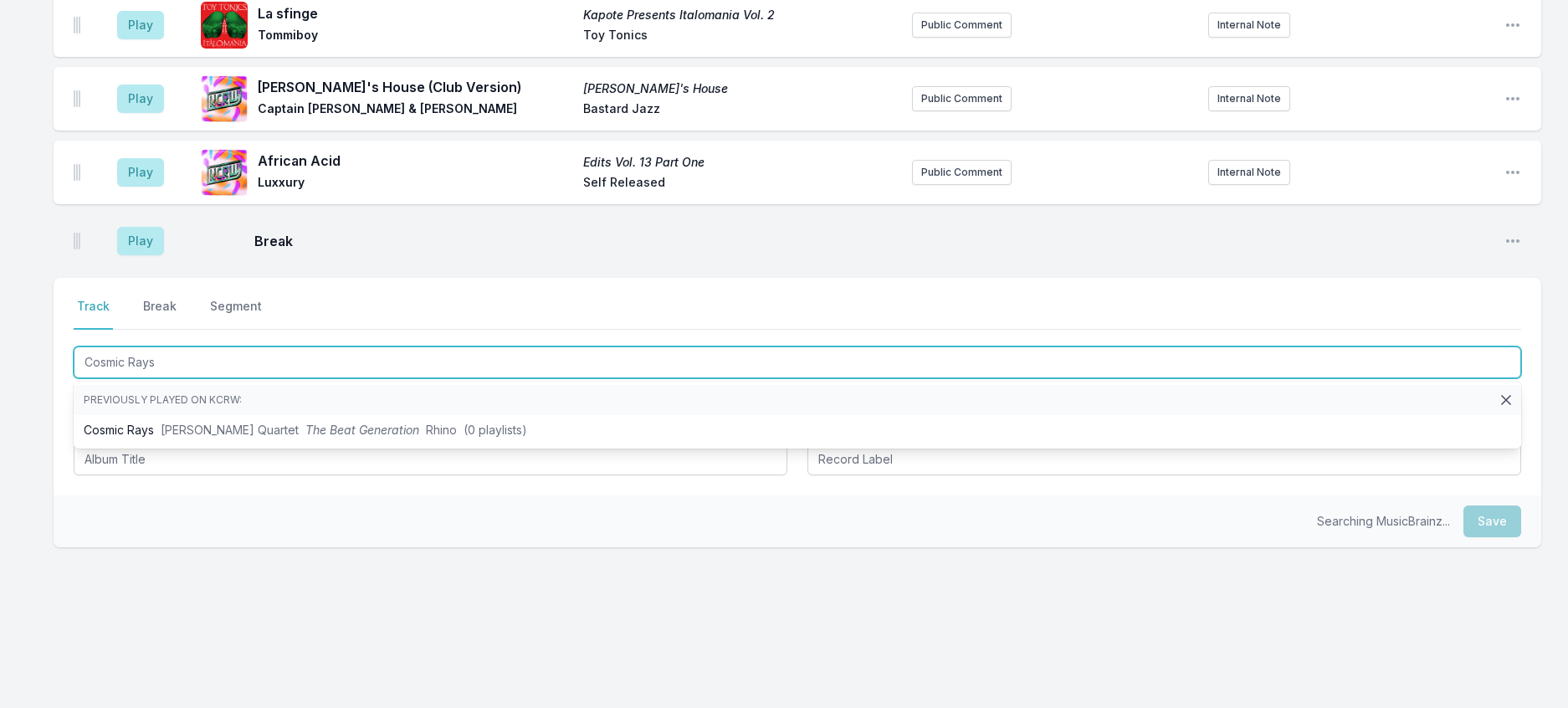
type input "Cosmic Rays"
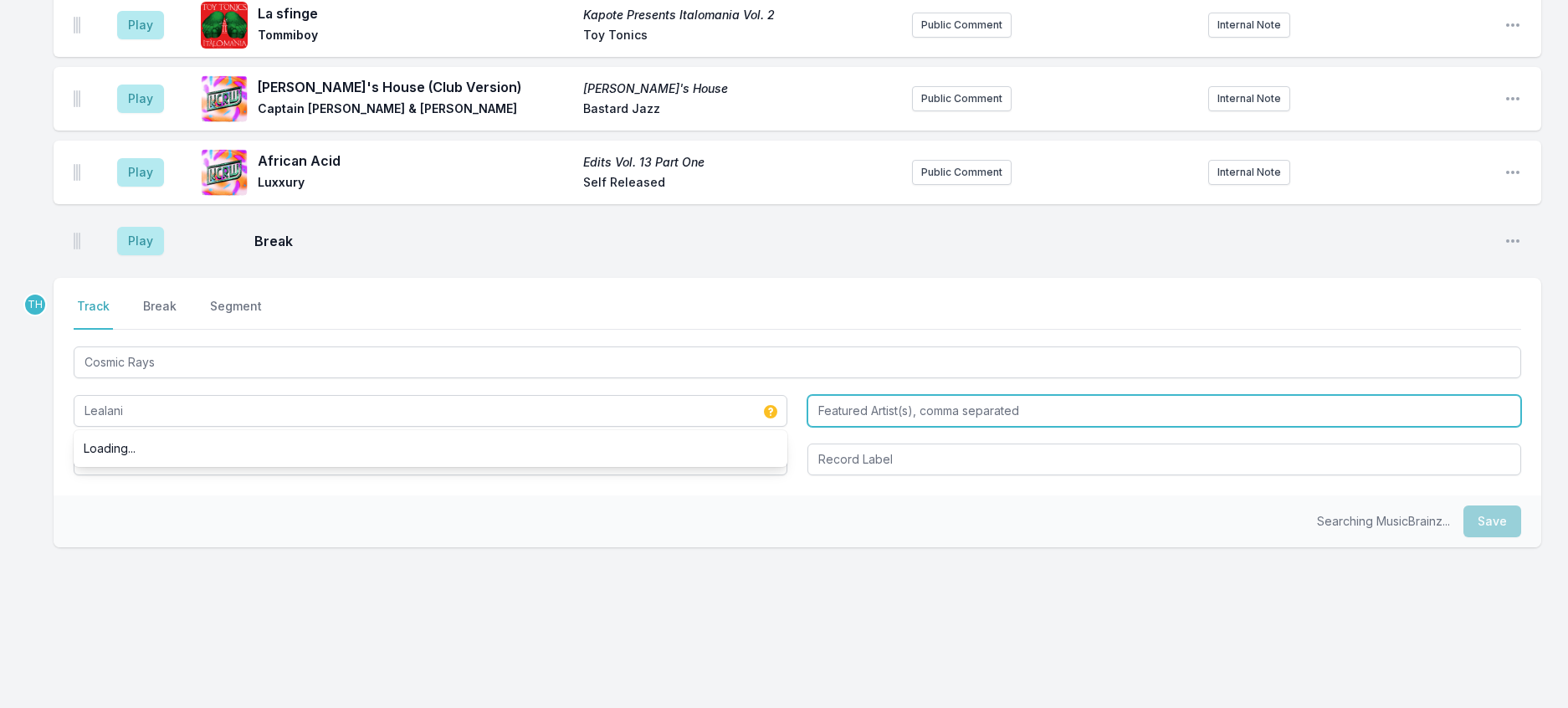
type input "Lealani"
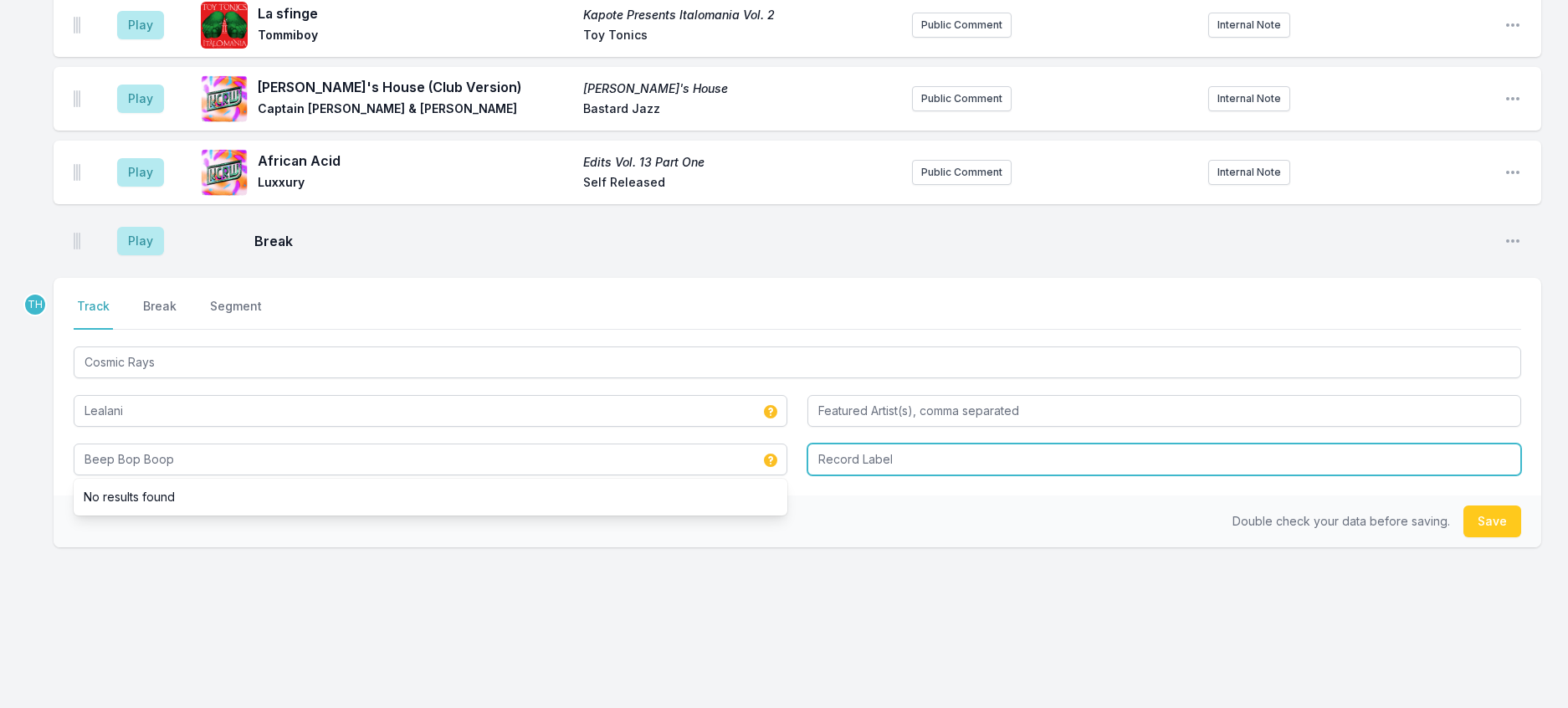
type input "Beep Bop Boop"
type input "Blood Moon Hunters"
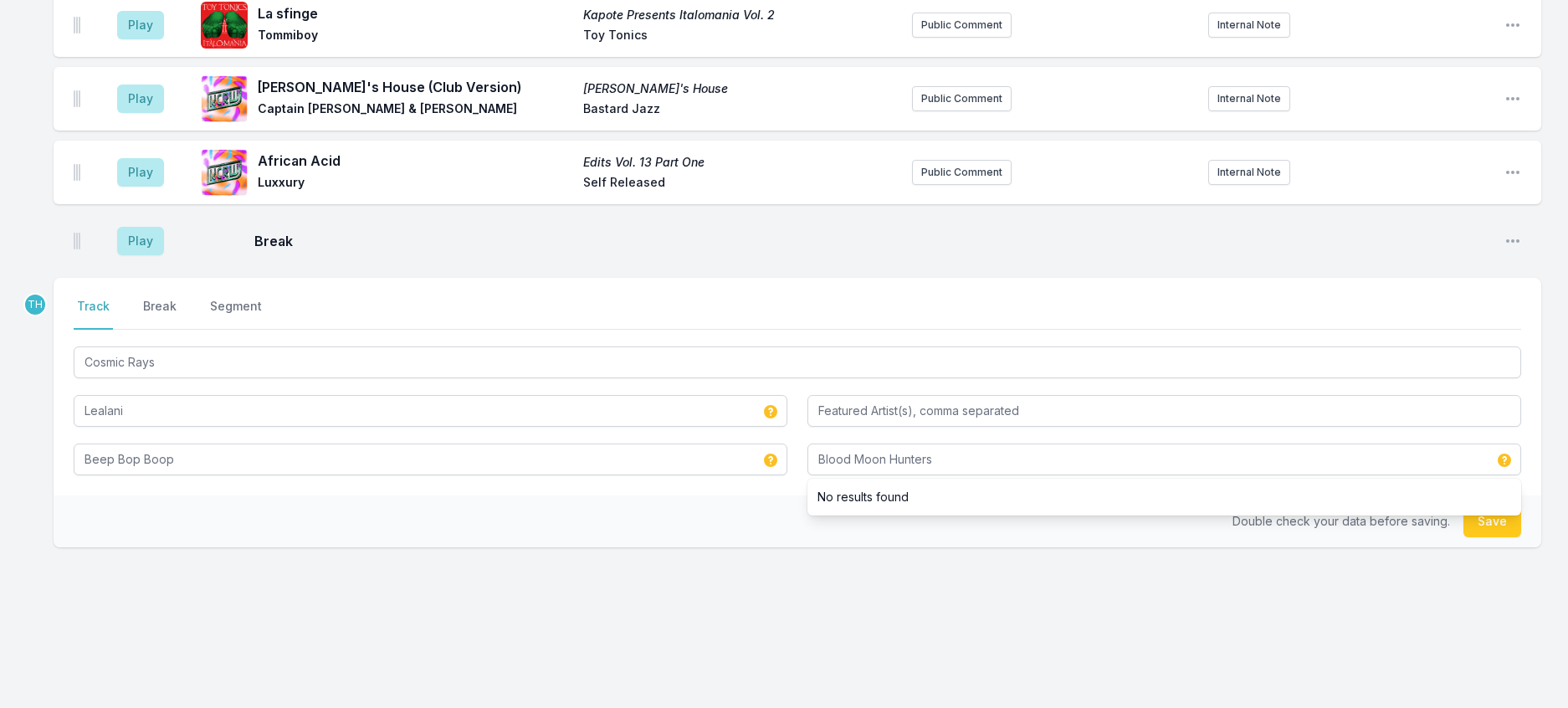
click at [732, 548] on div "Double check your data before saving. Save" at bounding box center [797, 521] width 1488 height 52
click at [1485, 538] on button "Save" at bounding box center [1492, 521] width 58 height 32
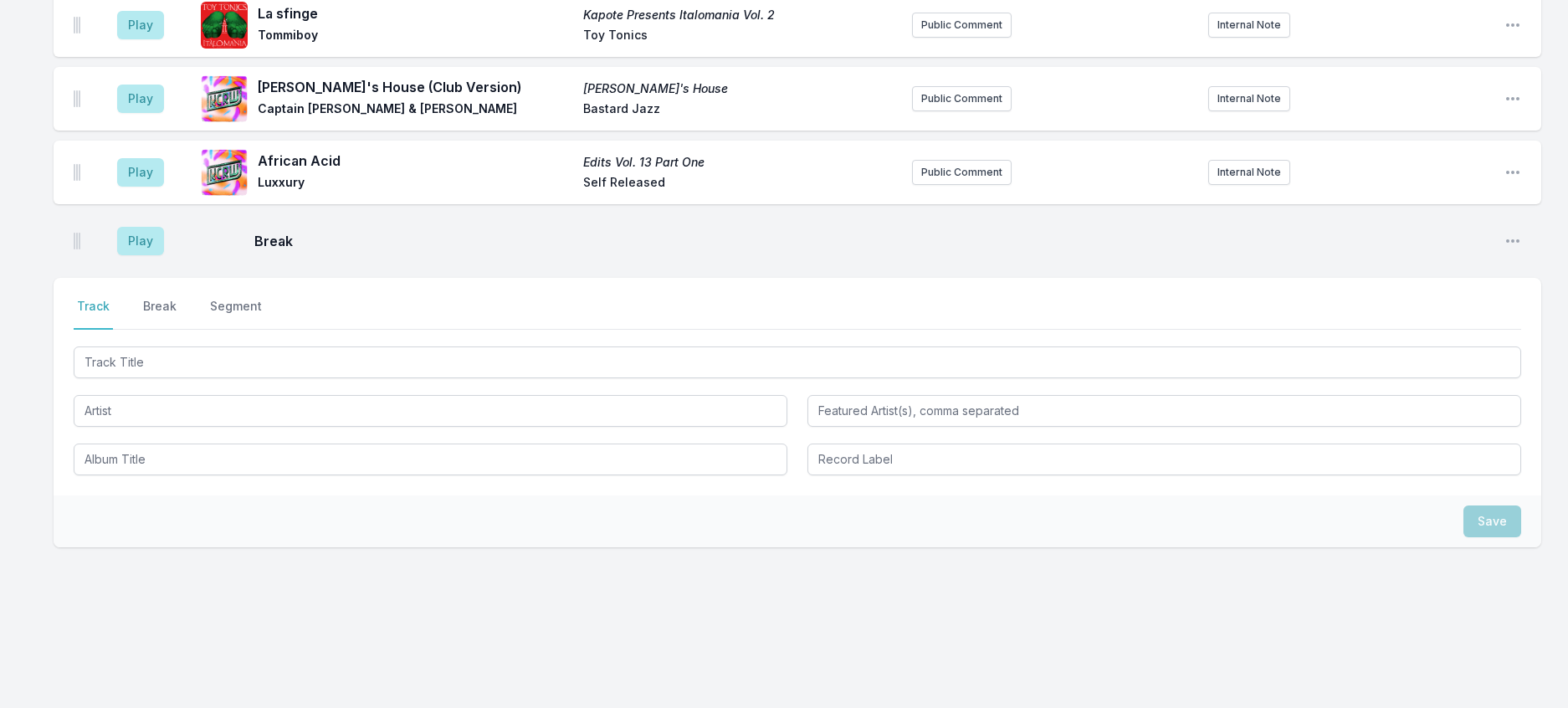
scroll to position [2757, 0]
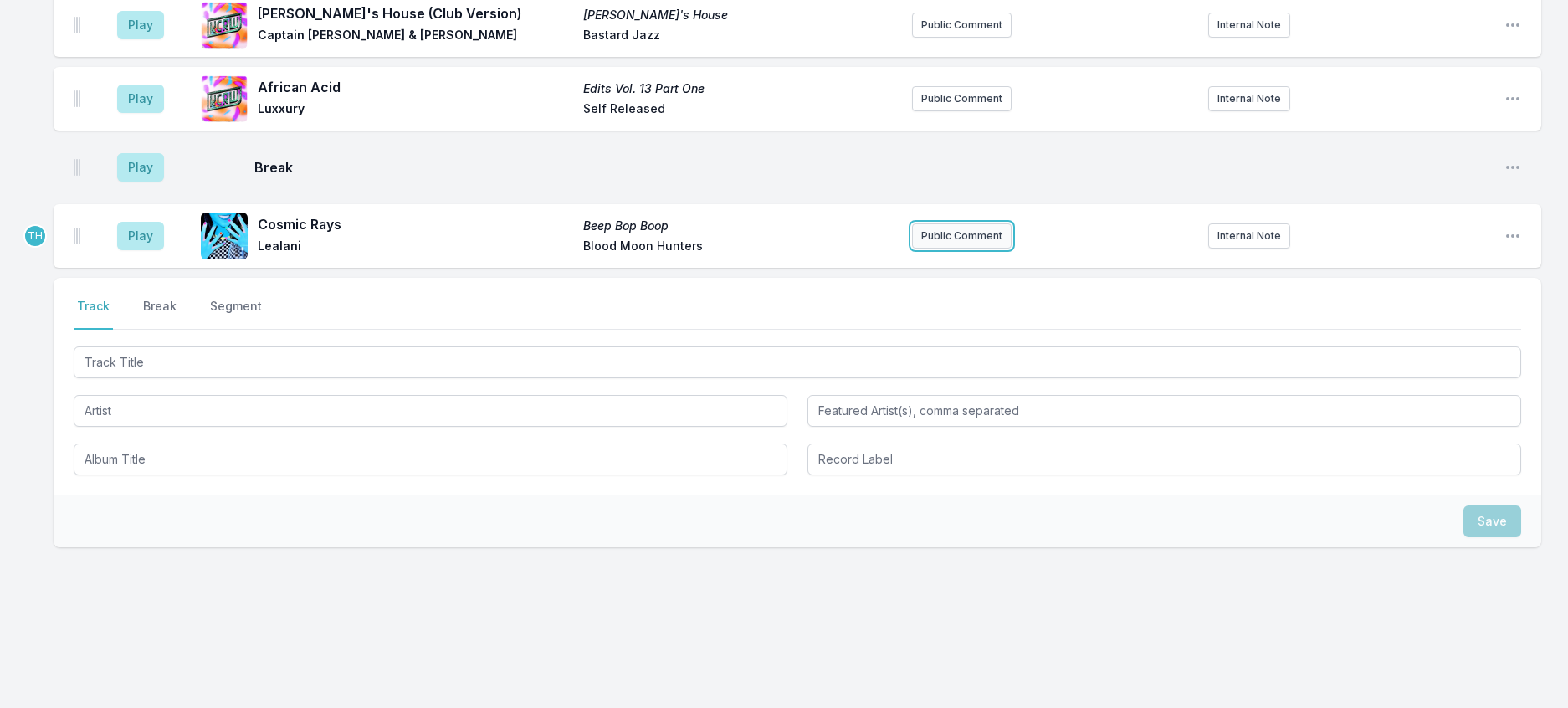
click at [943, 249] on button "Public Comment" at bounding box center [962, 235] width 100 height 25
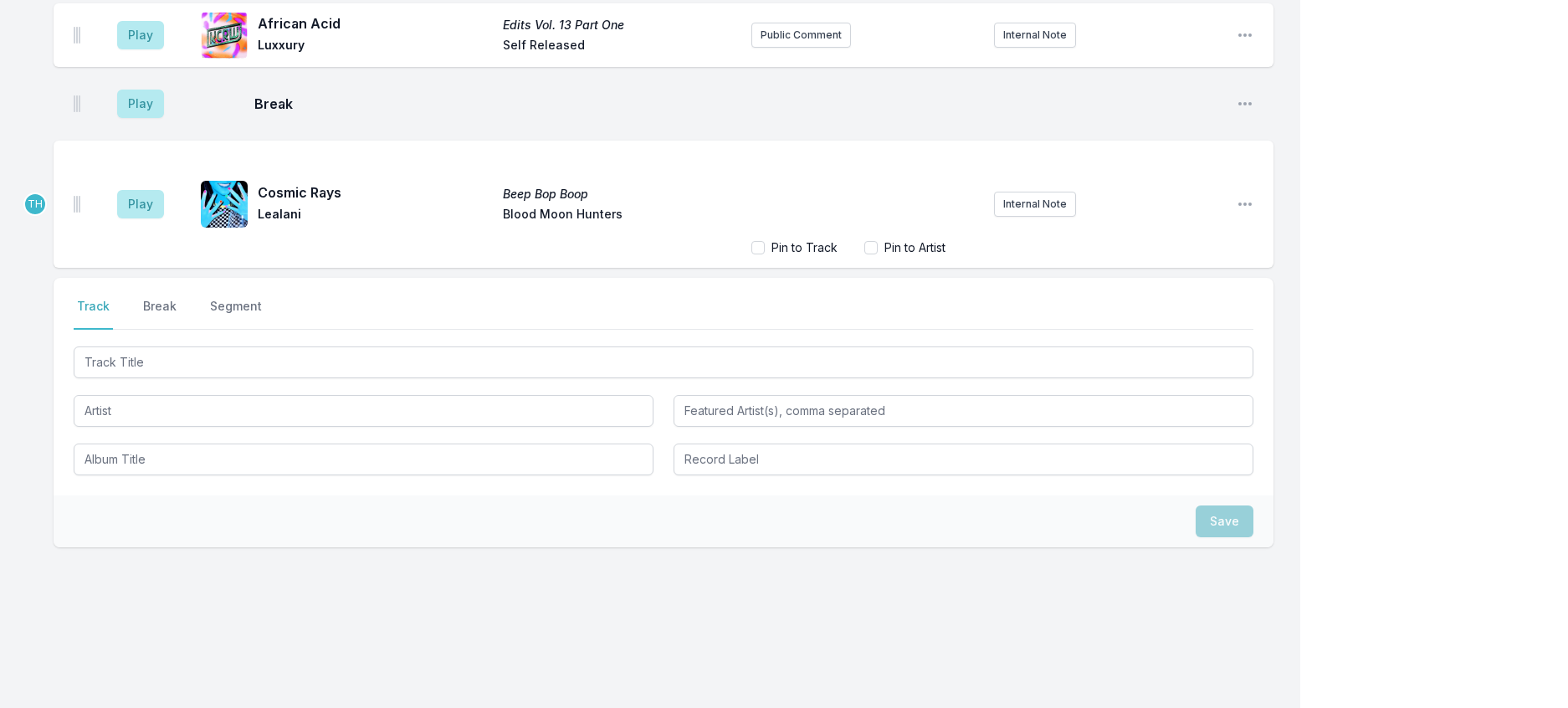
scroll to position [2828, 0]
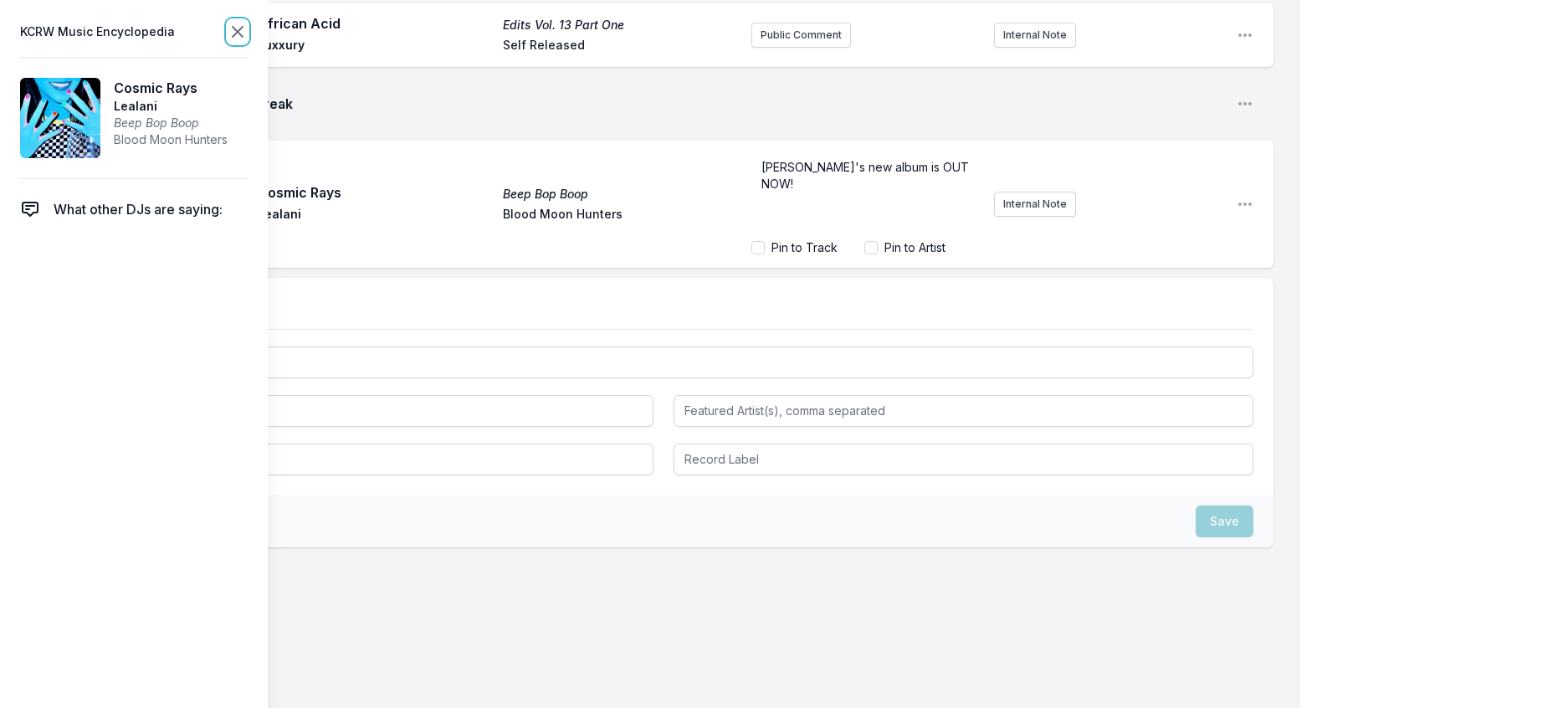
click at [248, 41] on icon at bounding box center [238, 32] width 20 height 20
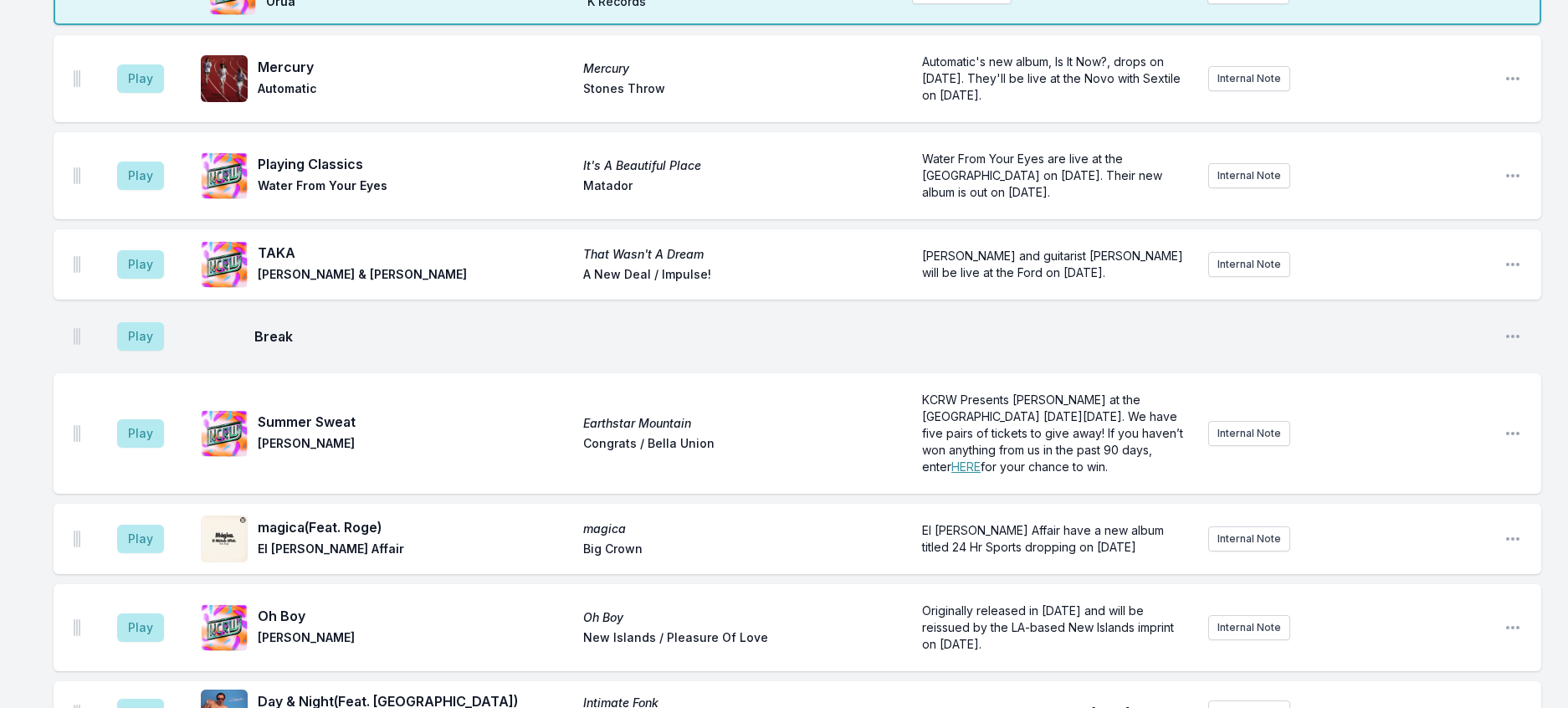
scroll to position [839, 0]
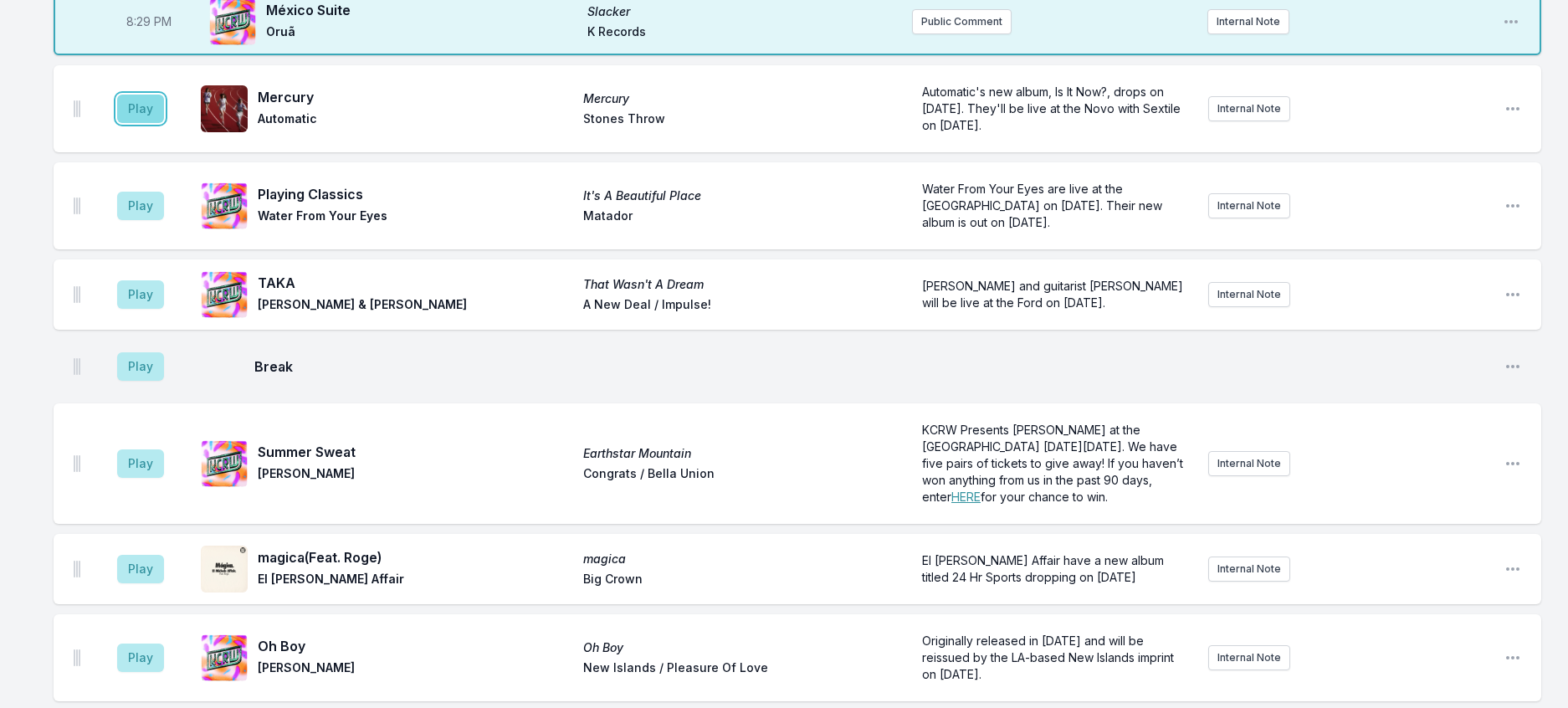
click at [155, 123] on button "Play" at bounding box center [140, 108] width 47 height 28
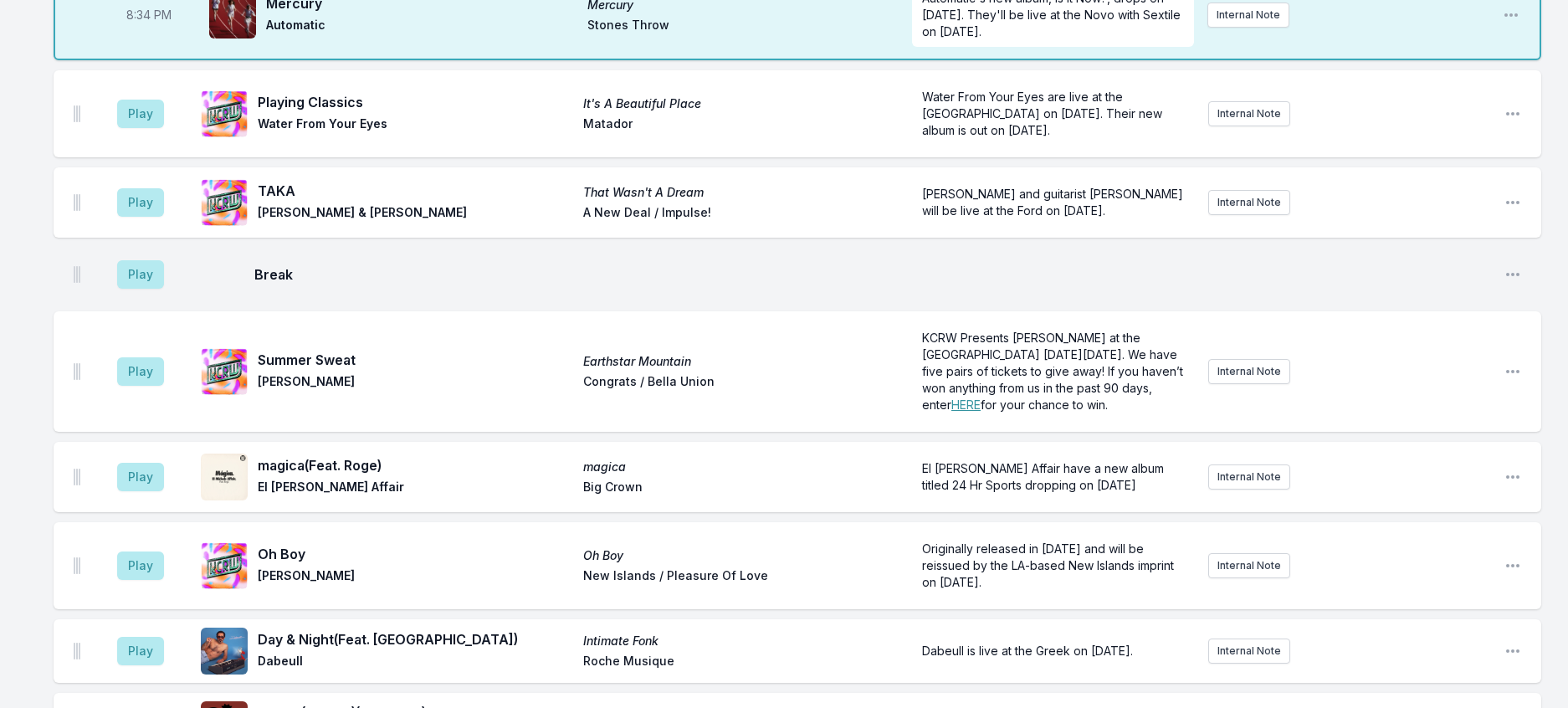
scroll to position [923, 0]
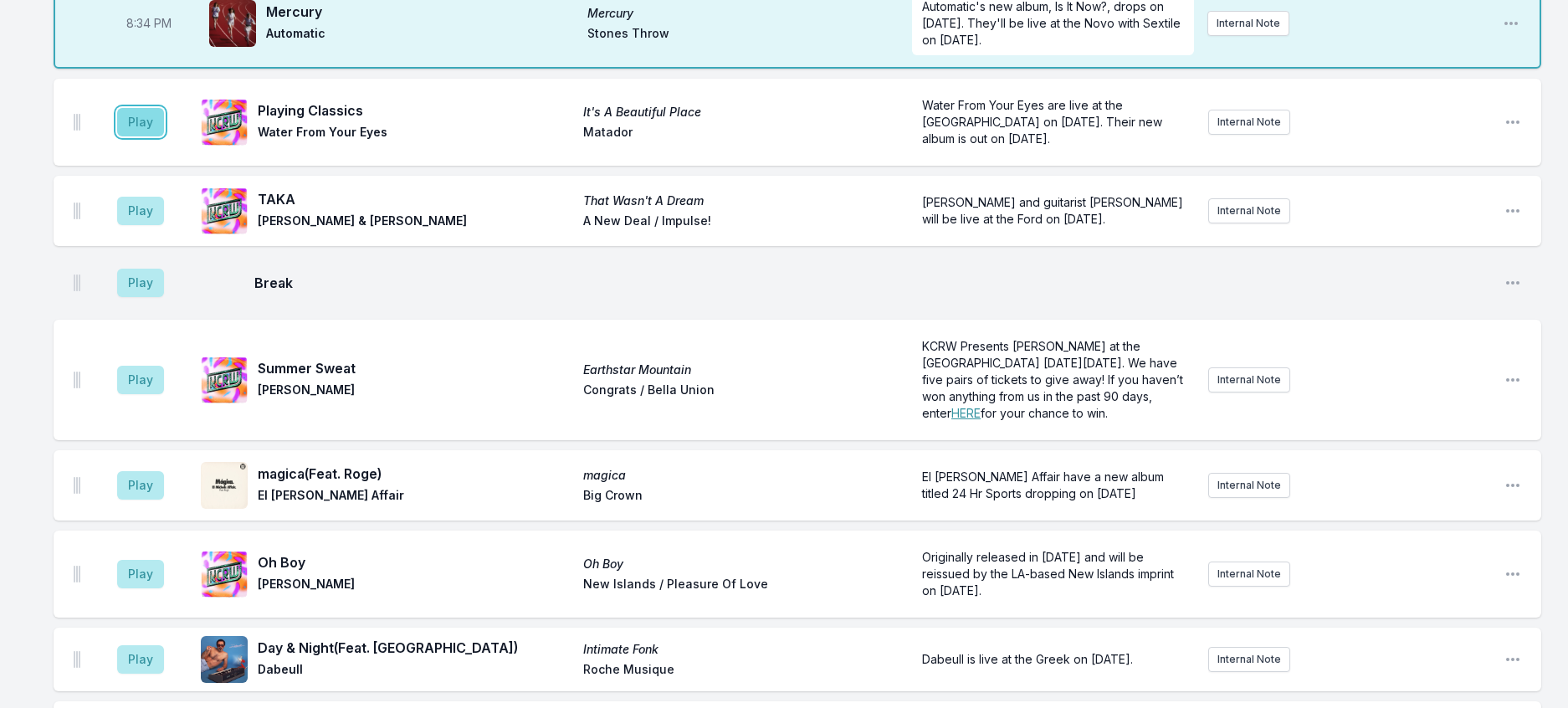
click at [163, 136] on button "Play" at bounding box center [140, 122] width 47 height 28
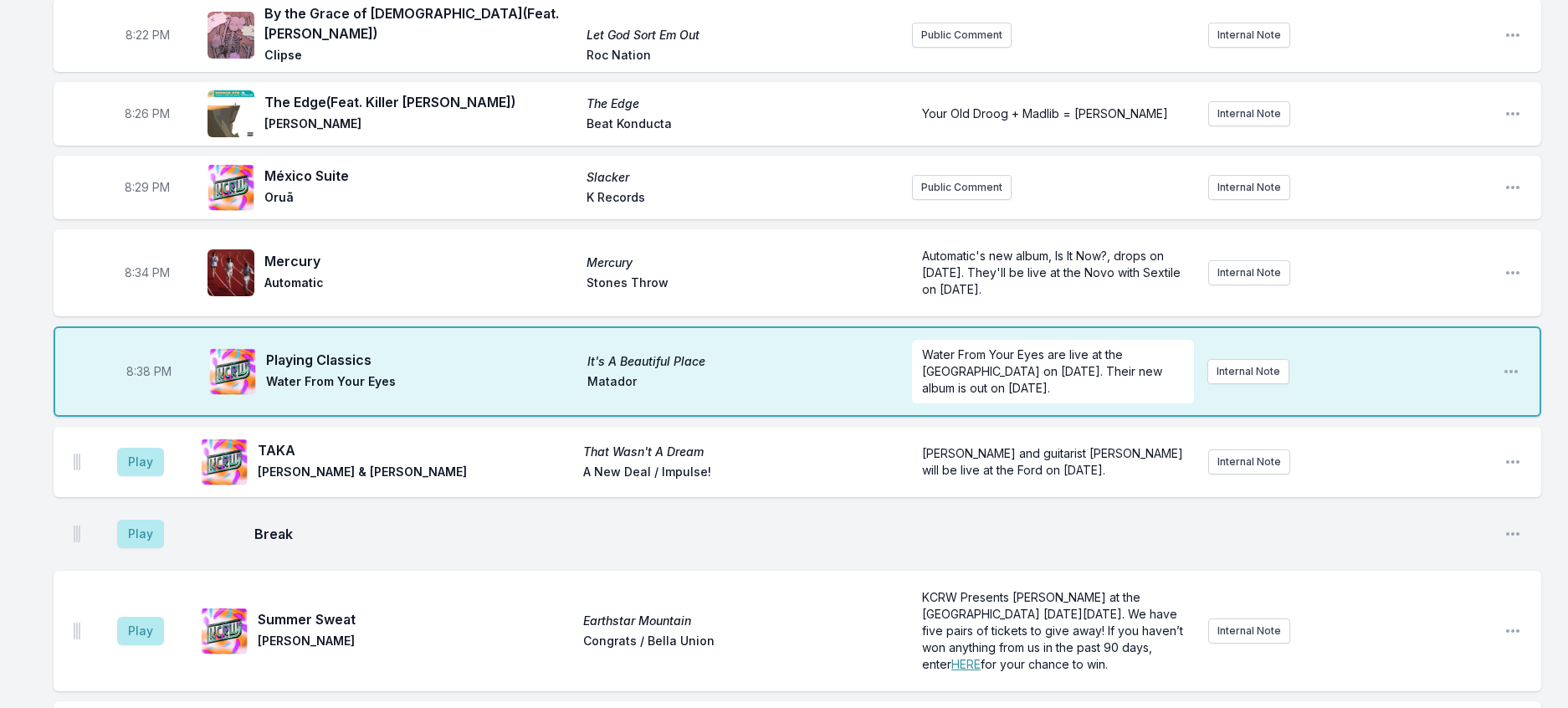
scroll to position [755, 0]
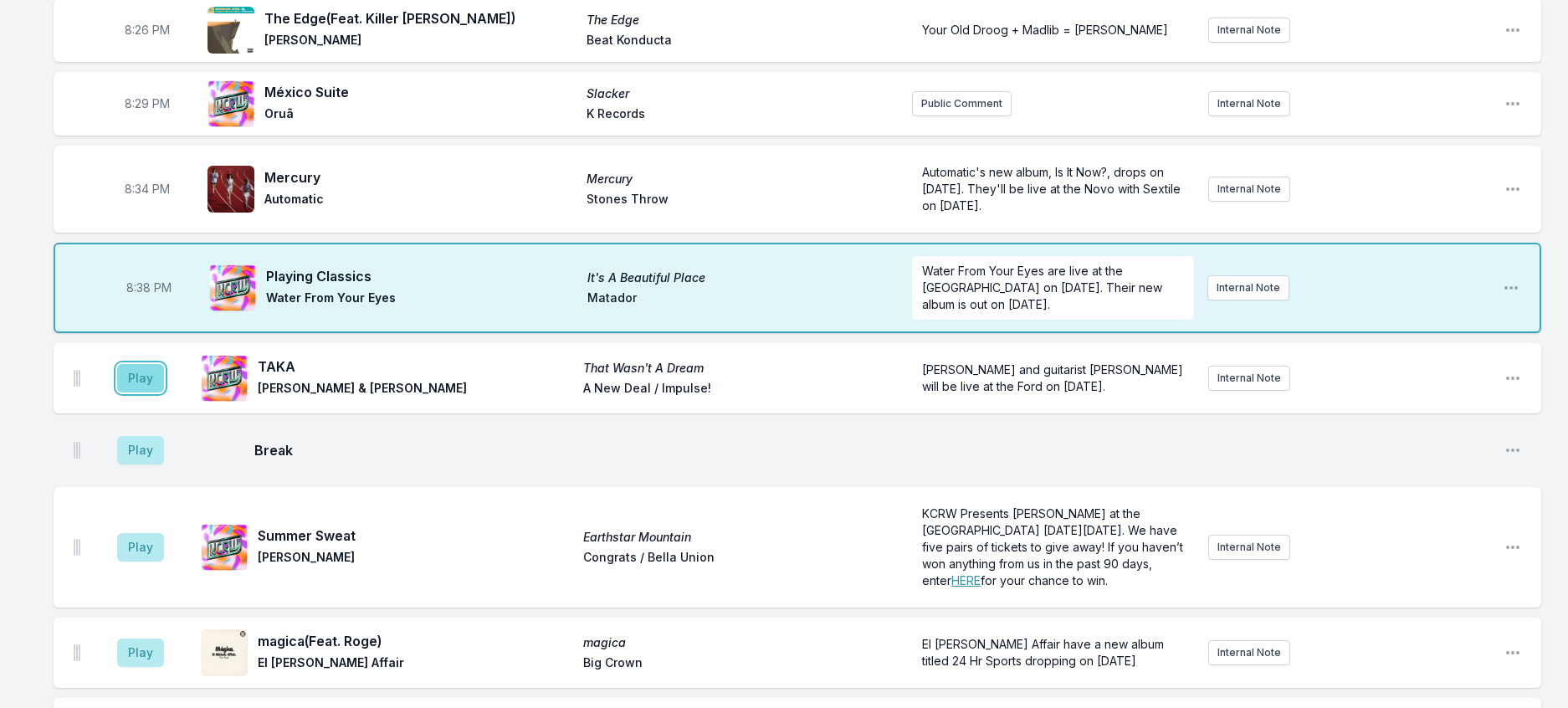
click at [154, 392] on button "Play" at bounding box center [140, 378] width 47 height 28
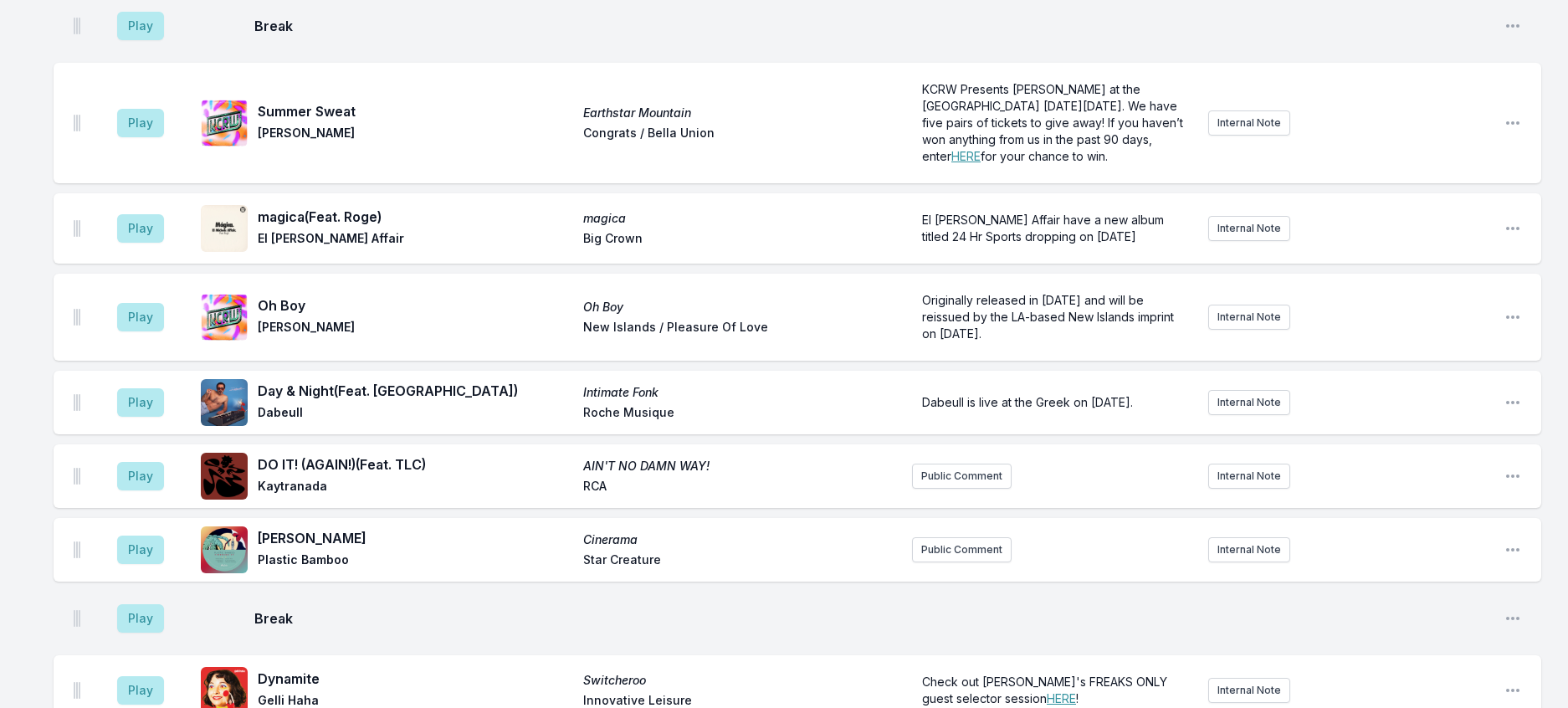
scroll to position [1174, 0]
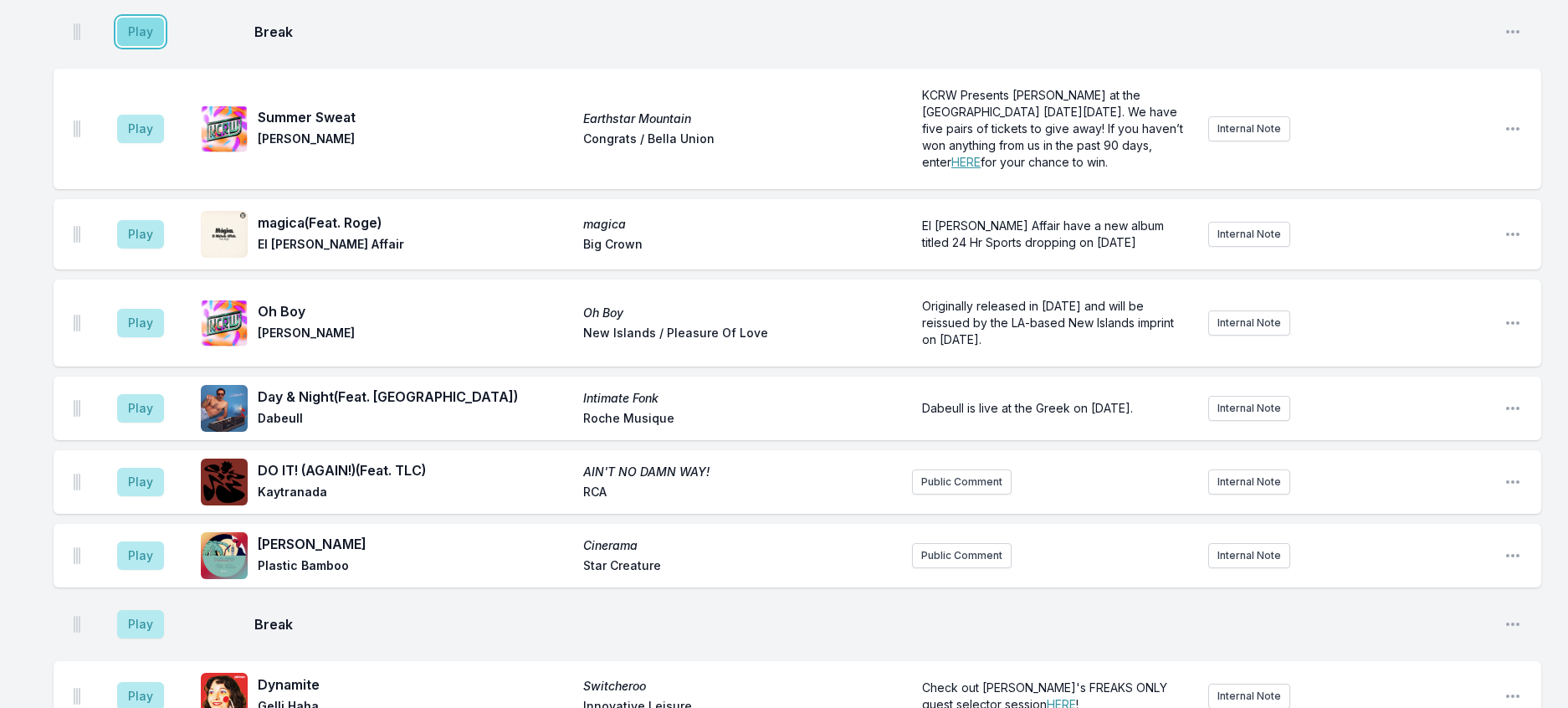
click at [157, 46] on button "Play" at bounding box center [140, 31] width 47 height 28
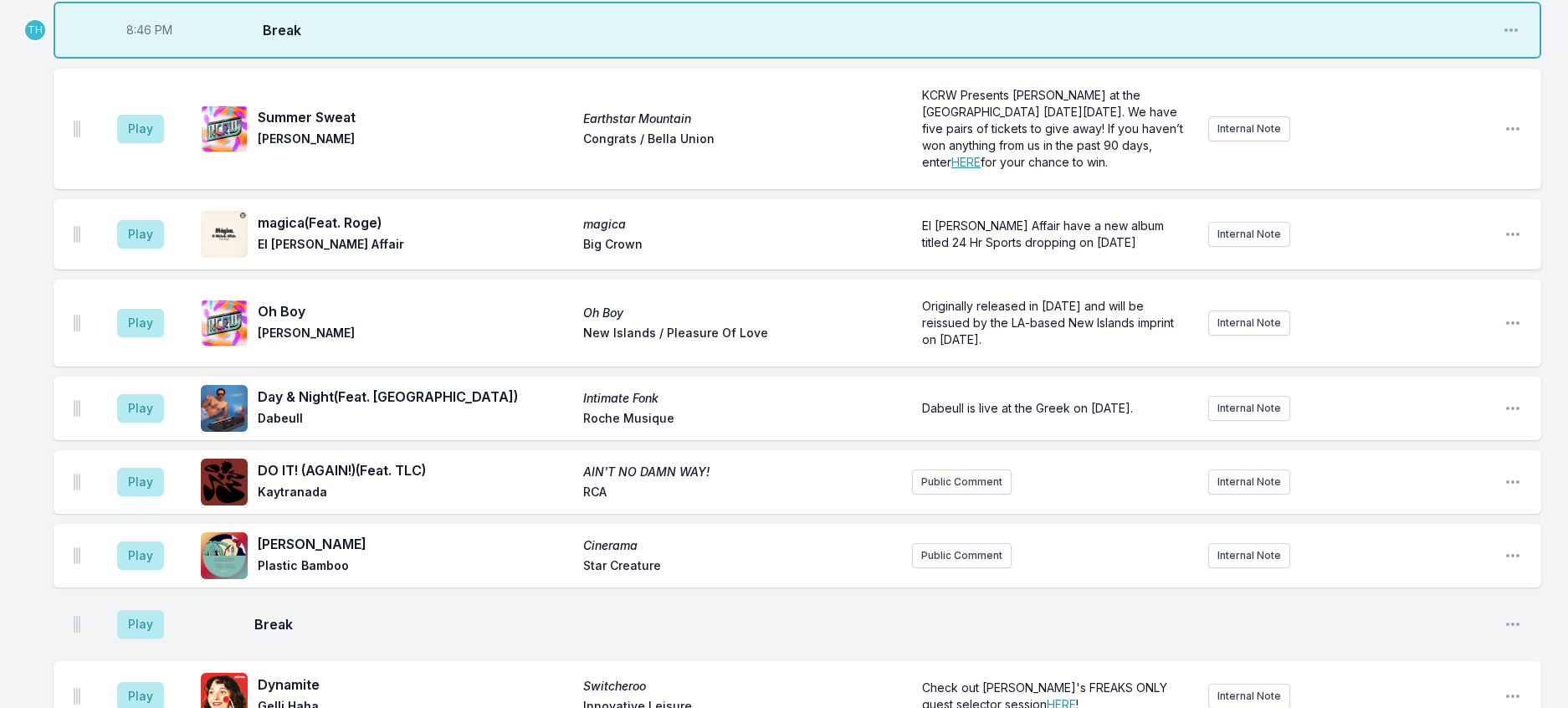
click at [162, 38] on span "8:46 PM" at bounding box center [149, 30] width 46 height 16
click at [162, 46] on input "20:46" at bounding box center [149, 30] width 94 height 32
type input "20:45"
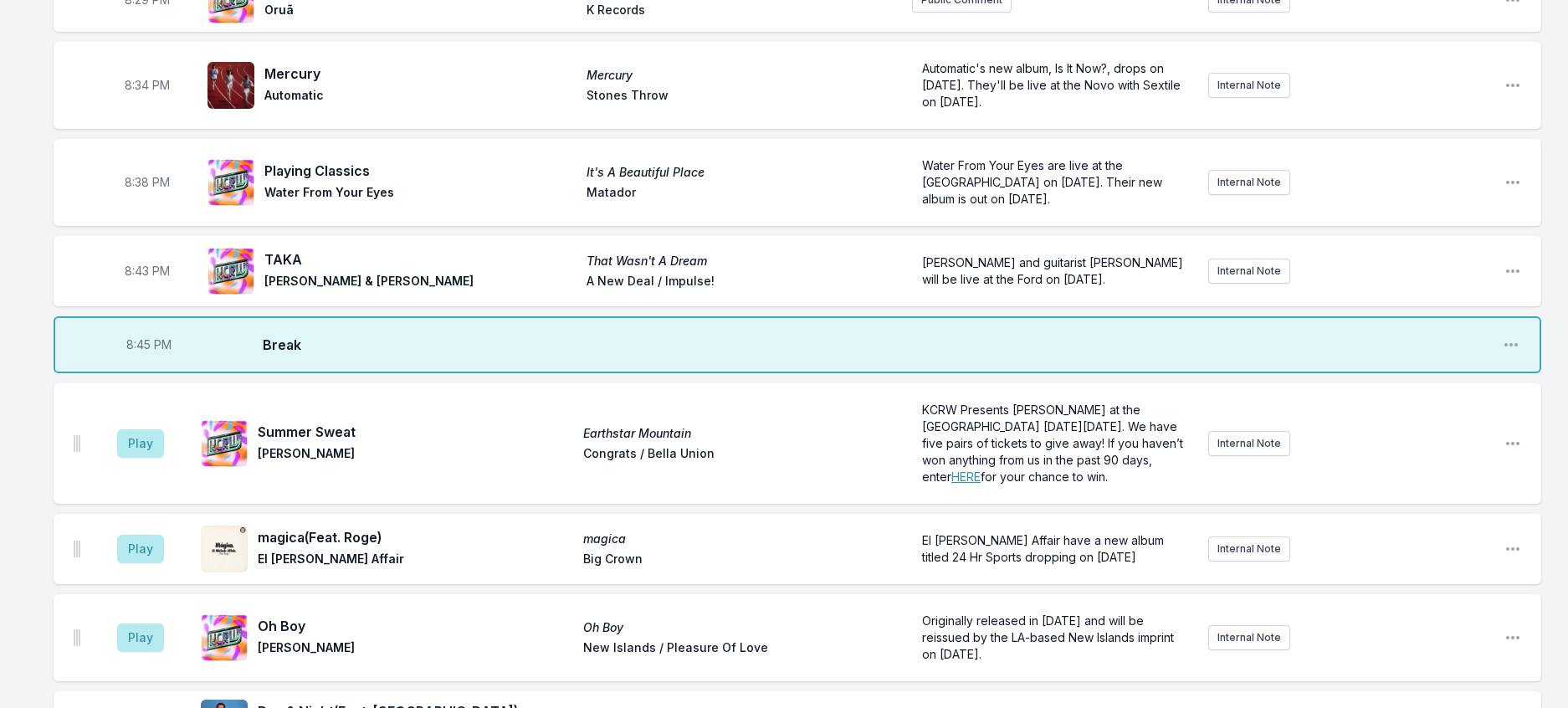
scroll to position [996, 0]
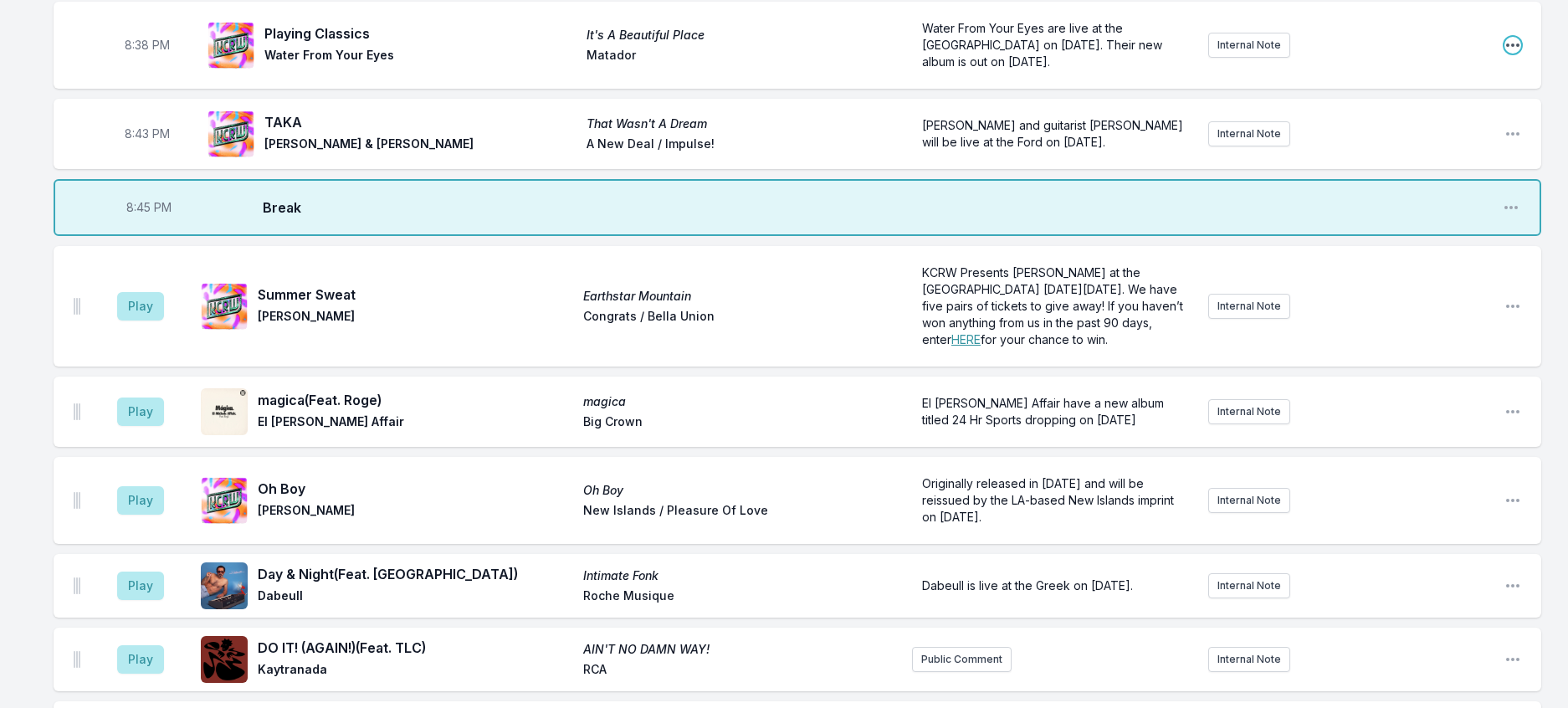
click at [1510, 47] on icon "Open playlist item options" at bounding box center [1512, 46] width 14 height 4
click at [1417, 123] on button "Edit Track Details" at bounding box center [1427, 109] width 187 height 30
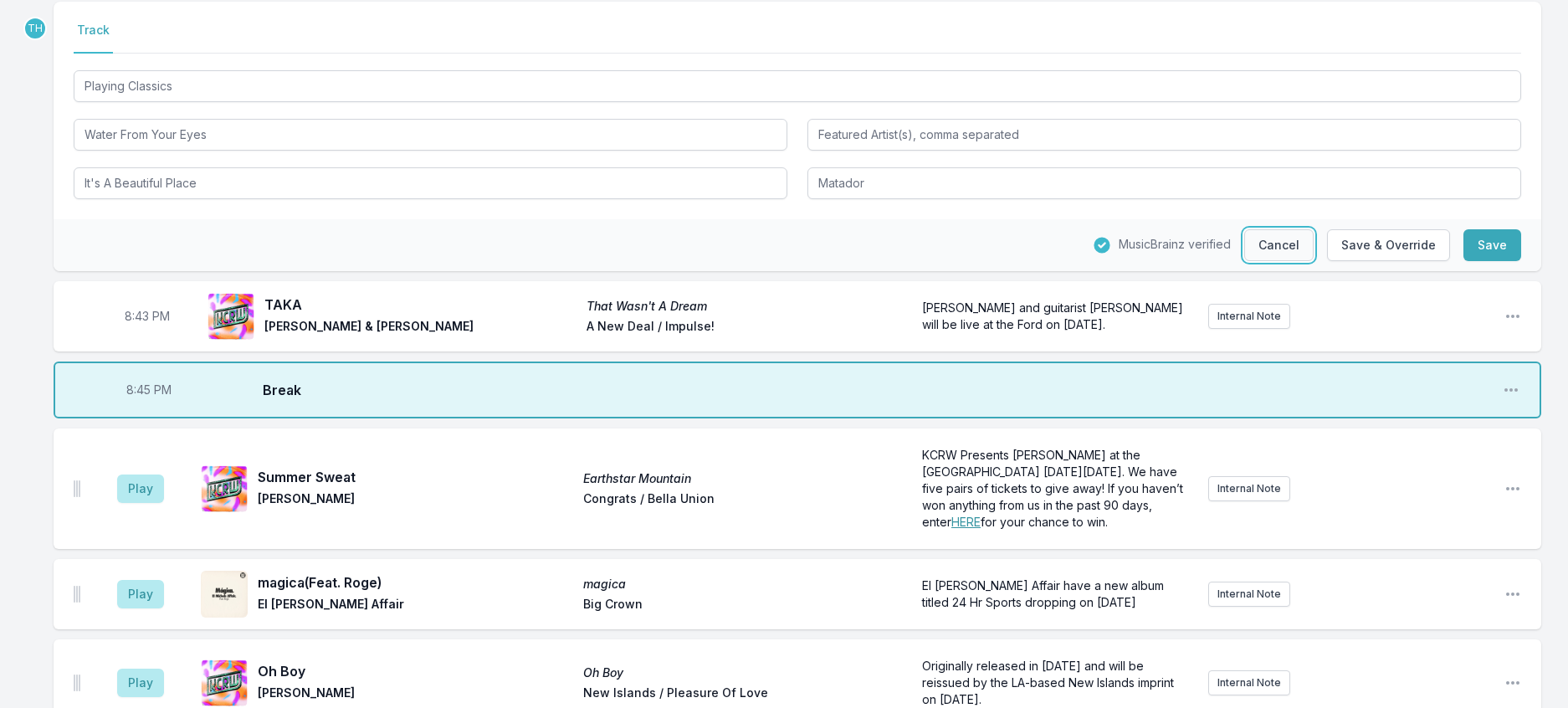
click at [1263, 262] on button "Cancel" at bounding box center [1279, 245] width 69 height 32
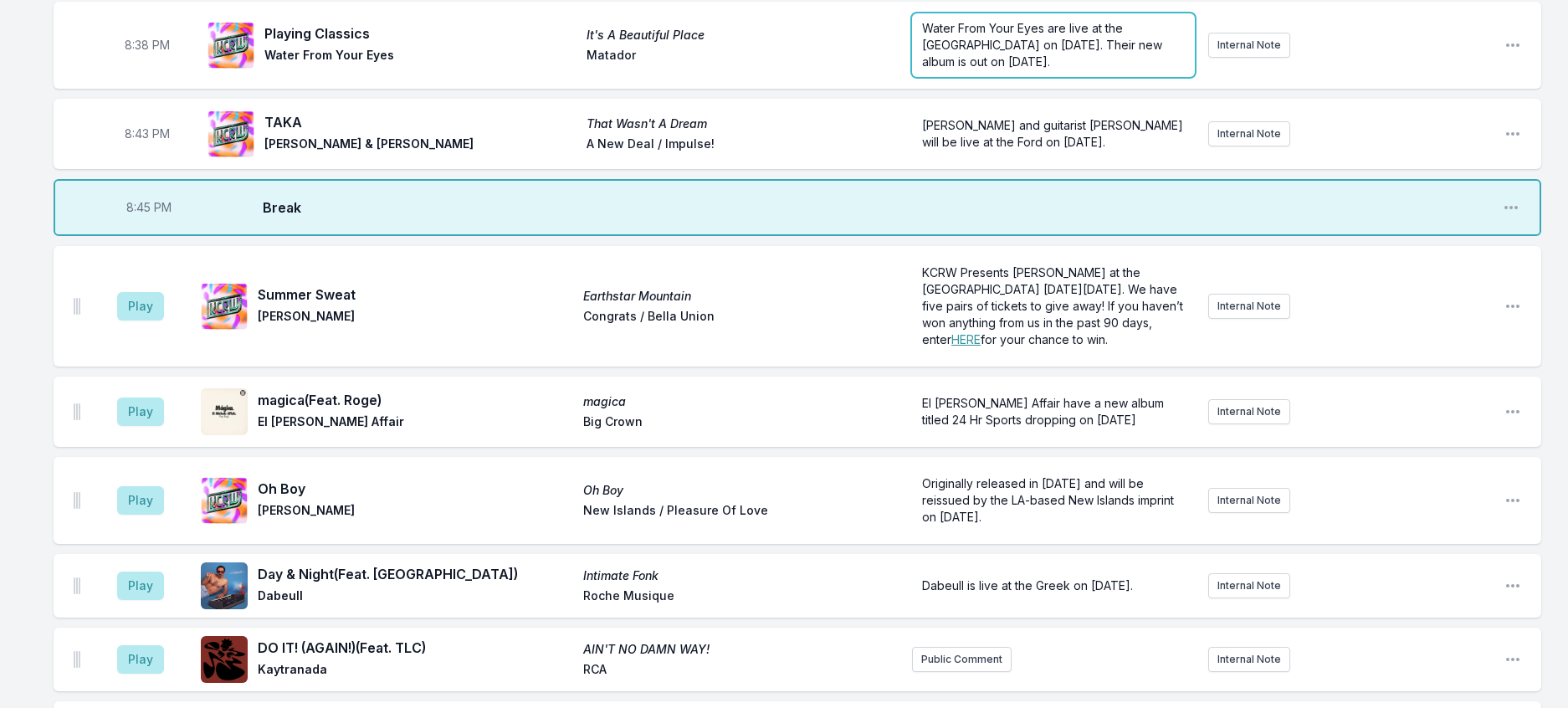
click at [1085, 69] on span "Water From Your Eyes are live at the [GEOGRAPHIC_DATA] on [DATE]. Their new alb…" at bounding box center [1044, 45] width 243 height 48
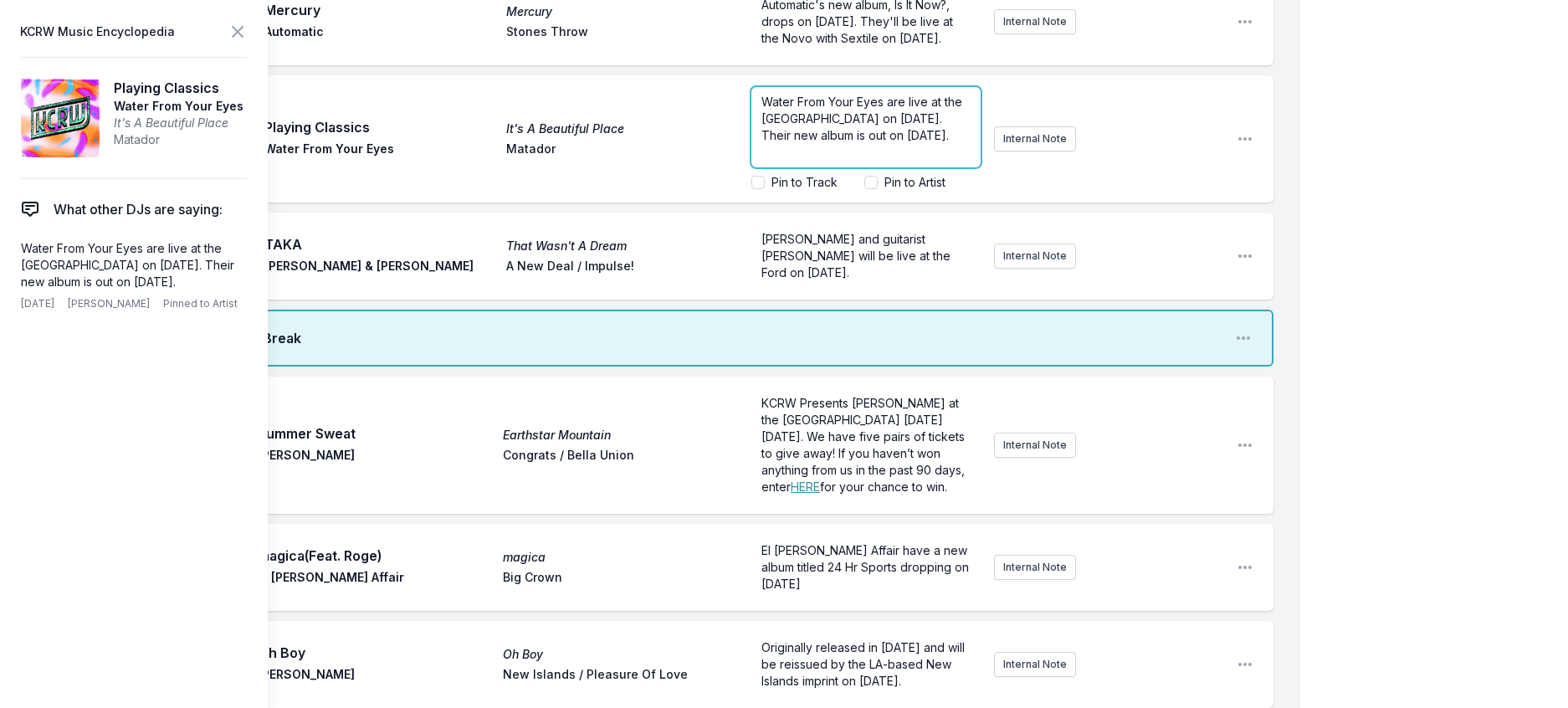
drag, startPoint x: 894, startPoint y: 299, endPoint x: 952, endPoint y: 315, distance: 60.2
click at [952, 198] on div "Water From Your Eyes are live at the [GEOGRAPHIC_DATA] on [DATE]. Their new alb…" at bounding box center [987, 139] width 472 height 117
click at [864, 189] on input "Pin to Artist" at bounding box center [870, 182] width 14 height 14
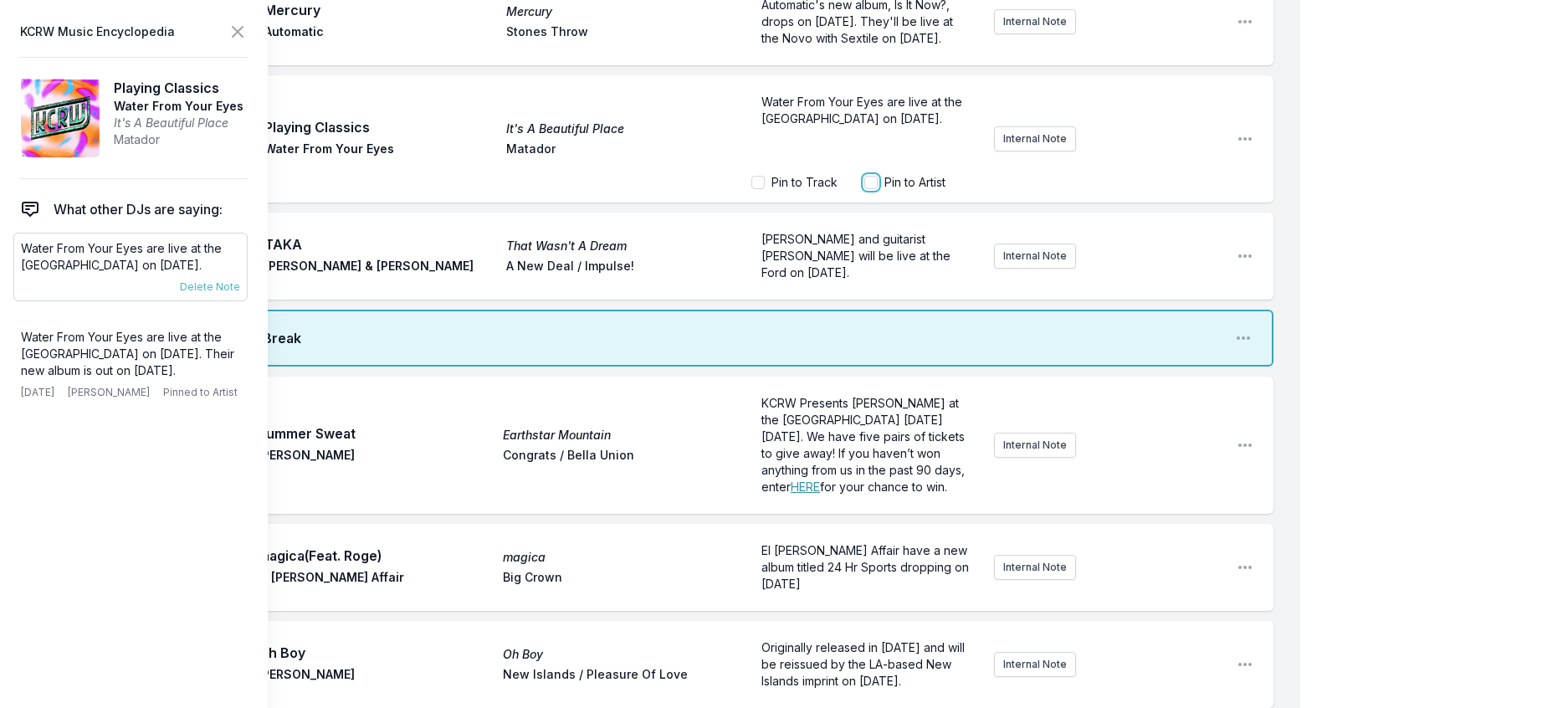
checkbox input "true"
click at [222, 400] on span "Delete Note" at bounding box center [210, 392] width 60 height 14
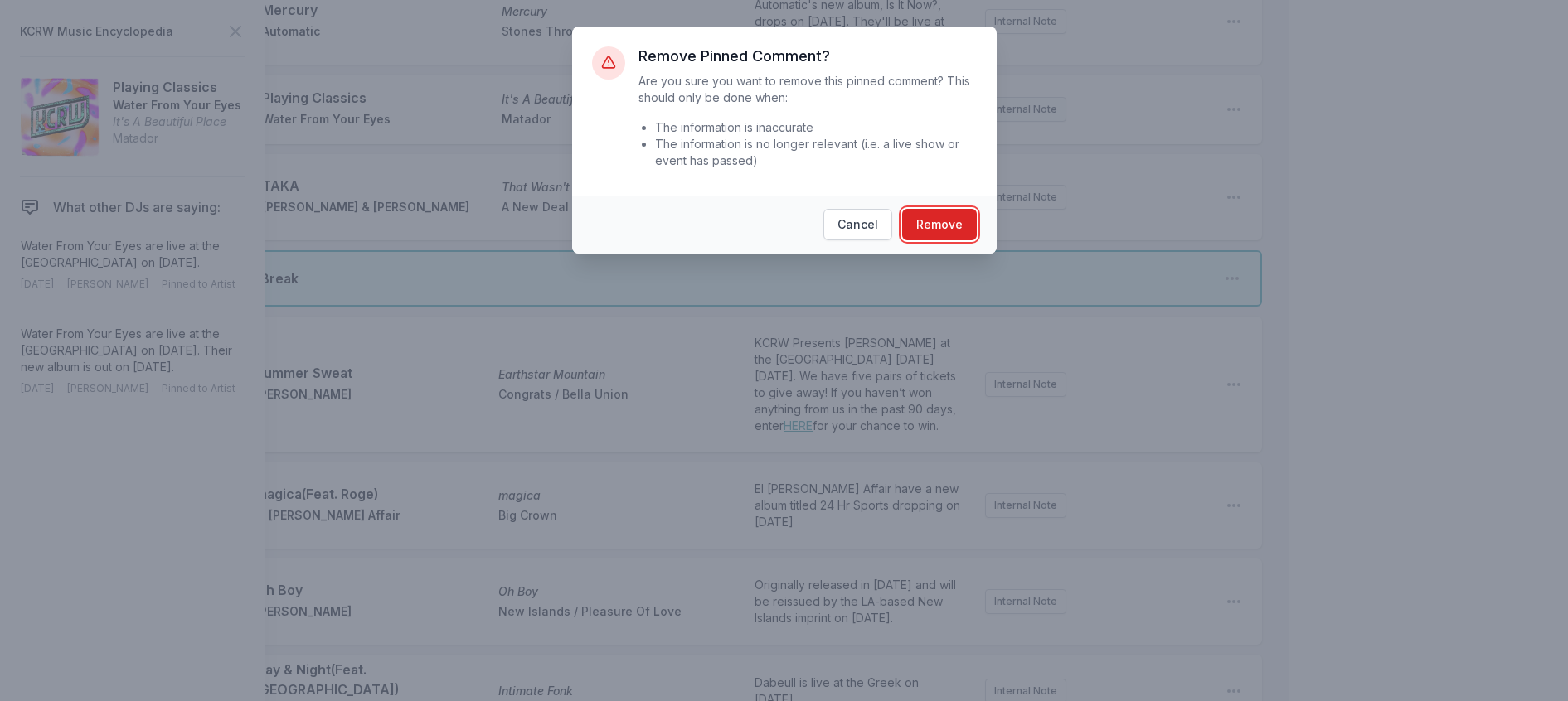
click at [973, 240] on button "Remove" at bounding box center [939, 225] width 74 height 32
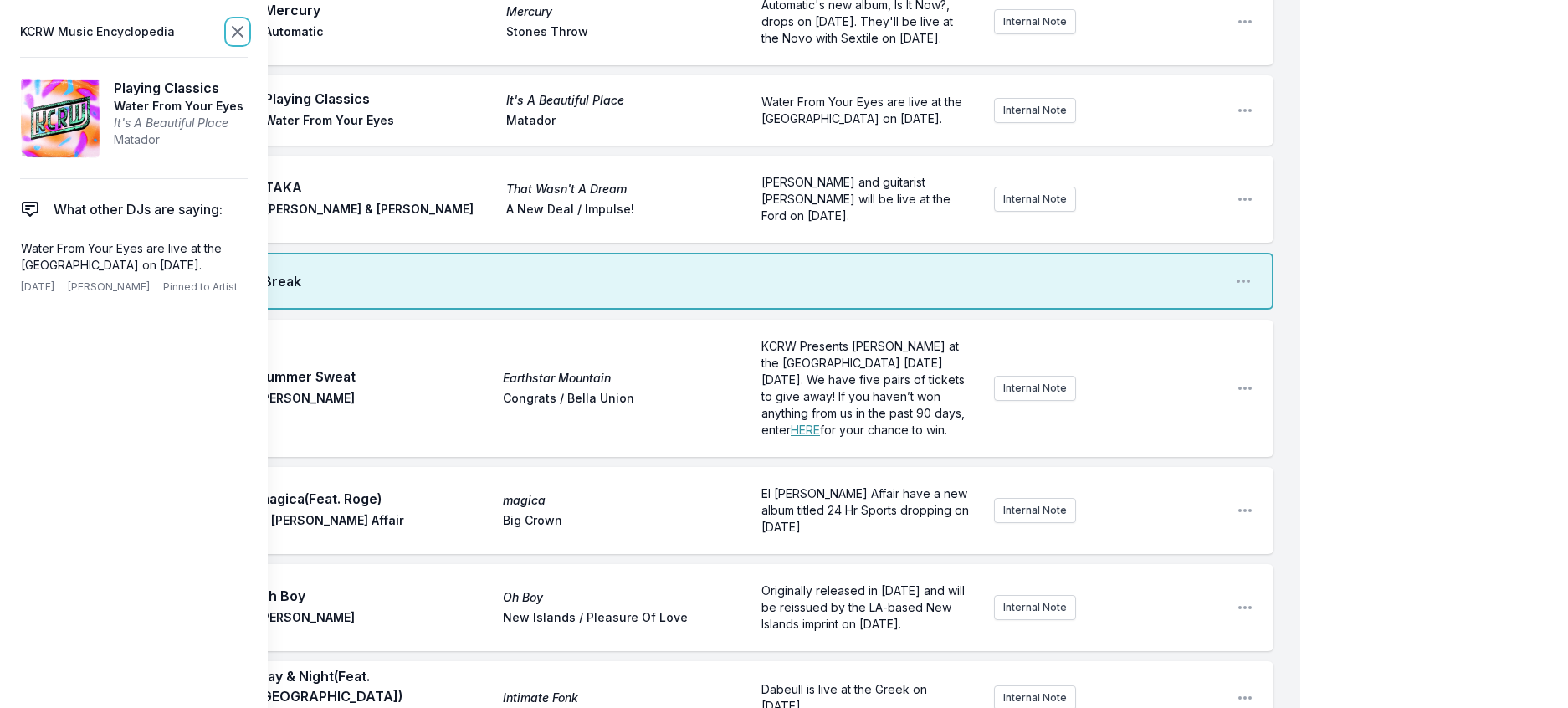
click at [248, 34] on icon at bounding box center [238, 32] width 20 height 20
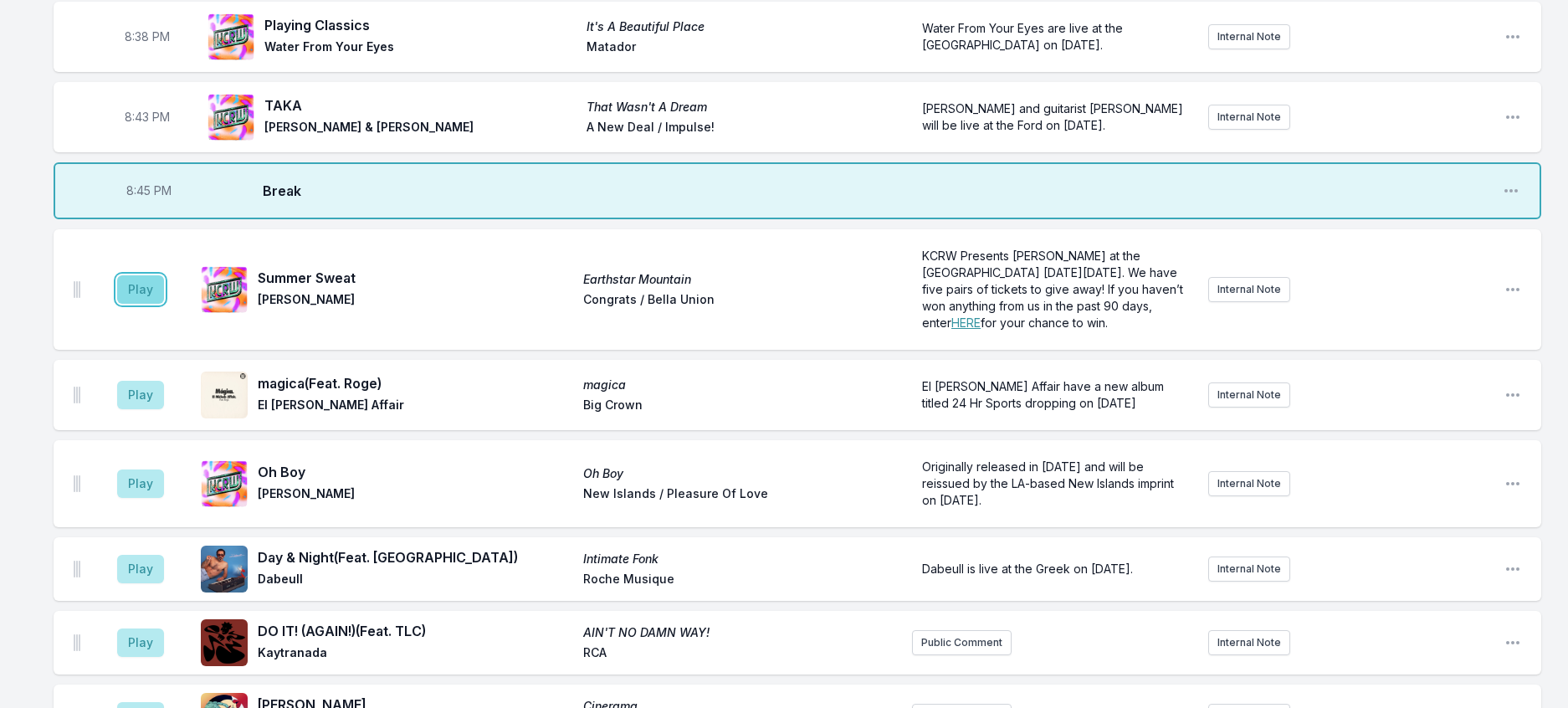
click at [158, 304] on button "Play" at bounding box center [140, 289] width 47 height 28
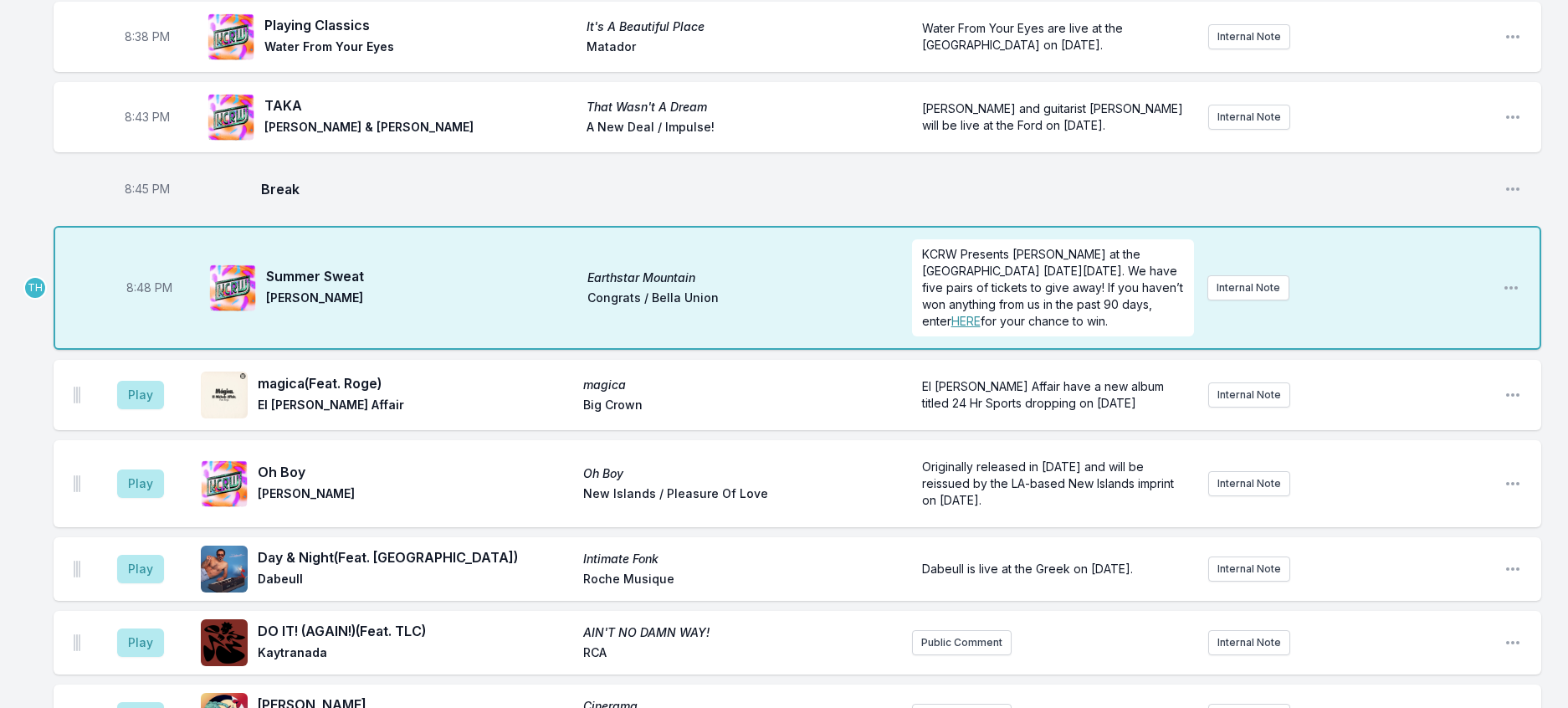
click at [163, 296] on span "8:48 PM" at bounding box center [149, 288] width 46 height 16
click at [158, 304] on input "20:48" at bounding box center [149, 287] width 94 height 32
type input "20:47"
click at [1565, 380] on div "8:00 PM Desire Desire / The Echo [PERSON_NAME] Nice Age Public Comment Internal…" at bounding box center [784, 649] width 1568 height 2962
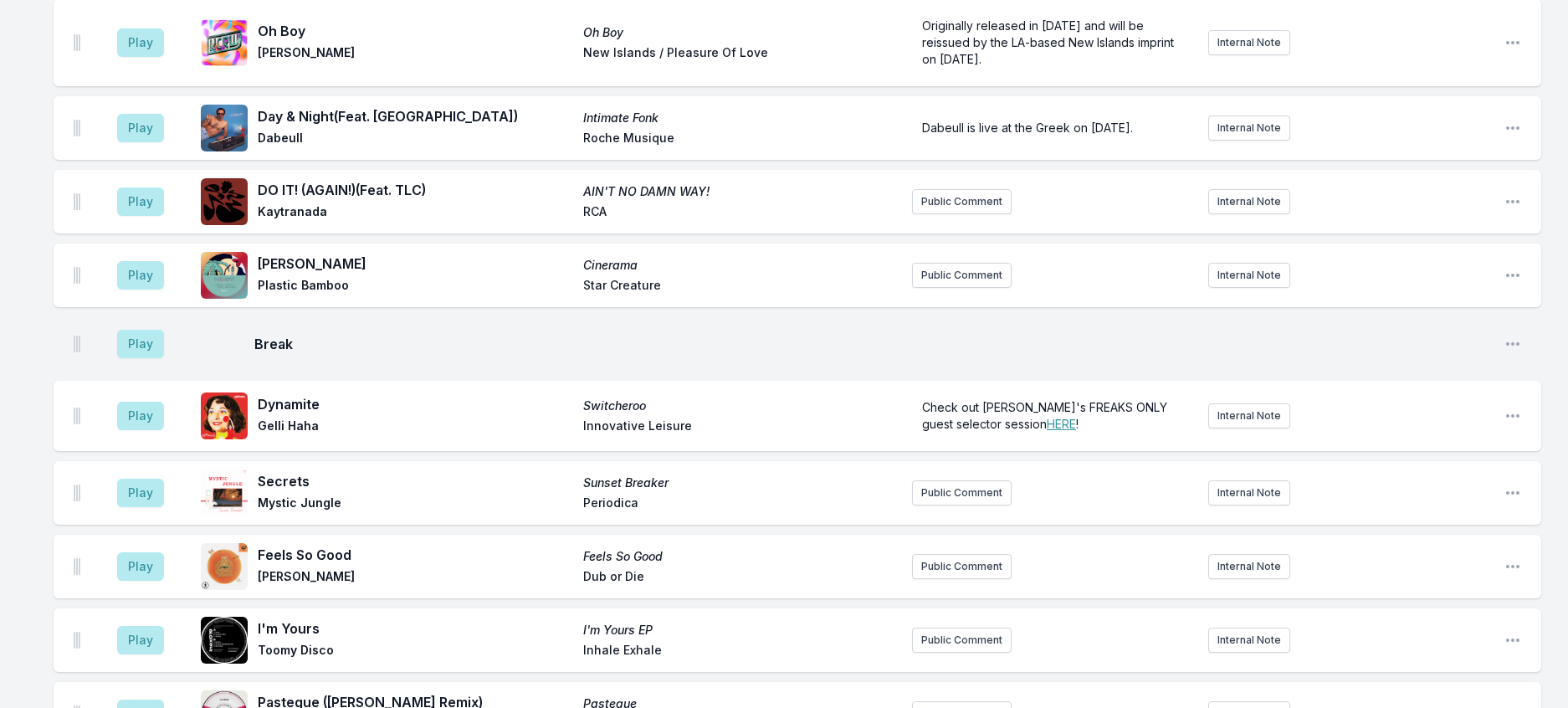
scroll to position [1410, 0]
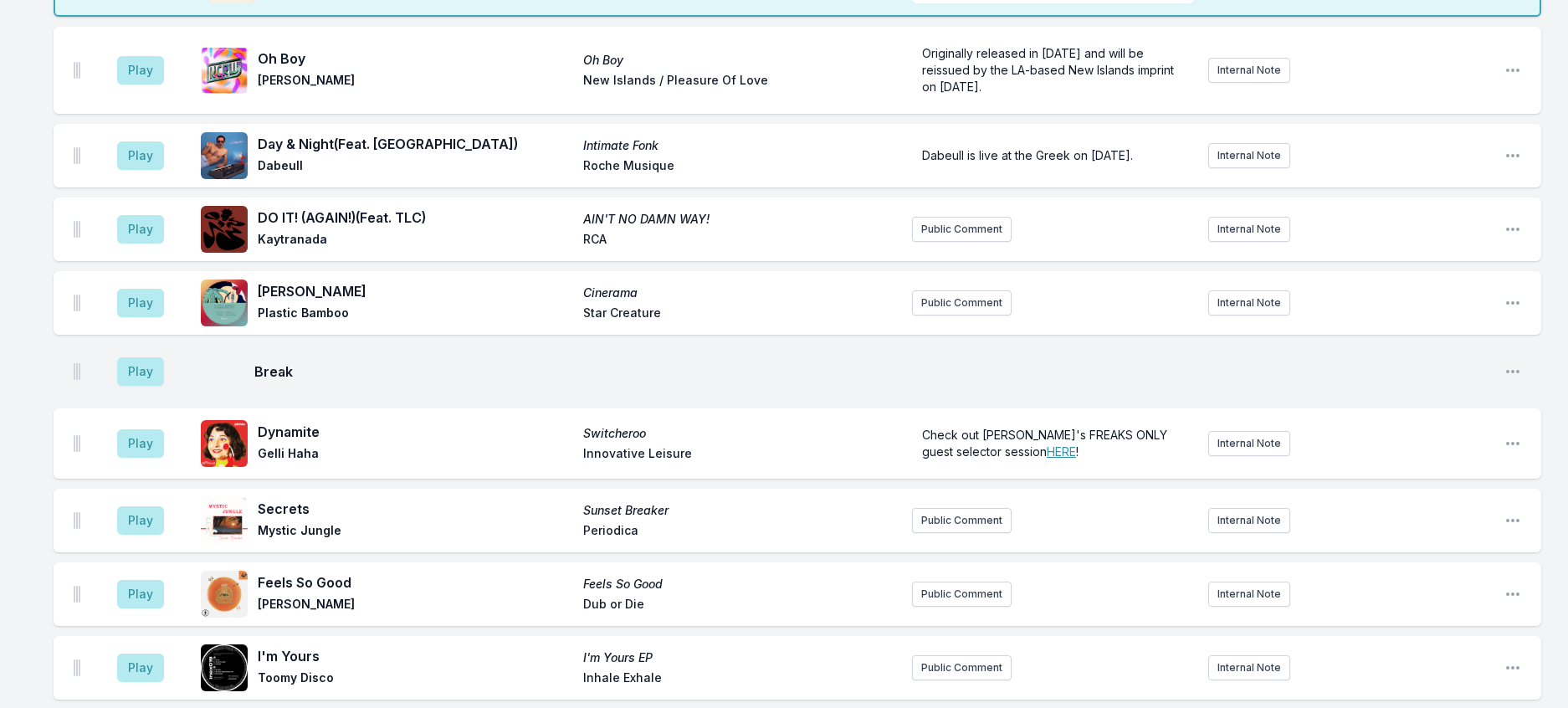
scroll to position [1408, 0]
type input "20:51"
click at [154, 86] on button "Play" at bounding box center [140, 71] width 47 height 28
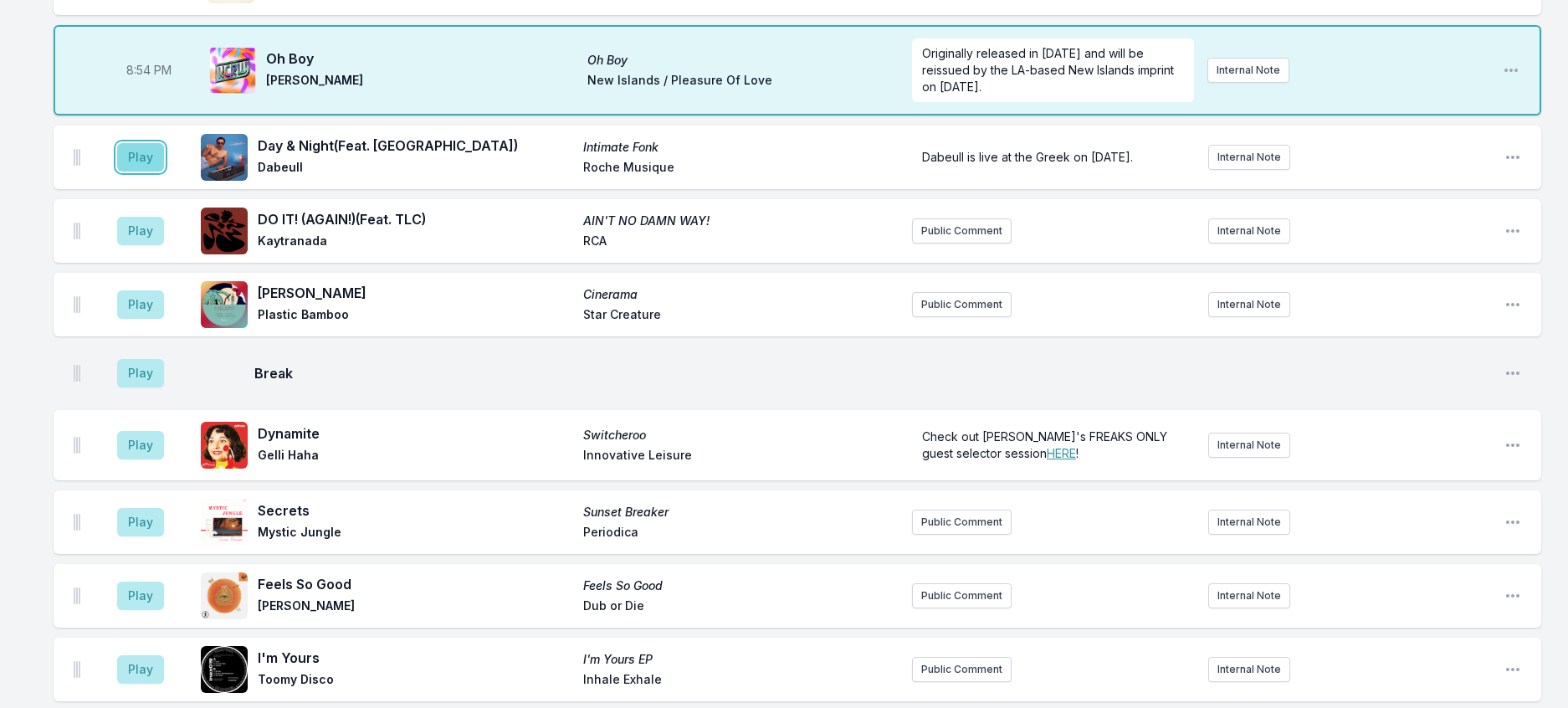
click at [154, 172] on button "Play" at bounding box center [140, 156] width 47 height 28
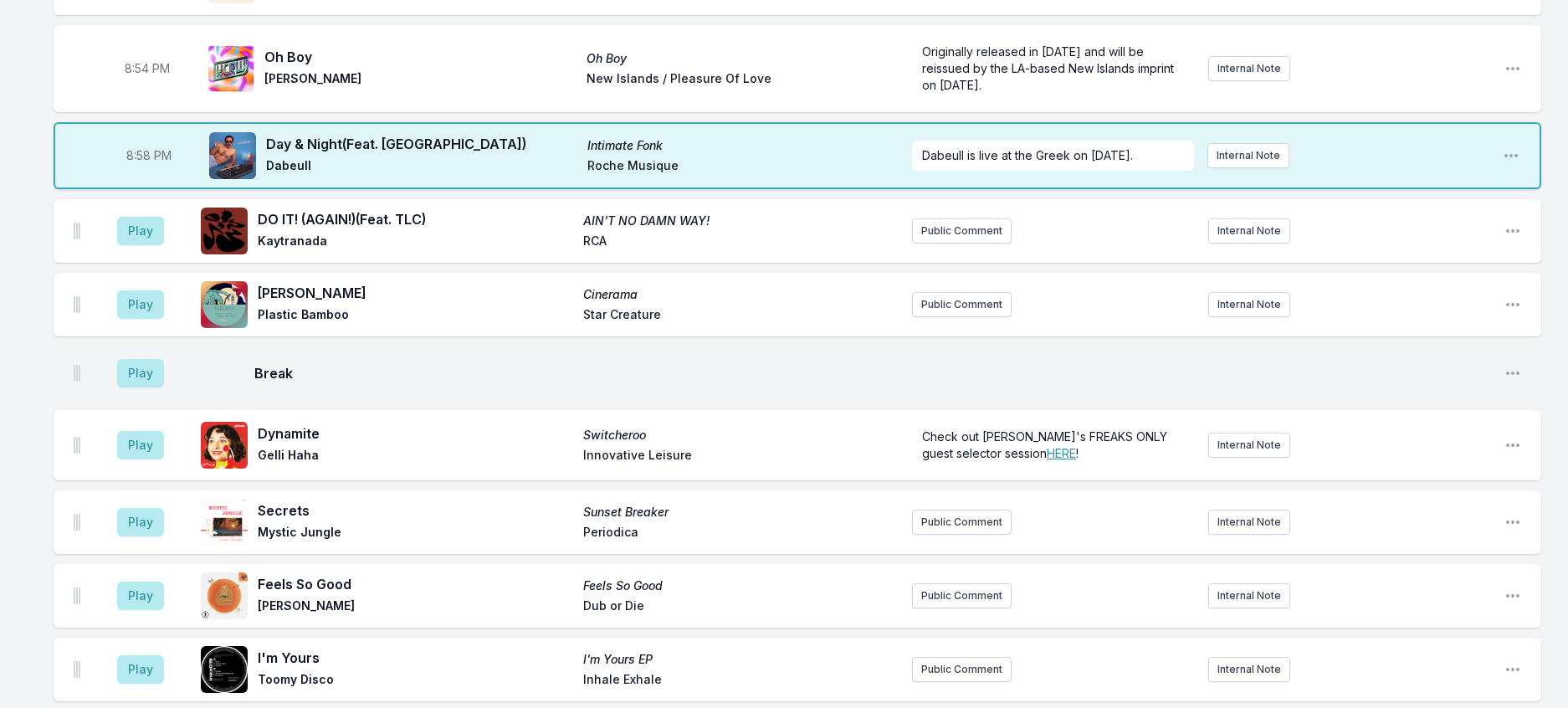
click at [125, 258] on aside "Play" at bounding box center [141, 231] width 94 height 54
click at [153, 245] on button "Play" at bounding box center [140, 231] width 47 height 28
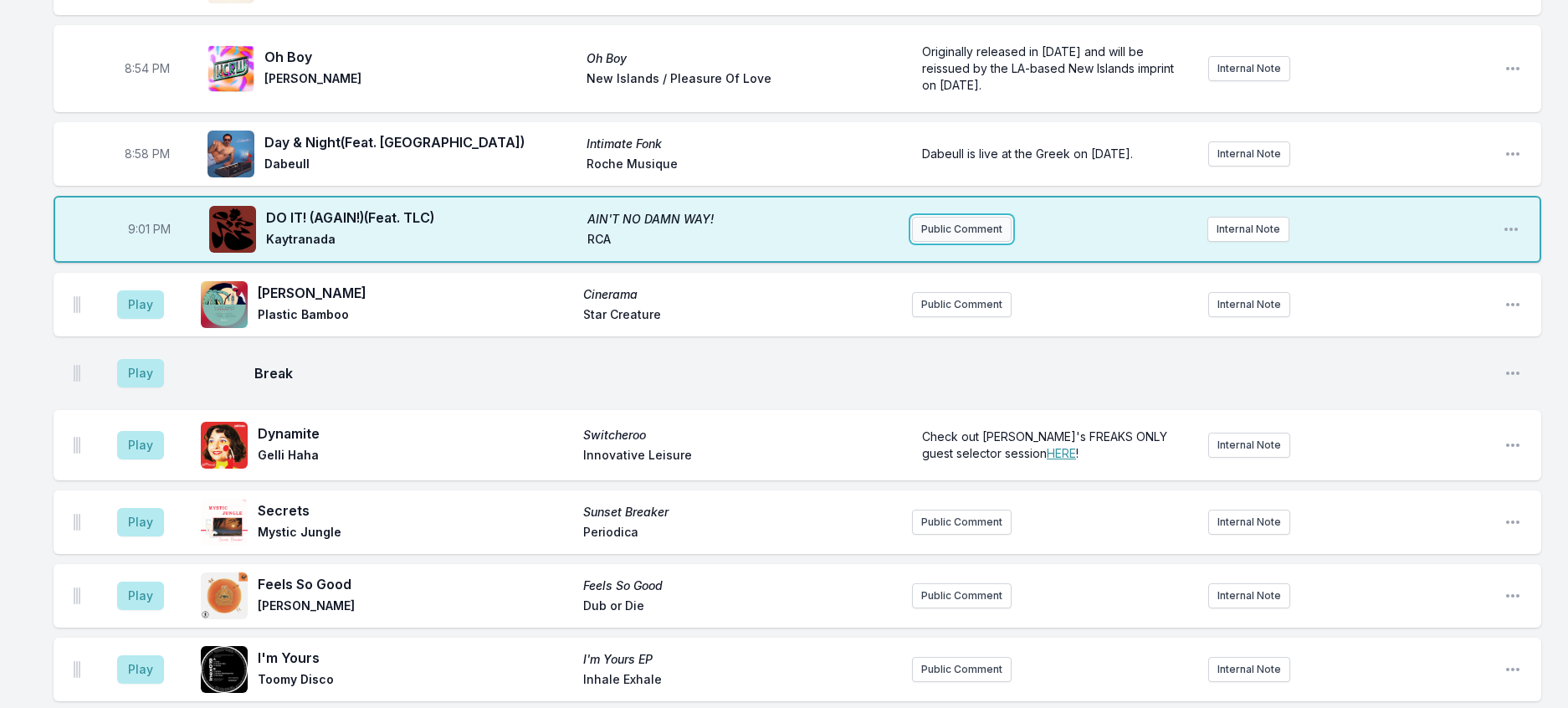
click at [966, 241] on button "Public Comment" at bounding box center [962, 229] width 100 height 25
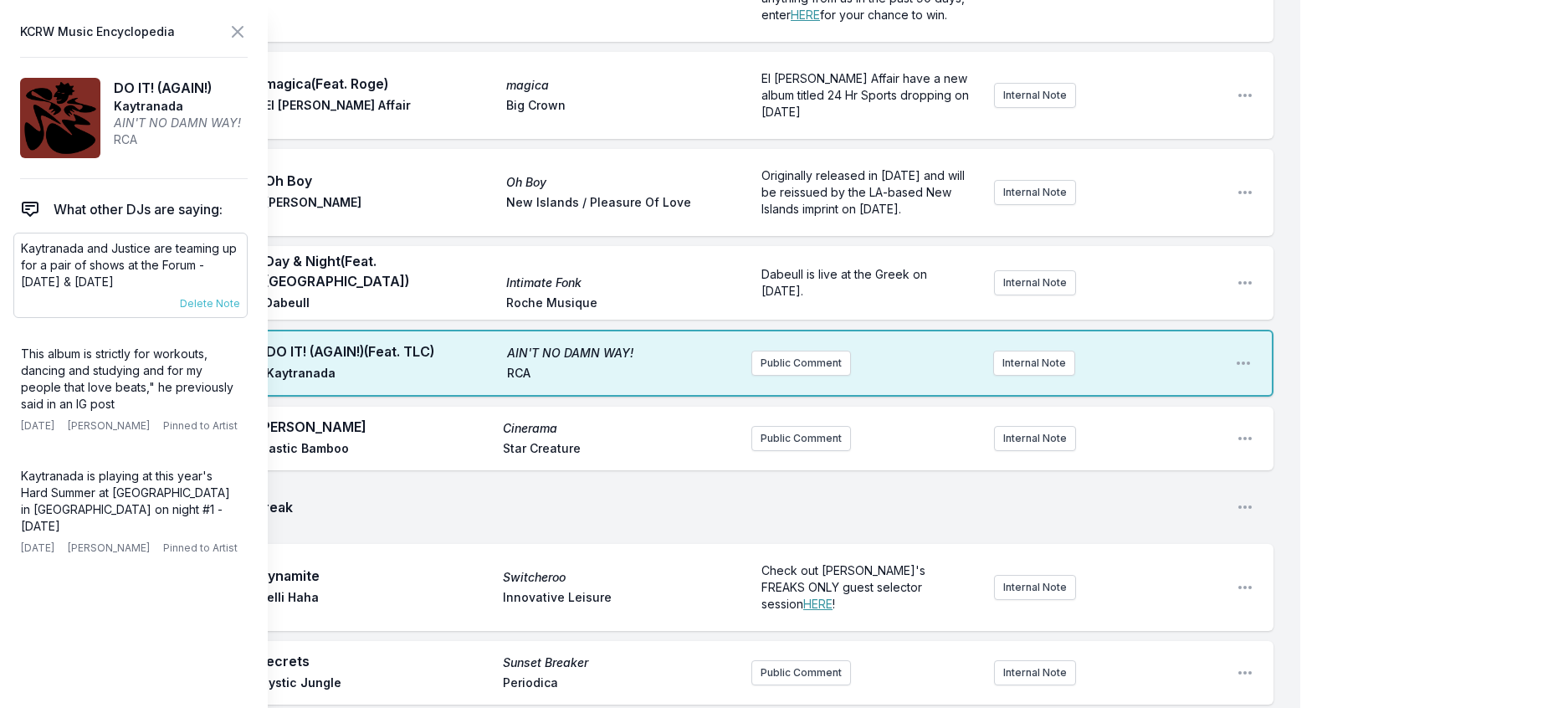
drag, startPoint x: 160, startPoint y: 314, endPoint x: 16, endPoint y: 284, distance: 147.1
click at [16, 284] on div "Kaytranada and Justice are teaming up for a pair of shows at the Forum - [DATE]…" at bounding box center [131, 274] width 234 height 85
click at [805, 376] on button "Public Comment" at bounding box center [801, 362] width 100 height 25
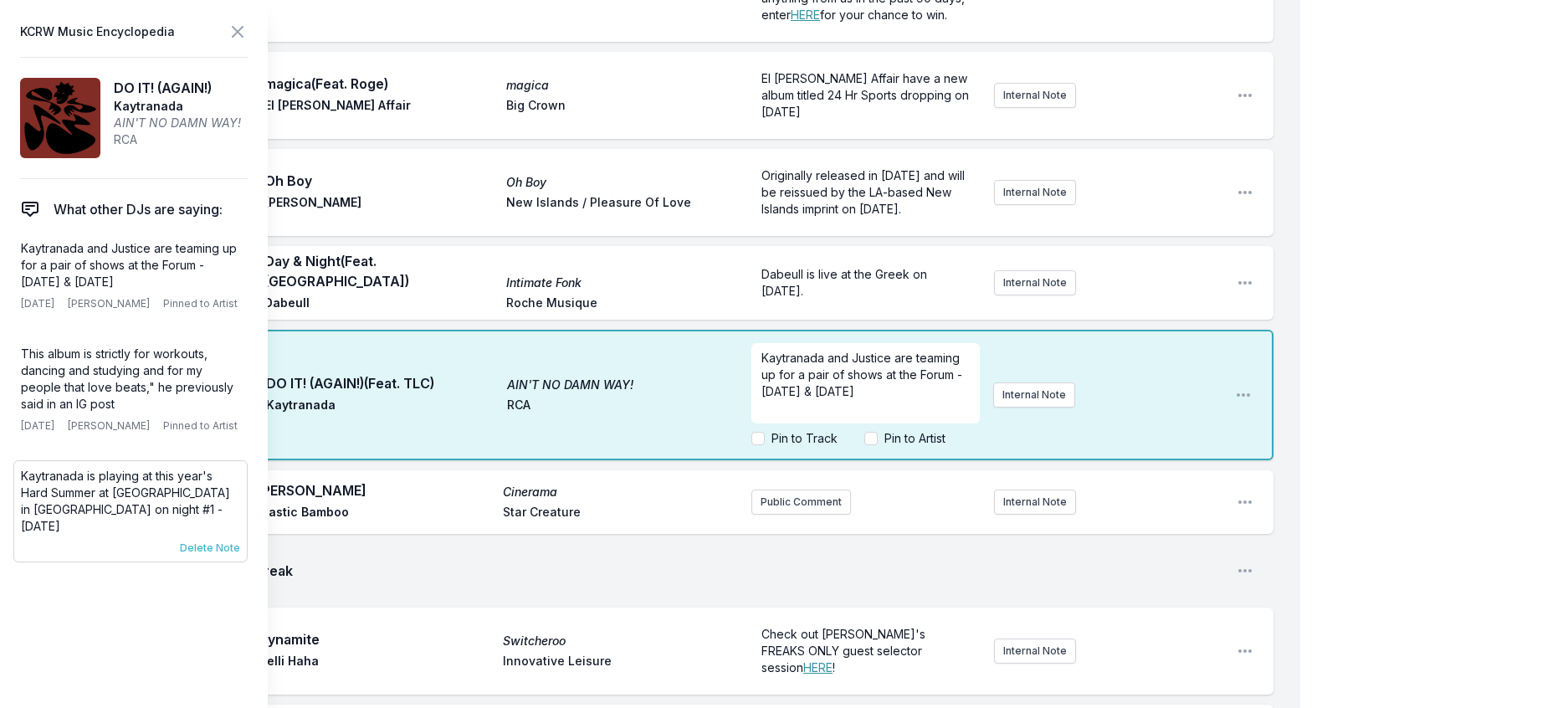
click at [236, 555] on span "Delete Note" at bounding box center [210, 548] width 60 height 14
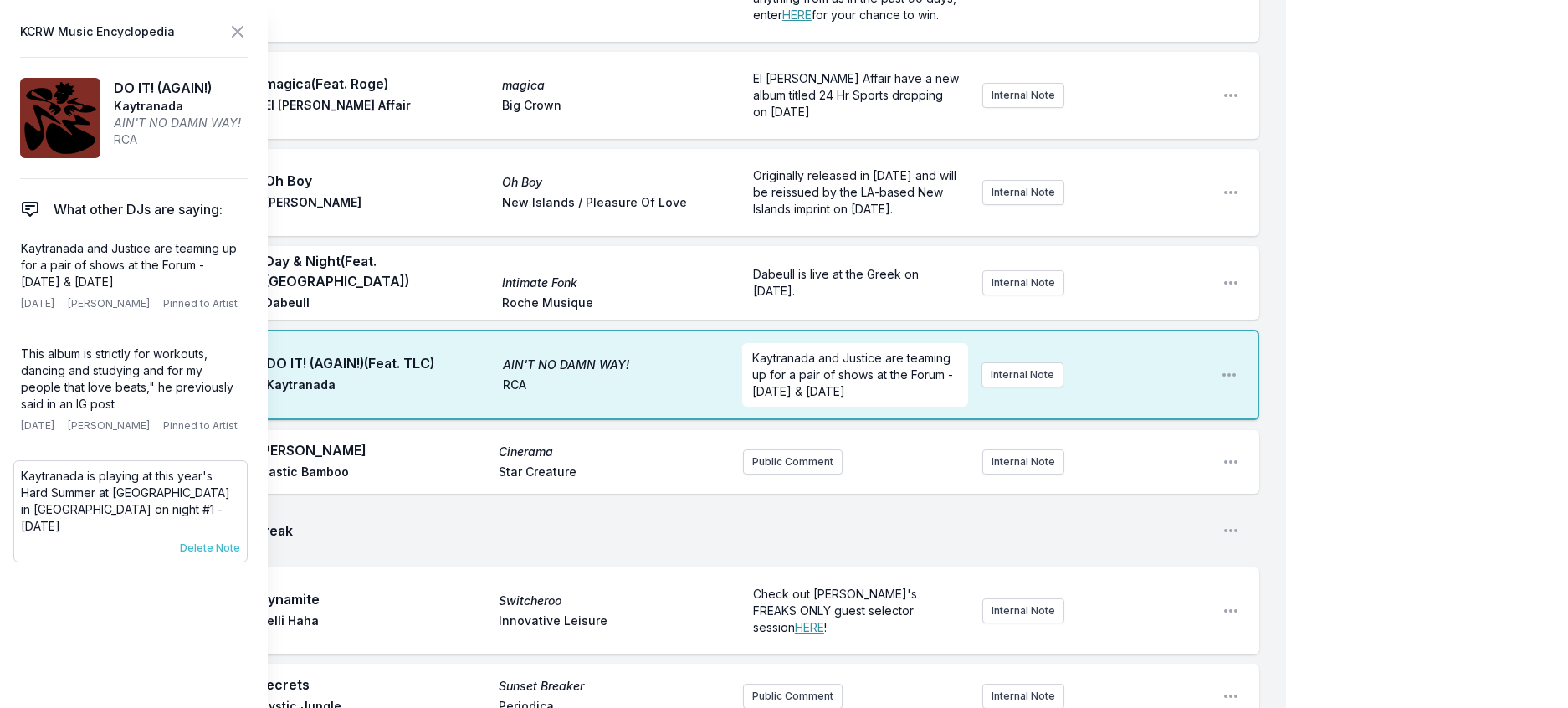
scroll to position [1389, 0]
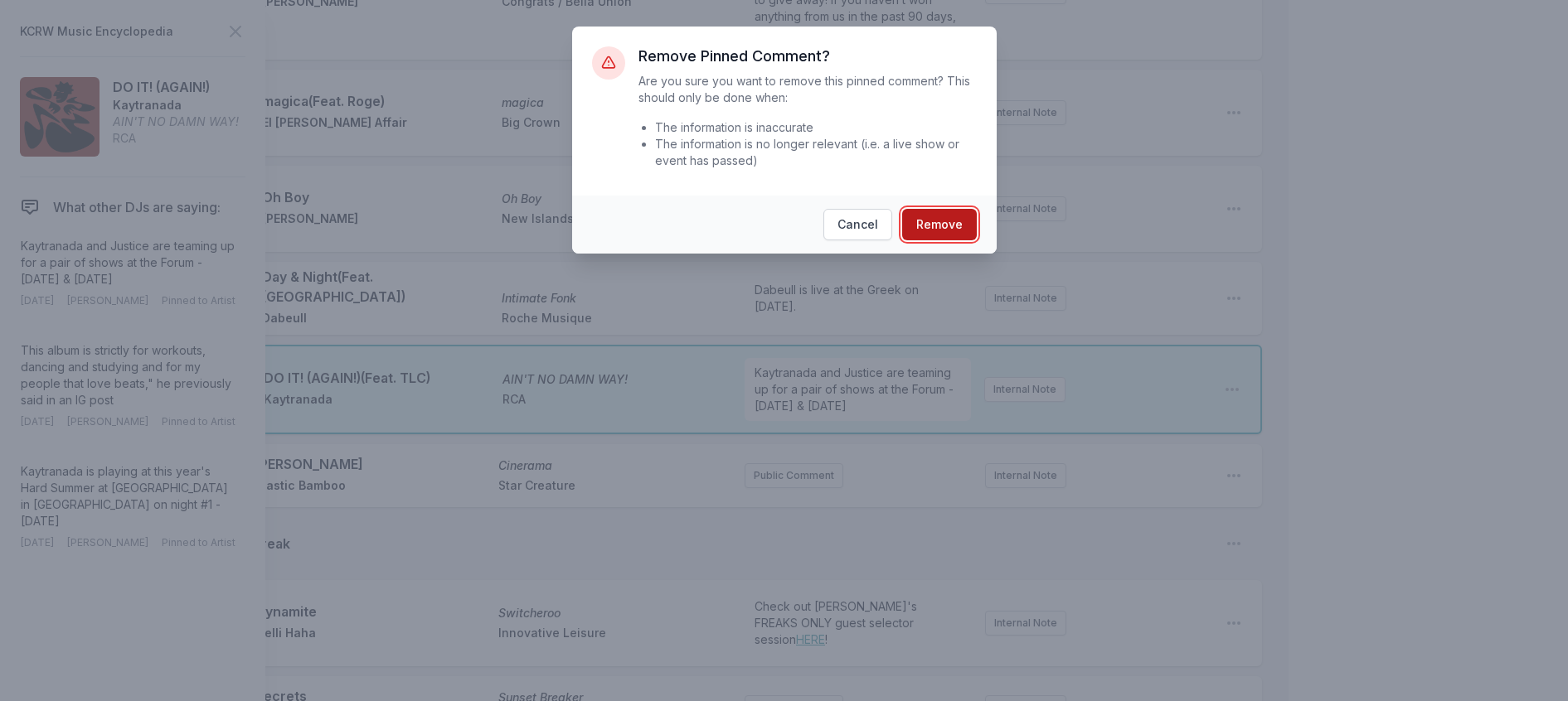
click at [934, 240] on button "Remove" at bounding box center [939, 225] width 74 height 32
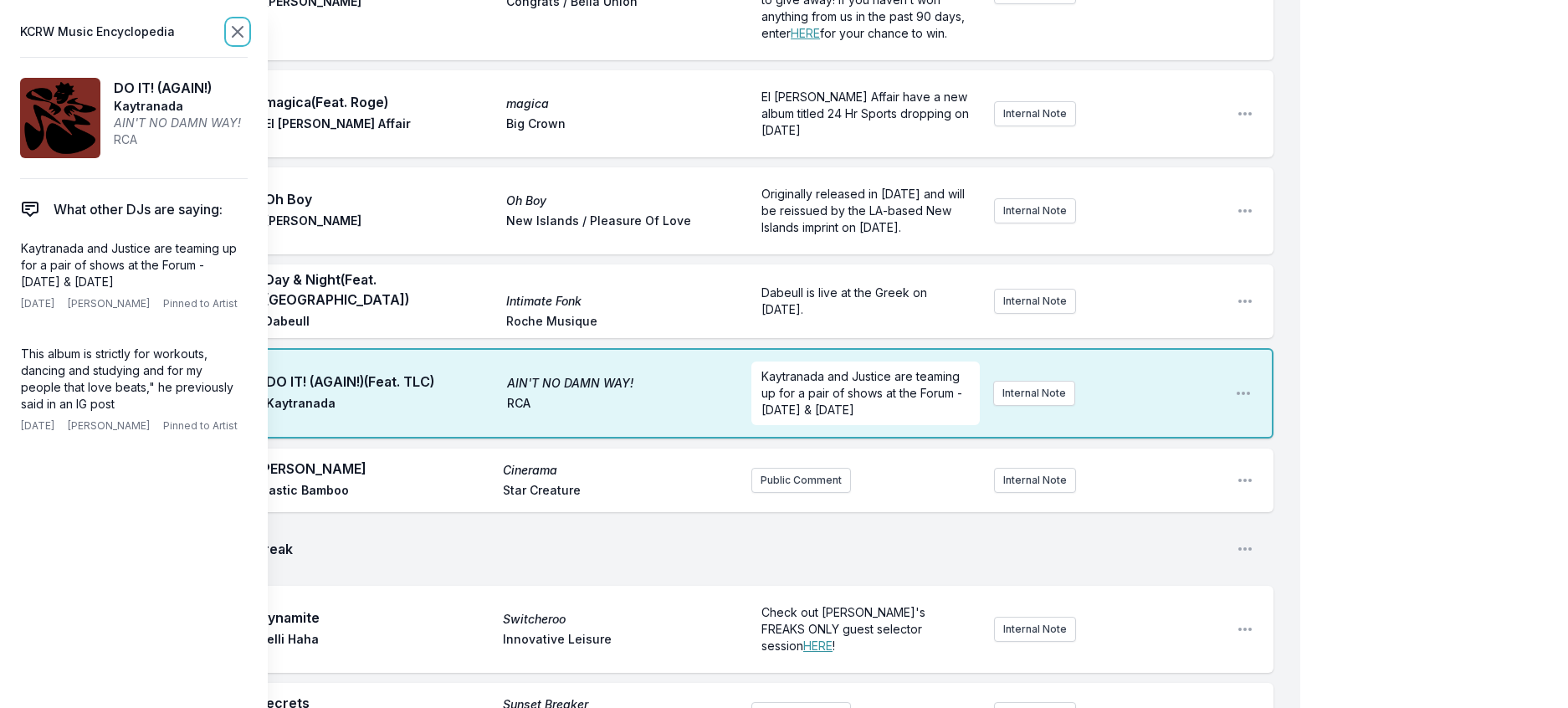
click at [248, 38] on icon at bounding box center [238, 32] width 20 height 20
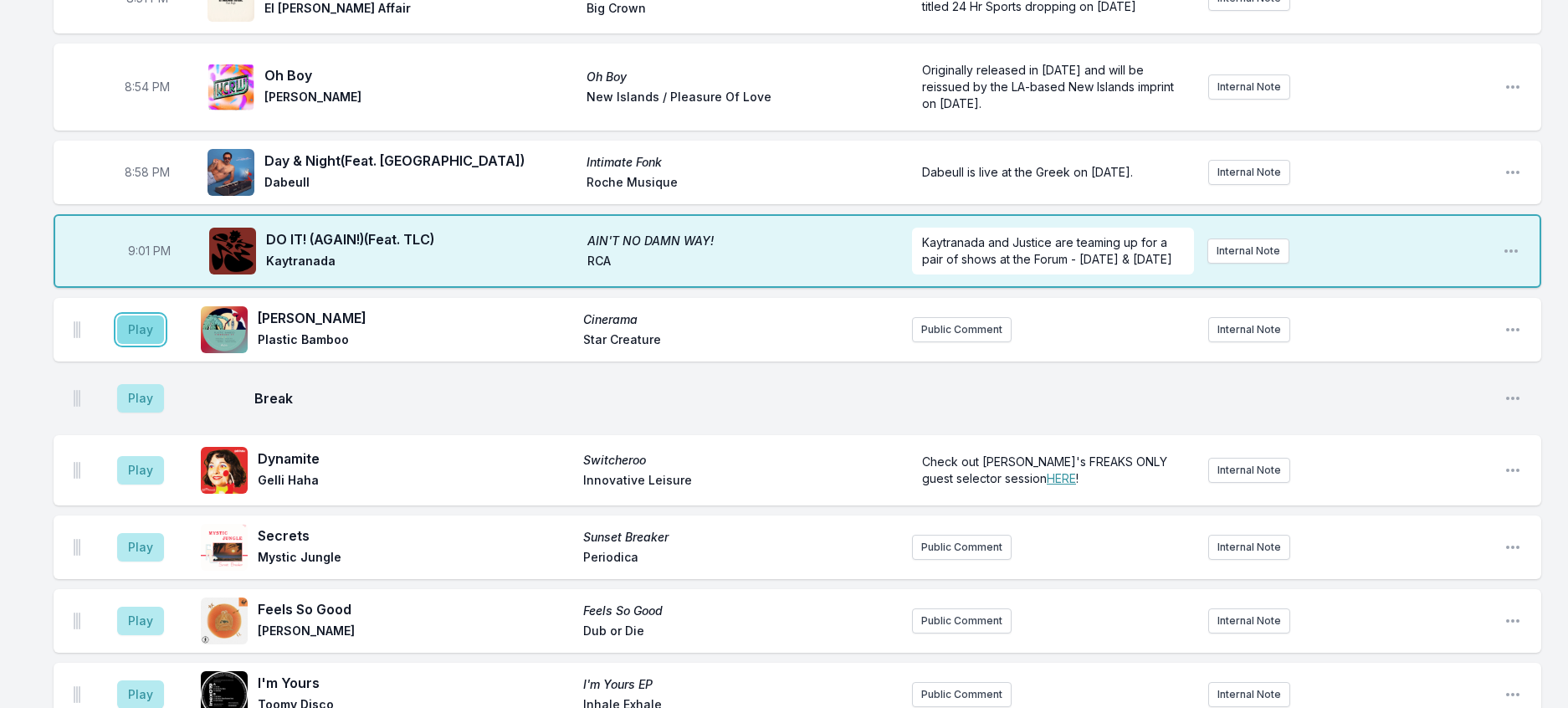
click at [153, 344] on button "Play" at bounding box center [140, 329] width 47 height 28
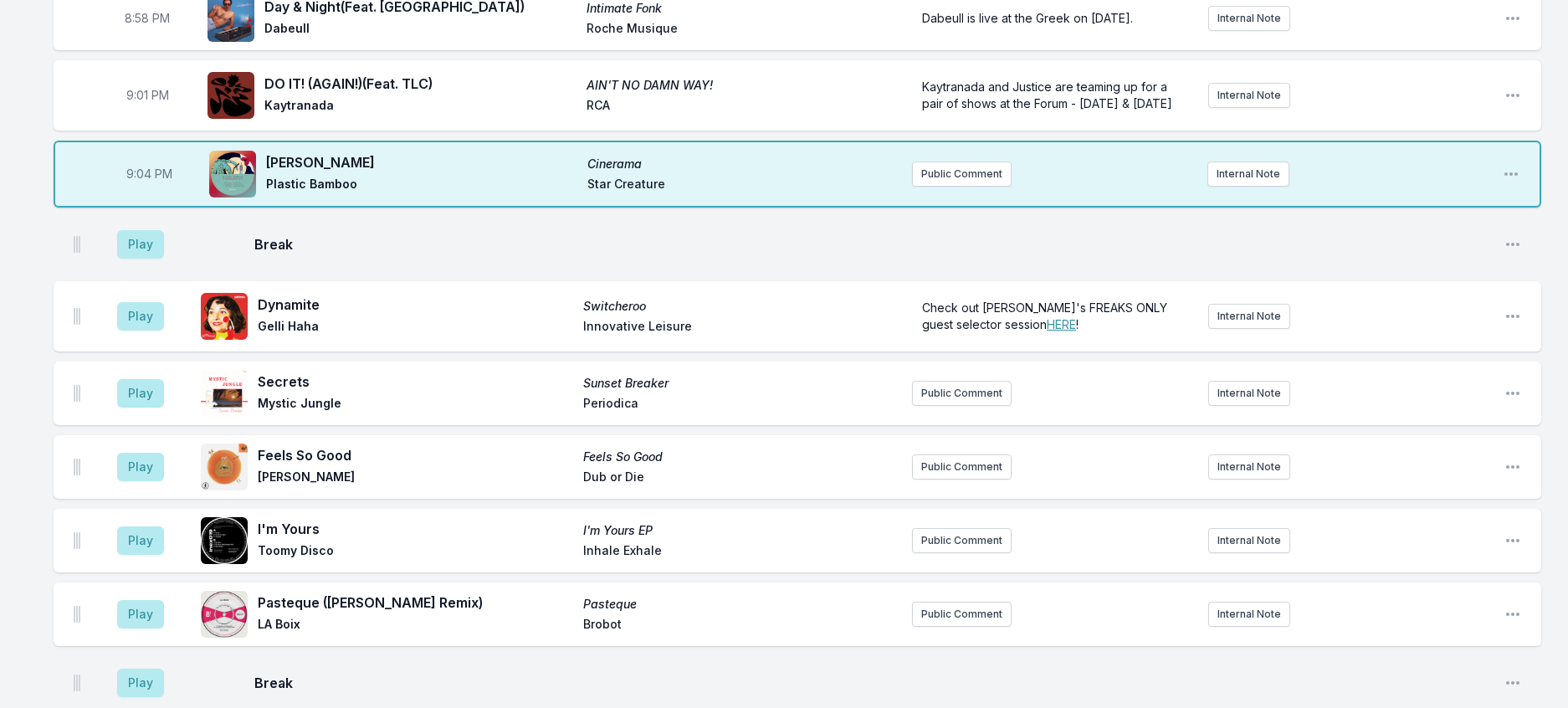
scroll to position [1557, 0]
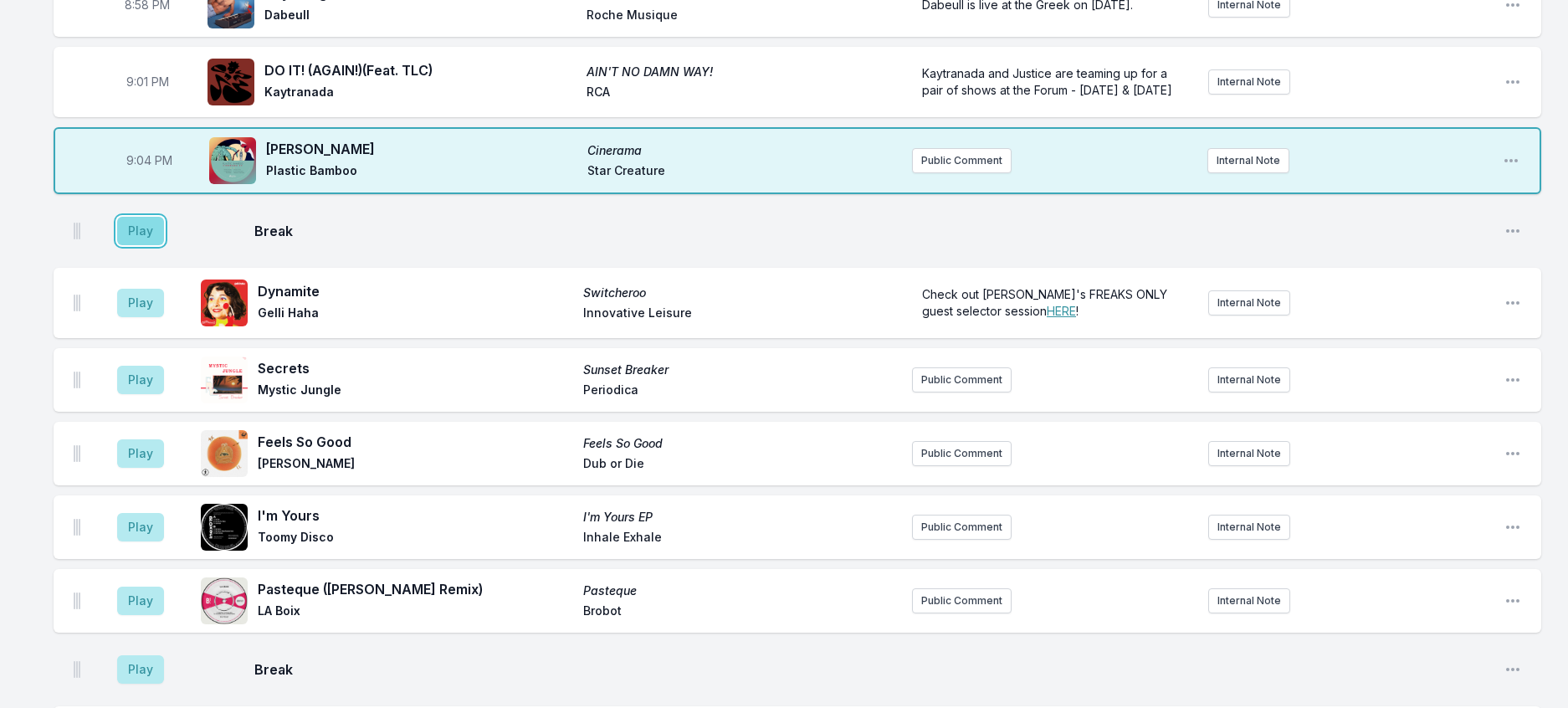
click at [157, 245] on button "Play" at bounding box center [140, 231] width 47 height 28
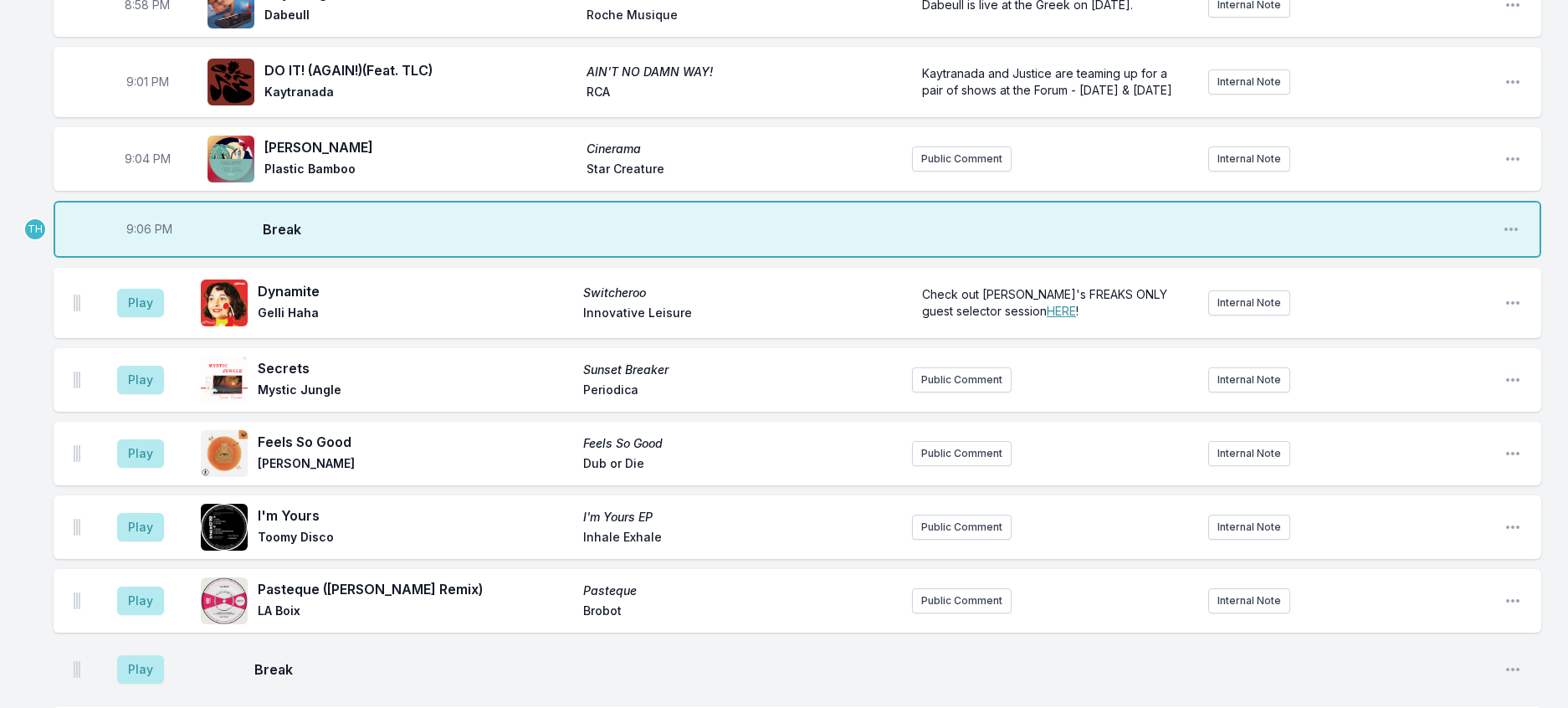
click at [156, 238] on span "9:06 PM" at bounding box center [149, 230] width 46 height 16
click at [156, 245] on input "21:06" at bounding box center [149, 229] width 94 height 32
type input "21:05"
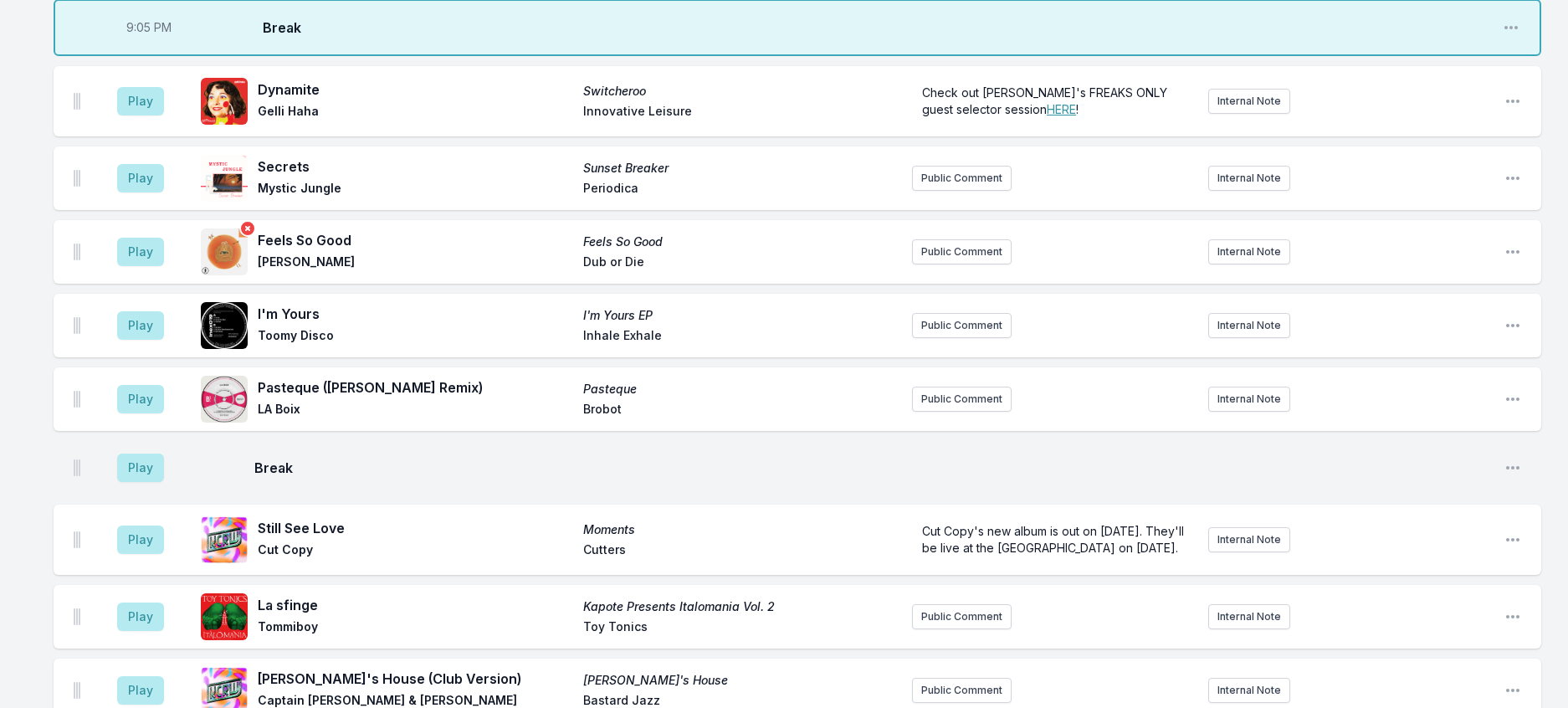
scroll to position [1758, 0]
click at [153, 116] on button "Play" at bounding box center [140, 102] width 47 height 28
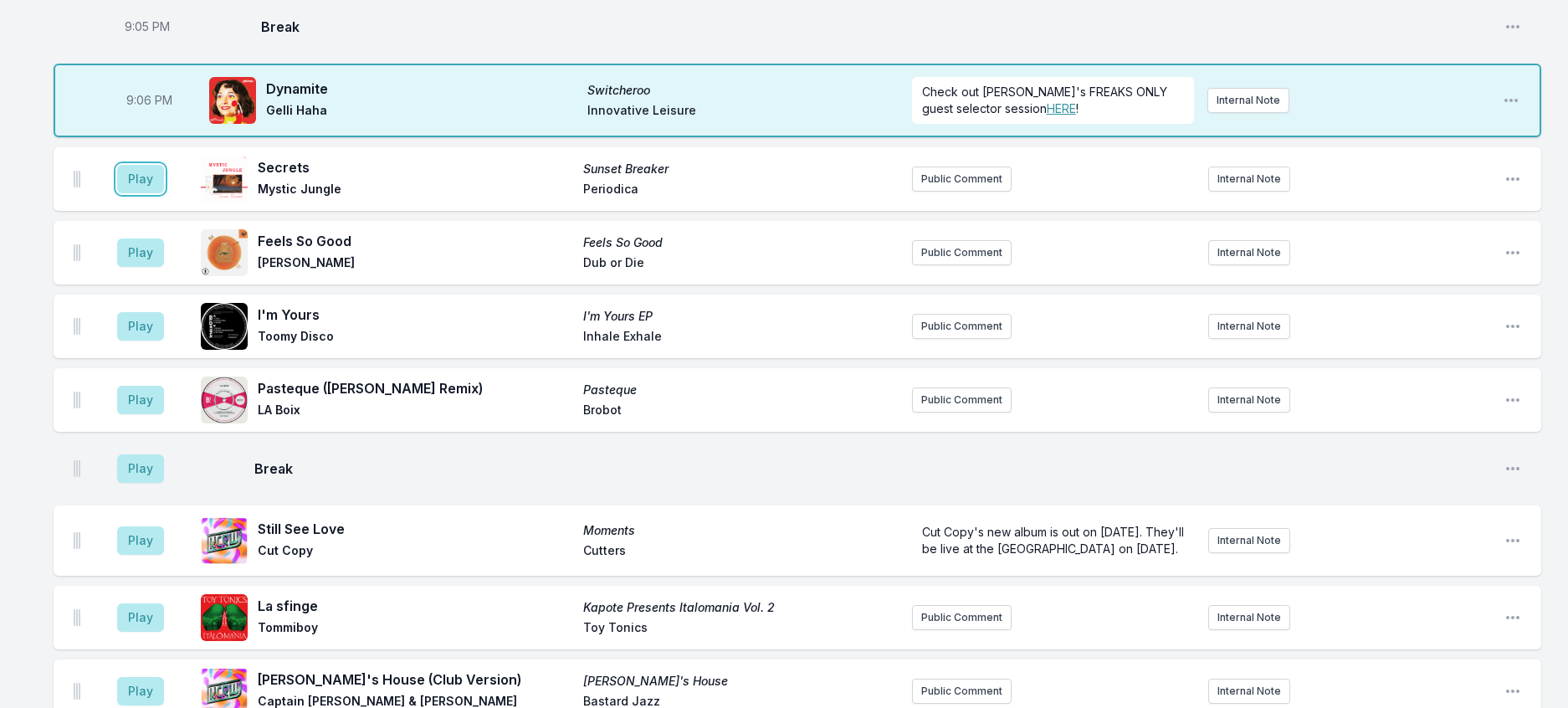
drag, startPoint x: 153, startPoint y: 477, endPoint x: 205, endPoint y: 477, distance: 52.0
click at [154, 193] on button "Play" at bounding box center [140, 178] width 47 height 28
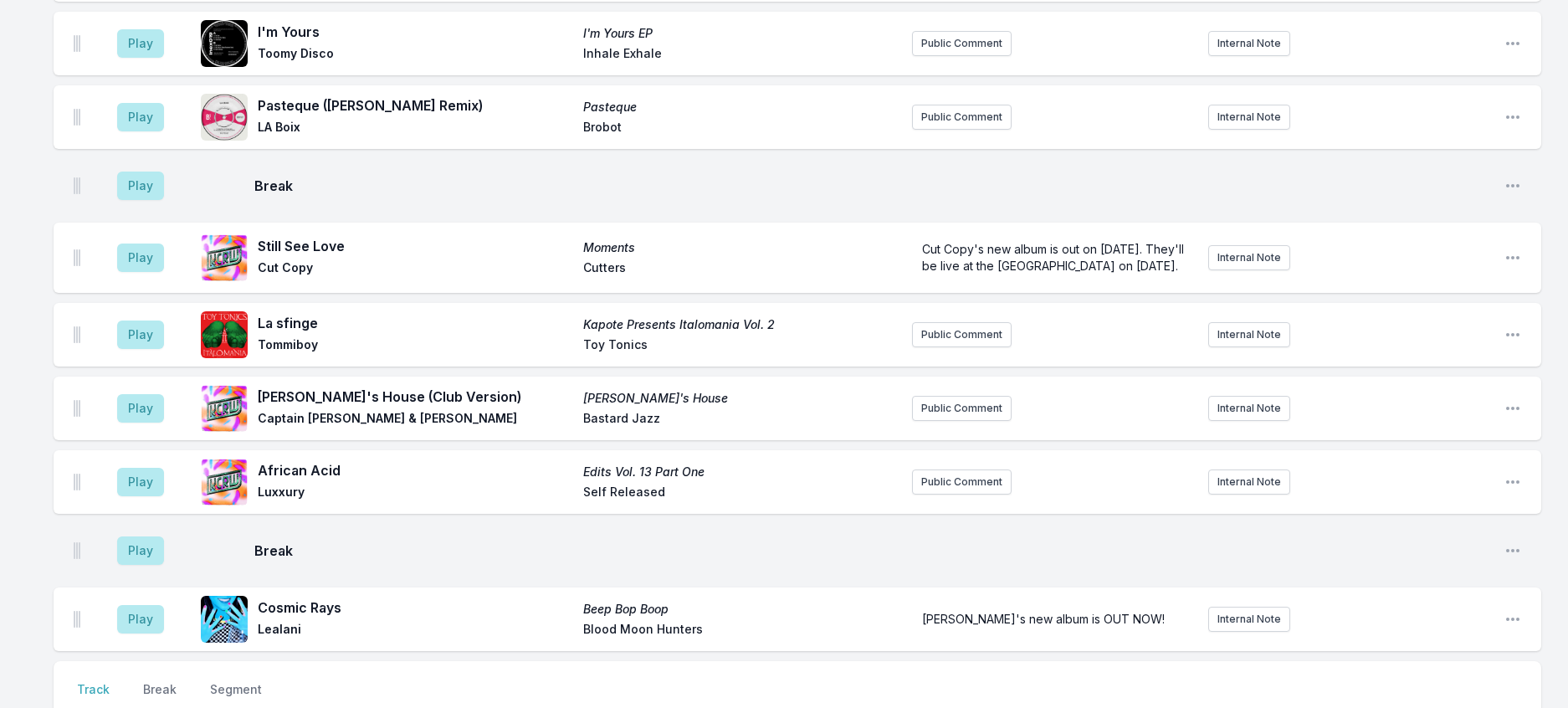
scroll to position [2009, 0]
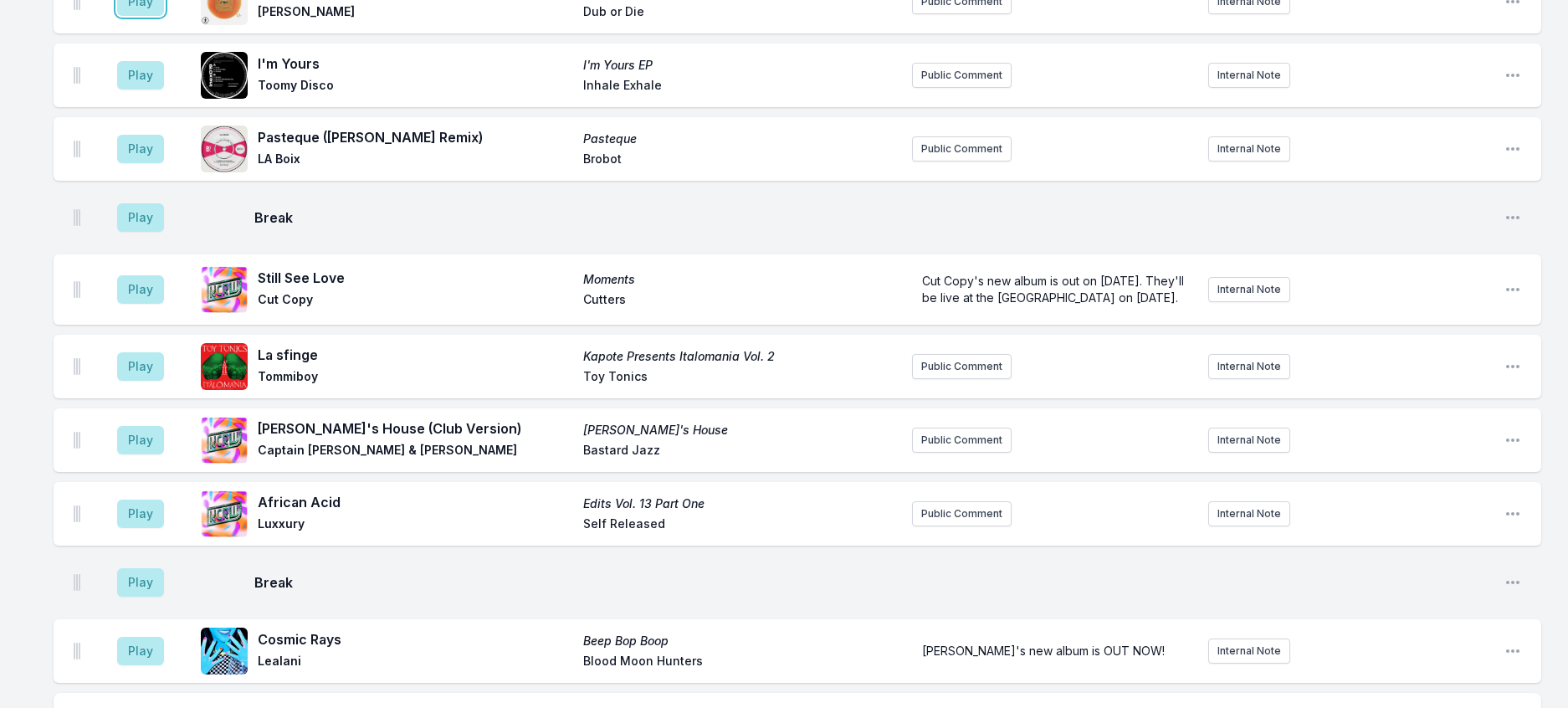
drag, startPoint x: 154, startPoint y: 295, endPoint x: 240, endPoint y: 310, distance: 87.3
click at [158, 16] on button "Play" at bounding box center [140, 1] width 47 height 28
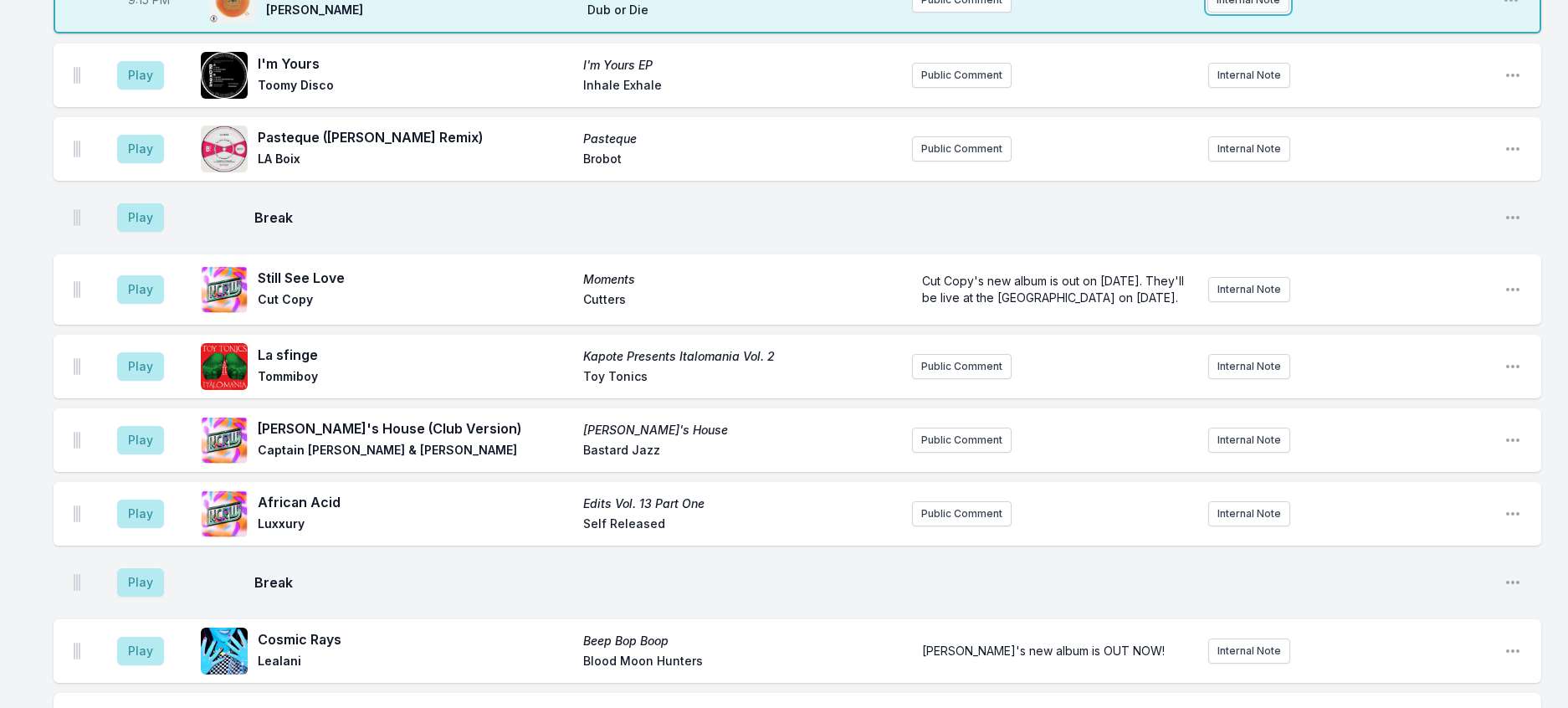
click at [1212, 13] on button "Internal Note" at bounding box center [1249, -1] width 82 height 25
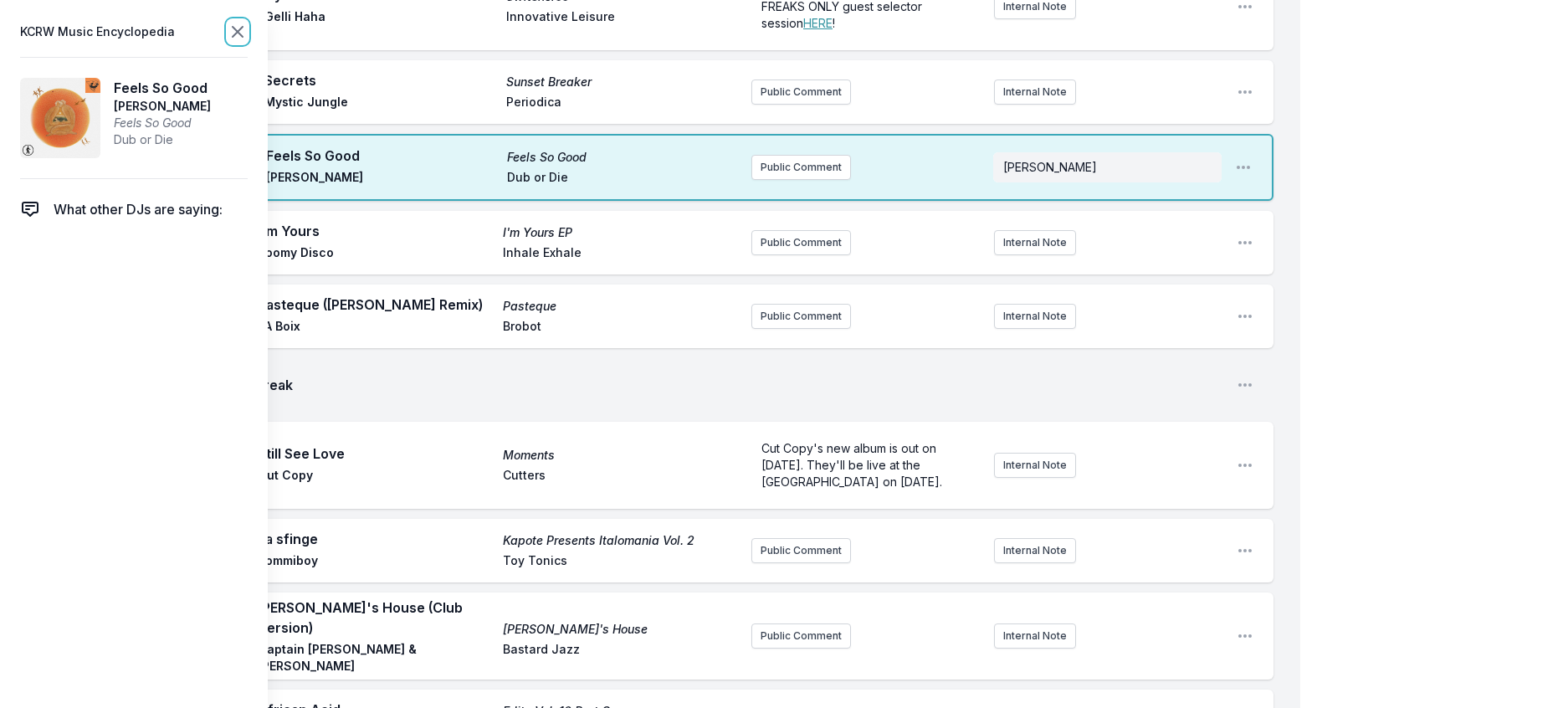
click at [248, 32] on icon at bounding box center [238, 32] width 20 height 20
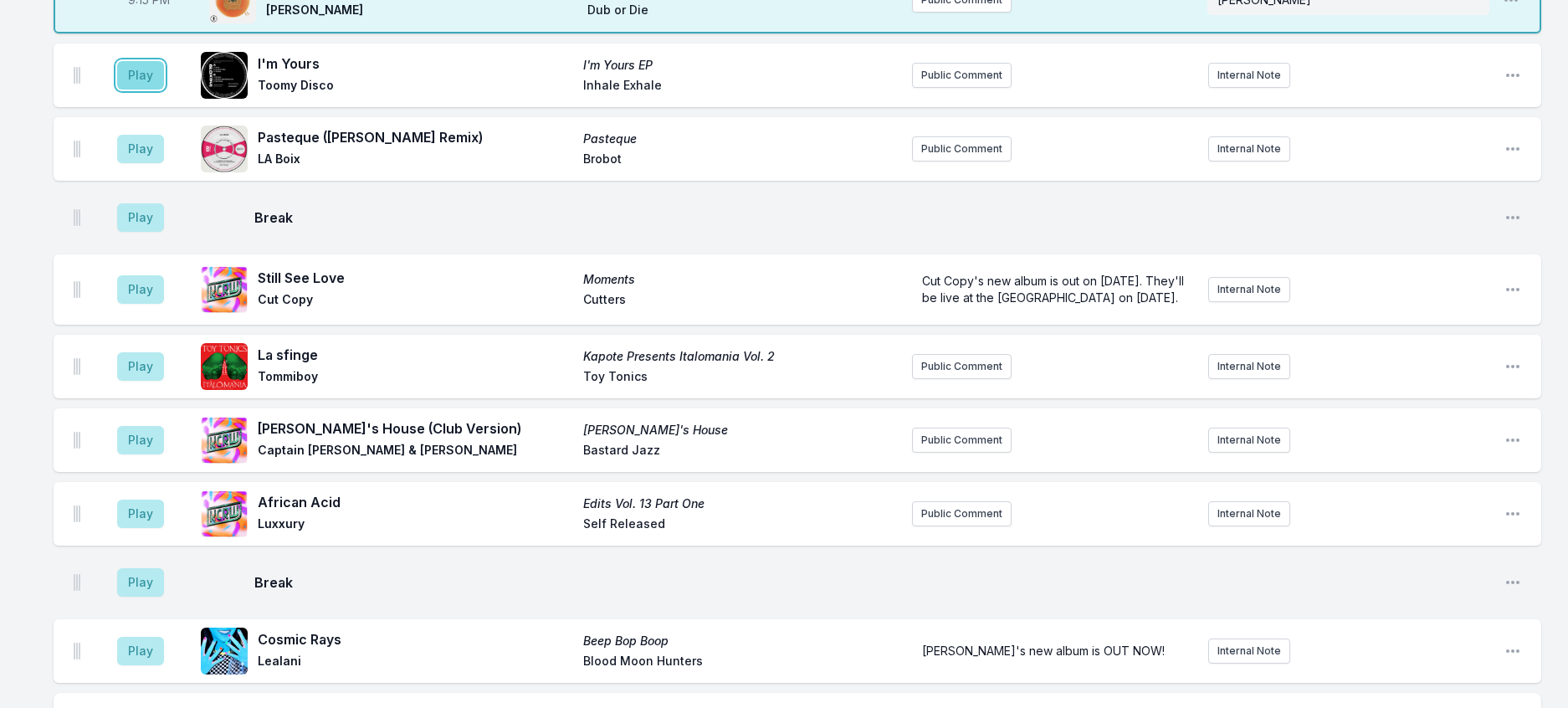
click at [151, 90] on button "Play" at bounding box center [140, 75] width 47 height 28
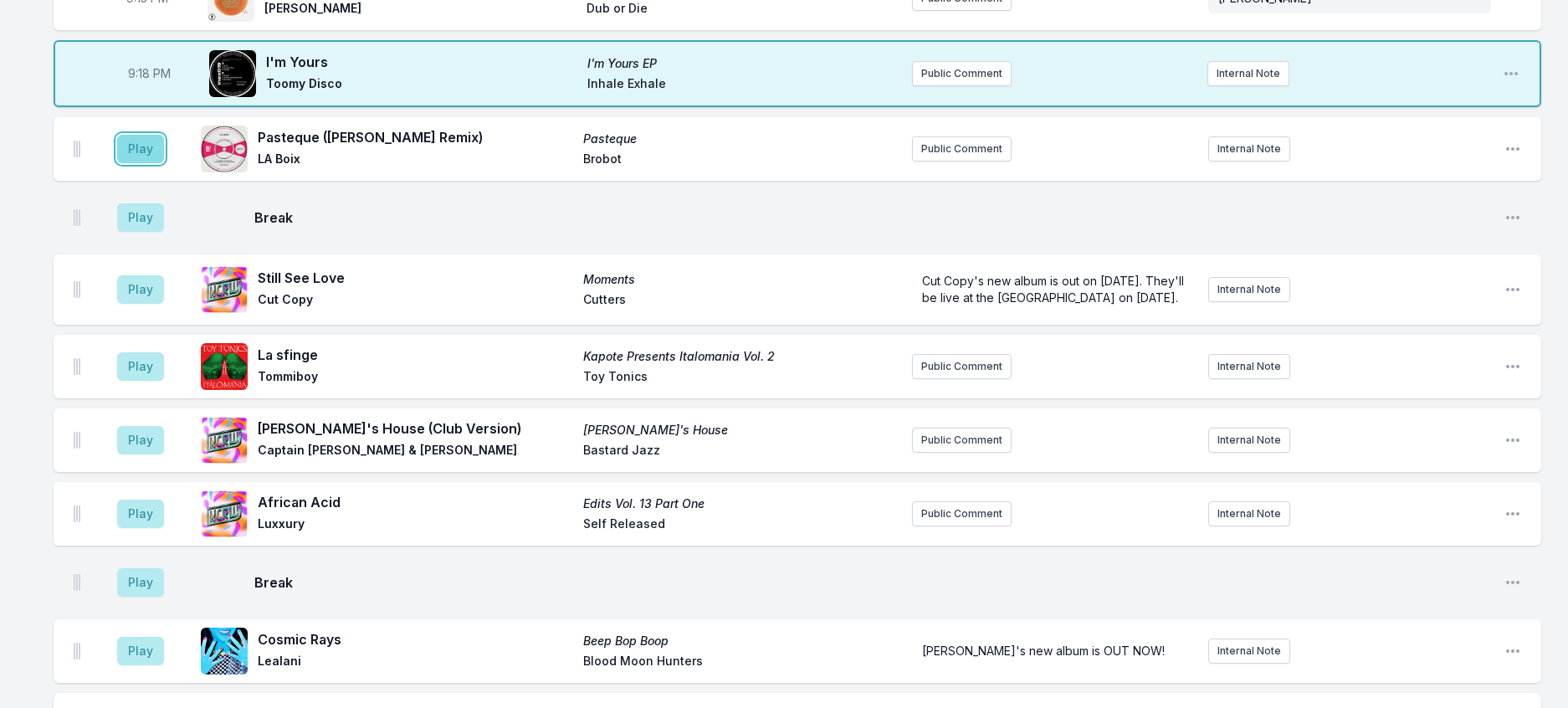
click at [161, 163] on button "Play" at bounding box center [140, 148] width 47 height 28
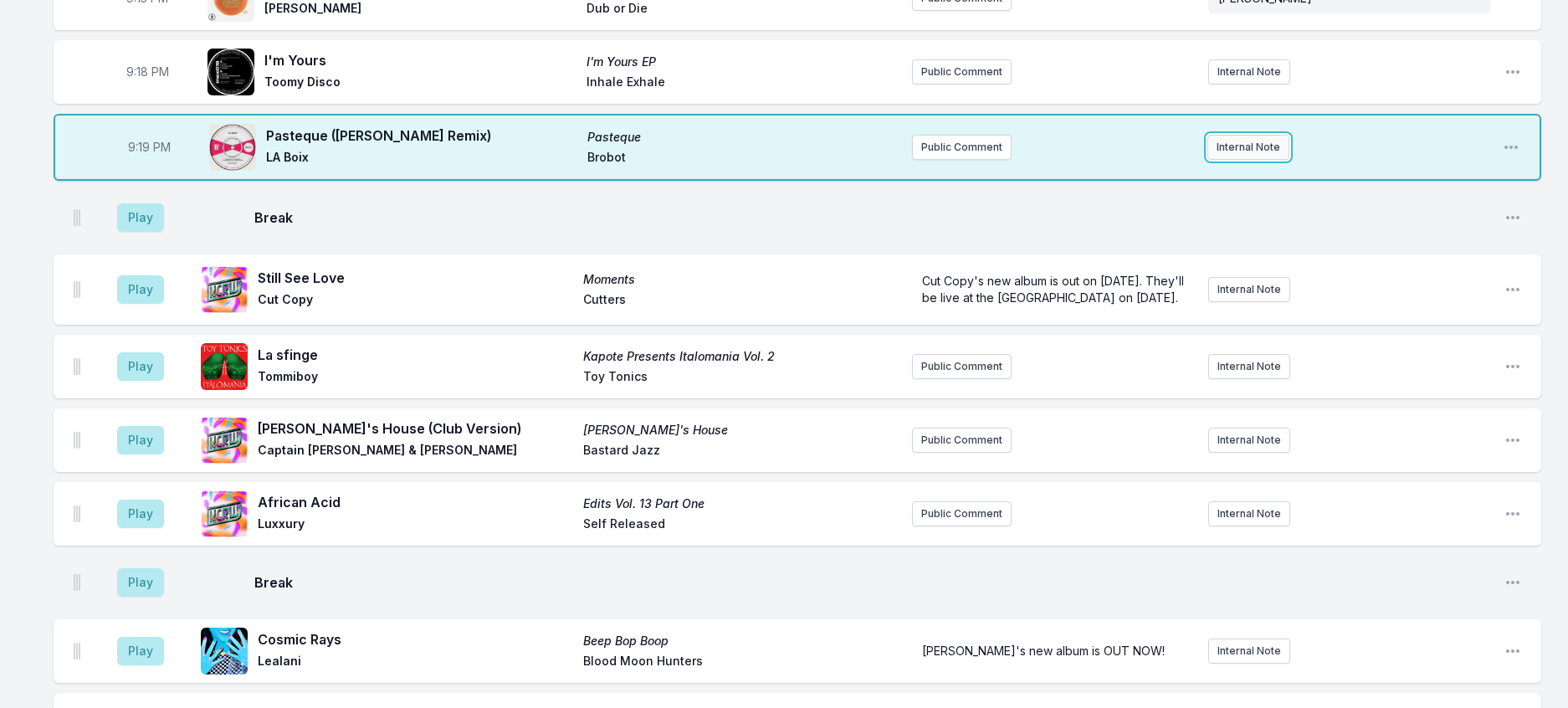
click at [1242, 160] on button "Internal Note" at bounding box center [1249, 146] width 82 height 25
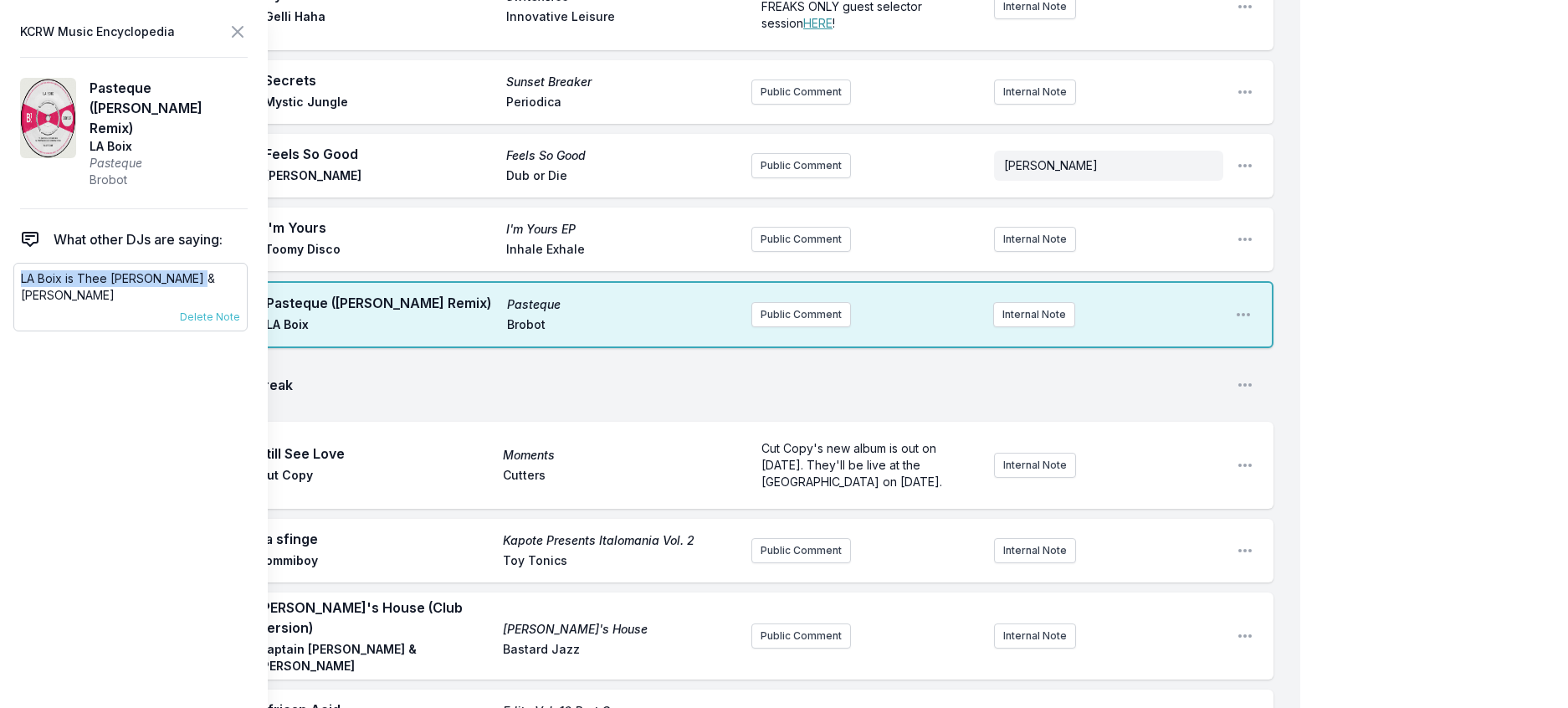
drag, startPoint x: 232, startPoint y: 289, endPoint x: 17, endPoint y: 283, distance: 215.1
click at [17, 283] on div "LA Boix is Thee [PERSON_NAME] & [PERSON_NAME] [DATE] [PERSON_NAME] Pinned to Ar…" at bounding box center [131, 296] width 234 height 69
click at [770, 327] on button "Public Comment" at bounding box center [801, 314] width 100 height 25
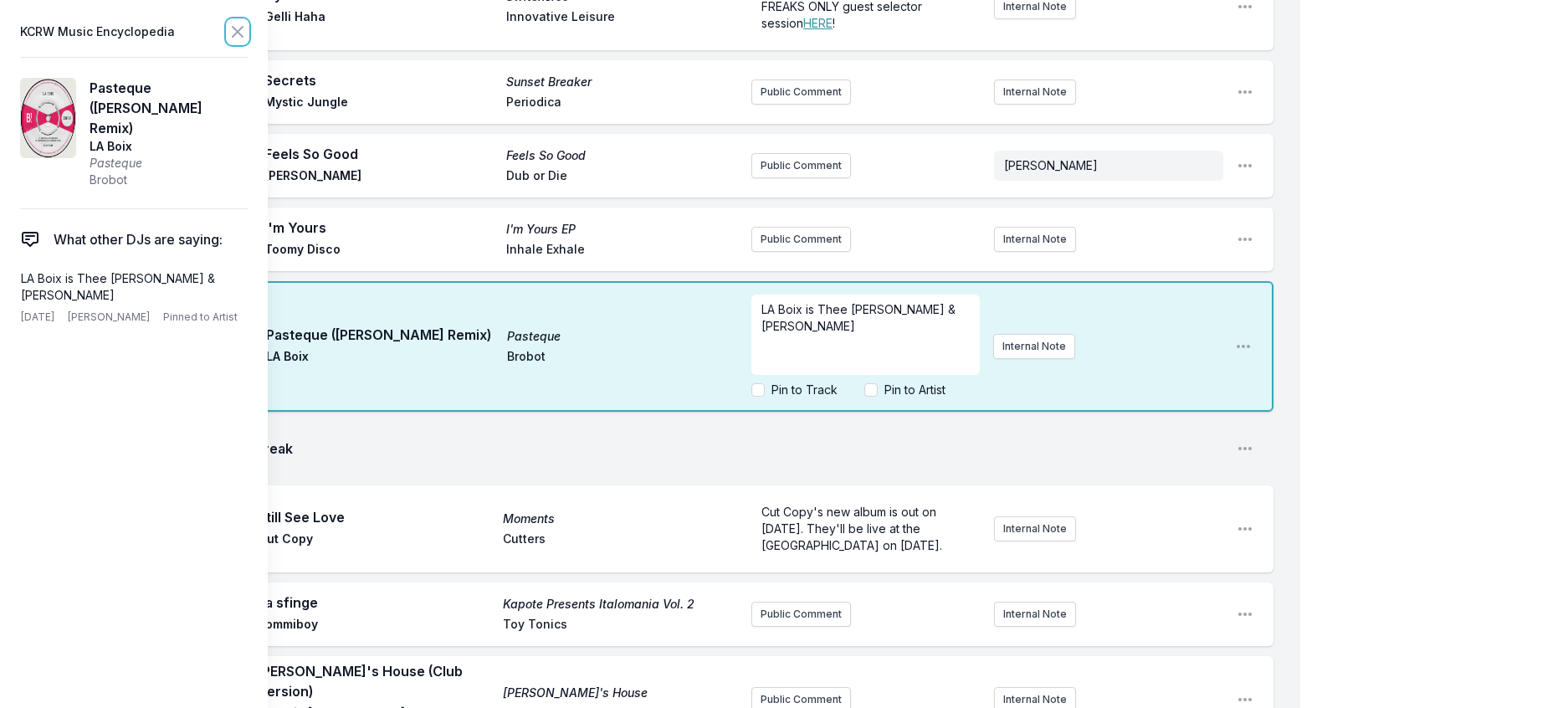
drag, startPoint x: 265, startPoint y: 28, endPoint x: 443, endPoint y: 89, distance: 188.2
click at [248, 29] on icon at bounding box center [238, 32] width 20 height 20
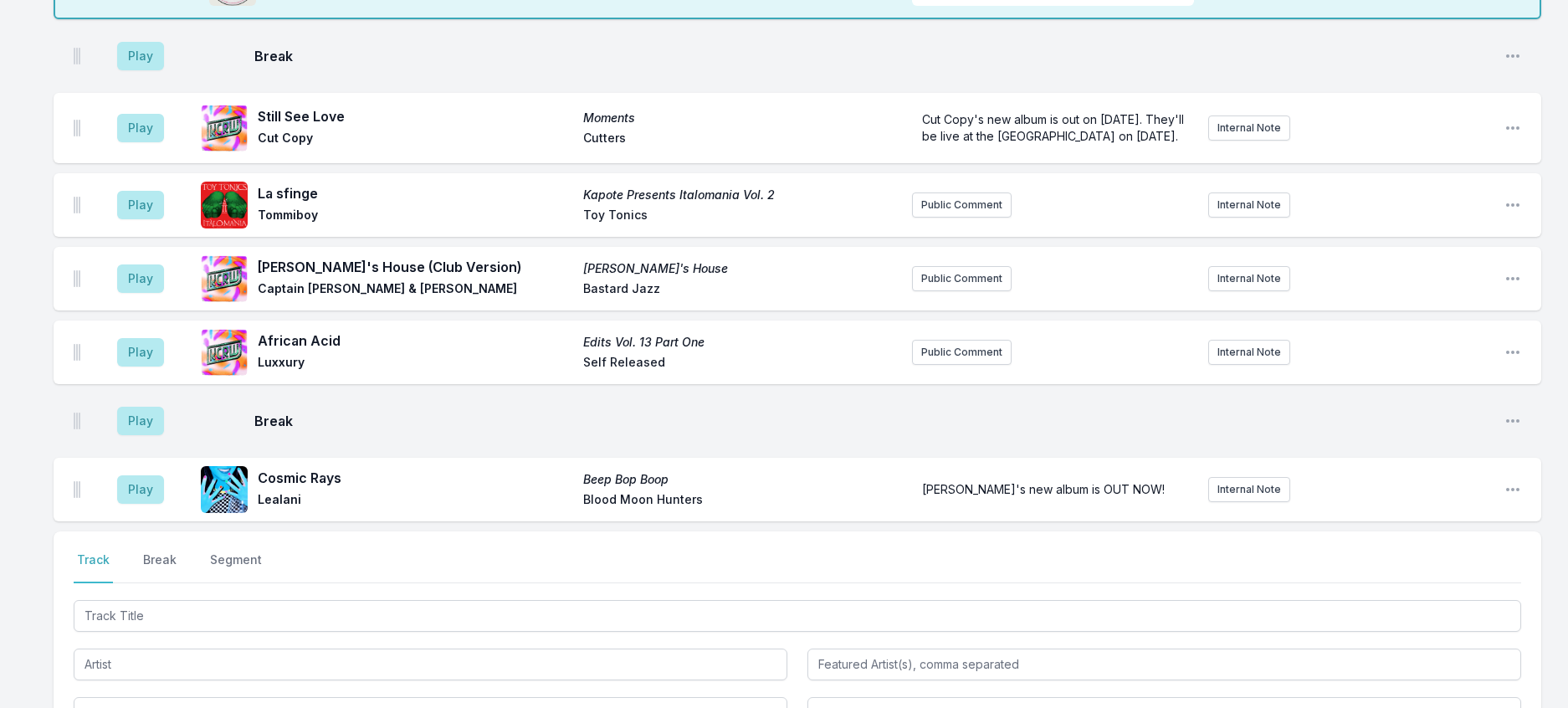
scroll to position [2176, 0]
click at [153, 71] on button "Play" at bounding box center [140, 57] width 47 height 28
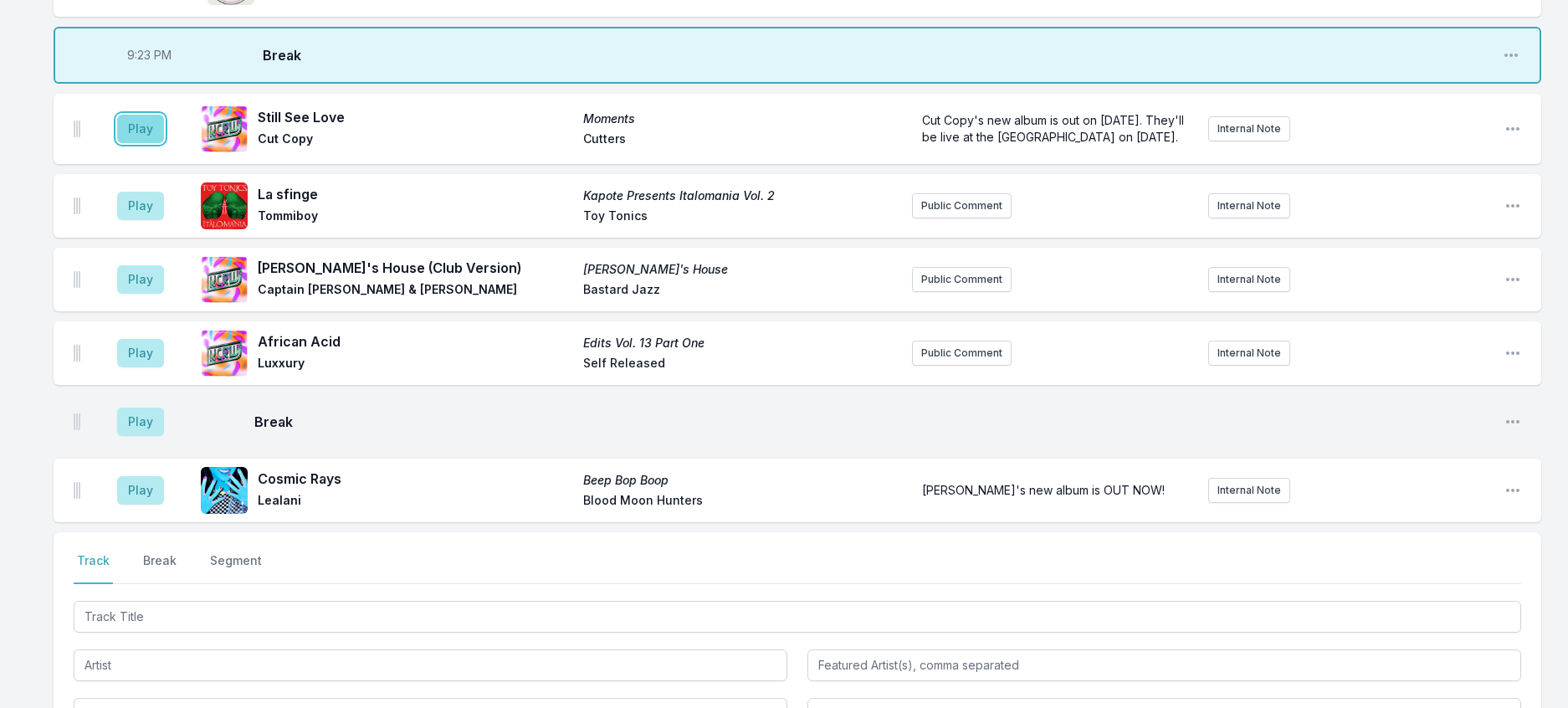
click at [153, 143] on button "Play" at bounding box center [140, 128] width 47 height 28
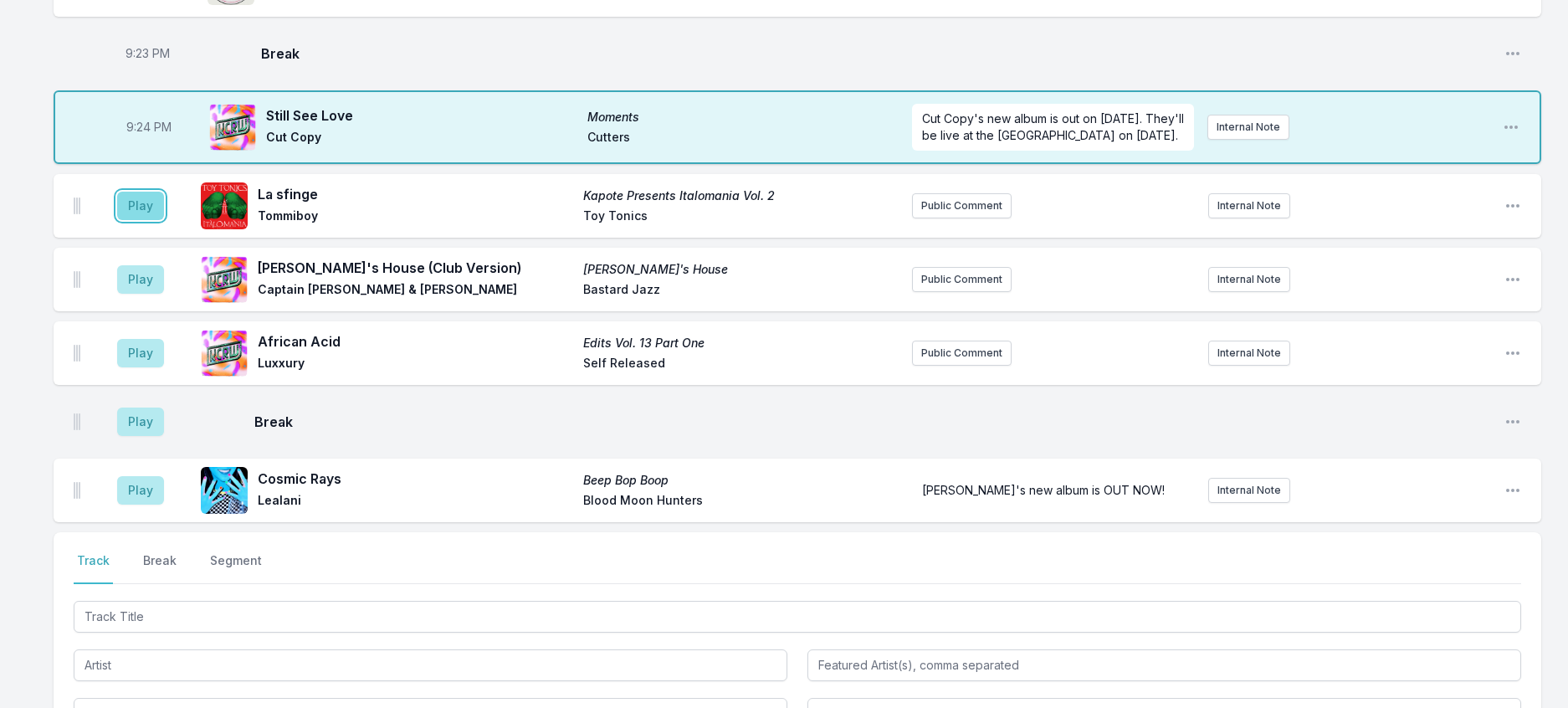
drag, startPoint x: 135, startPoint y: 577, endPoint x: 167, endPoint y: 577, distance: 32.0
click at [139, 220] on button "Play" at bounding box center [140, 206] width 47 height 28
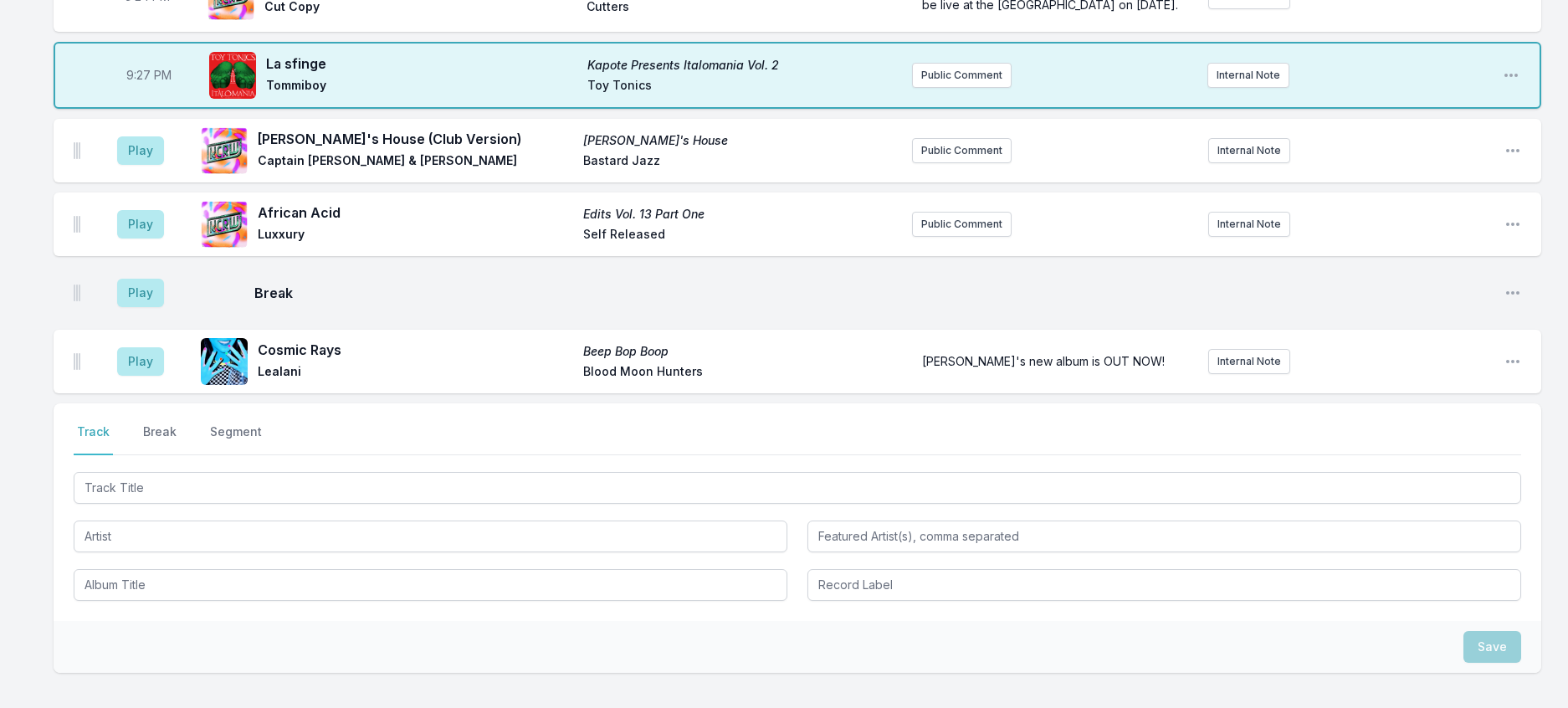
scroll to position [2512, 0]
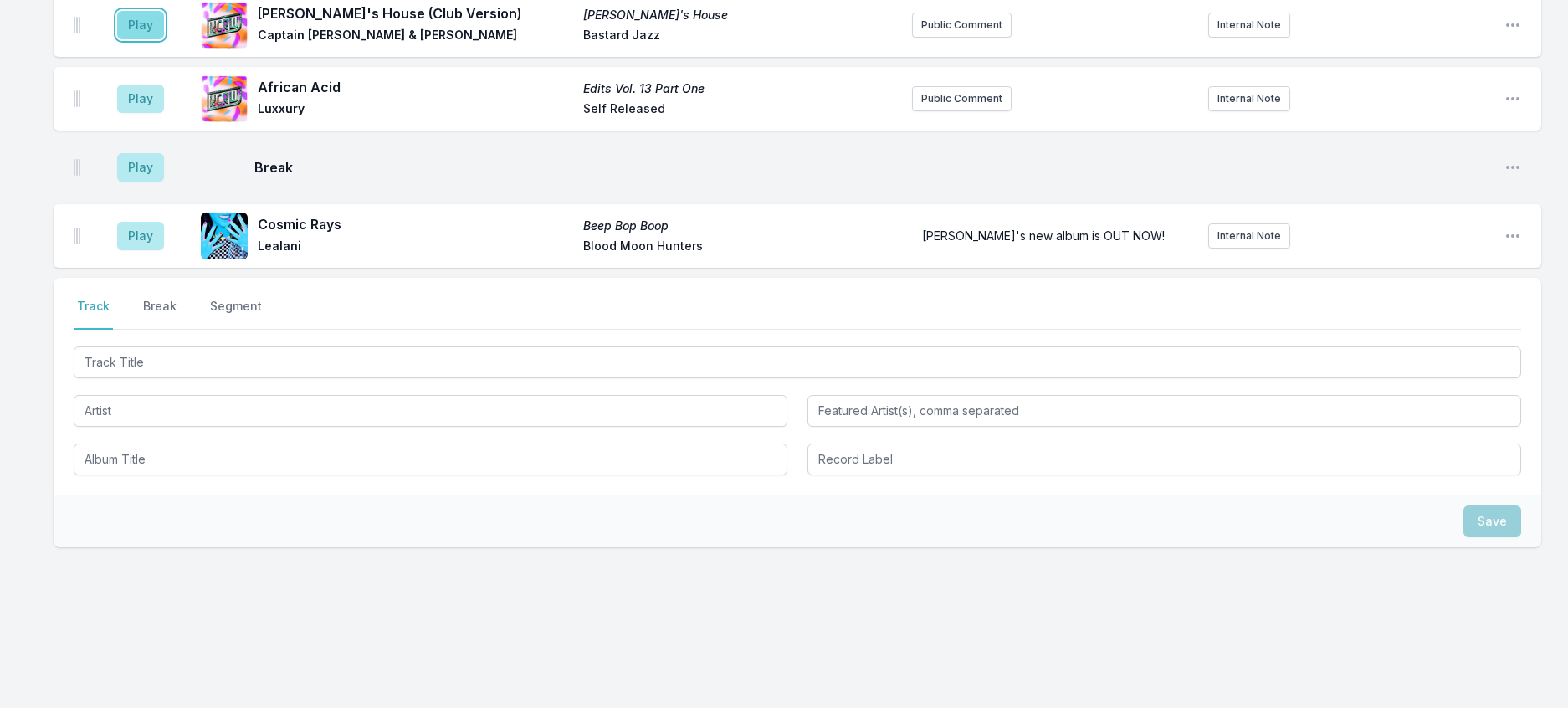
click at [156, 39] on button "Play" at bounding box center [140, 25] width 47 height 28
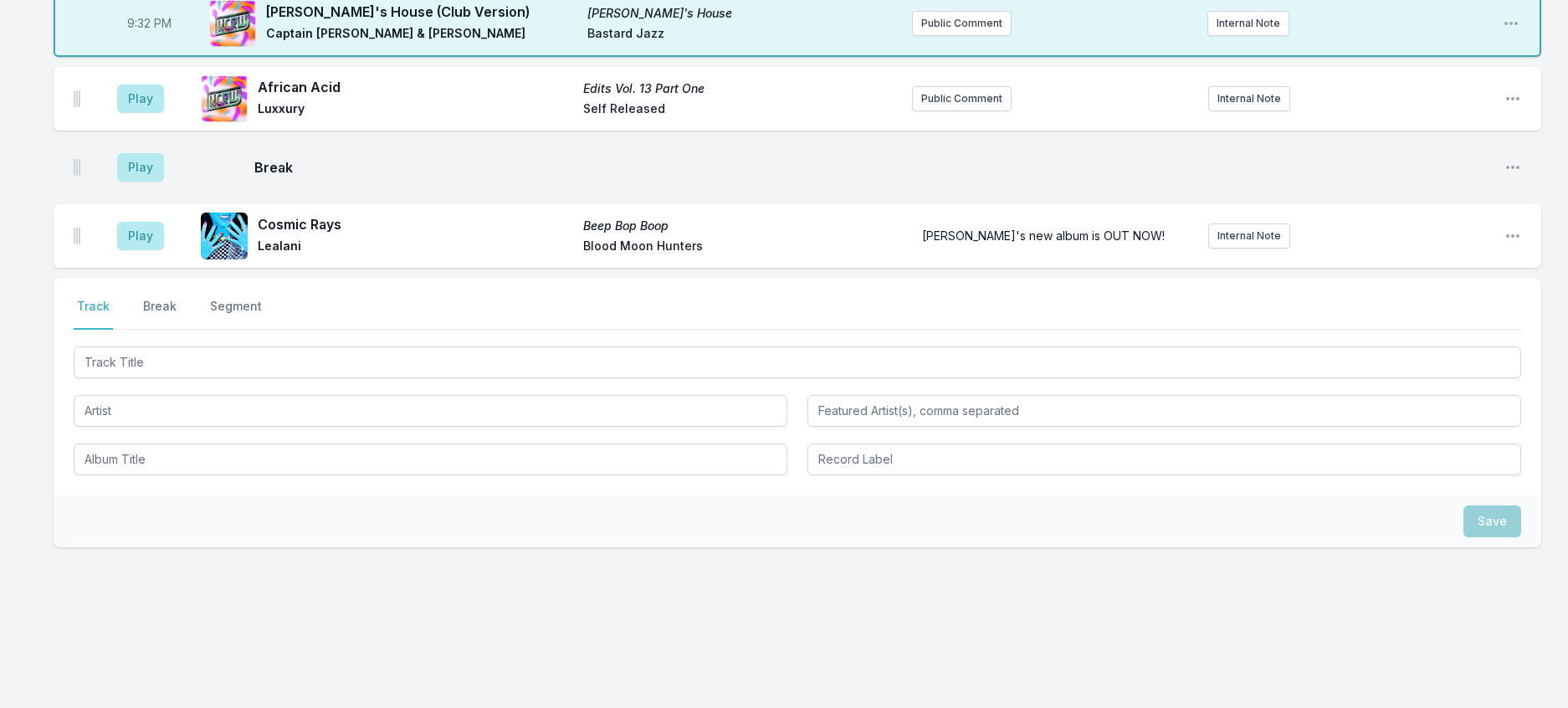
scroll to position [2847, 0]
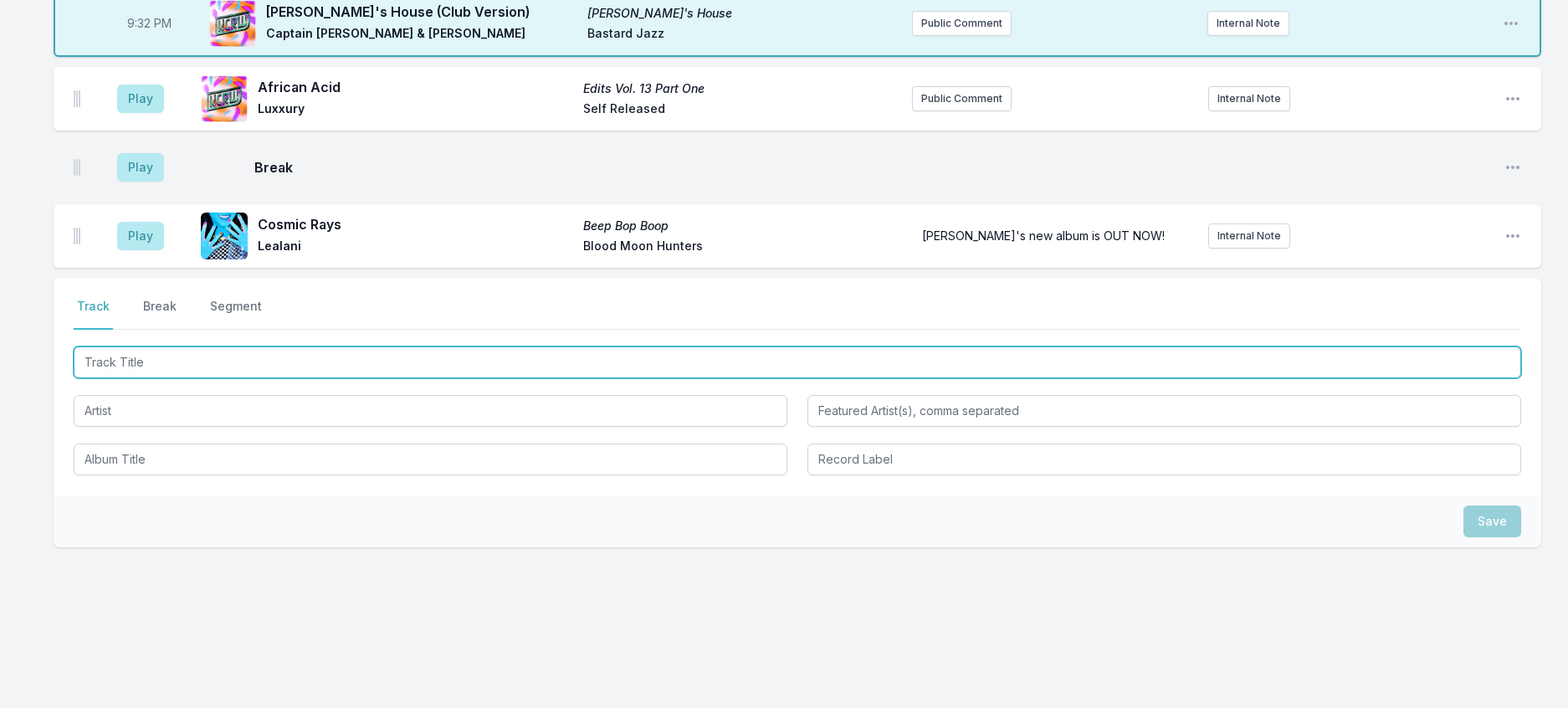
click at [238, 349] on input "Track Title" at bounding box center [797, 362] width 1447 height 32
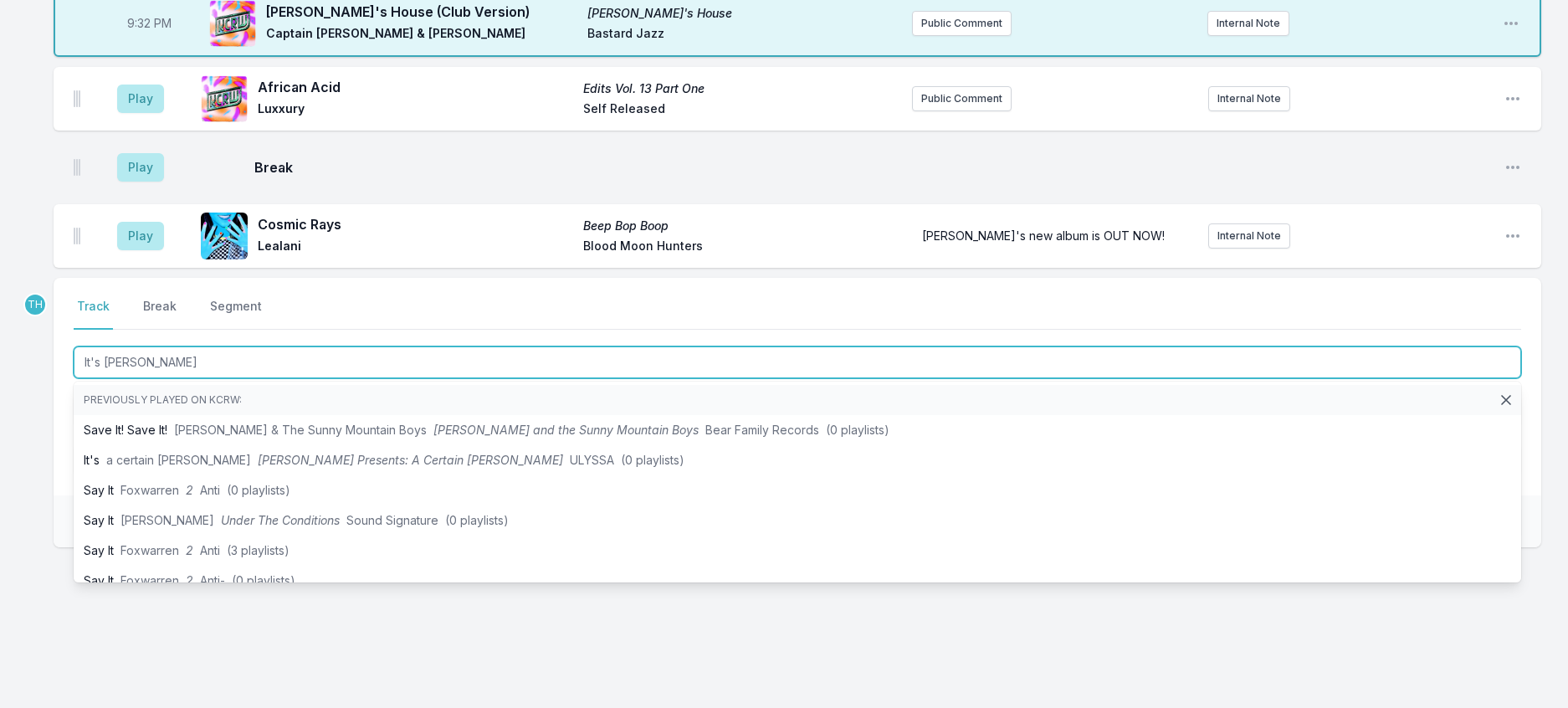
type input "It's Change"
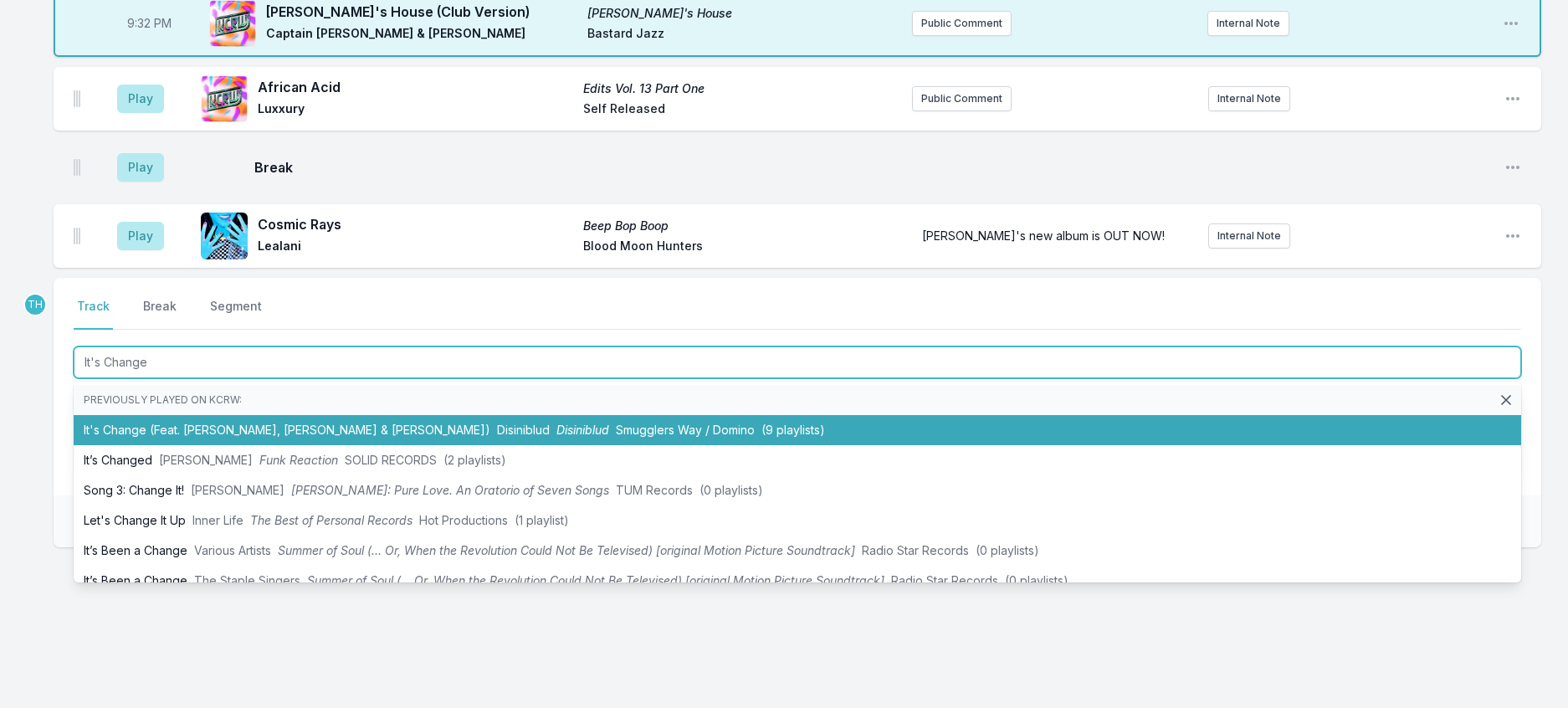
click at [274, 431] on li "It's Change (Feat. [PERSON_NAME], [PERSON_NAME] & [PERSON_NAME]) Disiniblud Dis…" at bounding box center [797, 430] width 1447 height 30
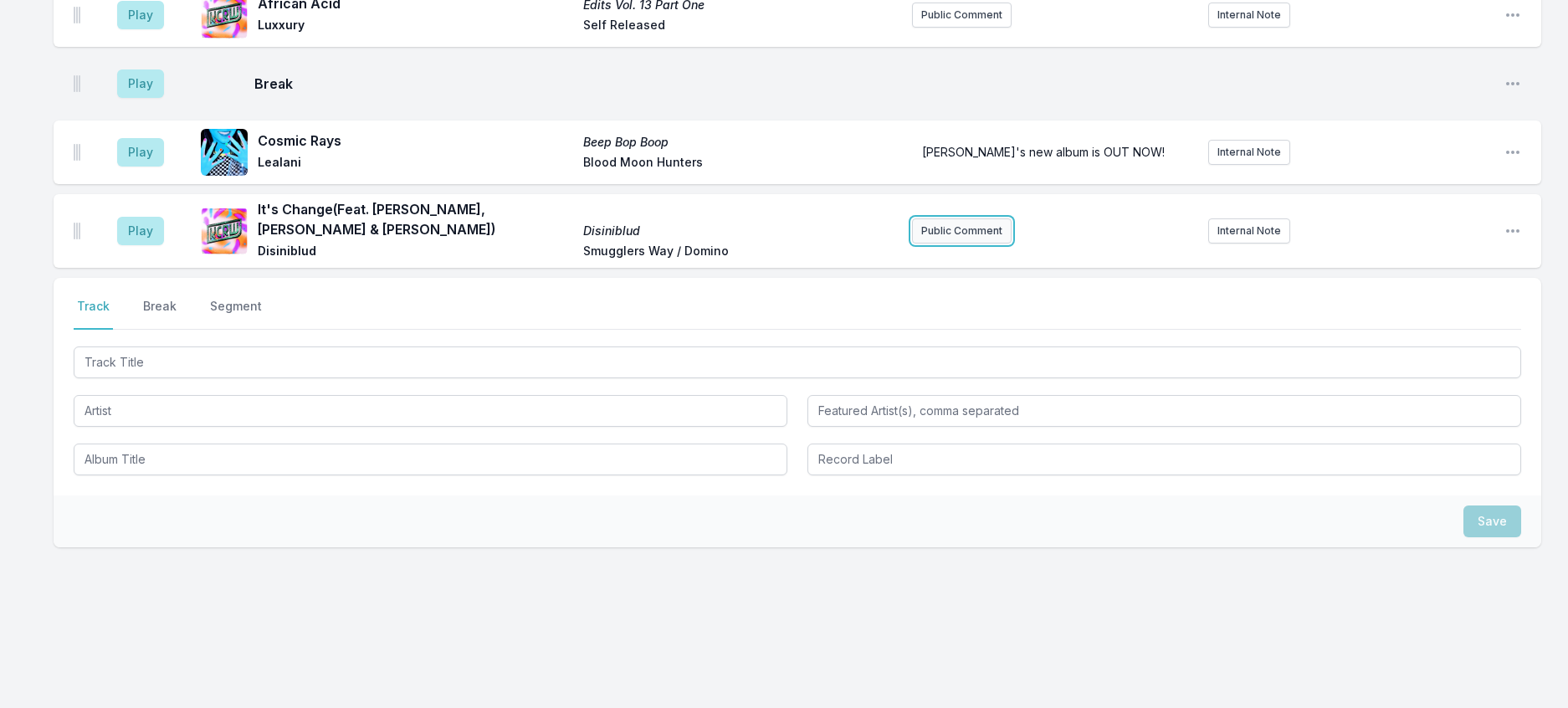
click at [940, 243] on button "Public Comment" at bounding box center [962, 231] width 100 height 25
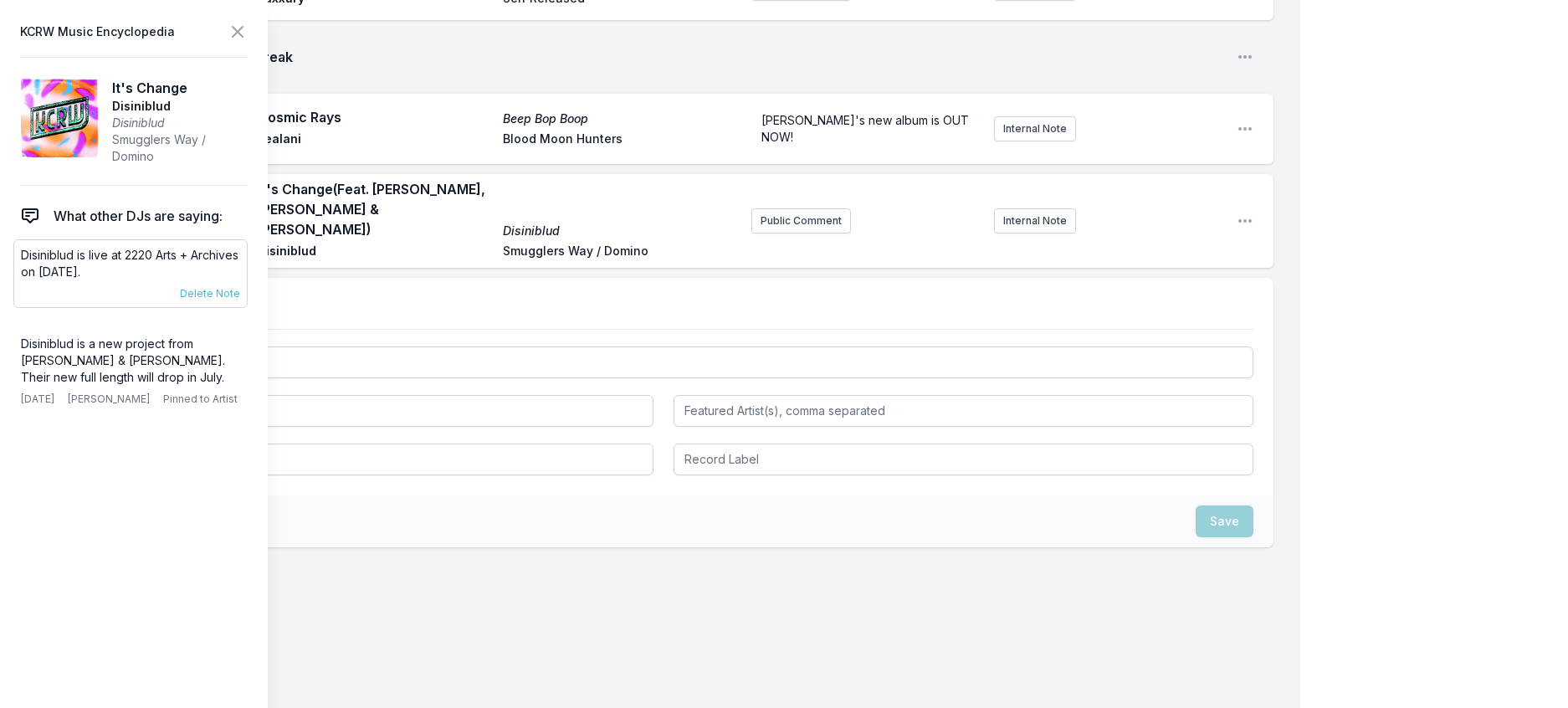
drag, startPoint x: 136, startPoint y: 301, endPoint x: 17, endPoint y: 283, distance: 120.4
click at [17, 283] on div "Disiniblud is live at 2220 Arts + Archives on [DATE]. [DATE] [PERSON_NAME] Pinn…" at bounding box center [131, 274] width 234 height 69
click at [752, 233] on button "Public Comment" at bounding box center [801, 220] width 100 height 25
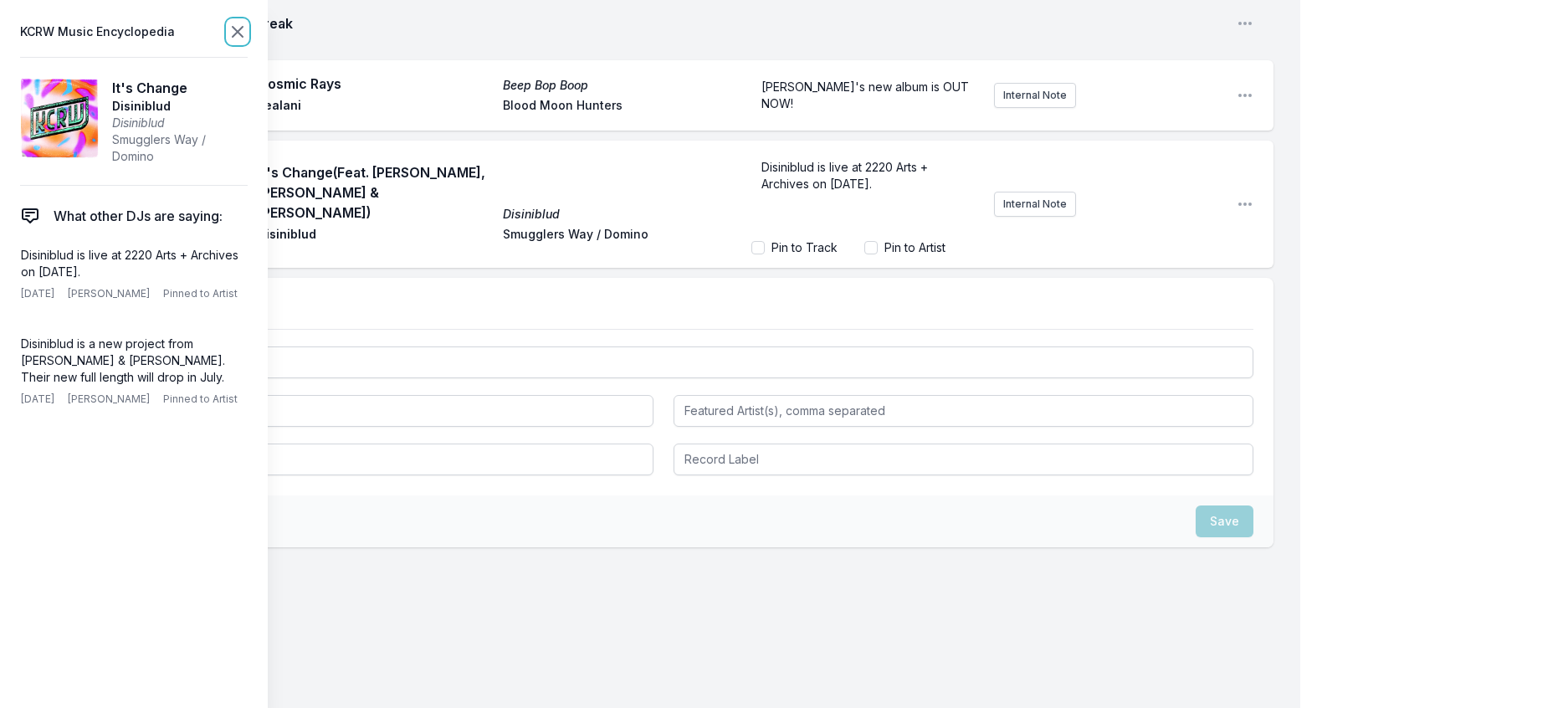
click at [248, 34] on icon at bounding box center [238, 32] width 20 height 20
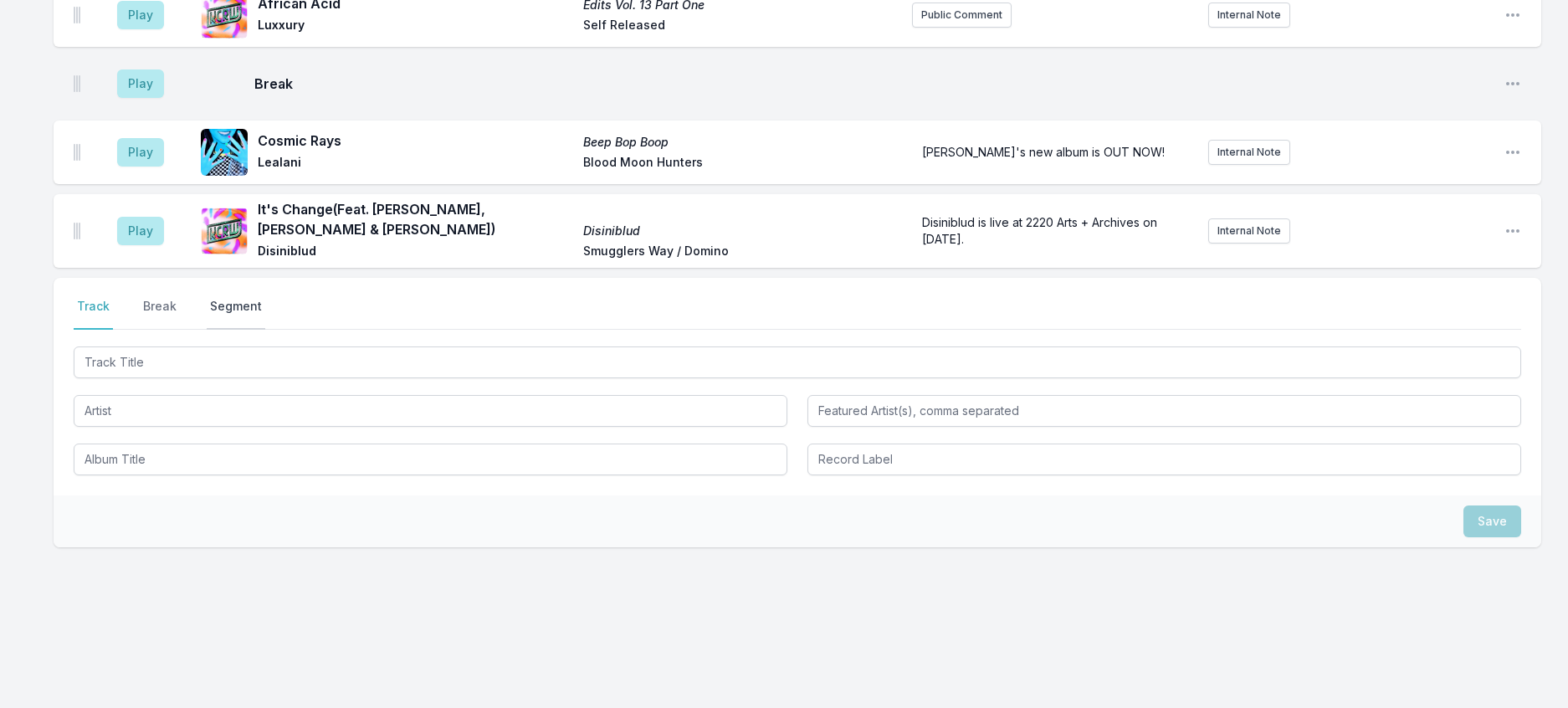
scroll to position [2985, 0]
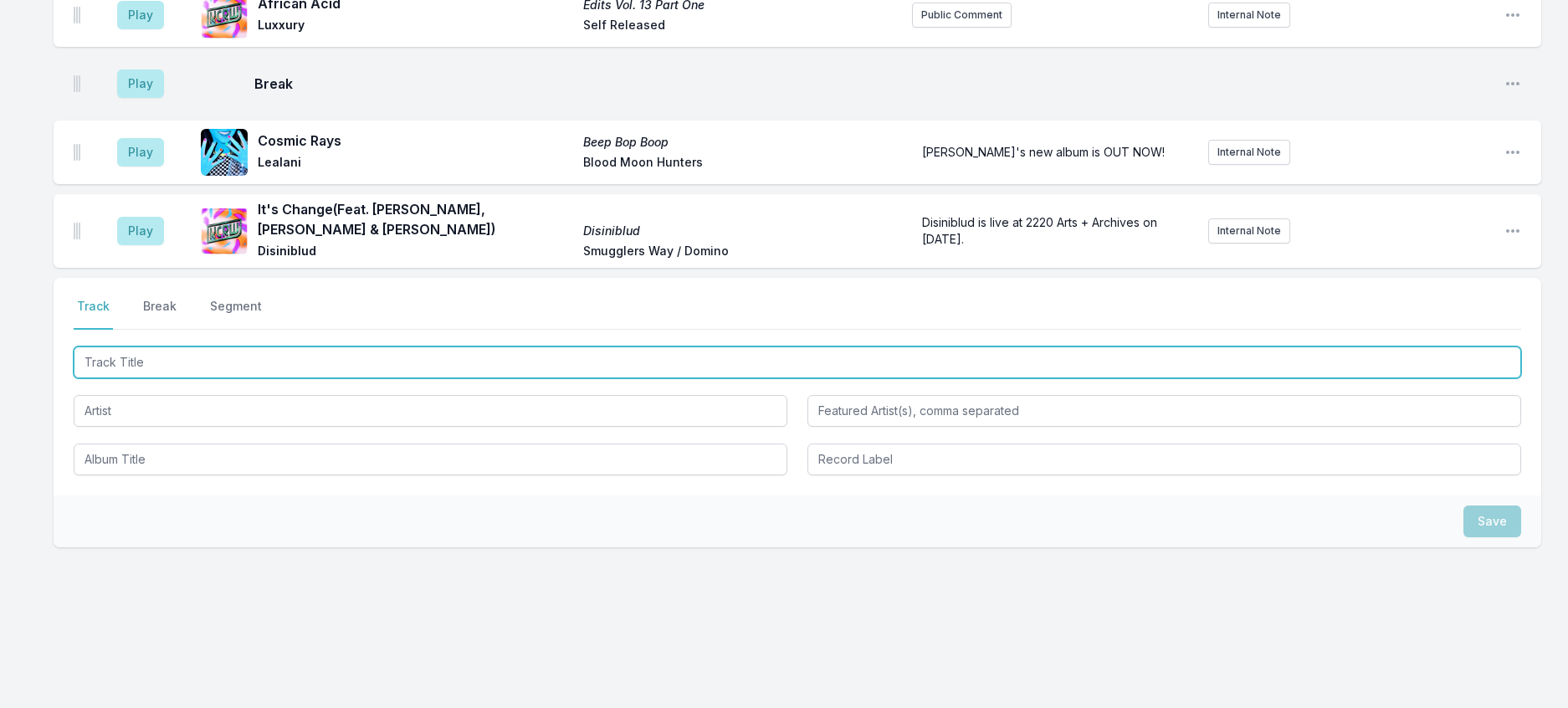
click at [267, 347] on input "Track Title" at bounding box center [797, 362] width 1447 height 32
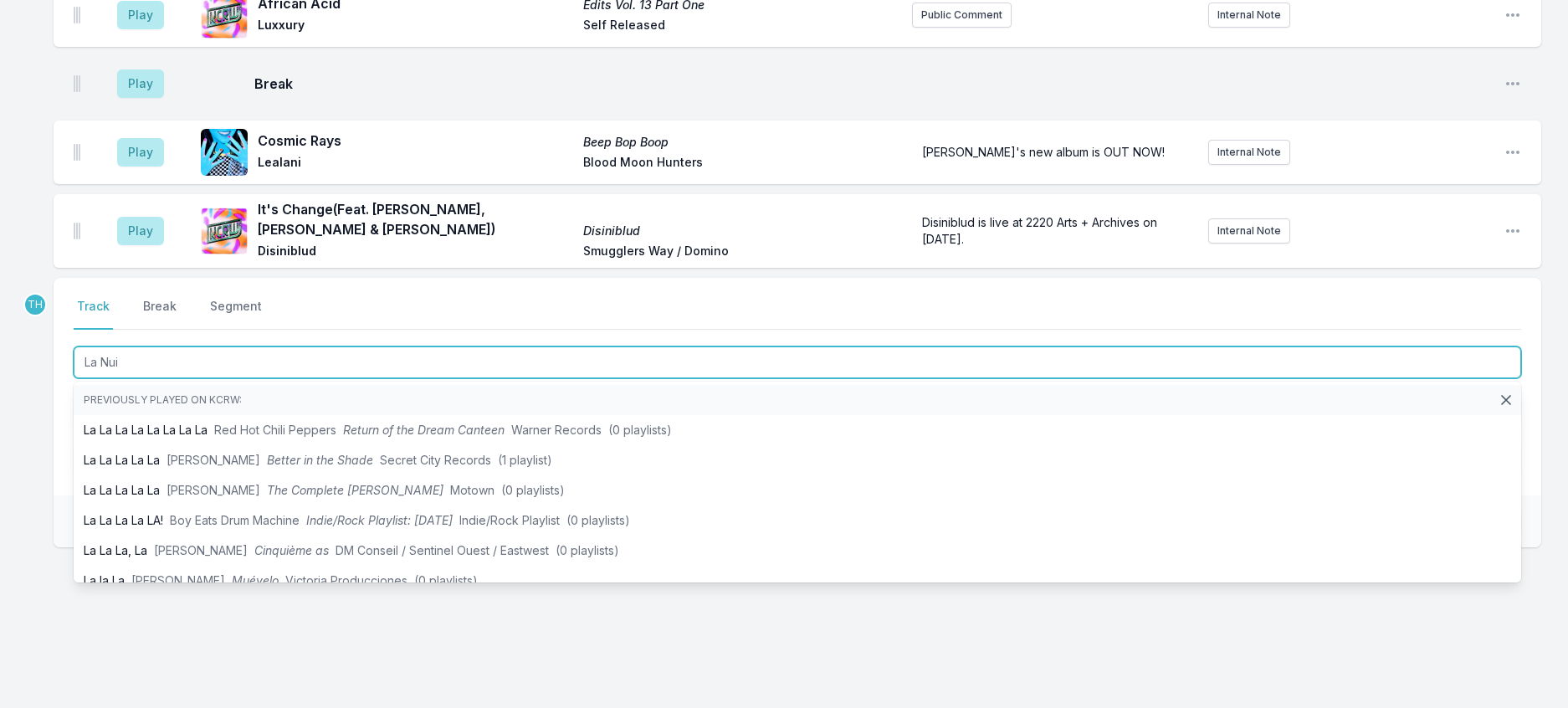
type input "La Nuit"
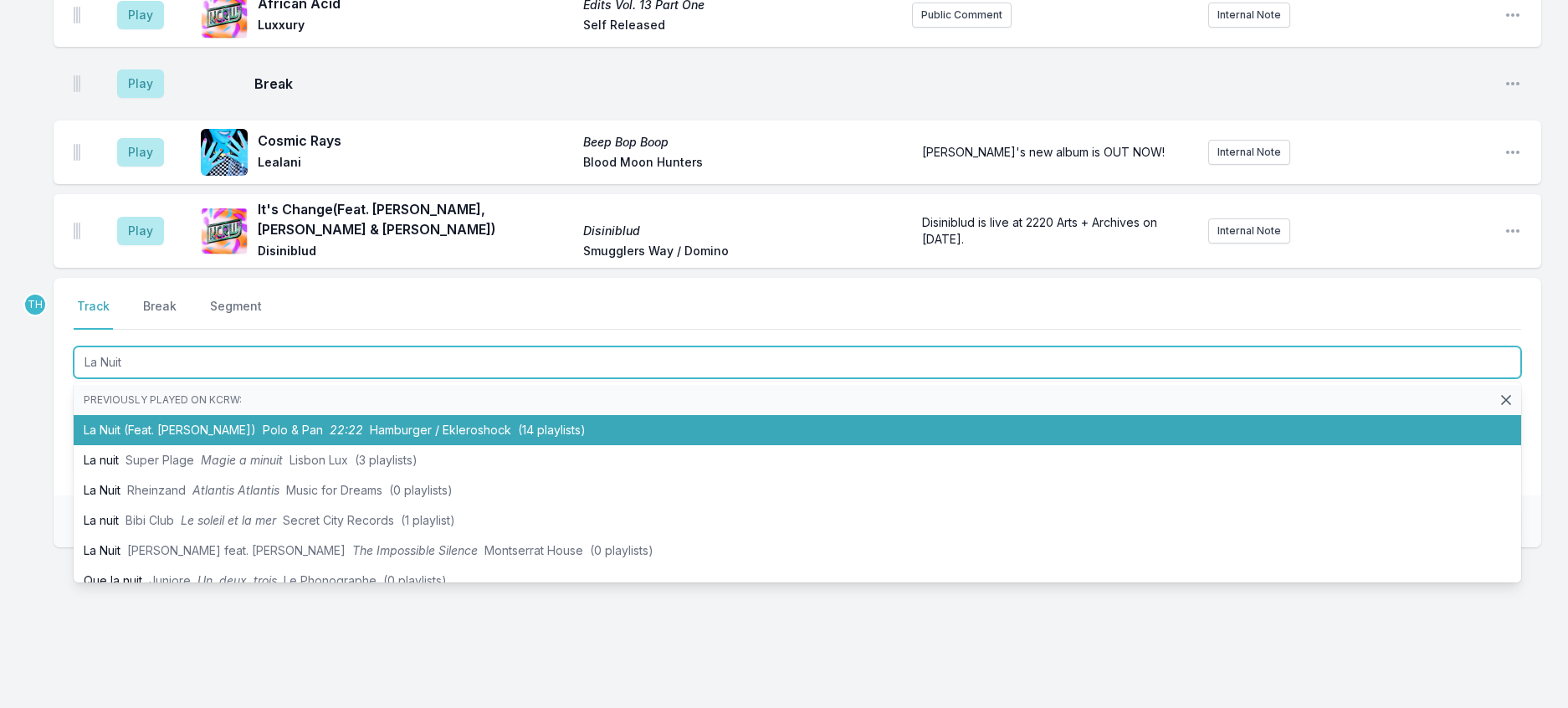
click at [293, 423] on span "Polo & Pan" at bounding box center [293, 430] width 60 height 15
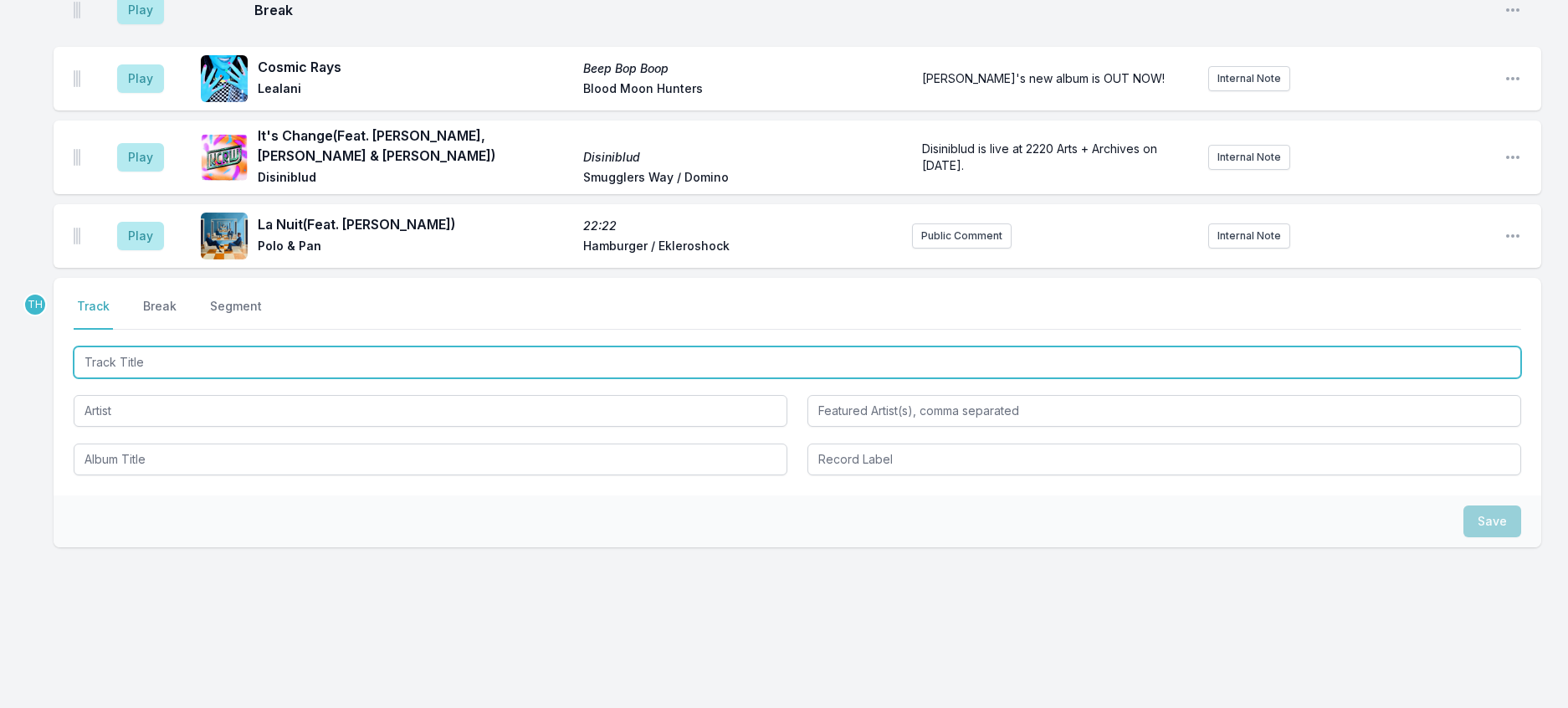
scroll to position [3067, 0]
click at [360, 347] on input "Track Title" at bounding box center [797, 362] width 1447 height 32
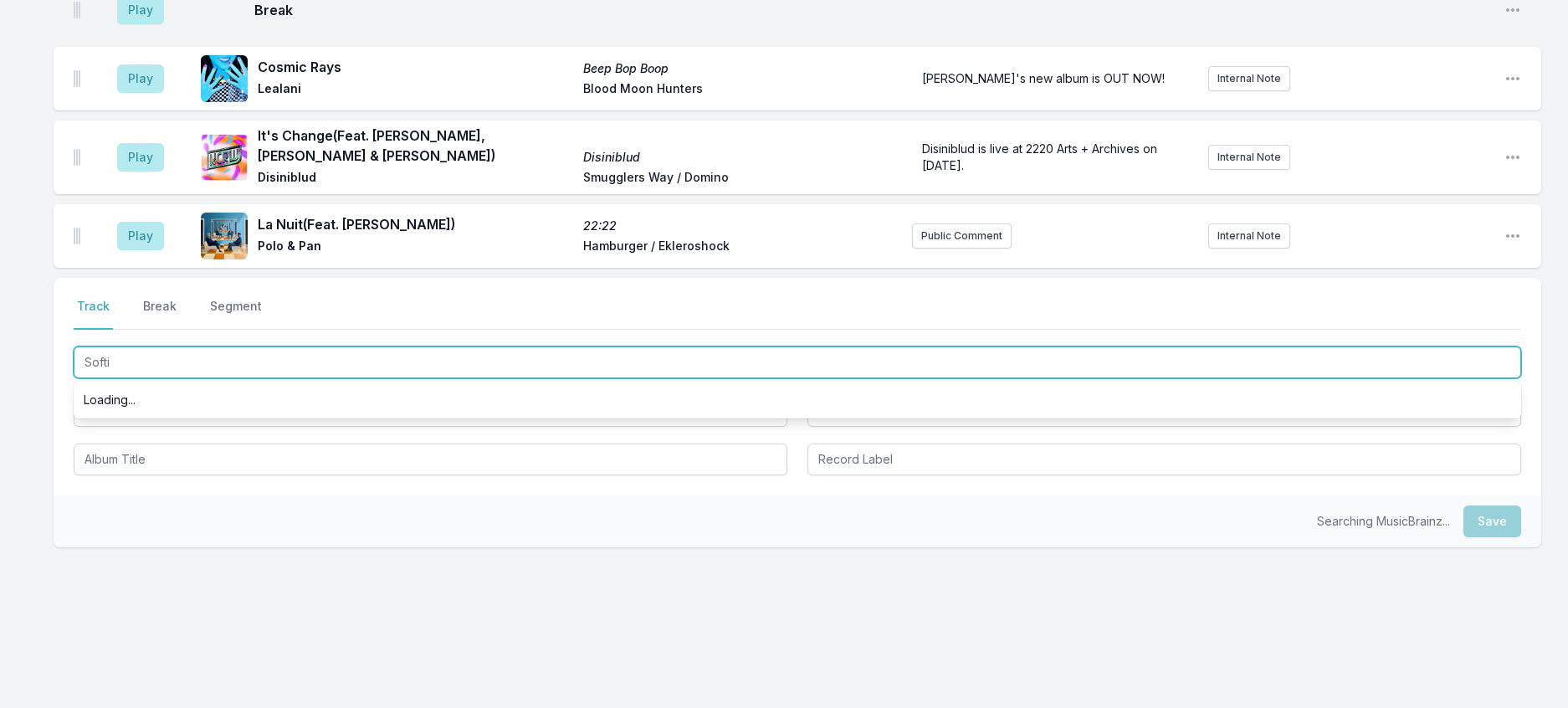
type input "Softie"
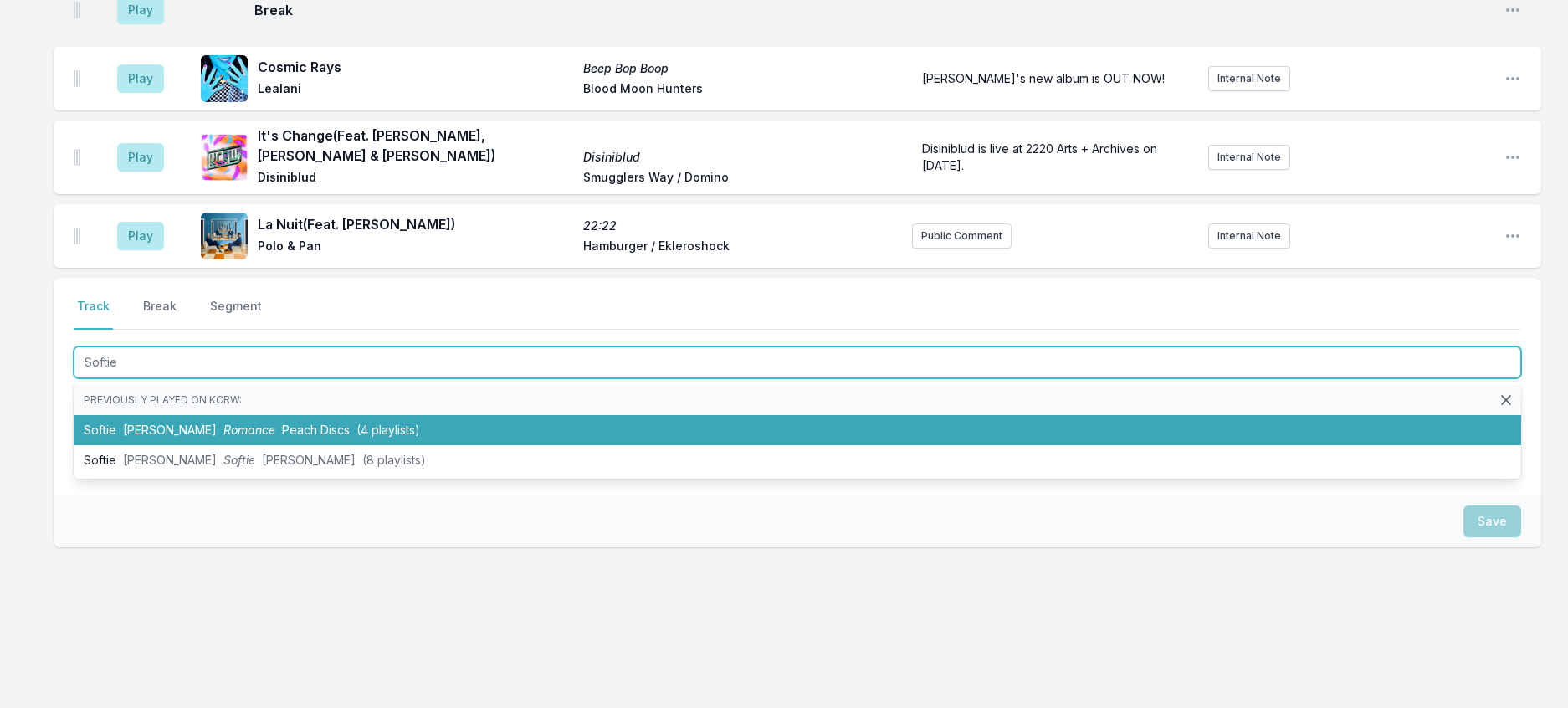
click at [350, 423] on span "Peach Discs" at bounding box center [315, 430] width 68 height 15
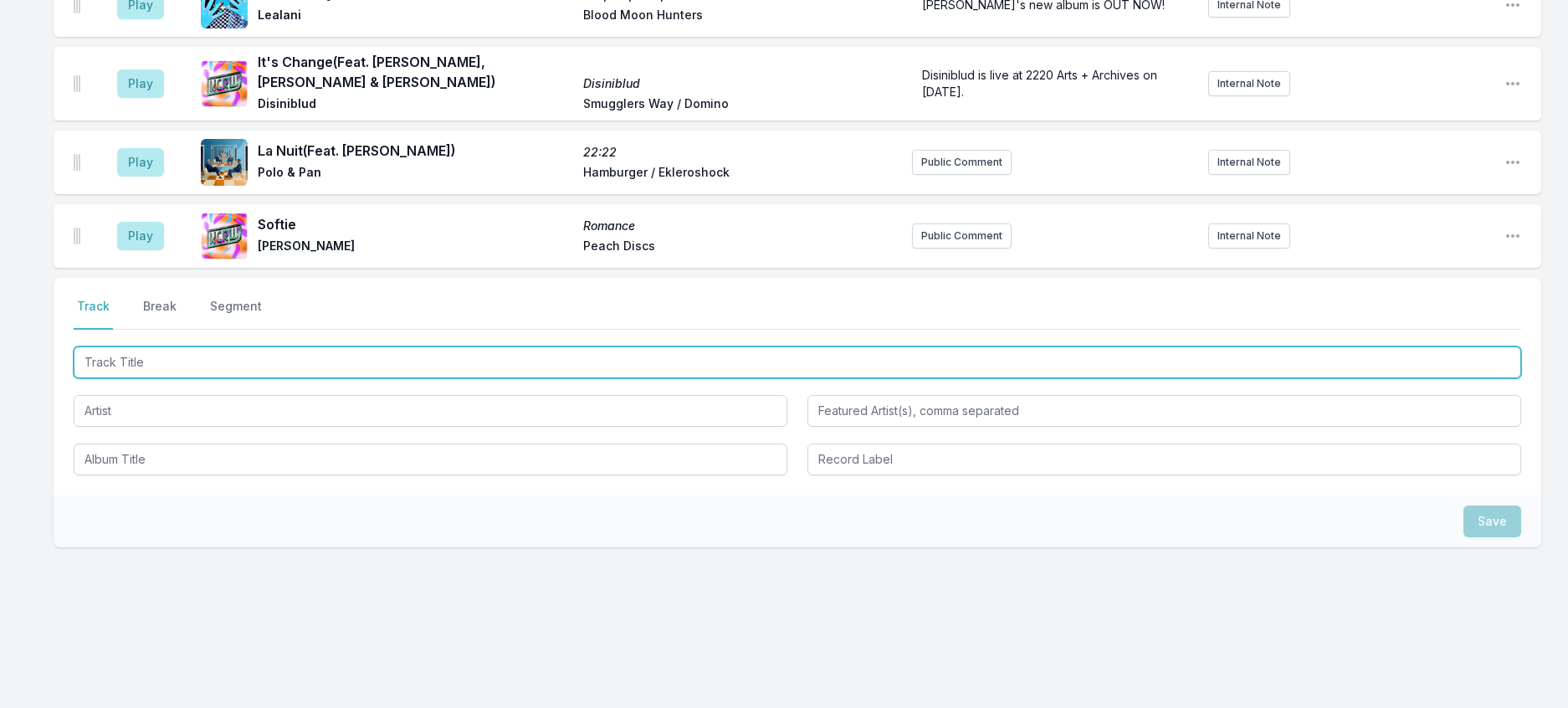
scroll to position [3150, 0]
click at [344, 347] on input "Track Title" at bounding box center [797, 362] width 1447 height 32
type input "Bankroll Peelers"
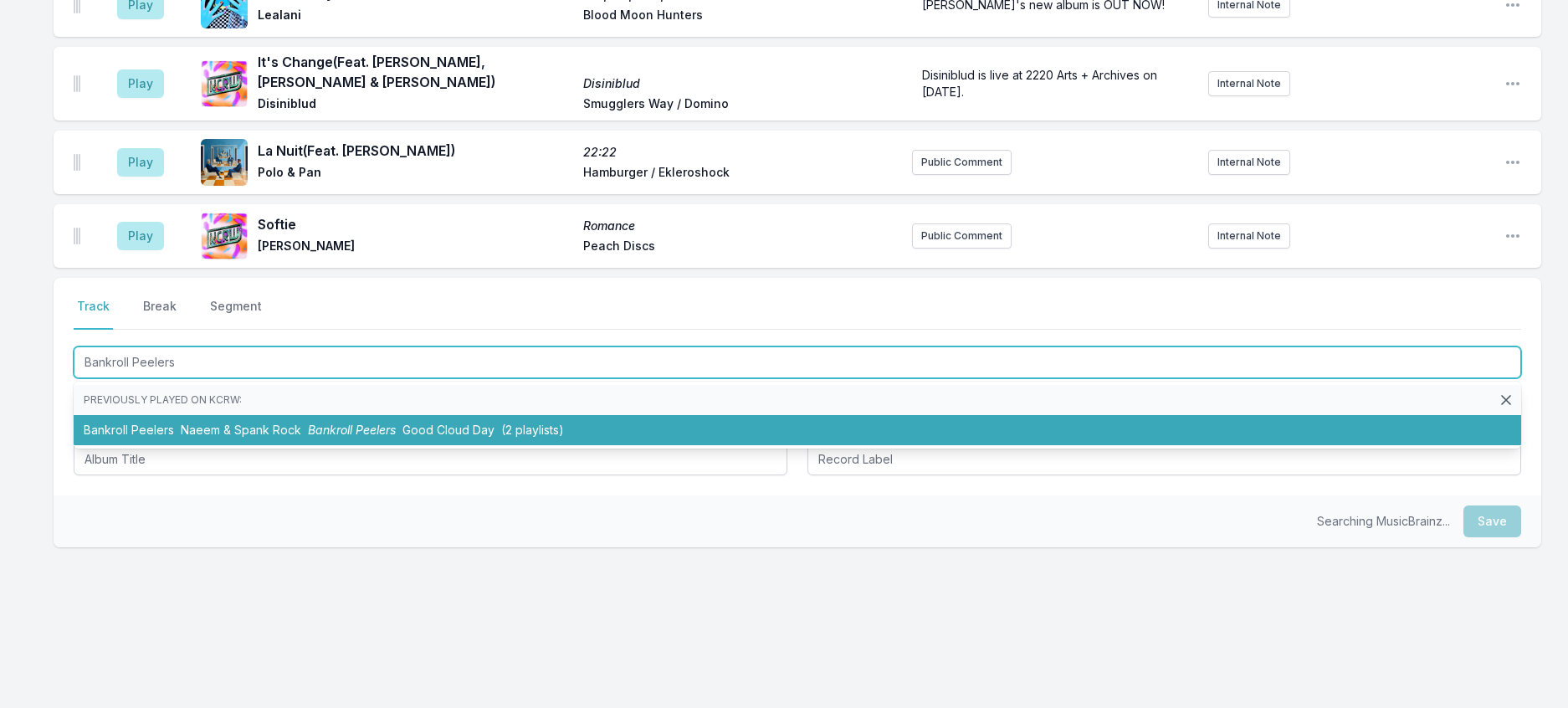
click at [369, 423] on span "Bankroll Peelers" at bounding box center [352, 430] width 88 height 15
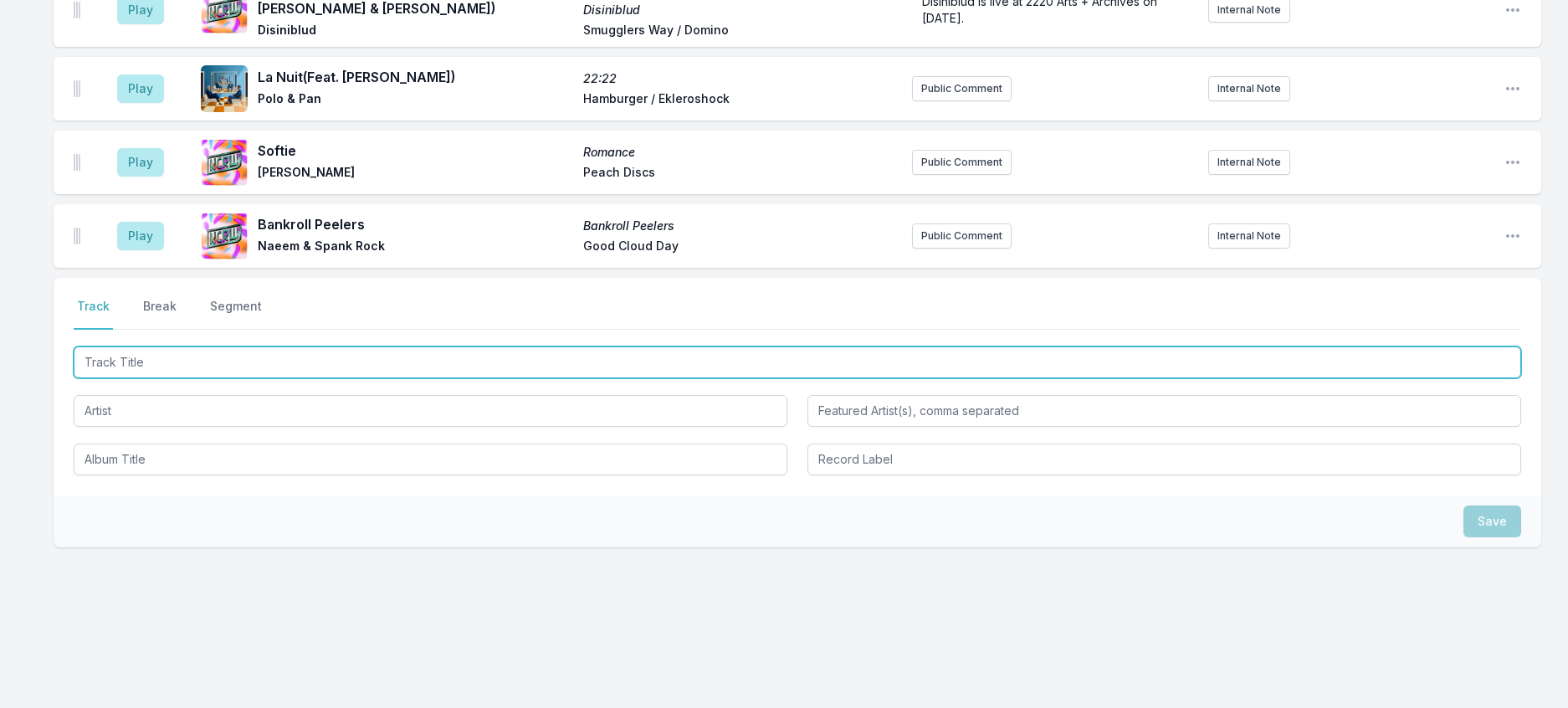
scroll to position [2647, 0]
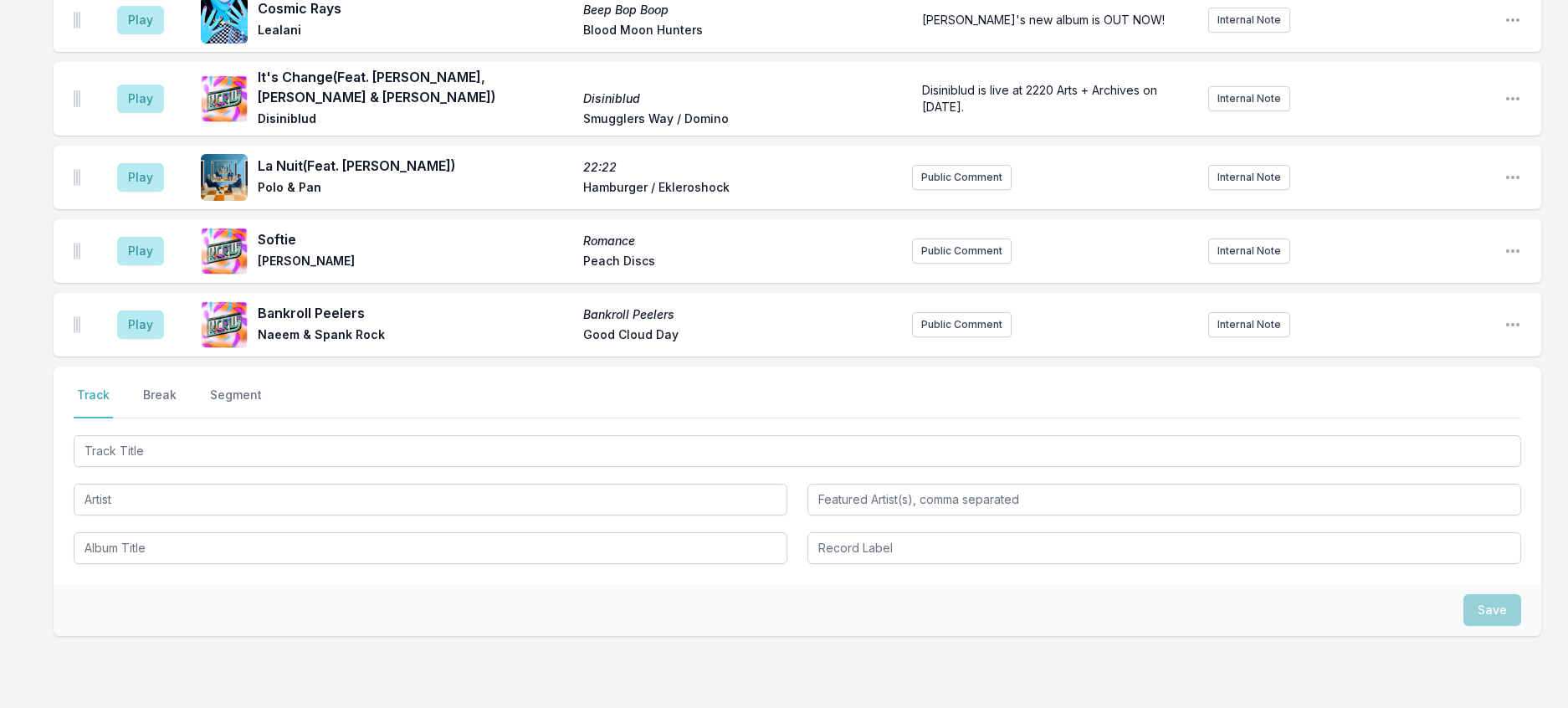
drag, startPoint x: 154, startPoint y: 270, endPoint x: 200, endPoint y: 271, distance: 46.0
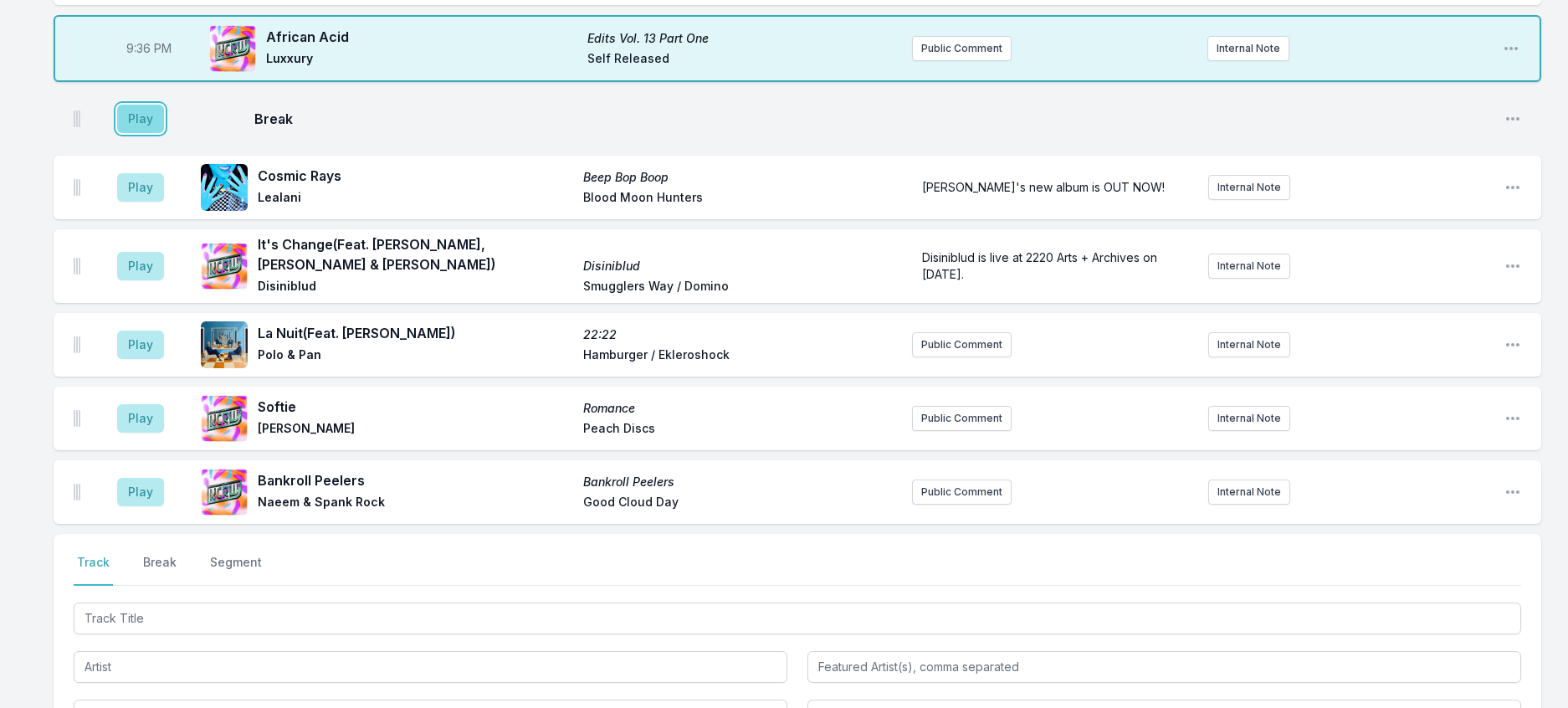
click at [164, 134] on button "Play" at bounding box center [140, 118] width 47 height 28
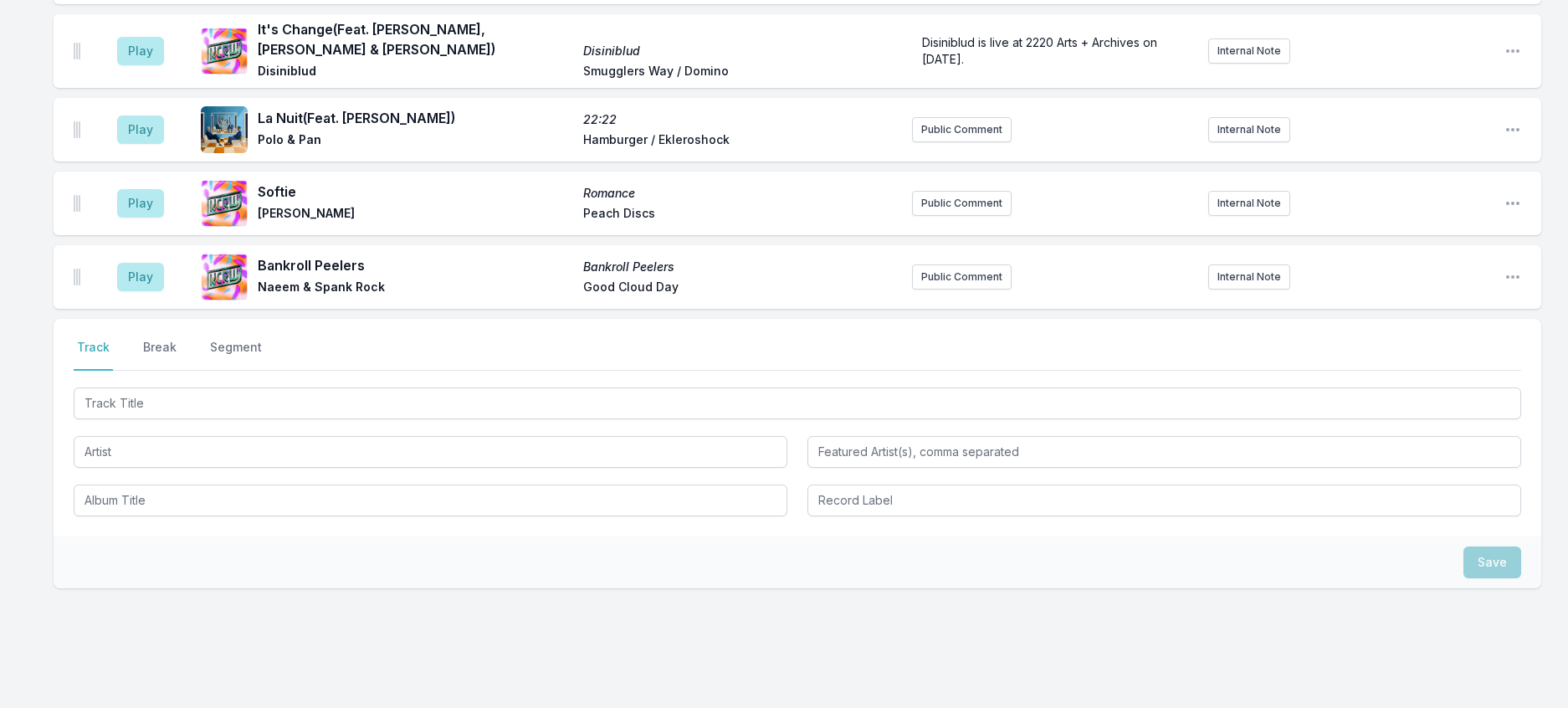
scroll to position [2815, 0]
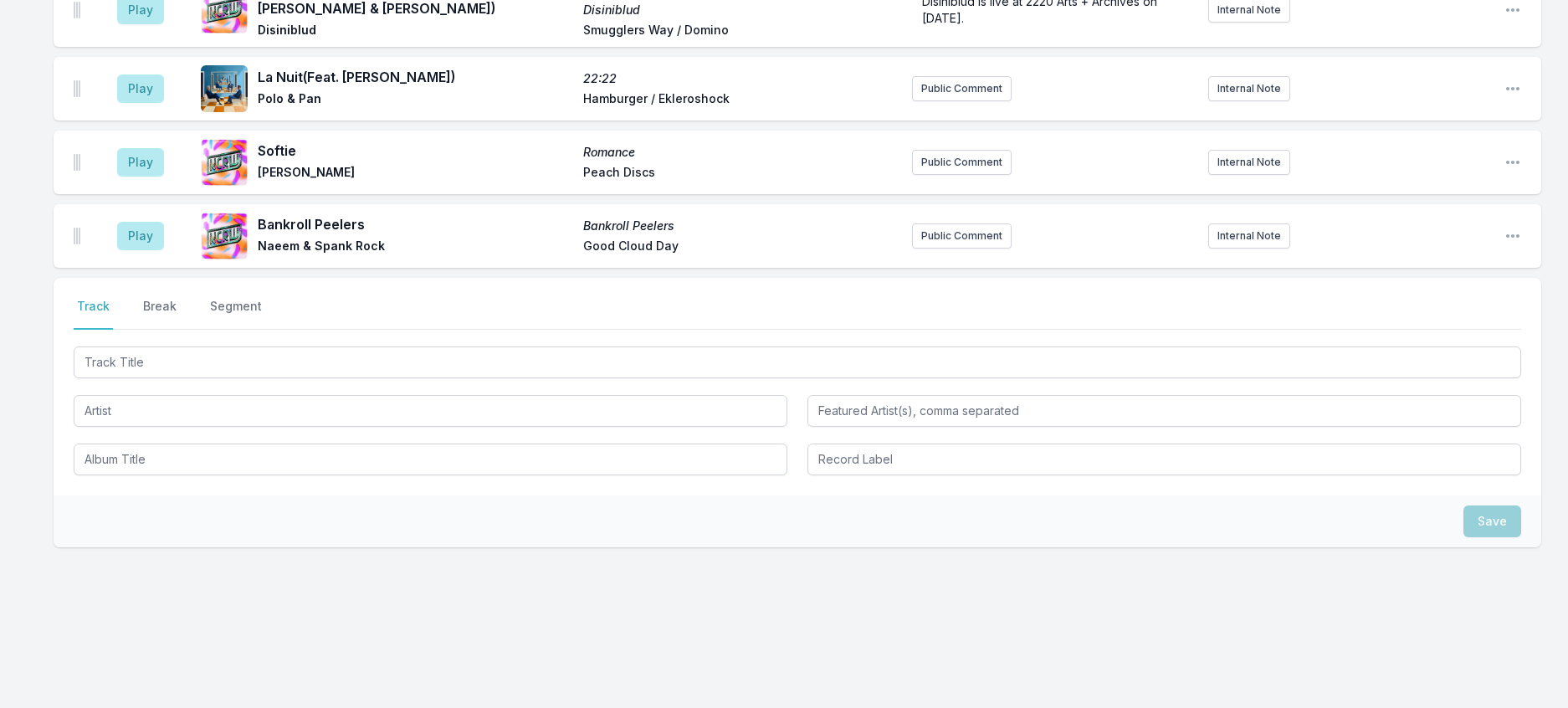
type input "21:39"
click at [1513, 18] on icon "Open playlist item options" at bounding box center [1513, 10] width 16 height 16
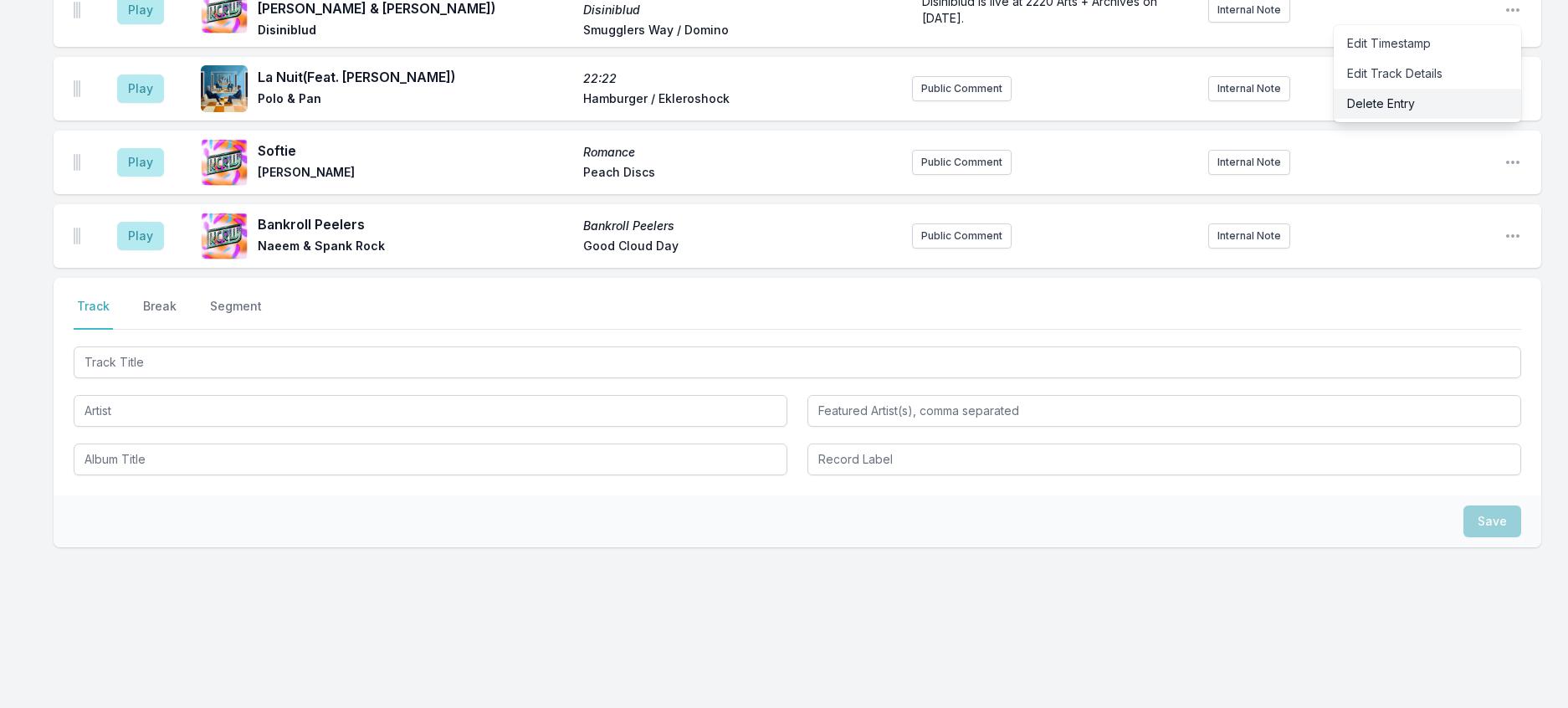
click at [1390, 119] on button "Delete Entry" at bounding box center [1427, 103] width 187 height 30
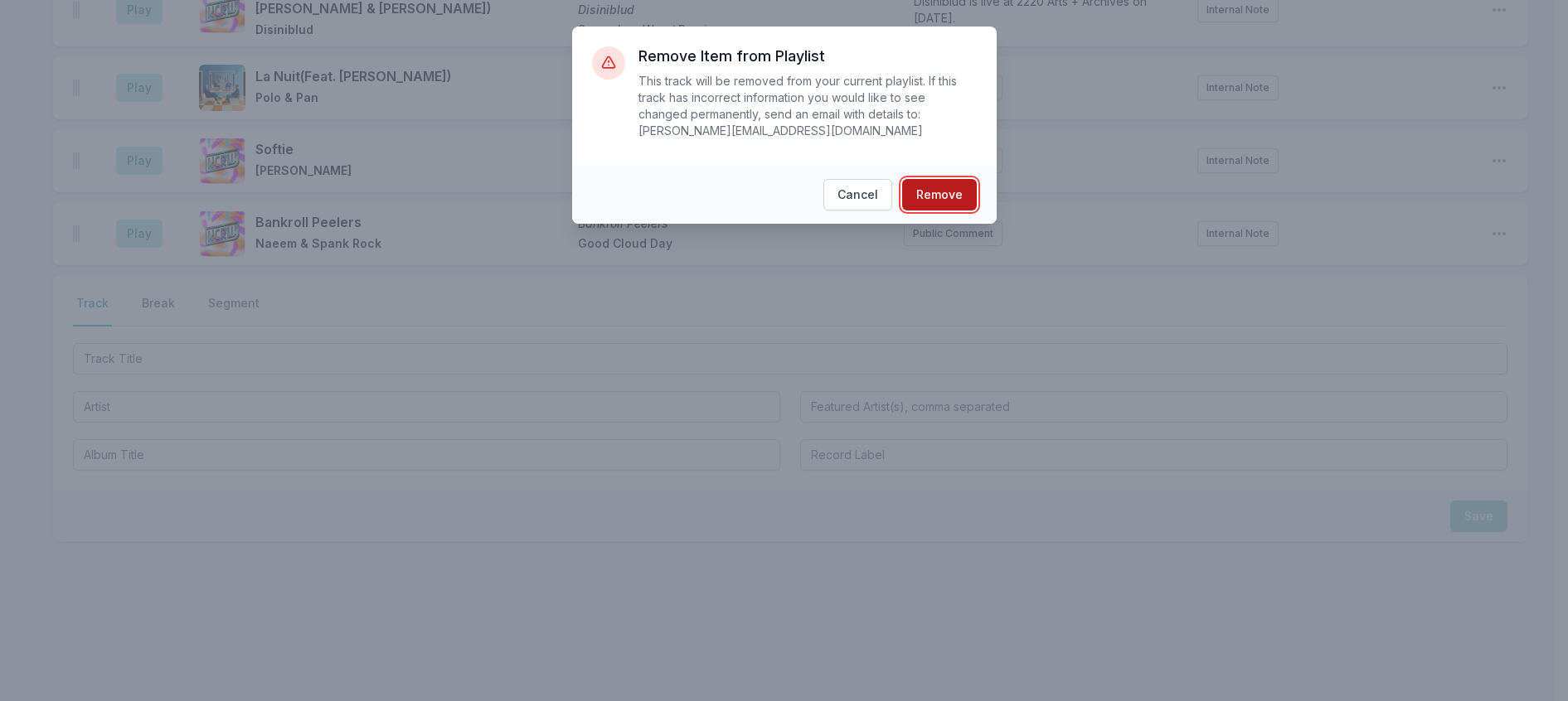
click at [934, 196] on button "Remove" at bounding box center [939, 195] width 74 height 32
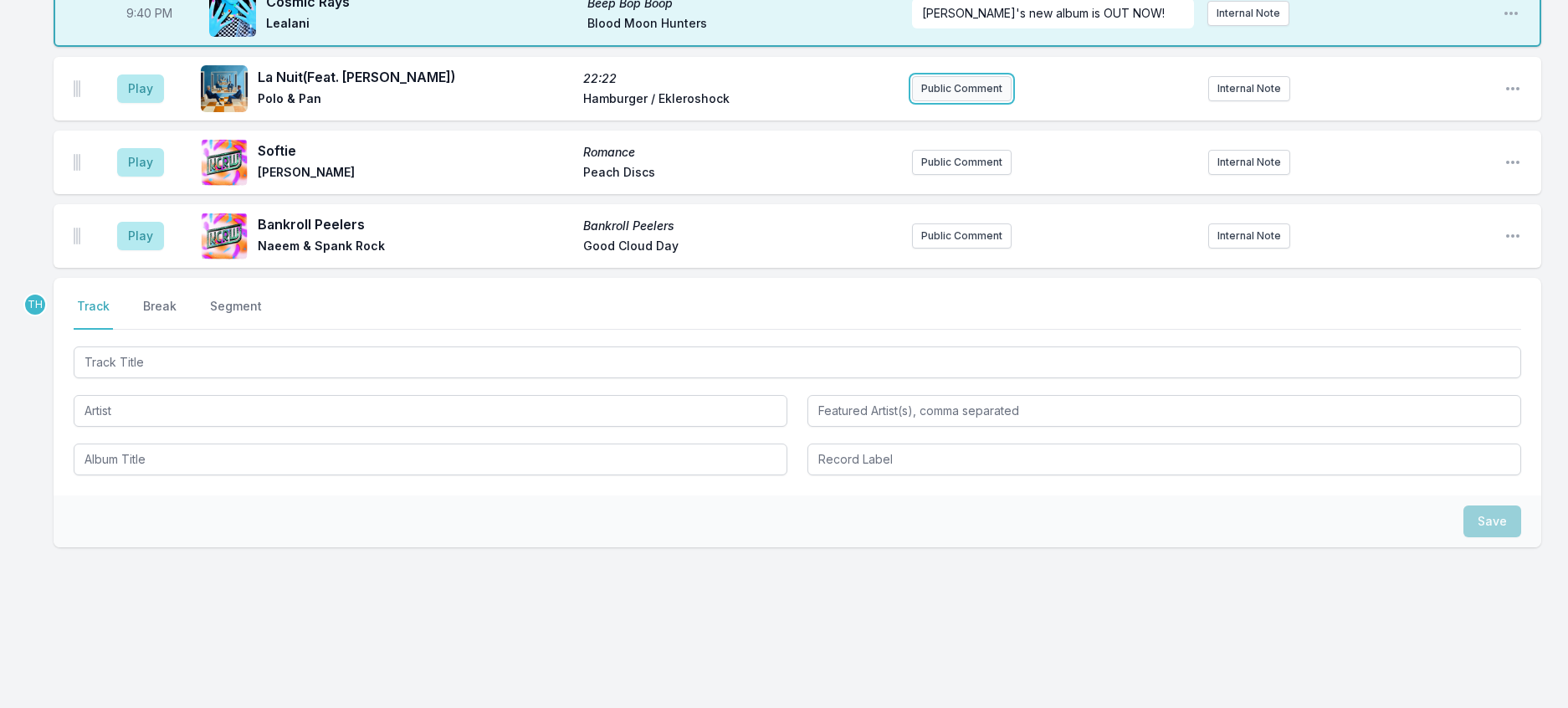
click at [944, 102] on button "Public Comment" at bounding box center [962, 88] width 100 height 25
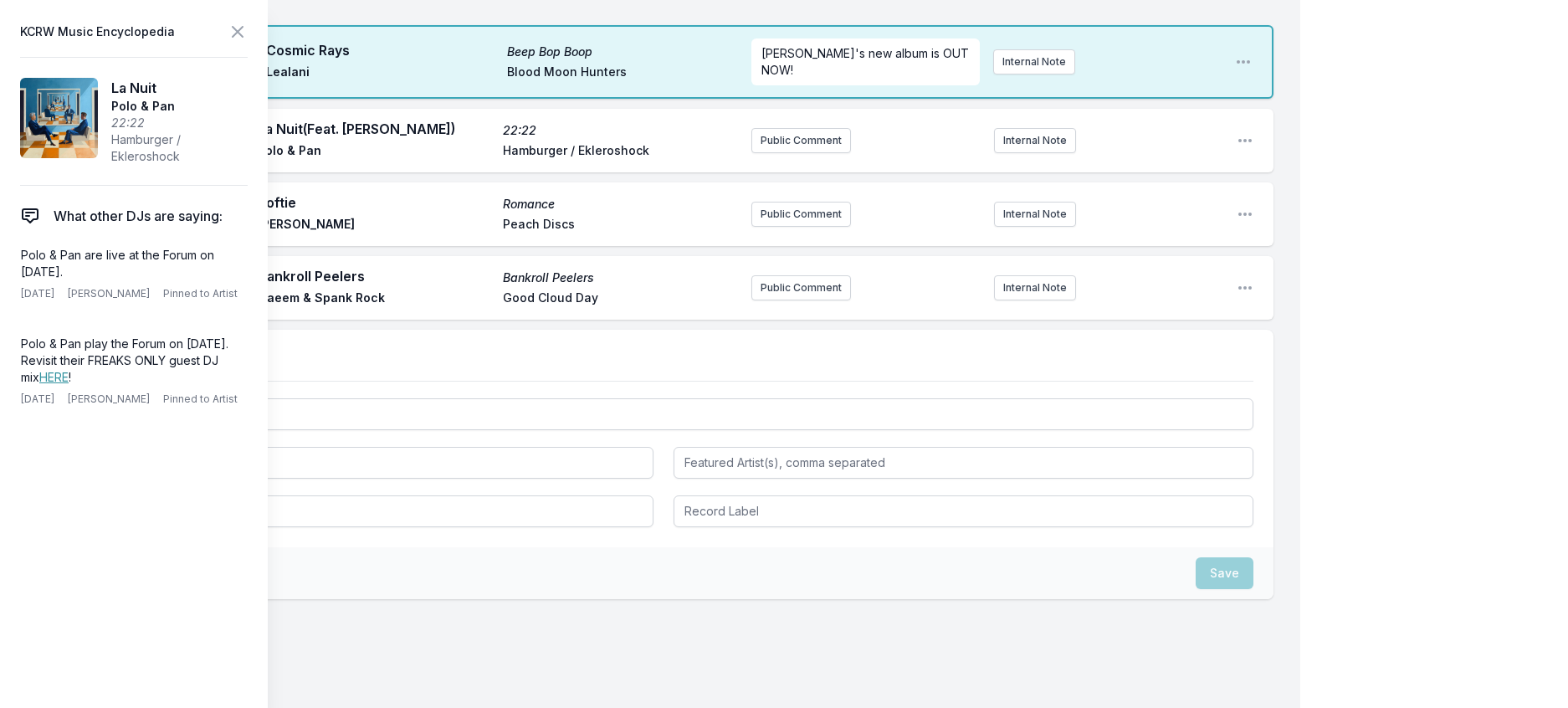
drag, startPoint x: 111, startPoint y: 302, endPoint x: 13, endPoint y: 286, distance: 99.3
click at [13, 286] on aside "KCRW Music Encyclopedia La Nuit Polo & Pan 22:22 Hamburger / Ekleroshock What o…" at bounding box center [133, 354] width 268 height 708
copy p "Polo & Pan are live at the Forum on [DATE]."
click at [765, 153] on button "Public Comment" at bounding box center [801, 140] width 100 height 25
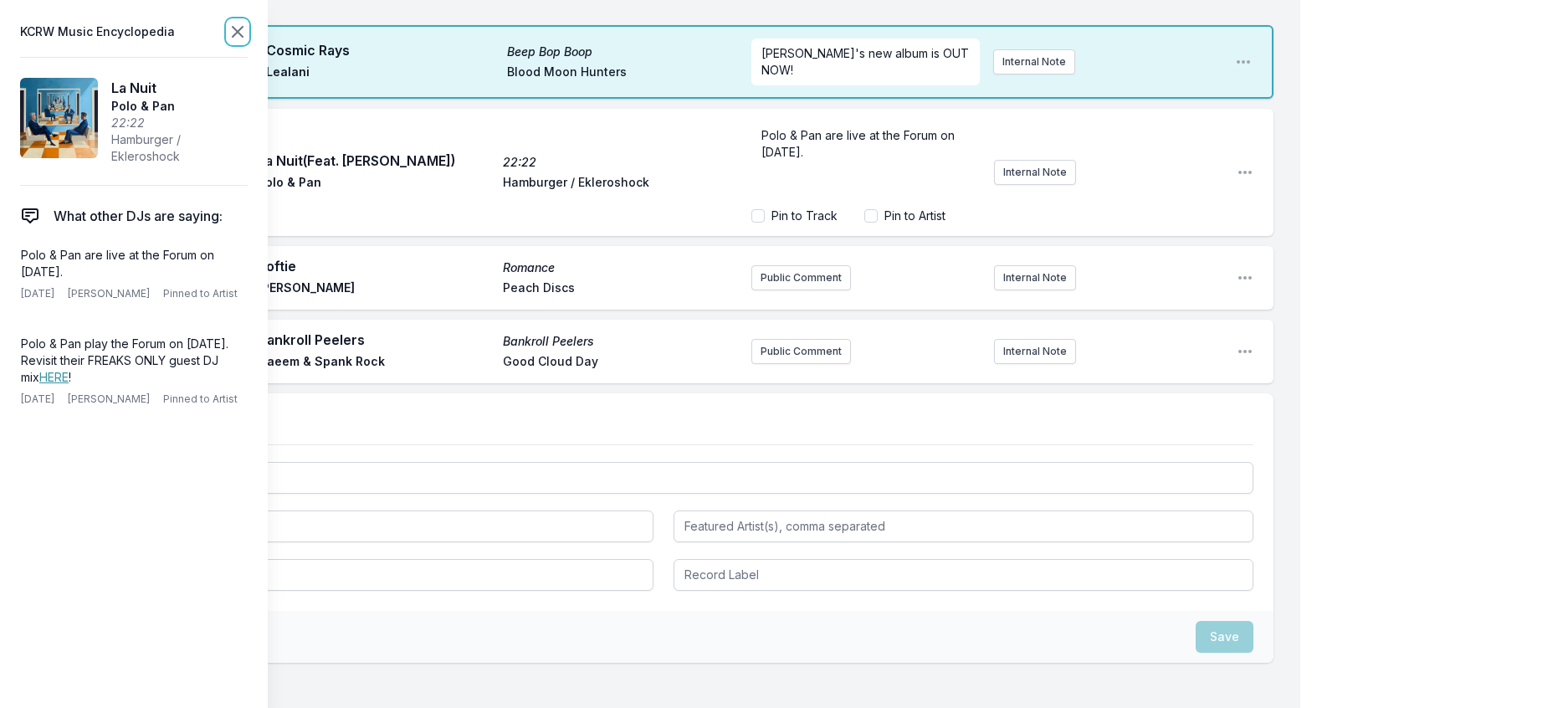
click at [248, 38] on icon at bounding box center [238, 32] width 20 height 20
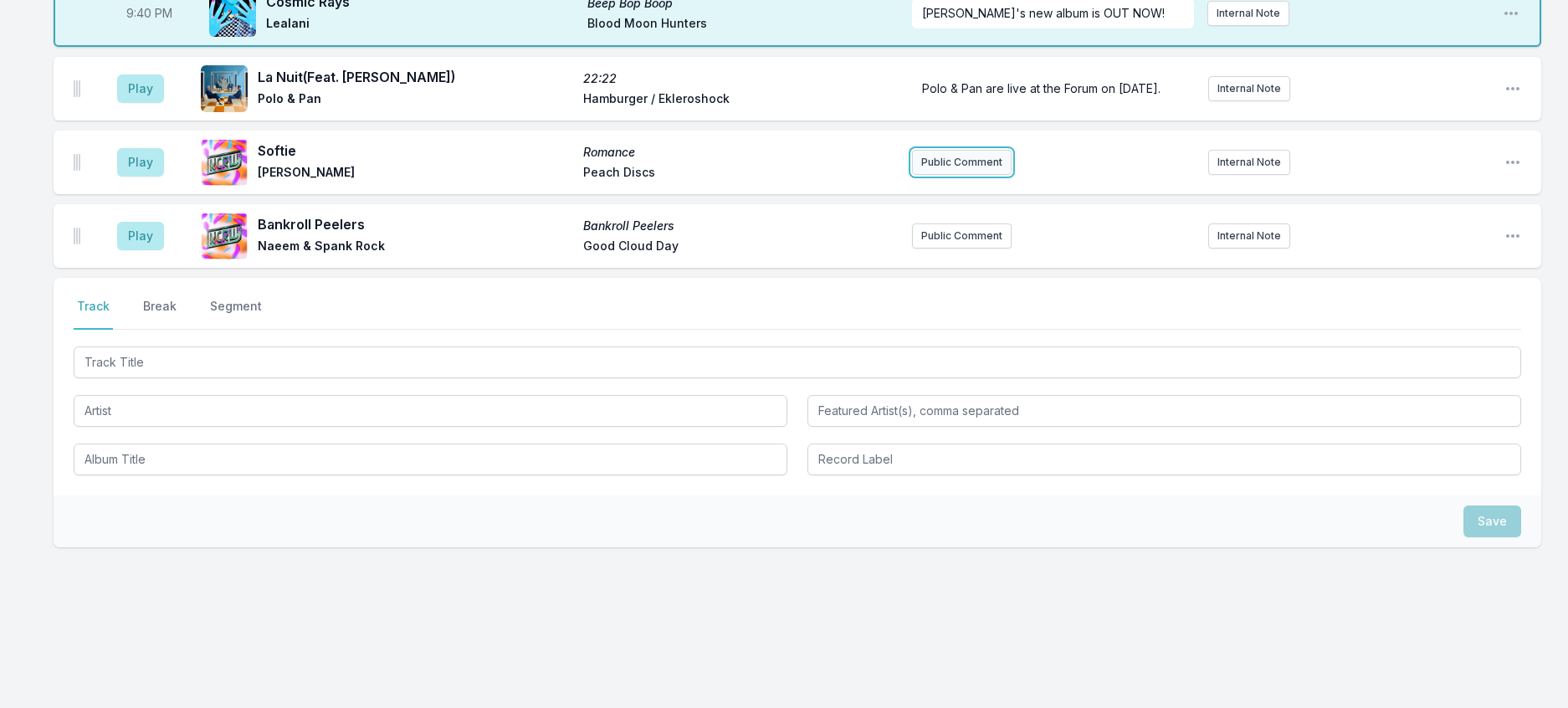
click at [985, 175] on button "Public Comment" at bounding box center [962, 162] width 100 height 25
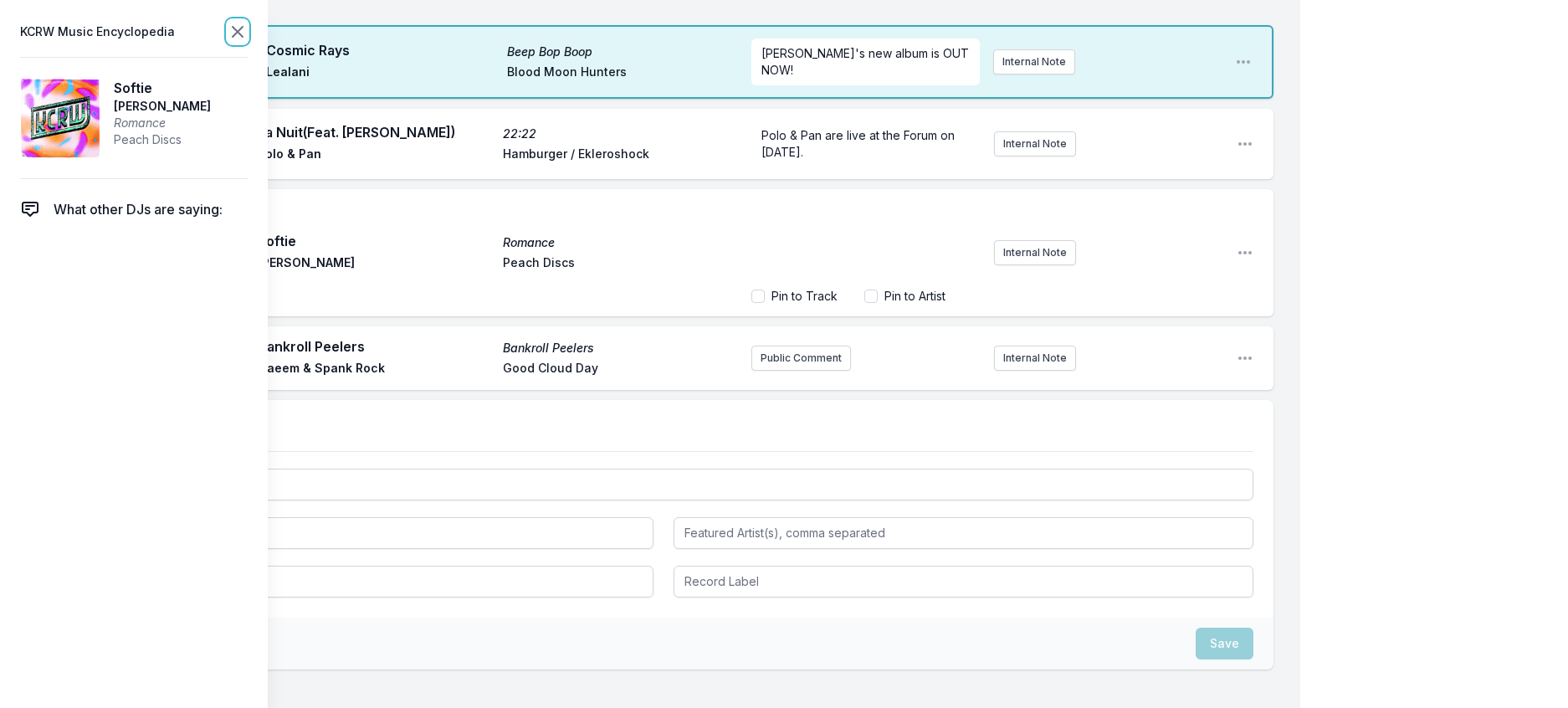
click at [248, 35] on icon at bounding box center [238, 32] width 20 height 20
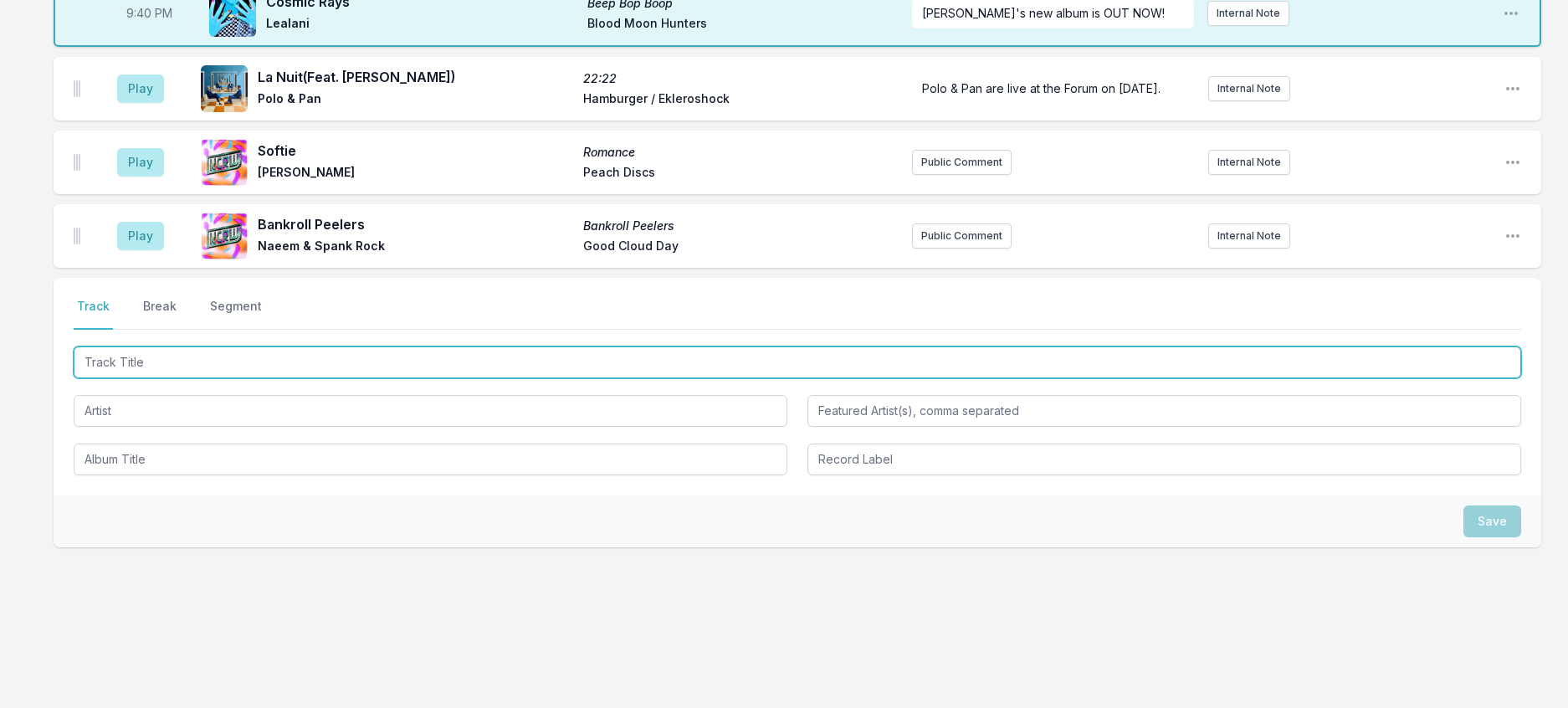
click at [222, 379] on input "Track Title" at bounding box center [797, 362] width 1447 height 32
type input "Trip"
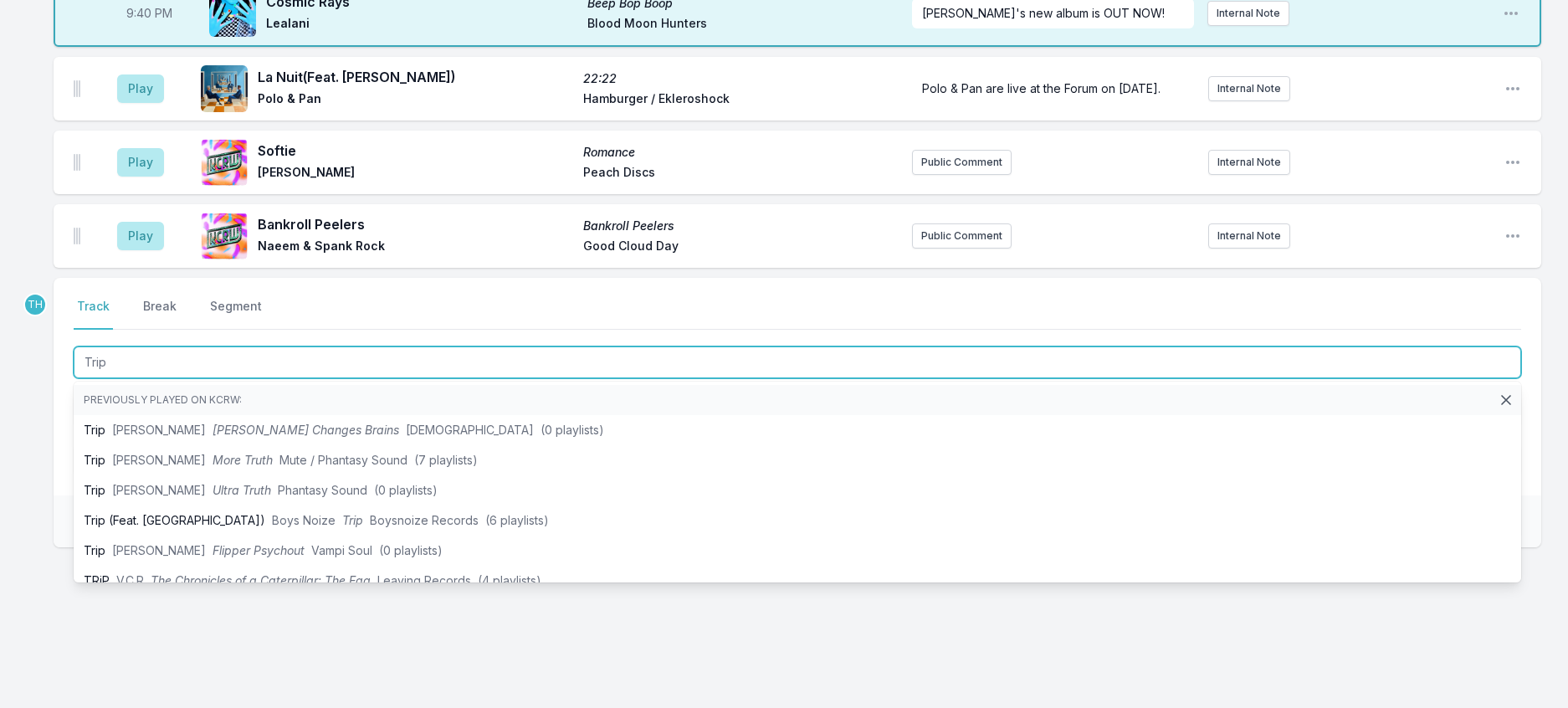
scroll to position [3065, 0]
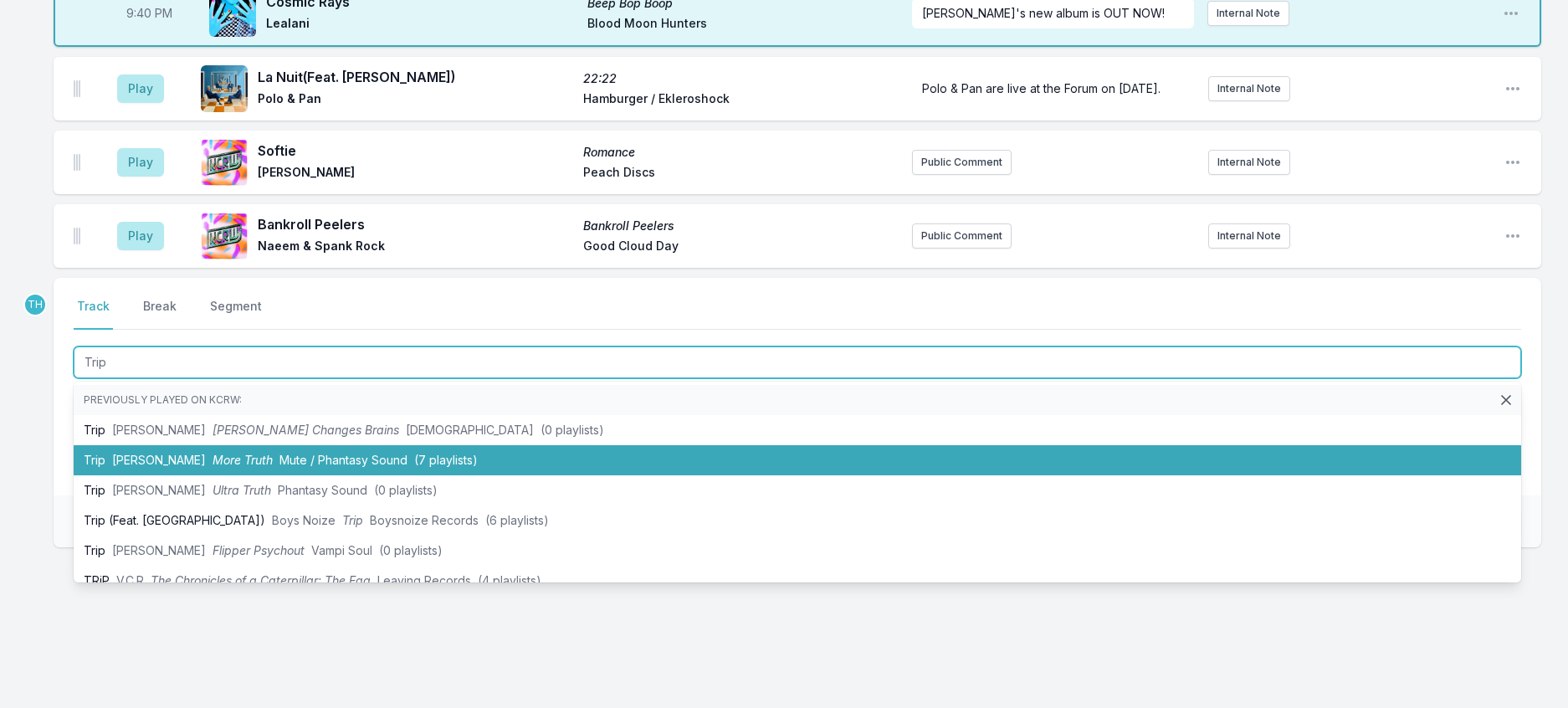
click at [291, 467] on span "Mute / Phantasy Sound" at bounding box center [344, 460] width 128 height 15
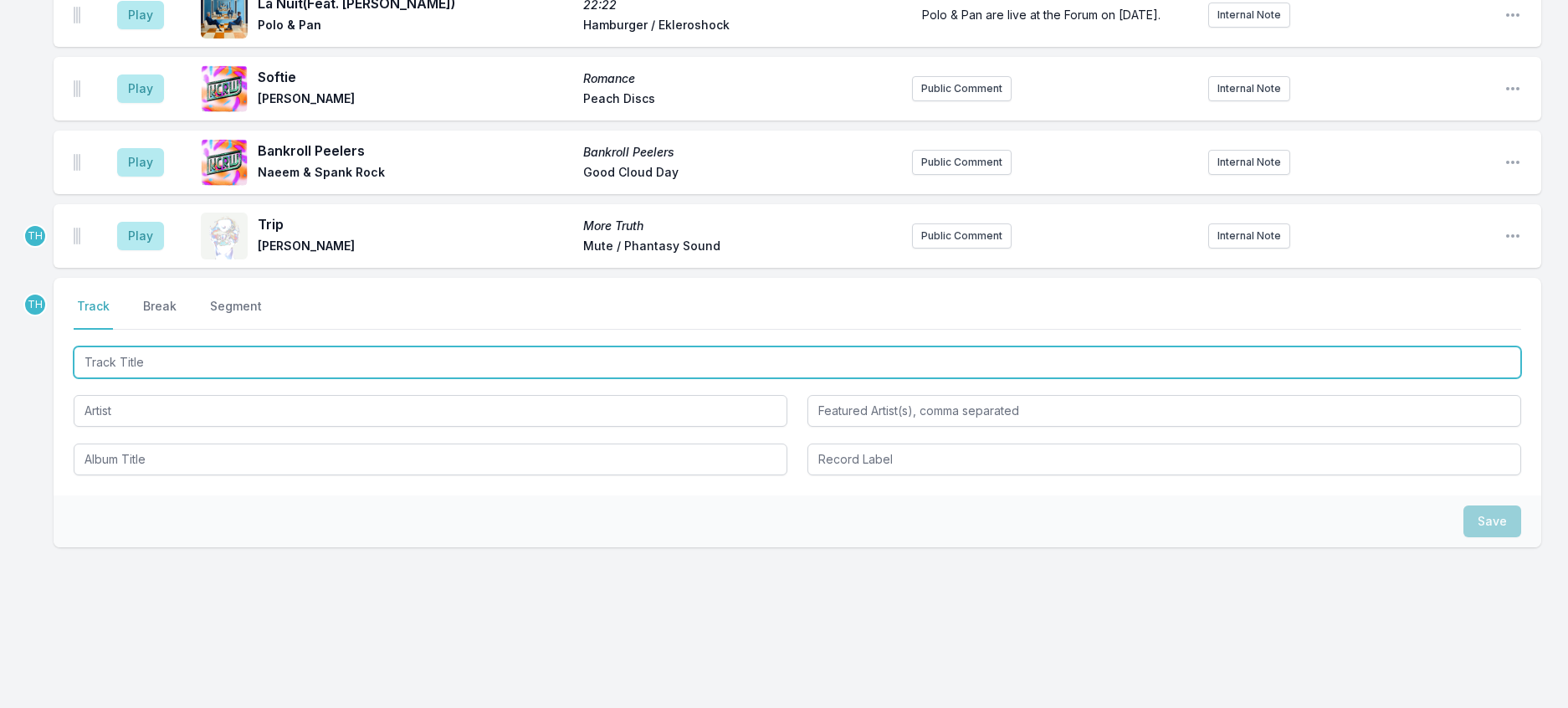
scroll to position [2898, 0]
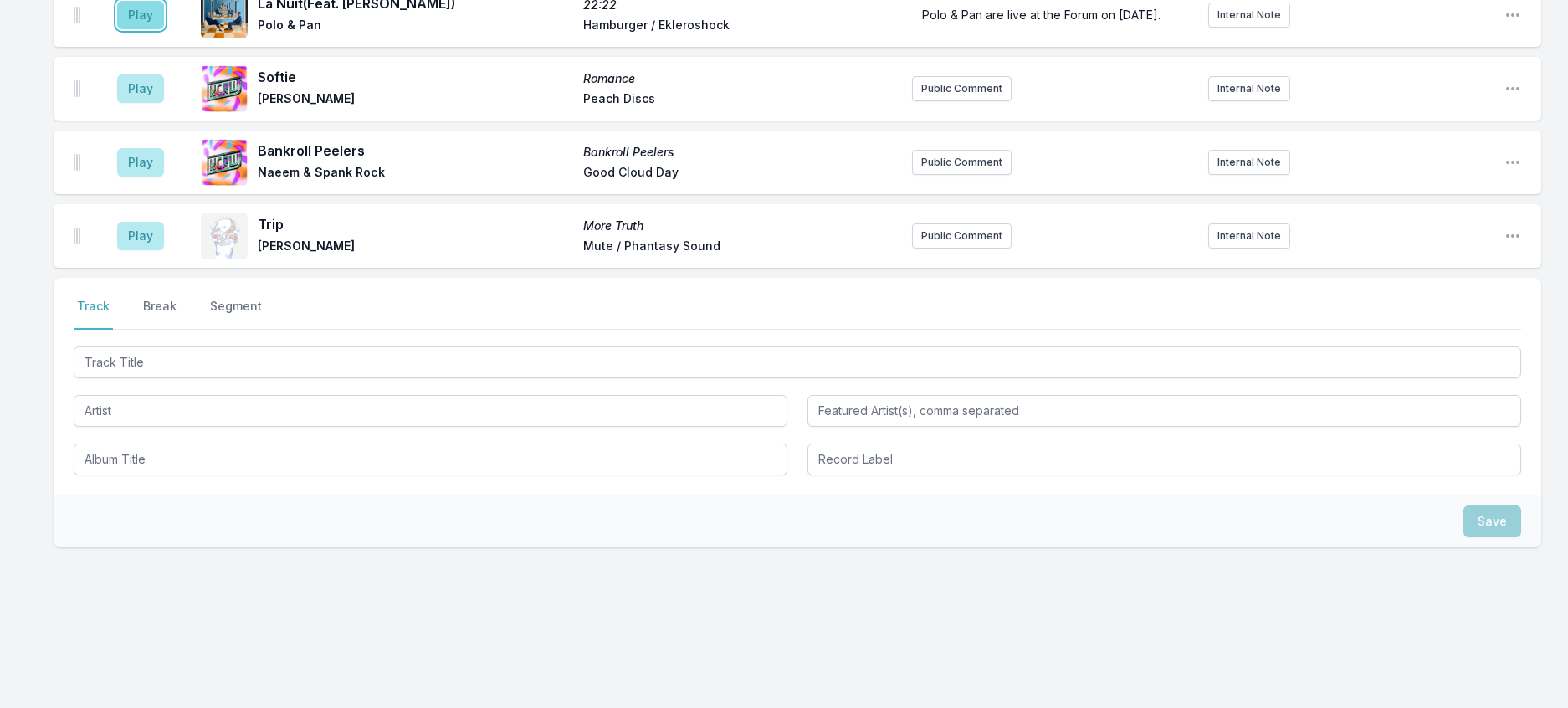
click at [157, 29] on button "Play" at bounding box center [140, 15] width 47 height 28
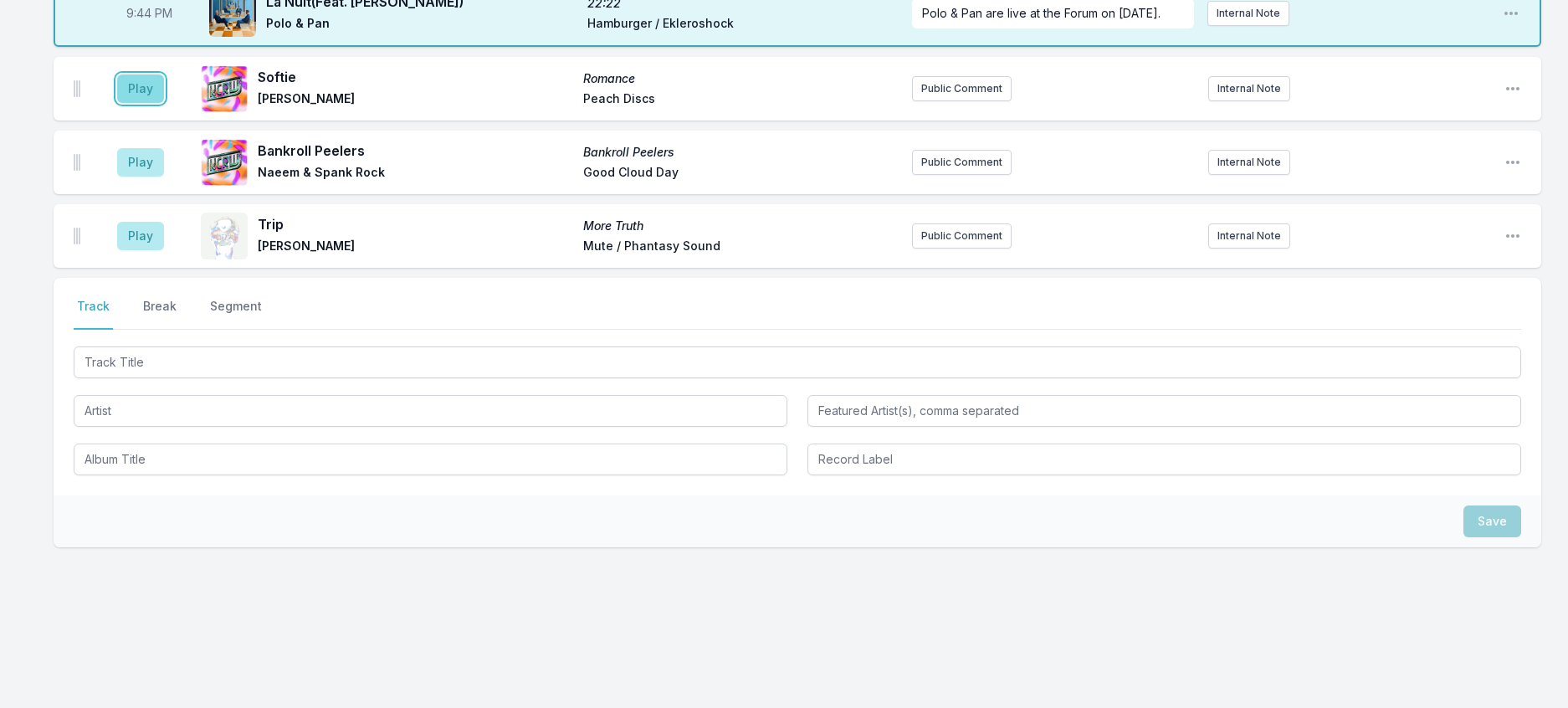
click at [140, 103] on button "Play" at bounding box center [140, 88] width 47 height 28
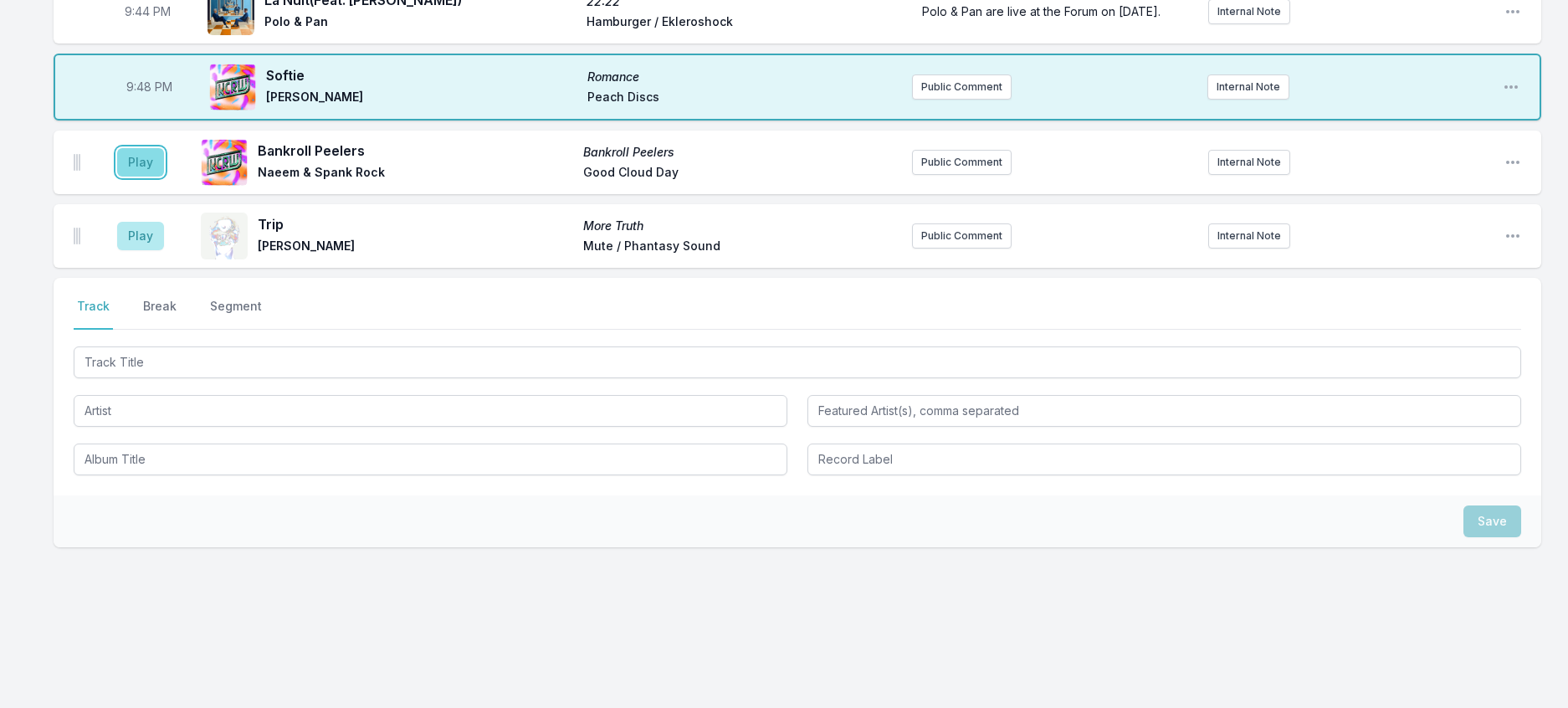
click at [154, 177] on button "Play" at bounding box center [140, 162] width 47 height 28
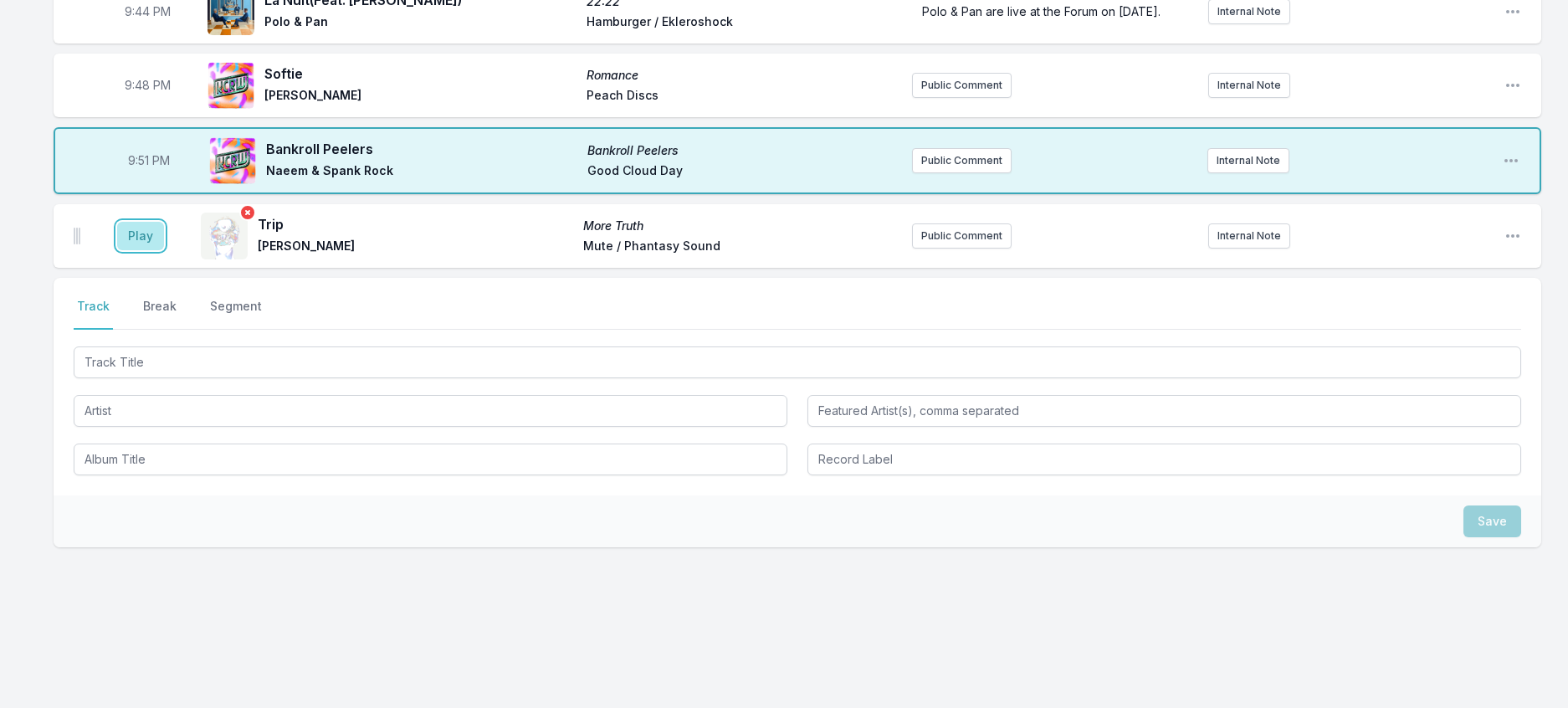
drag, startPoint x: 165, startPoint y: 509, endPoint x: 229, endPoint y: 509, distance: 64.0
click at [164, 251] on button "Play" at bounding box center [140, 236] width 47 height 28
